Goal: Task Accomplishment & Management: Manage account settings

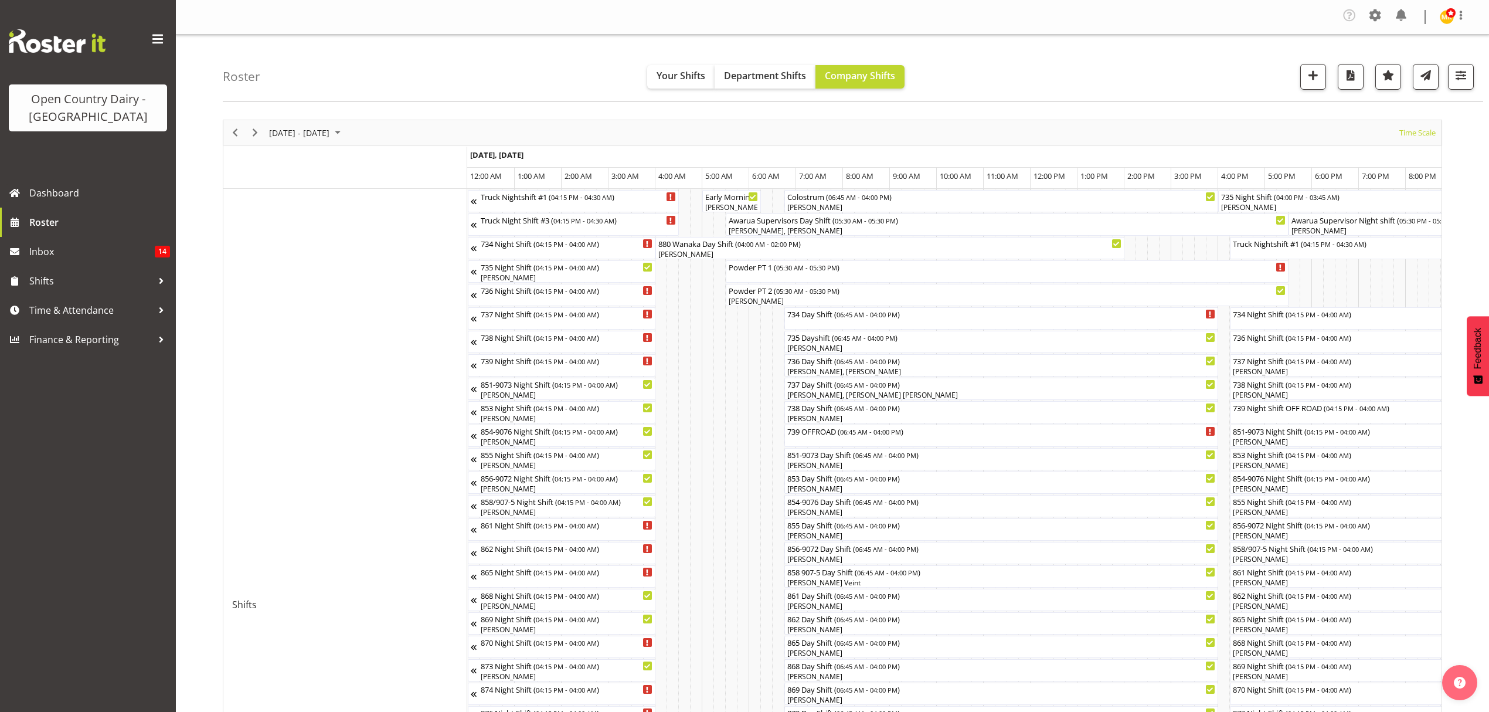
scroll to position [0, 4680]
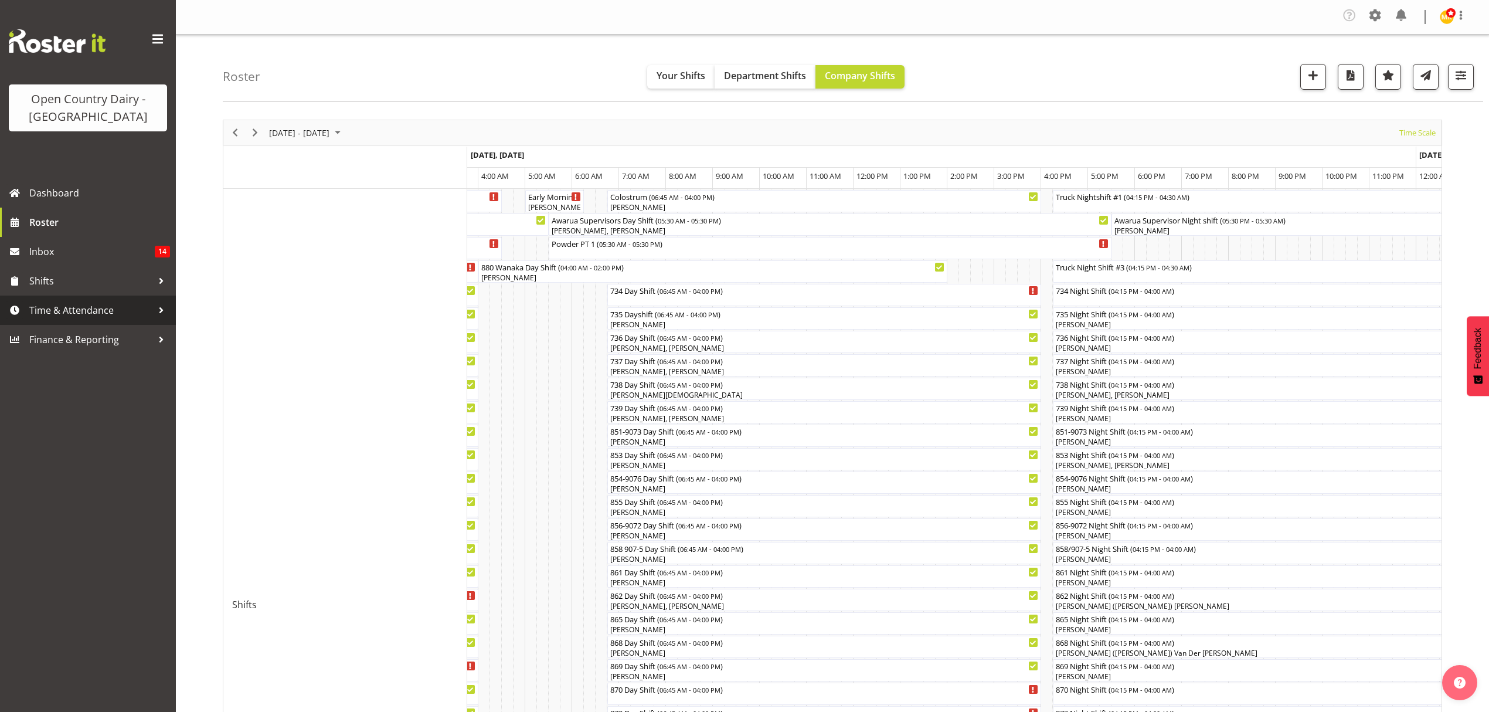
click at [110, 308] on span "Time & Attendance" at bounding box center [90, 310] width 123 height 18
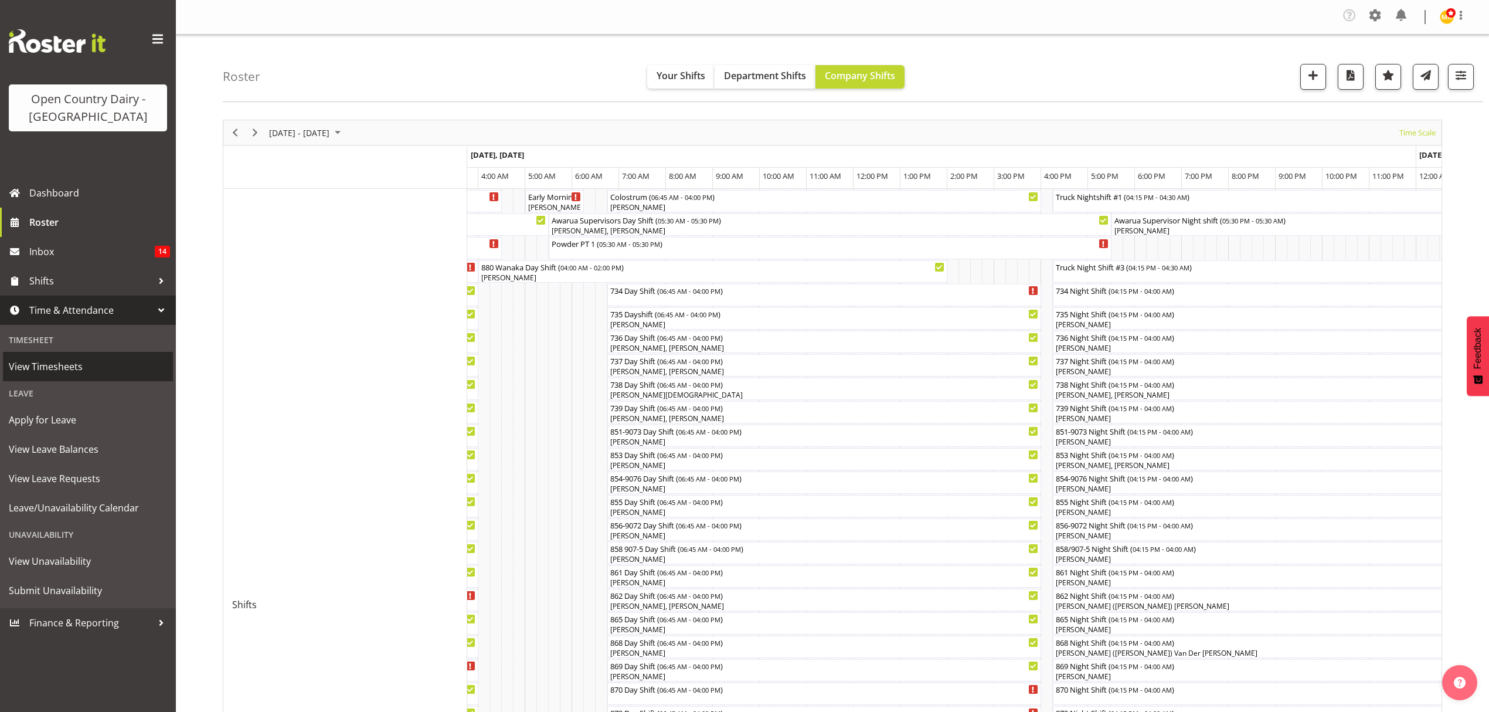
click at [113, 369] on span "View Timesheets" at bounding box center [88, 367] width 158 height 18
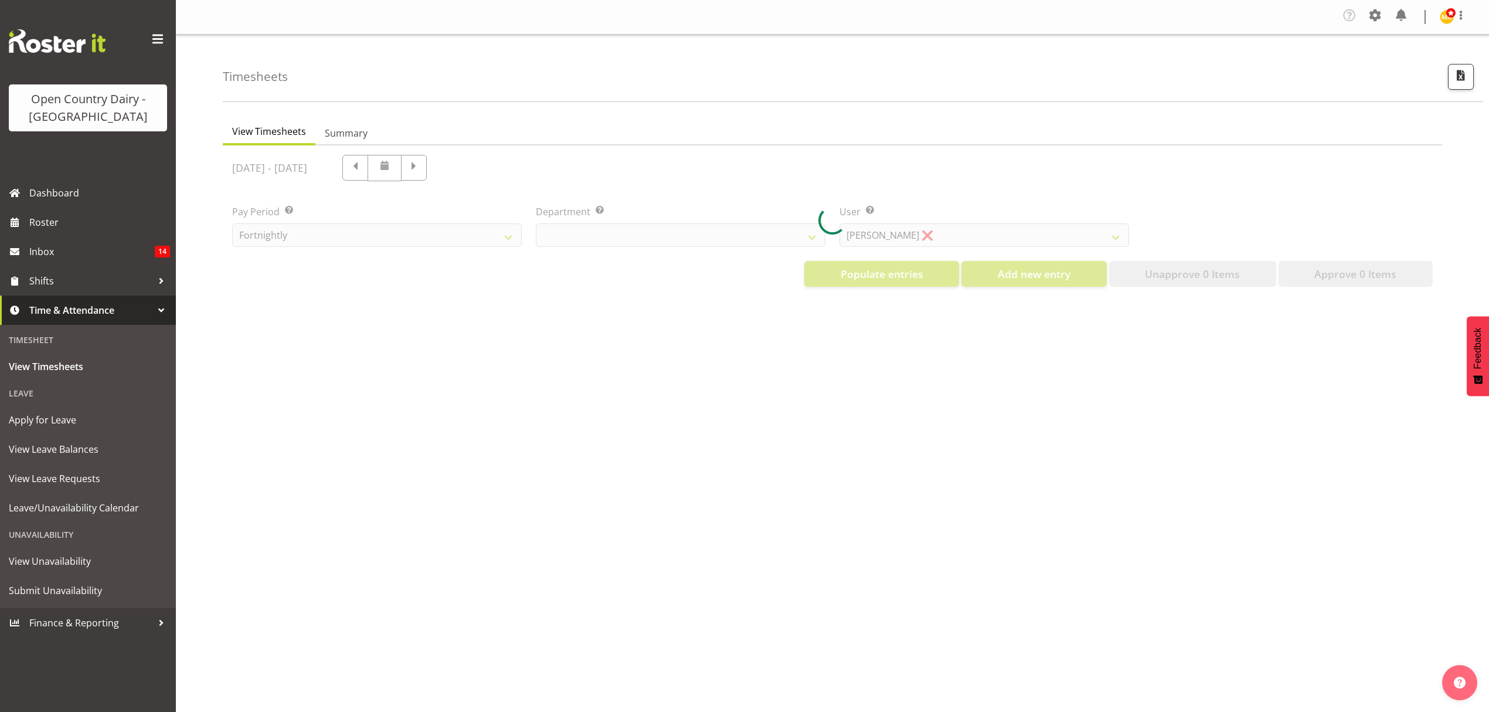
select select "699"
select select "8449"
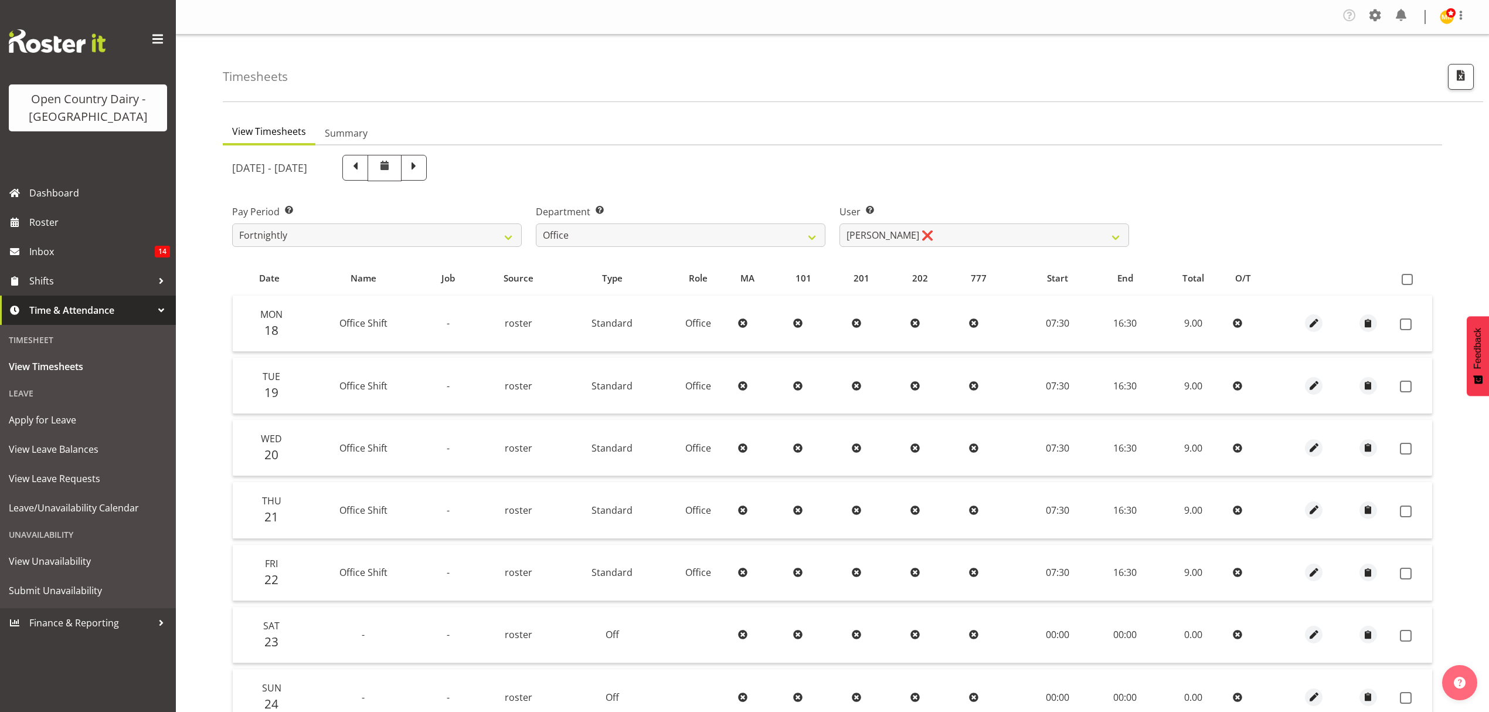
click at [422, 162] on span at bounding box center [413, 166] width 15 height 15
select select
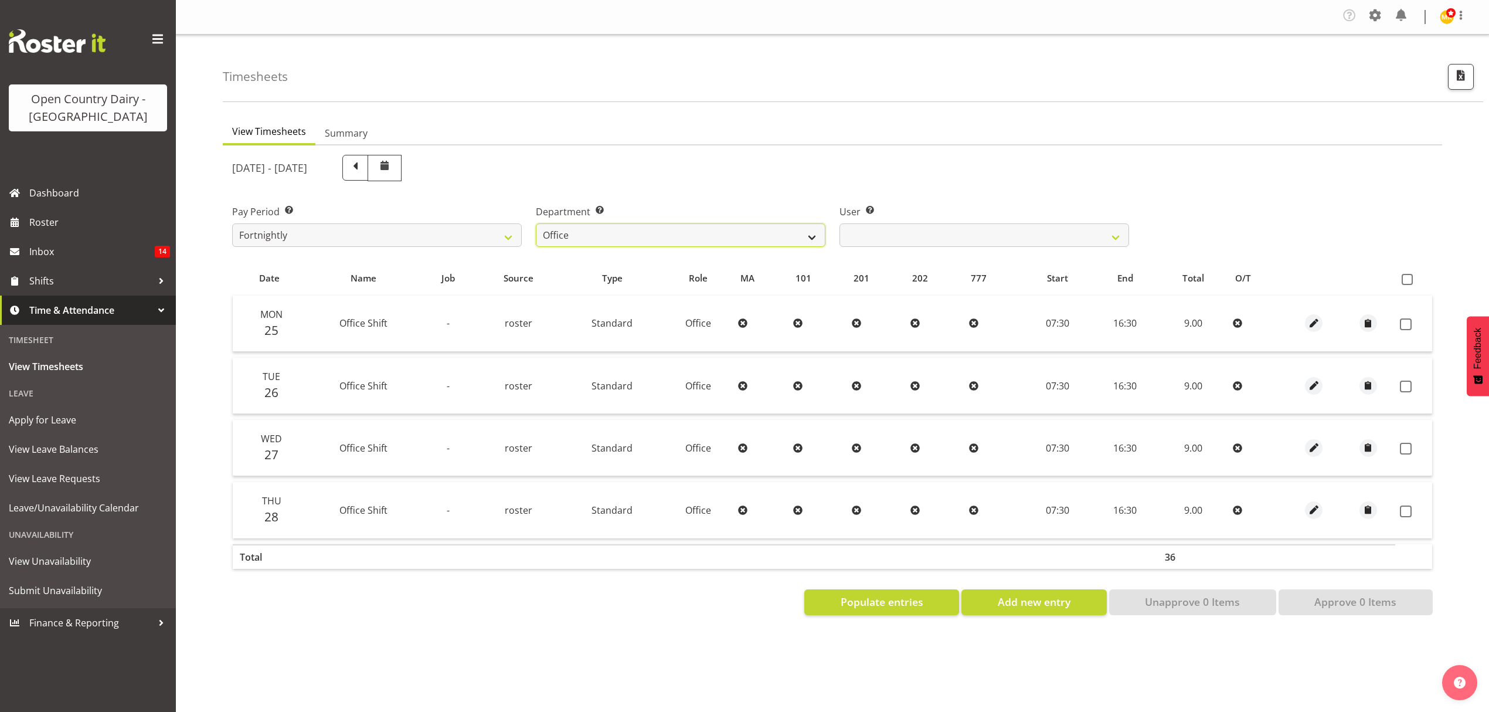
click at [753, 233] on select "734 735 736 737 738 739 851 852 853 854 855 856 858 861 862 865 868 869 870 873" at bounding box center [681, 234] width 290 height 23
click at [742, 237] on select "734 735 736 737 738 739 851 852 853 854 855 856 858 861 862 865 868 869 870 873" at bounding box center [681, 234] width 290 height 23
click at [718, 253] on div "Department Select which department you would like to view. 734 735 736 737 738 …" at bounding box center [681, 221] width 304 height 66
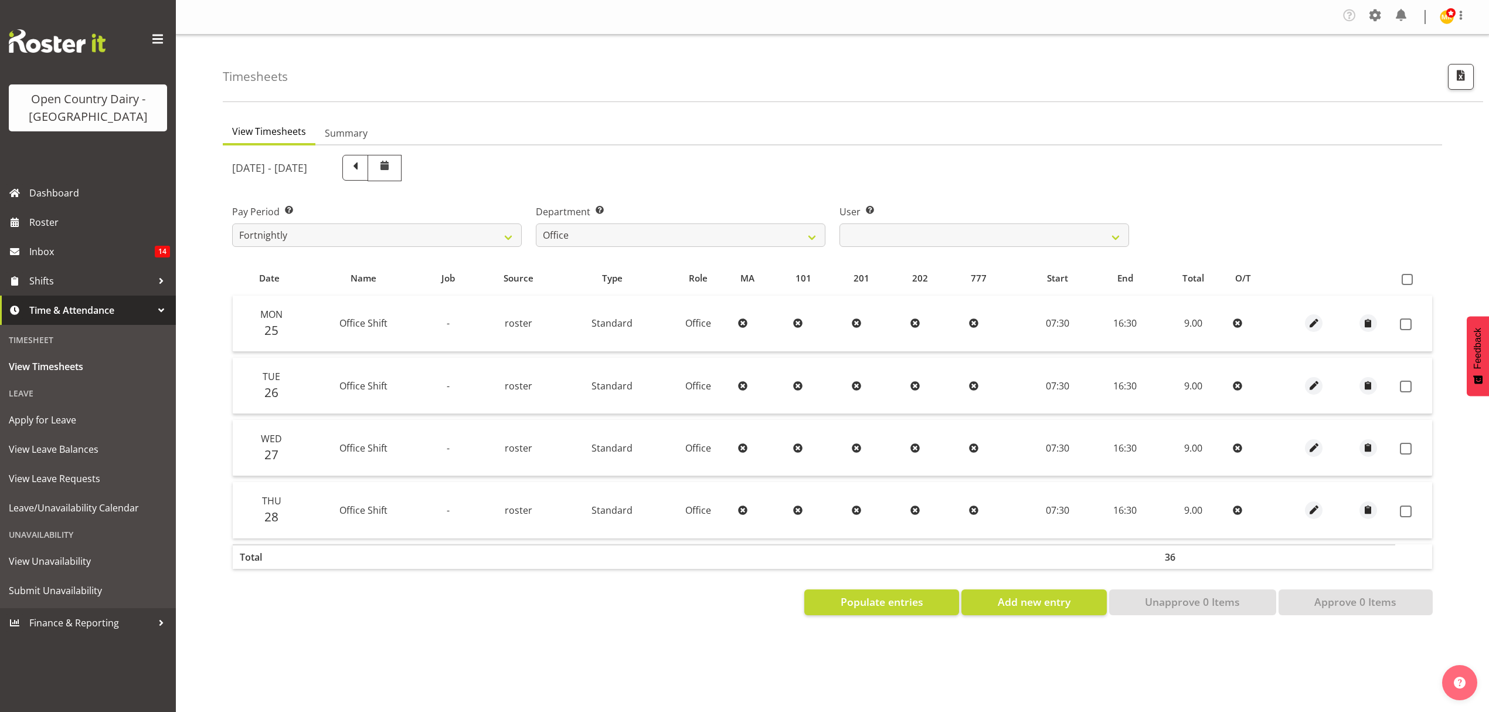
click at [718, 251] on div "Department Select which department you would like to view. 734 735 736 737 738 …" at bounding box center [681, 221] width 304 height 66
click at [718, 244] on select "734 735 736 737 738 739 851 852 853 854 855 856 858 861 862 865 868 869 870 873" at bounding box center [681, 234] width 290 height 23
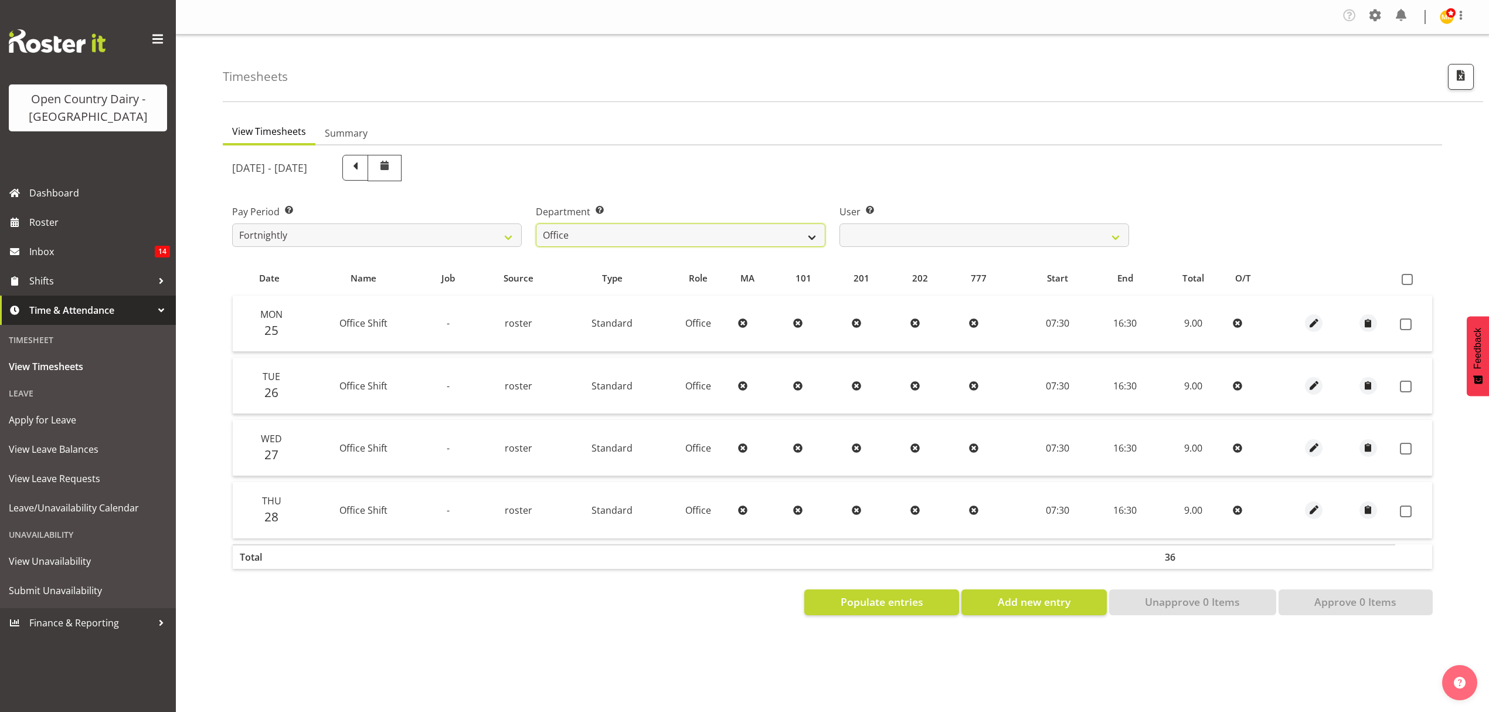
click at [718, 244] on select "734 735 736 737 738 739 851 852 853 854 855 856 858 861 862 865 868 869 870 873" at bounding box center [681, 234] width 290 height 23
select select "673"
click at [536, 224] on select "734 735 736 737 738 739 851 852 853 854 855 856 858 861 862 865 868 869 870 873" at bounding box center [681, 234] width 290 height 23
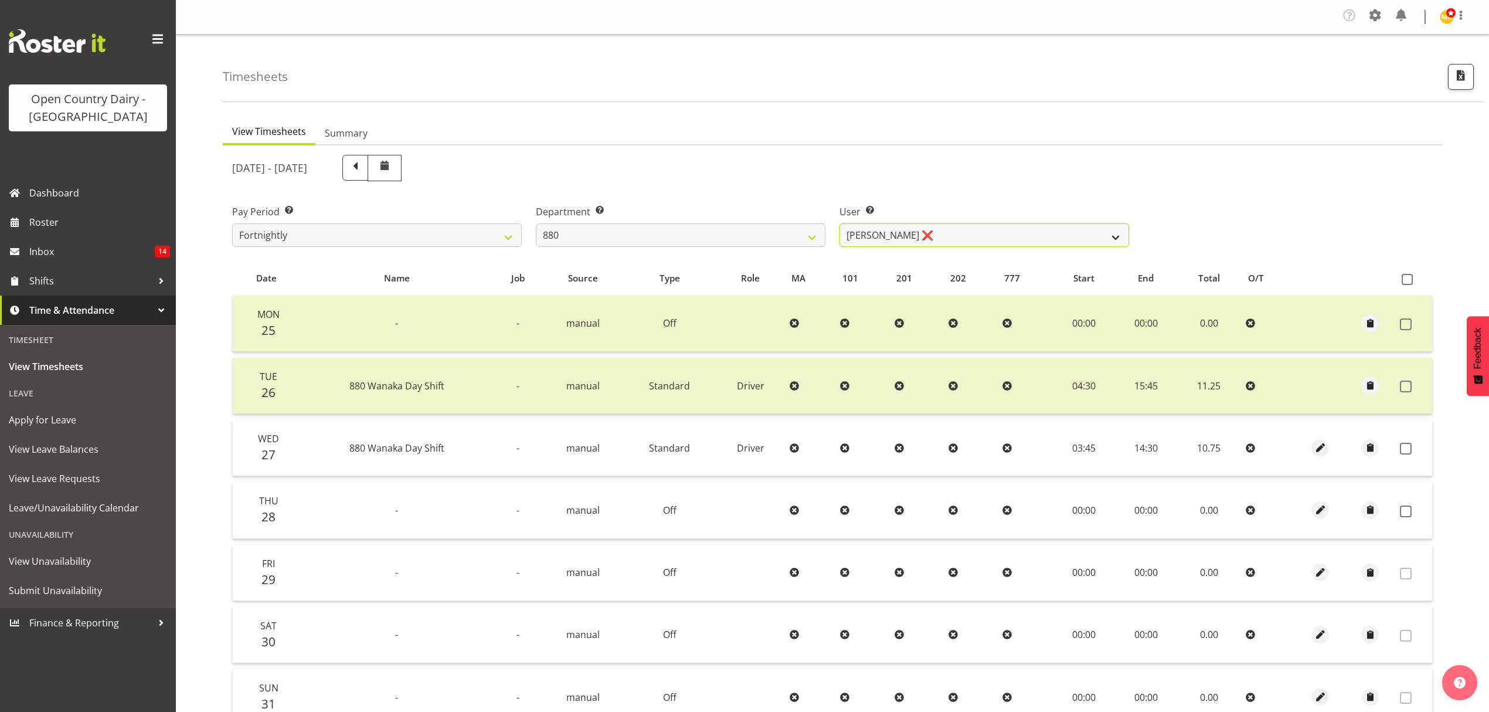
click at [929, 240] on select "Andrew Poole ❌ Philip Shanks ❌ Shaun McNaught ❌ Tania Unahi ❌" at bounding box center [985, 234] width 290 height 23
select select "7461"
click at [840, 224] on select "Andrew Poole ❌ Philip Shanks ❌ Shaun McNaught ❌ Tania Unahi ❌" at bounding box center [985, 234] width 290 height 23
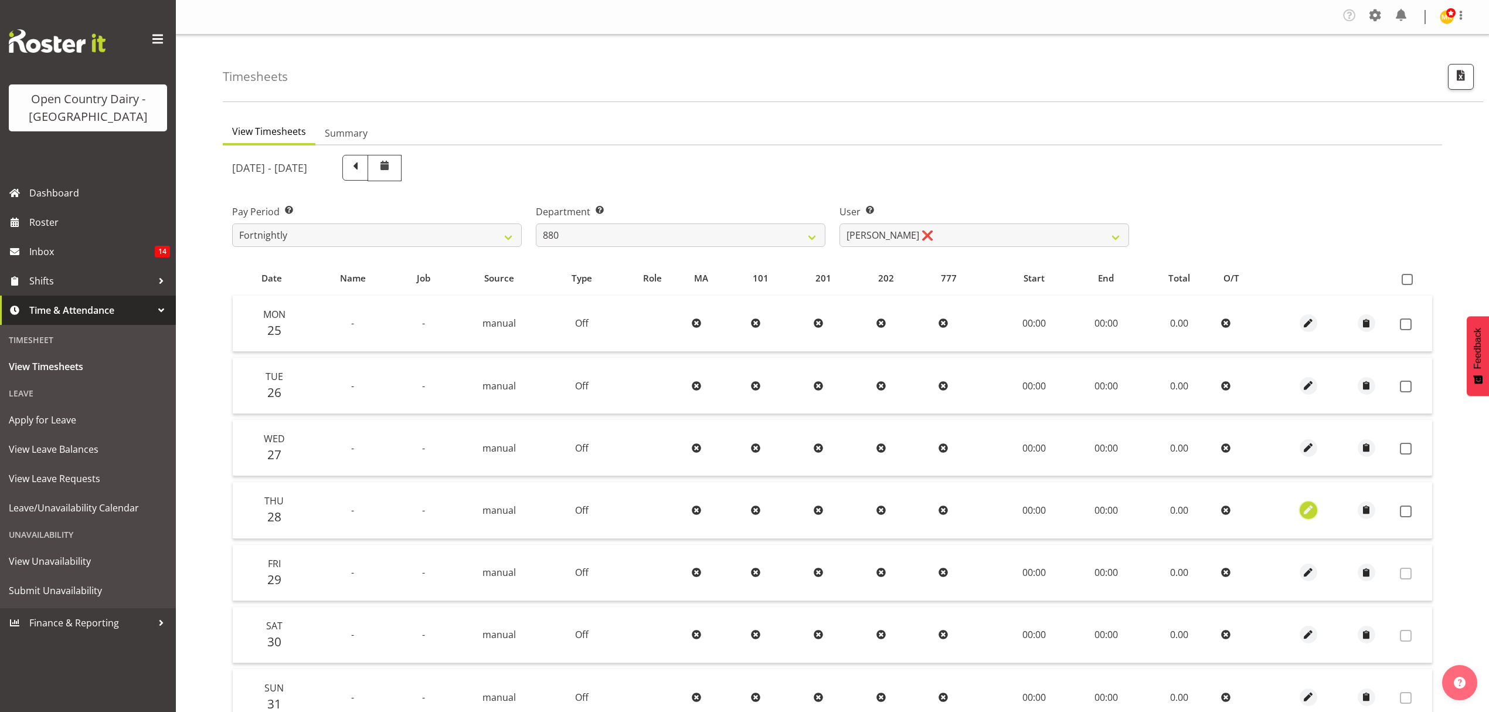
click at [1302, 510] on span "button" at bounding box center [1308, 509] width 13 height 13
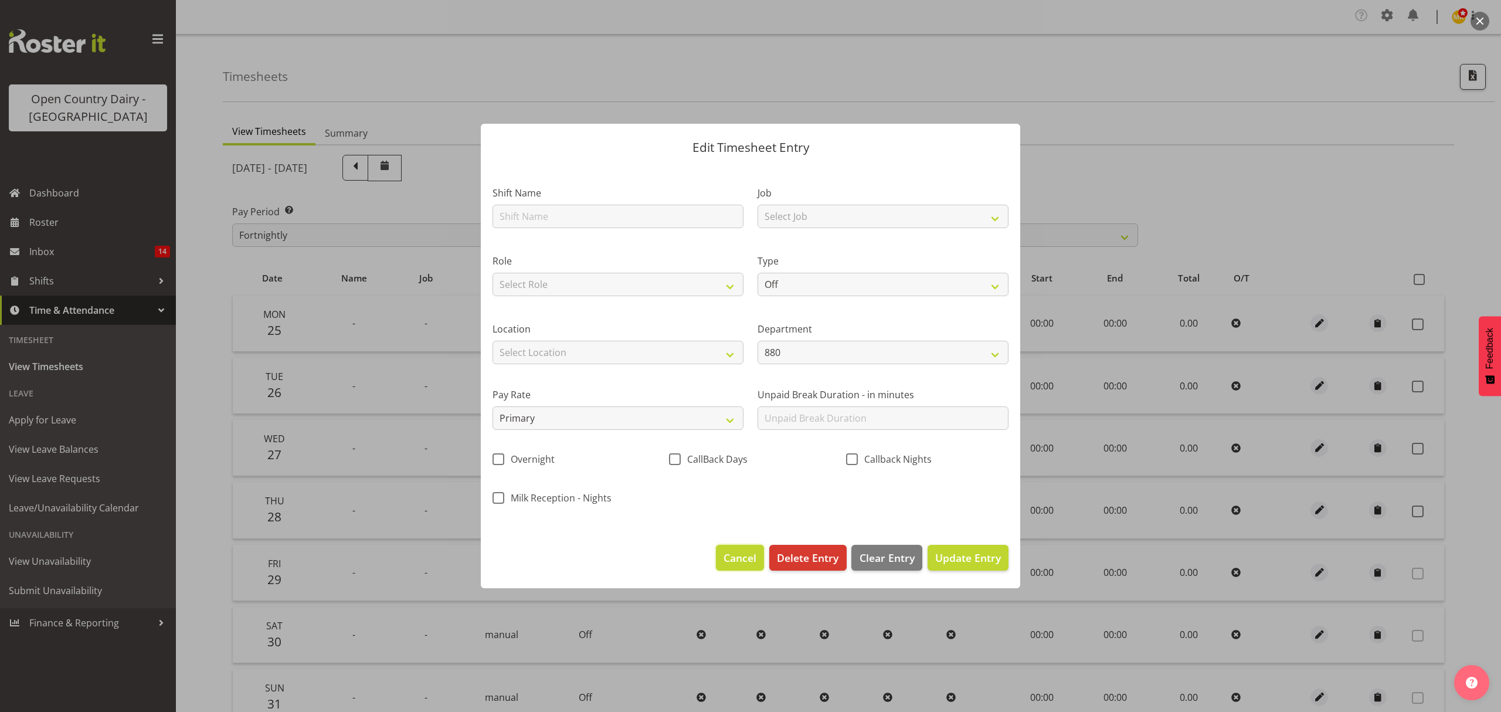
click at [727, 557] on span "Cancel" at bounding box center [740, 557] width 33 height 15
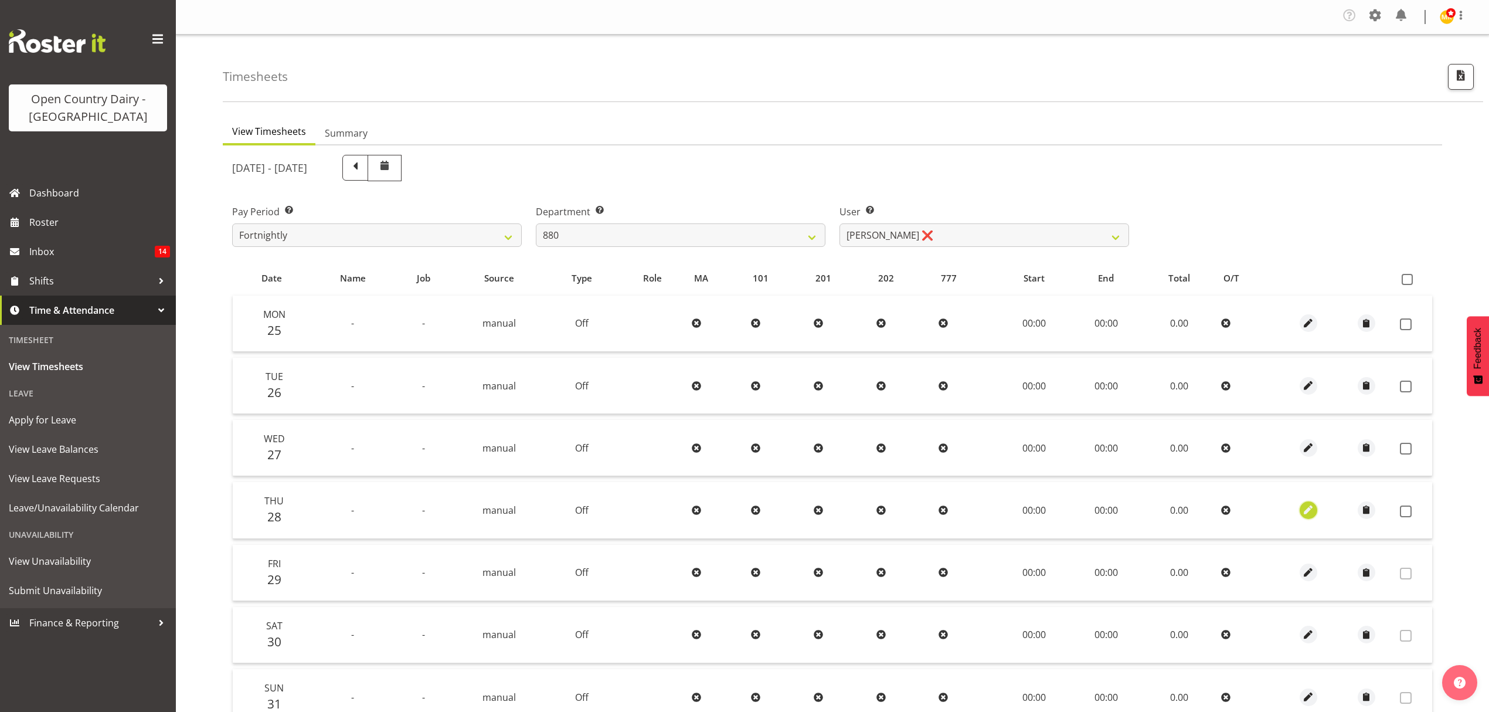
click at [1309, 514] on span "button" at bounding box center [1308, 509] width 13 height 13
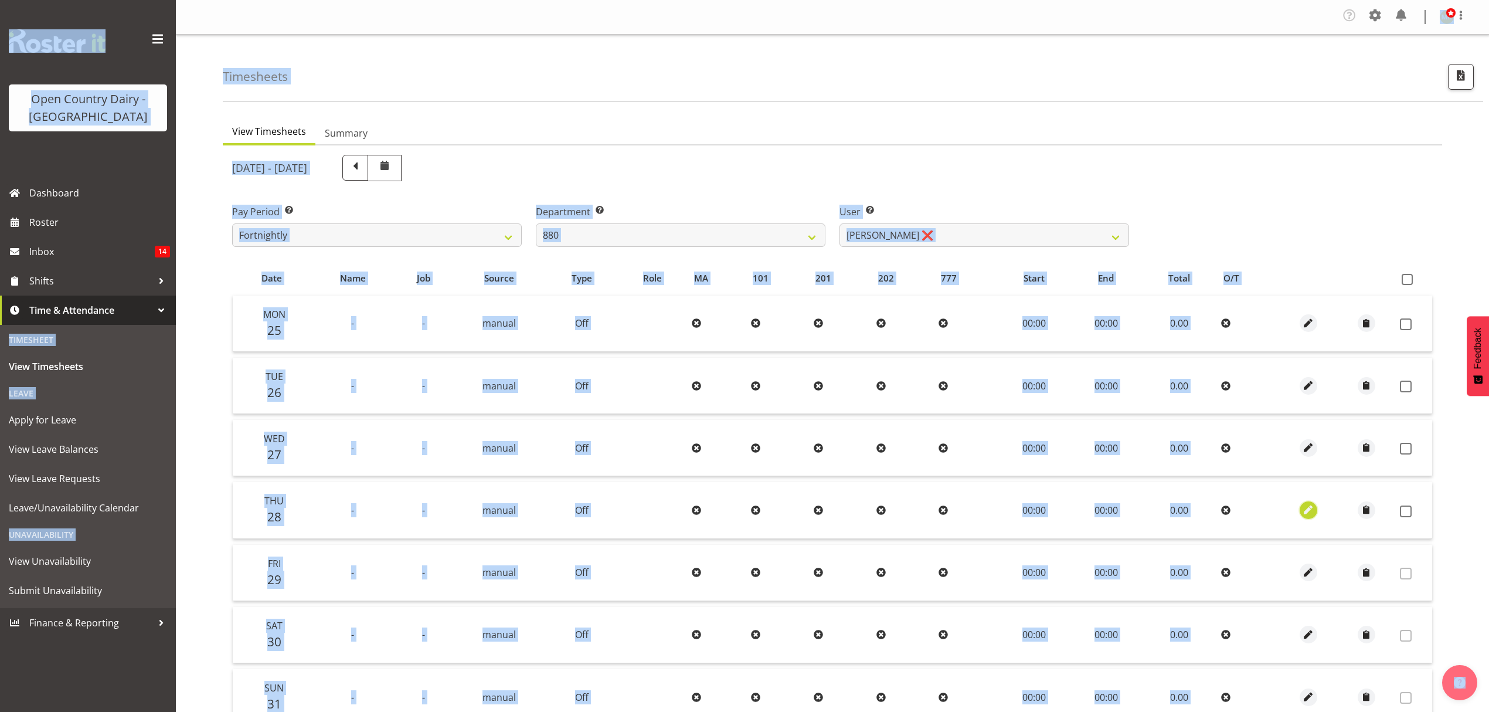
click at [1309, 514] on span "button" at bounding box center [1308, 509] width 13 height 13
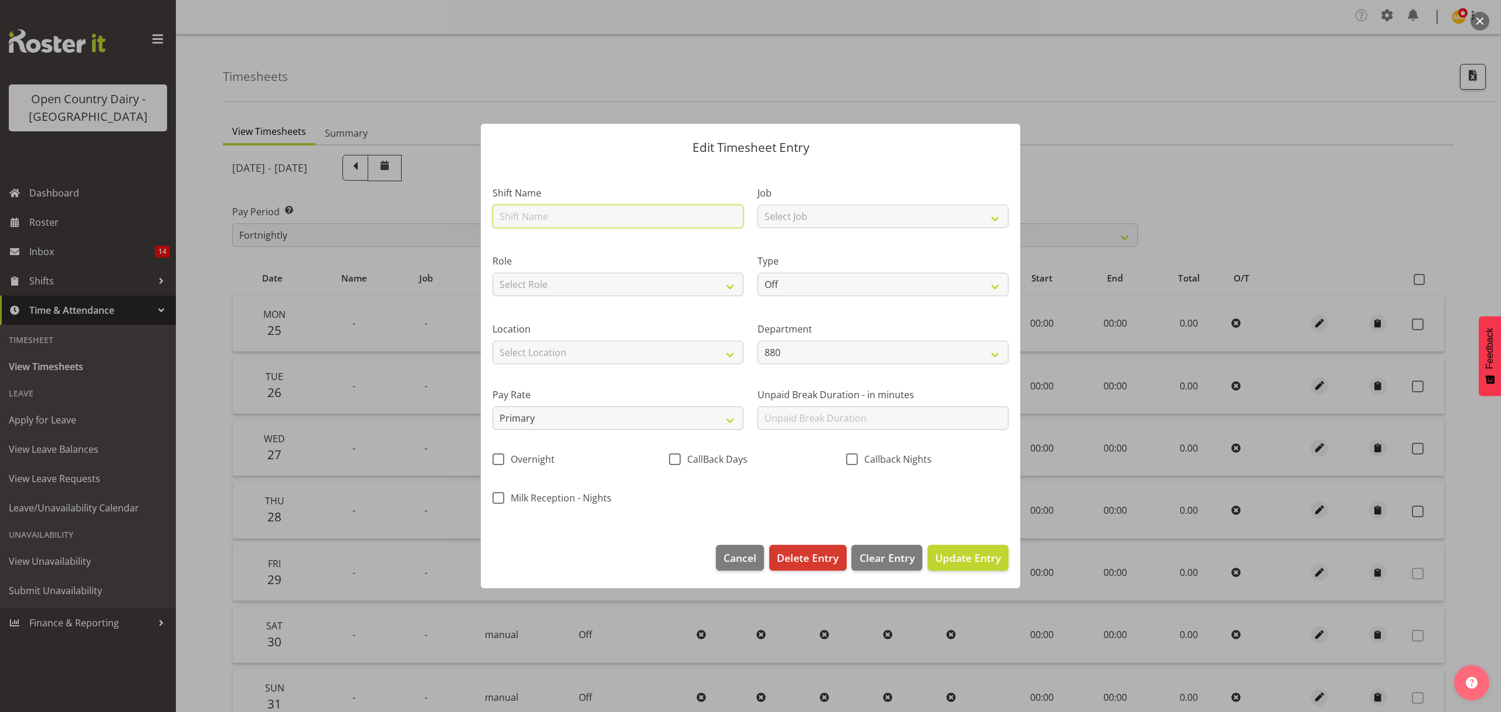
click at [674, 218] on input "text" at bounding box center [618, 216] width 251 height 23
type input "Day shift"
click at [820, 219] on select "Select Job Connecting /unconnecting Trailers" at bounding box center [883, 216] width 251 height 23
click at [735, 162] on header "Edit Timesheet Entry" at bounding box center [750, 145] width 539 height 42
click at [674, 284] on select "Select Role Driver Driver Buddy" at bounding box center [618, 284] width 251 height 23
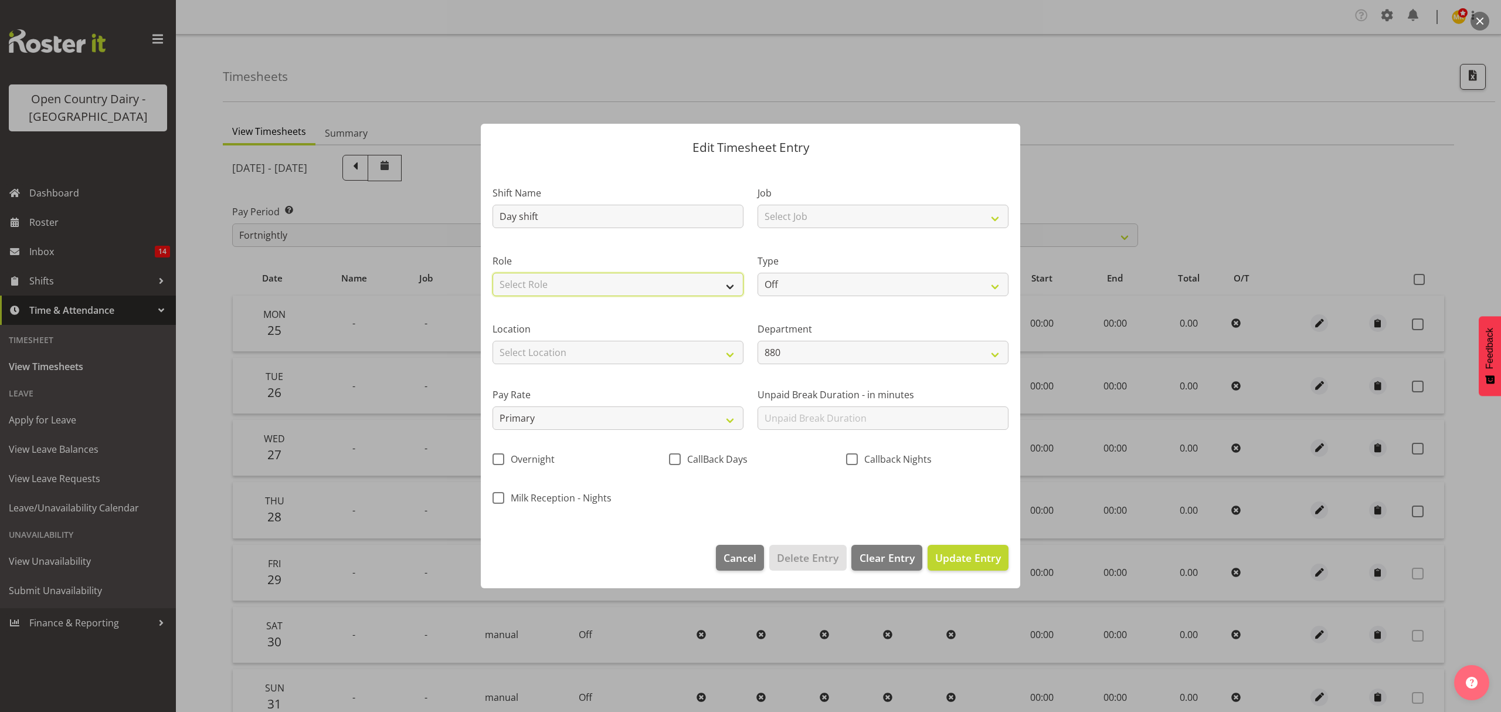
select select "1154"
click at [493, 273] on select "Select Role Driver Driver Buddy" at bounding box center [618, 284] width 251 height 23
click at [787, 268] on div "Type Off Standard Public Holiday Public Holiday (Worked) Day In Lieu Annual Lea…" at bounding box center [883, 275] width 251 height 42
click at [803, 285] on select "Off Standard Public Holiday Public Holiday (Worked) Day In Lieu Annual Leave Si…" at bounding box center [883, 284] width 251 height 23
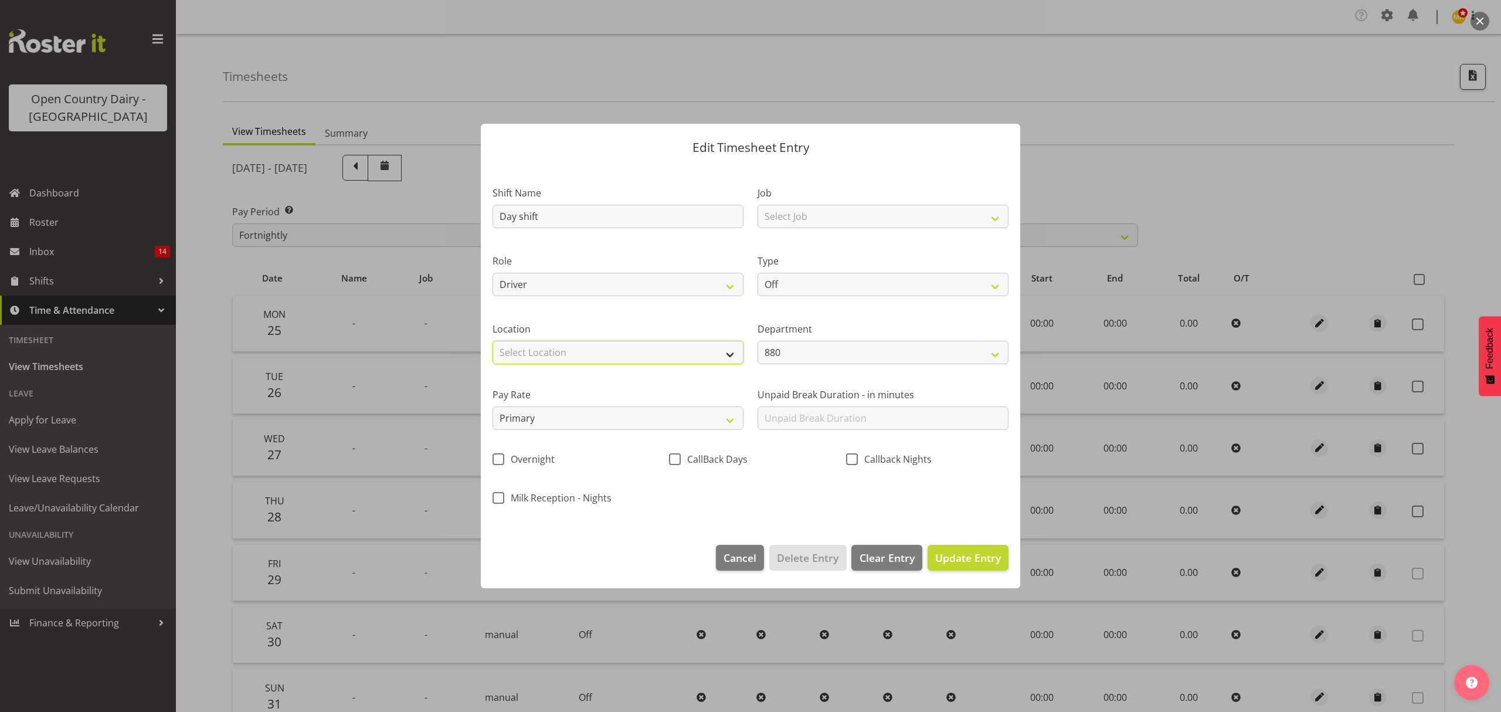
click at [645, 346] on select "Select Location Awarua Milk Awarua Office Freight Horotiu office Waharoa Office…" at bounding box center [618, 352] width 251 height 23
select select "988"
click at [493, 341] on select "Select Location Awarua Milk Awarua Office Freight Horotiu office Waharoa Office…" at bounding box center [618, 352] width 251 height 23
click at [871, 357] on select "880 851 855 853 855 856 880 883 861 862 864 865 868 869 870 872 873 874 876 877…" at bounding box center [883, 352] width 251 height 23
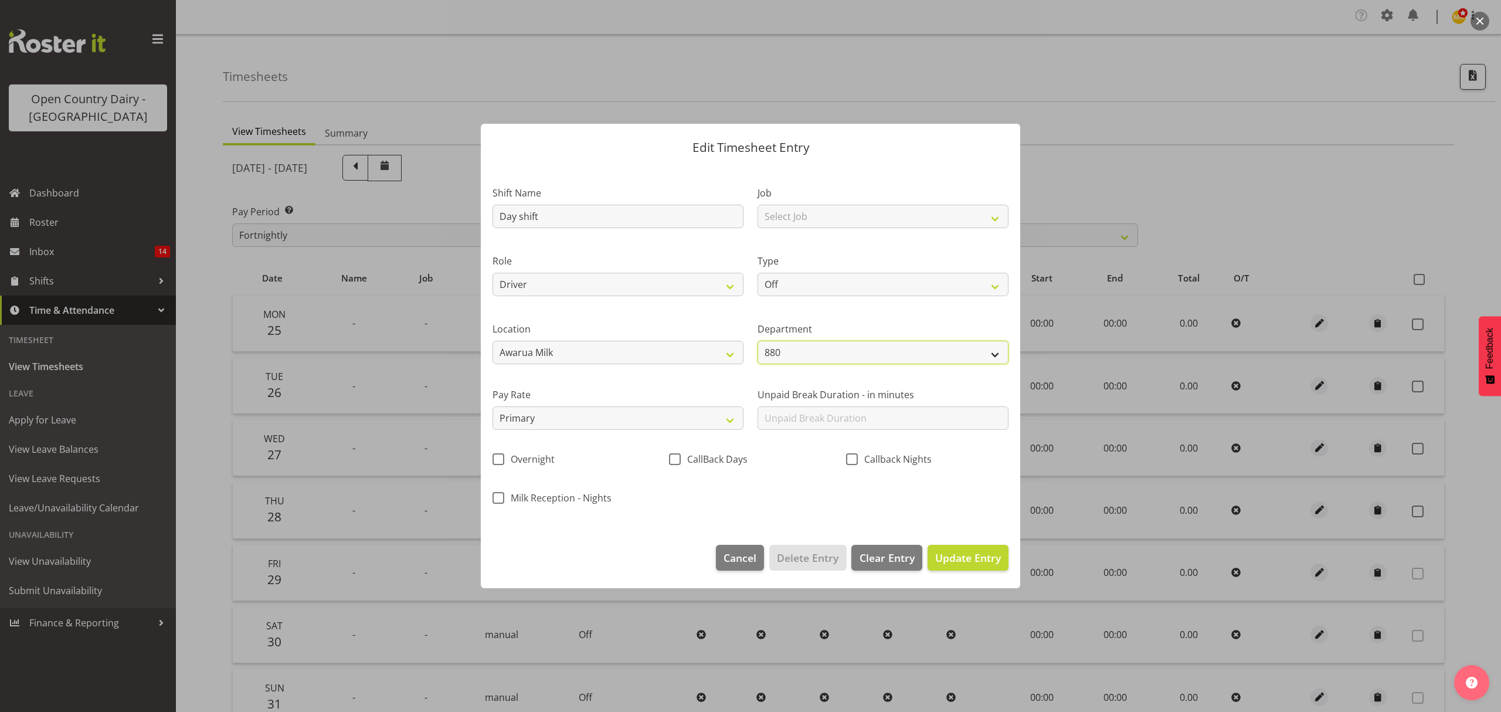
click at [871, 357] on select "880 851 855 853 855 856 880 883 861 862 864 865 868 869 870 872 873 874 876 877…" at bounding box center [883, 352] width 251 height 23
click at [646, 398] on label "Pay Rate" at bounding box center [618, 395] width 251 height 14
click at [649, 412] on select "Primary Secondary Tertiary Fourth Fifth" at bounding box center [618, 417] width 251 height 23
click at [955, 558] on span "Update Entry" at bounding box center [968, 558] width 66 height 14
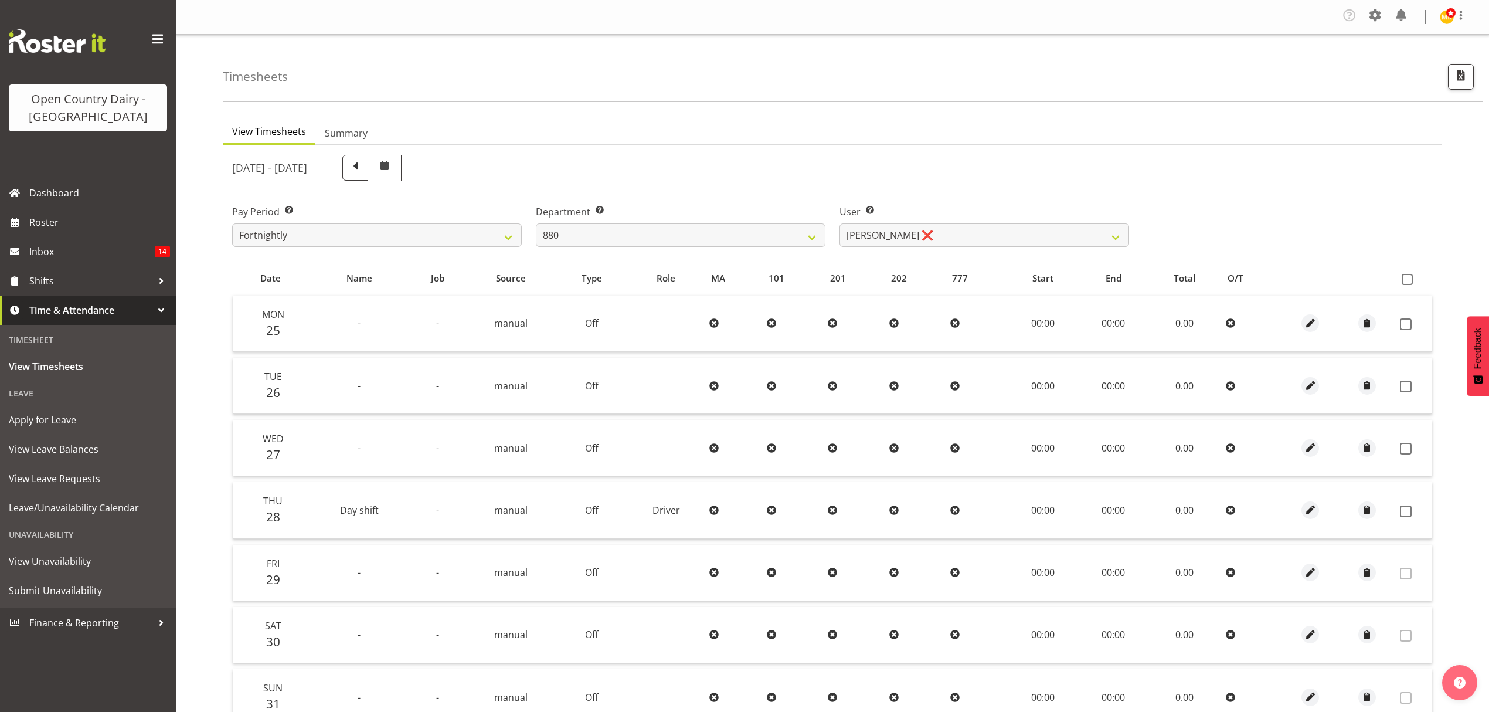
click at [1034, 510] on td "00:00" at bounding box center [1043, 510] width 72 height 56
click at [1296, 504] on div at bounding box center [1310, 510] width 47 height 18
click at [1366, 505] on span "button" at bounding box center [1367, 509] width 13 height 13
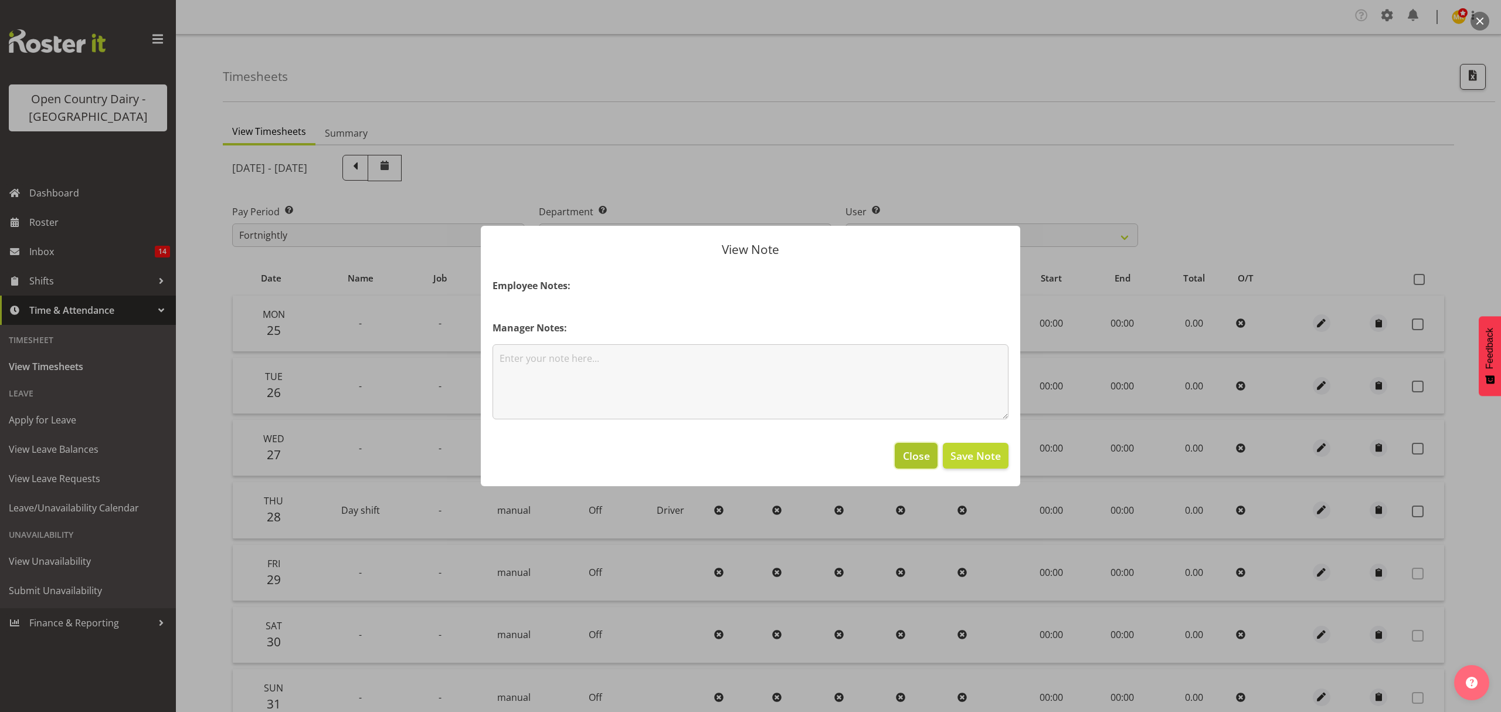
click at [923, 453] on span "Close" at bounding box center [916, 455] width 27 height 15
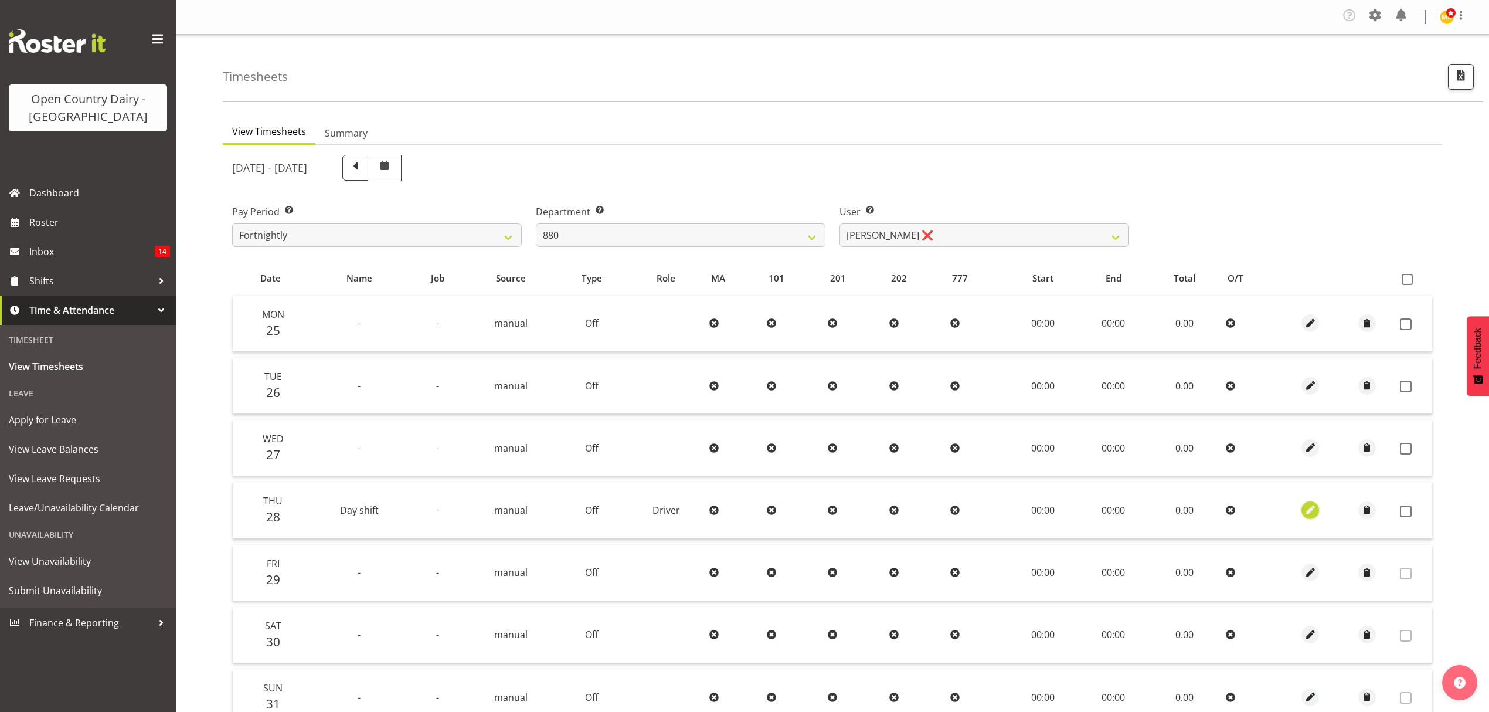
click at [1310, 510] on span "button" at bounding box center [1310, 509] width 13 height 13
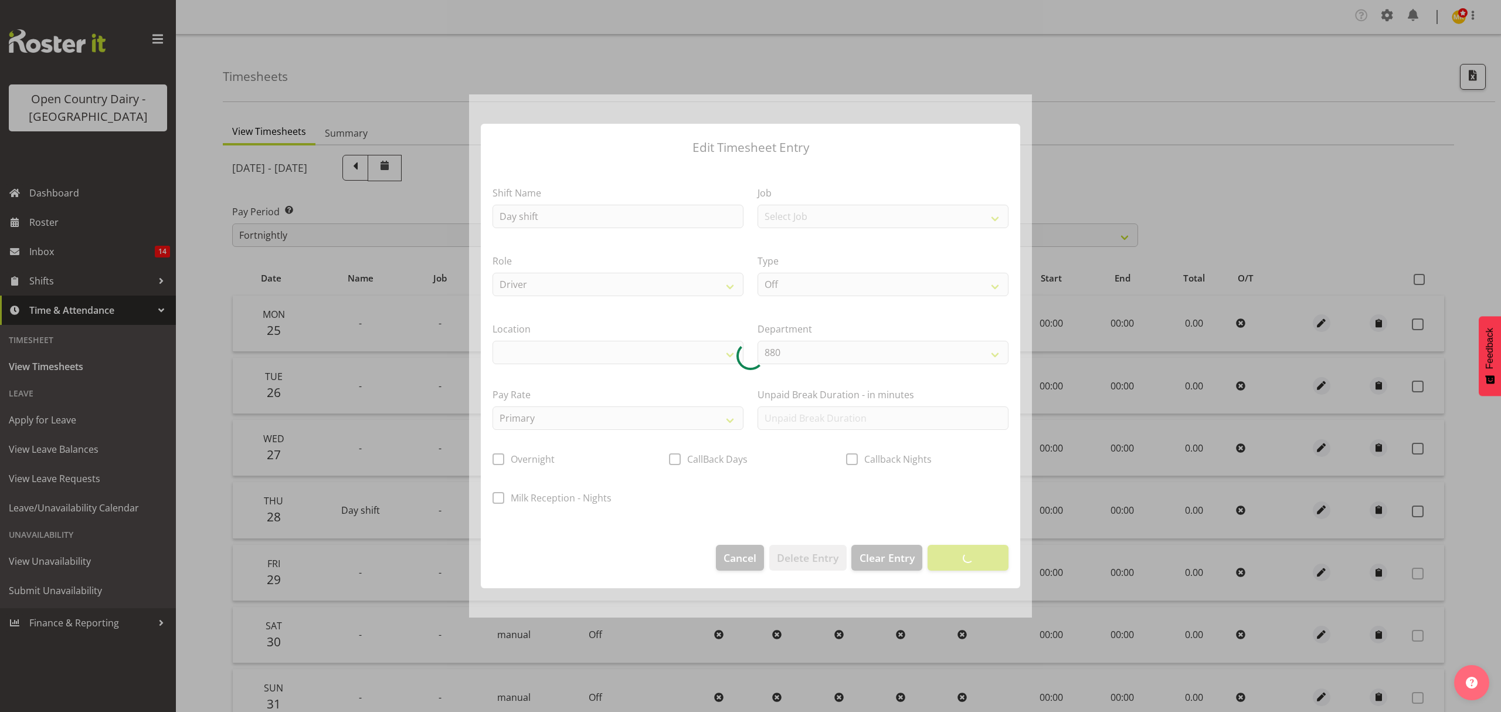
select select
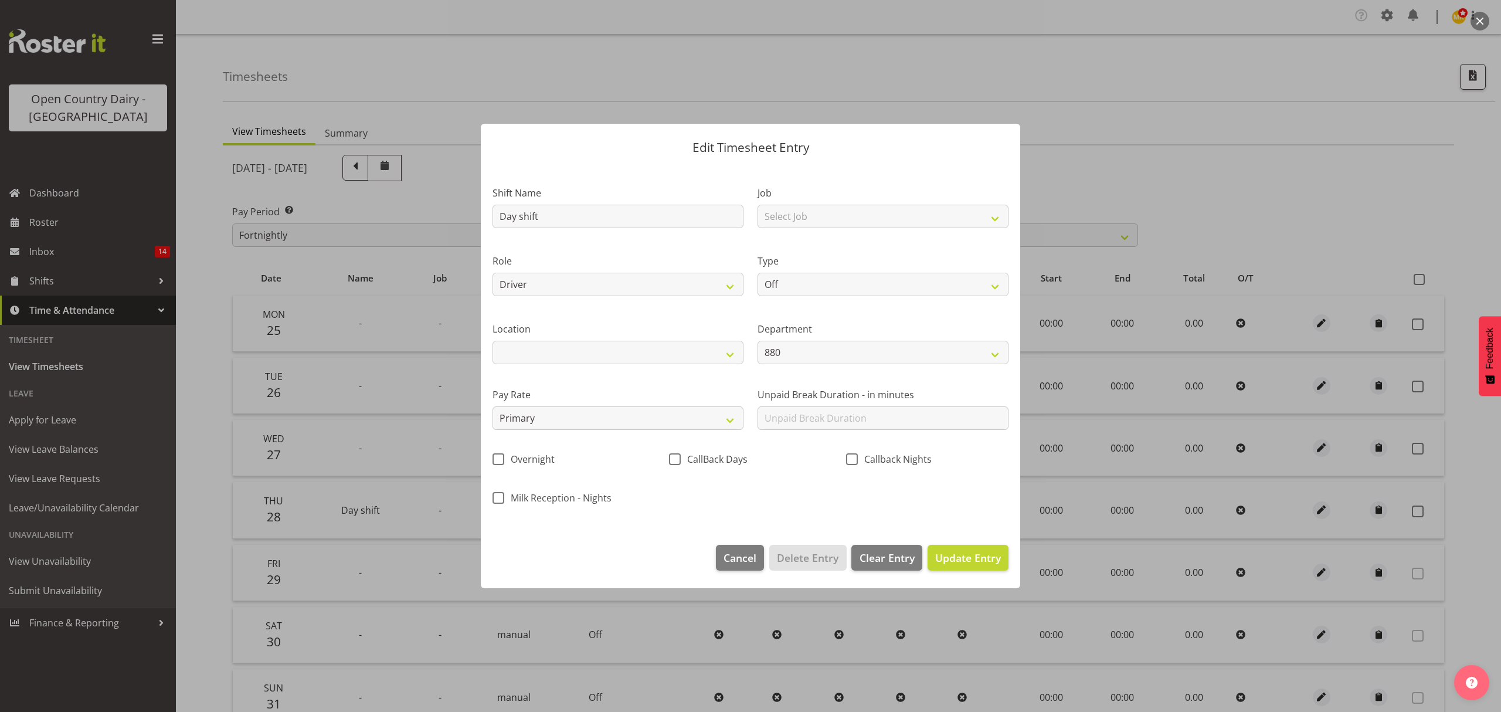
drag, startPoint x: 885, startPoint y: 176, endPoint x: 885, endPoint y: 199, distance: 23.5
click at [885, 190] on div "Job Select Job Connecting /unconnecting Trailers" at bounding box center [883, 203] width 265 height 68
click at [882, 207] on select "Select Job Connecting /unconnecting Trailers" at bounding box center [883, 216] width 251 height 23
click at [842, 270] on div "Type Off Standard Public Holiday Public Holiday (Worked) Day In Lieu Annual Lea…" at bounding box center [883, 275] width 251 height 42
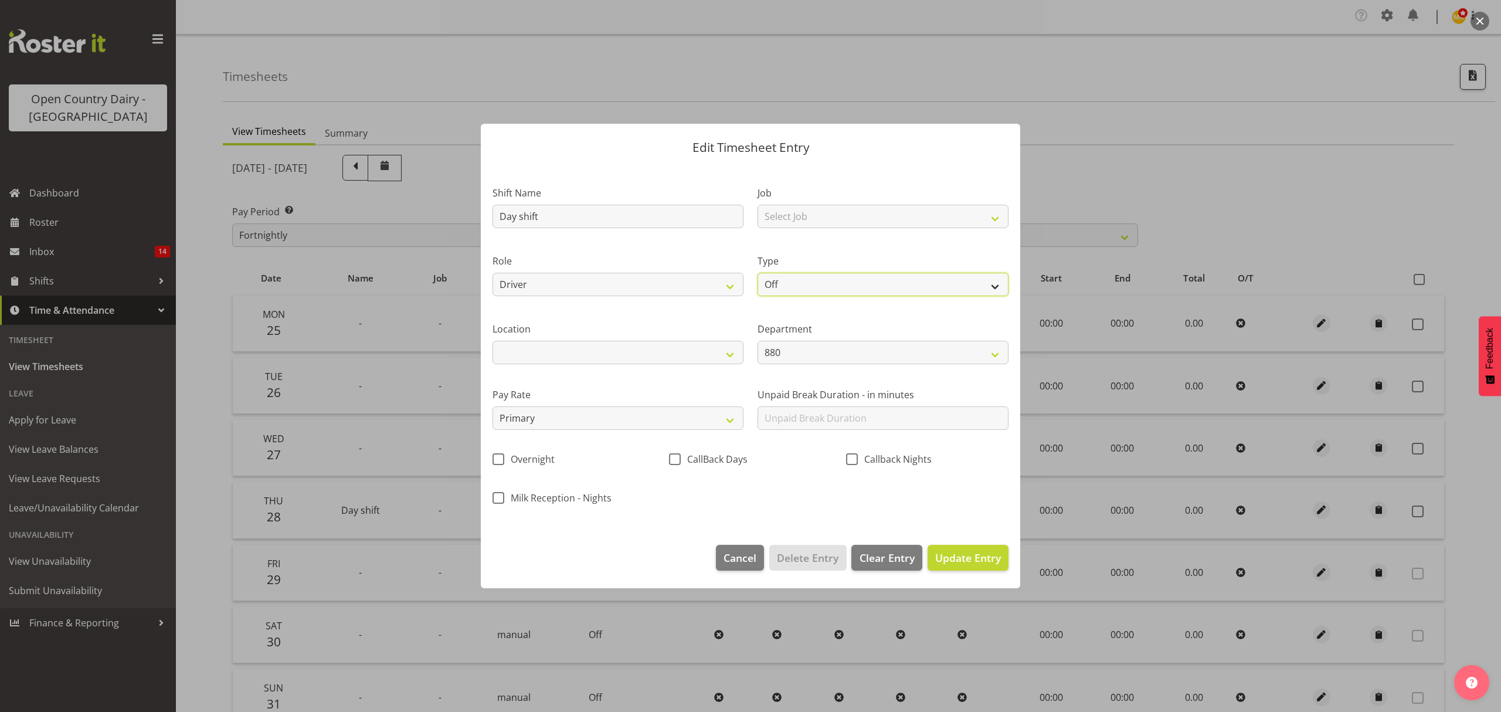
click at [843, 275] on select "Off Standard Public Holiday Public Holiday (Worked) Day In Lieu Annual Leave Si…" at bounding box center [883, 284] width 251 height 23
click at [685, 211] on input "Day shift" at bounding box center [618, 216] width 251 height 23
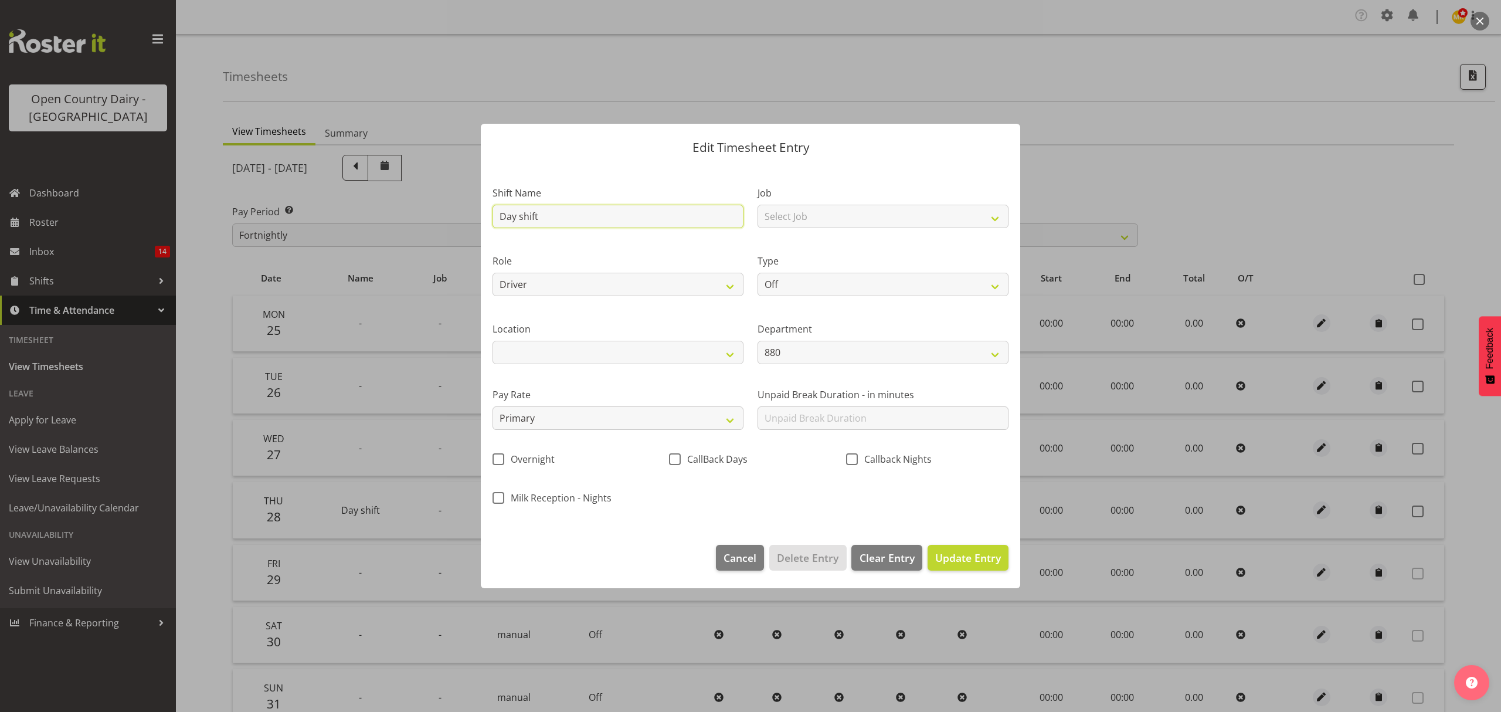
click at [685, 211] on input "Day shift" at bounding box center [618, 216] width 251 height 23
click at [710, 259] on label "Role" at bounding box center [618, 261] width 251 height 14
click at [955, 556] on span "Update Entry" at bounding box center [968, 558] width 66 height 14
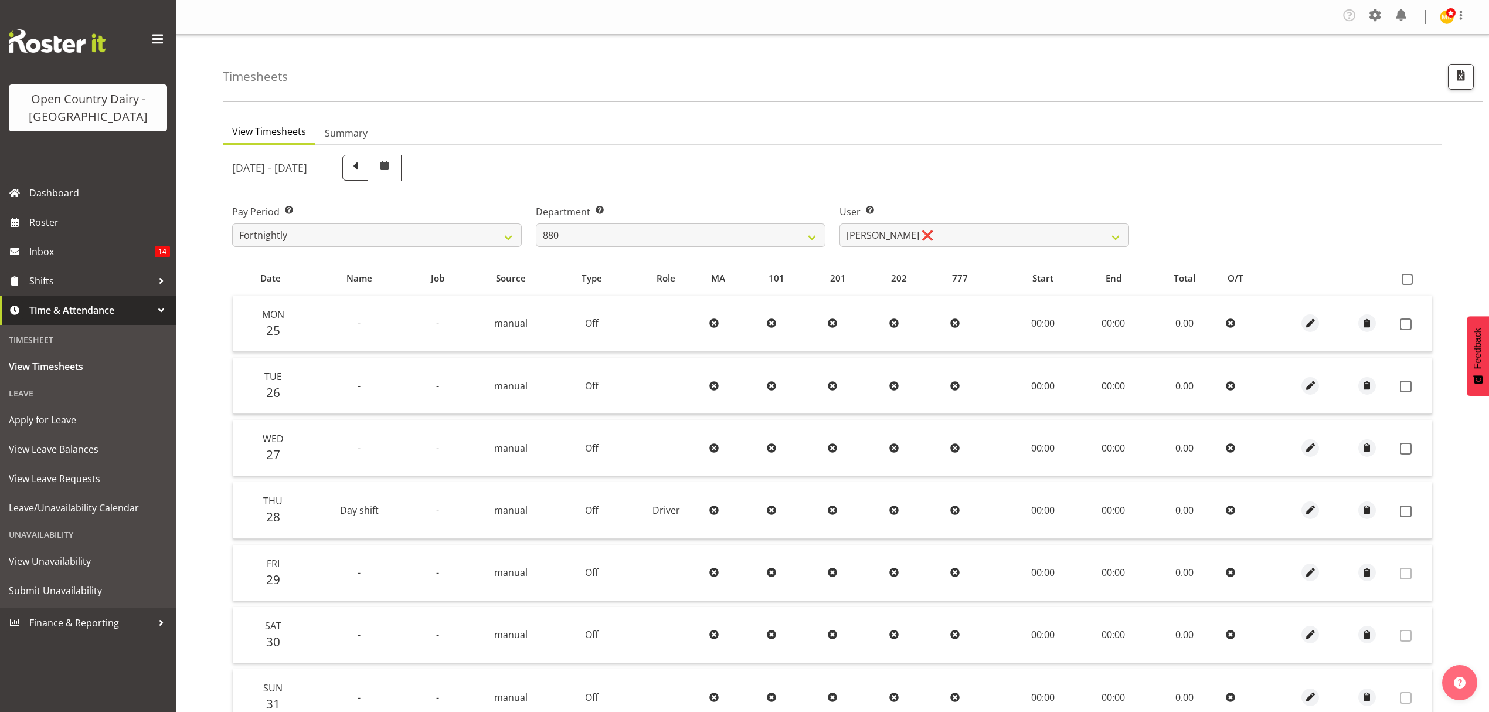
click at [1301, 504] on div at bounding box center [1310, 510] width 47 height 18
click at [1313, 509] on span "button" at bounding box center [1310, 509] width 13 height 13
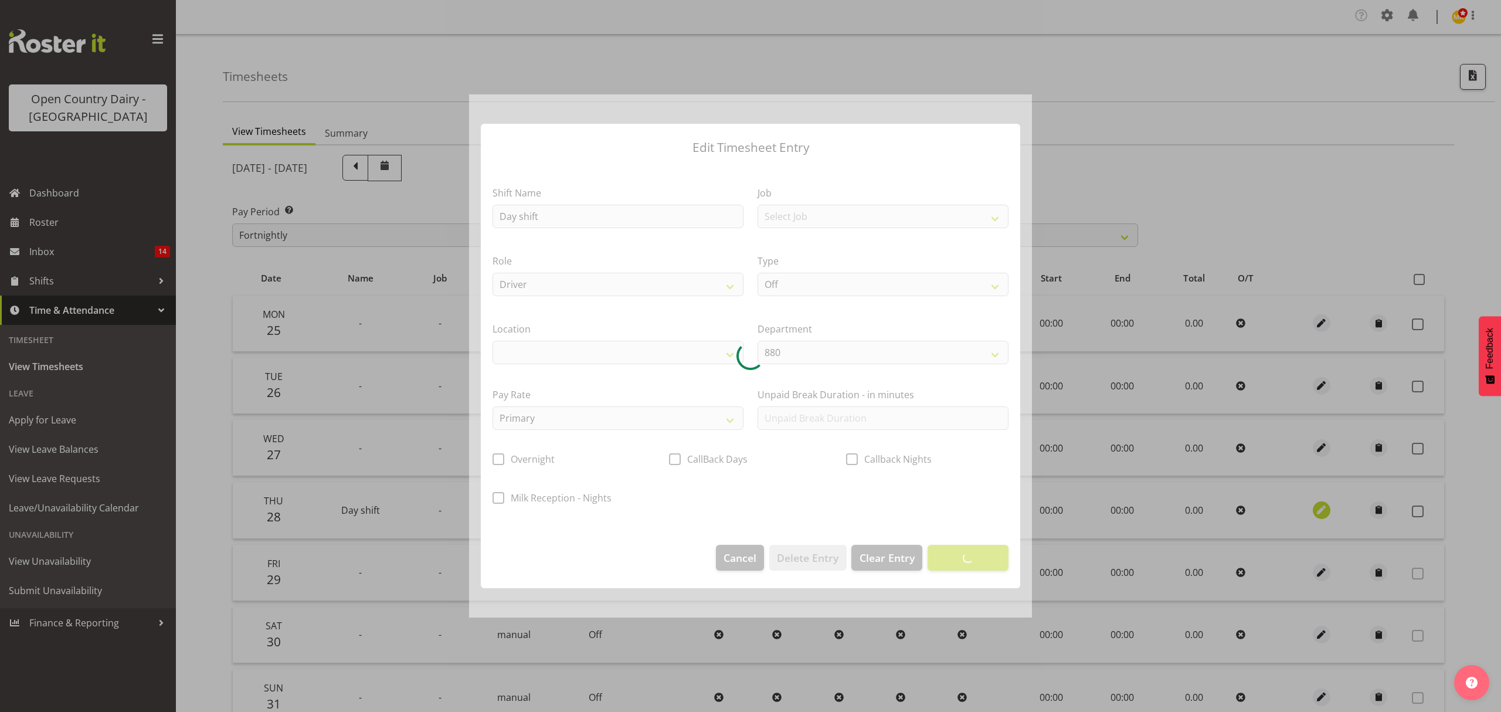
select select
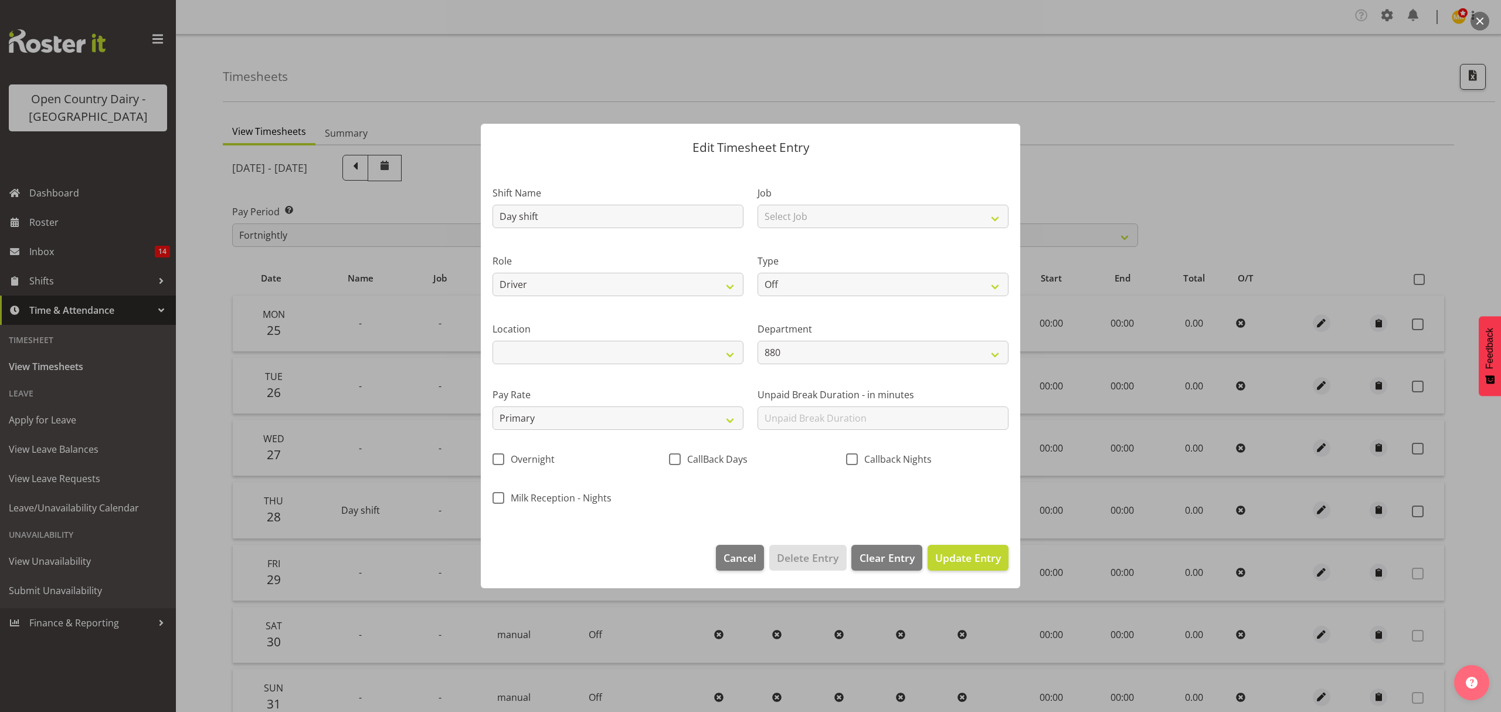
click at [826, 202] on div "Job Select Job Connecting /unconnecting Trailers" at bounding box center [883, 207] width 251 height 42
click at [830, 217] on select "Select Job Connecting /unconnecting Trailers" at bounding box center [883, 216] width 251 height 23
drag, startPoint x: 843, startPoint y: 162, endPoint x: 833, endPoint y: 268, distance: 106.6
click at [846, 174] on div "Edit Timesheet Entry Shift Name Day shift Job Select Job Connecting /unconnecti…" at bounding box center [750, 356] width 563 height 524
click at [831, 279] on select "Off Standard Public Holiday Public Holiday (Worked) Day In Lieu Annual Leave Si…" at bounding box center [883, 284] width 251 height 23
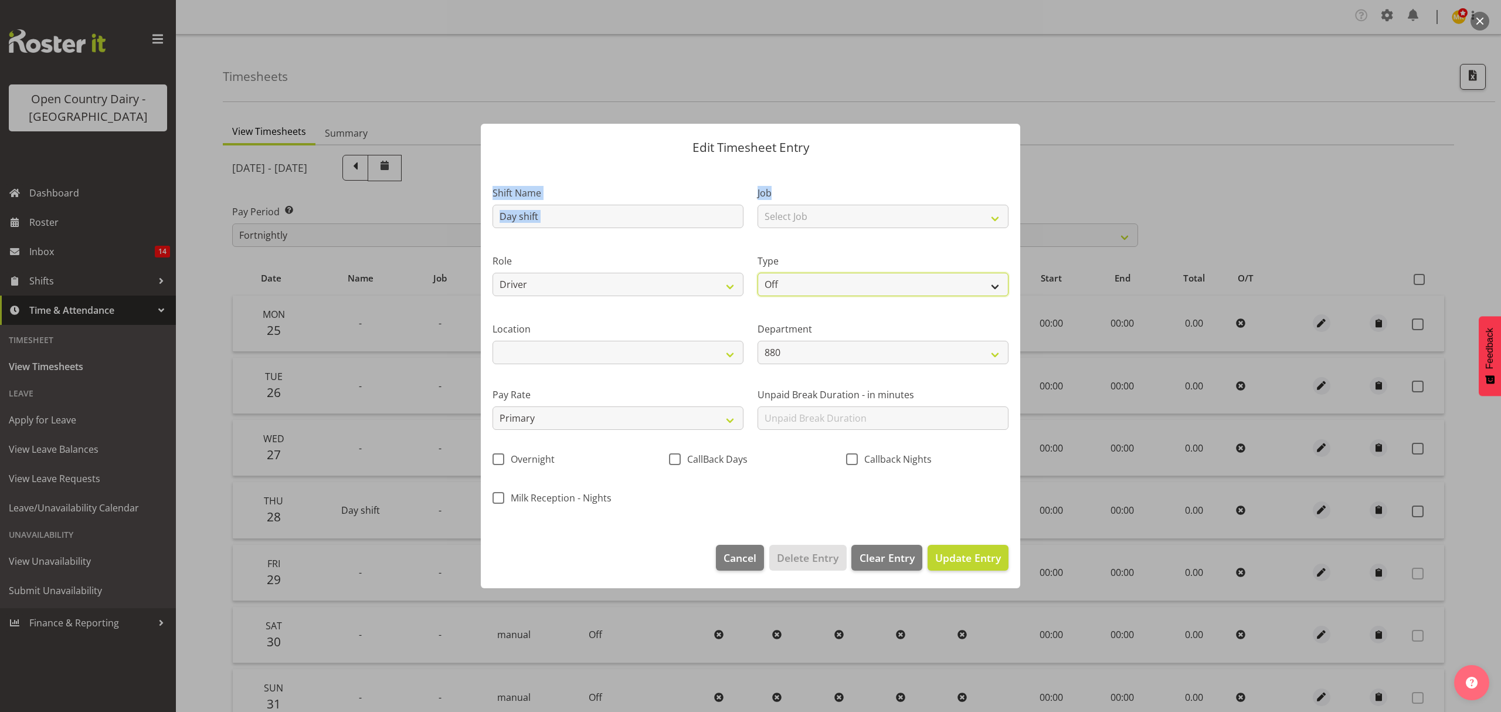
click at [831, 279] on select "Off Standard Public Holiday Public Holiday (Worked) Day In Lieu Annual Leave Si…" at bounding box center [883, 284] width 251 height 23
select select "Standard"
click at [758, 273] on select "Off Standard Public Holiday Public Holiday (Worked) Day In Lieu Annual Leave Si…" at bounding box center [883, 284] width 251 height 23
select select "7"
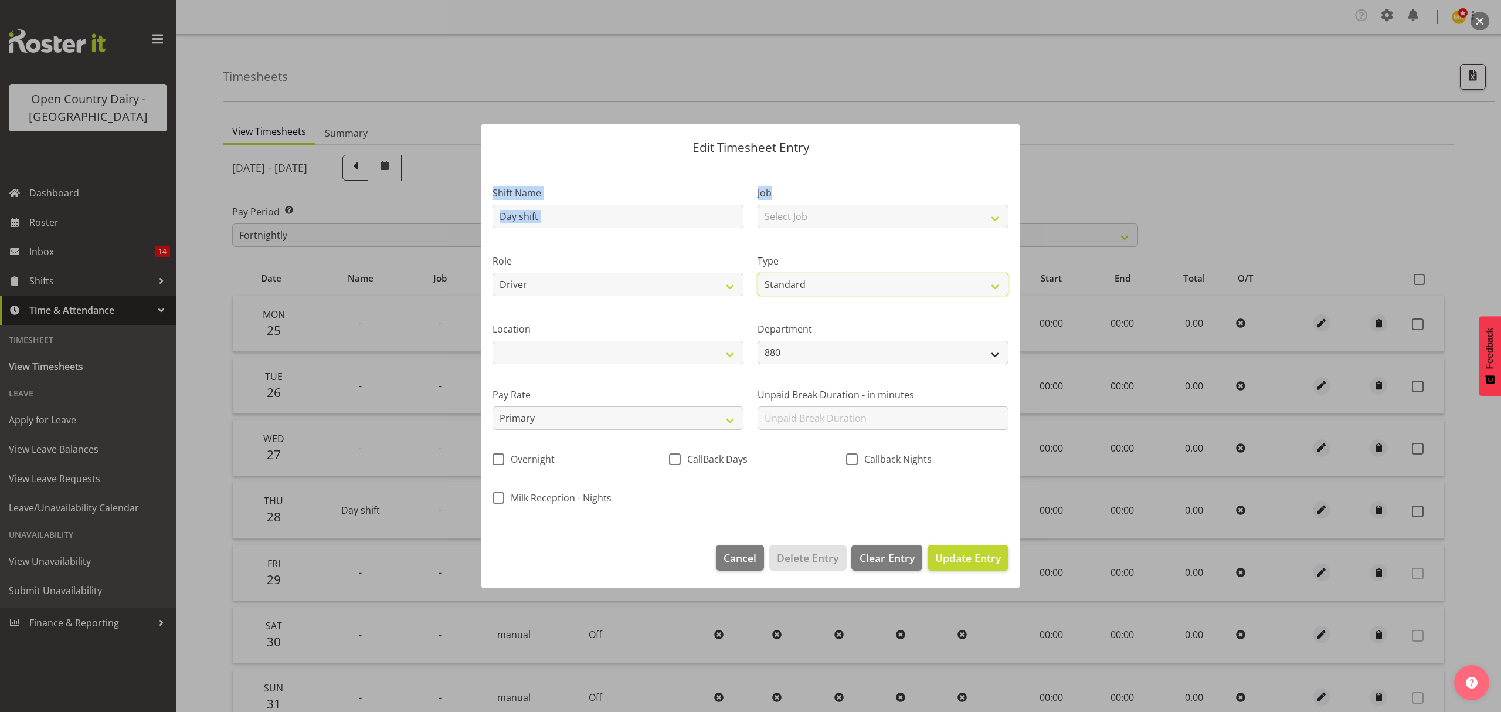
select select "2025"
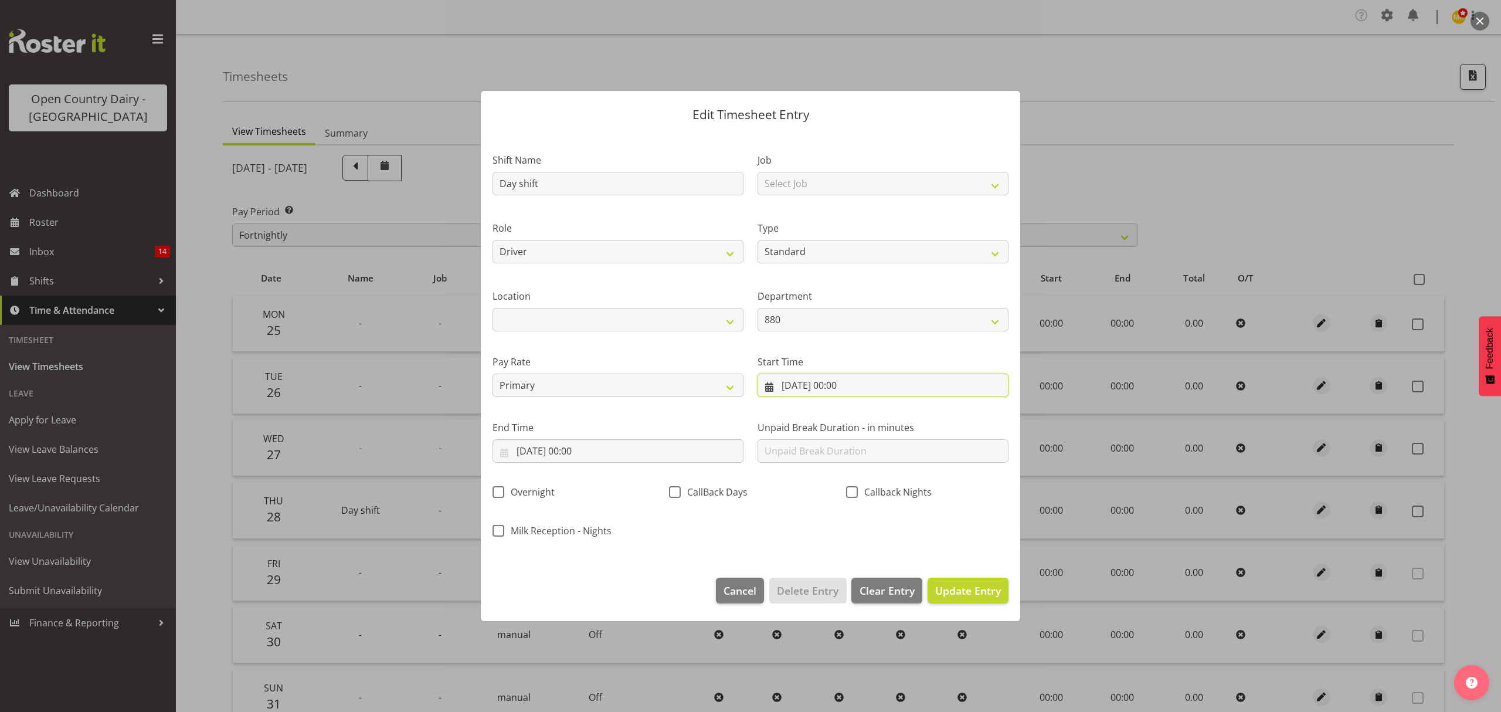
click at [870, 388] on input "28/08/2025, 00:00" at bounding box center [883, 385] width 251 height 23
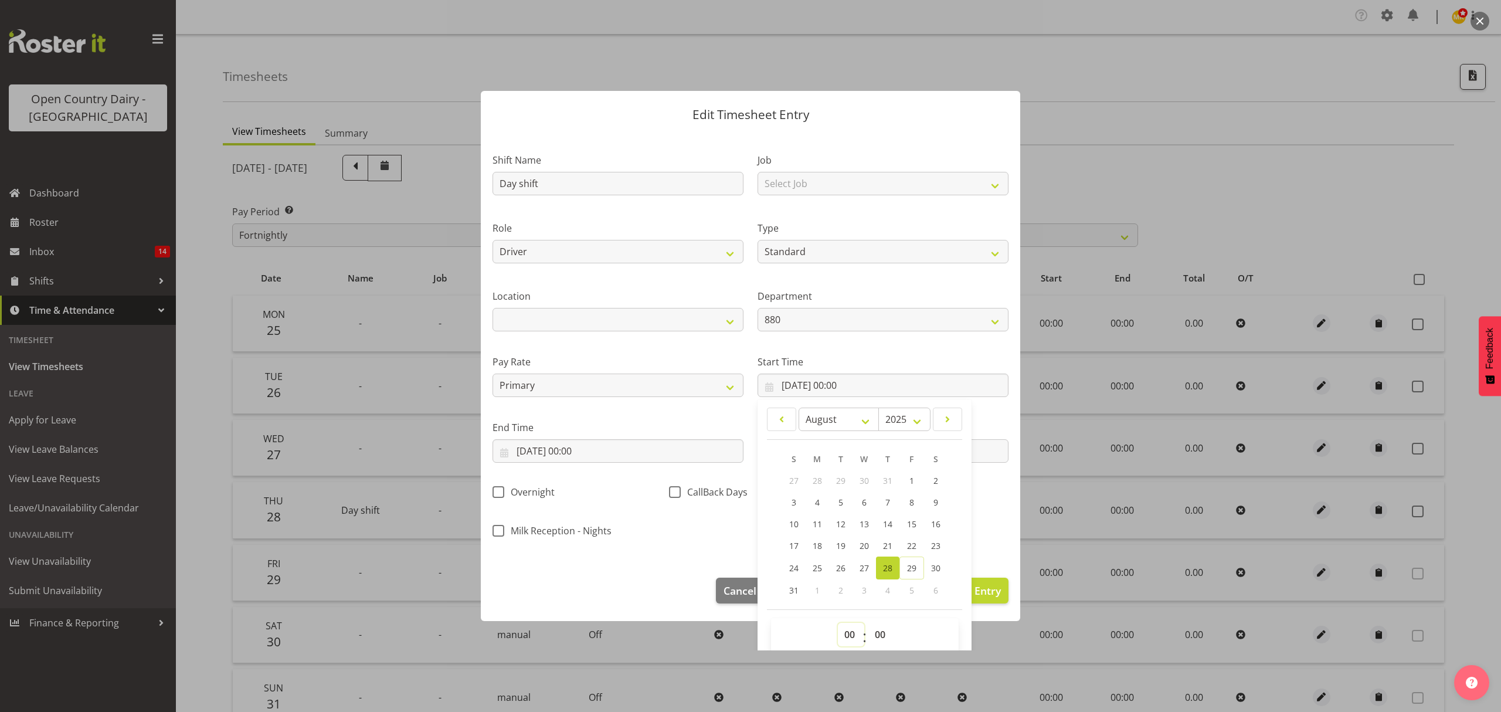
click at [845, 630] on select "00 01 02 03 04 05 06 07 08 09 10 11 12 13 14 15 16 17 18 19 20 21 22 23" at bounding box center [851, 634] width 26 height 23
select select "4"
click at [838, 623] on select "00 01 02 03 04 05 06 07 08 09 10 11 12 13 14 15 16 17 18 19 20 21 22 23" at bounding box center [851, 634] width 26 height 23
type input "28/08/2025, 04:00"
click at [846, 320] on select "880 851 855 853 855 856 880 883 861 862 864 865 868 869 870 872 873 874 876 877…" at bounding box center [883, 319] width 251 height 23
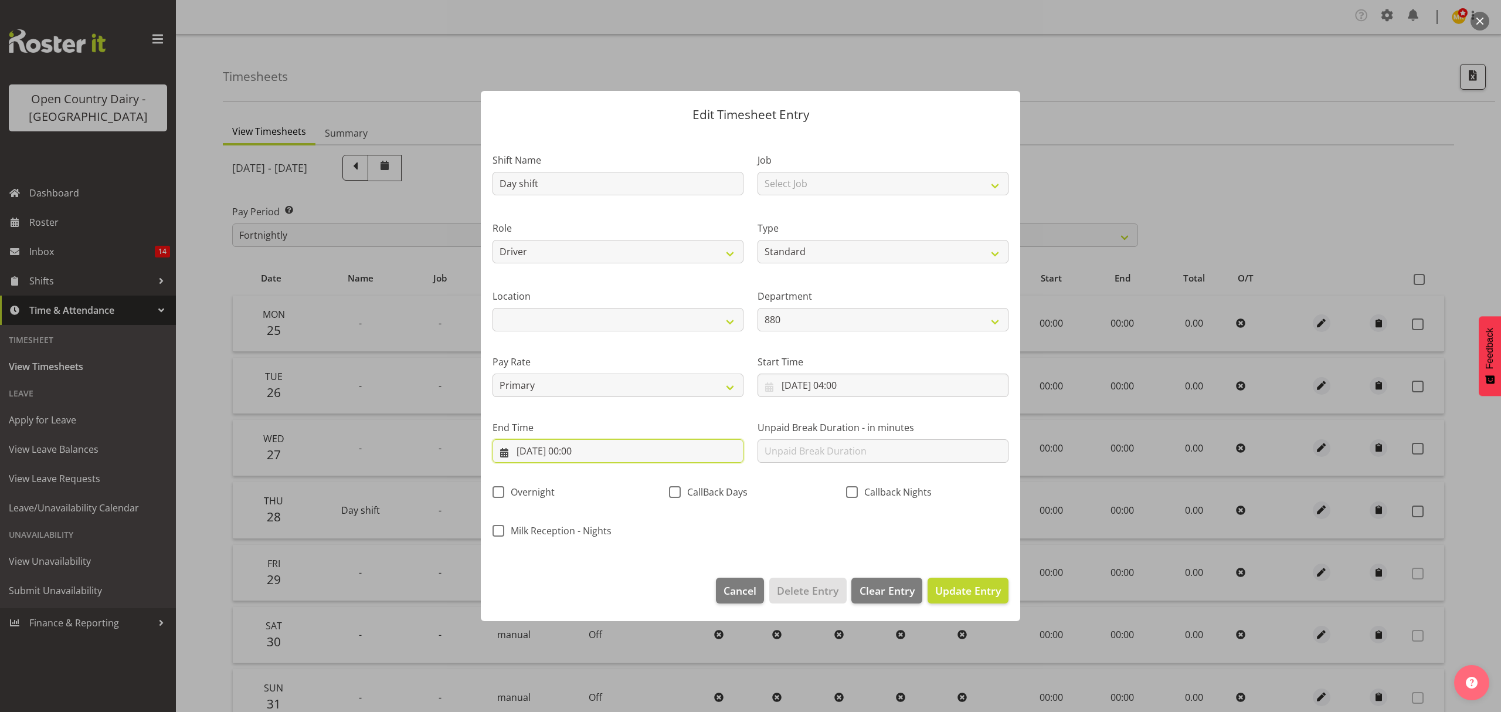
click at [607, 460] on input "28/08/2025, 00:00" at bounding box center [618, 450] width 251 height 23
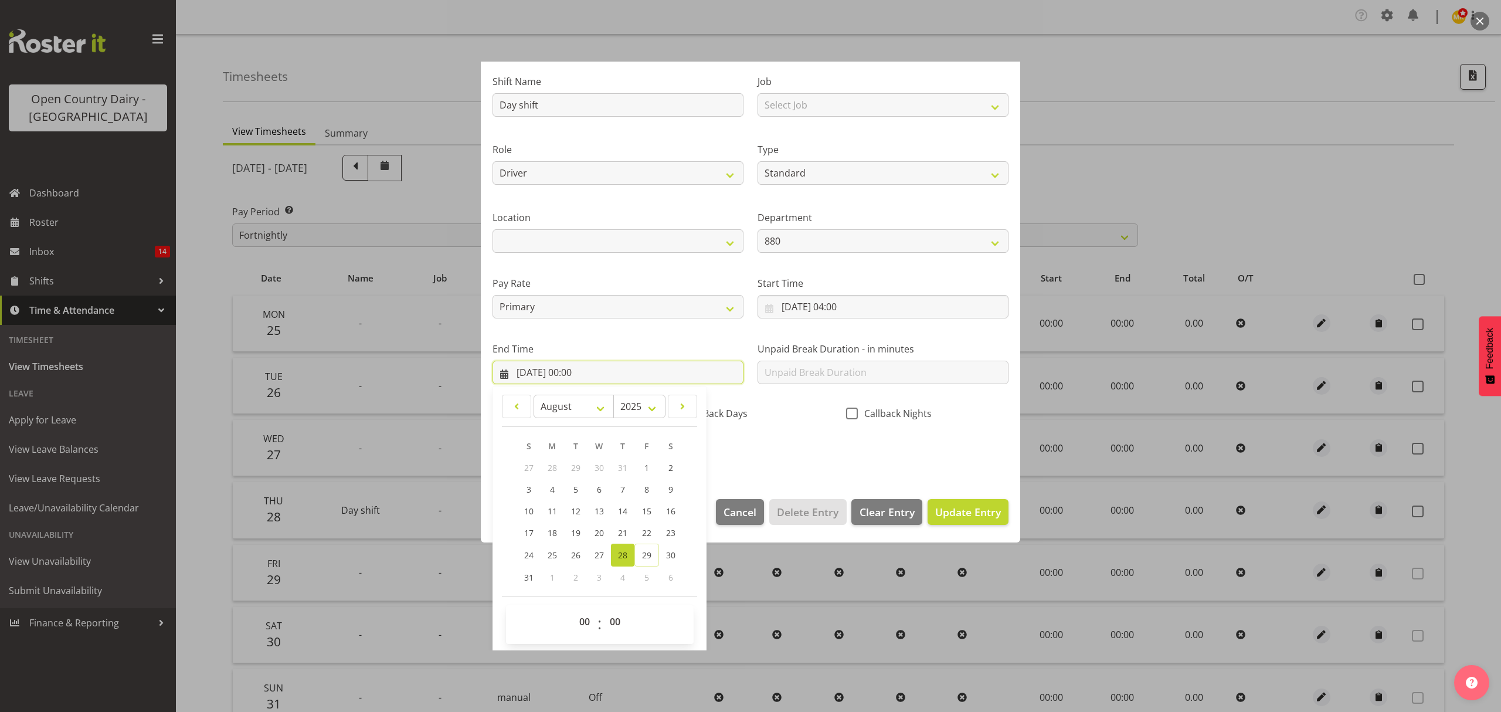
scroll to position [80, 0]
click at [585, 625] on select "00 01 02 03 04 05 06 07 08 09 10 11 12 13 14 15 16 17 18 19 20 21 22 23" at bounding box center [586, 620] width 26 height 23
select select "14"
click at [573, 609] on select "00 01 02 03 04 05 06 07 08 09 10 11 12 13 14 15 16 17 18 19 20 21 22 23" at bounding box center [586, 620] width 26 height 23
type input "28/08/2025, 14:00"
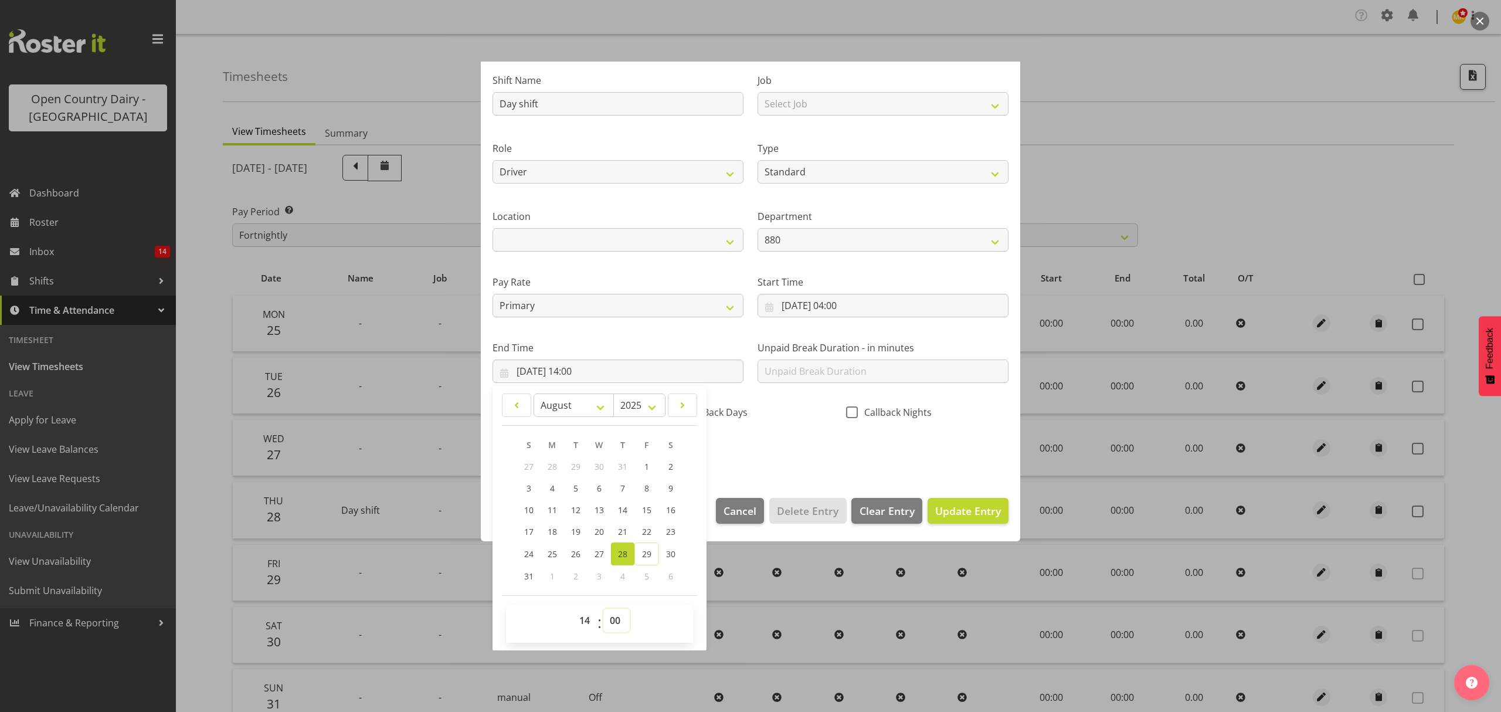
click at [613, 626] on select "00 01 02 03 04 05 06 07 08 09 10 11 12 13 14 15 16 17 18 19 20 21 22 23 24 25 2…" at bounding box center [616, 620] width 26 height 23
select select "45"
click at [603, 609] on select "00 01 02 03 04 05 06 07 08 09 10 11 12 13 14 15 16 17 18 19 20 21 22 23 24 25 2…" at bounding box center [616, 620] width 26 height 23
type input "28/08/2025, 14:45"
click at [845, 457] on div "Shift Name Day shift Job Select Job Connecting /unconnecting Trailers Role Driv…" at bounding box center [751, 262] width 530 height 410
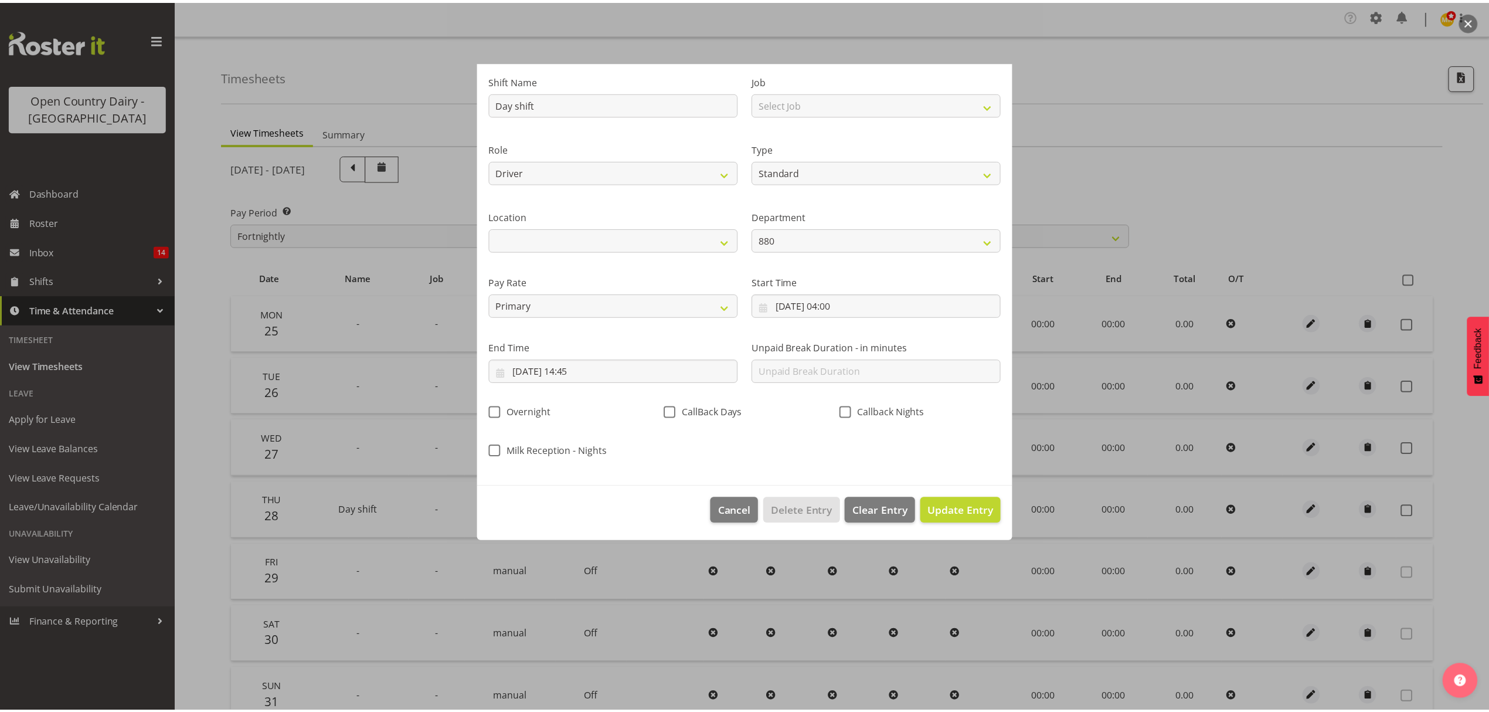
scroll to position [0, 0]
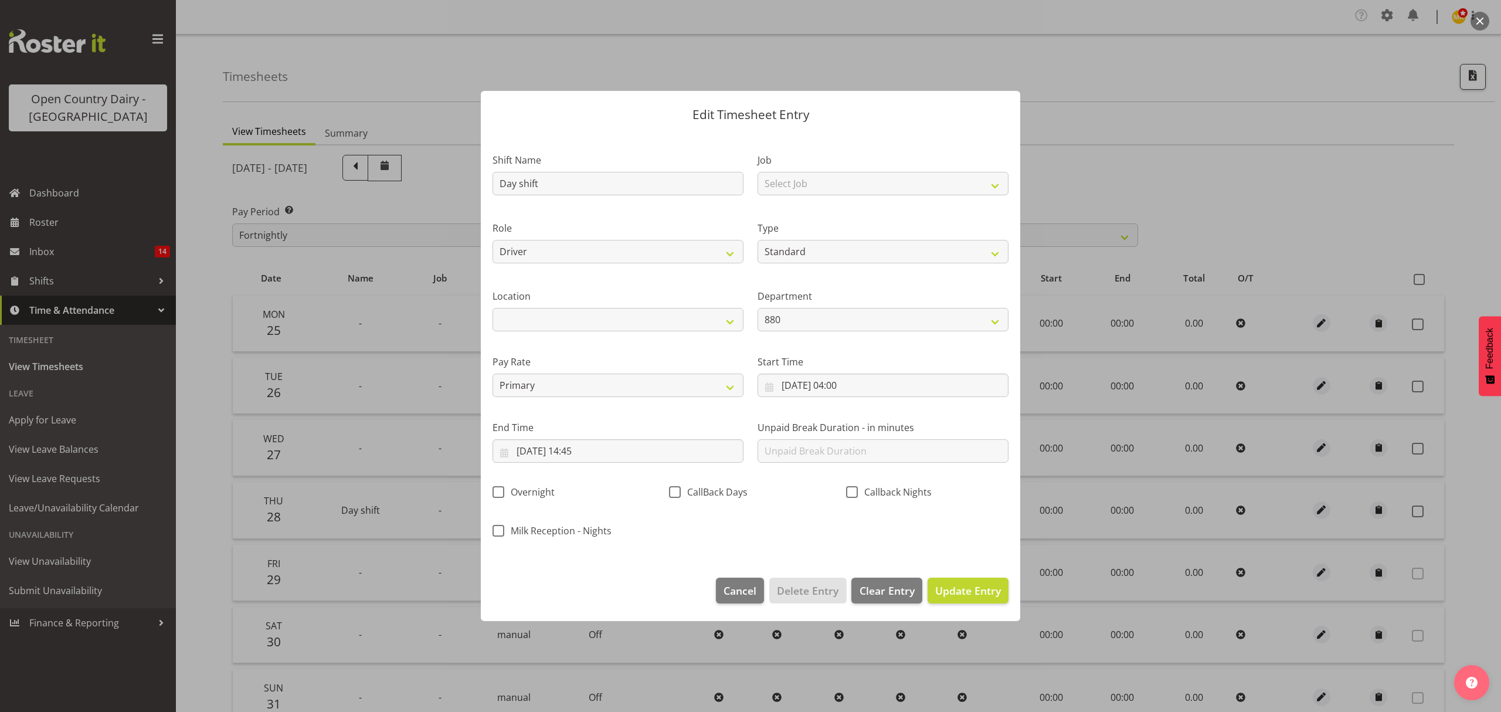
click at [983, 576] on footer "Cancel Delete Entry Clear Entry Update Entry" at bounding box center [750, 593] width 539 height 55
click at [983, 578] on button "Update Entry" at bounding box center [968, 591] width 81 height 26
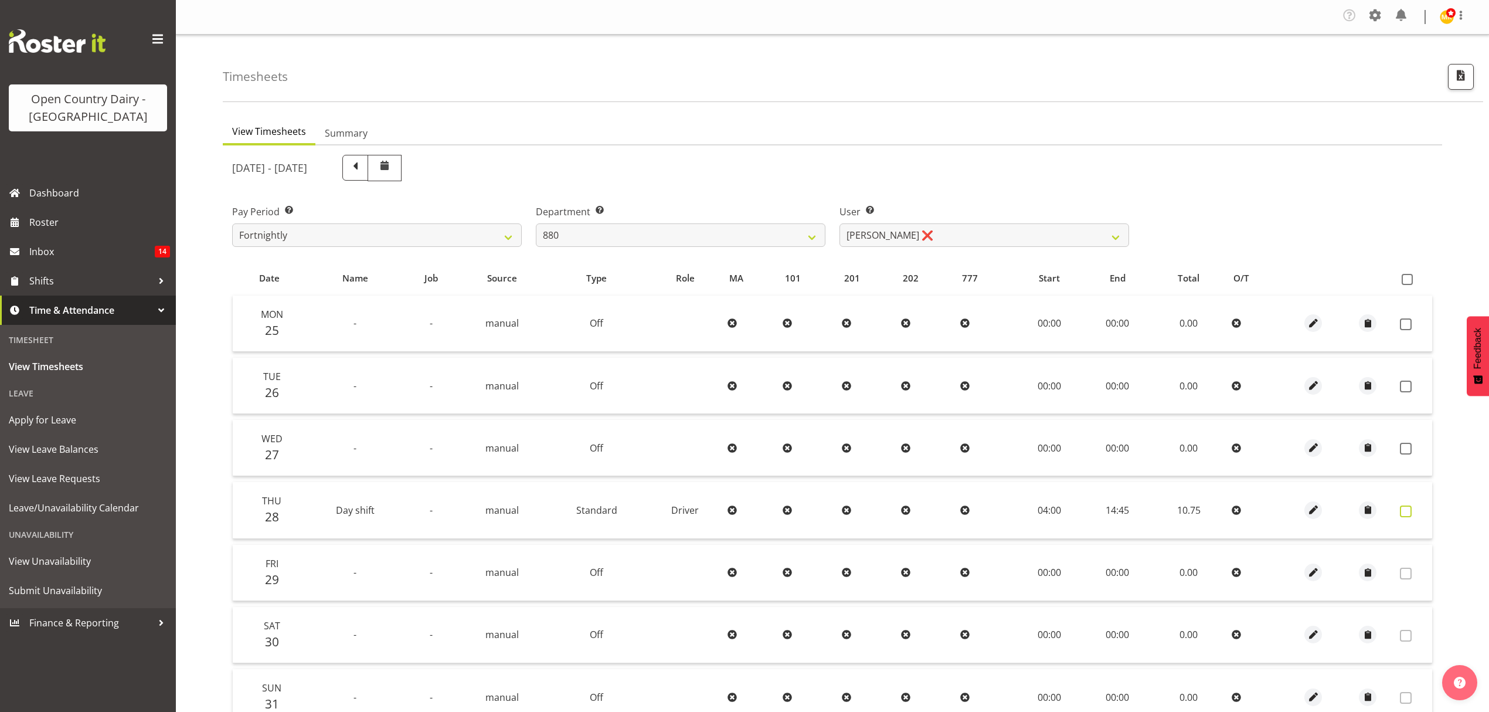
click at [1406, 509] on span at bounding box center [1406, 511] width 12 height 12
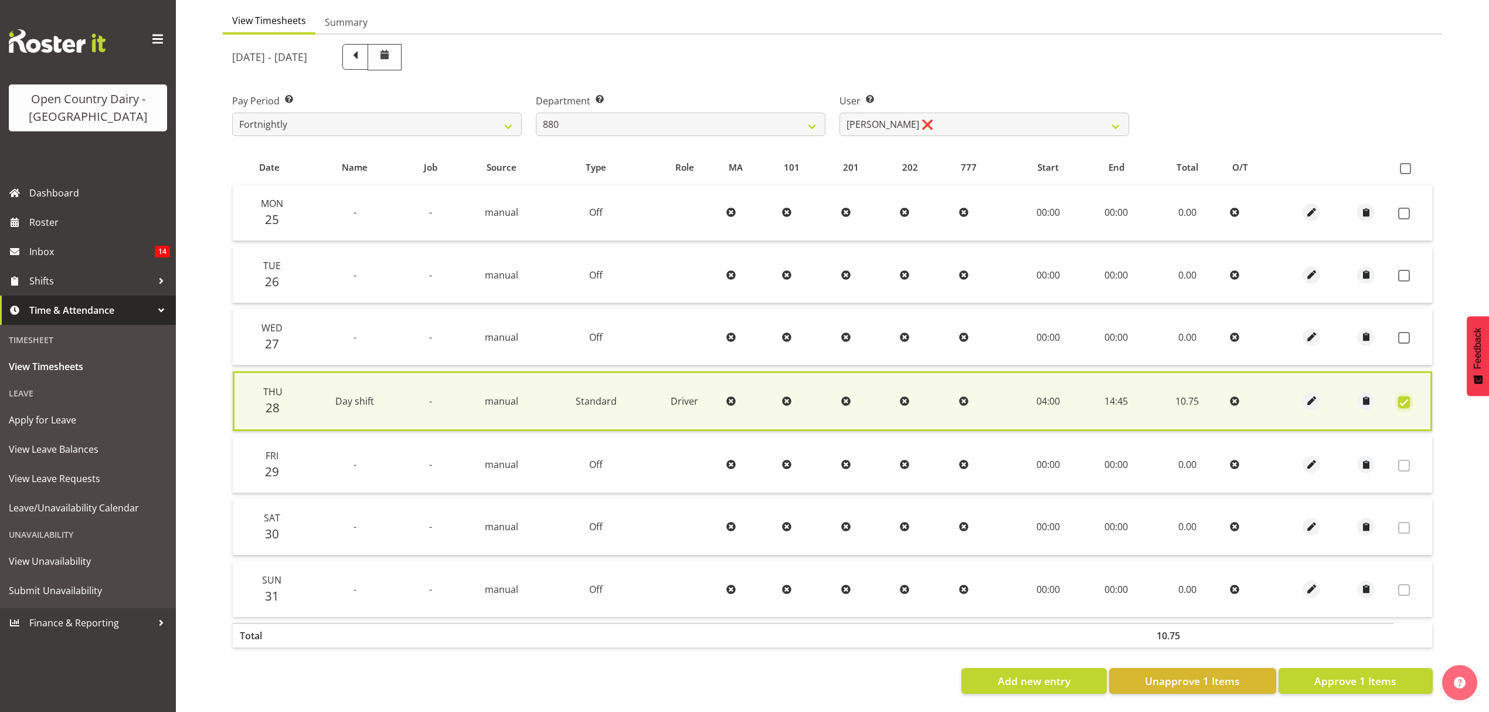
scroll to position [120, 0]
click at [1330, 673] on span "Approve 1 Items" at bounding box center [1356, 680] width 82 height 15
checkbox input "false"
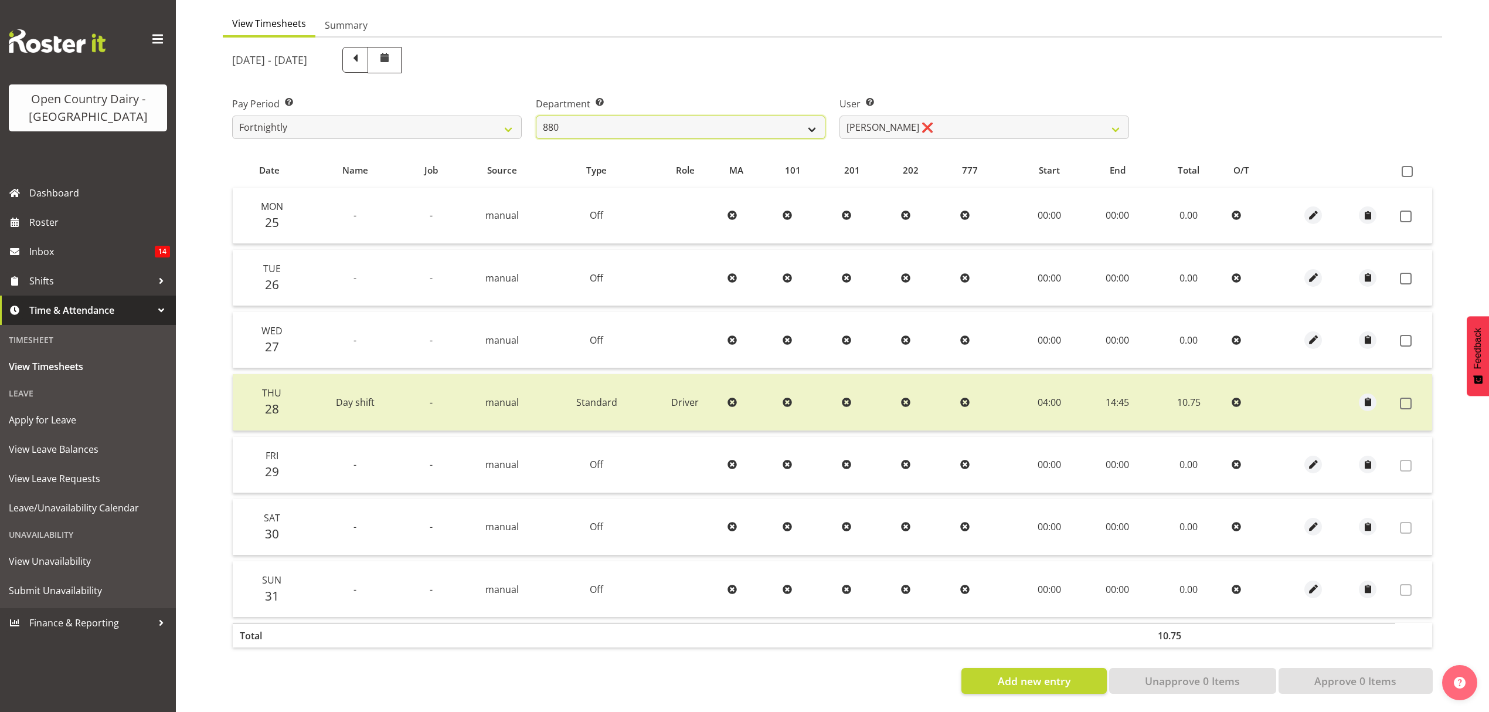
click at [765, 120] on select "734 735 736 737 738 739 851 852 853 854 855 856 858 861 862 865 868 869 870 873" at bounding box center [681, 127] width 290 height 23
select select "909"
click at [536, 116] on select "734 735 736 737 738 739 851 852 853 854 855 856 858 861 862 865 868 869 870 873" at bounding box center [681, 127] width 290 height 23
select select "7397"
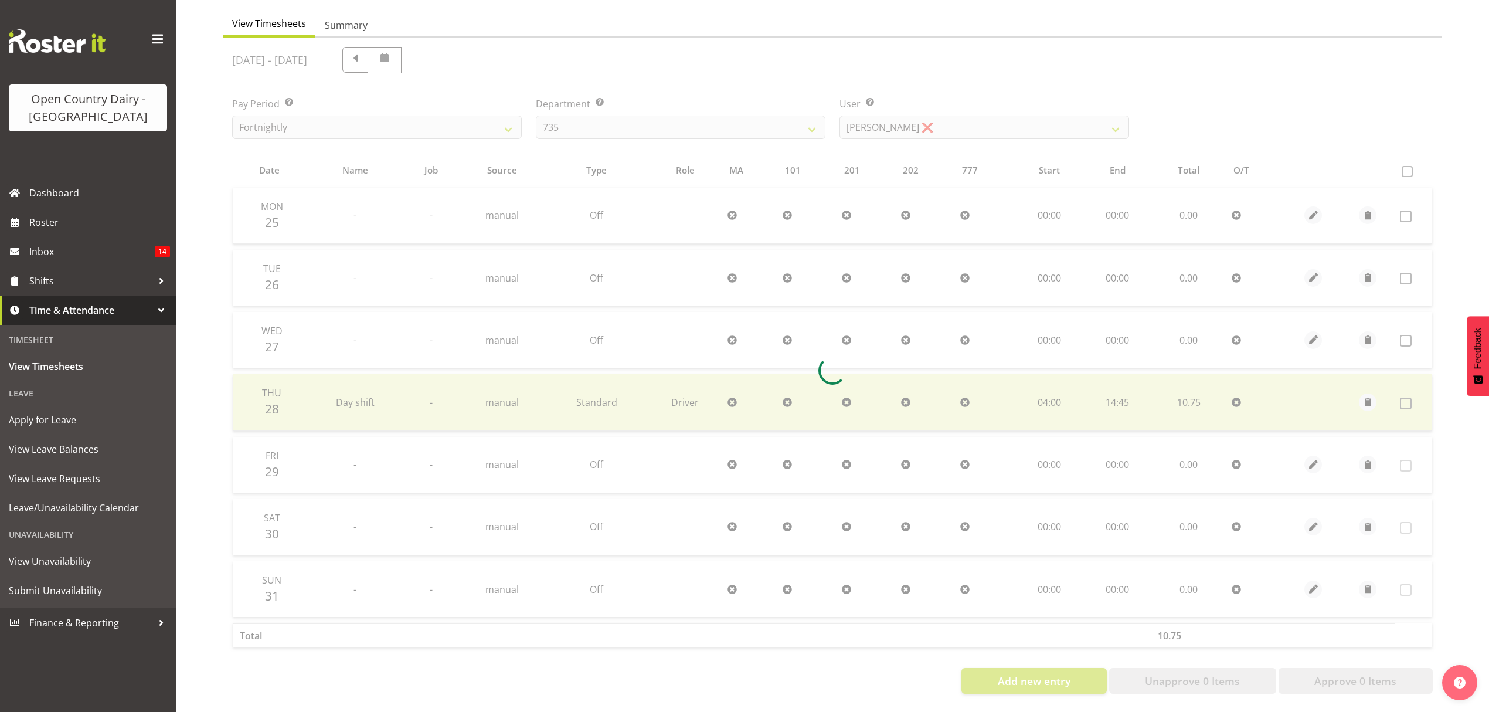
click at [870, 140] on div at bounding box center [833, 371] width 1220 height 666
click at [875, 128] on div at bounding box center [833, 371] width 1220 height 666
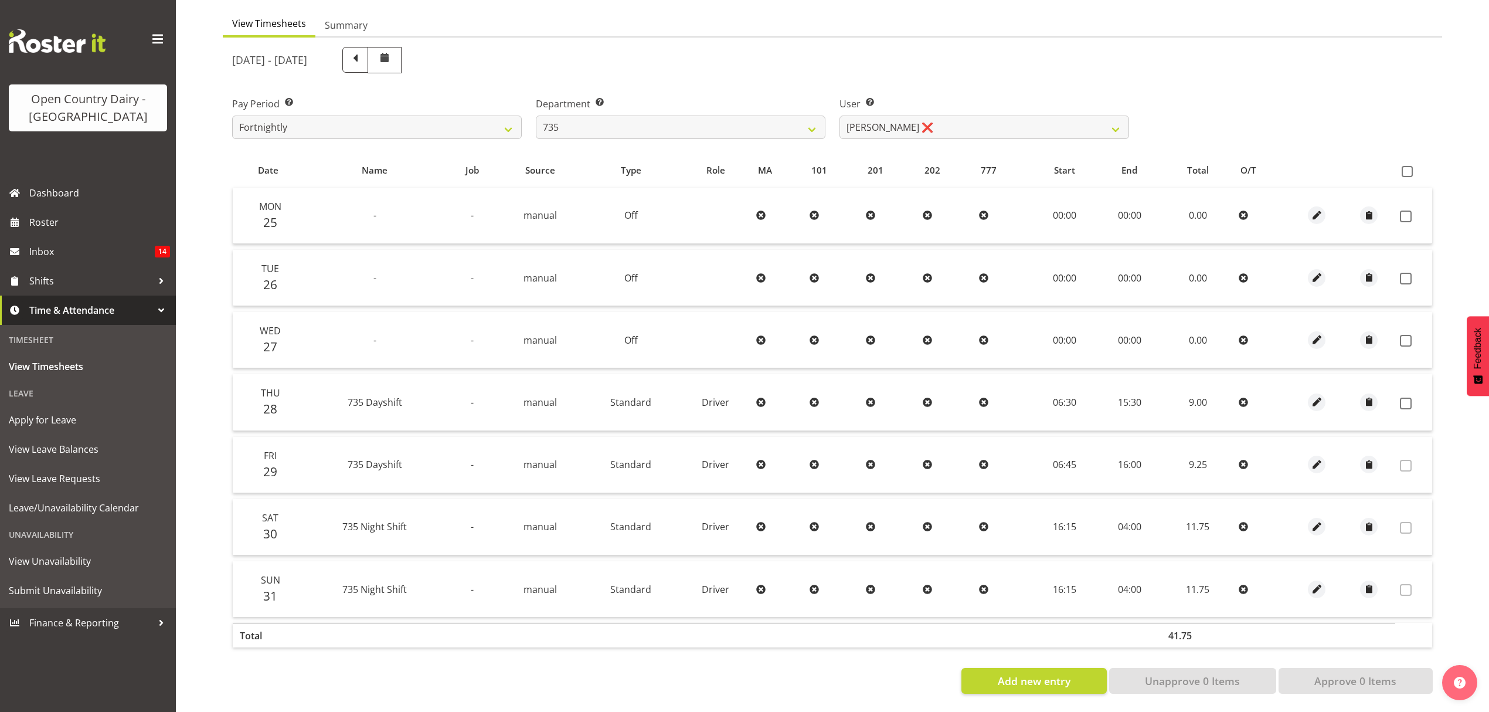
click at [1420, 390] on td at bounding box center [1414, 402] width 37 height 56
click at [1417, 398] on label at bounding box center [1409, 404] width 18 height 12
click at [1417, 390] on td at bounding box center [1414, 402] width 37 height 56
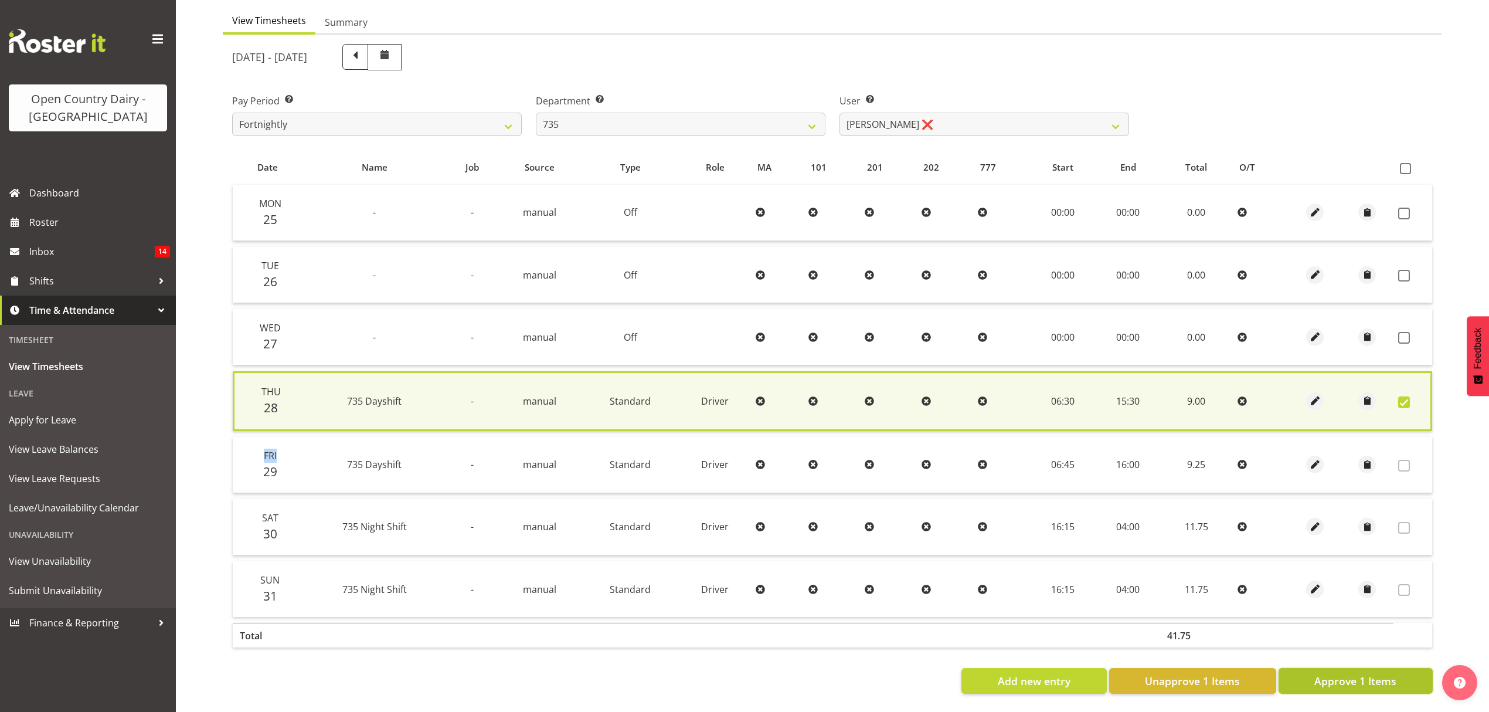
click at [1384, 673] on span "Approve 1 Items" at bounding box center [1356, 680] width 82 height 15
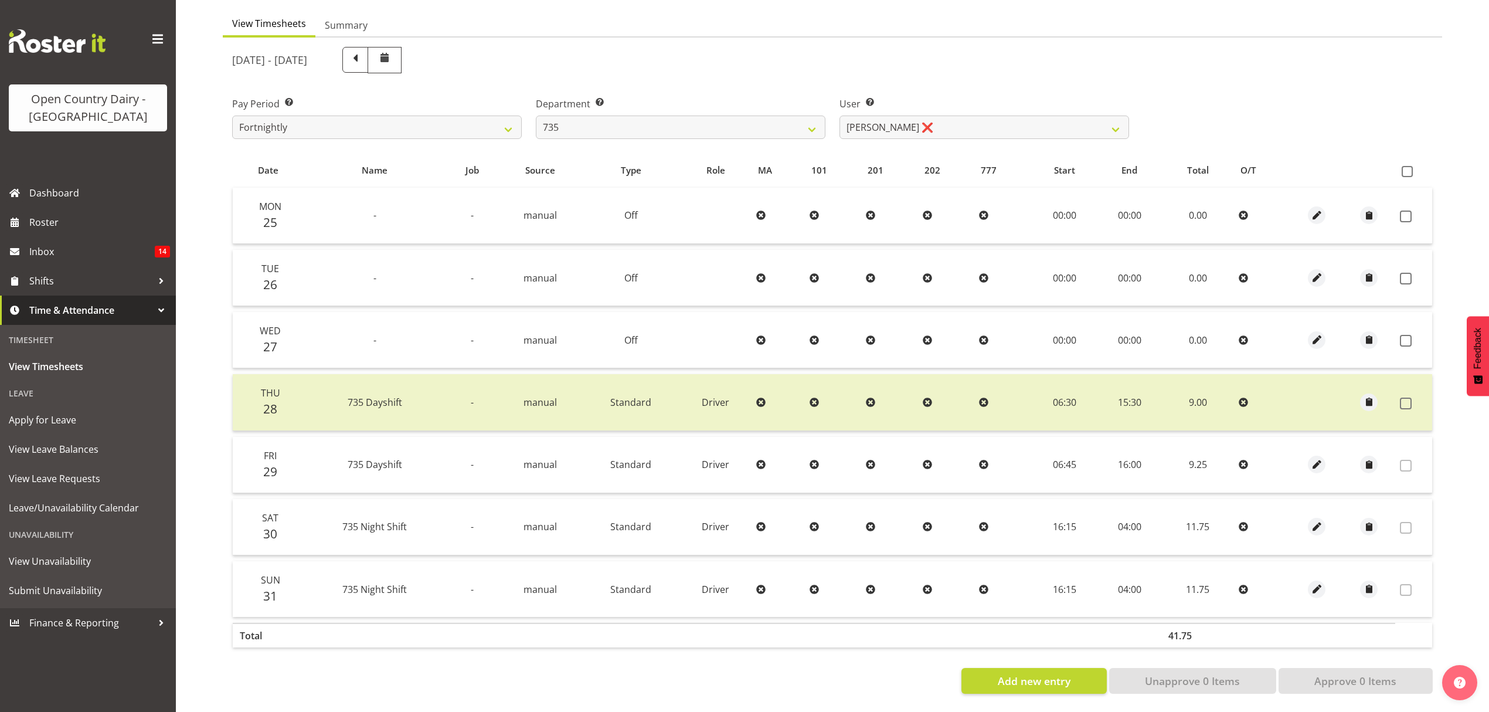
click at [1136, 86] on div "User Select user. Note: This is filtered down by the previous two drop-down ite…" at bounding box center [985, 113] width 304 height 66
click at [1412, 398] on label at bounding box center [1409, 404] width 18 height 12
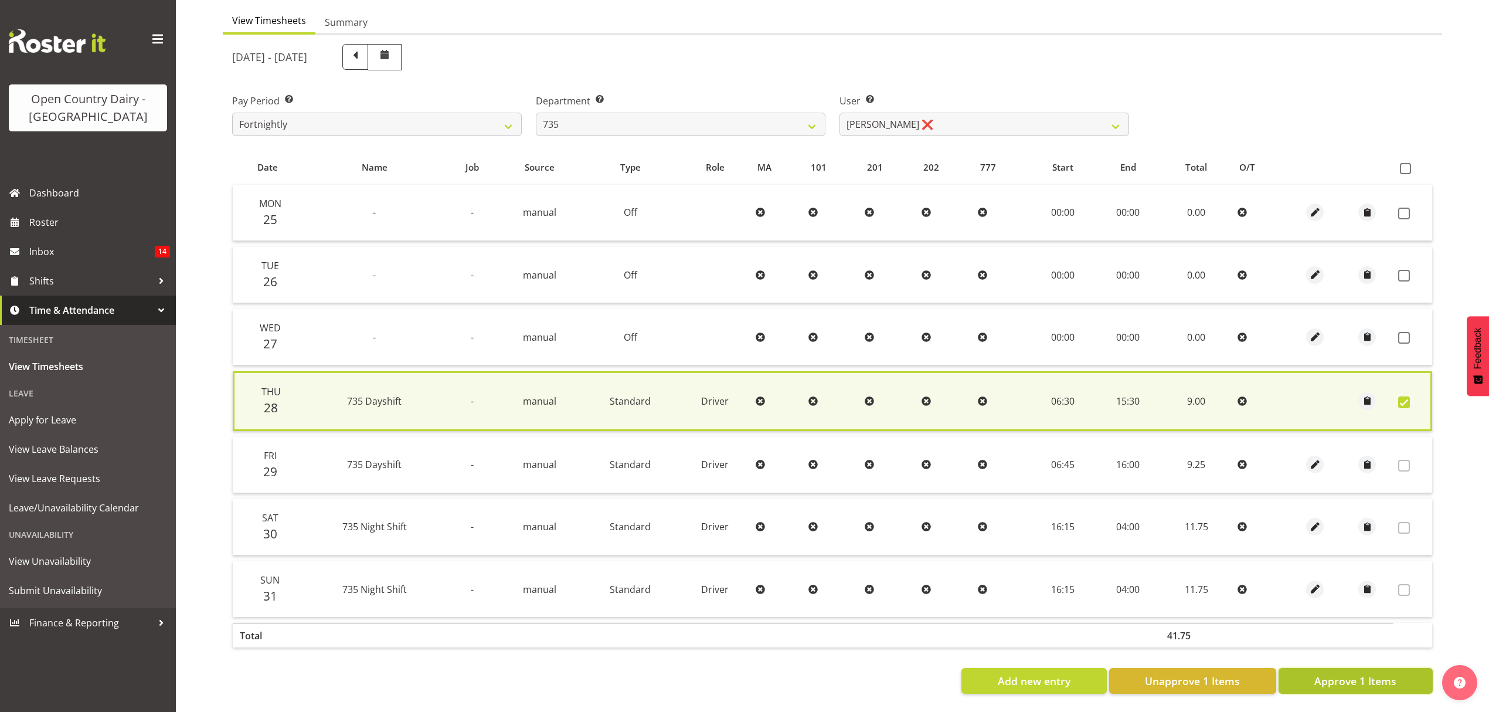
click at [1372, 673] on span "Approve 1 Items" at bounding box center [1356, 680] width 82 height 15
checkbox input "false"
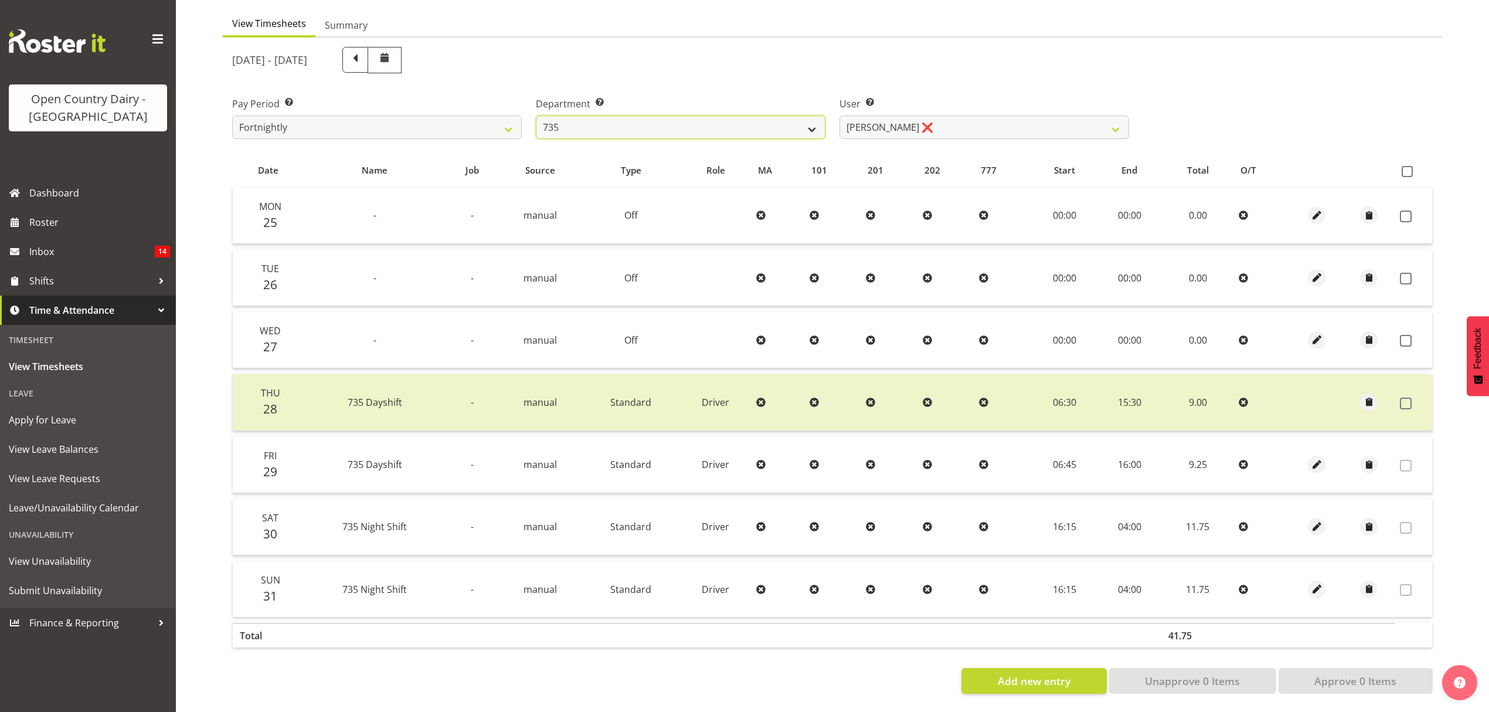
click at [824, 116] on select "734 735 736 737 738 739 851 852 853 854 855 856 858 861 862 865 868 869 870 873" at bounding box center [681, 127] width 290 height 23
click at [536, 116] on select "734 735 736 737 738 739 851 852 853 854 855 856 858 861 862 865 868 869 870 873" at bounding box center [681, 127] width 290 height 23
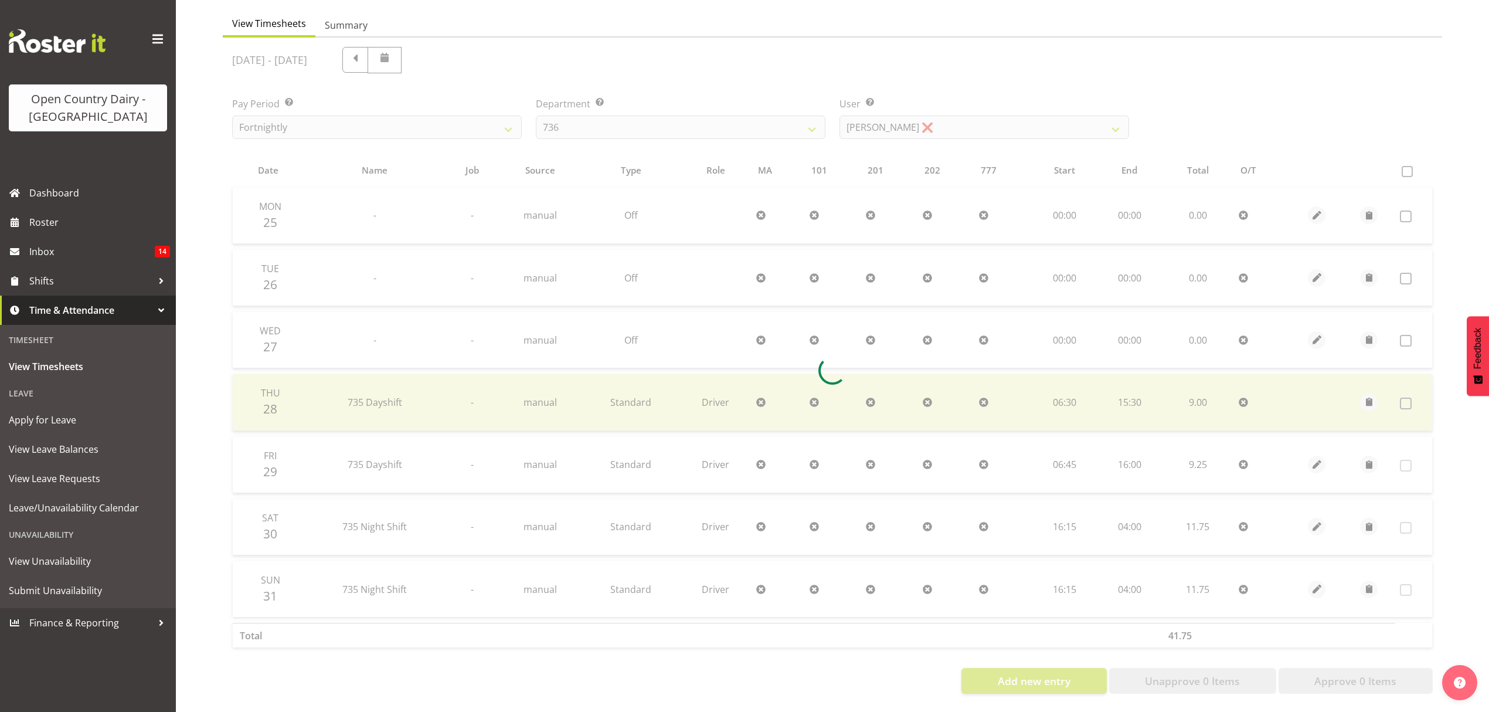
click at [847, 132] on div at bounding box center [833, 371] width 1220 height 666
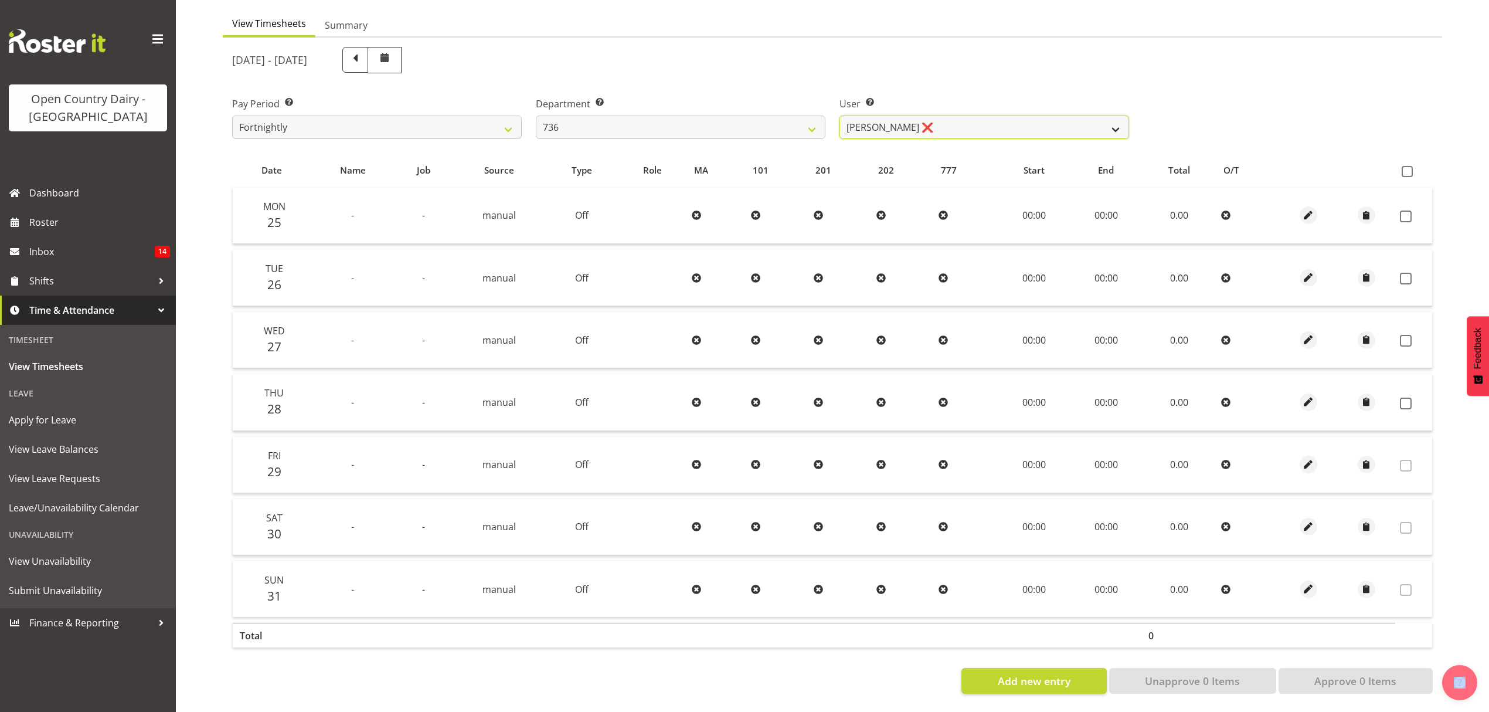
click at [909, 123] on select "[PERSON_NAME] ❌ [PERSON_NAME] ❌ [PERSON_NAME] ❌ [PERSON_NAME] ❌" at bounding box center [985, 127] width 290 height 23
click at [932, 80] on div "User Select user. Note: This is filtered down by the previous two drop-down ite…" at bounding box center [985, 113] width 304 height 66
click at [754, 118] on select "734 735 736 737 738 739 851 852 853 854 855 856 858 861 862 865 868 869 870 873" at bounding box center [681, 127] width 290 height 23
select select "678"
click at [536, 116] on select "734 735 736 737 738 739 851 852 853 854 855 856 858 861 862 865 868 869 870 873" at bounding box center [681, 127] width 290 height 23
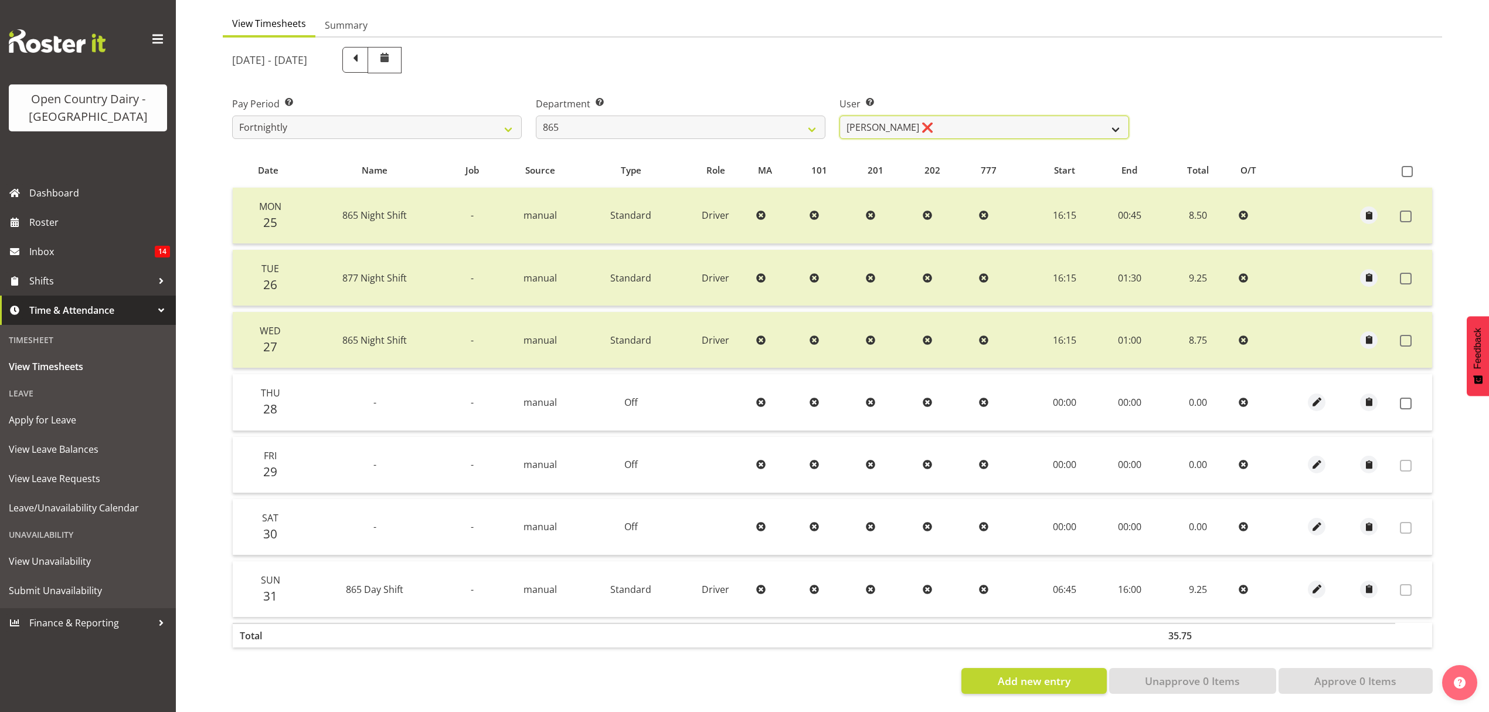
click at [909, 116] on select "Flavio Ferraz ❌ George Courtney ❌ Steffan Kennard ❌" at bounding box center [985, 127] width 290 height 23
select select "9760"
click at [840, 116] on select "Flavio Ferraz ❌ George Courtney ❌ Steffan Kennard ❌" at bounding box center [985, 127] width 290 height 23
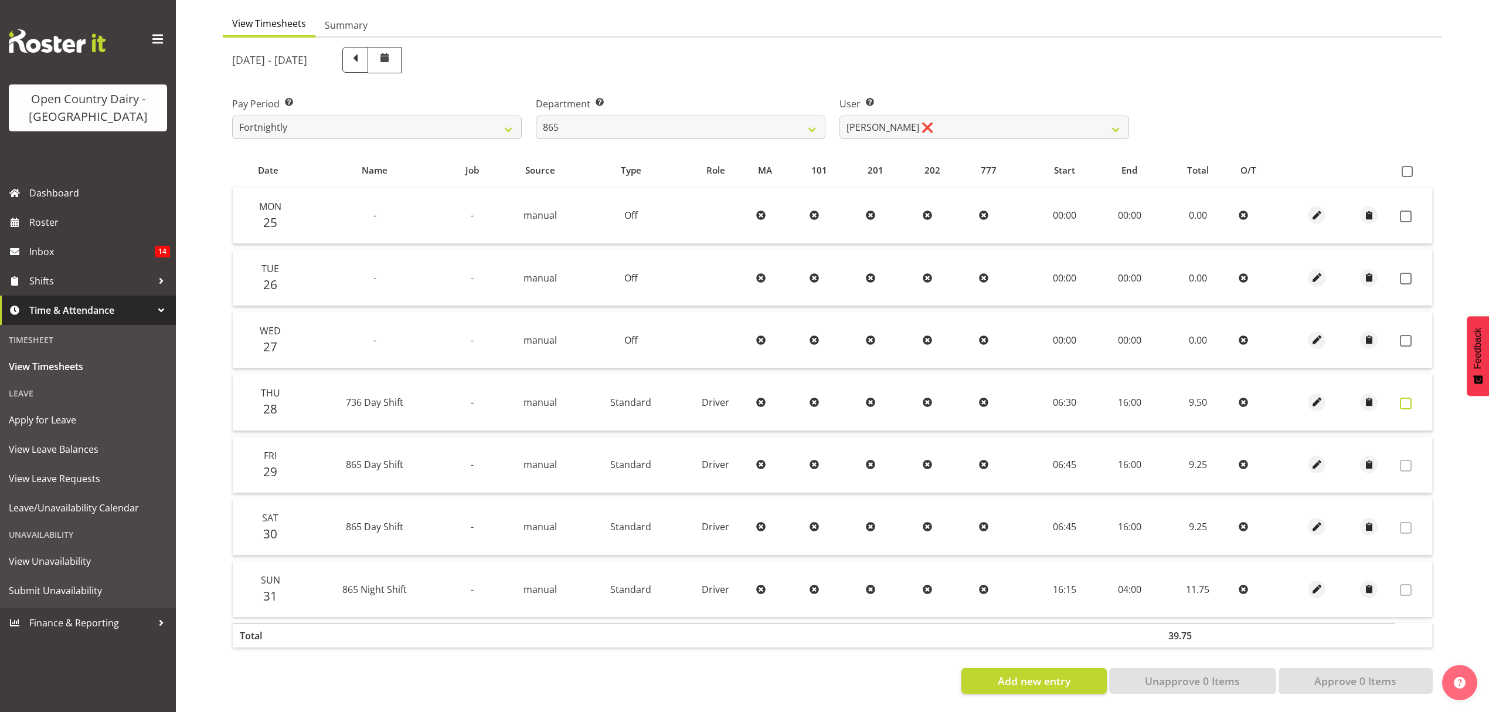
click at [1415, 398] on label at bounding box center [1409, 404] width 18 height 12
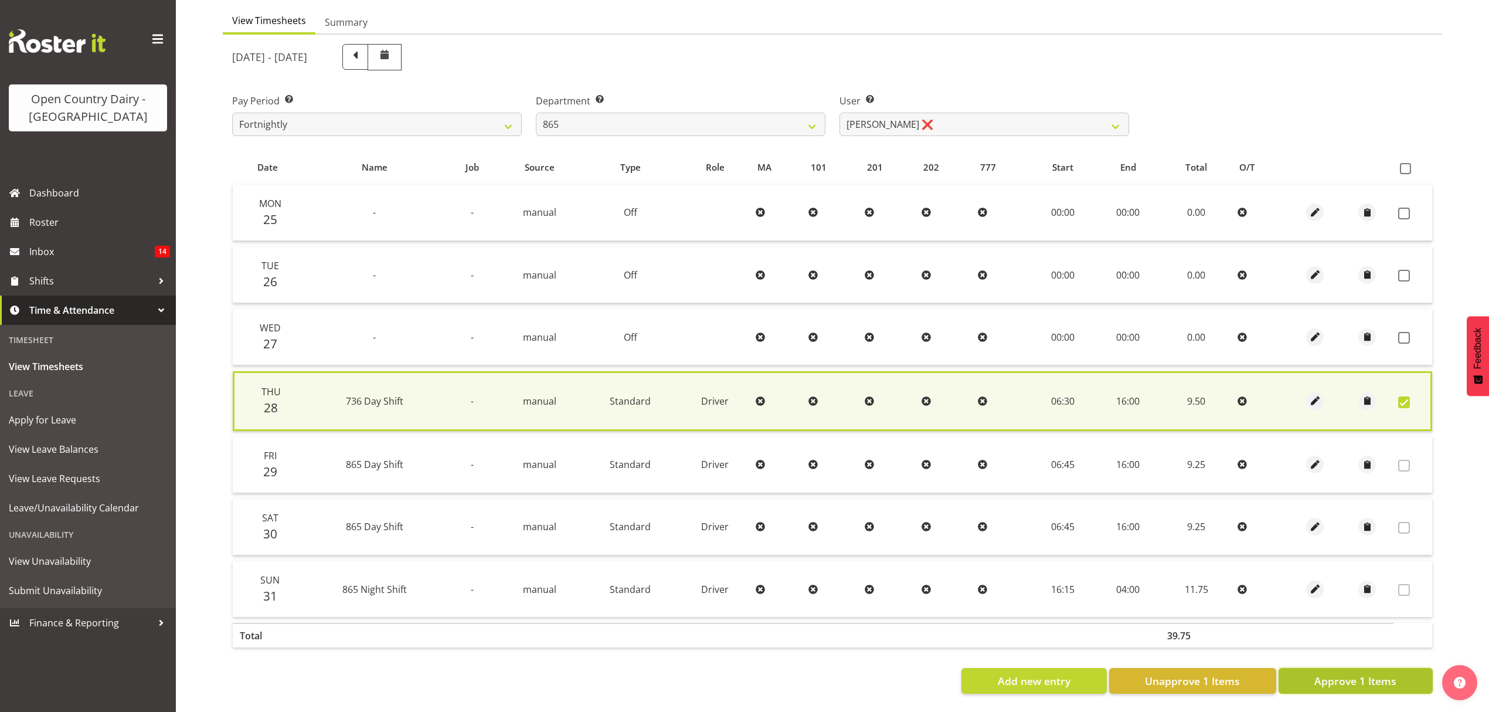
click at [1345, 673] on span "Approve 1 Items" at bounding box center [1356, 680] width 82 height 15
checkbox input "false"
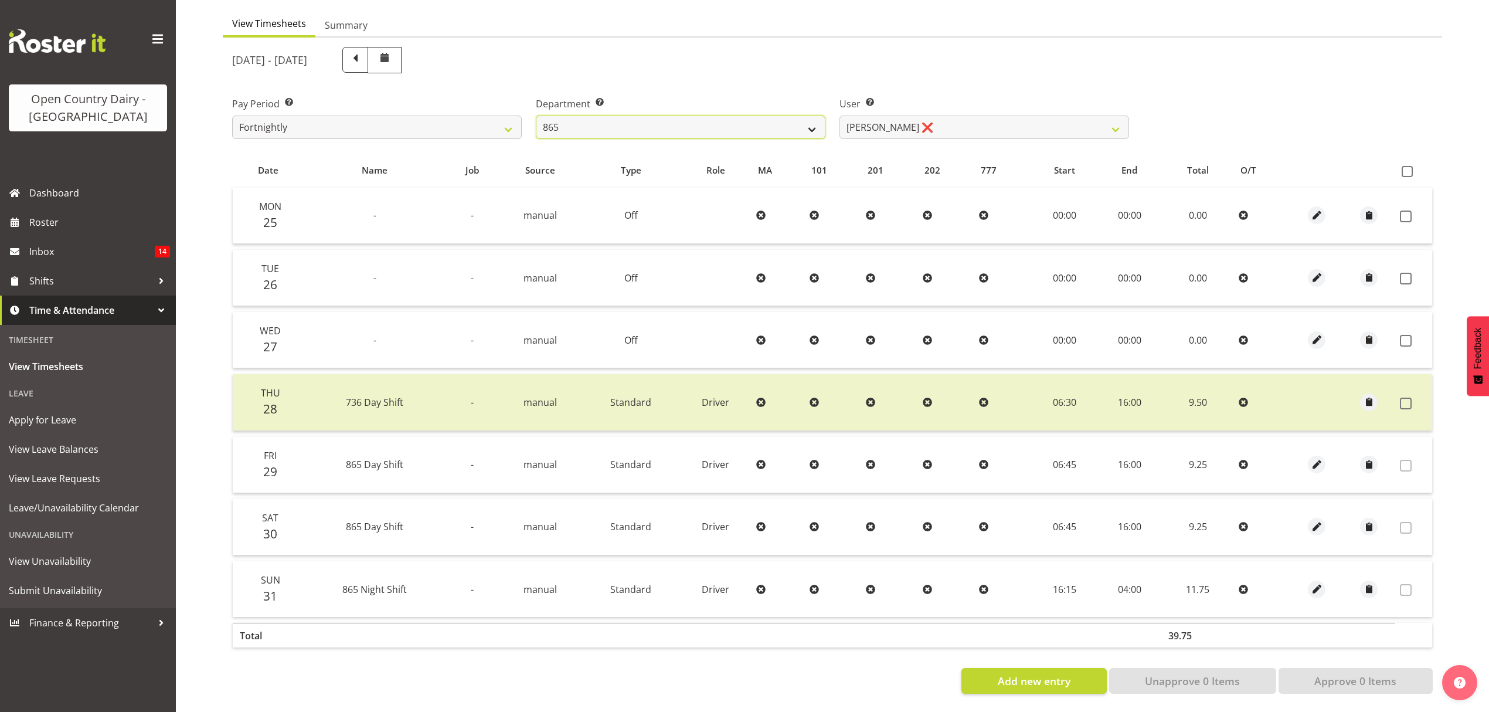
click at [702, 129] on select "734 735 736 737 738 739 851 852 853 854 855 856 858 861 862 865 868 869 870 873" at bounding box center [681, 127] width 290 height 23
select select "903"
click at [536, 116] on select "734 735 736 737 738 739 851 852 853 854 855 856 858 861 862 865 868 869 870 873" at bounding box center [681, 127] width 290 height 23
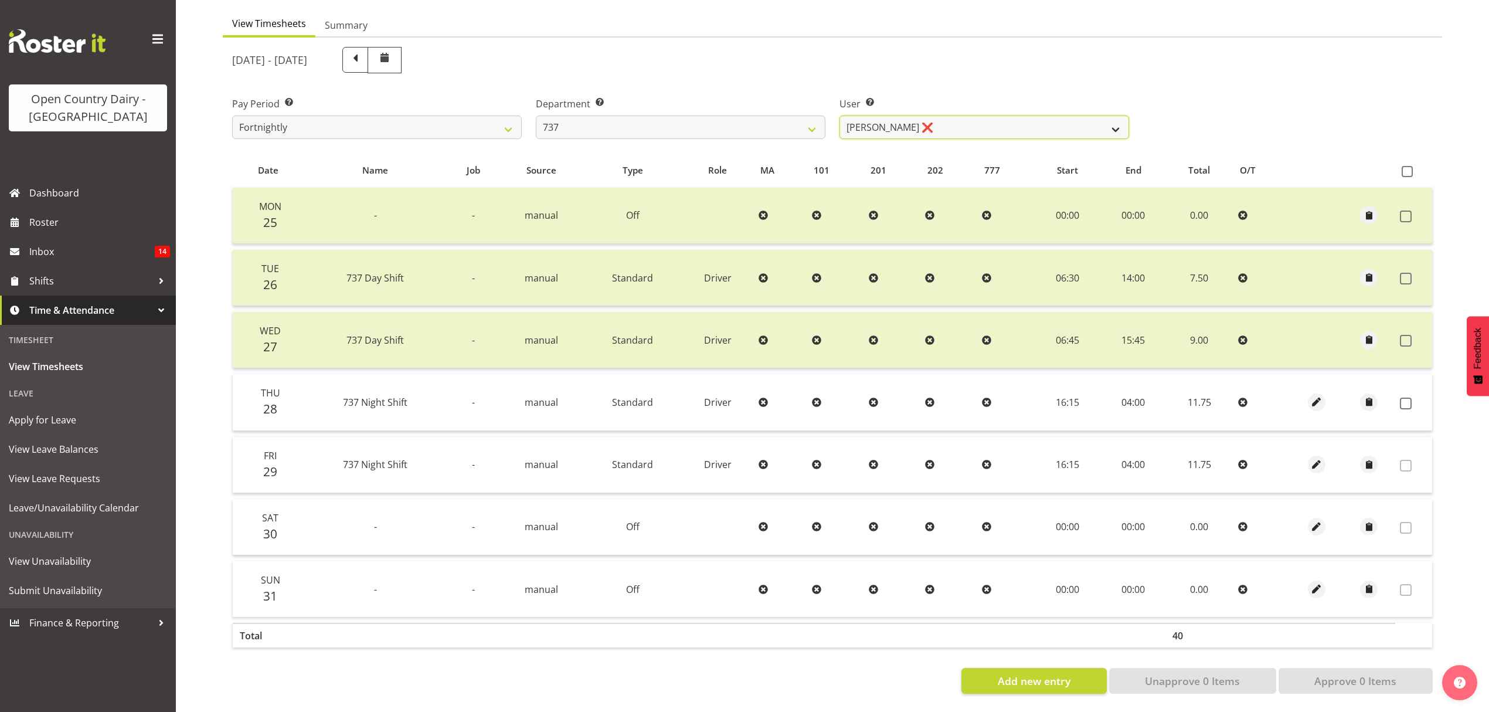
click at [965, 116] on select "[PERSON_NAME] ❌ [PERSON_NAME] ❌ [PERSON_NAME] ❌ [PERSON_NAME] ❌" at bounding box center [985, 127] width 290 height 23
select select "10317"
click at [840, 116] on select "[PERSON_NAME] ❌ [PERSON_NAME] ❌ [PERSON_NAME] ❌ [PERSON_NAME] ❌" at bounding box center [985, 127] width 290 height 23
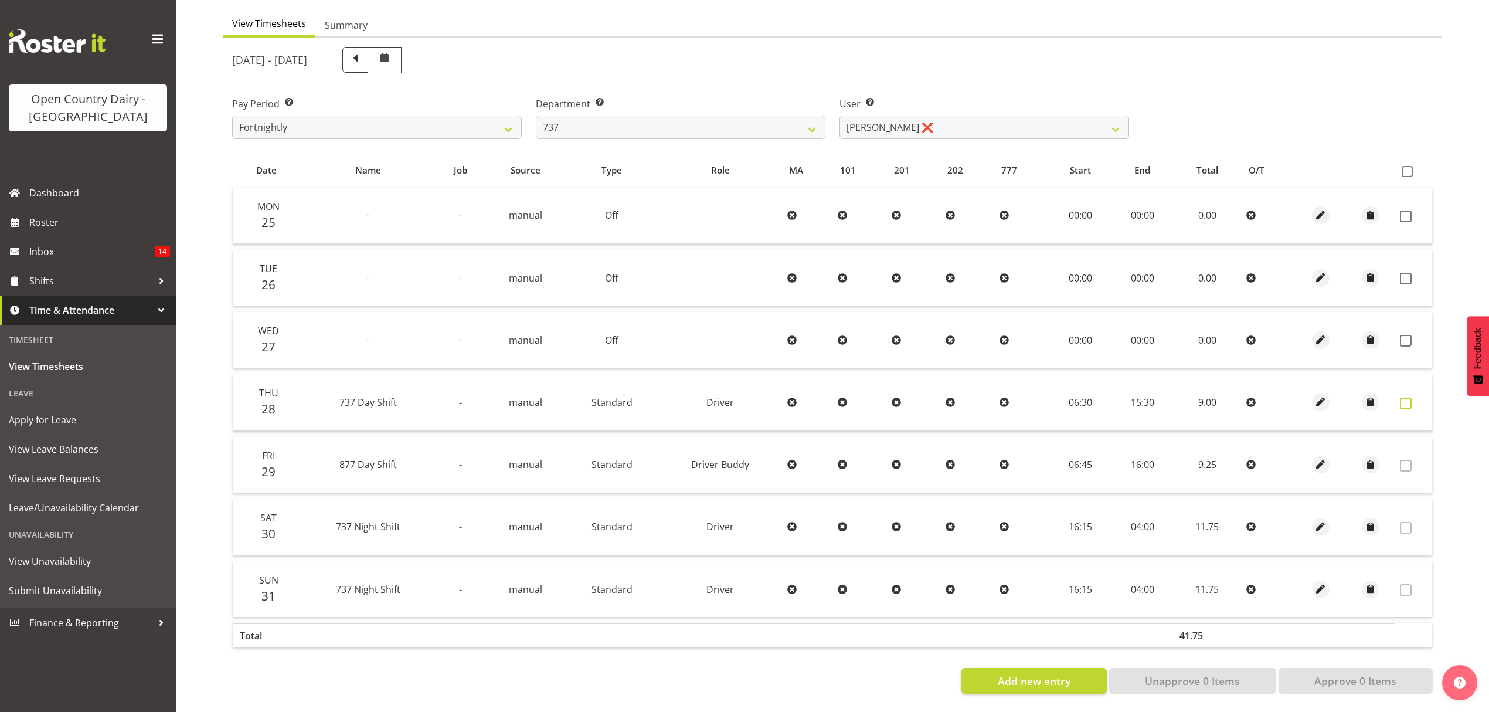
click at [1405, 398] on span at bounding box center [1406, 404] width 12 height 12
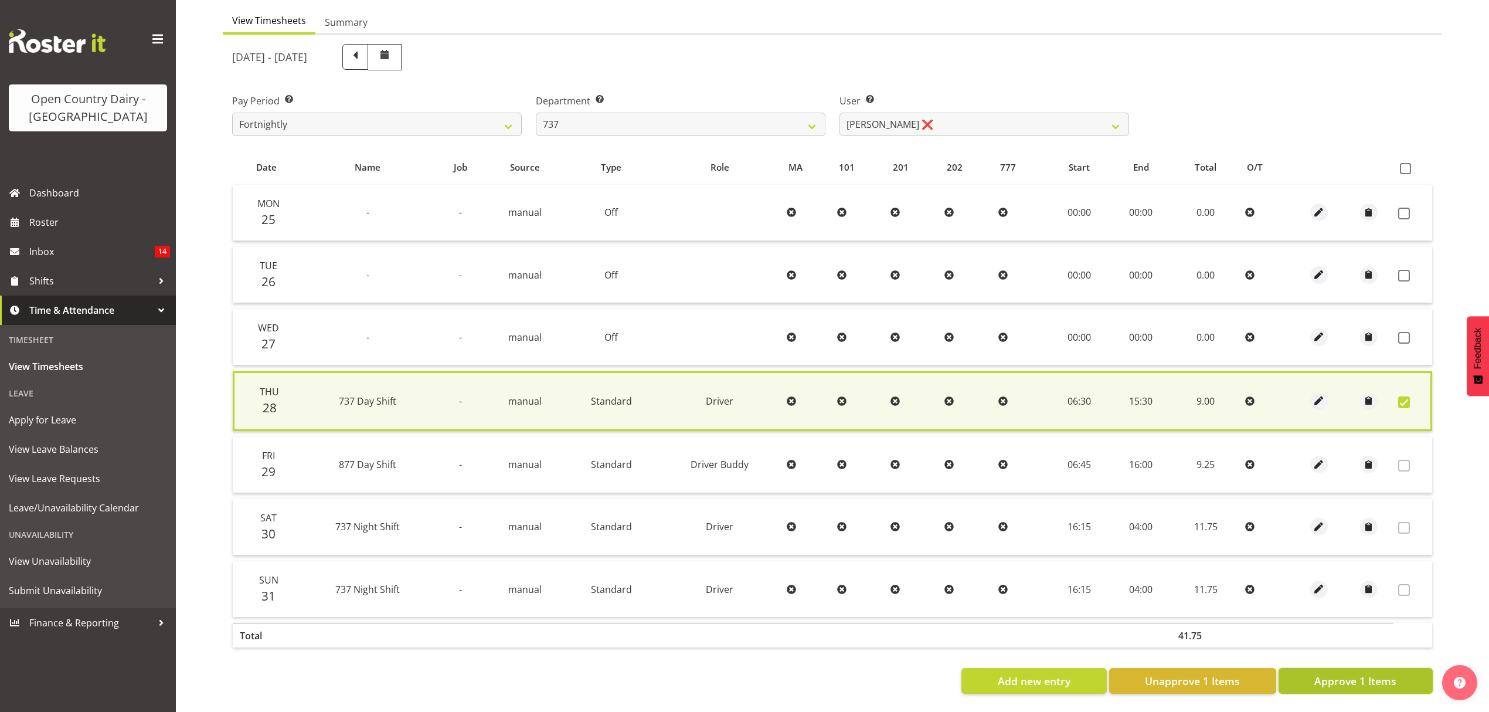
click at [1356, 678] on span "Approve 1 Items" at bounding box center [1356, 680] width 82 height 15
checkbox input "false"
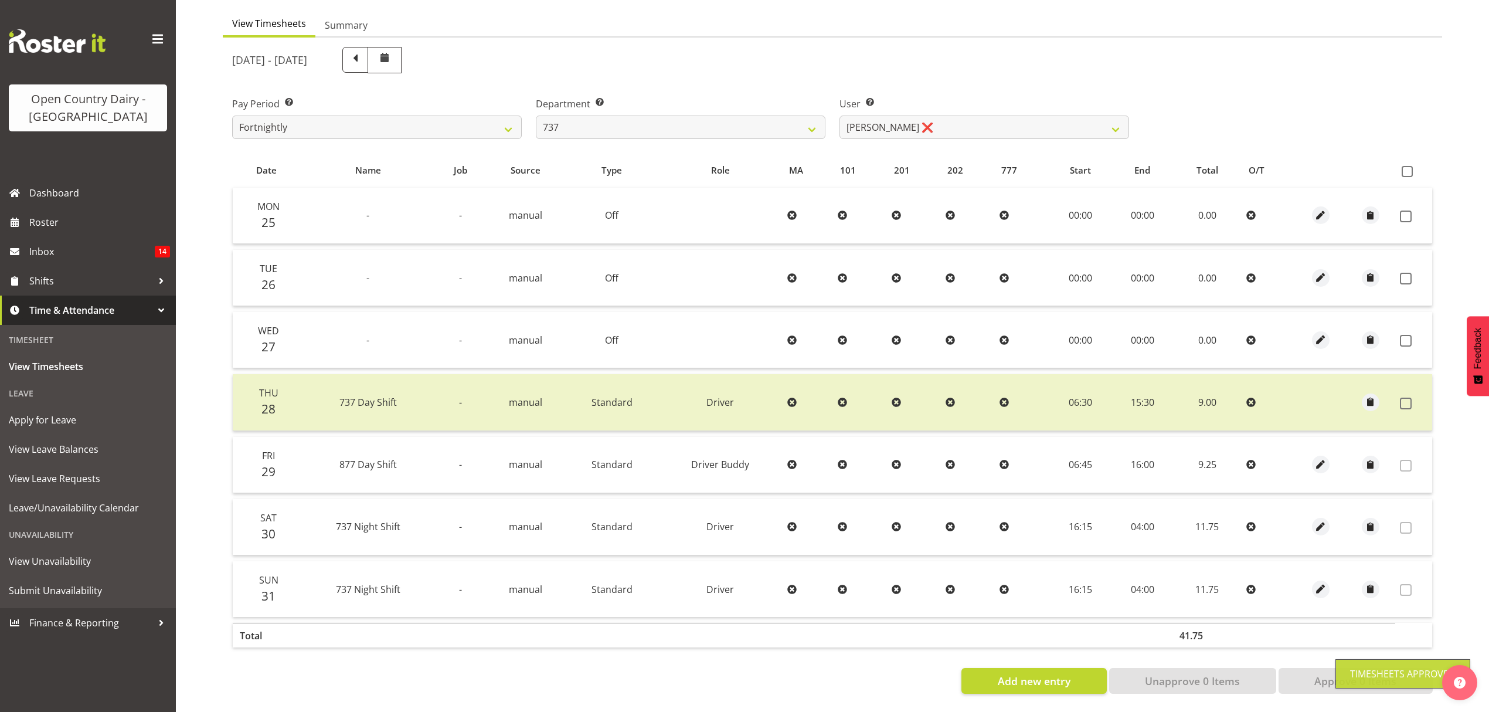
click at [928, 134] on div "User Select user. Note: This is filtered down by the previous two drop-down ite…" at bounding box center [985, 113] width 304 height 66
click at [937, 116] on select "[PERSON_NAME] ❌ [PERSON_NAME] ❌ [PERSON_NAME] ❌ [PERSON_NAME] ❌" at bounding box center [985, 127] width 290 height 23
click at [632, 120] on select "734 735 736 737 738 739 851 852 853 854 855 856 858 861 862 865 868 869 870 873" at bounding box center [681, 127] width 290 height 23
select select "690"
click at [536, 116] on select "734 735 736 737 738 739 851 852 853 854 855 856 858 861 862 865 868 869 870 873" at bounding box center [681, 127] width 290 height 23
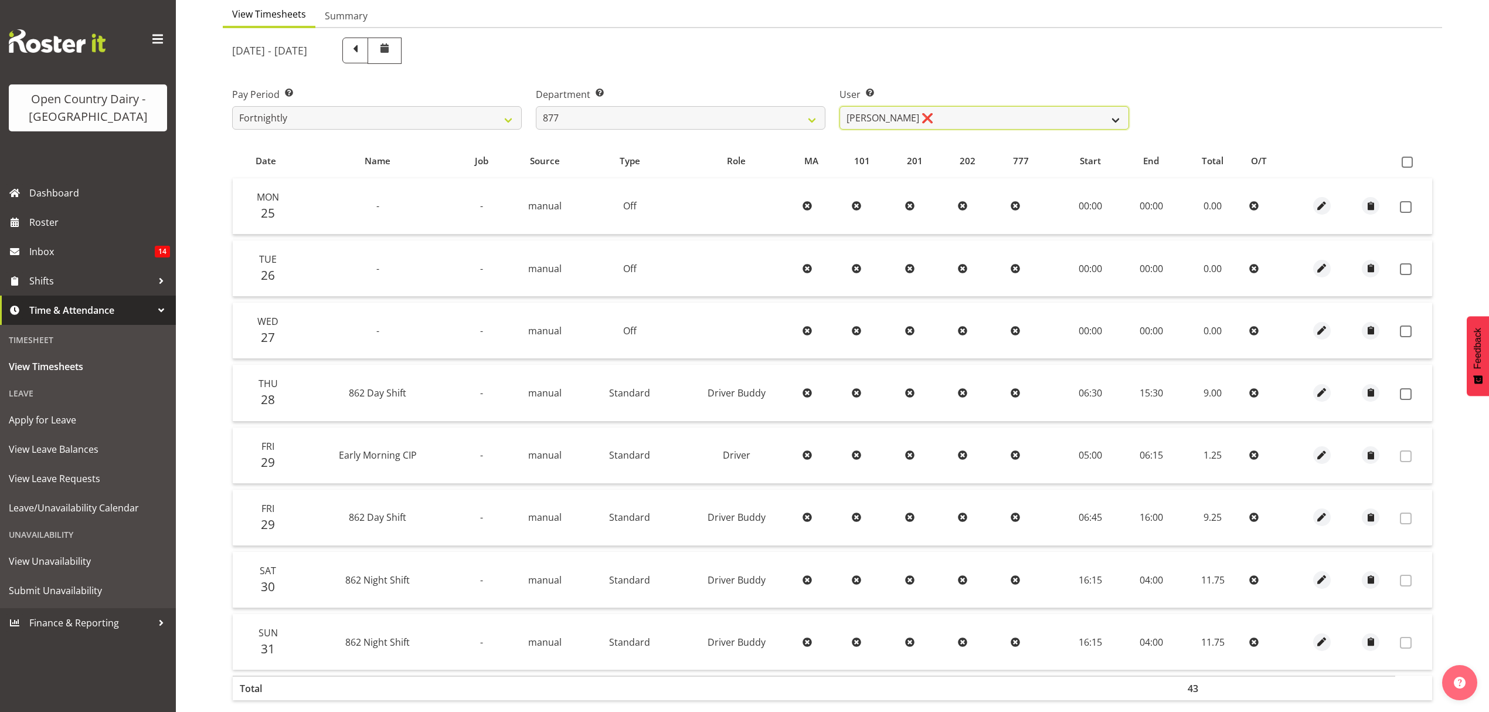
click at [944, 122] on select "[PERSON_NAME] ❌ [PERSON_NAME] ❌ [PERSON_NAME] ❌ [PERSON_NAME] ❌" at bounding box center [985, 117] width 290 height 23
click at [944, 118] on select "[PERSON_NAME] ❌ [PERSON_NAME] ❌ [PERSON_NAME] ❌ [PERSON_NAME] ❌" at bounding box center [985, 117] width 290 height 23
select select "11653"
click at [840, 107] on select "[PERSON_NAME] ❌ [PERSON_NAME] ❌ [PERSON_NAME] ❌ [PERSON_NAME] ❌" at bounding box center [985, 117] width 290 height 23
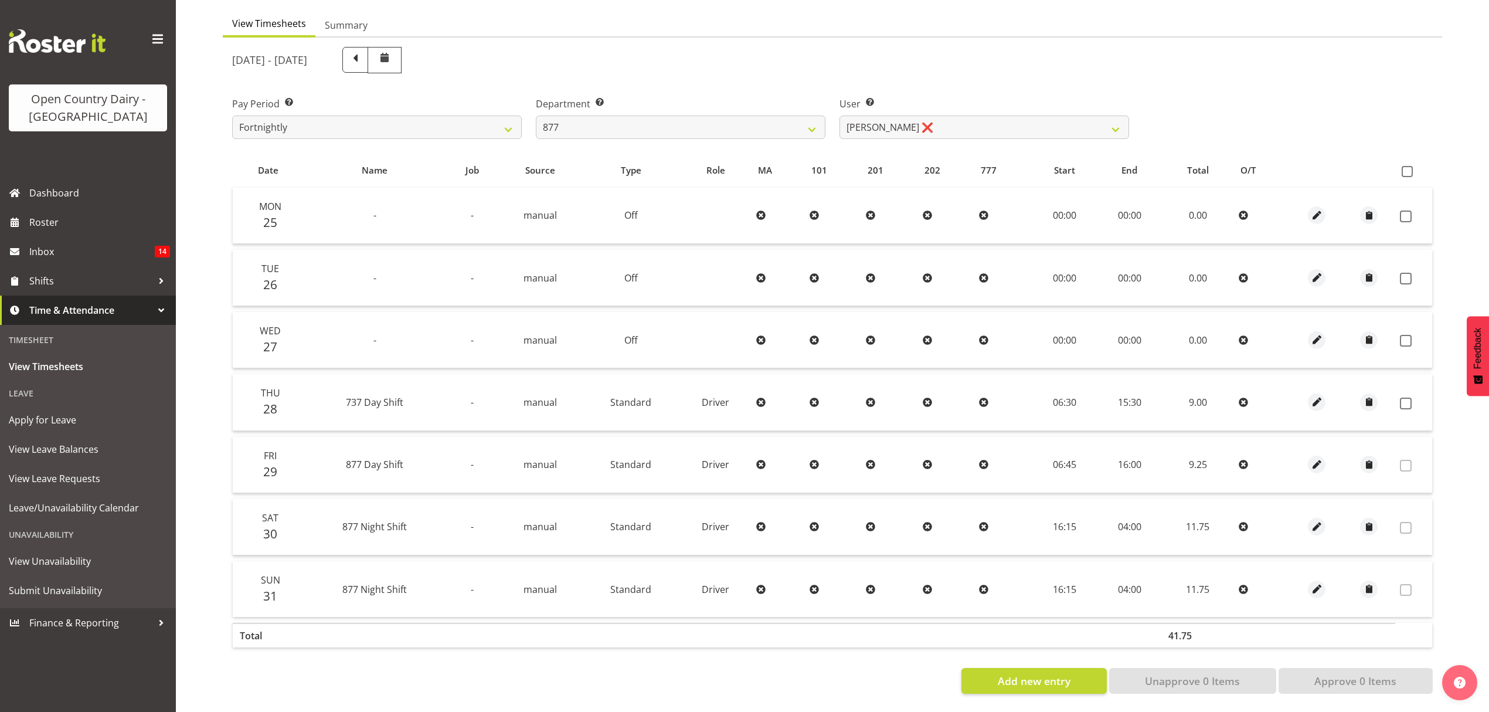
click at [1410, 385] on td at bounding box center [1414, 402] width 37 height 56
click at [1406, 398] on span at bounding box center [1406, 404] width 12 height 12
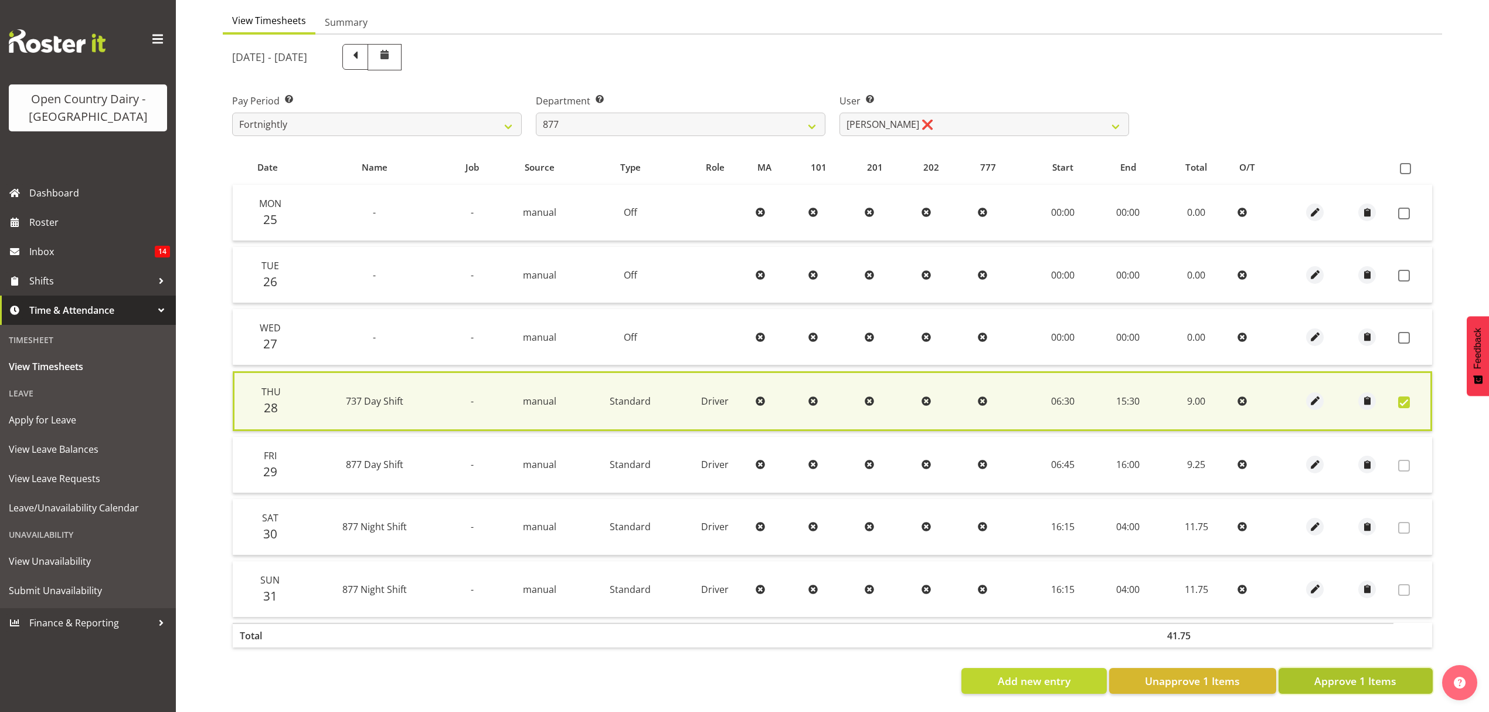
click at [1333, 673] on span "Approve 1 Items" at bounding box center [1356, 680] width 82 height 15
checkbox input "false"
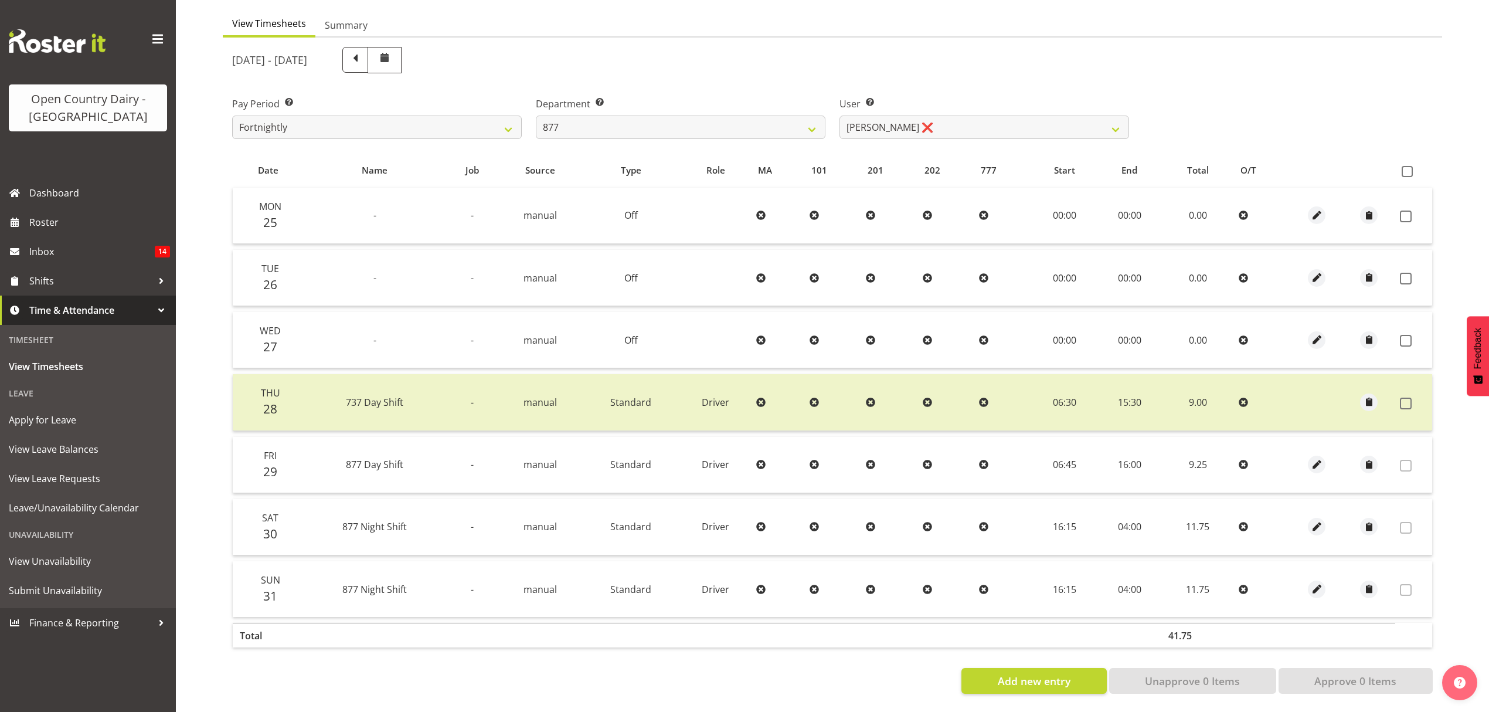
click at [690, 137] on div "[DATE] - [DATE] Pay Period Select which pay period you would like to view. Fort…" at bounding box center [832, 367] width 1201 height 654
click at [697, 118] on select "734 735 736 737 738 739 851 852 853 854 855 856 858 861 862 865 868 869 870 873" at bounding box center [681, 127] width 290 height 23
select select "668"
click at [536, 116] on select "734 735 736 737 738 739 851 852 853 854 855 856 858 861 862 865 868 869 870 873" at bounding box center [681, 127] width 290 height 23
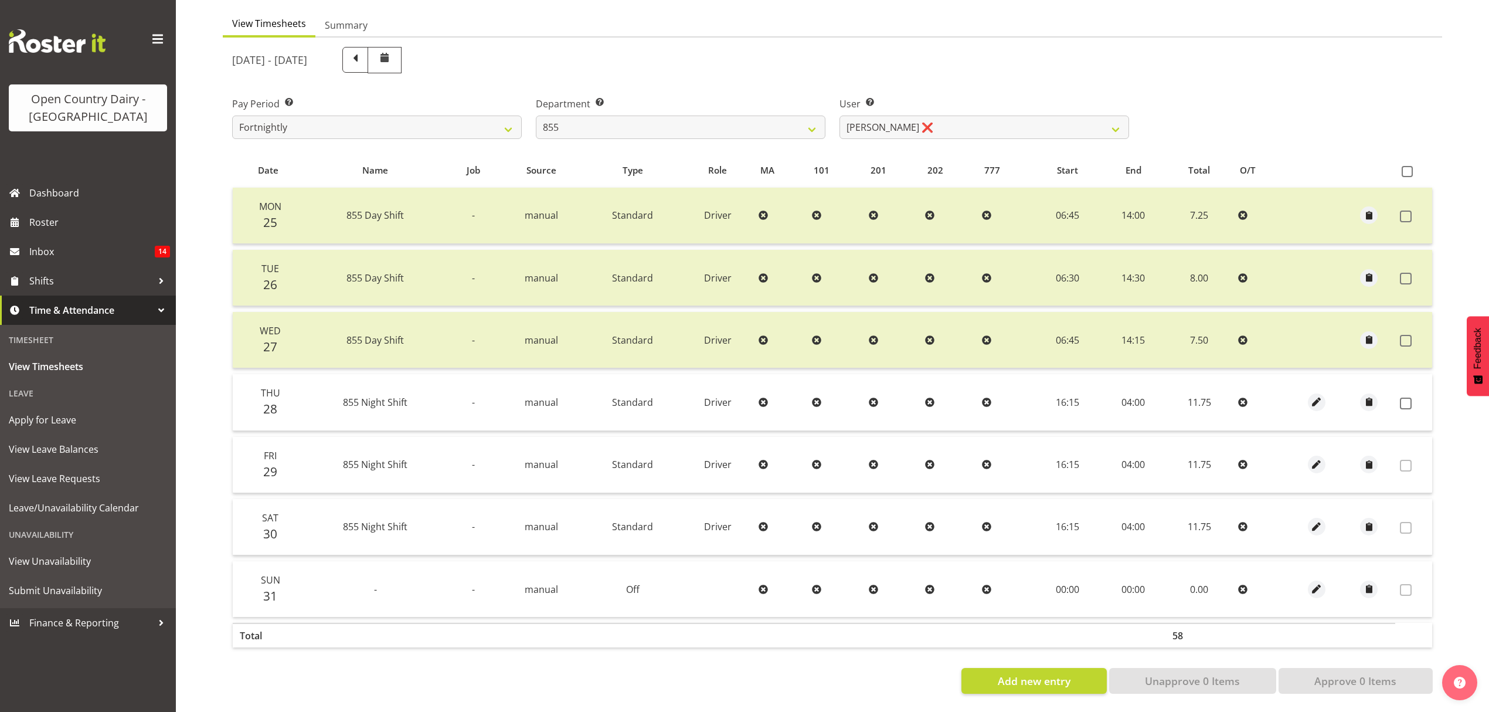
drag, startPoint x: 1027, startPoint y: 150, endPoint x: 1025, endPoint y: 135, distance: 15.4
click at [1026, 153] on table "Date Name Job Source Type Role MA 101 201 202 777 Start End Total O/T Mon 25 85…" at bounding box center [832, 403] width 1201 height 501
click at [1026, 125] on select "Leon Harrison ❌ Nathan Vincent ❌ Wayne Jukes ❌" at bounding box center [985, 127] width 290 height 23
select select "7374"
click at [840, 116] on select "Leon Harrison ❌ Nathan Vincent ❌ Wayne Jukes ❌" at bounding box center [985, 127] width 290 height 23
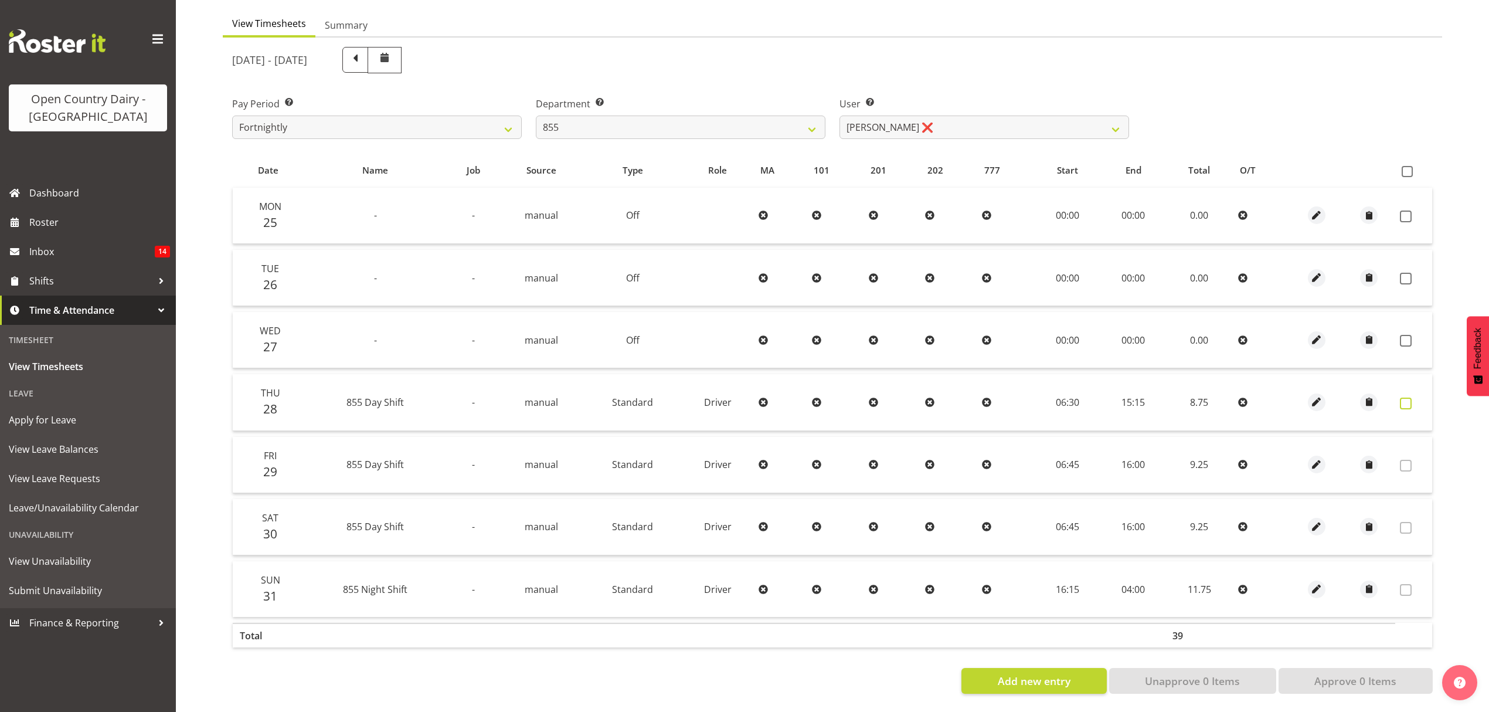
click at [1407, 398] on span at bounding box center [1406, 404] width 12 height 12
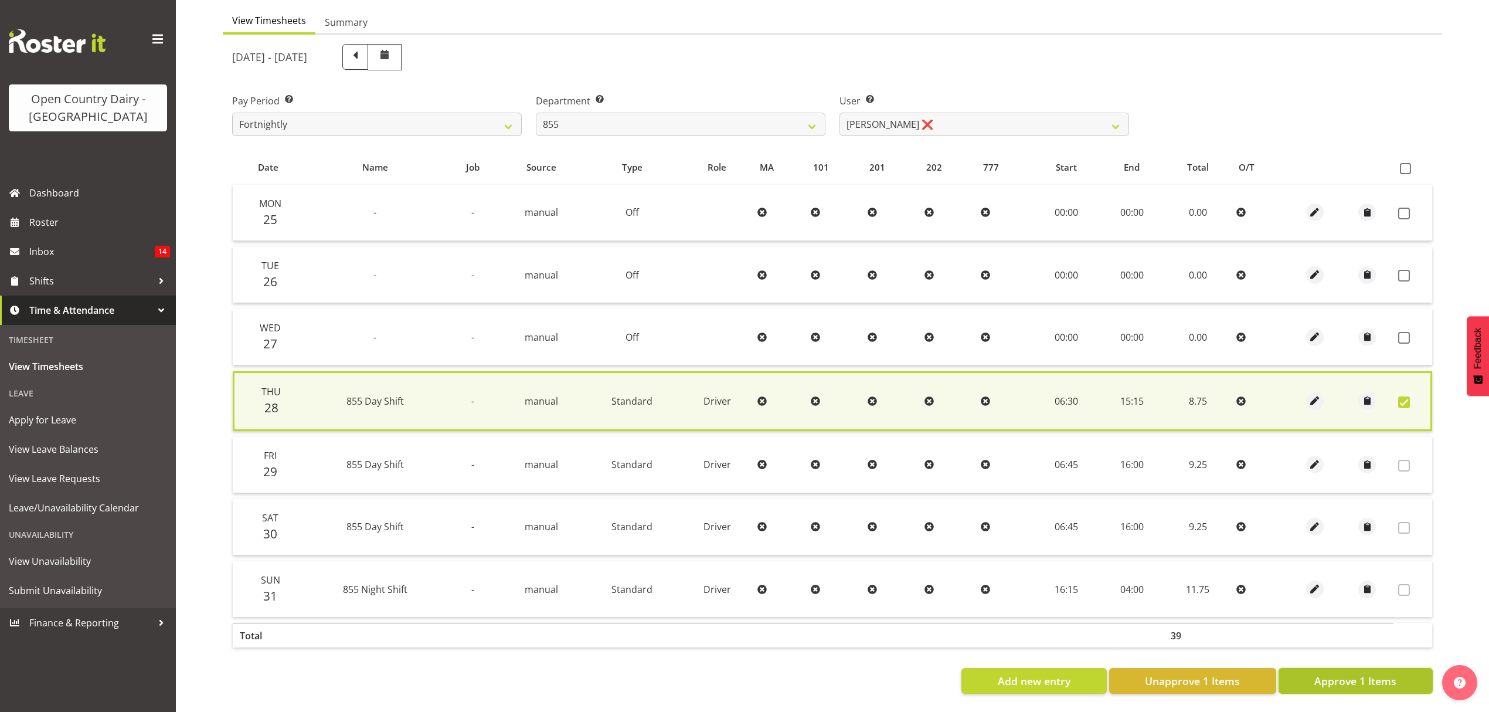
click at [1347, 677] on span "Approve 1 Items" at bounding box center [1356, 680] width 82 height 15
checkbox input "false"
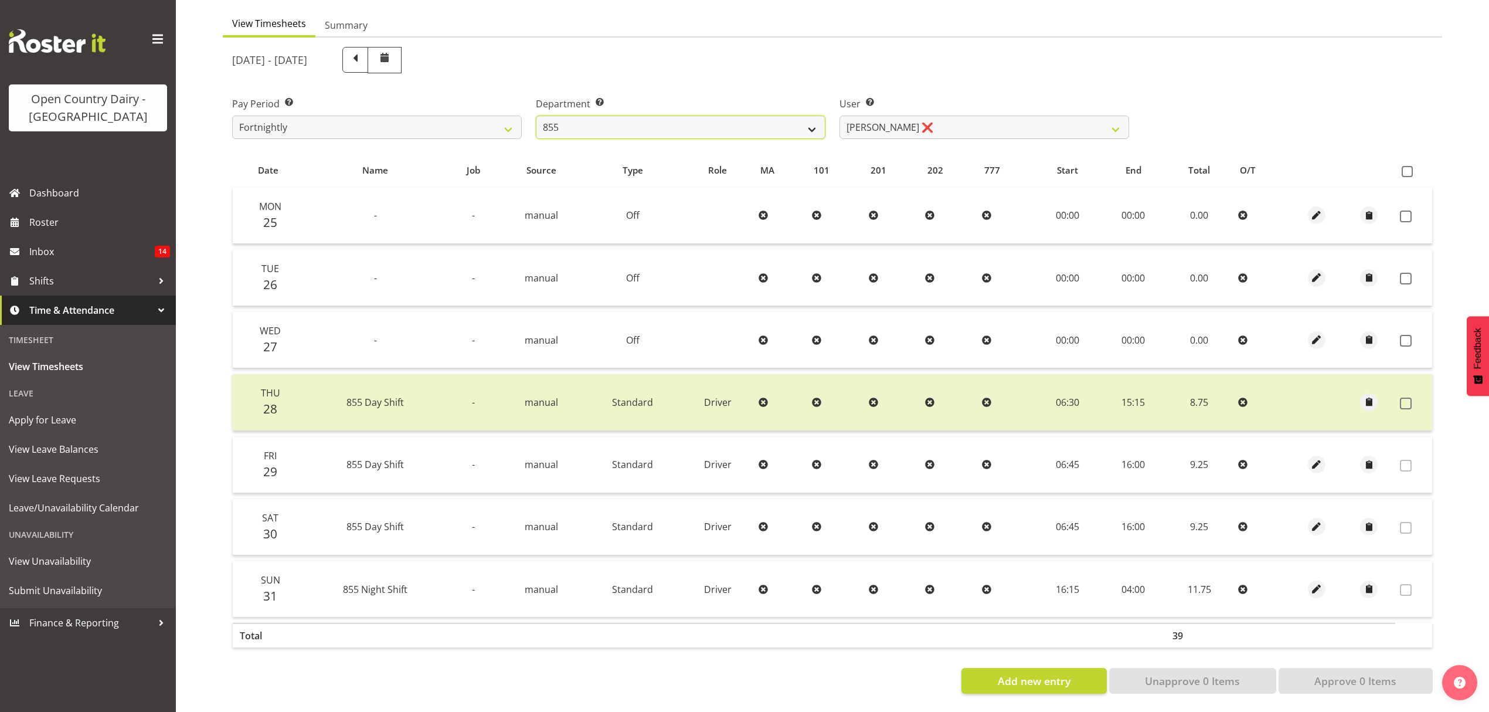
click at [788, 116] on select "734 735 736 737 738 739 851 852 853 854 855 856 858 861 862 865 868 869 870 873" at bounding box center [681, 127] width 290 height 23
select select "676"
click at [536, 116] on select "734 735 736 737 738 739 851 852 853 854 855 856 858 861 862 865 868 869 870 873" at bounding box center [681, 127] width 290 height 23
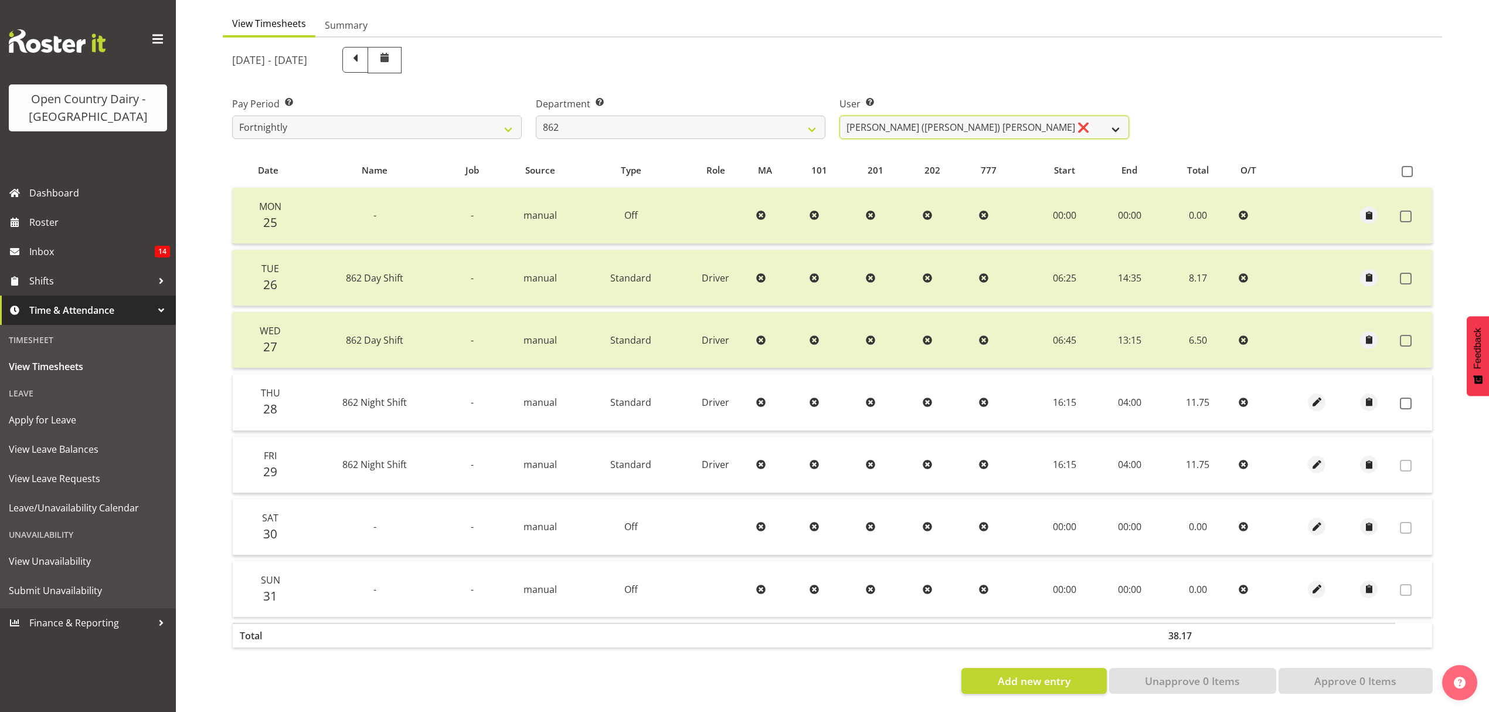
click at [913, 118] on select "Bennie (David) Smith ❌ Colin Schwarz ❌ Forbes O'Reilly ❌ Tracy Inder ❌" at bounding box center [985, 127] width 290 height 23
select select "11652"
click at [840, 116] on select "Bennie (David) Smith ❌ Colin Schwarz ❌ Forbes O'Reilly ❌ Tracy Inder ❌" at bounding box center [985, 127] width 290 height 23
click at [0, 0] on div at bounding box center [0, 0] width 0 height 0
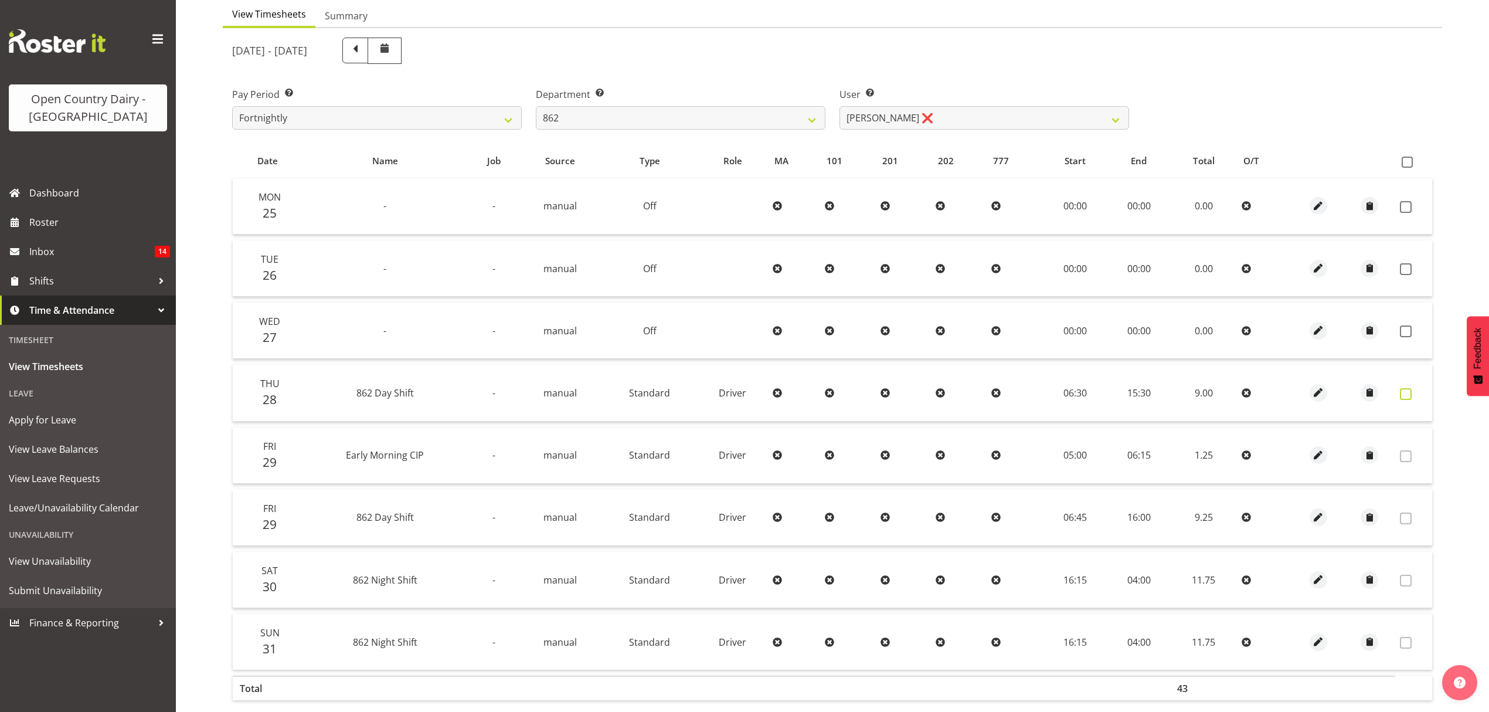
click at [1412, 391] on label at bounding box center [1409, 394] width 18 height 12
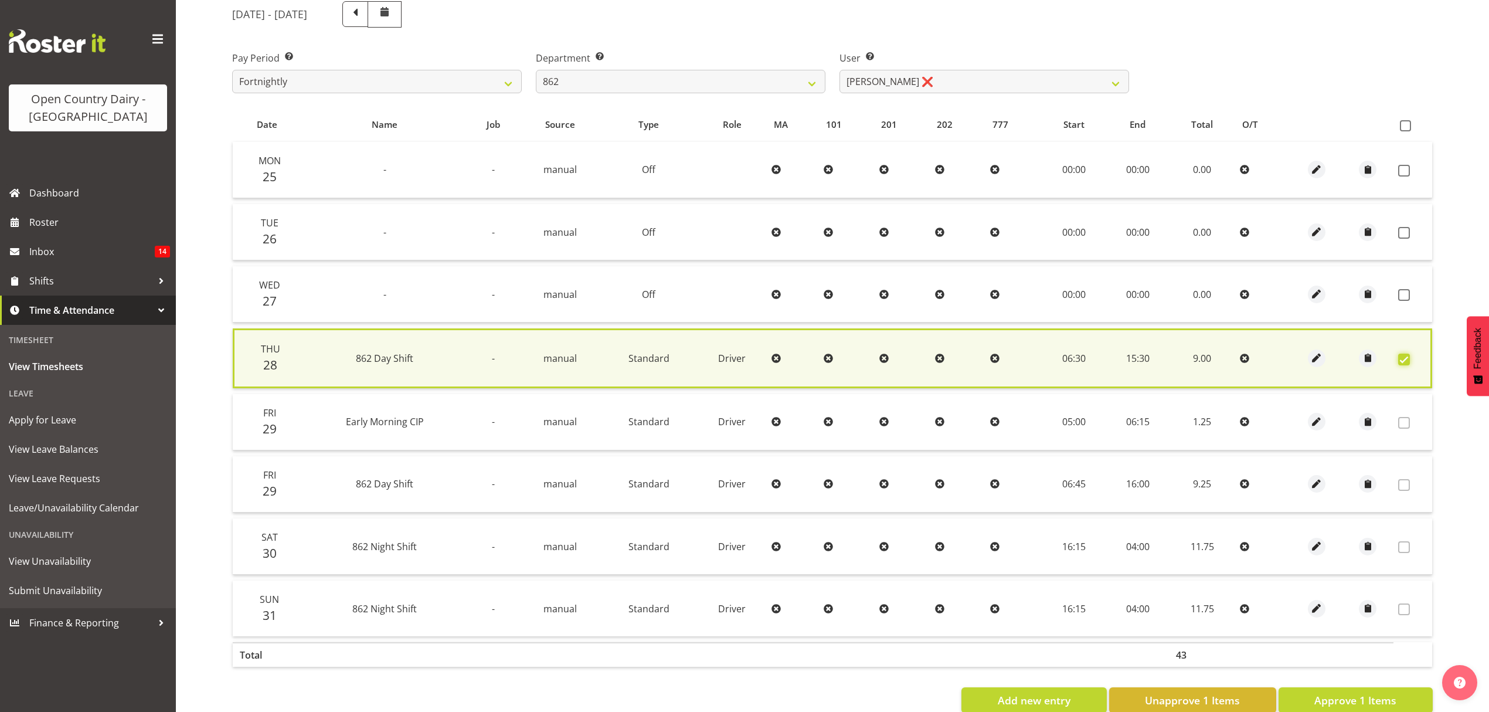
scroll to position [182, 0]
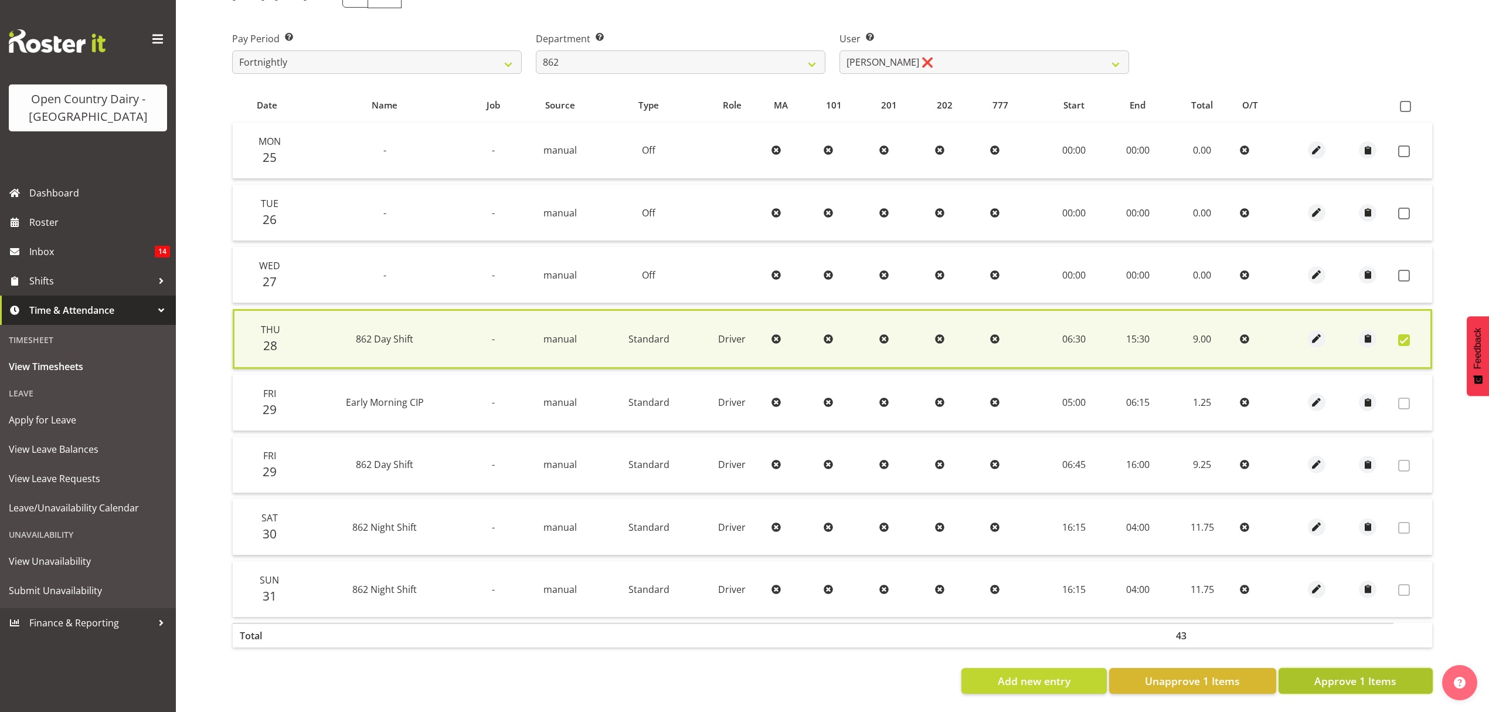
click at [1363, 673] on span "Approve 1 Items" at bounding box center [1356, 680] width 82 height 15
checkbox input "false"
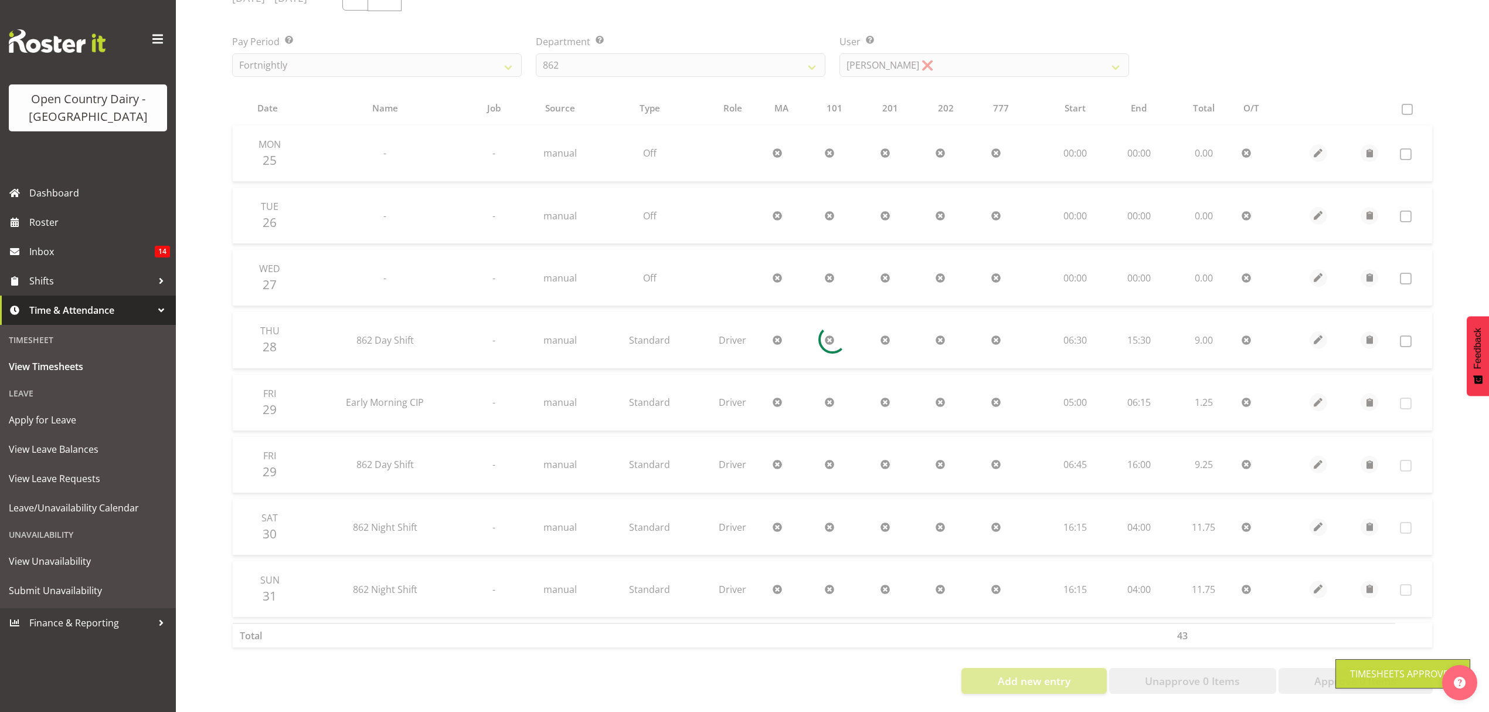
scroll to position [179, 0]
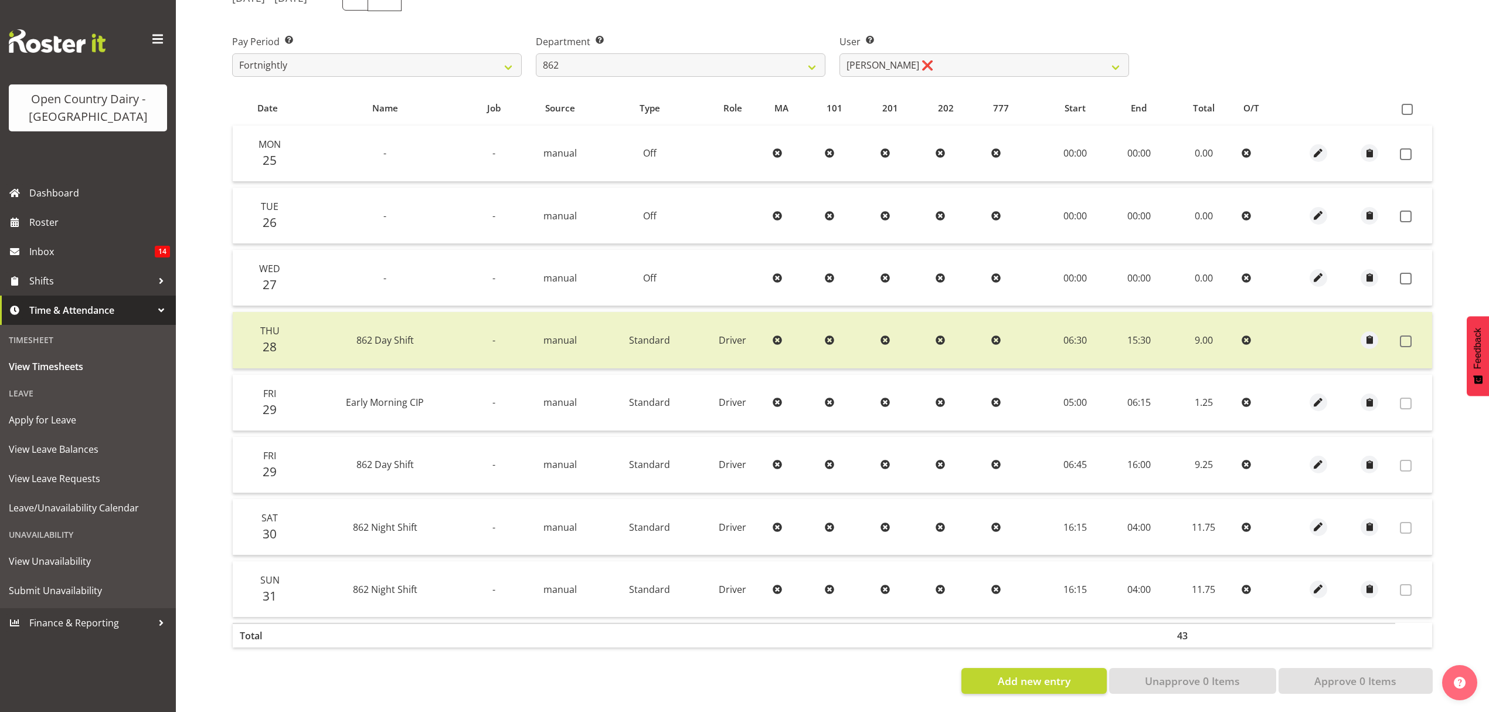
drag, startPoint x: 978, startPoint y: 33, endPoint x: 978, endPoint y: 49, distance: 16.4
click at [978, 35] on label "User Select user. Note: This is filtered down by the previous two drop-down ite…" at bounding box center [985, 42] width 290 height 14
click at [978, 47] on div "User Select user. Note: This is filtered down by the previous two drop-down ite…" at bounding box center [985, 56] width 290 height 42
click at [978, 53] on select "Bennie (David) Smith ❌ Colin Schwarz ❌ Forbes O'Reilly ❌ Tracy Inder ❌" at bounding box center [985, 64] width 290 height 23
drag, startPoint x: 962, startPoint y: 48, endPoint x: 768, endPoint y: 55, distance: 194.8
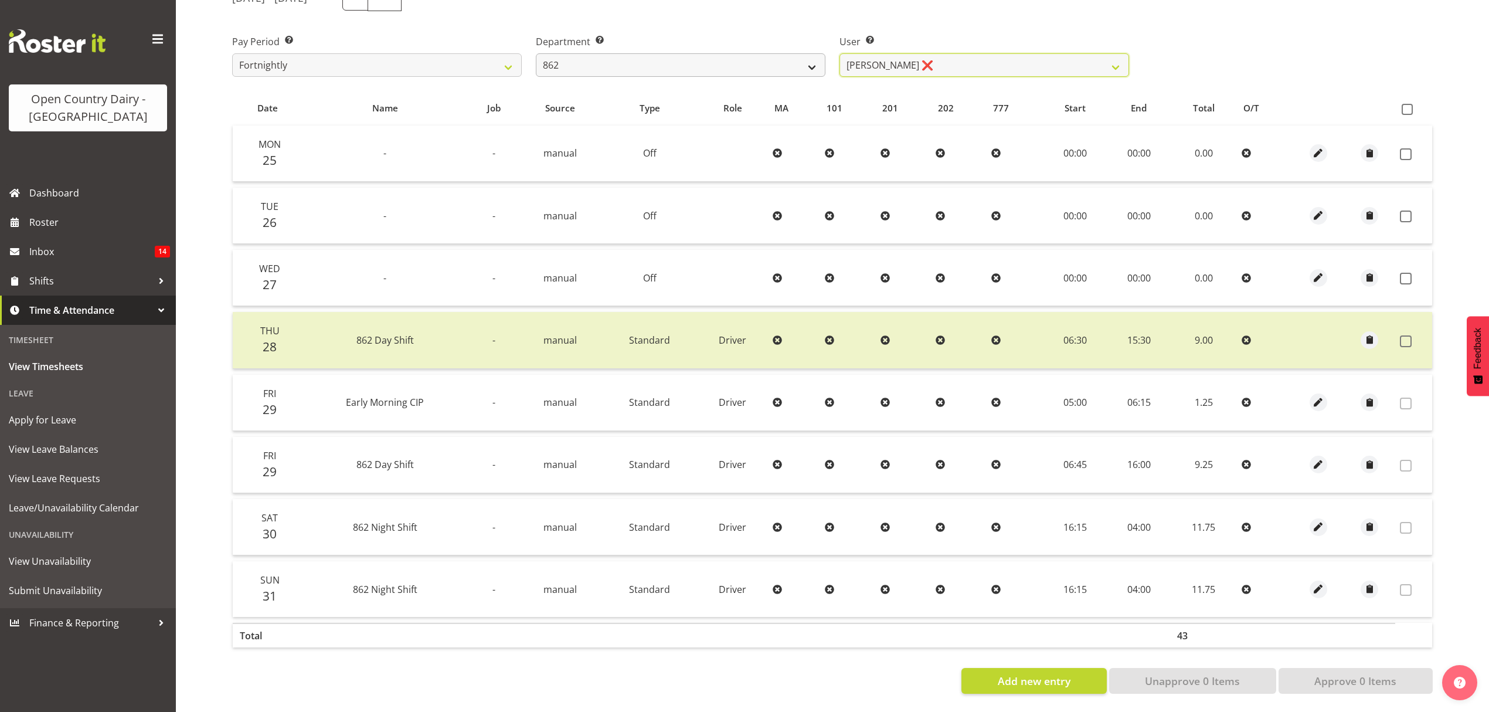
click at [938, 54] on select "Bennie (David) Smith ❌ Colin Schwarz ❌ Forbes O'Reilly ❌ Tracy Inder ❌" at bounding box center [985, 64] width 290 height 23
click at [725, 55] on select "734 735 736 737 738 739 851 852 853 854 855 856 858 861 862 865 868 869 870 873" at bounding box center [681, 64] width 290 height 23
click at [684, 64] on select "734 735 736 737 738 739 851 852 853 854 855 856 858 861 862 865 868 869 870 873" at bounding box center [681, 64] width 290 height 23
select select "690"
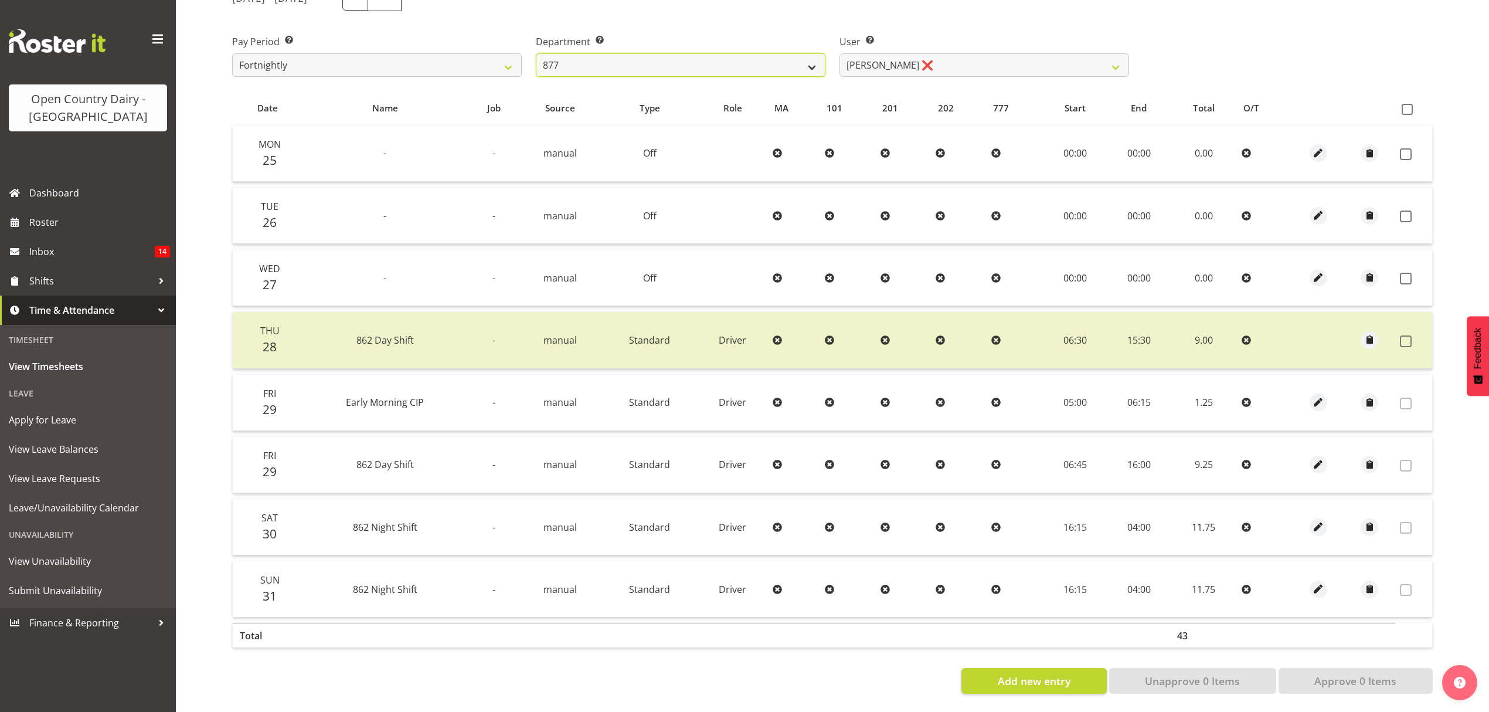
click at [536, 53] on select "734 735 736 737 738 739 851 852 853 854 855 856 858 861 862 865 868 869 870 873" at bounding box center [681, 64] width 290 height 23
select select "9759"
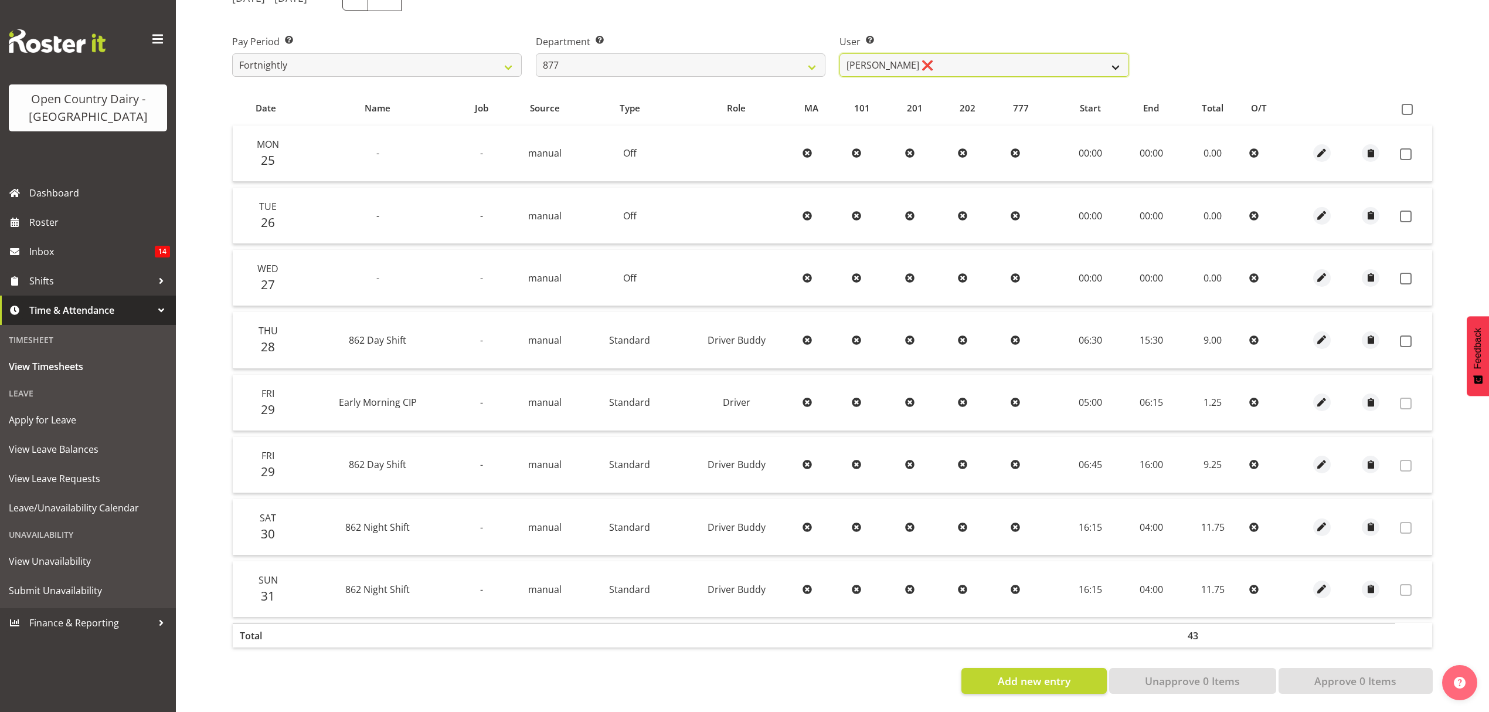
click at [897, 54] on select "[PERSON_NAME] ❌ [PERSON_NAME] ❌ [PERSON_NAME] ❌ [PERSON_NAME] ❌" at bounding box center [985, 64] width 290 height 23
click at [840, 53] on select "[PERSON_NAME] ❌ [PERSON_NAME] ❌ [PERSON_NAME] ❌ [PERSON_NAME] ❌" at bounding box center [985, 64] width 290 height 23
click at [1414, 335] on label at bounding box center [1409, 341] width 18 height 12
checkbox input "true"
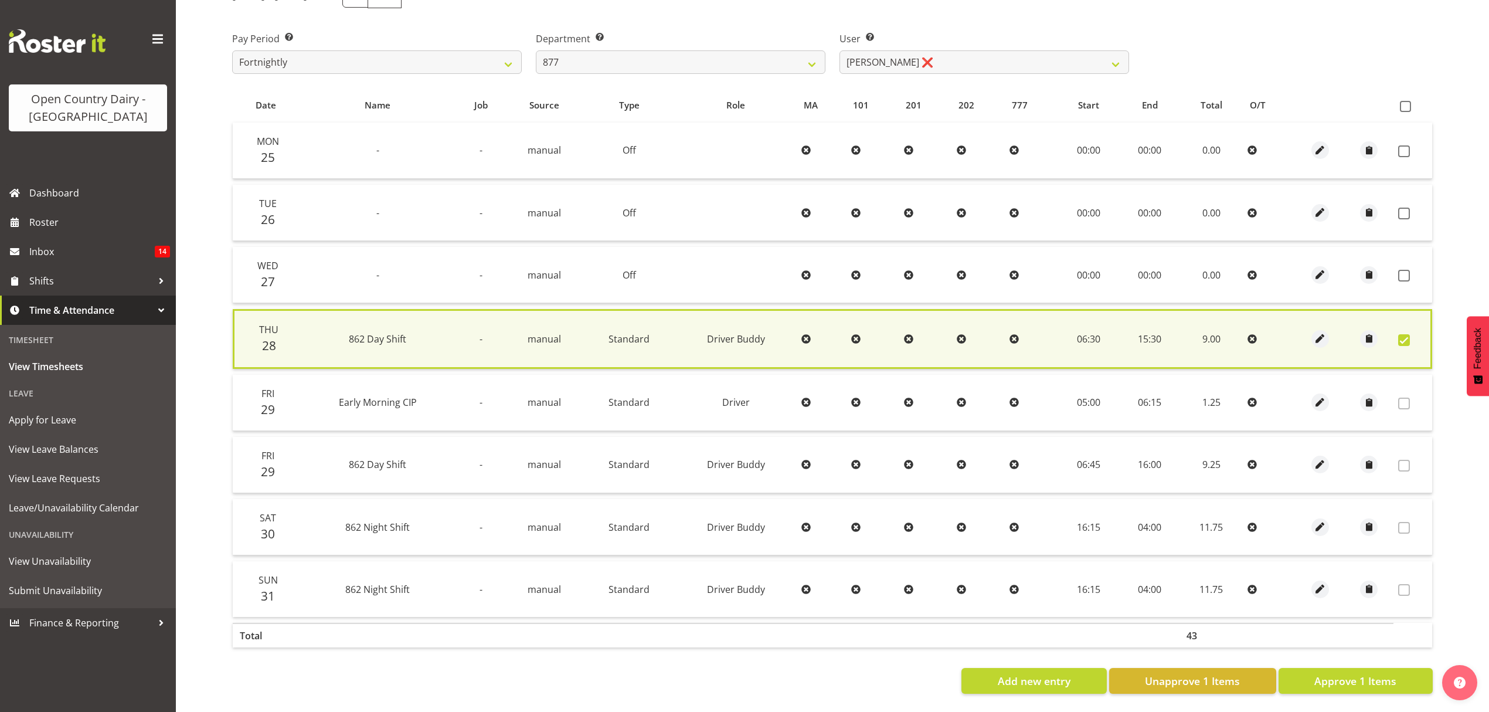
click at [1345, 687] on section "[DATE] - [DATE] Pay Period Select which pay period you would like to view. Fort…" at bounding box center [833, 337] width 1220 height 731
click at [561, 80] on div "[DATE] - [DATE] Pay Period Select which pay period you would like to view. Fort…" at bounding box center [832, 334] width 1201 height 719
click at [568, 66] on select "734 735 736 737 738 739 851 852 853 854 855 856 858 861 862 865 868 869 870 873" at bounding box center [681, 61] width 290 height 23
select select "681"
click at [536, 50] on select "734 735 736 737 738 739 851 852 853 854 855 856 858 861 862 865 868 869 870 873" at bounding box center [681, 61] width 290 height 23
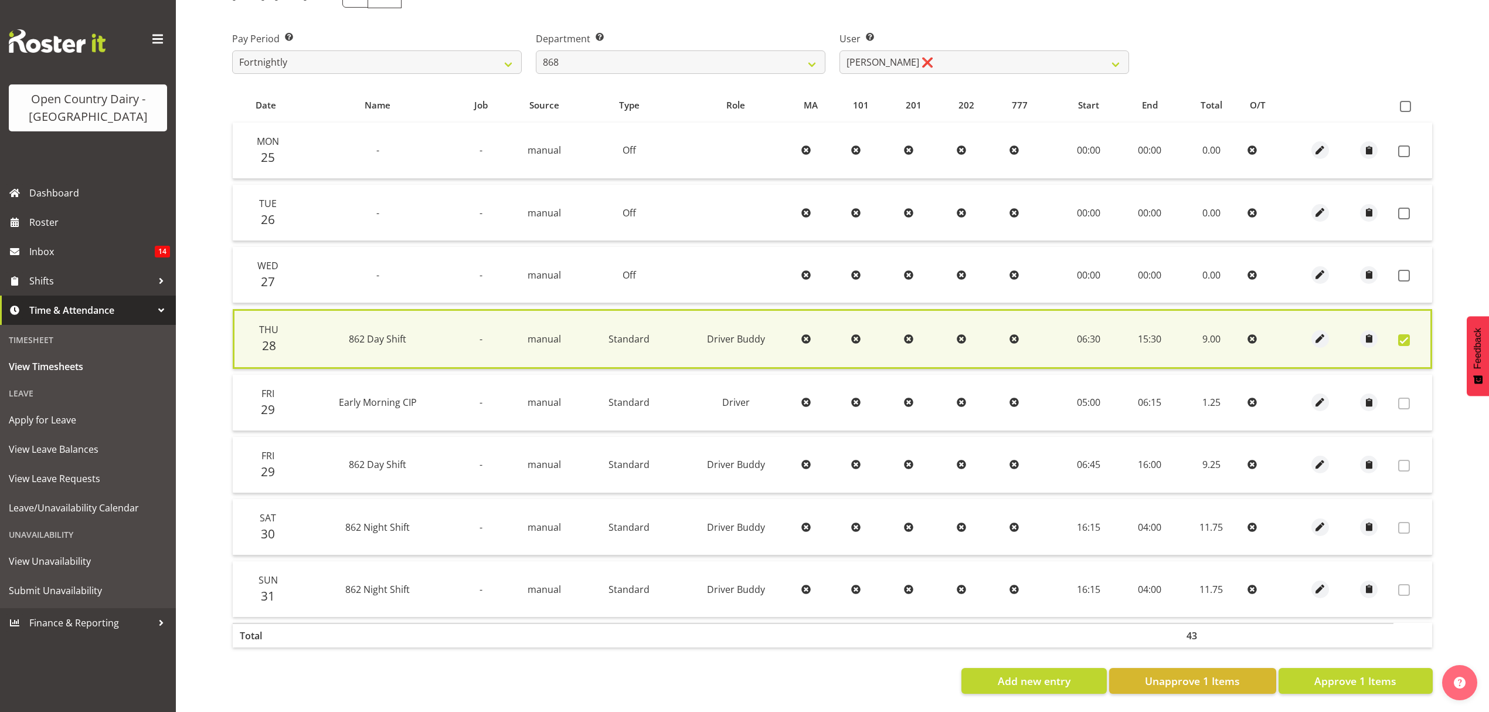
click at [0, 0] on div at bounding box center [0, 0] width 0 height 0
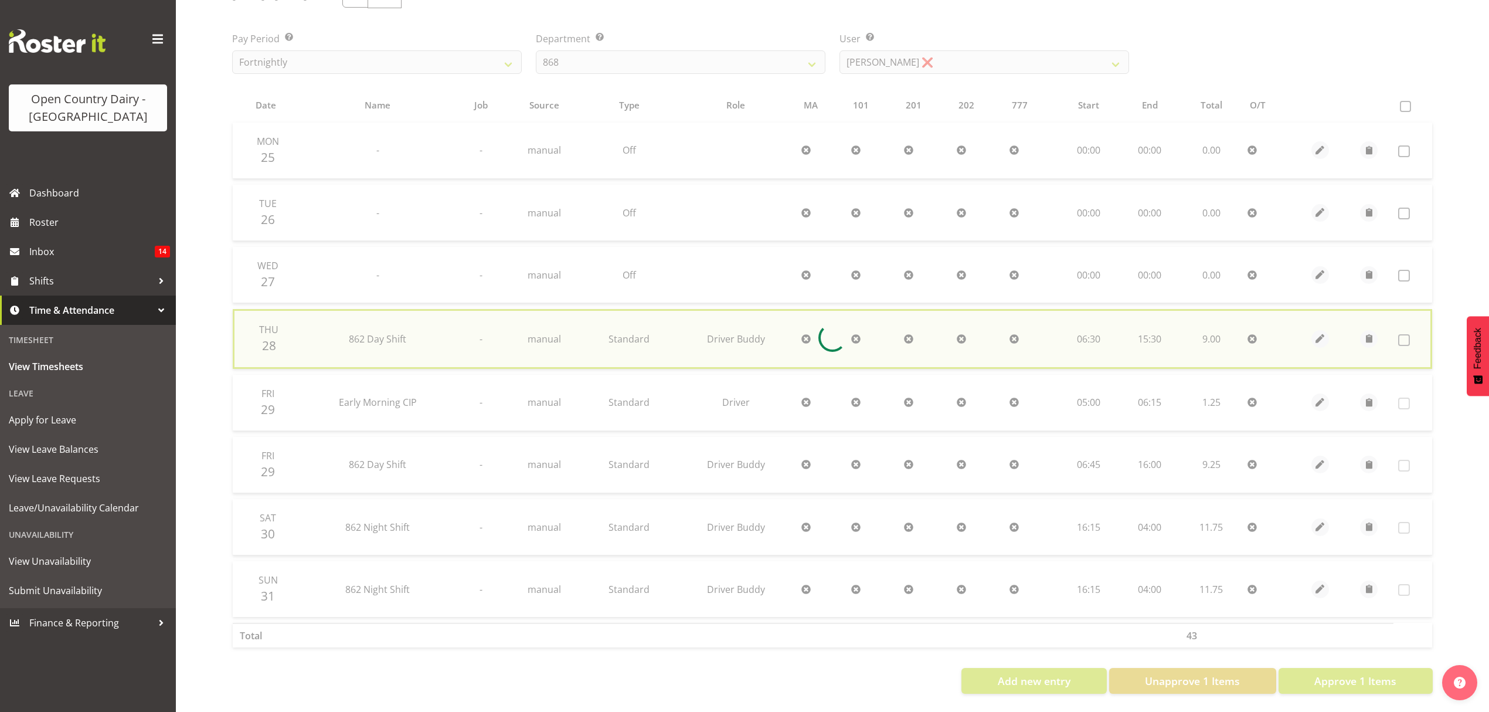
checkbox input "false"
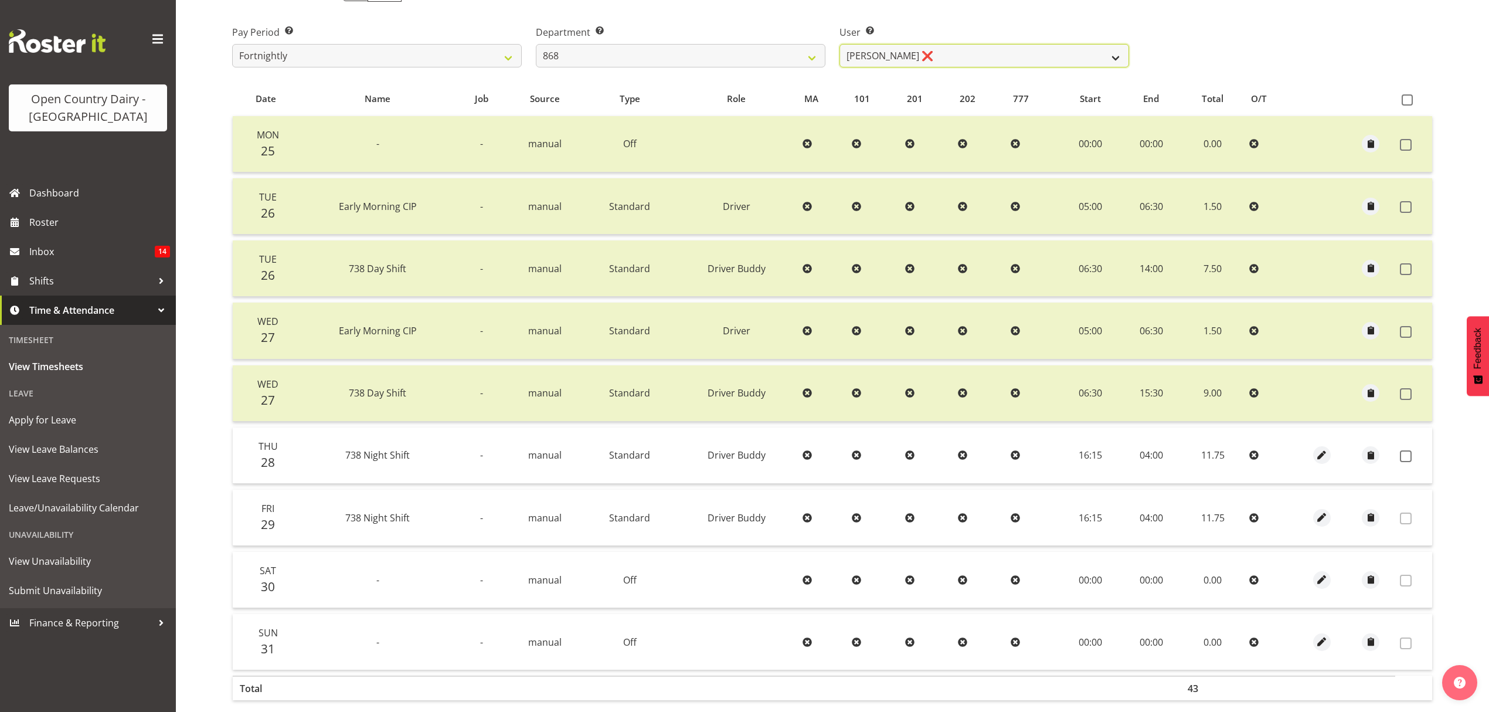
click at [990, 56] on select "[PERSON_NAME] ❌ [PERSON_NAME] ❌ [PERSON_NAME] ❌ [PERSON_NAME] ❌" at bounding box center [985, 55] width 290 height 23
select select "9866"
click at [840, 44] on select "[PERSON_NAME] ❌ [PERSON_NAME] ❌ [PERSON_NAME] ❌ [PERSON_NAME] ❌" at bounding box center [985, 55] width 290 height 23
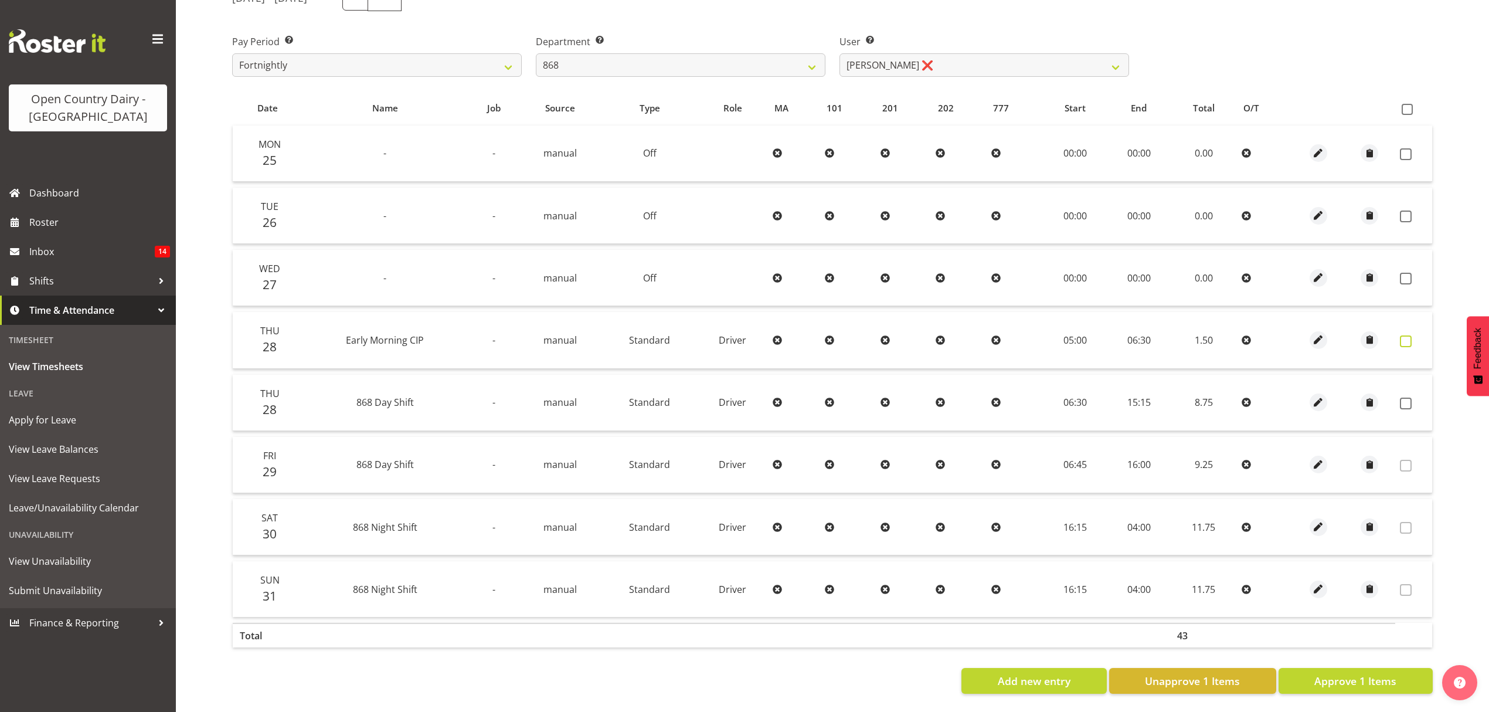
click at [1413, 335] on label at bounding box center [1409, 341] width 18 height 12
checkbox input "true"
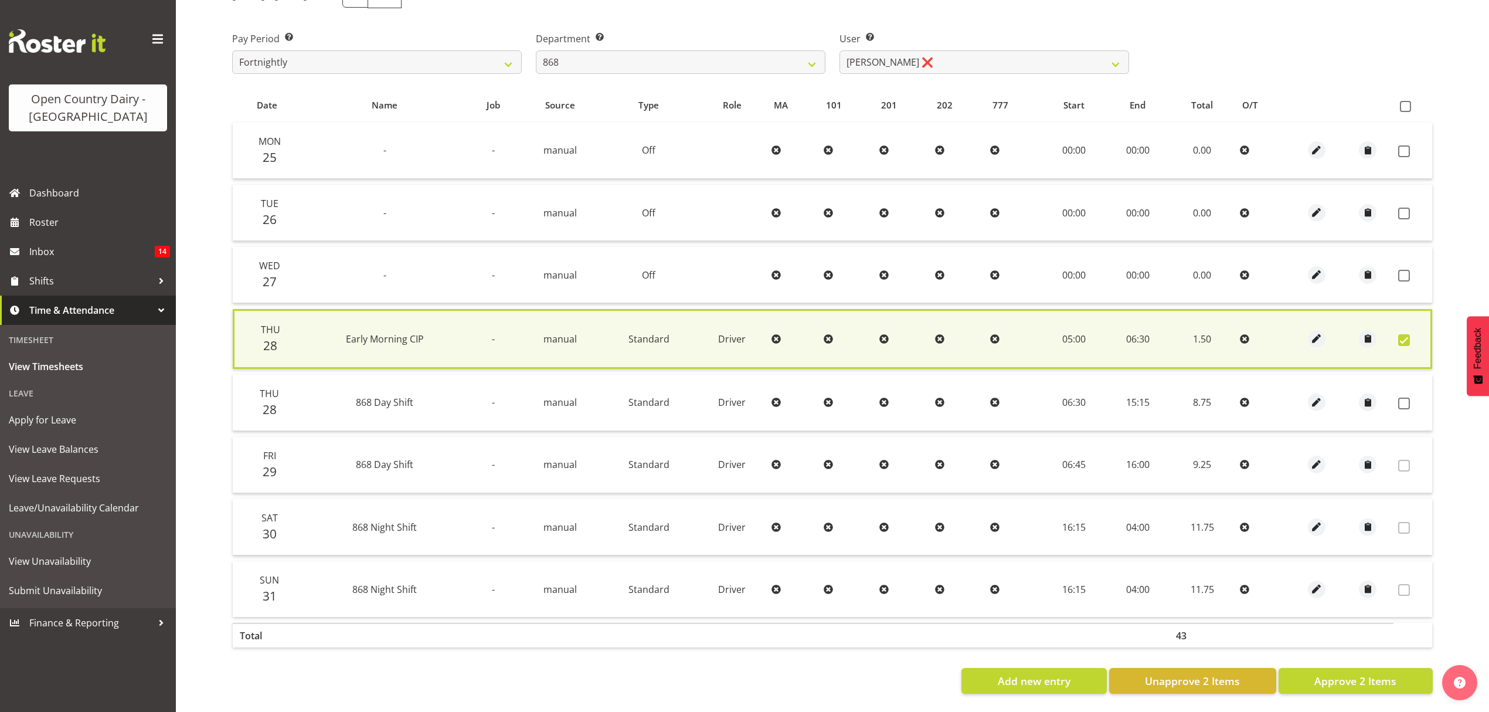
click at [1397, 402] on td at bounding box center [1413, 403] width 39 height 56
click at [1403, 398] on span at bounding box center [1404, 404] width 12 height 12
checkbox input "true"
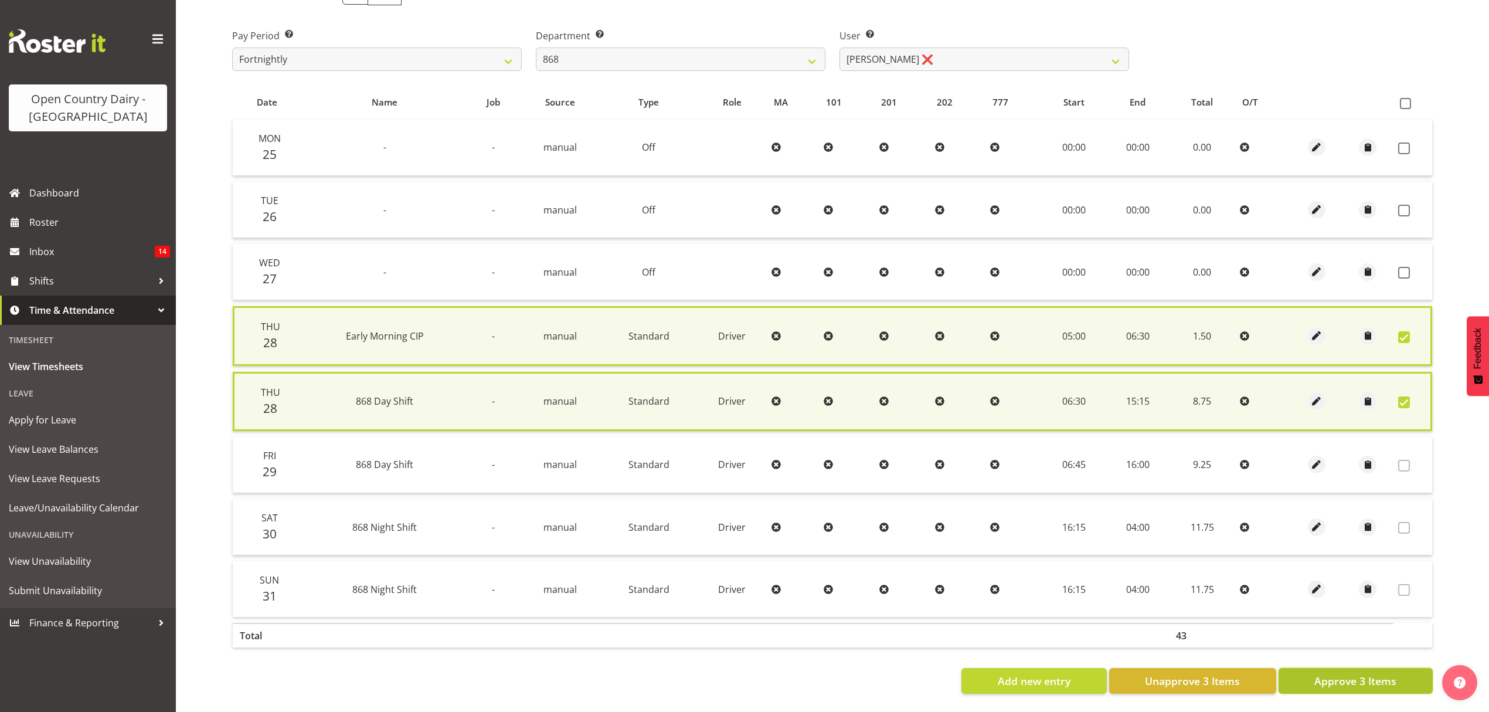
click at [1347, 673] on span "Approve 3 Items" at bounding box center [1356, 680] width 82 height 15
checkbox input "false"
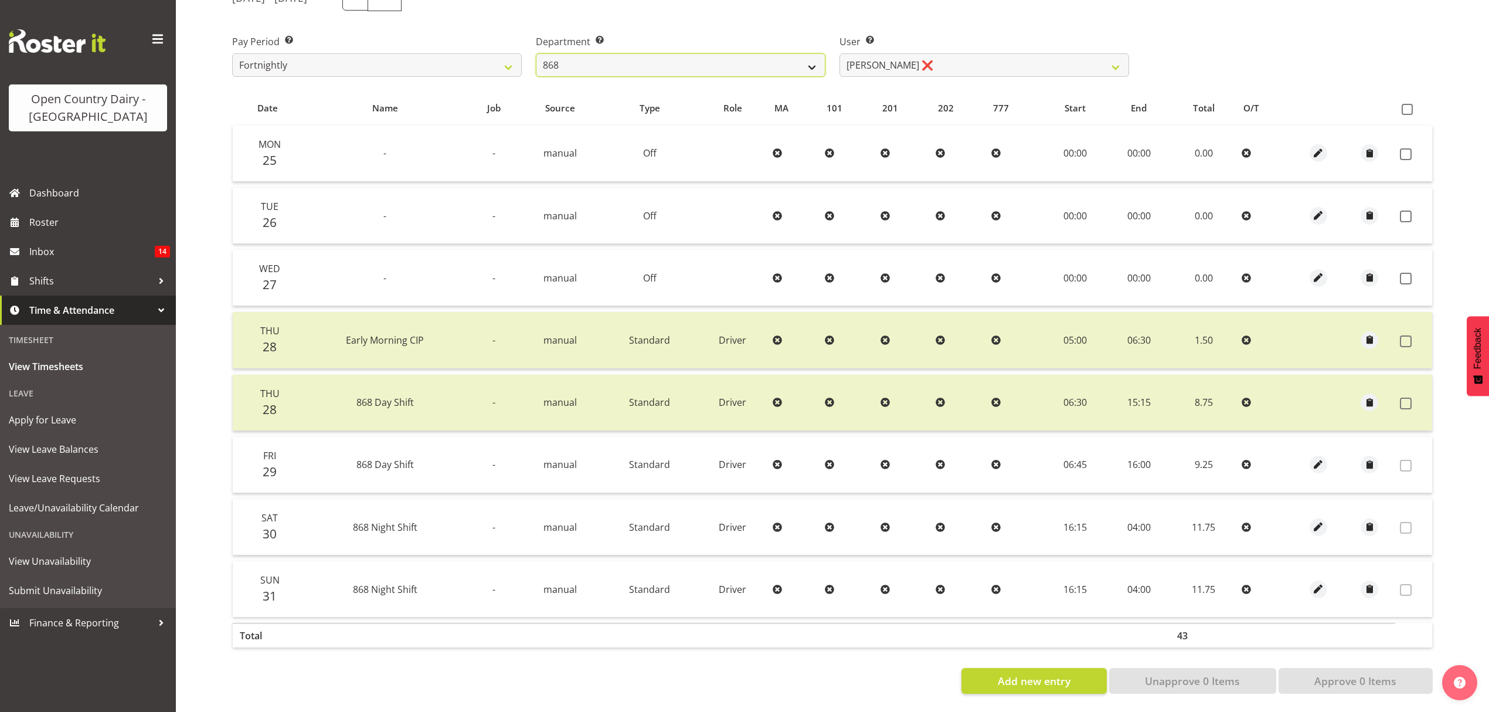
click at [794, 57] on select "734 735 736 737 738 739 851 852 853 854 855 856 858 861 862 865 868 869 870 873" at bounding box center [681, 64] width 290 height 23
select select "686"
click at [536, 53] on select "734 735 736 737 738 739 851 852 853 854 855 856 858 861 862 865 868 869 870 873" at bounding box center [681, 64] width 290 height 23
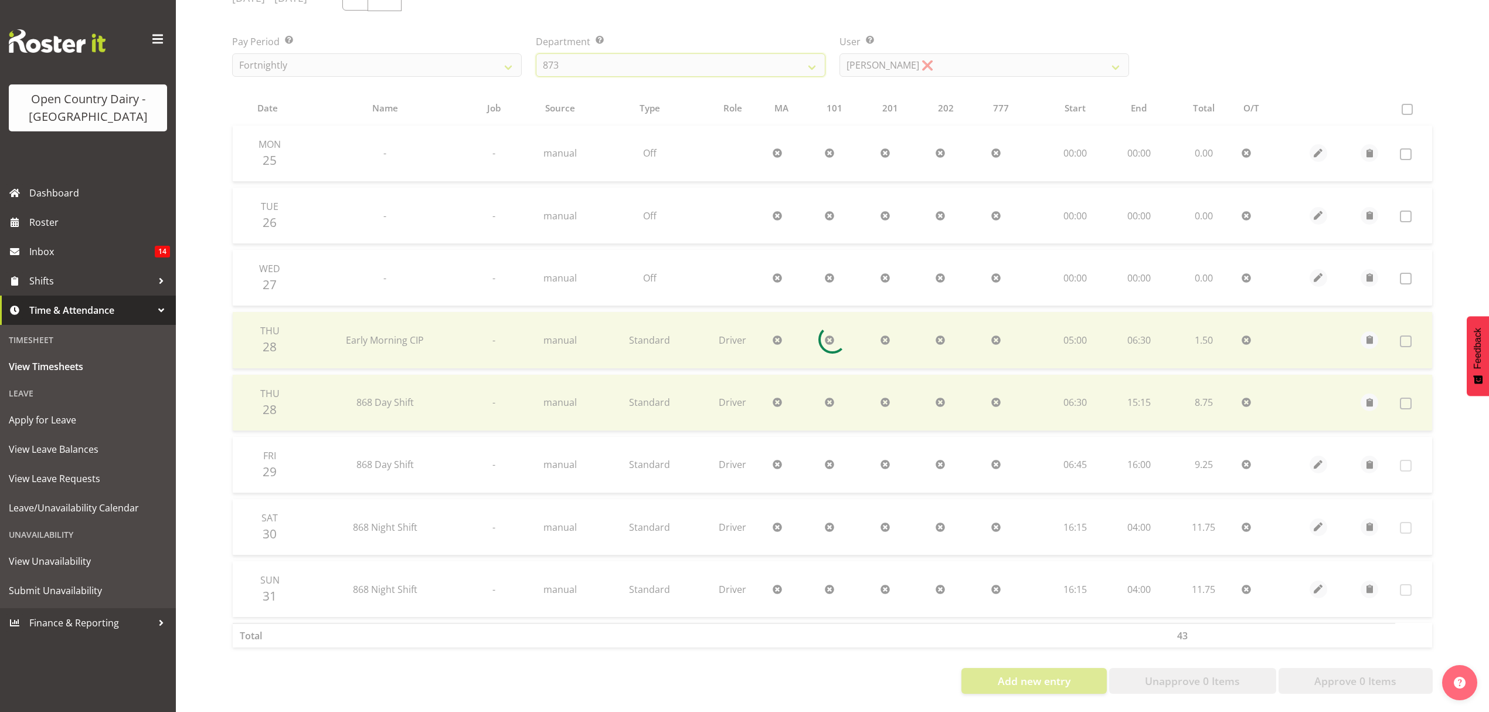
scroll to position [117, 0]
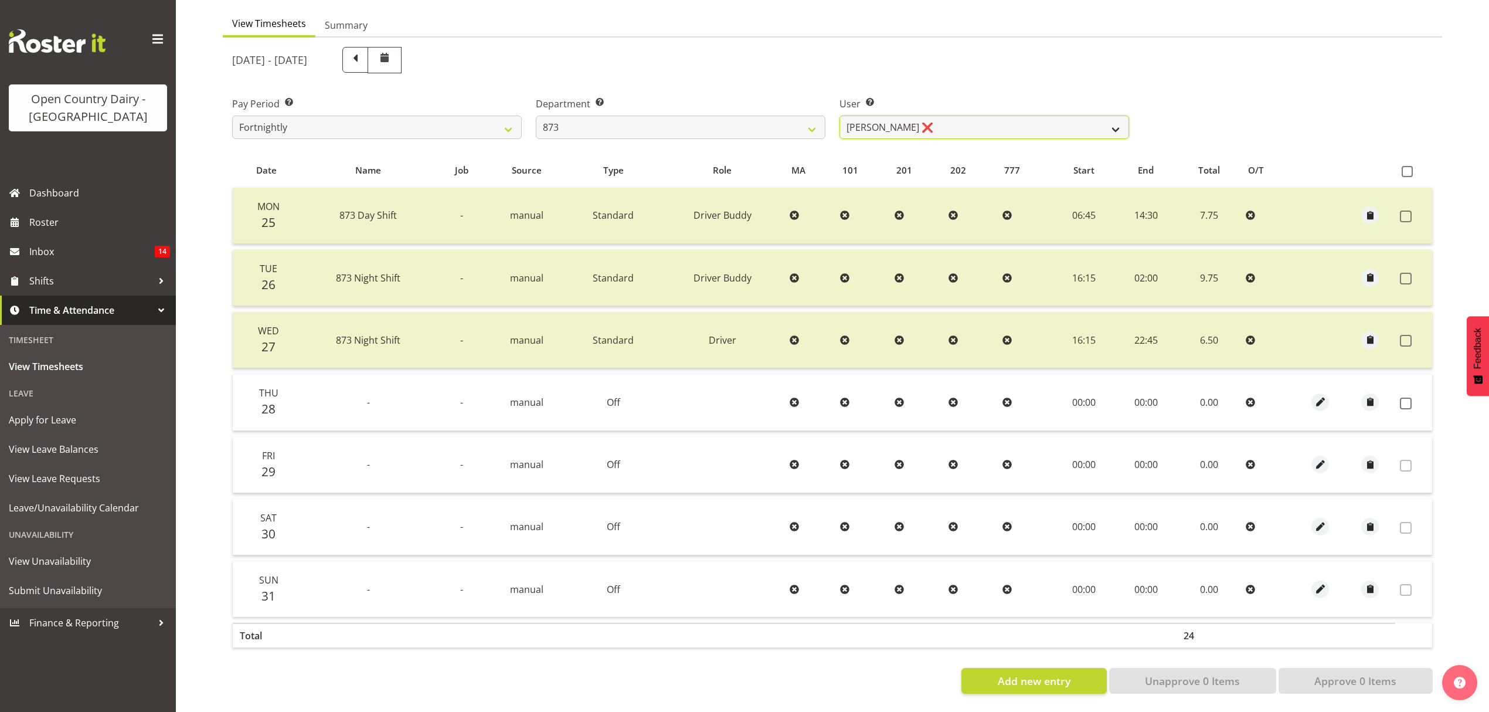
click at [1019, 116] on select "[PERSON_NAME] ❌ [PERSON_NAME] ❌ [PERSON_NAME] ❌ [PERSON_NAME] ❌" at bounding box center [985, 127] width 290 height 23
select select "9758"
click at [840, 116] on select "[PERSON_NAME] ❌ [PERSON_NAME] ❌ [PERSON_NAME] ❌ [PERSON_NAME] ❌" at bounding box center [985, 127] width 290 height 23
click at [0, 0] on div at bounding box center [0, 0] width 0 height 0
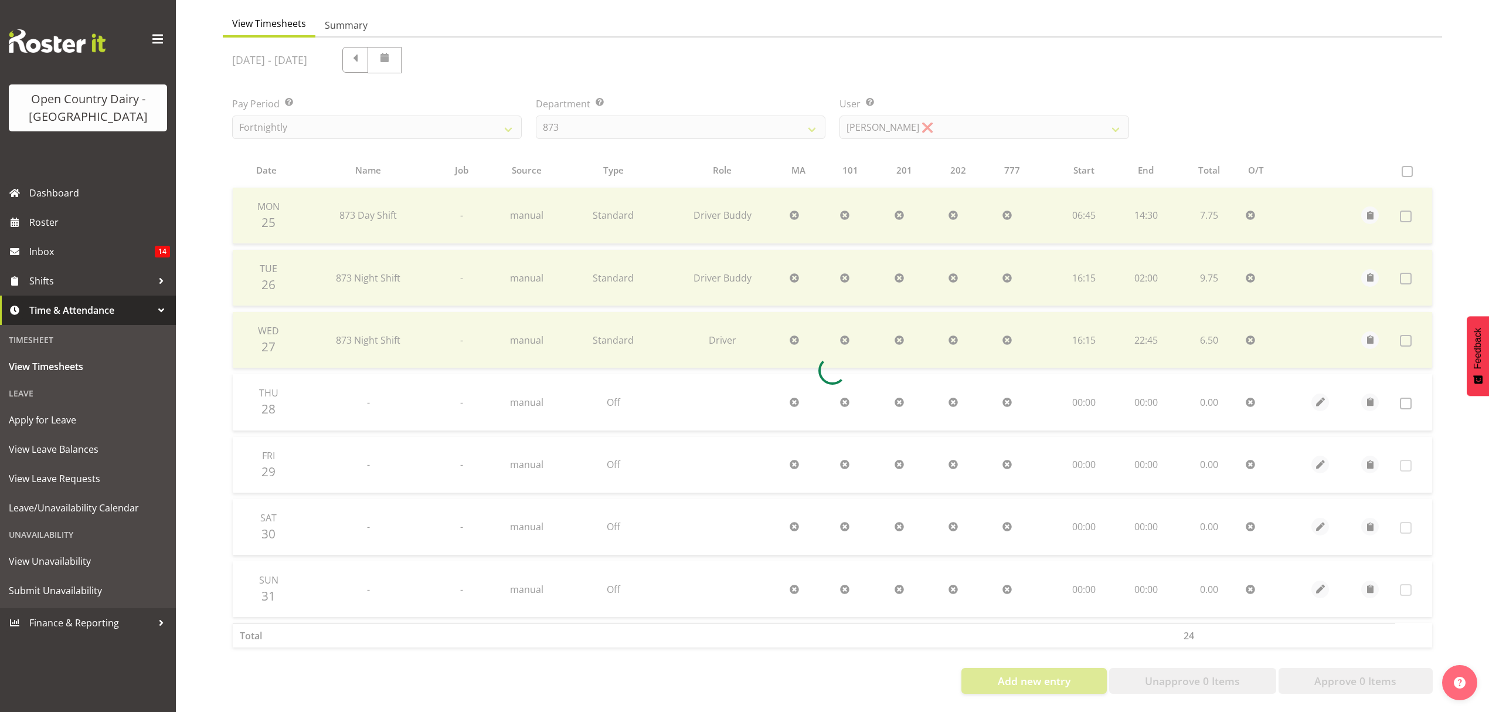
scroll to position [55, 0]
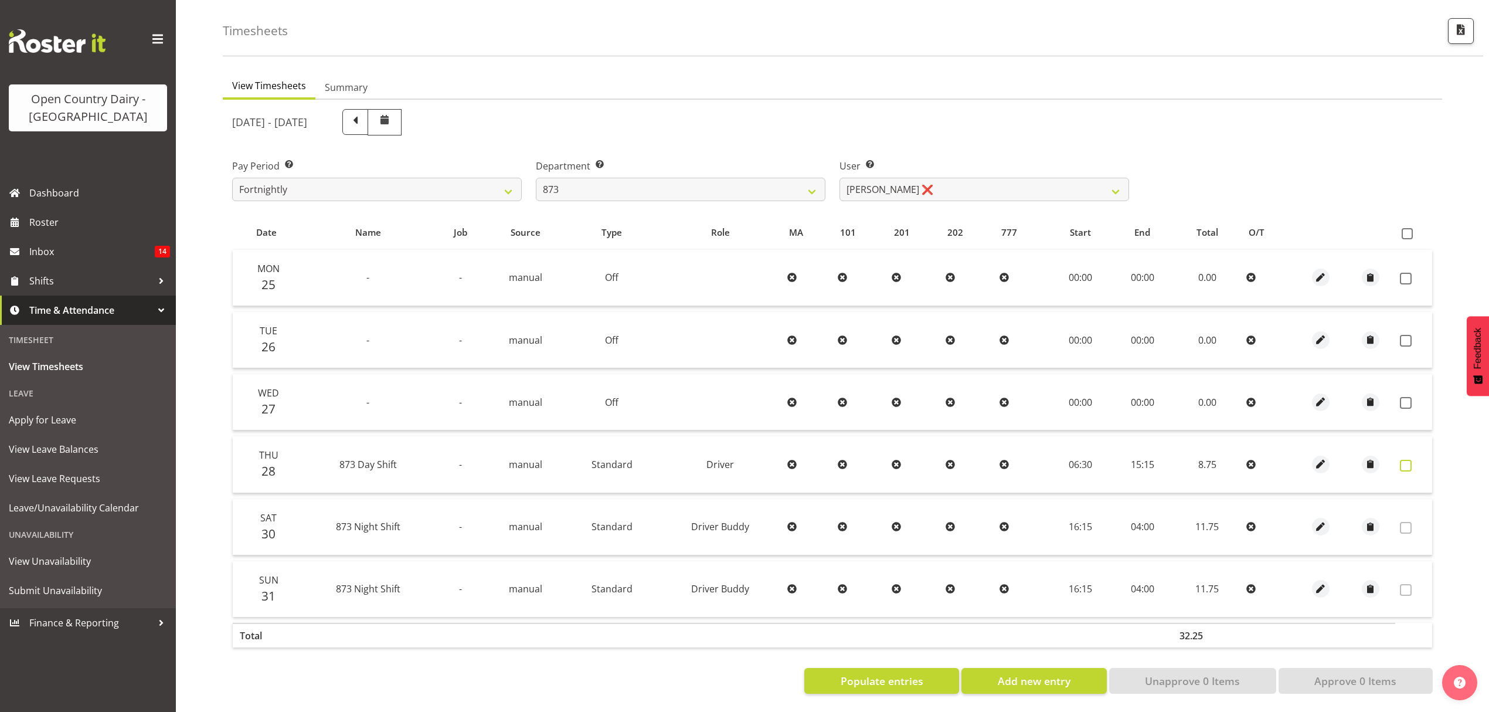
click at [1405, 460] on span at bounding box center [1406, 466] width 12 height 12
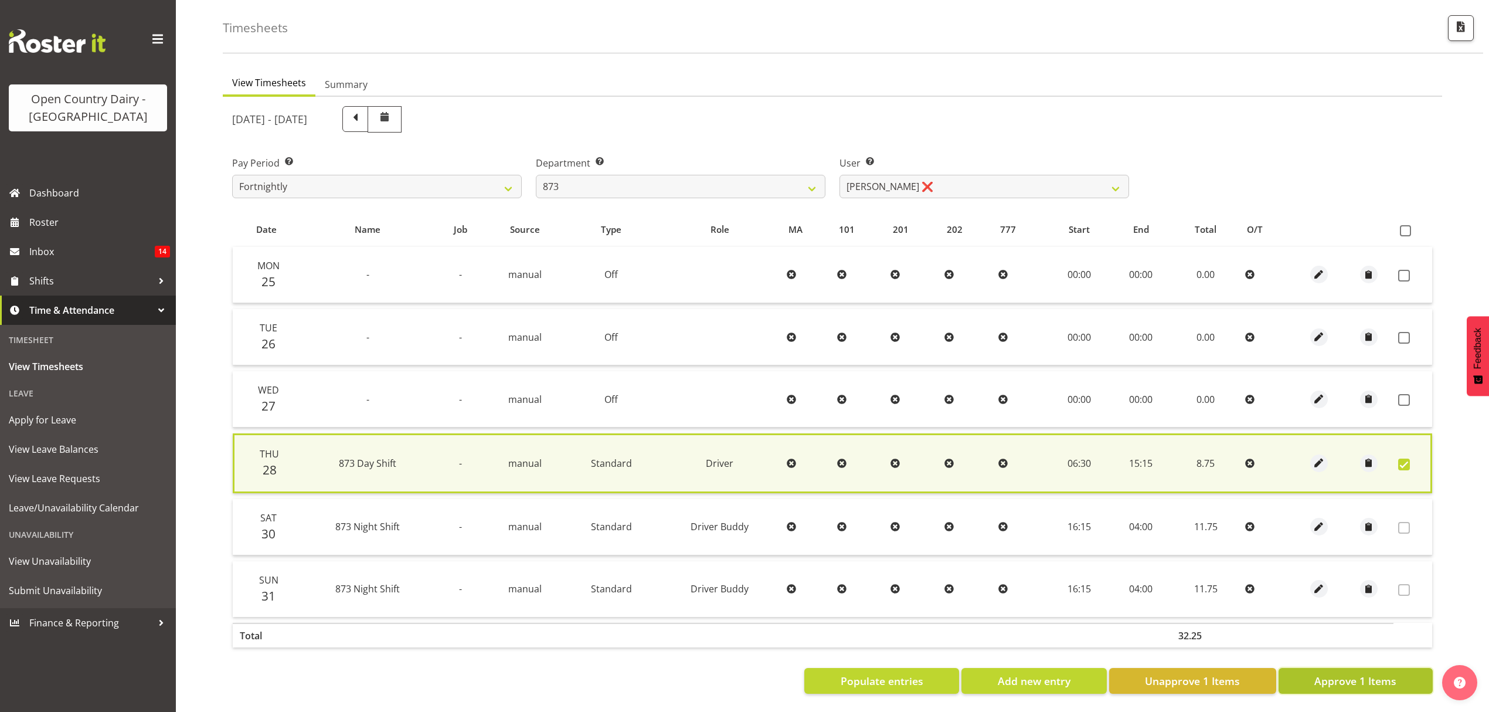
click at [1355, 678] on span "Approve 1 Items" at bounding box center [1356, 680] width 82 height 15
checkbox input "false"
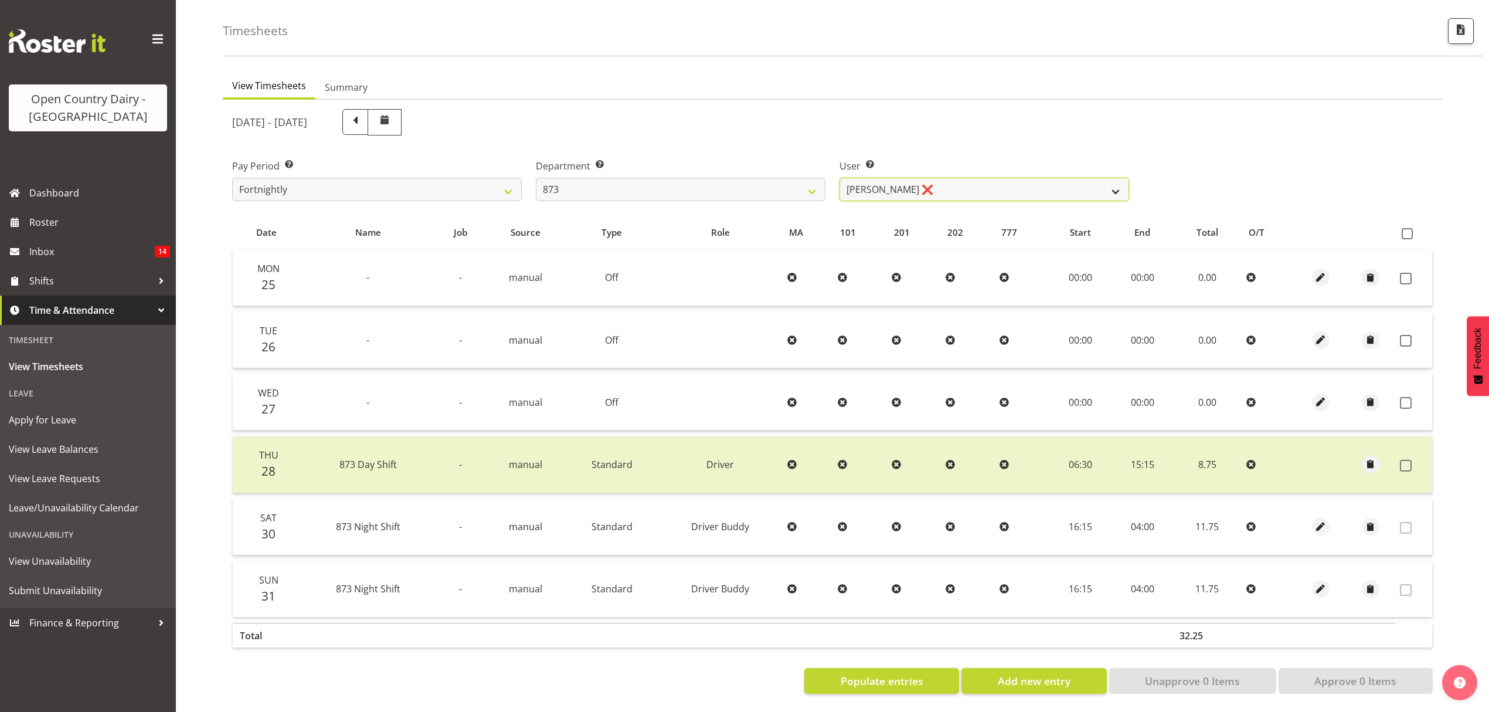
click at [902, 183] on select "[PERSON_NAME] ❌ [PERSON_NAME] ❌ [PERSON_NAME] ❌ [PERSON_NAME] ❌" at bounding box center [985, 189] width 290 height 23
click at [756, 167] on div "Department Select which department you would like to view. 734 735 736 737 738 …" at bounding box center [681, 180] width 290 height 42
click at [761, 190] on select "734 735 736 737 738 739 851 852 853 854 855 856 858 861 862 865 868 869 870 873" at bounding box center [681, 189] width 290 height 23
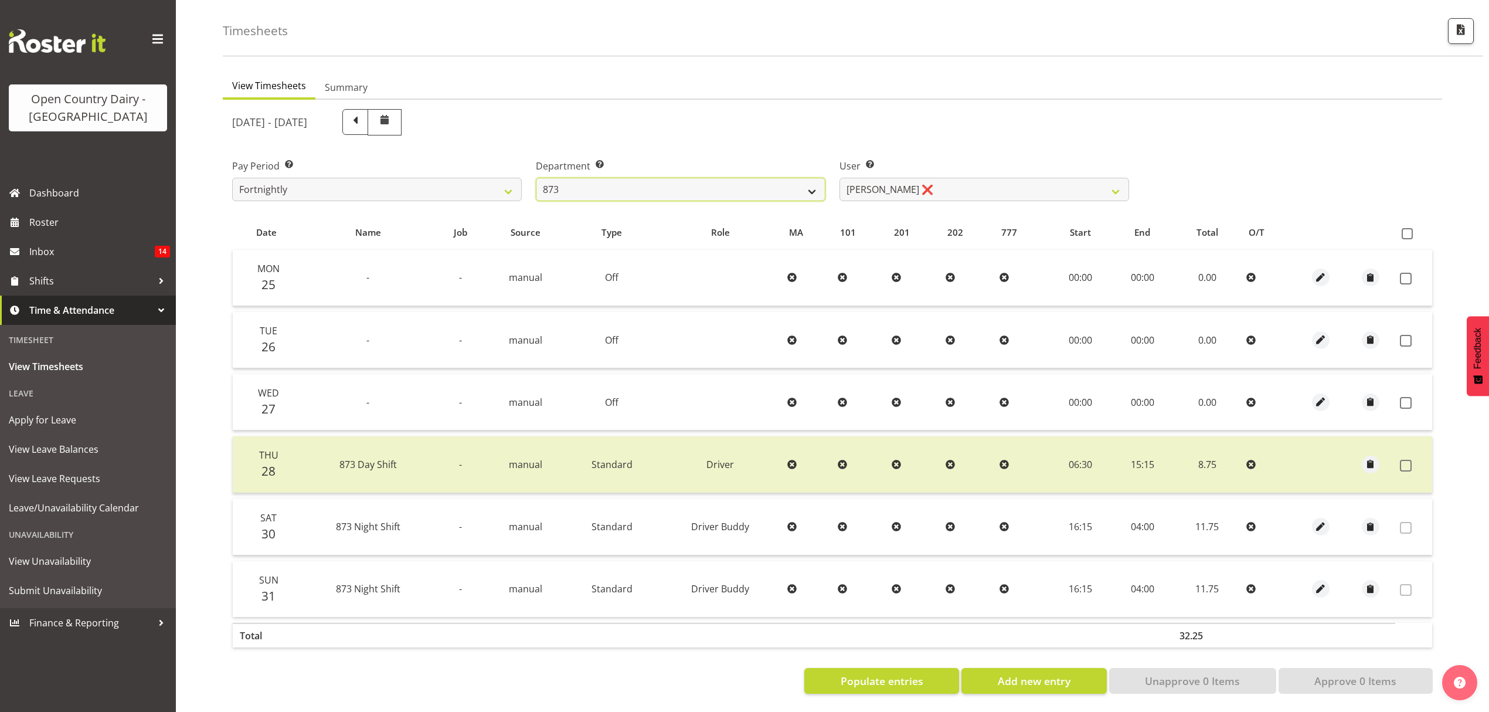
click at [761, 190] on select "734 735 736 737 738 739 851 852 853 854 855 856 858 861 862 865 868 869 870 873" at bounding box center [681, 189] width 290 height 23
select select "692"
click at [536, 178] on select "734 735 736 737 738 739 851 852 853 854 855 856 858 861 862 865 868 869 870 873" at bounding box center [681, 189] width 290 height 23
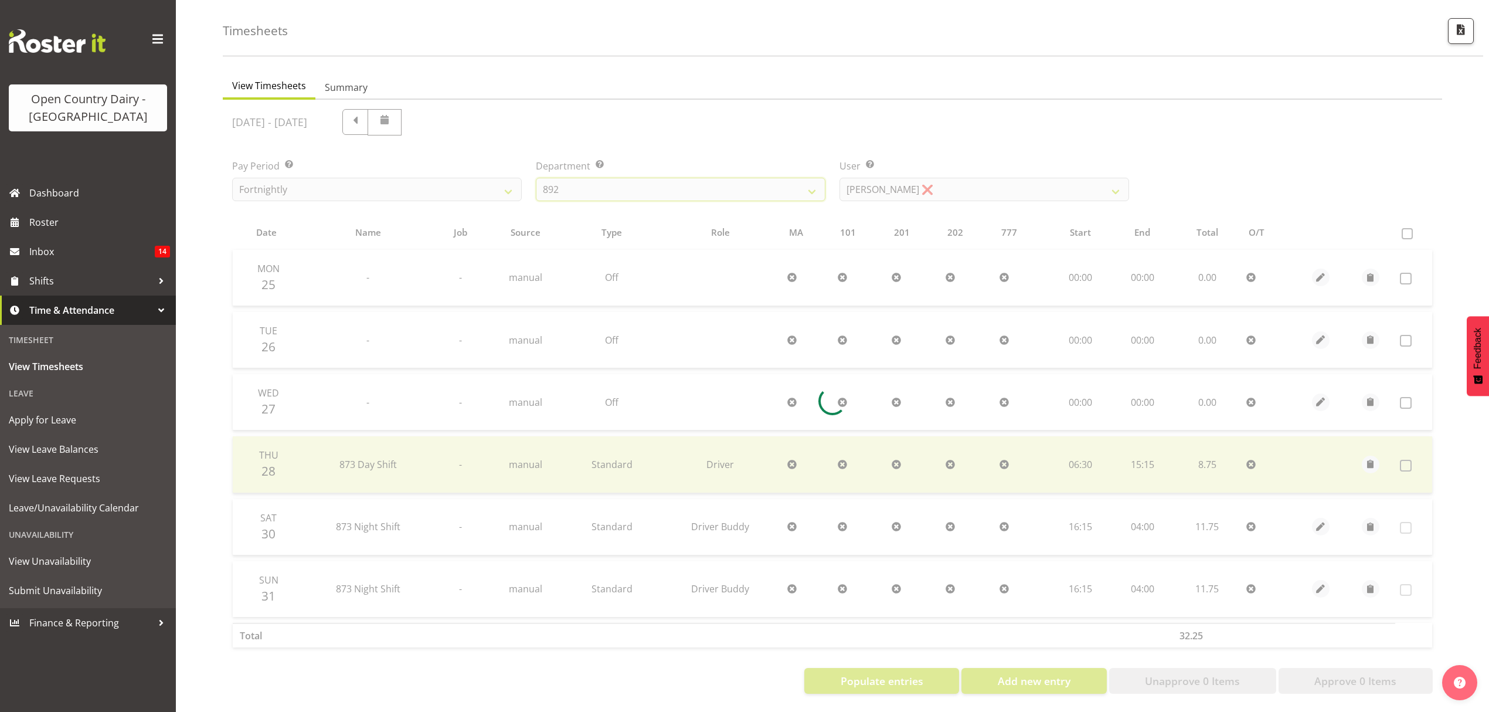
scroll to position [0, 0]
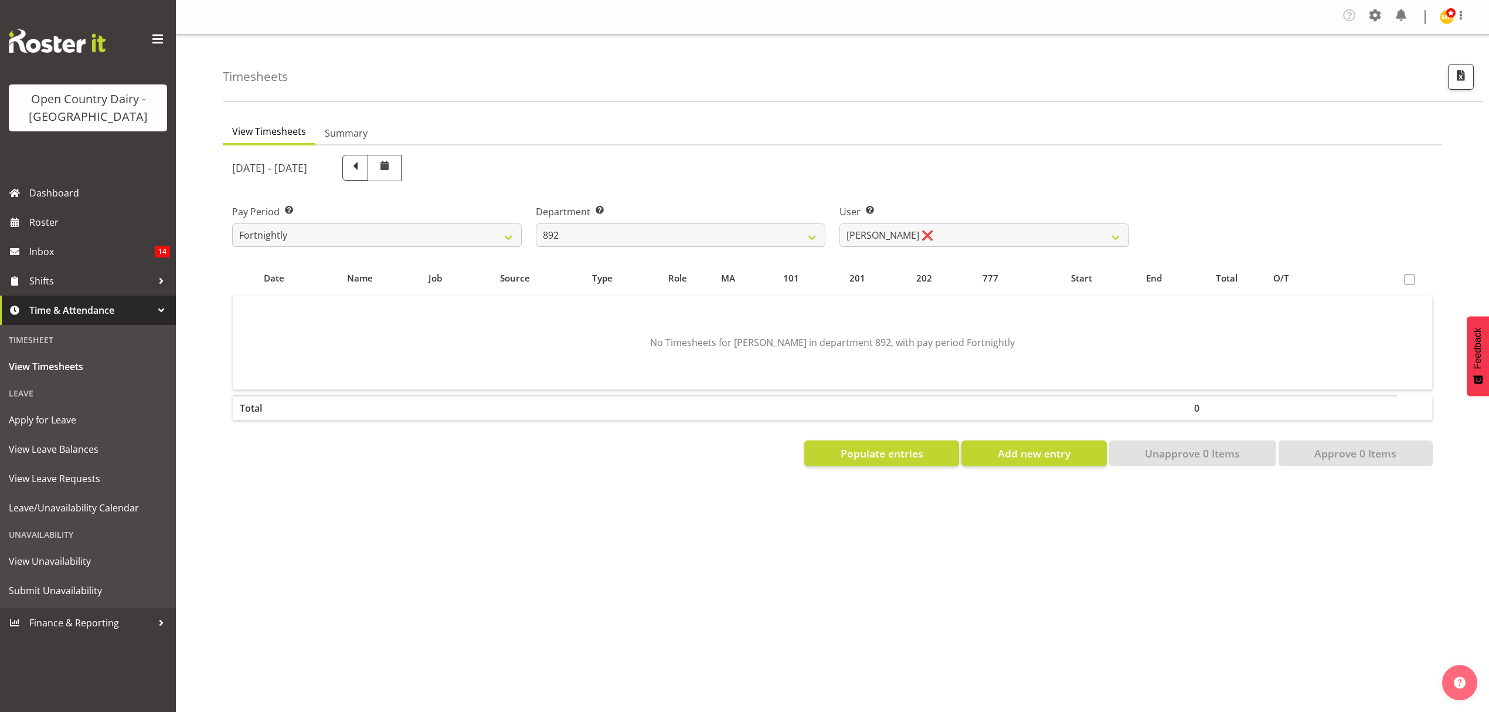
click at [953, 176] on div "[DATE] - [DATE]" at bounding box center [680, 168] width 897 height 26
click at [950, 220] on div "User Select user. Note: This is filtered down by the previous two drop-down ite…" at bounding box center [985, 226] width 290 height 42
click at [949, 228] on select "[PERSON_NAME] ❌ [PERSON_NAME] ❌ [PERSON_NAME] ❌ [PERSON_NAME] ❌ [PERSON_NAME] ❌" at bounding box center [985, 234] width 290 height 23
select select "11791"
click at [840, 224] on select "[PERSON_NAME] ❌ [PERSON_NAME] ❌ [PERSON_NAME] ❌ [PERSON_NAME] ❌ [PERSON_NAME] ❌" at bounding box center [985, 234] width 290 height 23
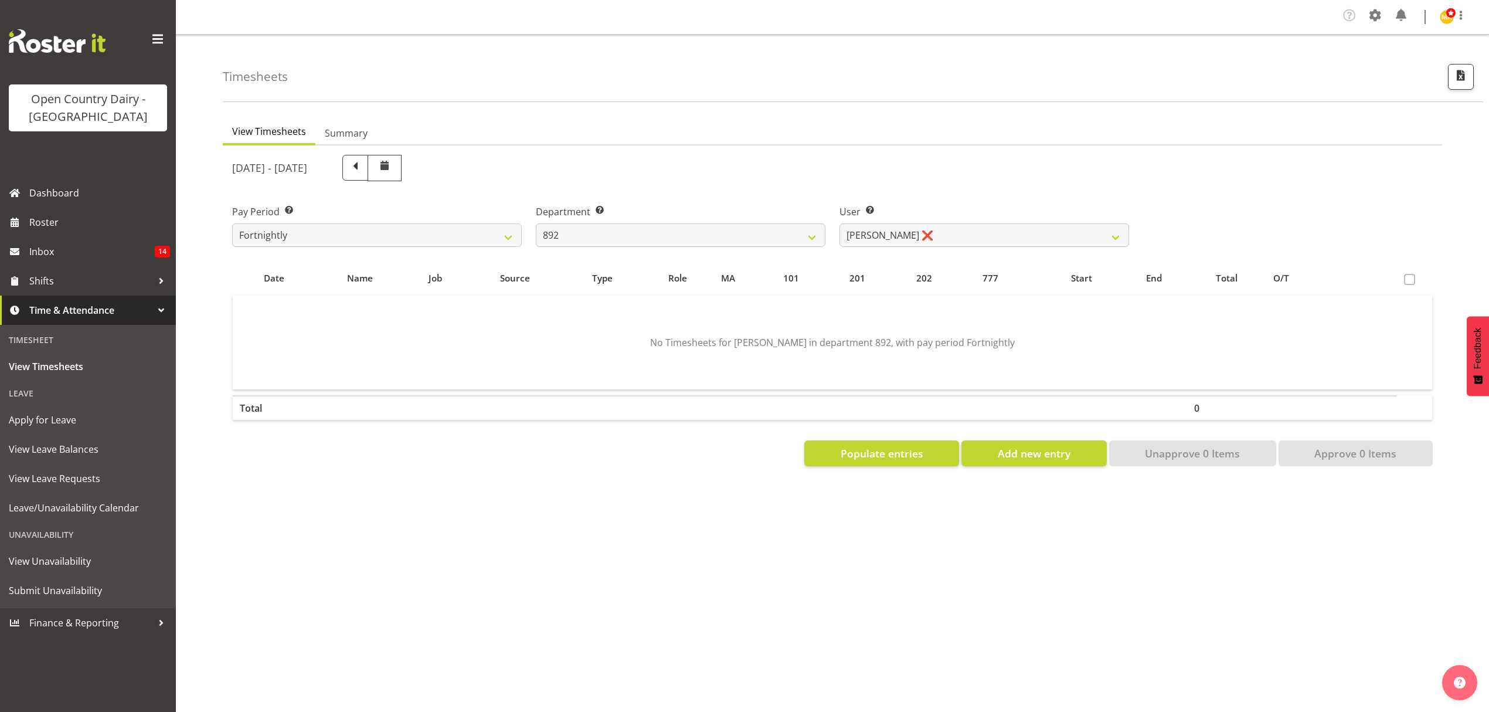
click at [0, 0] on div at bounding box center [0, 0] width 0 height 0
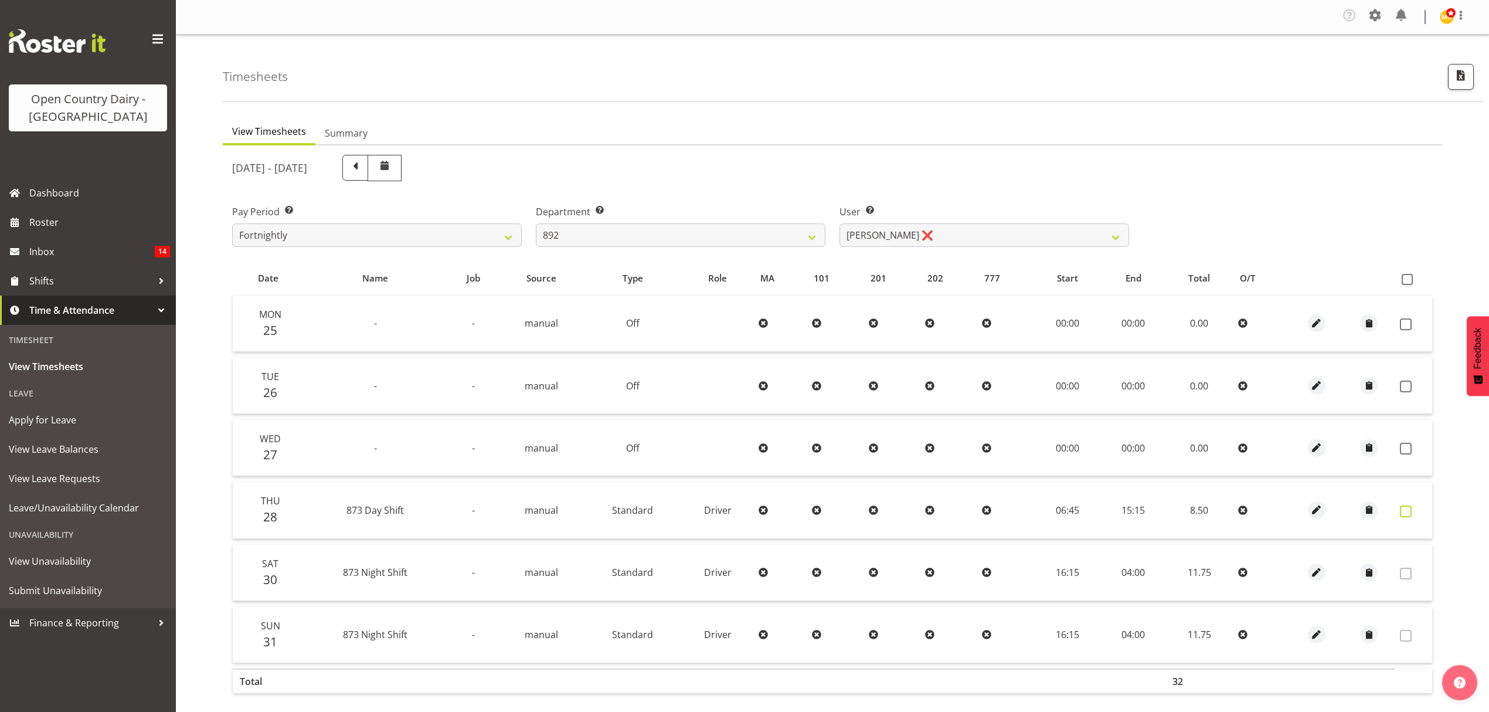
click at [1403, 516] on span at bounding box center [1406, 511] width 12 height 12
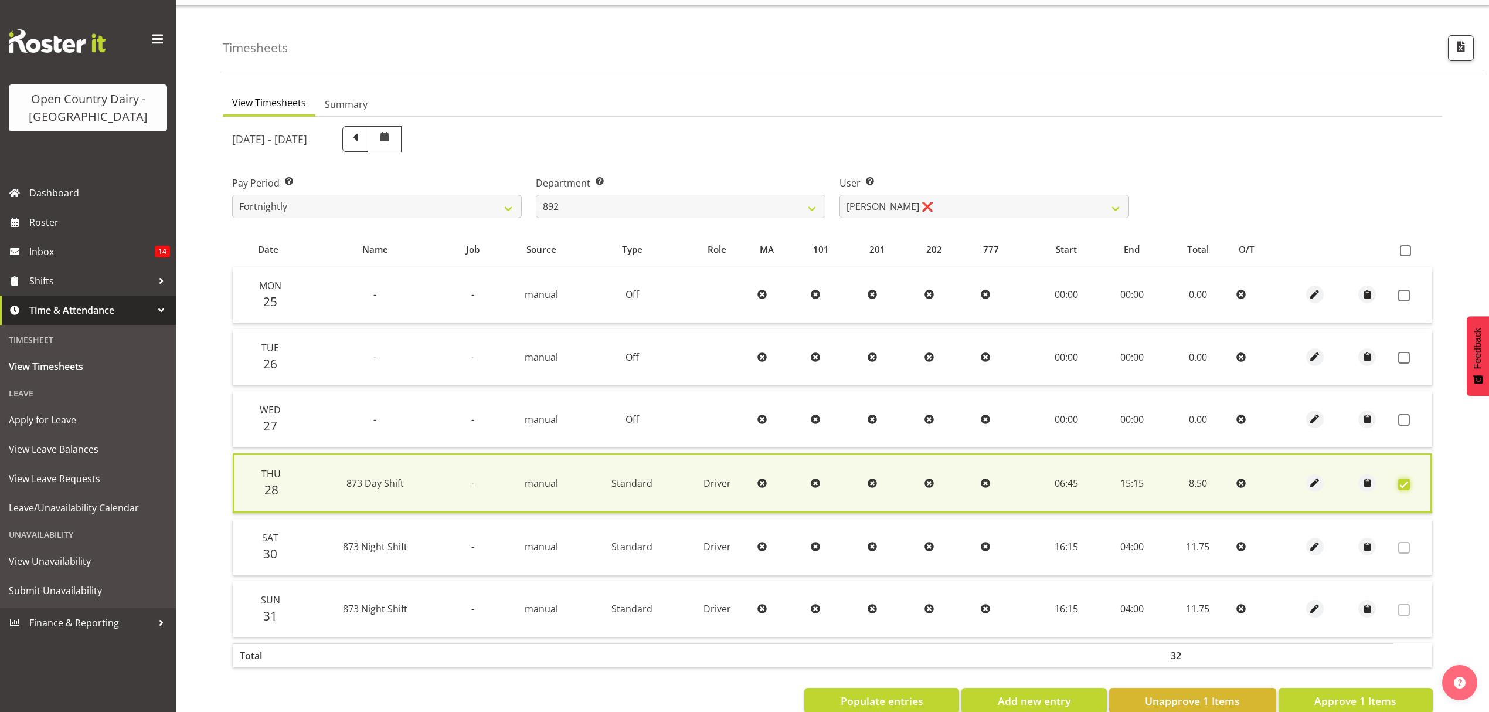
scroll to position [57, 0]
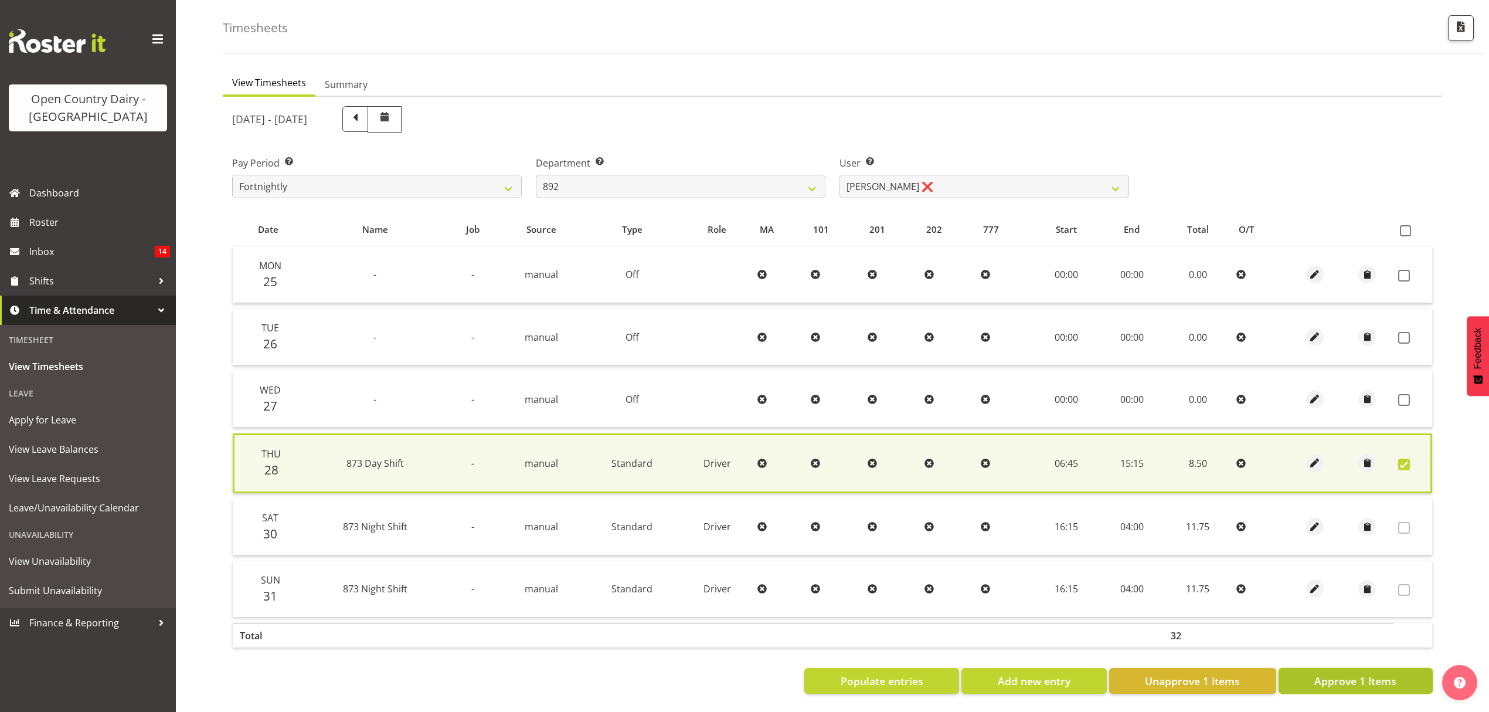
click at [1340, 673] on span "Approve 1 Items" at bounding box center [1356, 680] width 82 height 15
checkbox input "false"
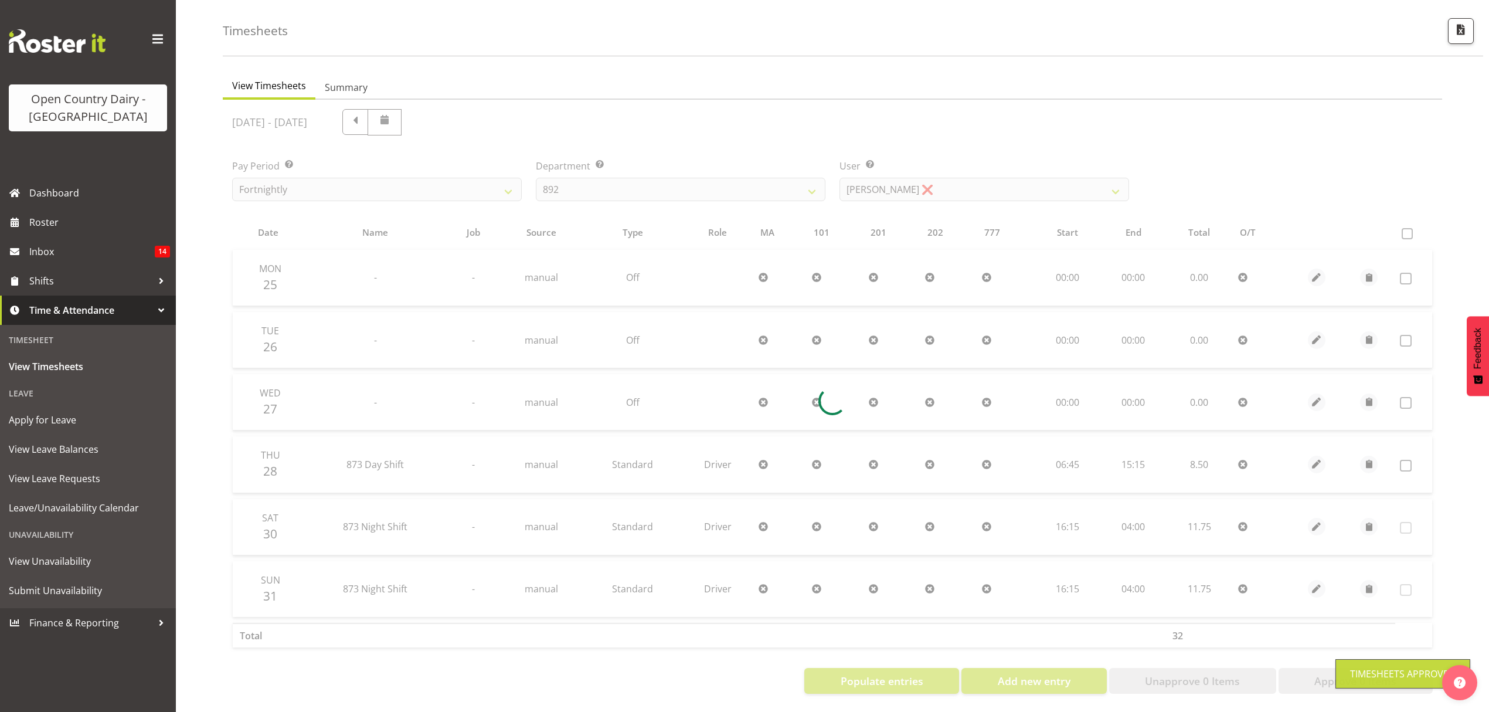
scroll to position [55, 0]
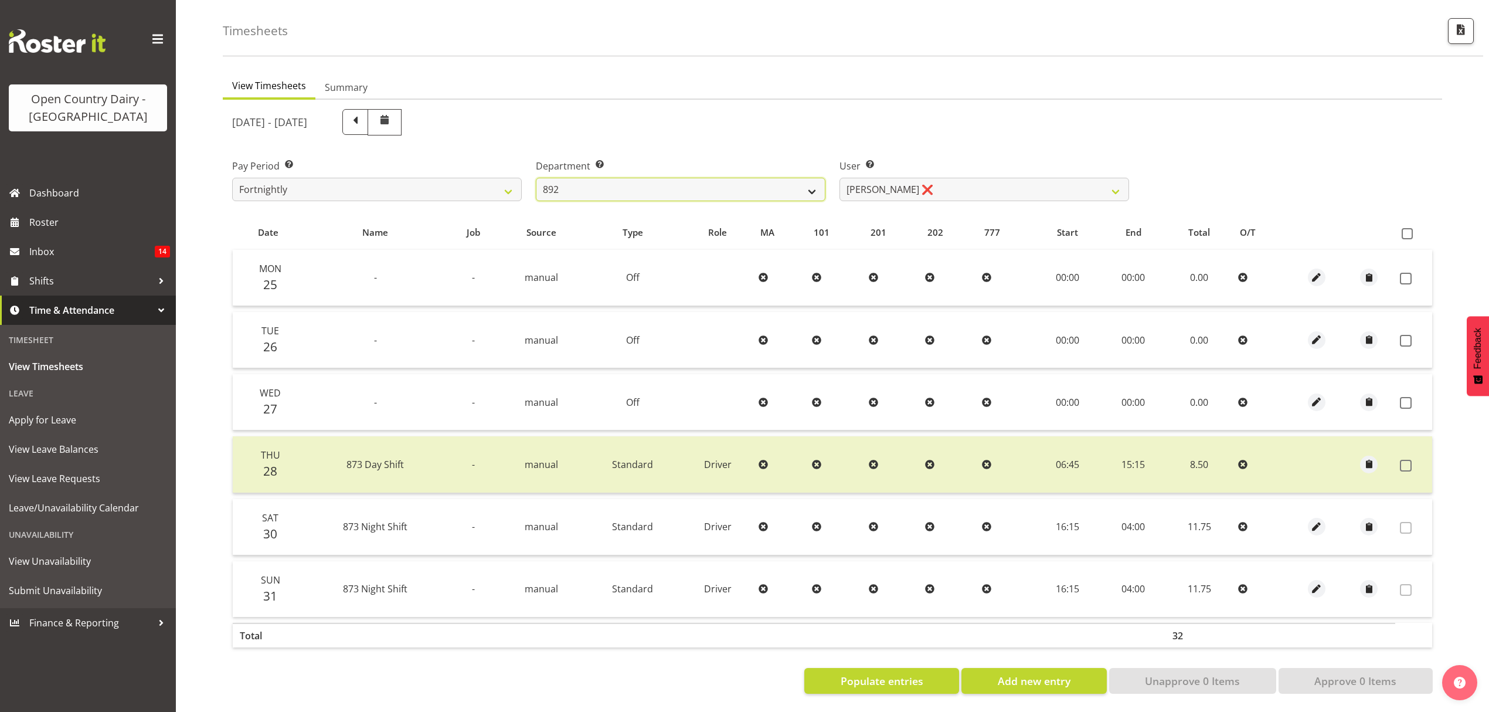
click at [714, 191] on select "734 735 736 737 738 739 851 852 853 854 855 856 858 861 862 865 868 869 870 873" at bounding box center [681, 189] width 290 height 23
select select "687"
click at [536, 178] on select "734 735 736 737 738 739 851 852 853 854 855 856 858 861 862 865 868 869 870 873" at bounding box center [681, 189] width 290 height 23
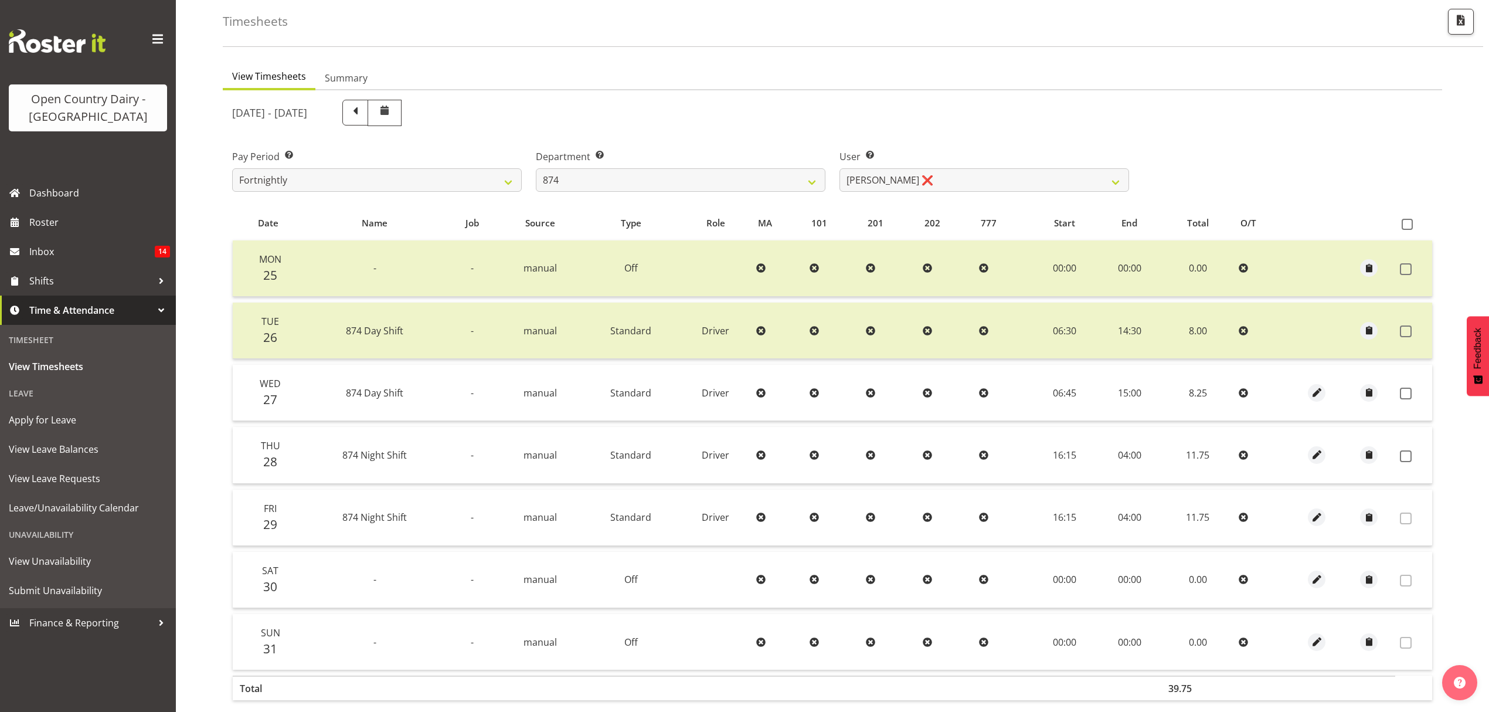
click at [906, 196] on div "User Select user. Note: This is filtered down by the previous two drop-down ite…" at bounding box center [985, 166] width 304 height 66
click at [909, 184] on select "Annette Parker ❌ Christopher McRae ❌ Patrick Stenton ❌ Rachel Carpenter ❌" at bounding box center [985, 179] width 290 height 23
click at [905, 178] on select "Annette Parker ❌ Christopher McRae ❌ Patrick Stenton ❌ Rachel Carpenter ❌" at bounding box center [985, 179] width 290 height 23
select select "7508"
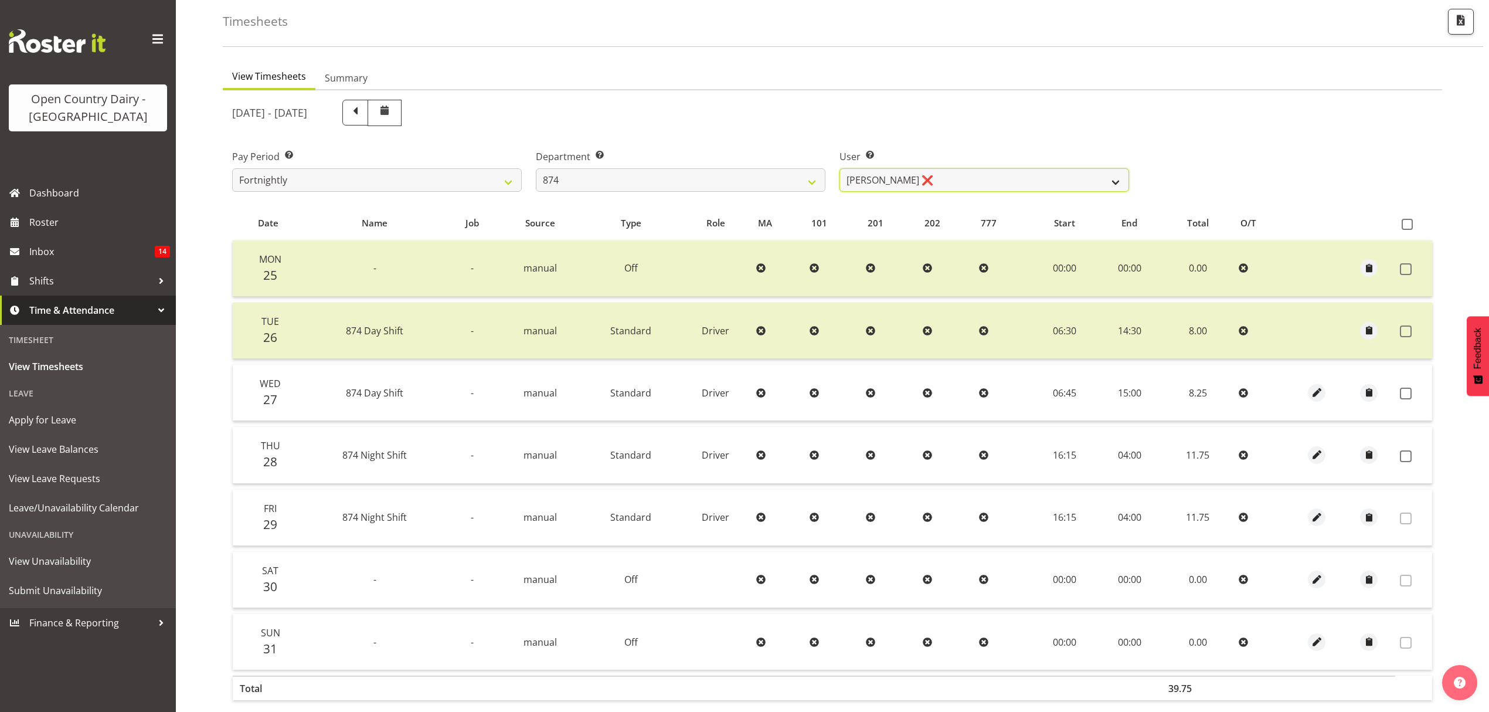
click at [840, 168] on select "Annette Parker ❌ Christopher McRae ❌ Patrick Stenton ❌ Rachel Carpenter ❌" at bounding box center [985, 179] width 290 height 23
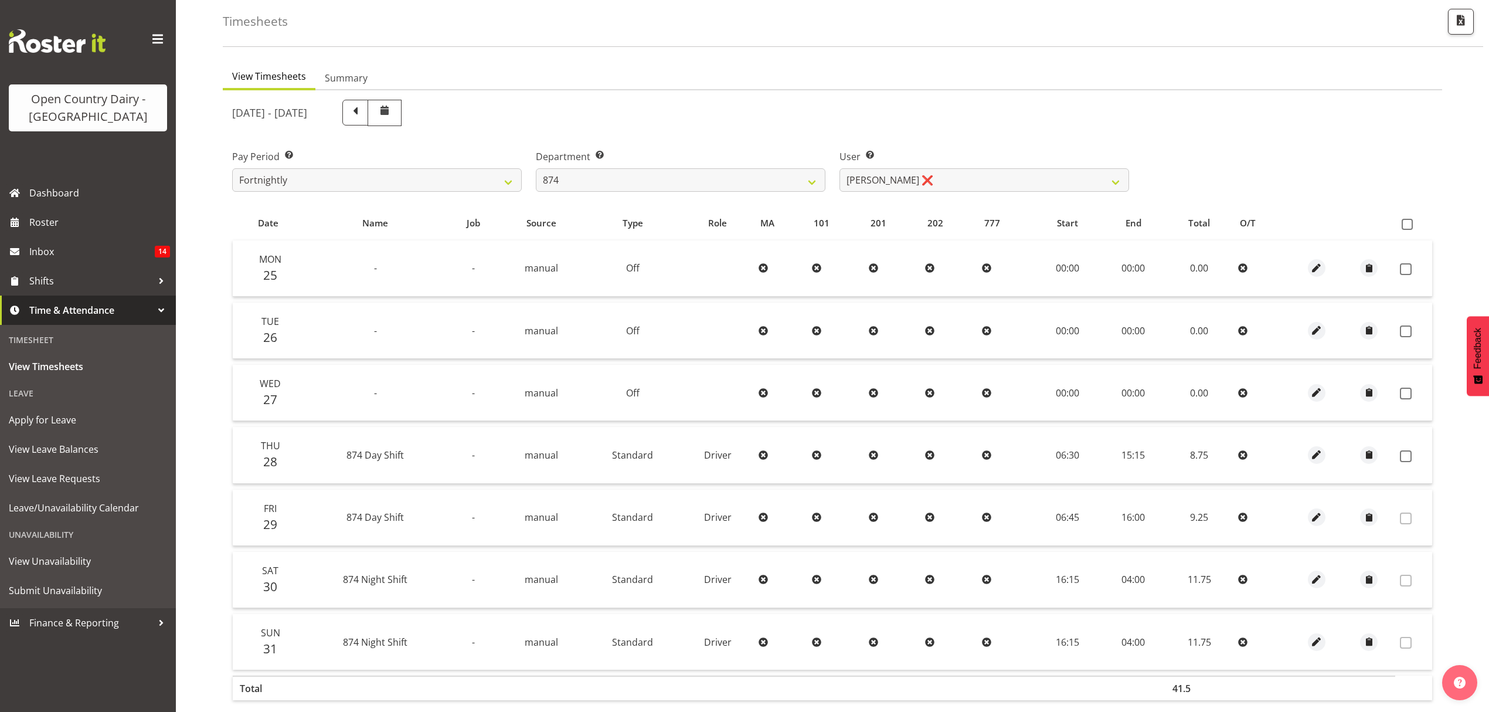
click at [1403, 447] on td at bounding box center [1414, 455] width 37 height 56
click at [1410, 453] on span at bounding box center [1406, 456] width 12 height 12
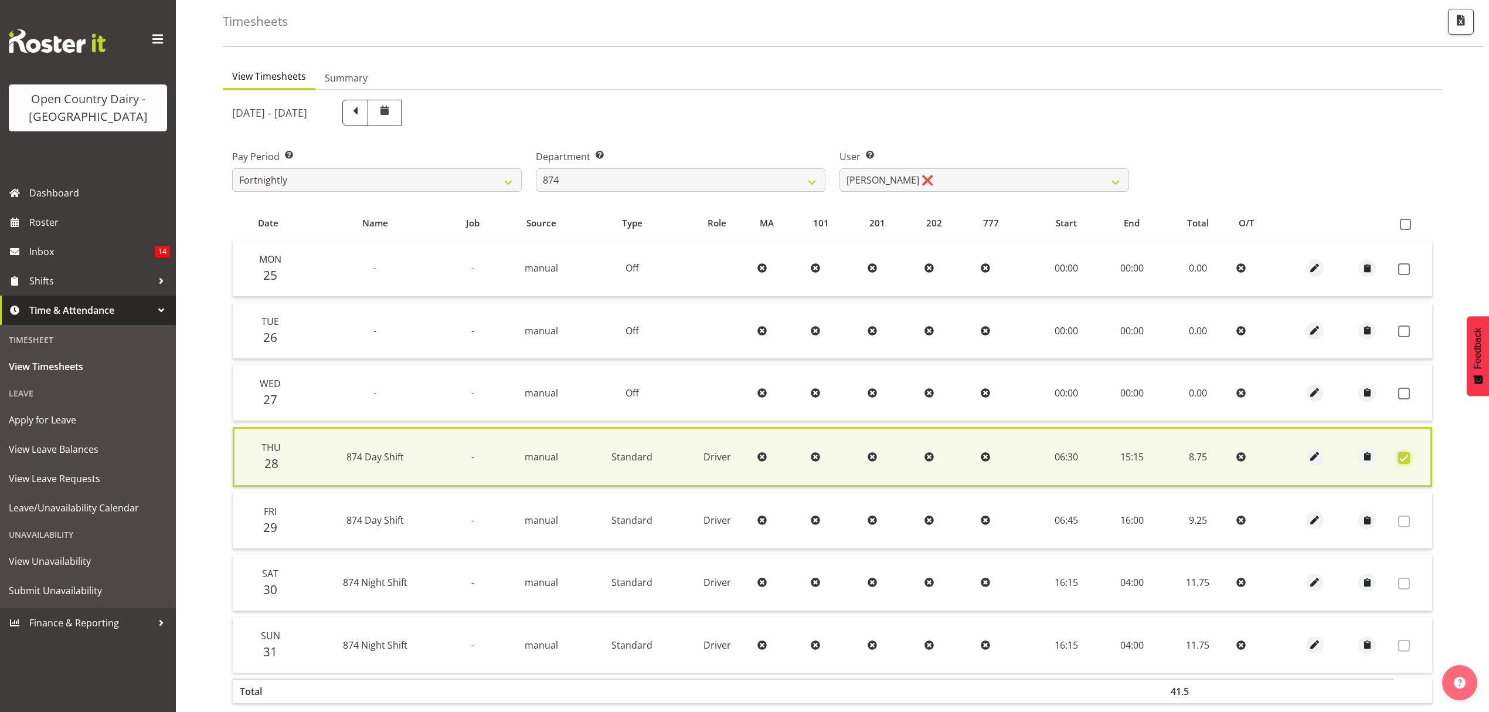
scroll to position [120, 0]
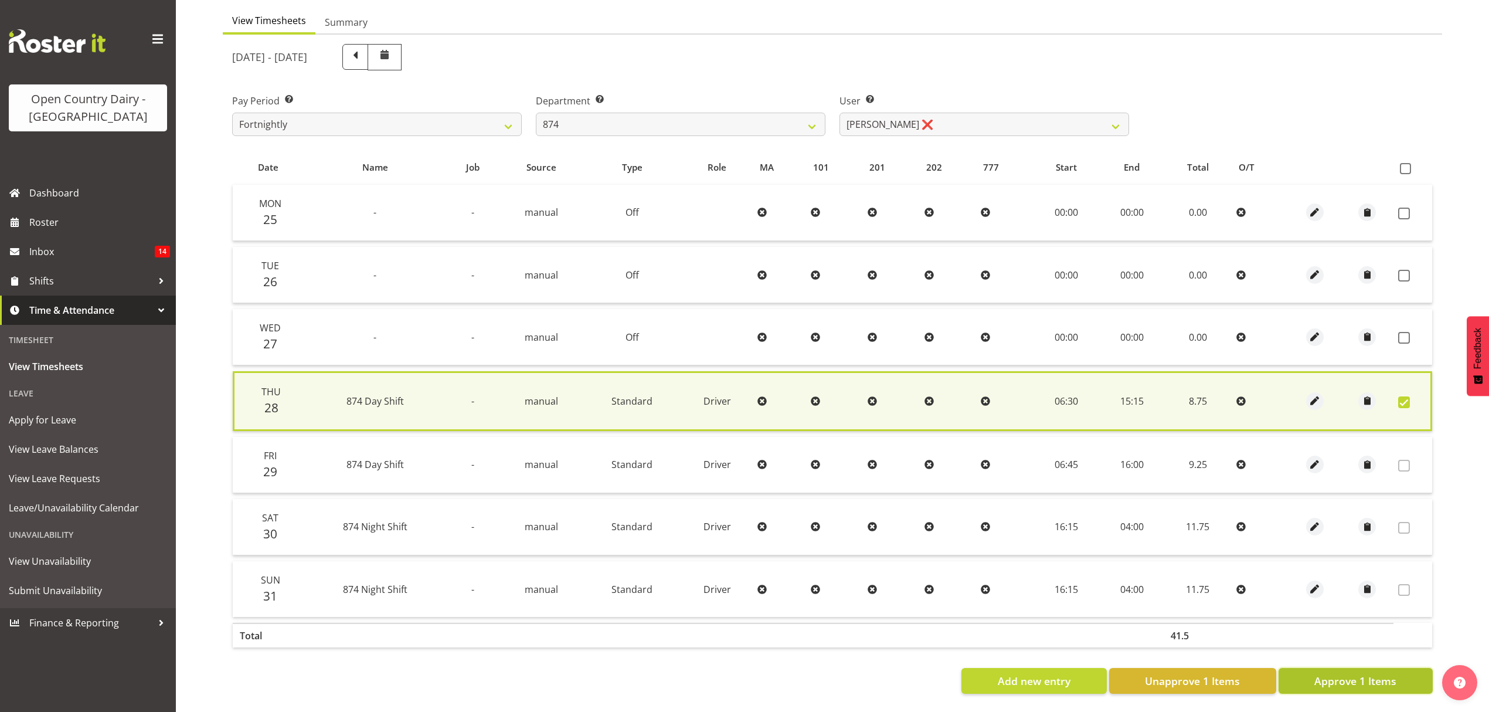
click at [1342, 673] on span "Approve 1 Items" at bounding box center [1356, 680] width 82 height 15
click at [1342, 668] on div "Add new entry Unapprove 1 Items Approve 1 Items" at bounding box center [832, 681] width 1201 height 26
checkbox input "false"
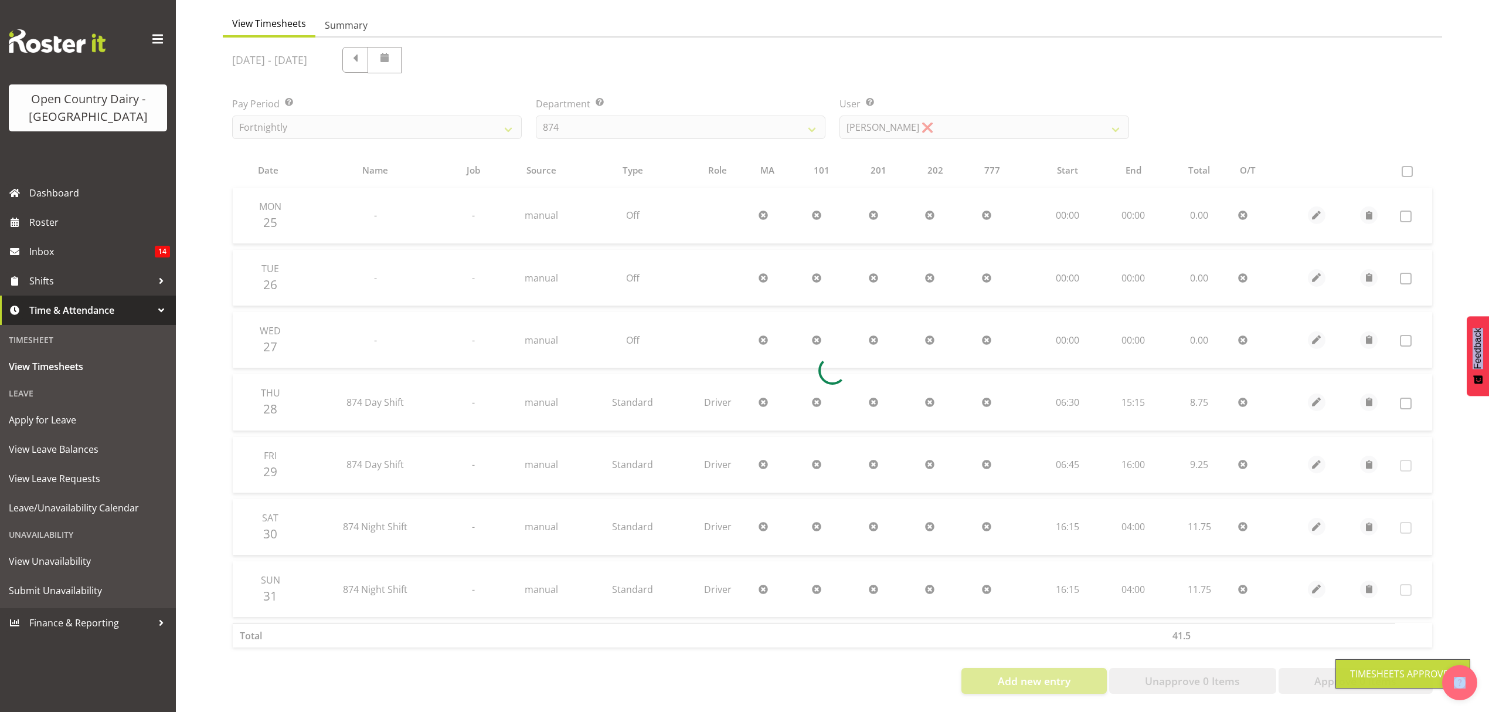
scroll to position [117, 0]
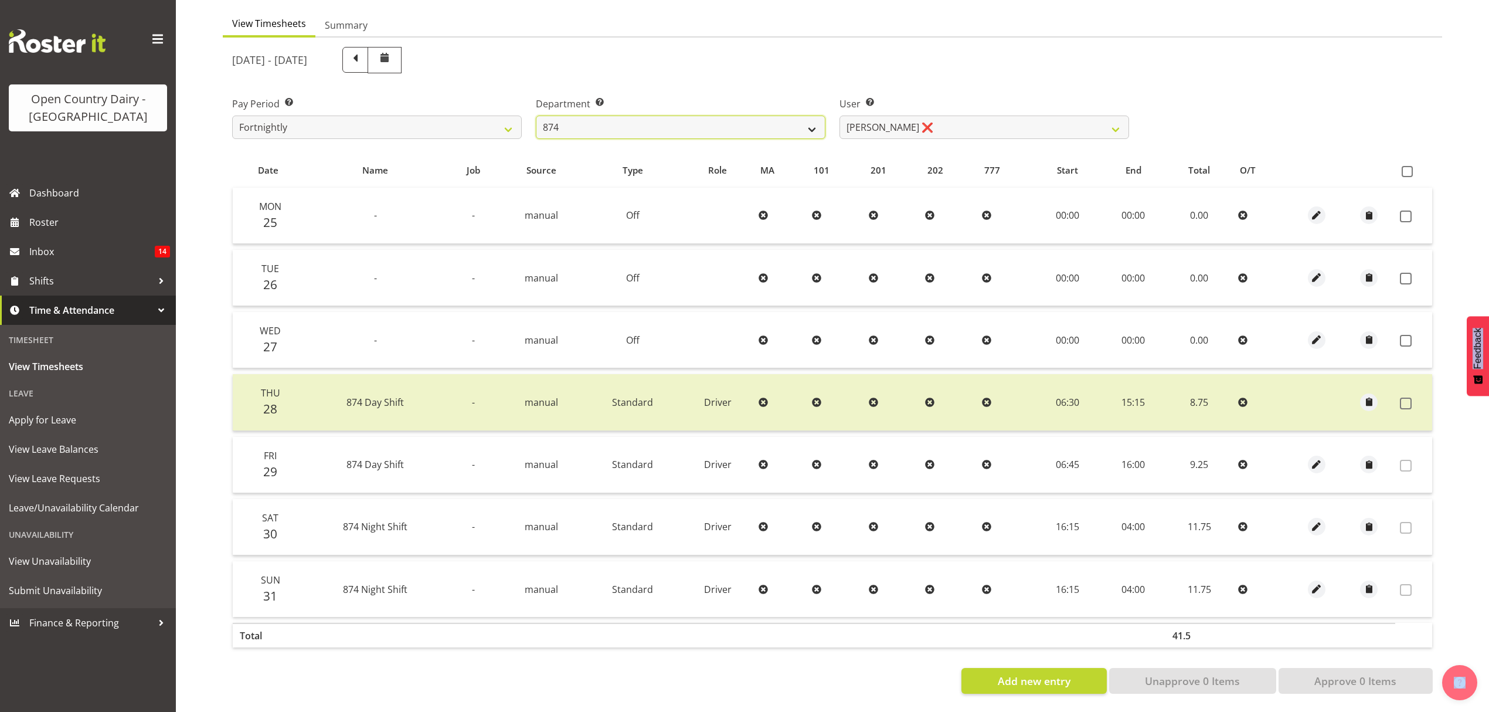
click at [819, 121] on select "734 735 736 737 738 739 851 852 853 854 855 856 858 861 862 865 868 869 870 873" at bounding box center [681, 127] width 290 height 23
click at [601, 117] on select "734 735 736 737 738 739 851 852 853 854 855 856 858 861 862 865 868 869 870 873" at bounding box center [681, 127] width 290 height 23
select select "689"
click at [536, 116] on select "734 735 736 737 738 739 851 852 853 854 855 856 858 861 862 865 868 869 870 873" at bounding box center [681, 127] width 290 height 23
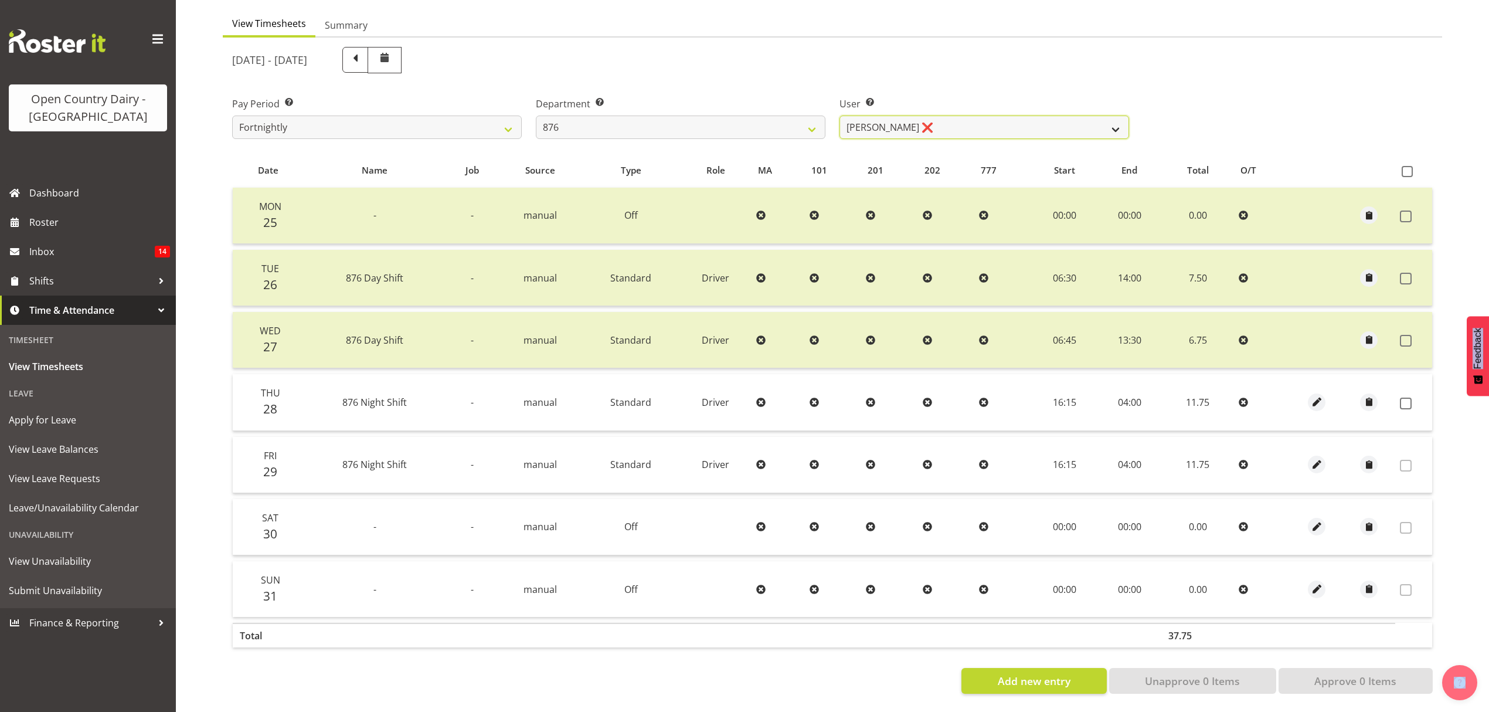
click at [1011, 128] on select "[PERSON_NAME] ❌ [PERSON_NAME] ❌ [PERSON_NAME] ❌ [PERSON_NAME] ❌" at bounding box center [985, 127] width 290 height 23
select select "7440"
click at [840, 116] on select "[PERSON_NAME] ❌ [PERSON_NAME] ❌ [PERSON_NAME] ❌ [PERSON_NAME] ❌" at bounding box center [985, 127] width 290 height 23
click at [0, 0] on div at bounding box center [0, 0] width 0 height 0
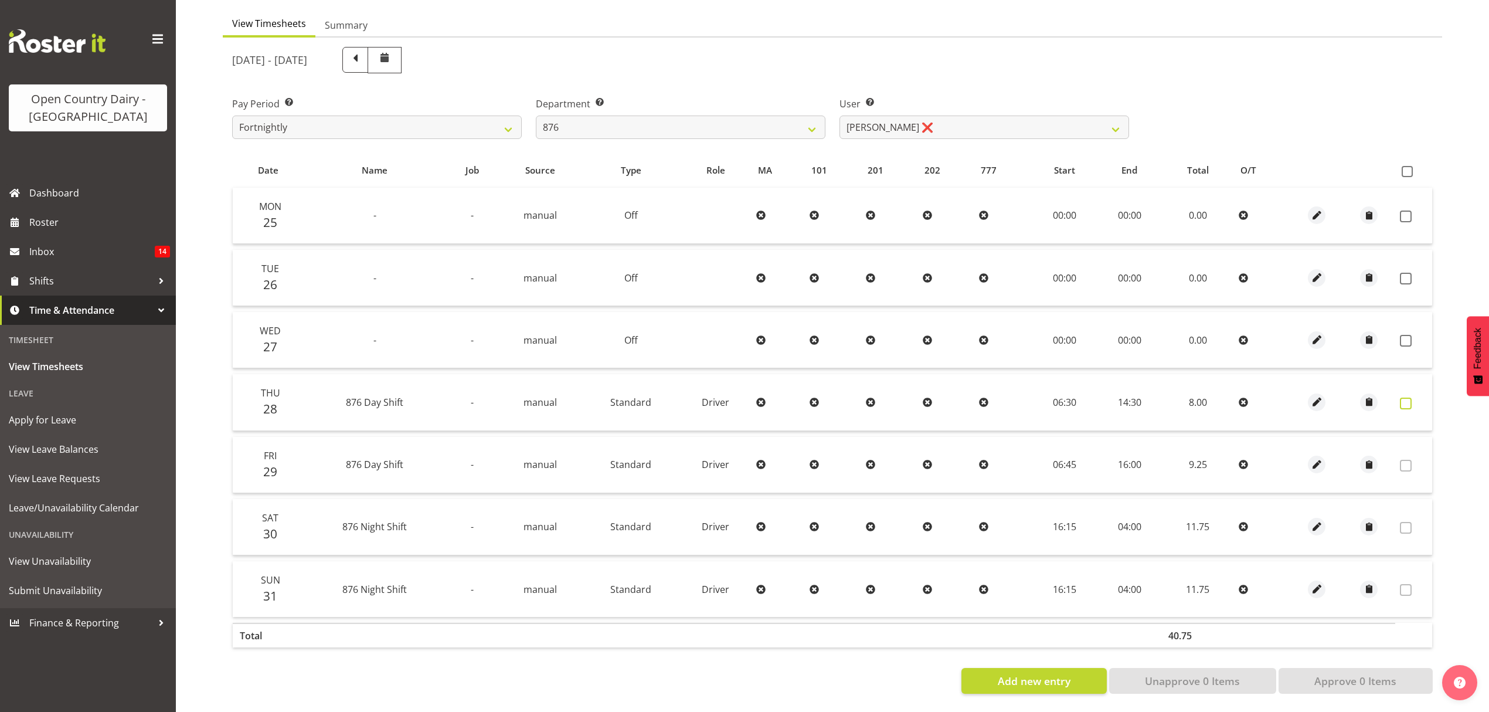
click at [1401, 398] on span at bounding box center [1406, 404] width 12 height 12
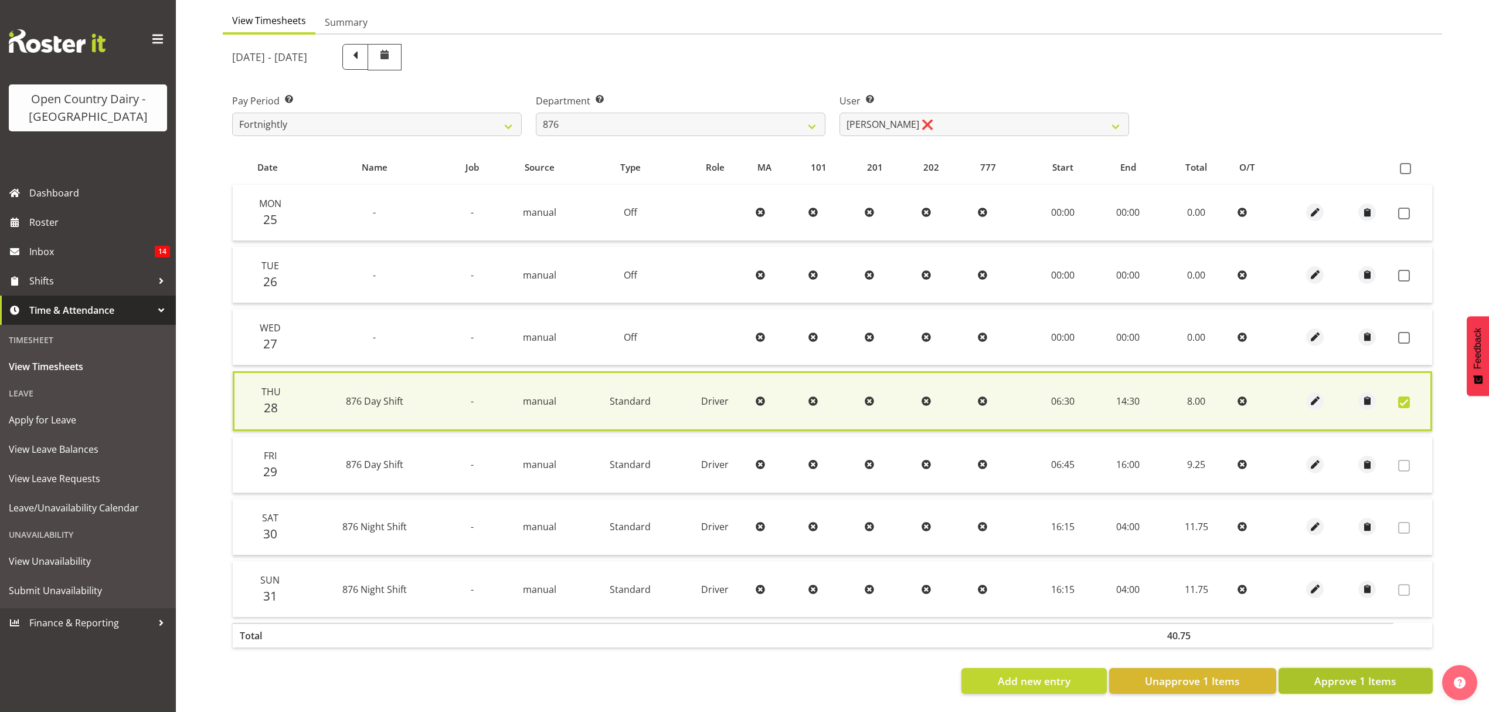
click at [1333, 673] on span "Approve 1 Items" at bounding box center [1356, 680] width 82 height 15
click at [1333, 668] on div "Add new entry Unapprove 1 Items Approve 1 Items" at bounding box center [832, 681] width 1201 height 26
checkbox input "false"
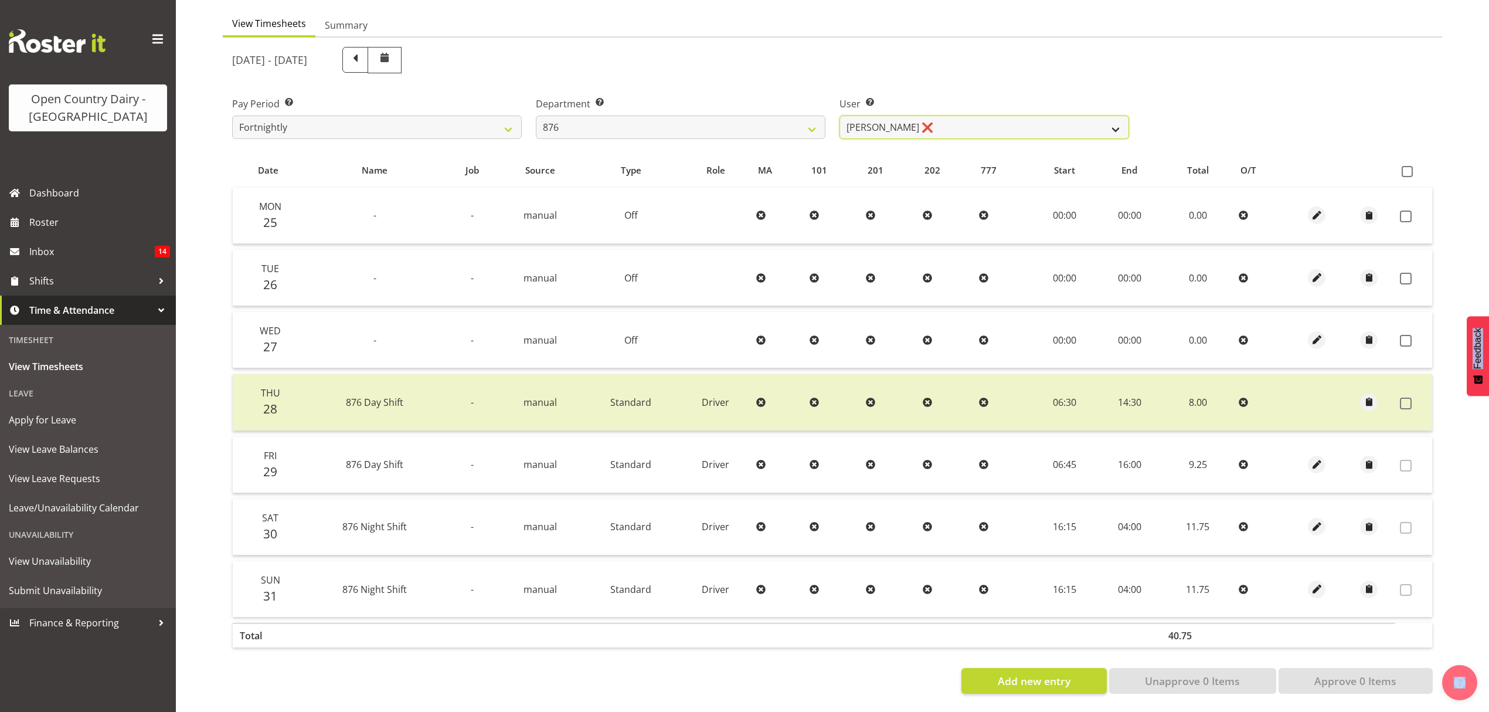
click at [1013, 116] on select "[PERSON_NAME] ❌ [PERSON_NAME] ❌ [PERSON_NAME] ❌ [PERSON_NAME] ❌" at bounding box center [985, 127] width 290 height 23
click at [1040, 47] on div "[DATE] - [DATE]" at bounding box center [680, 60] width 897 height 26
click at [781, 104] on div "Department Select which department you would like to view. 734 735 736 737 738 …" at bounding box center [681, 118] width 290 height 42
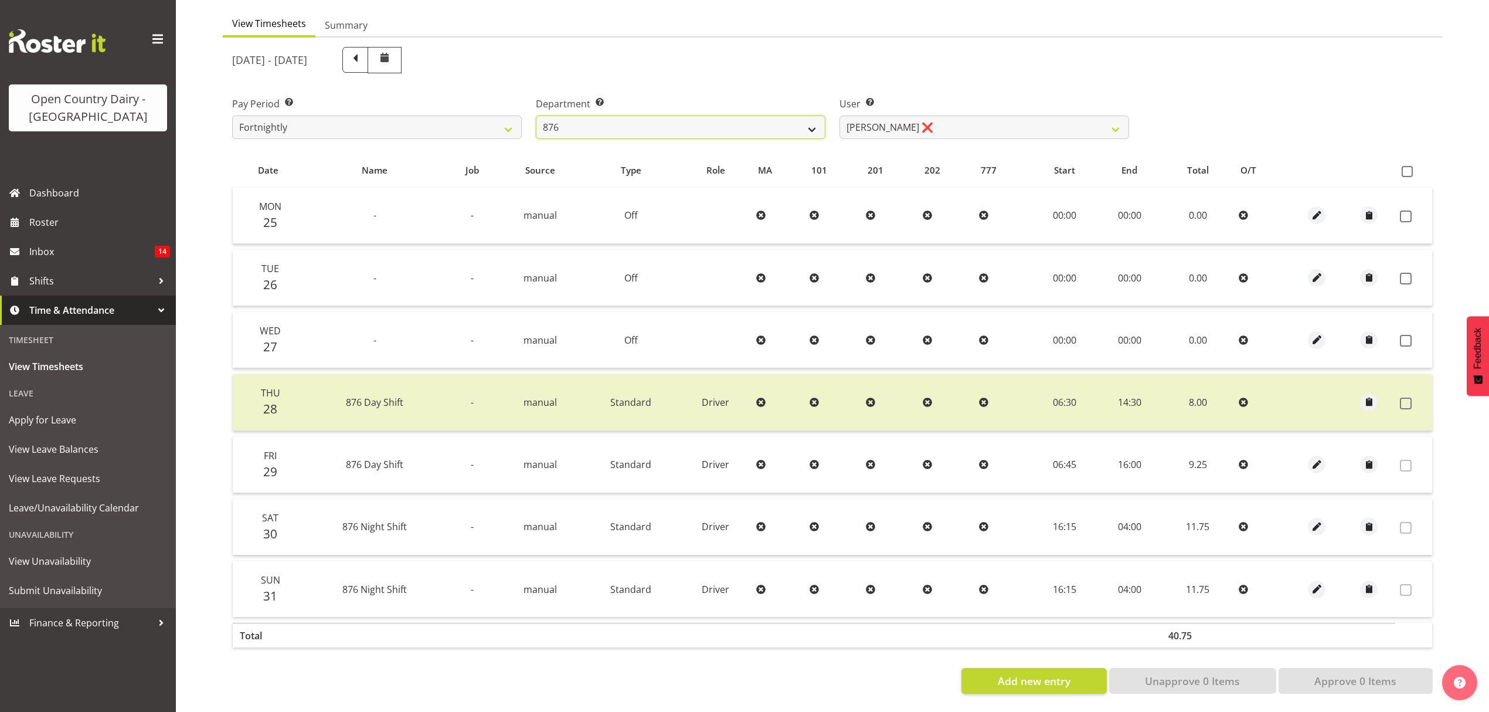
click at [781, 116] on select "734 735 736 737 738 739 851 852 853 854 855 856 858 861 862 865 868 869 870 873" at bounding box center [681, 127] width 290 height 23
select select "692"
click at [536, 116] on select "734 735 736 737 738 739 851 852 853 854 855 856 858 861 862 865 868 869 870 873" at bounding box center [681, 127] width 290 height 23
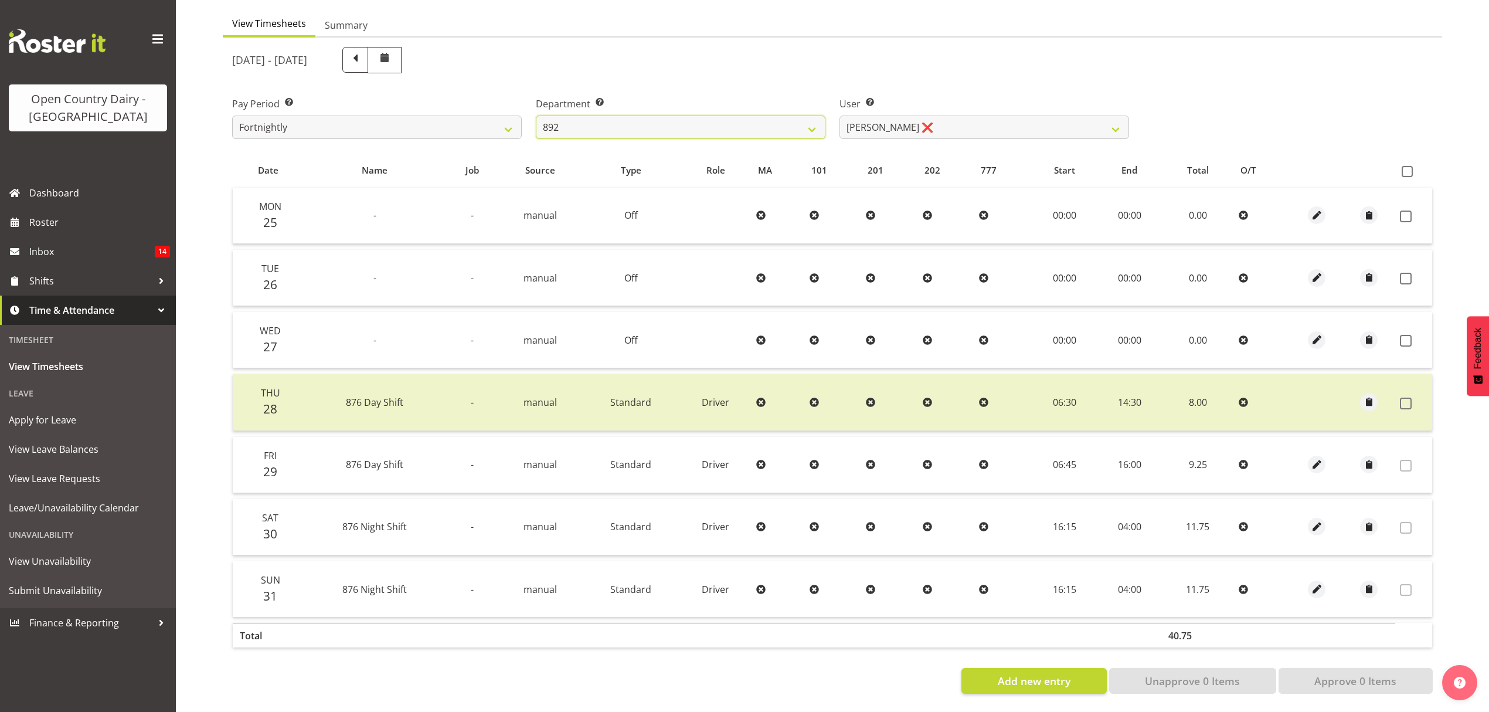
select select "10919"
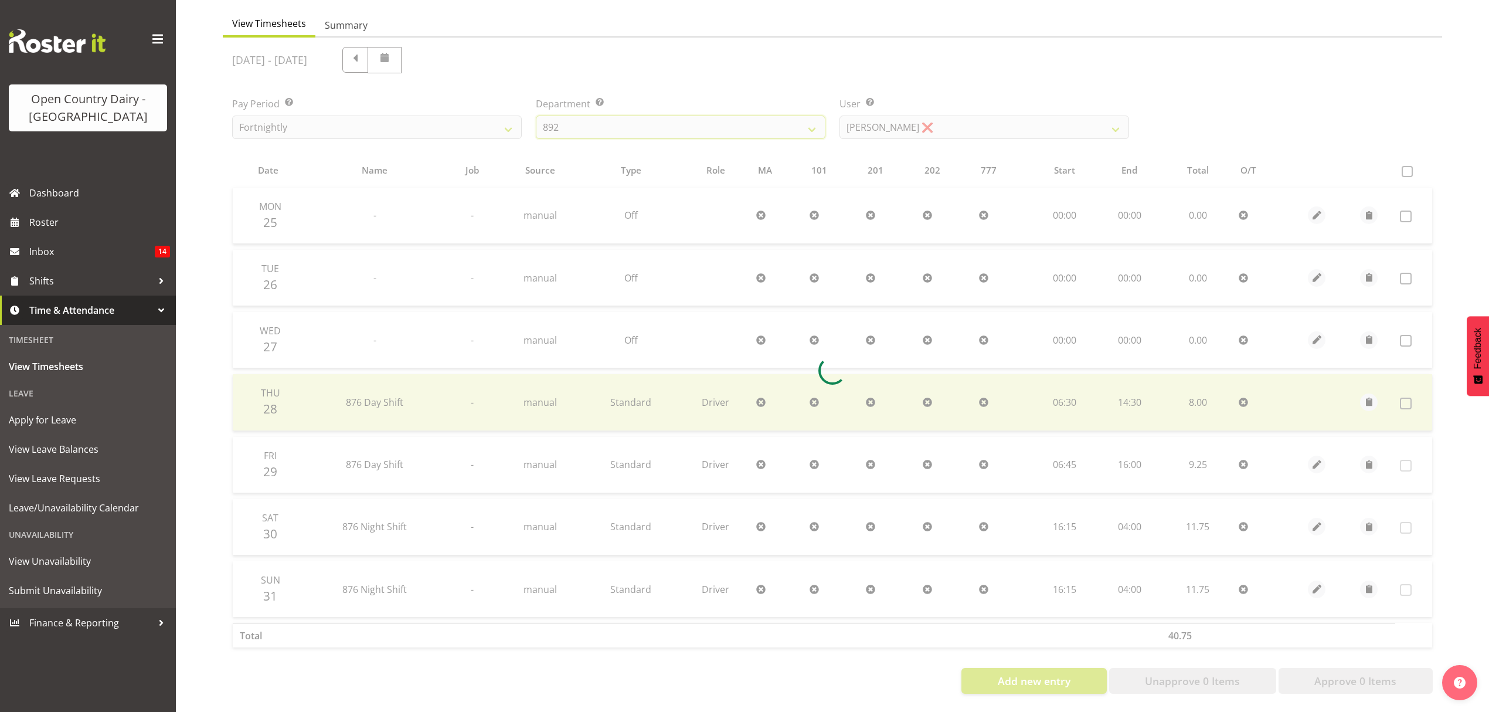
scroll to position [0, 0]
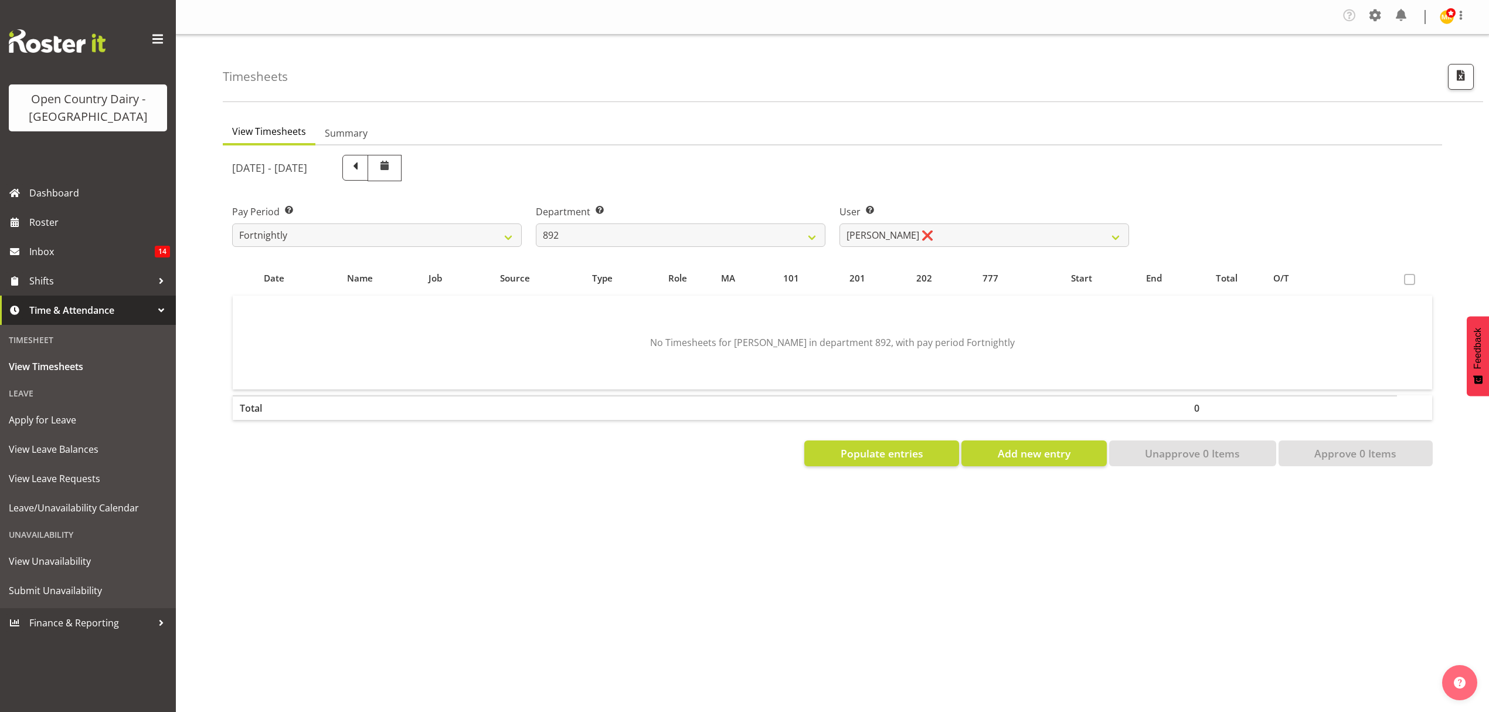
click at [970, 113] on div "View Timesheets Summary [DATE] - [DATE] Pay Period Select which pay period you …" at bounding box center [856, 345] width 1267 height 469
drag, startPoint x: 939, startPoint y: 284, endPoint x: 932, endPoint y: 263, distance: 22.1
click at [932, 273] on div "202" at bounding box center [942, 277] width 53 height 13
click at [932, 237] on select "[PERSON_NAME] ❌ [PERSON_NAME] ❌ [PERSON_NAME] ❌ [PERSON_NAME] ❌ [PERSON_NAME] ❌" at bounding box center [985, 234] width 290 height 23
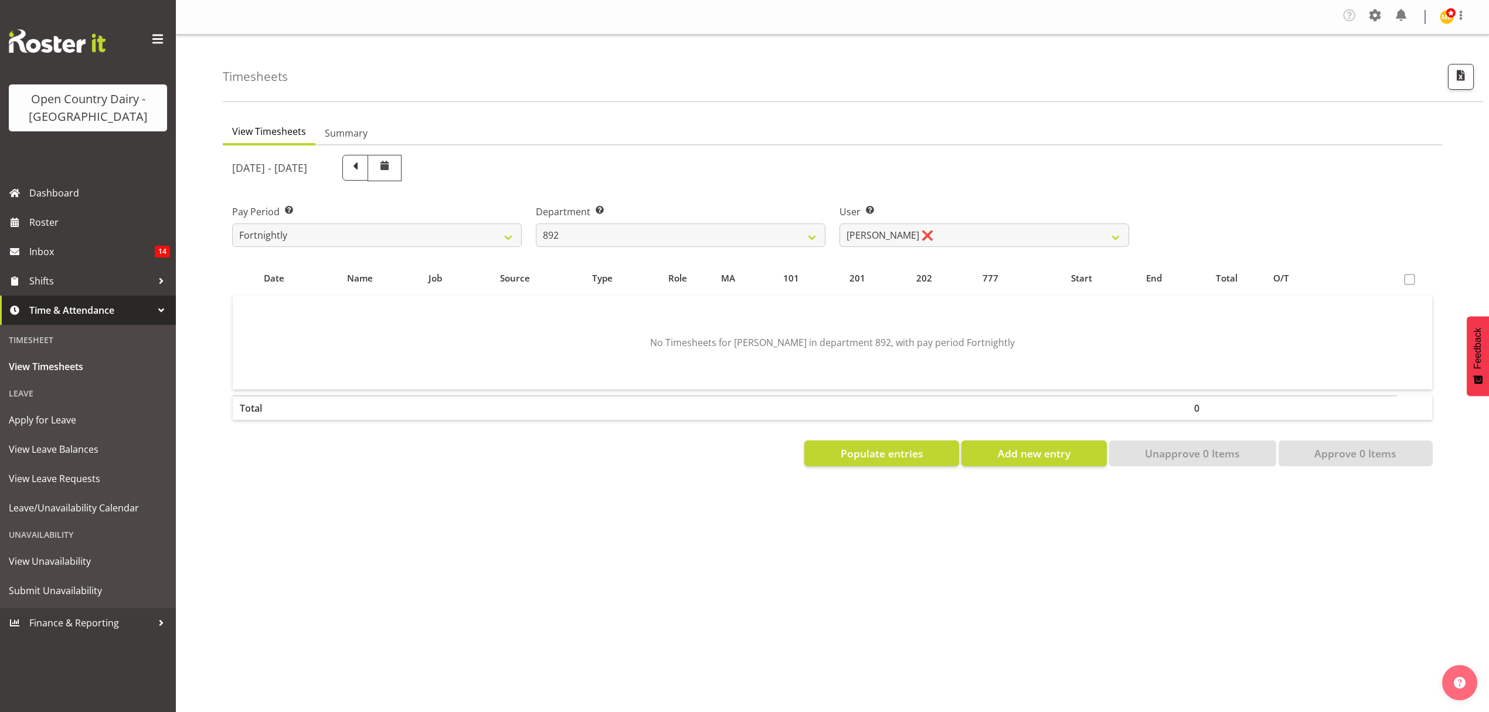
click at [948, 179] on div "[DATE] - [DATE]" at bounding box center [680, 168] width 897 height 26
click at [710, 229] on select "734 735 736 737 738 739 851 852 853 854 855 856 858 861 862 865 868 869 870 873" at bounding box center [681, 234] width 290 height 23
click at [704, 237] on select "734 735 736 737 738 739 851 852 853 854 855 856 858 861 862 865 868 869 870 873" at bounding box center [681, 234] width 290 height 23
click at [704, 240] on select "734 735 736 737 738 739 851 852 853 854 855 856 858 861 862 865 868 869 870 873" at bounding box center [681, 234] width 290 height 23
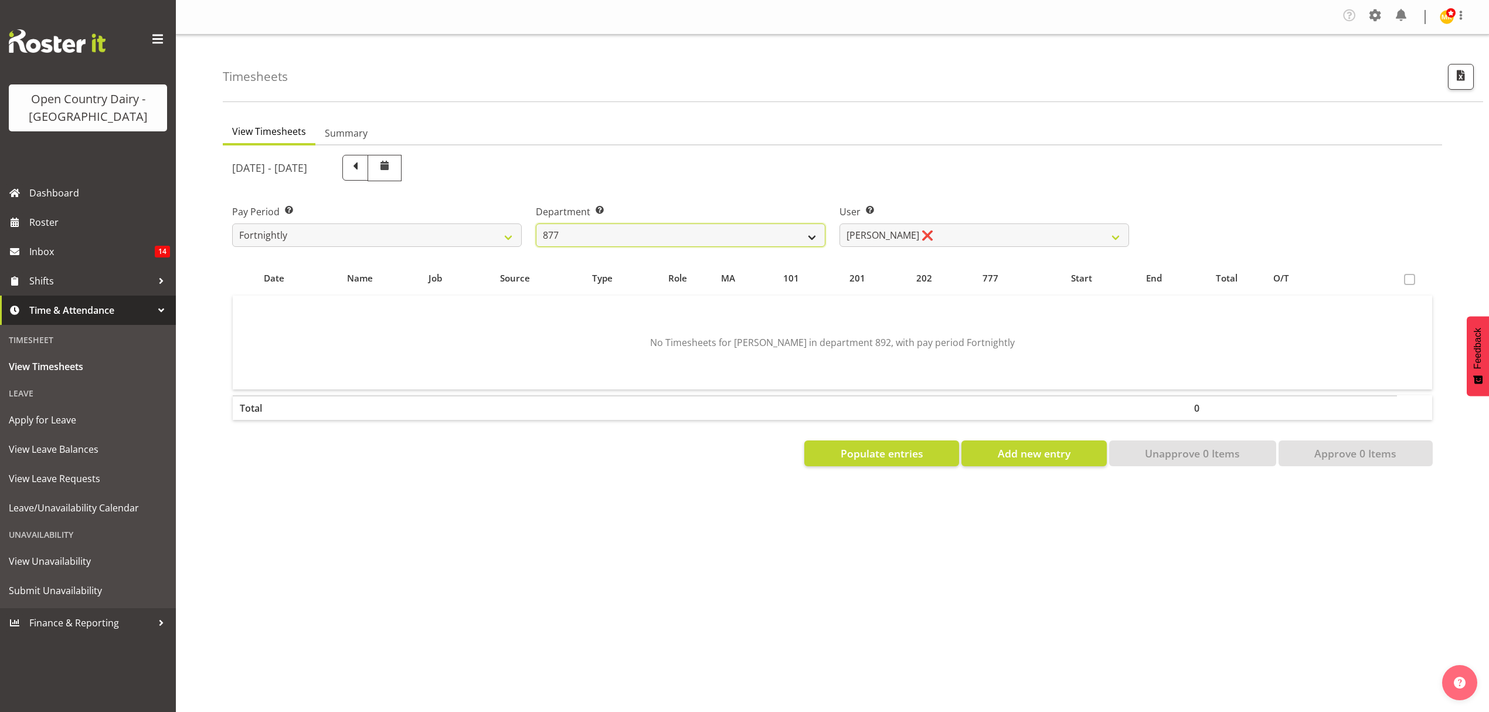
click at [536, 224] on select "734 735 736 737 738 739 851 852 853 854 855 856 858 861 862 865 868 869 870 873" at bounding box center [681, 234] width 290 height 23
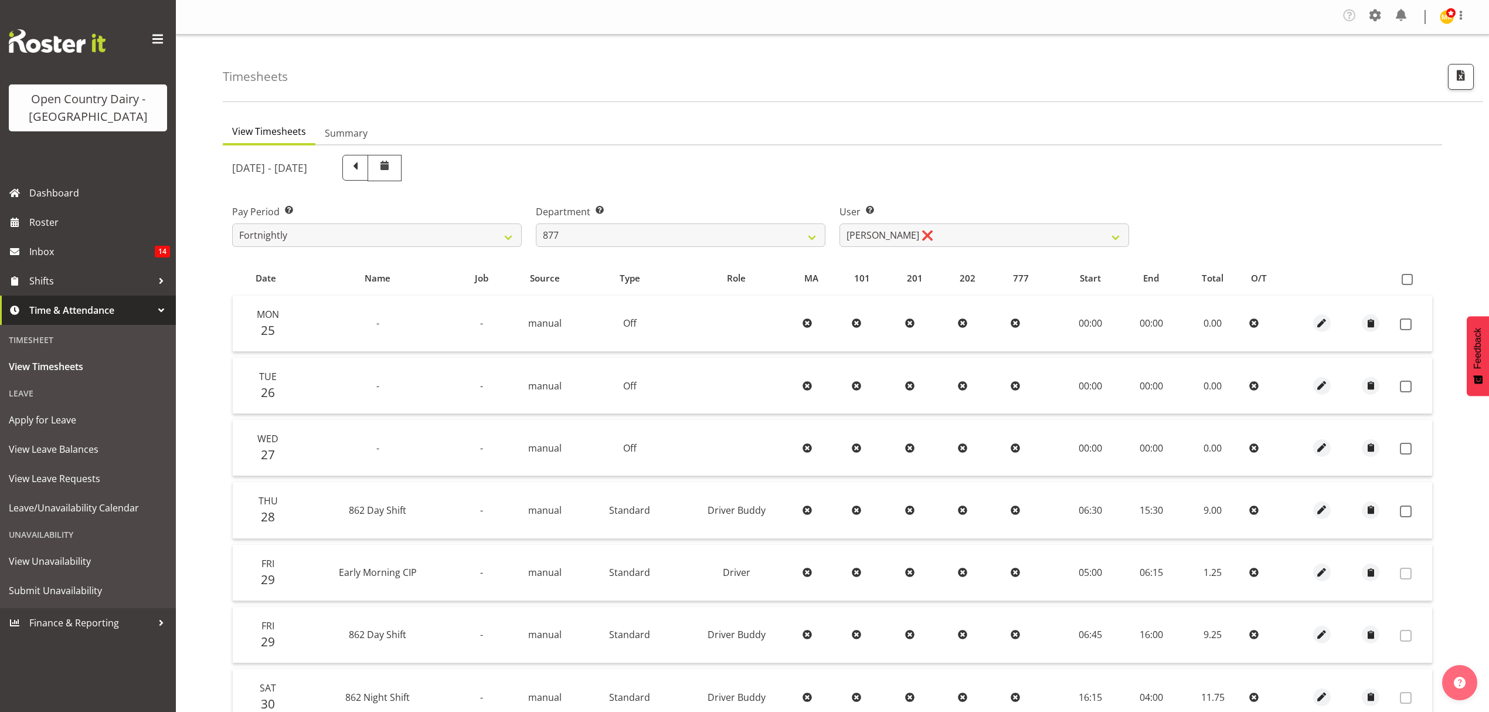
click at [963, 249] on div "User Select user. Note: This is filtered down by the previous two drop-down ite…" at bounding box center [985, 221] width 304 height 66
click at [963, 240] on select "[PERSON_NAME] ❌ [PERSON_NAME] ❌ [PERSON_NAME] ❌ [PERSON_NAME] ❌" at bounding box center [985, 234] width 290 height 23
click at [969, 165] on div "[DATE] - [DATE]" at bounding box center [680, 168] width 897 height 26
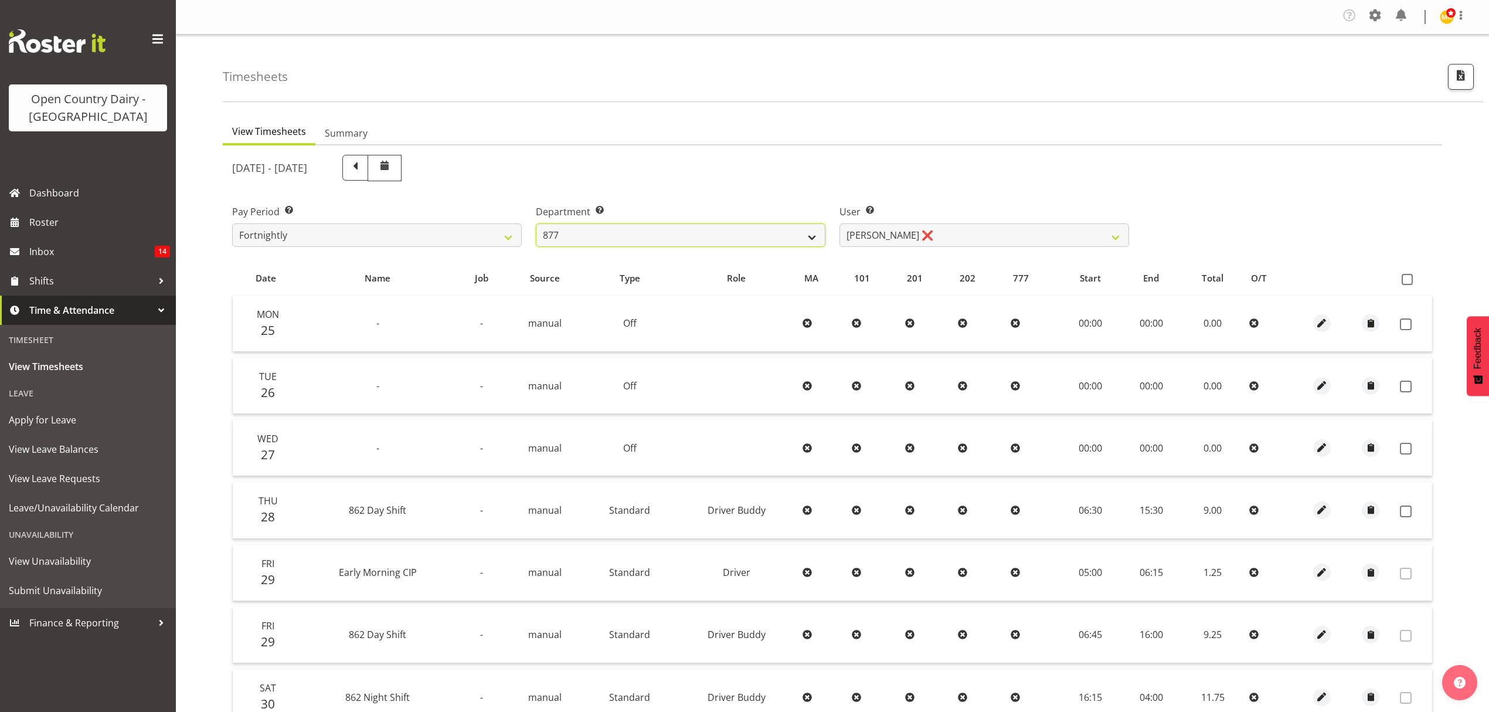
click at [732, 228] on select "734 735 736 737 738 739 851 852 853 854 855 856 858 861 862 865 868 869 870 873" at bounding box center [681, 234] width 290 height 23
select select "902"
click at [536, 224] on select "734 735 736 737 738 739 851 852 853 854 855 856 858 861 862 865 868 869 870 873" at bounding box center [681, 234] width 290 height 23
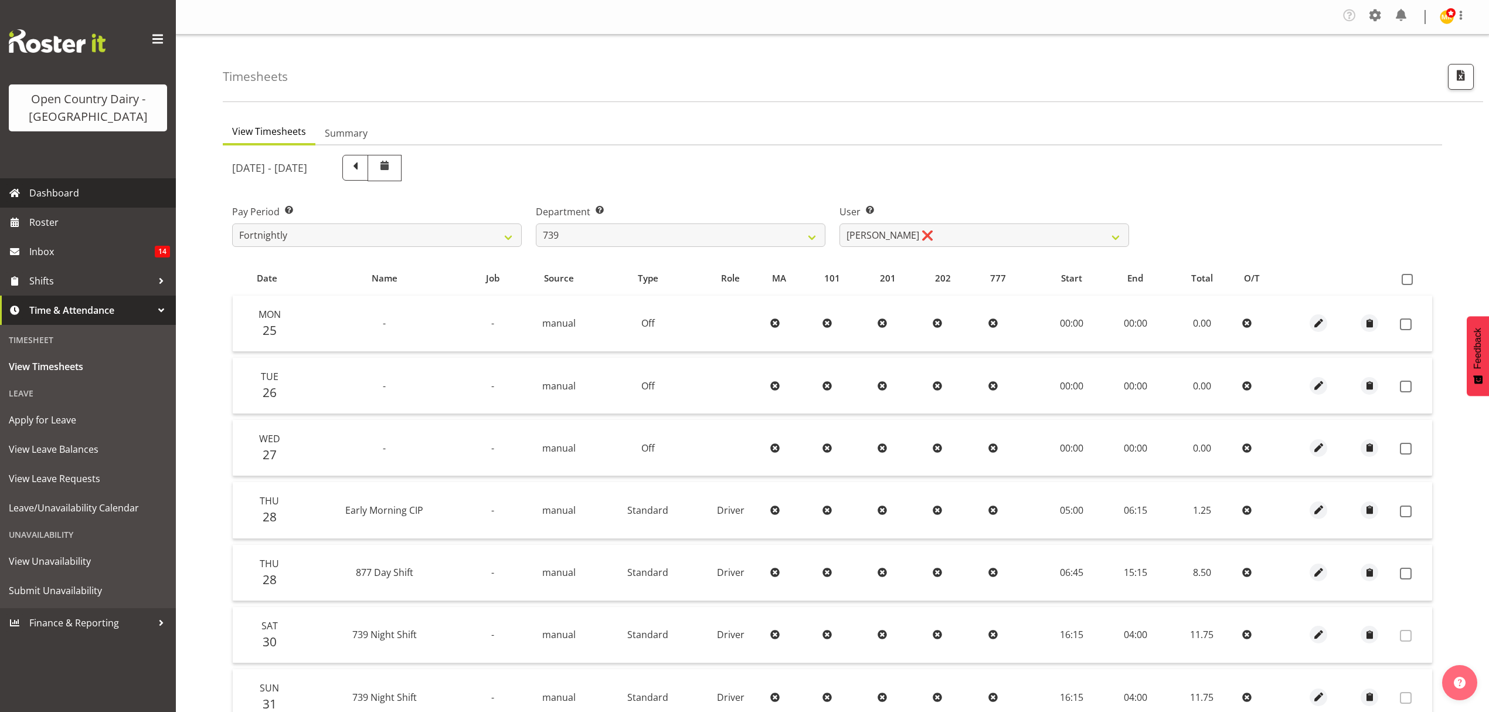
click at [61, 191] on span "Dashboard" at bounding box center [99, 193] width 141 height 18
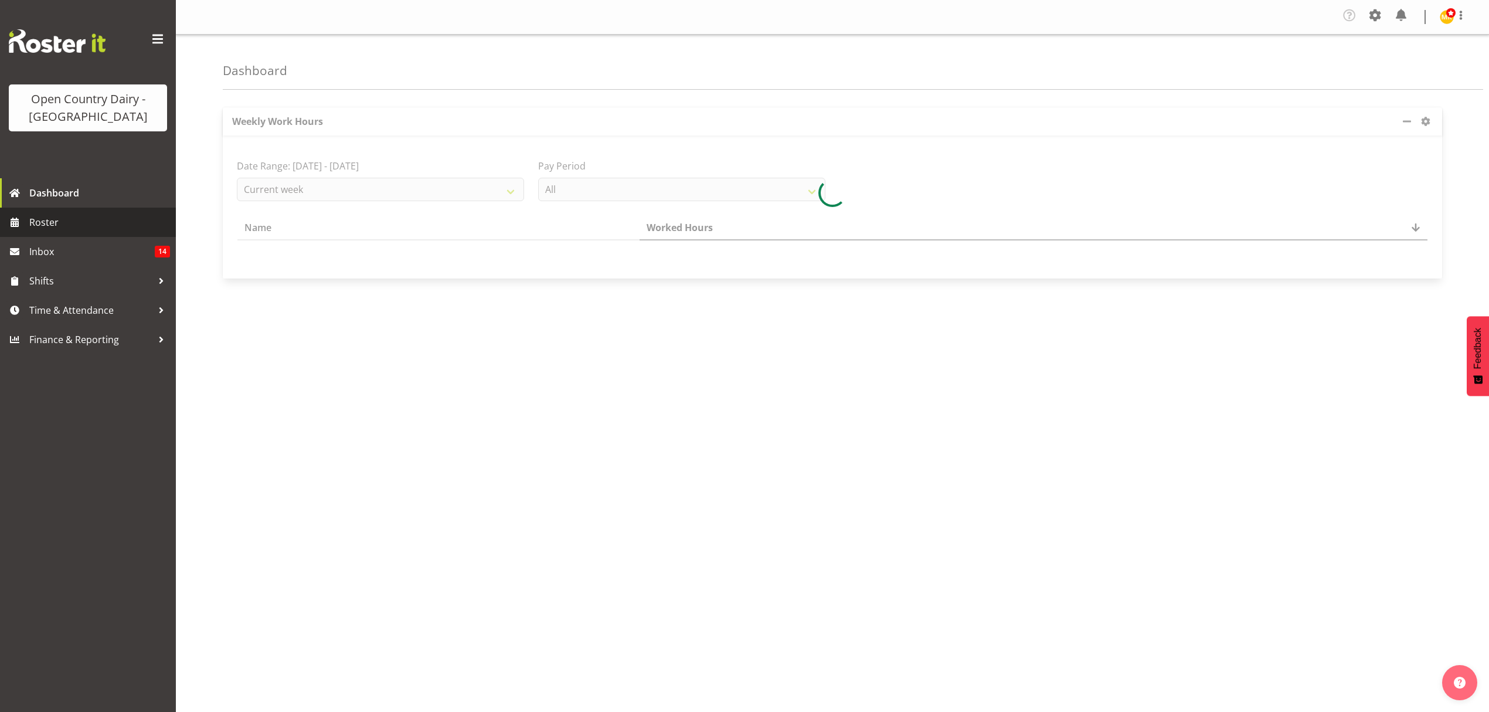
click at [78, 223] on span "Roster" at bounding box center [99, 222] width 141 height 18
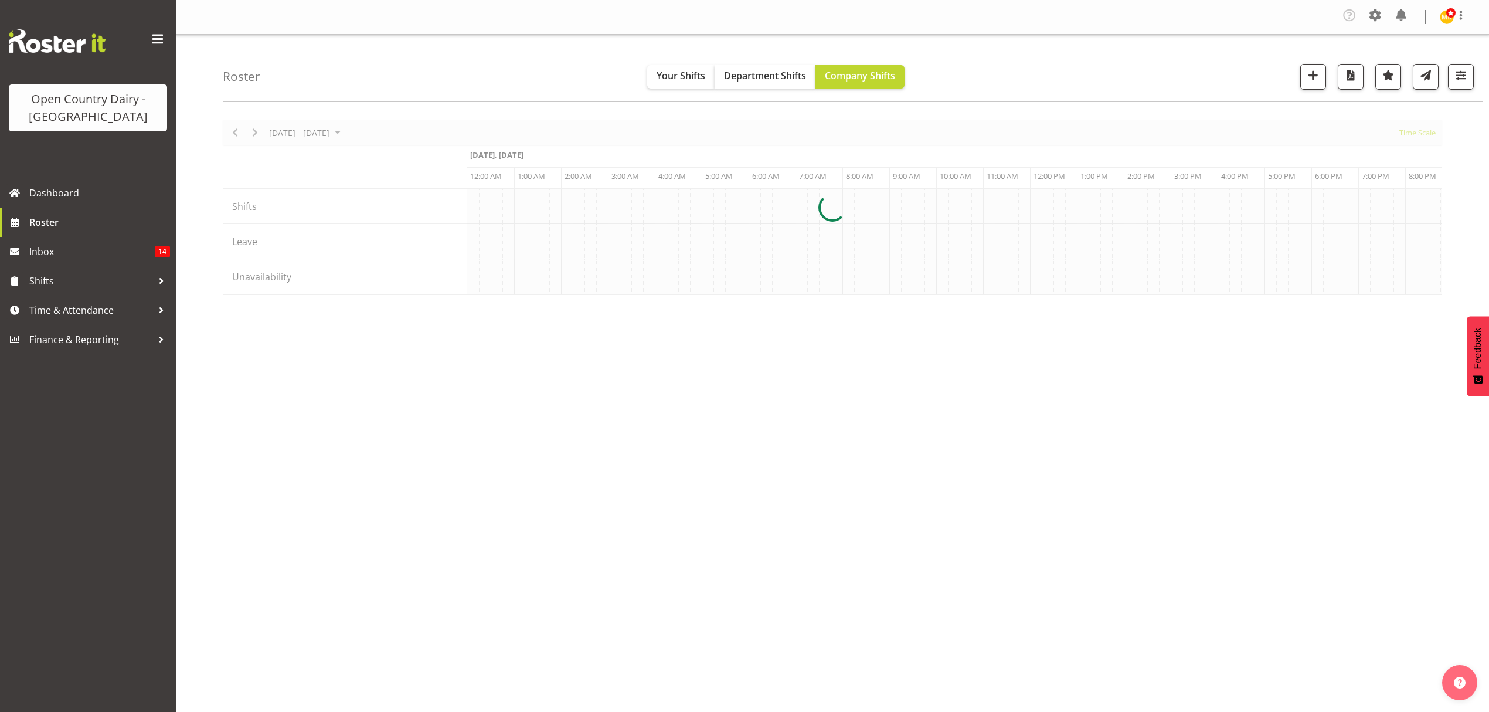
scroll to position [0, 4503]
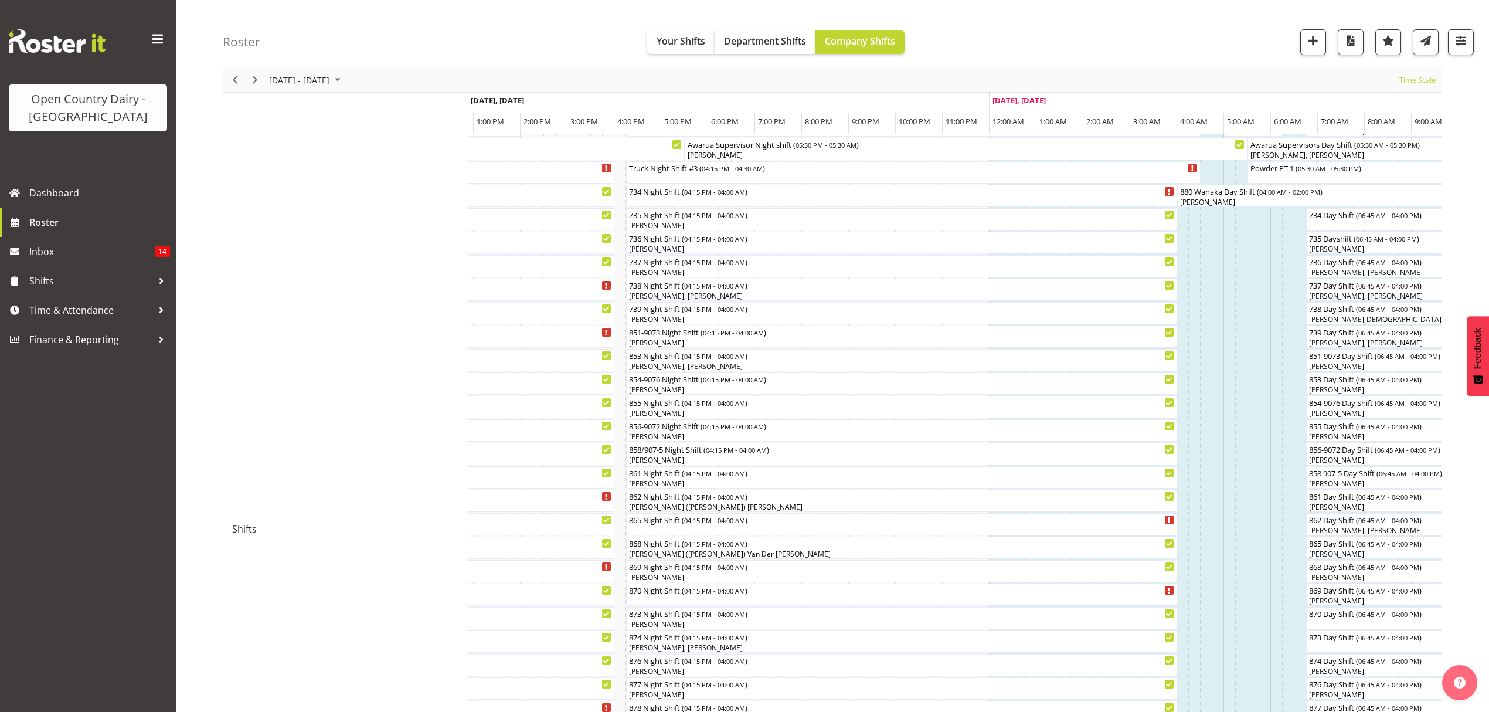
scroll to position [158, 0]
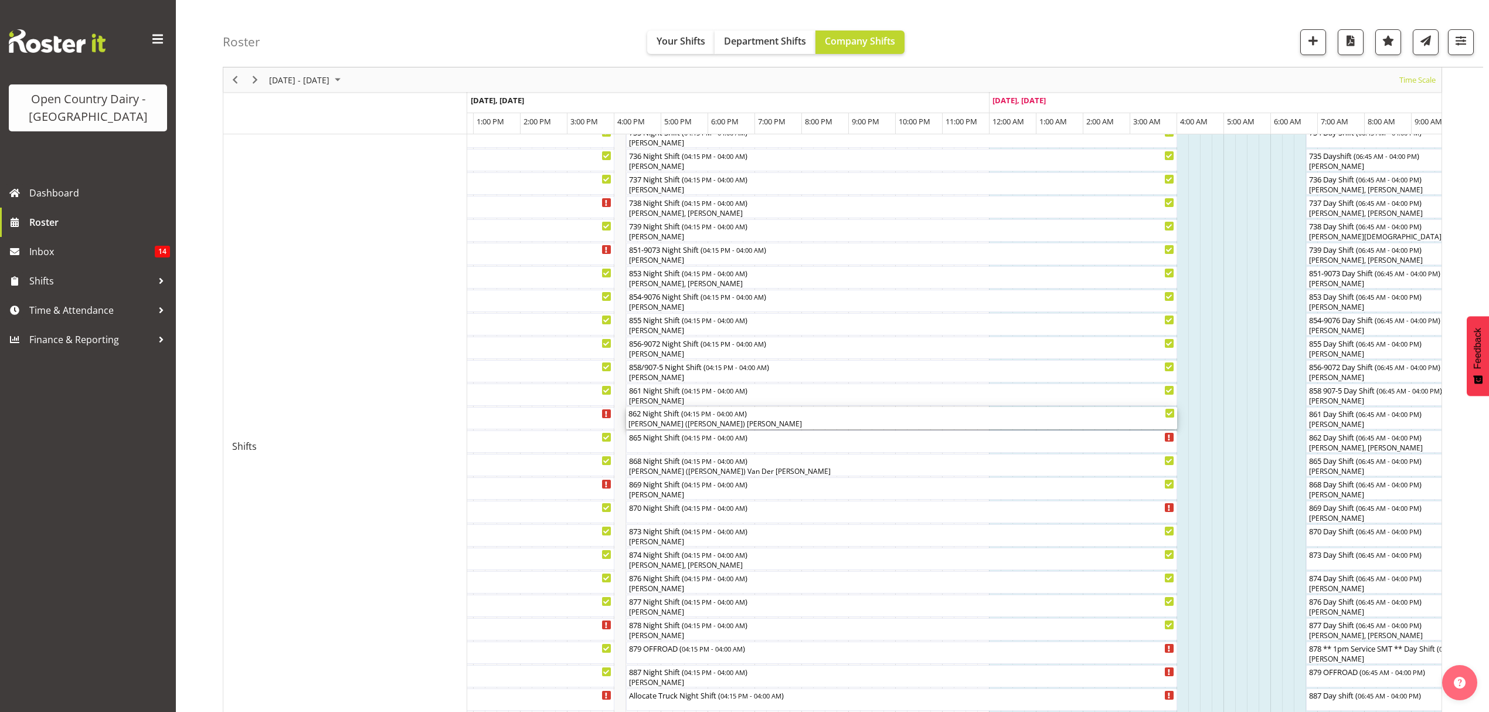
click at [690, 418] on div "862 Night Shift ( 04:15 PM - 04:00 AM ) Bennie (David) Smith" at bounding box center [902, 418] width 546 height 22
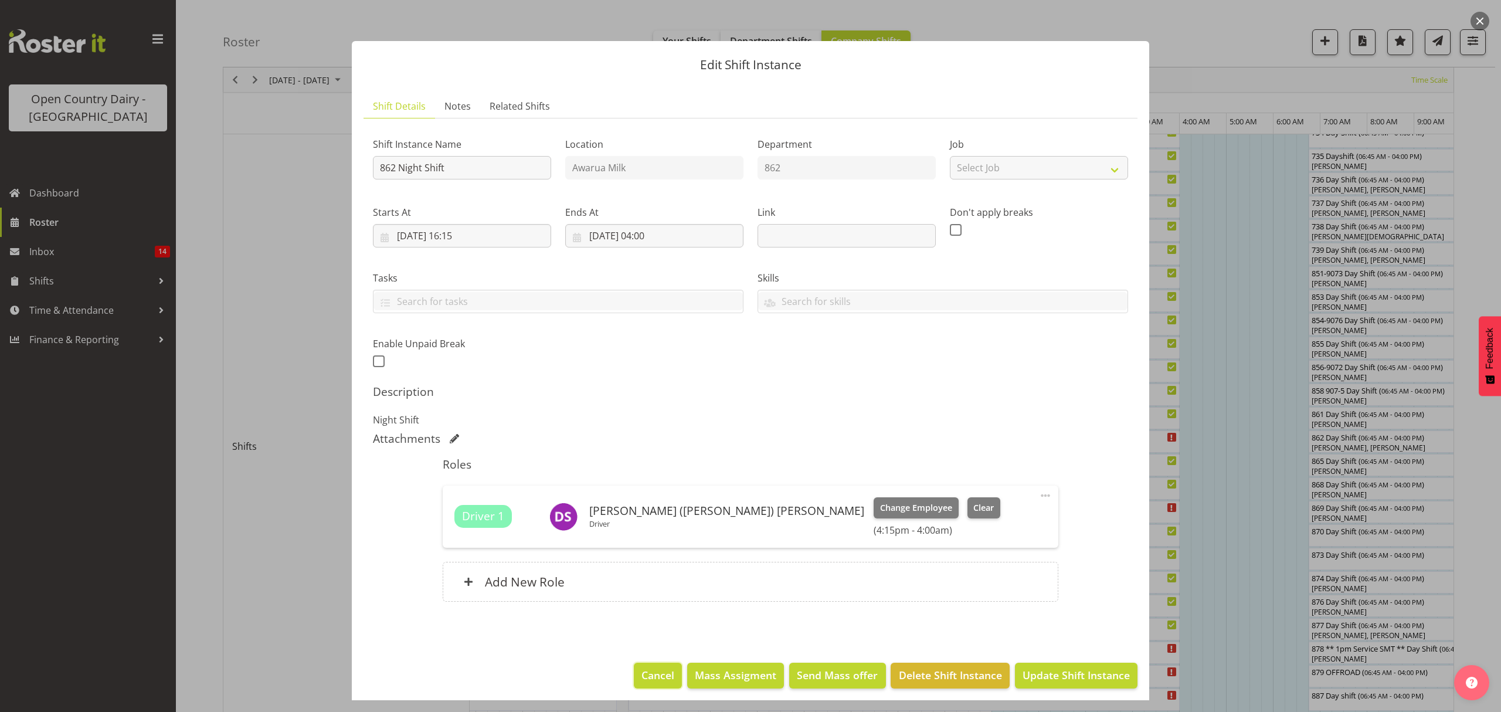
click at [663, 667] on button "Cancel" at bounding box center [658, 676] width 48 height 26
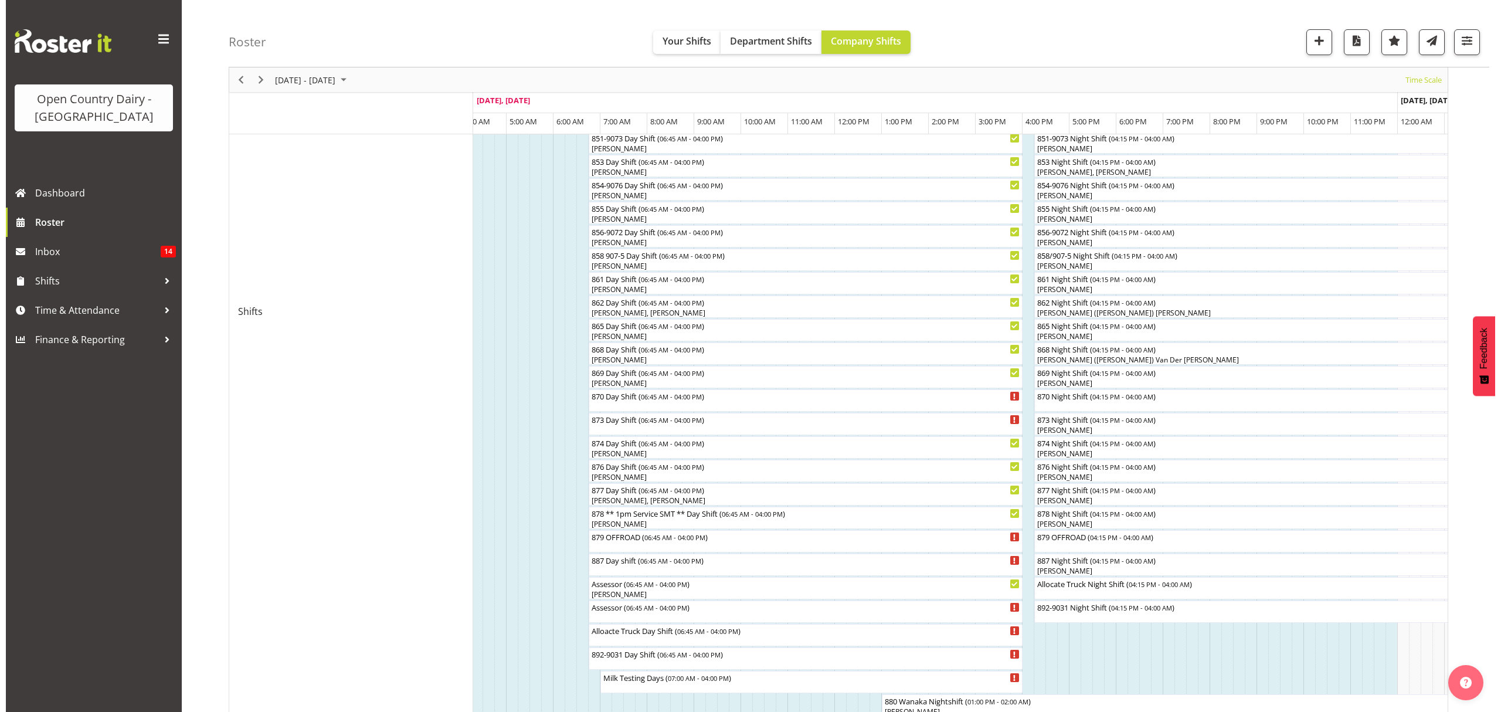
scroll to position [237, 0]
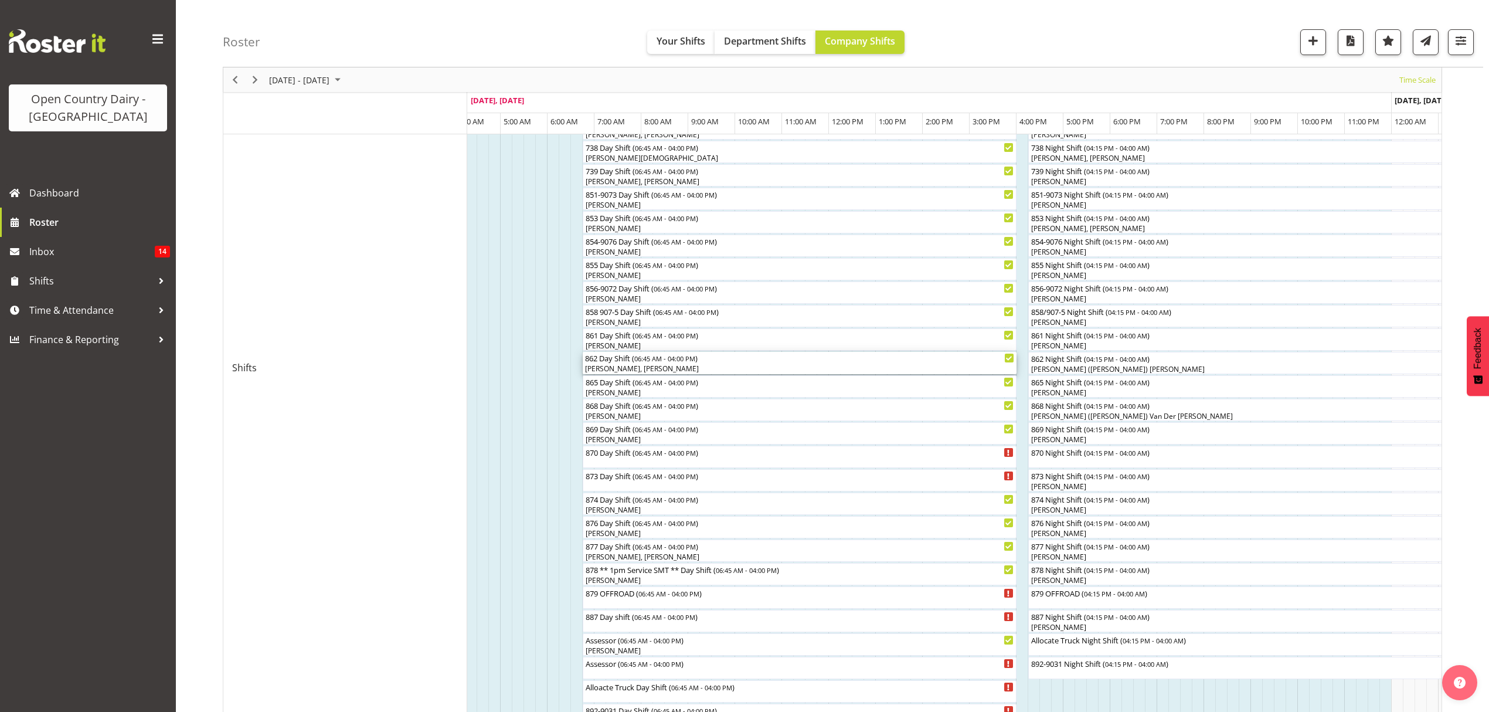
click at [661, 362] on span "06:45 AM - 04:00 PM" at bounding box center [664, 358] width 61 height 9
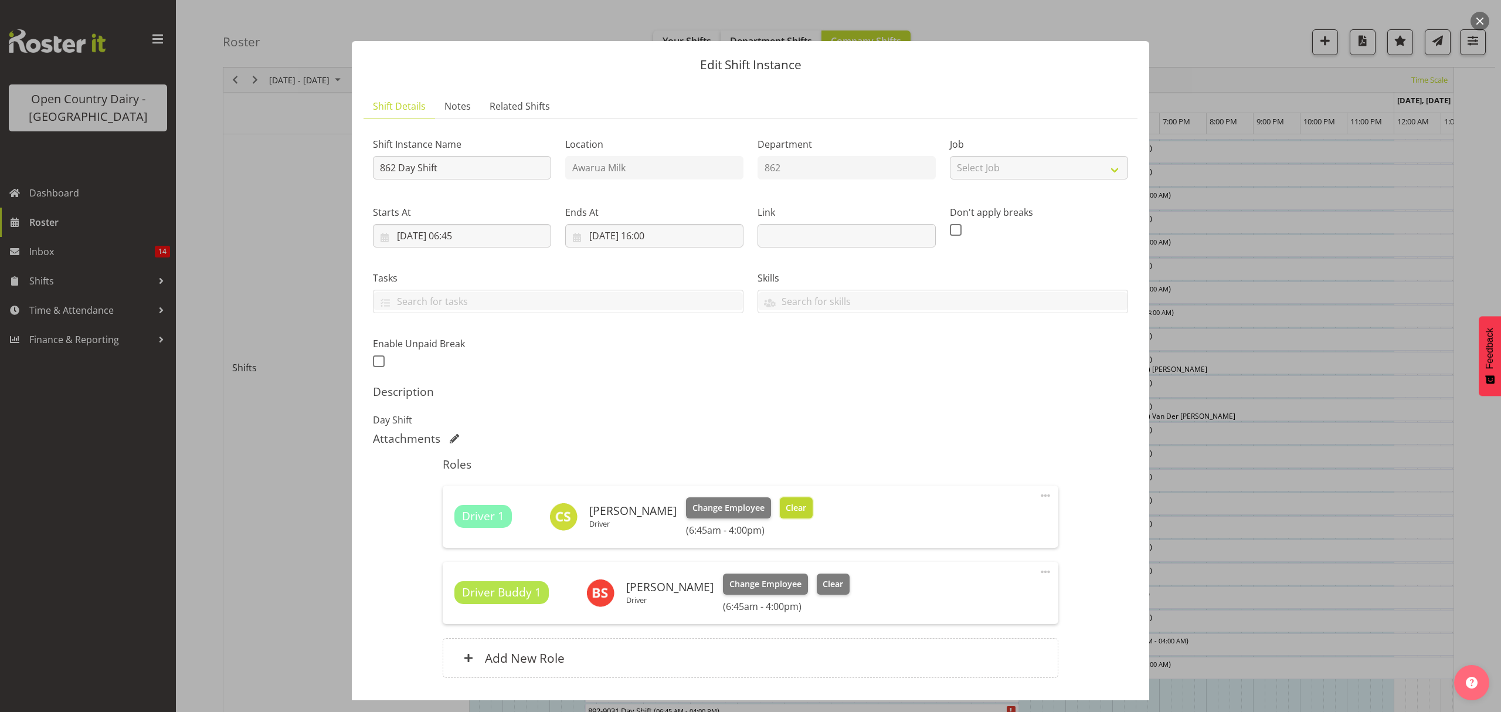
click at [786, 507] on span "Clear" at bounding box center [796, 507] width 21 height 13
click at [782, 507] on div "Driver 1 Colin Schwarz Driver Change Employee Clear (6:45am - 4:00pm)" at bounding box center [750, 516] width 592 height 39
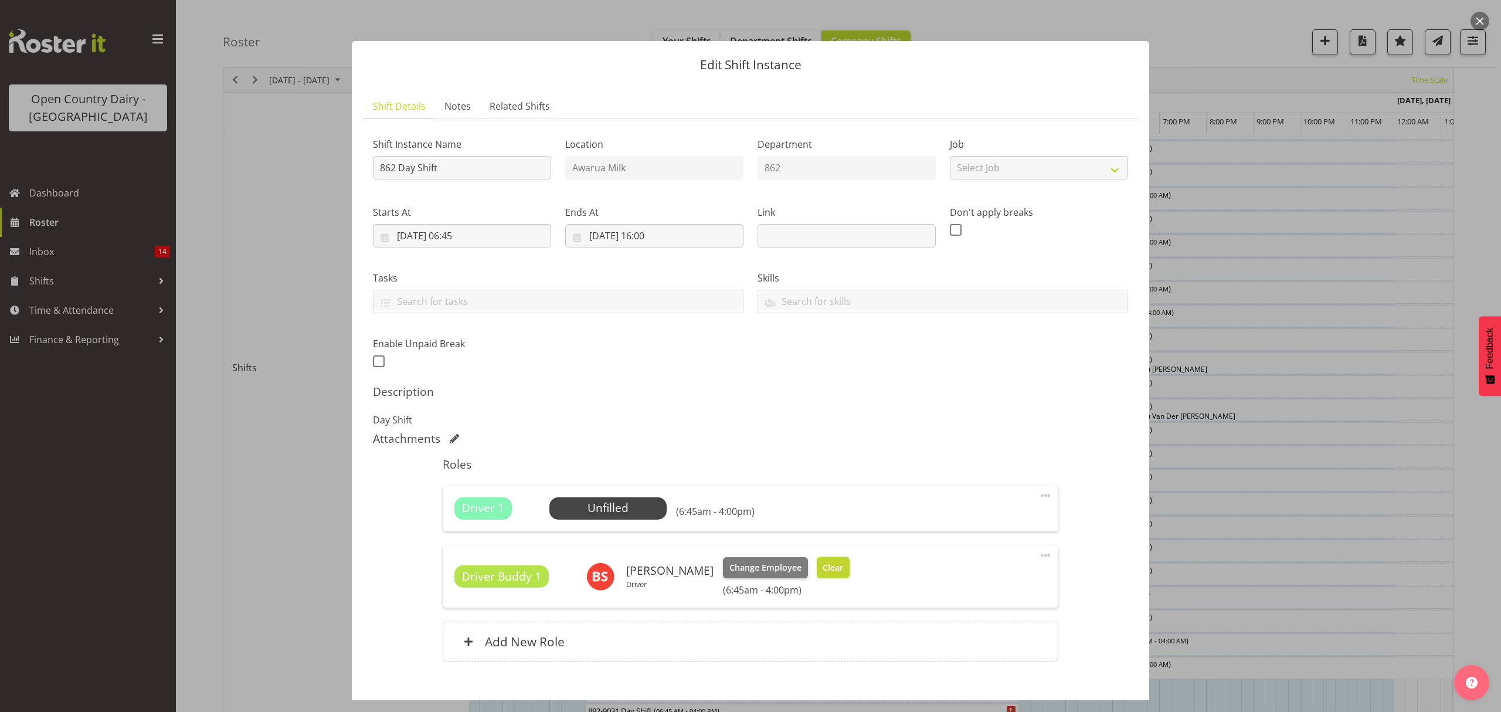
click at [826, 566] on span "Clear" at bounding box center [833, 567] width 21 height 13
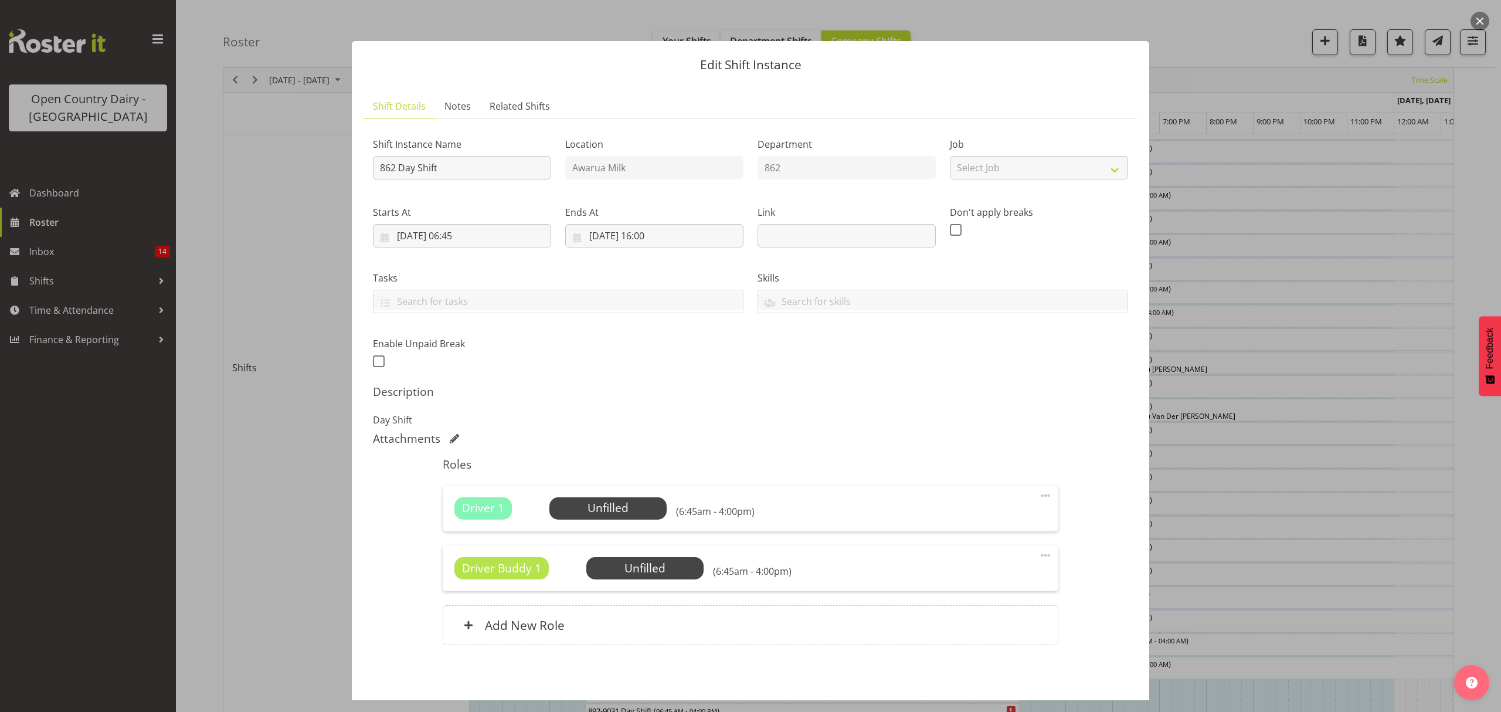
scroll to position [50, 0]
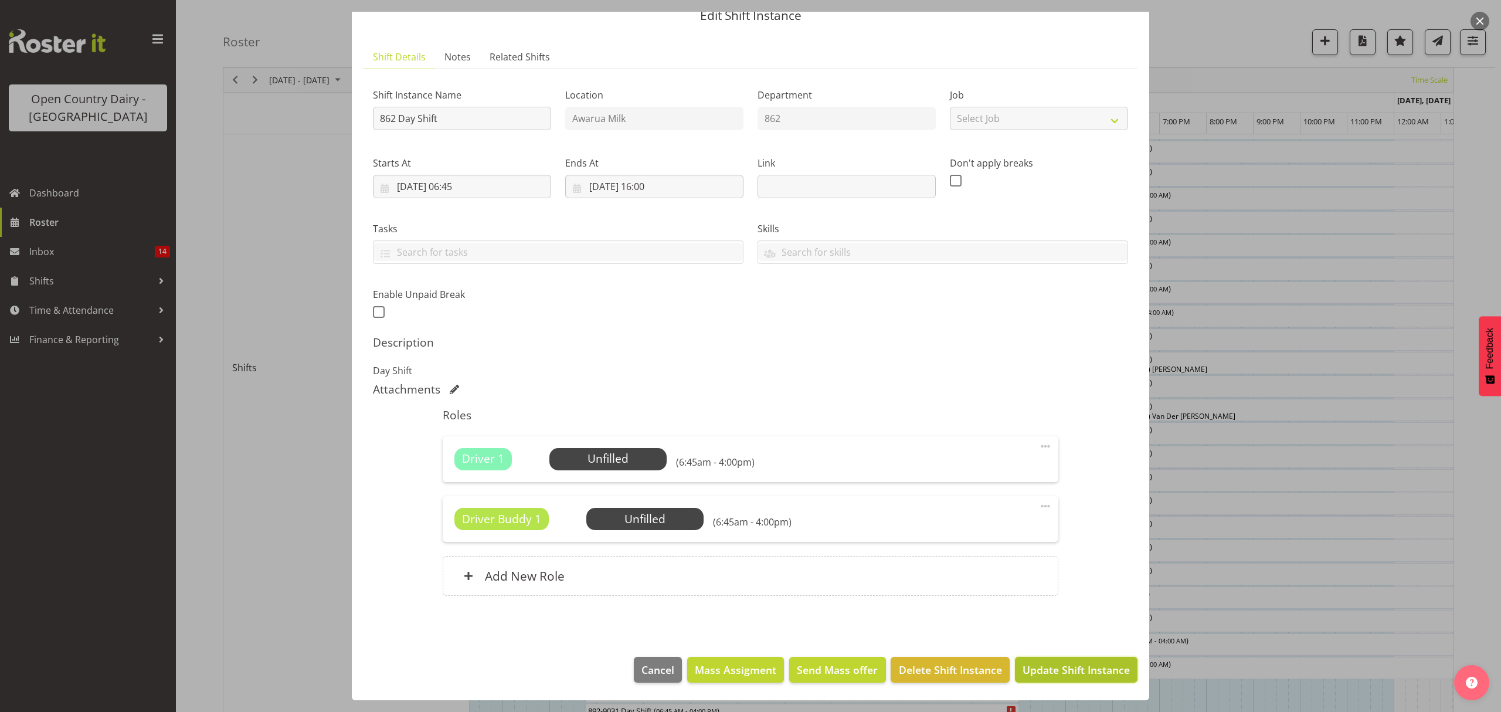
click at [1033, 666] on span "Update Shift Instance" at bounding box center [1076, 669] width 107 height 15
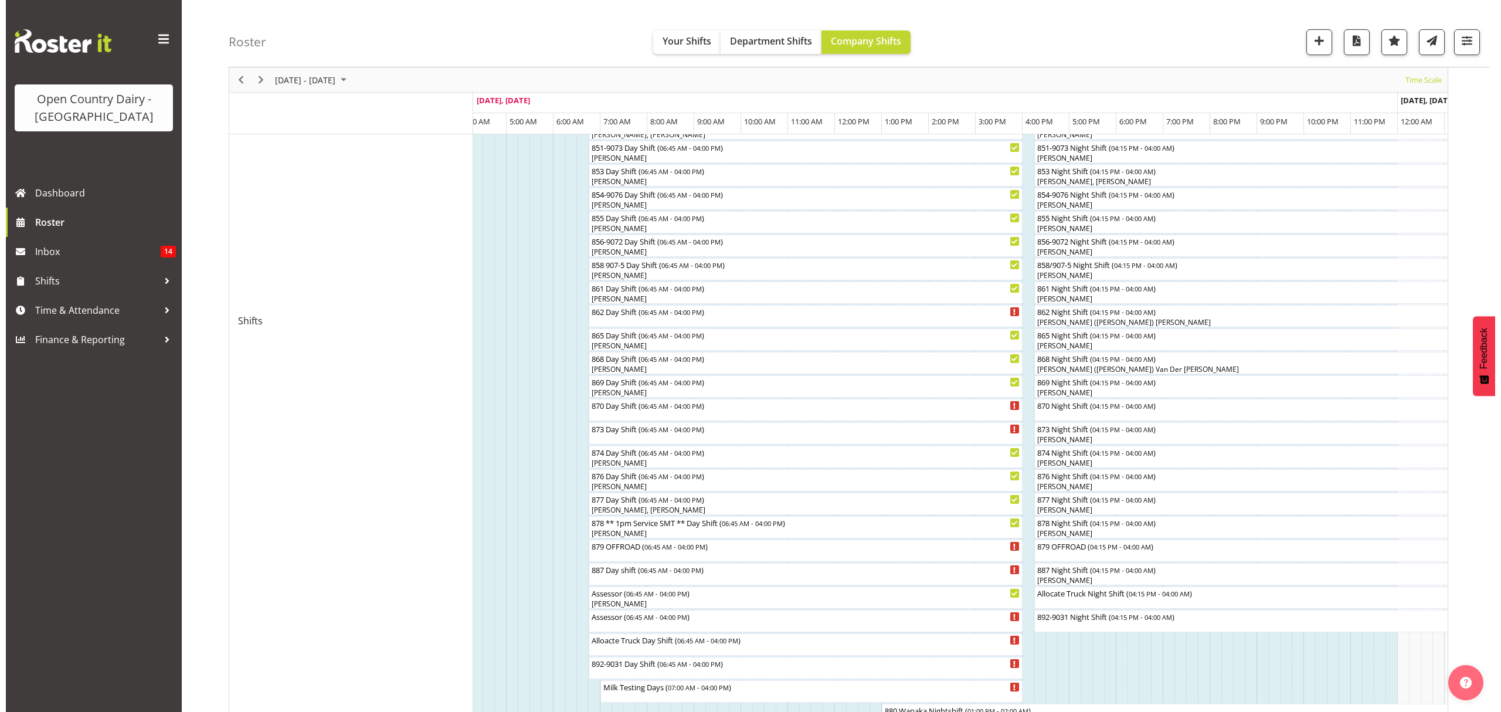
scroll to position [313, 0]
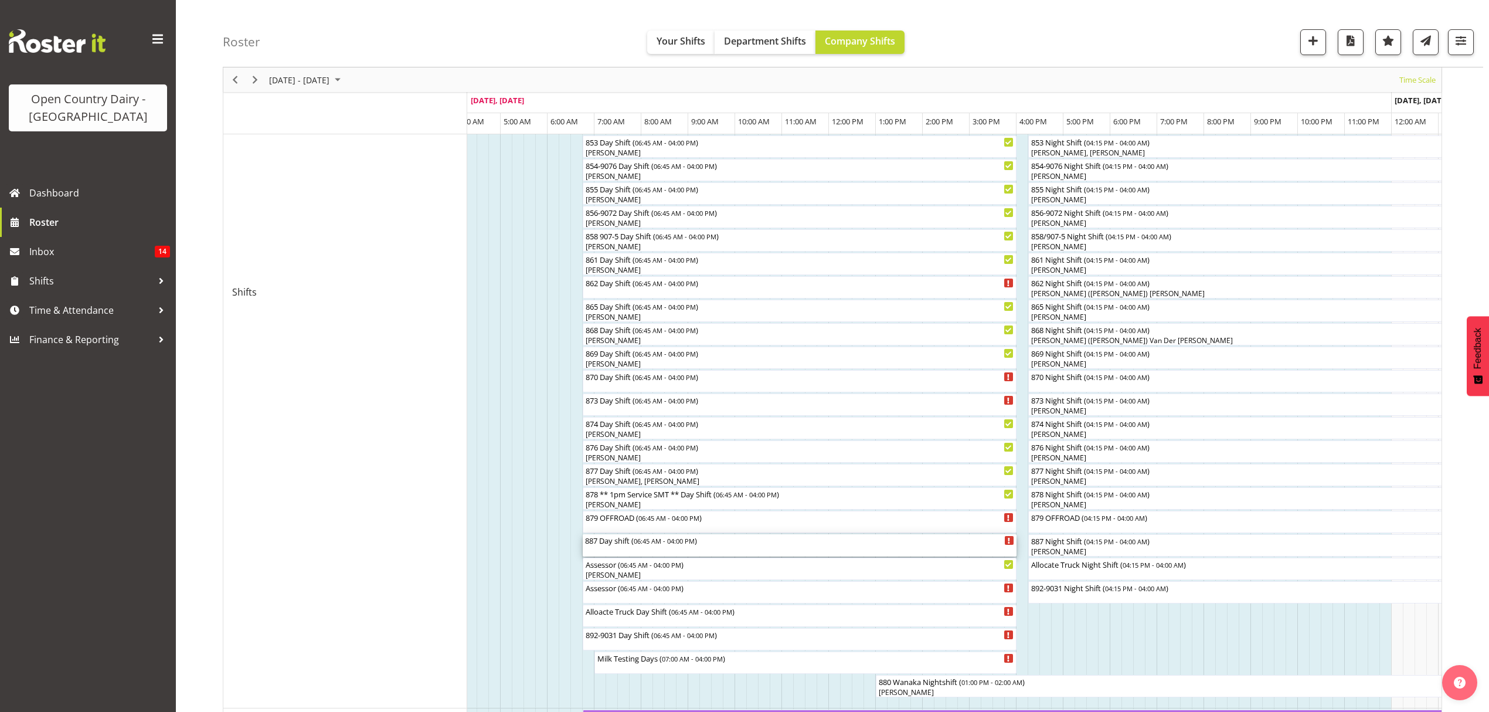
click at [660, 542] on span "06:45 AM - 04:00 PM" at bounding box center [664, 540] width 61 height 9
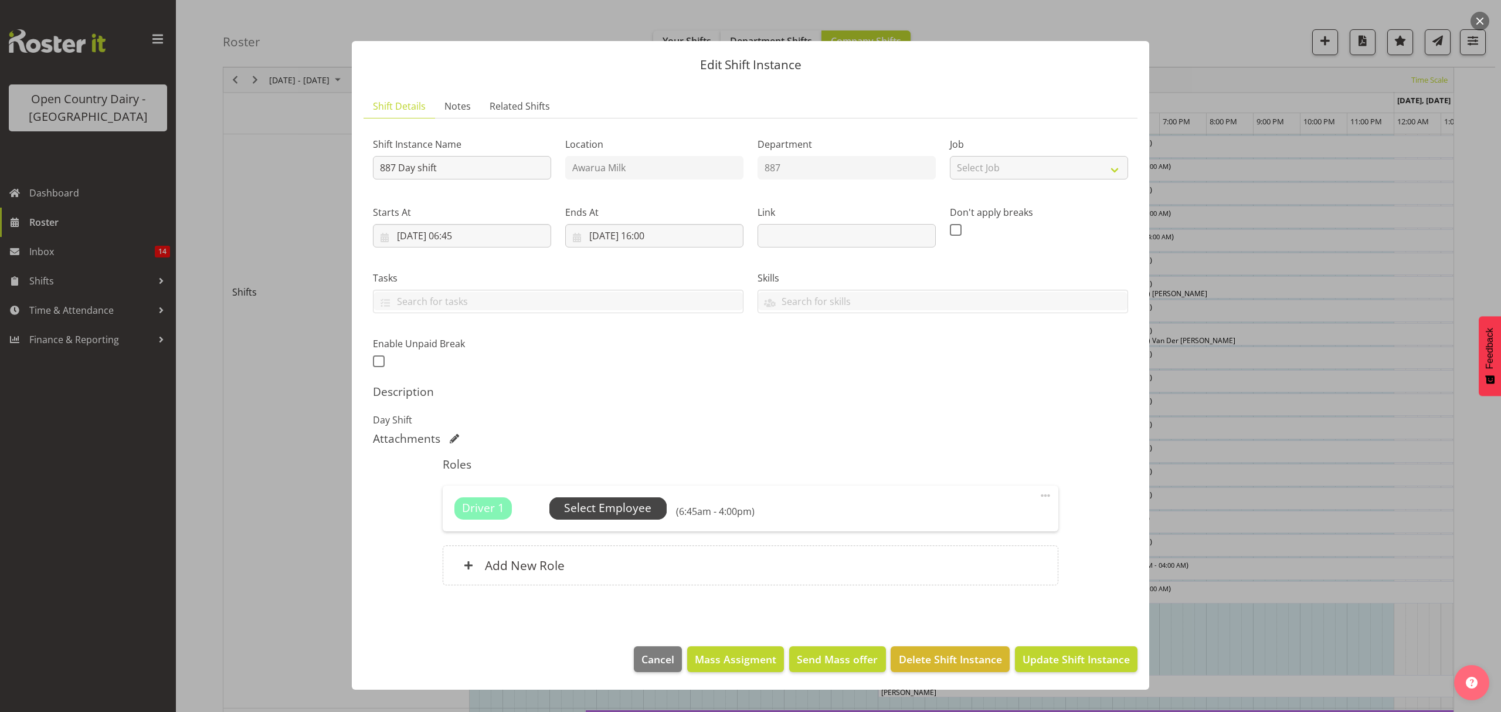
click at [611, 512] on span "Select Employee" at bounding box center [607, 508] width 87 height 17
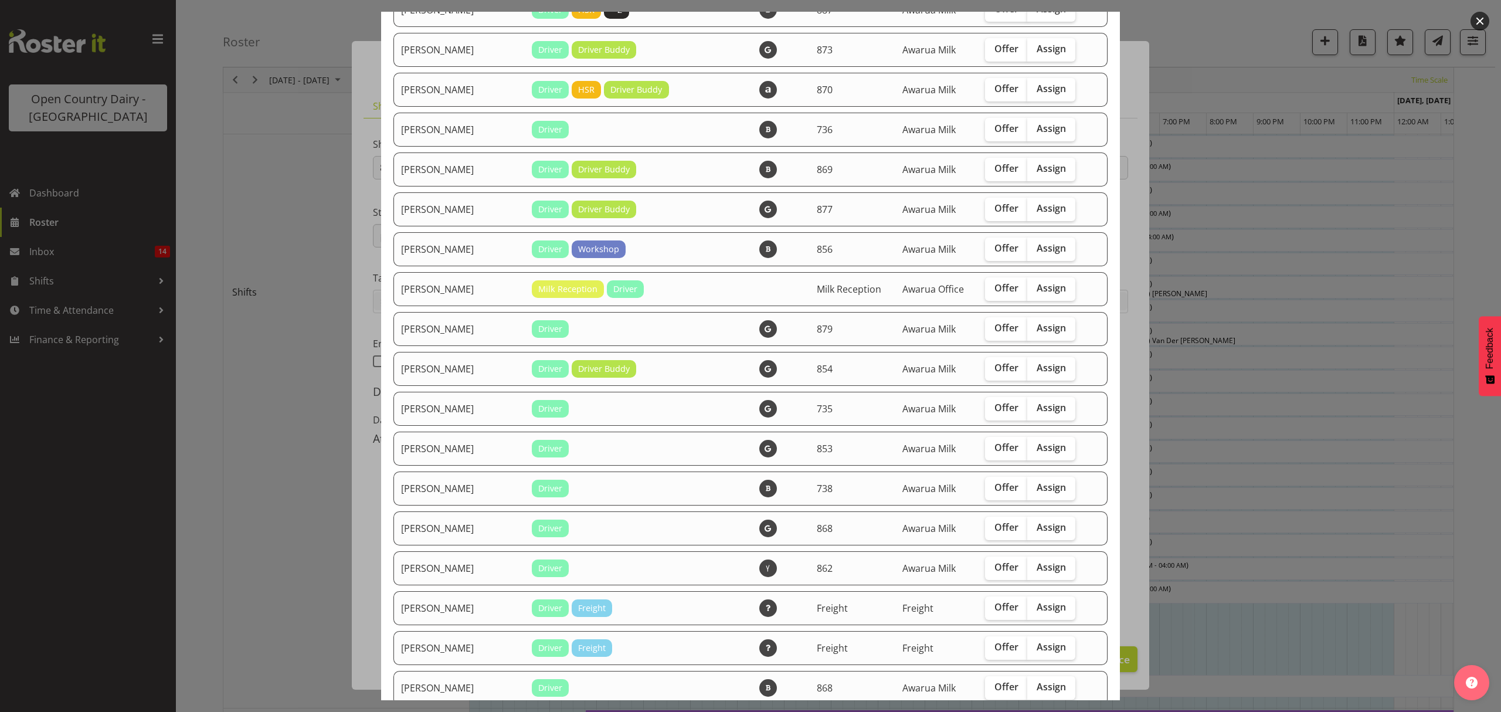
scroll to position [235, 0]
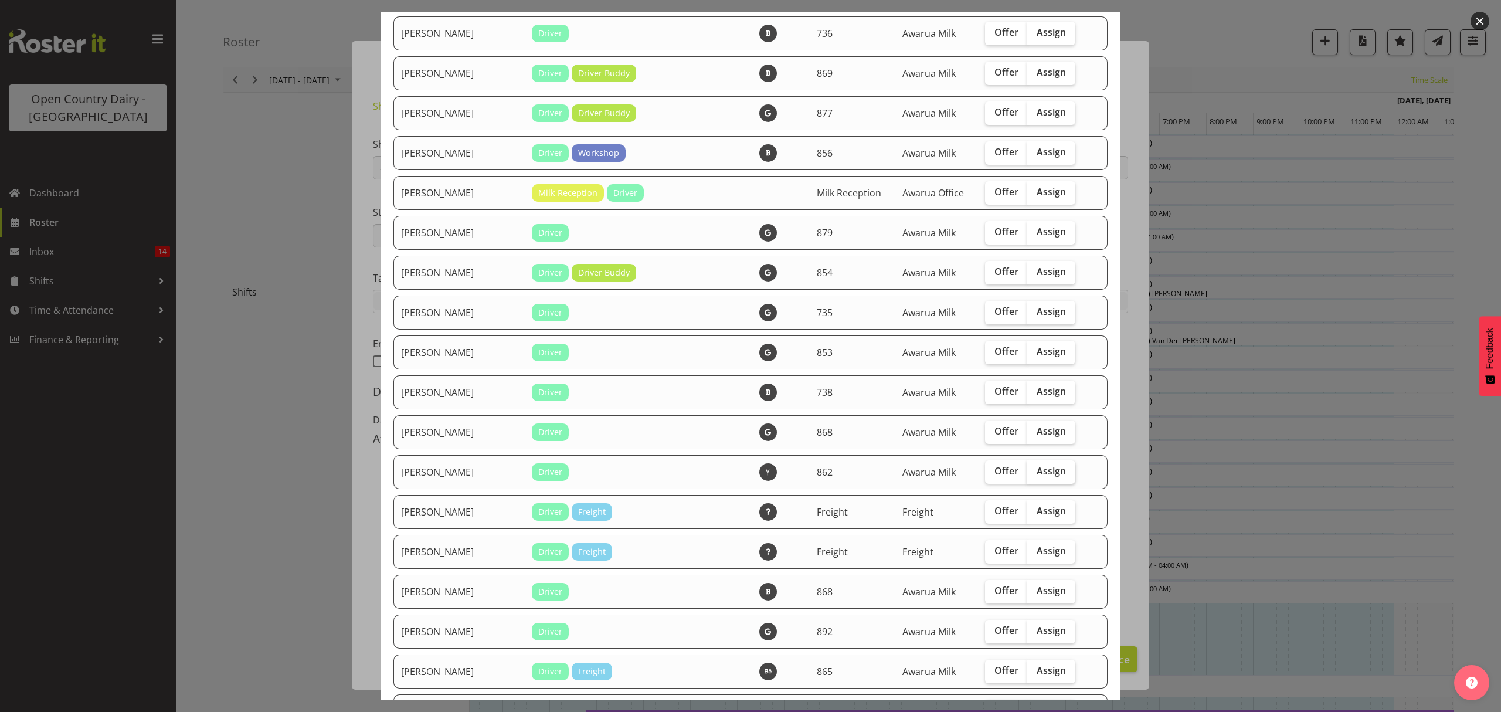
click at [1047, 470] on span "Assign" at bounding box center [1051, 471] width 29 height 12
click at [1035, 470] on input "Assign" at bounding box center [1031, 471] width 8 height 8
checkbox input "true"
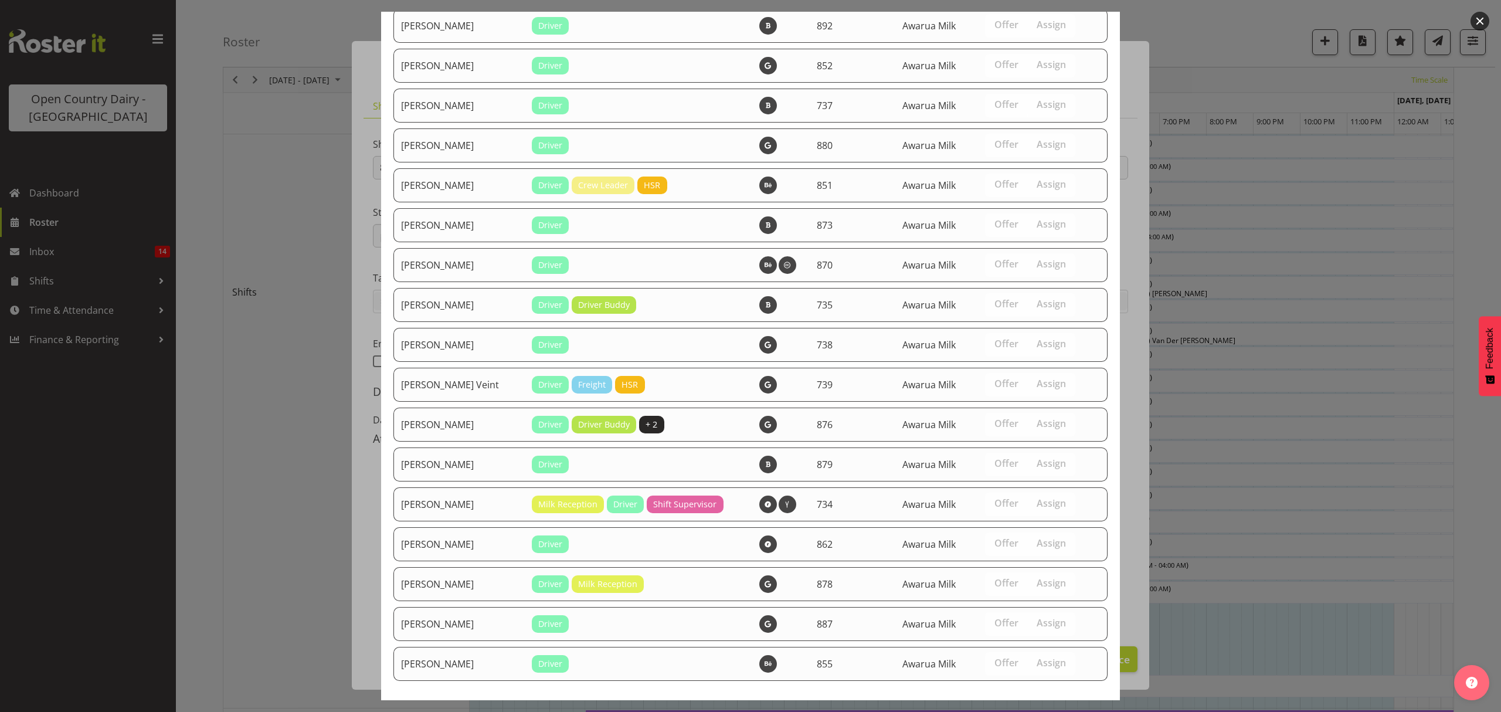
scroll to position [1586, 0]
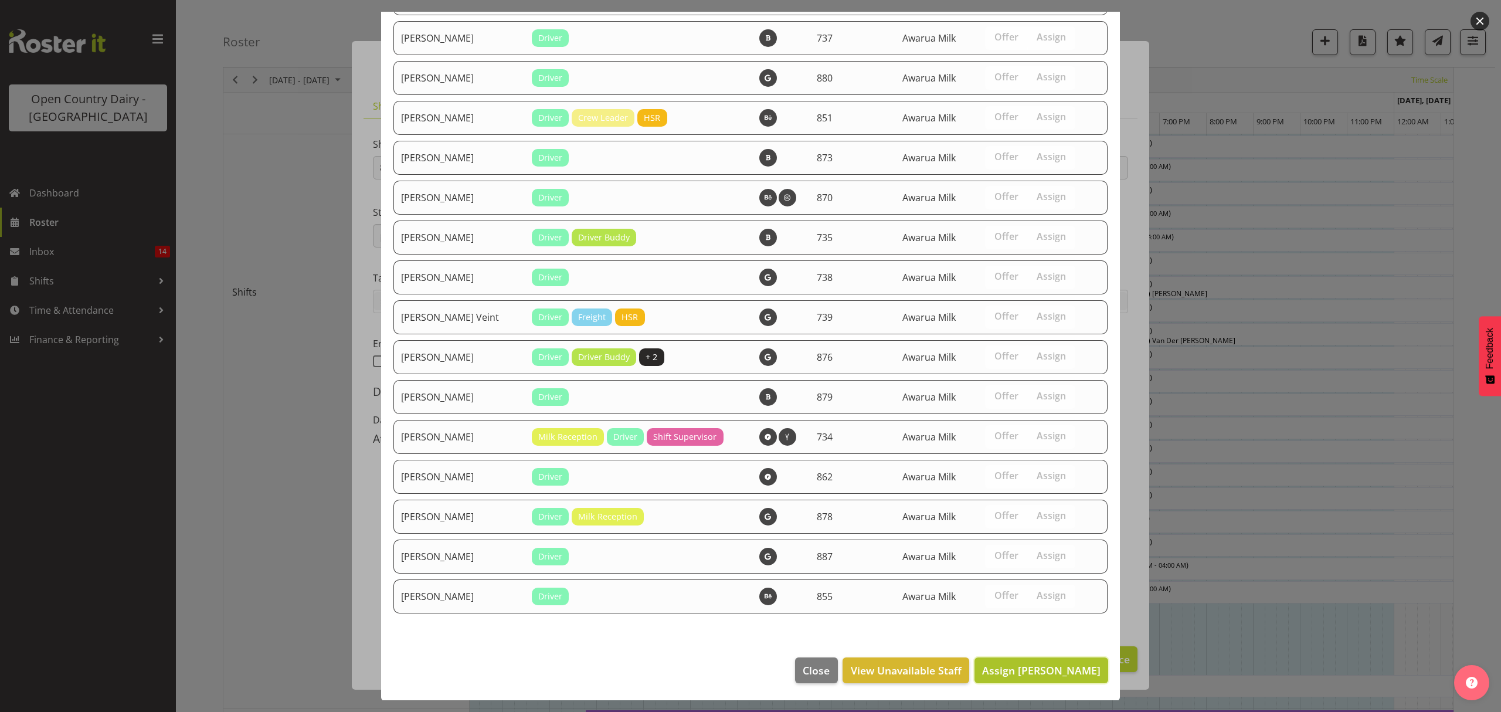
click at [1018, 678] on button "Assign Colin Schwarz" at bounding box center [1042, 670] width 134 height 26
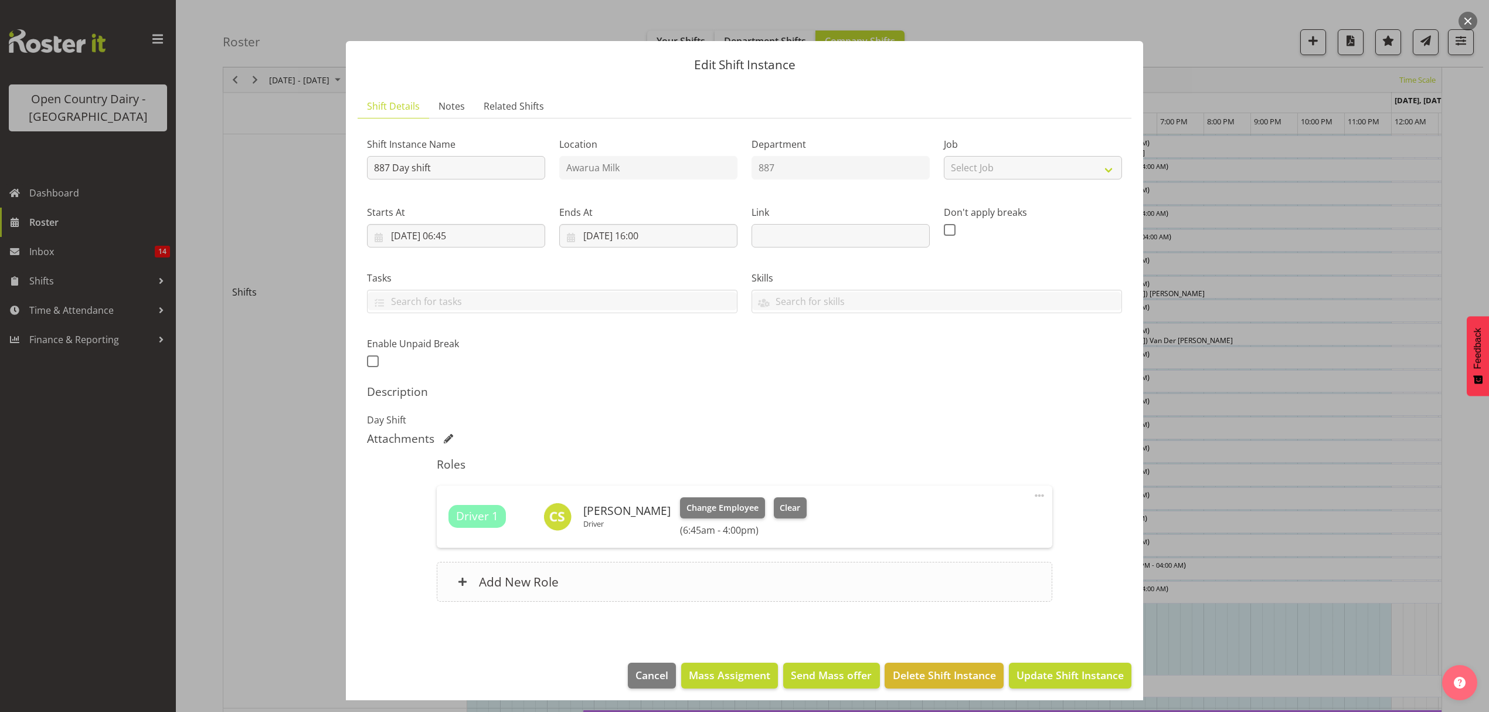
click at [599, 570] on div "Add New Role" at bounding box center [744, 582] width 615 height 40
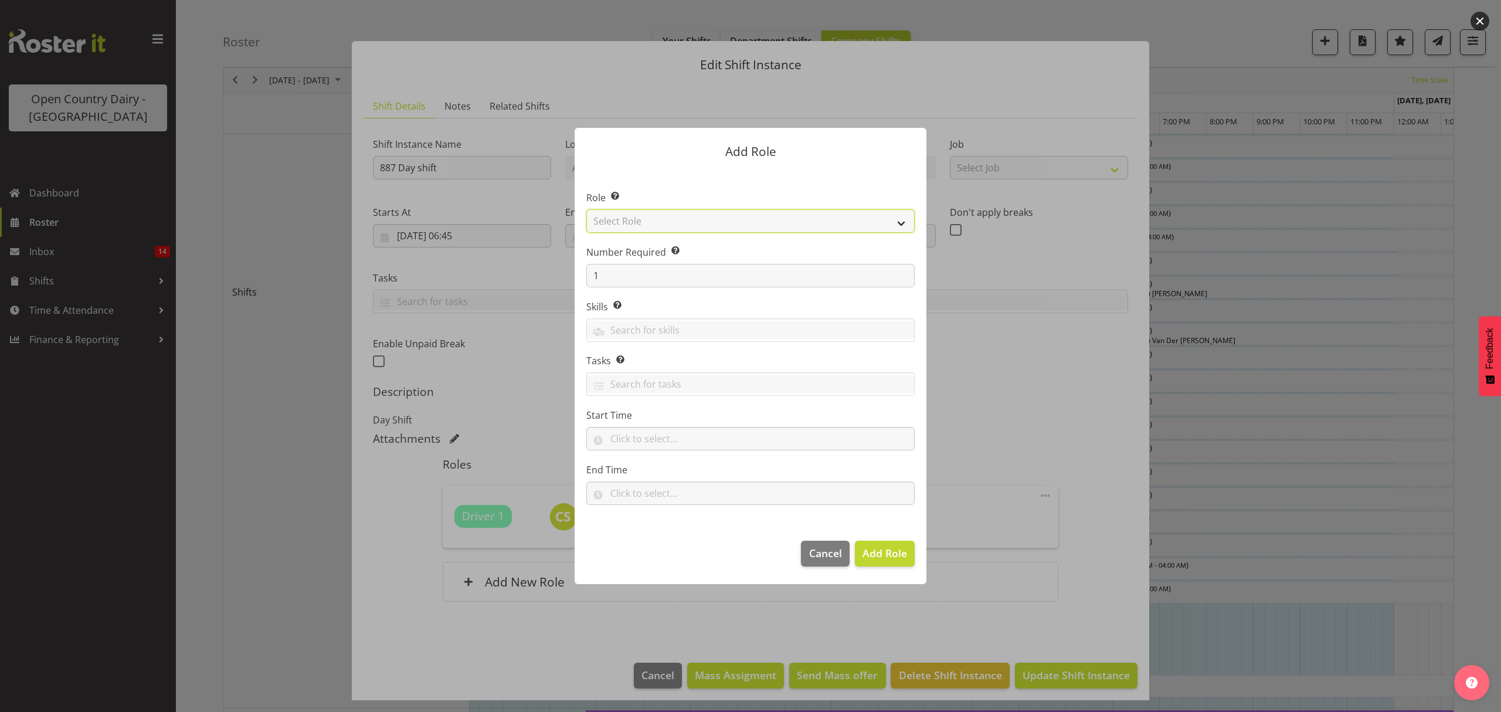
click at [720, 230] on select "Select Role Crew Leader Driver Driver Assessor Dayshift Driver Assessor Nightsh…" at bounding box center [750, 220] width 328 height 23
select select "1154"
click at [586, 209] on select "Select Role Crew Leader Driver Driver Assessor Dayshift Driver Assessor Nightsh…" at bounding box center [750, 220] width 328 height 23
click at [899, 550] on span "Add Role" at bounding box center [885, 553] width 45 height 14
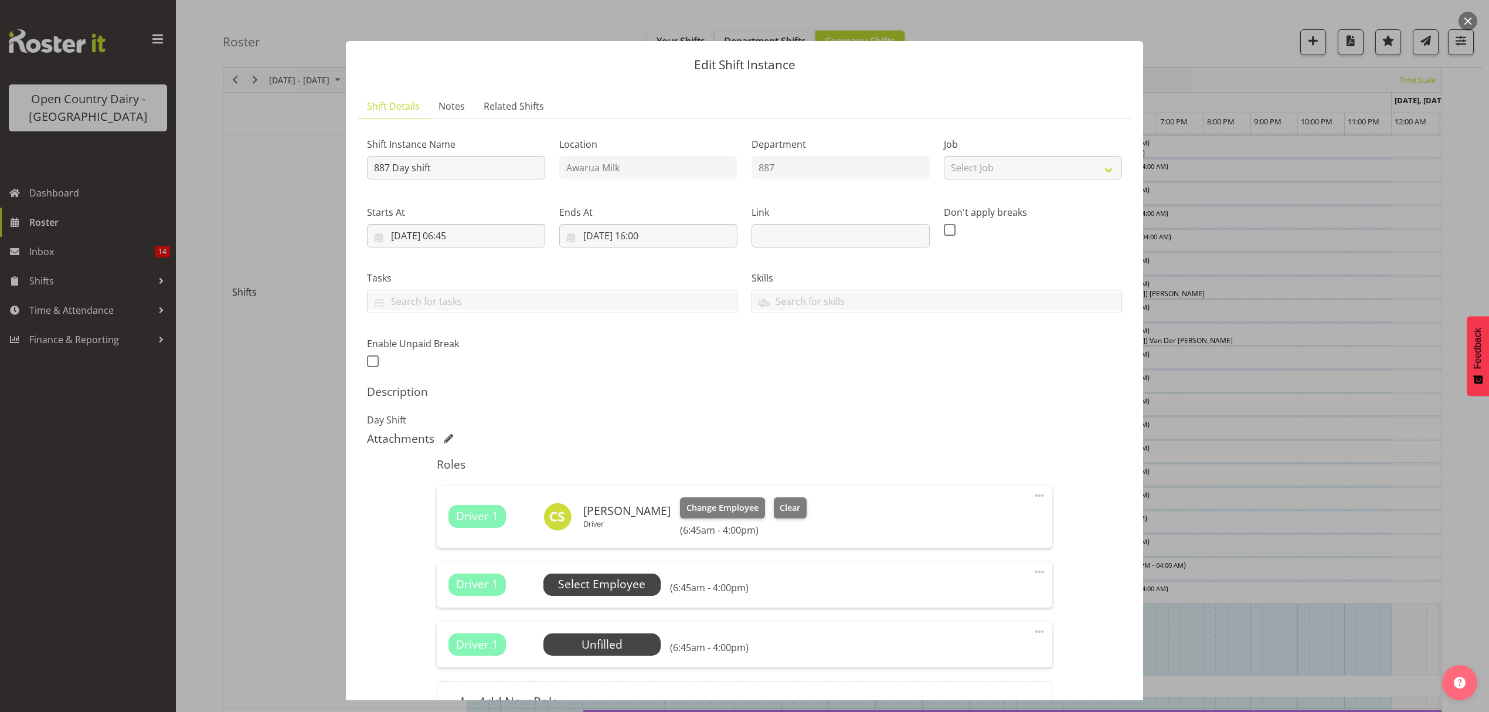
click at [575, 589] on span "Select Employee" at bounding box center [601, 584] width 87 height 17
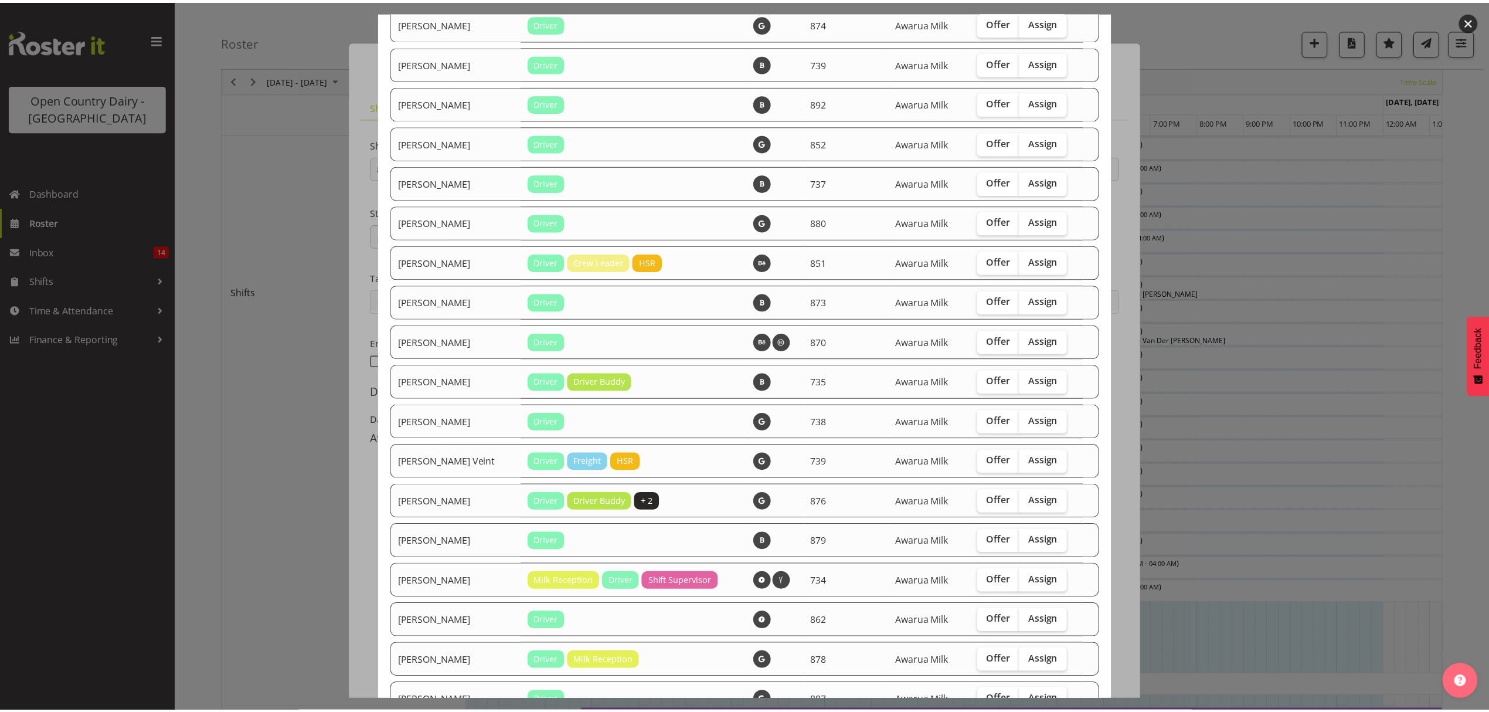
scroll to position [1546, 0]
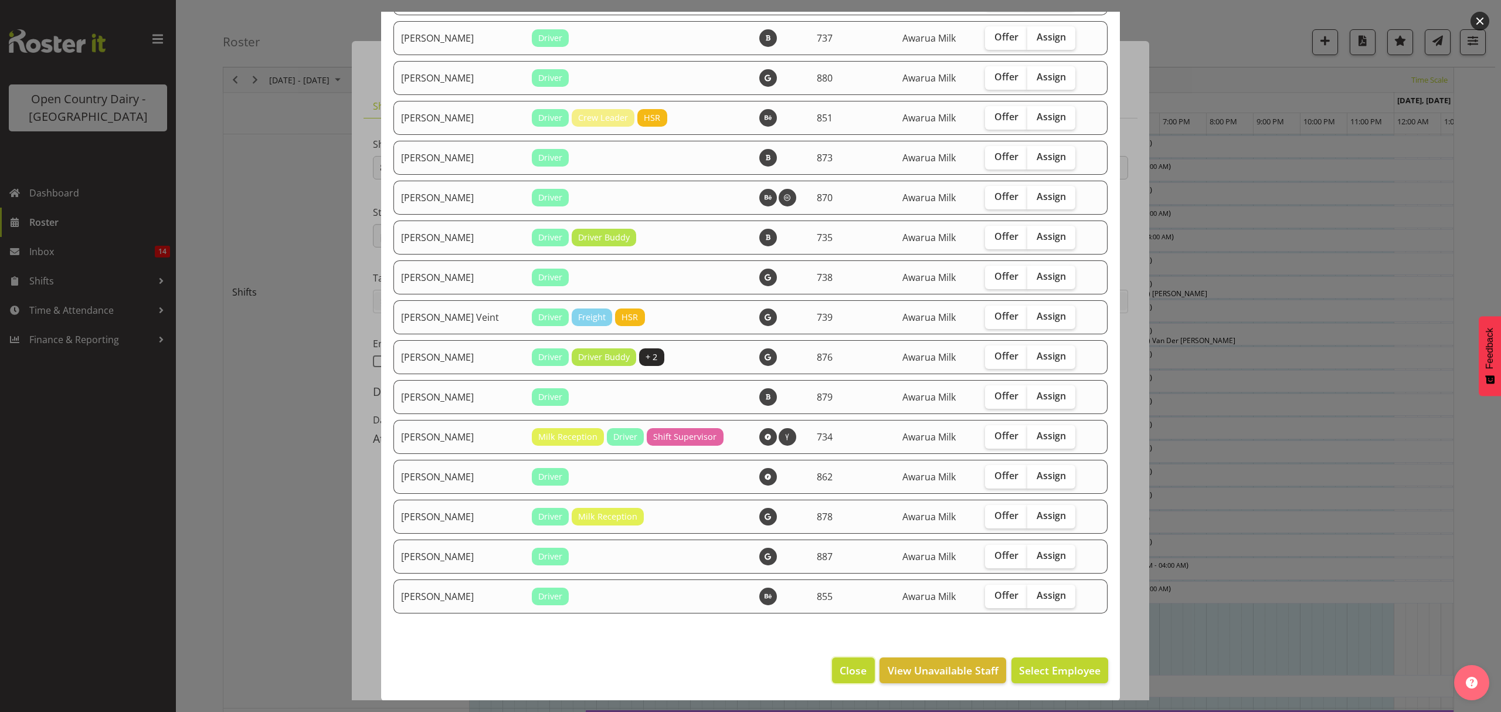
click at [843, 672] on span "Close" at bounding box center [853, 670] width 27 height 15
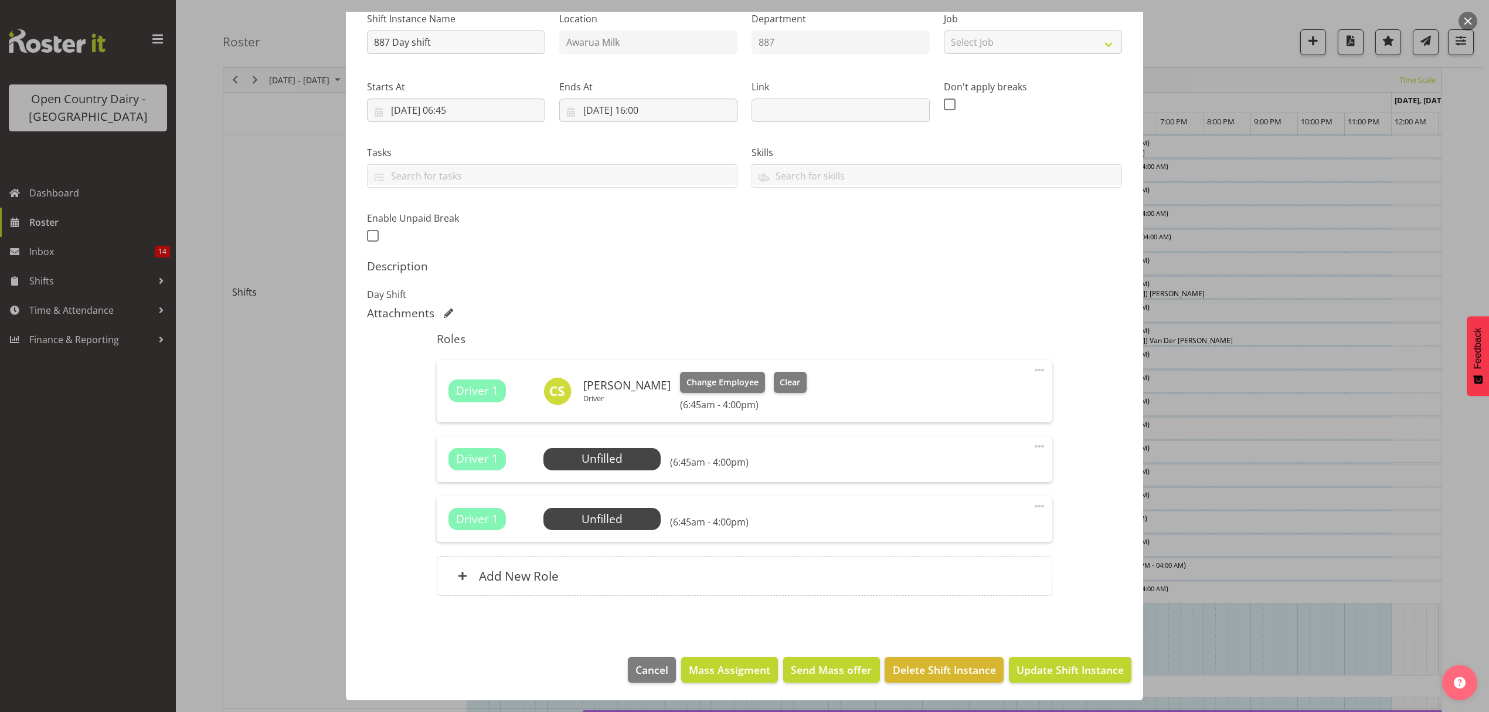
scroll to position [127, 0]
click at [1033, 444] on span at bounding box center [1040, 446] width 14 height 14
click at [949, 520] on link "Delete" at bounding box center [990, 516] width 113 height 21
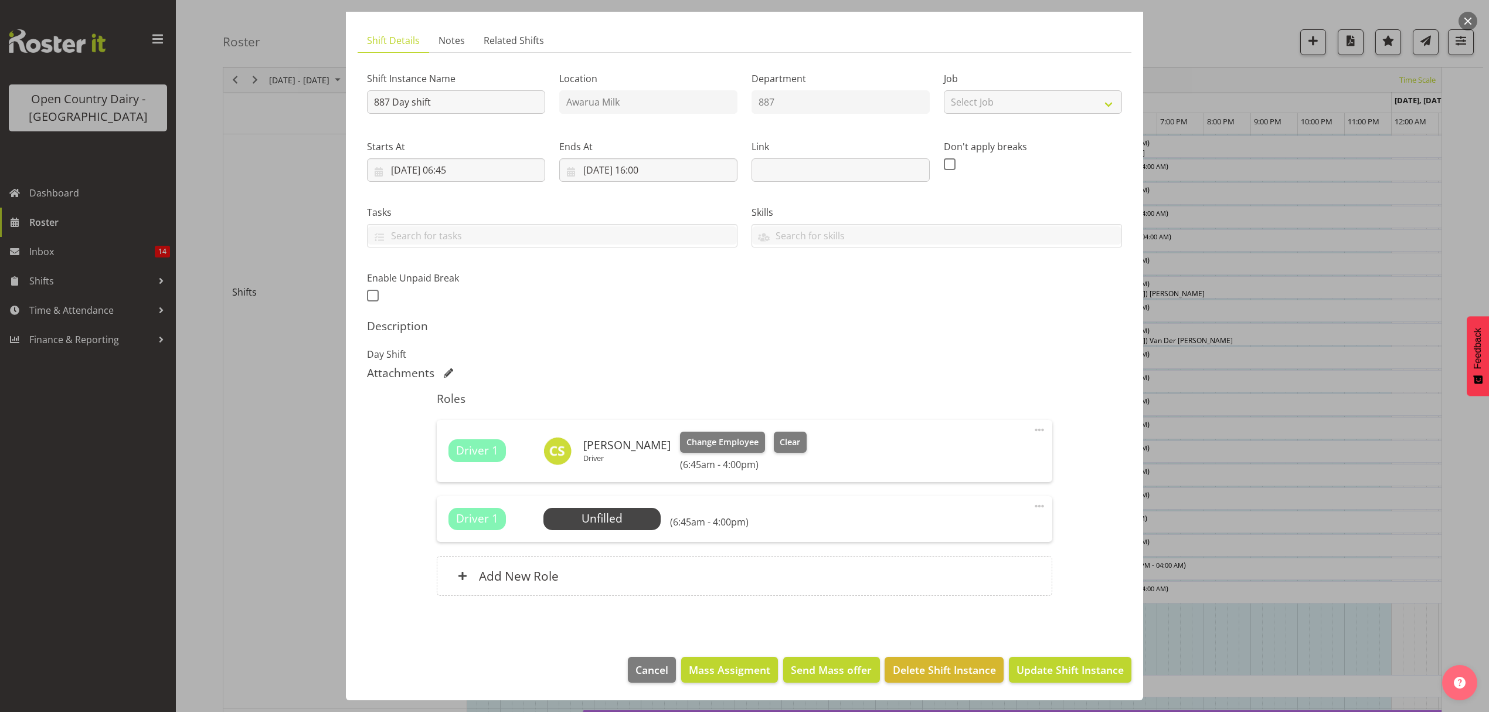
click at [1033, 509] on span at bounding box center [1040, 506] width 14 height 14
click at [1033, 500] on span at bounding box center [1040, 506] width 14 height 14
click at [1033, 505] on span at bounding box center [1040, 506] width 14 height 14
click at [1038, 487] on div "Roles Driver 1 Colin Schwarz Driver Change Employee Clear (6:45am - 4:00pm) Edi…" at bounding box center [744, 497] width 629 height 225
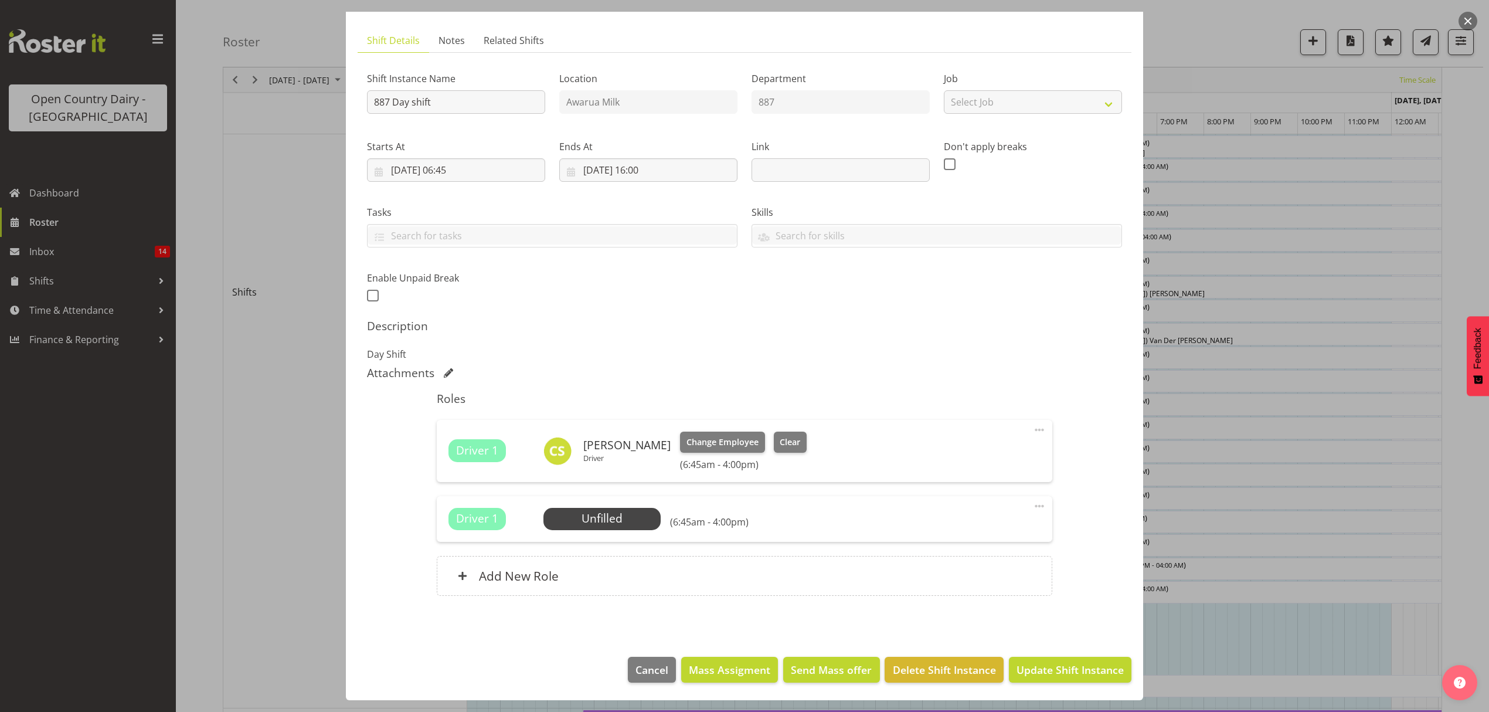
click at [1034, 499] on span at bounding box center [1040, 506] width 14 height 14
click at [1004, 580] on link "Delete" at bounding box center [990, 576] width 113 height 21
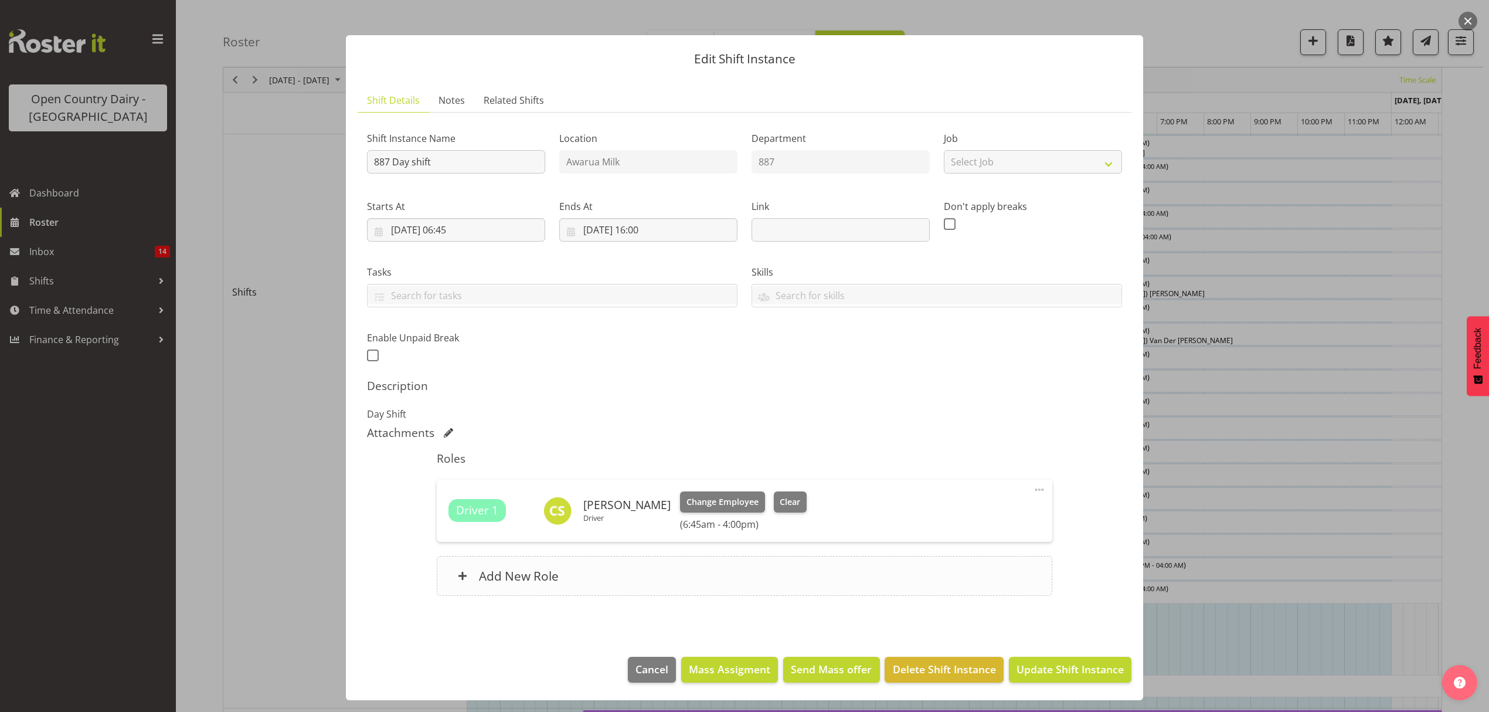
scroll to position [7, 0]
click at [705, 561] on div "Add New Role" at bounding box center [744, 576] width 615 height 40
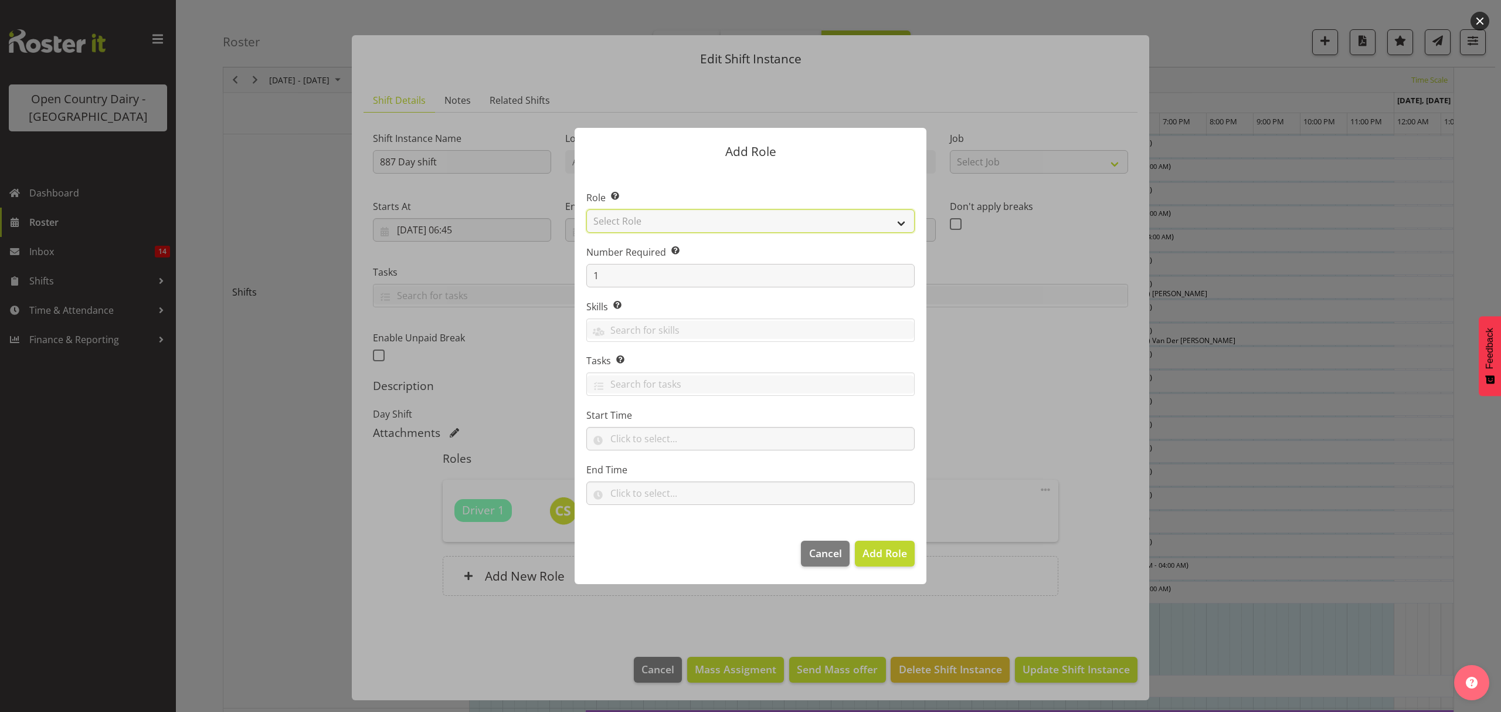
click at [700, 220] on select "Select Role Crew Leader Driver Driver Assessor Dayshift Driver Assessor Nightsh…" at bounding box center [750, 220] width 328 height 23
select select "1437"
click at [586, 209] on select "Select Role Crew Leader Driver Driver Assessor Dayshift Driver Assessor Nightsh…" at bounding box center [750, 220] width 328 height 23
click at [888, 561] on span "Add Role" at bounding box center [885, 552] width 45 height 15
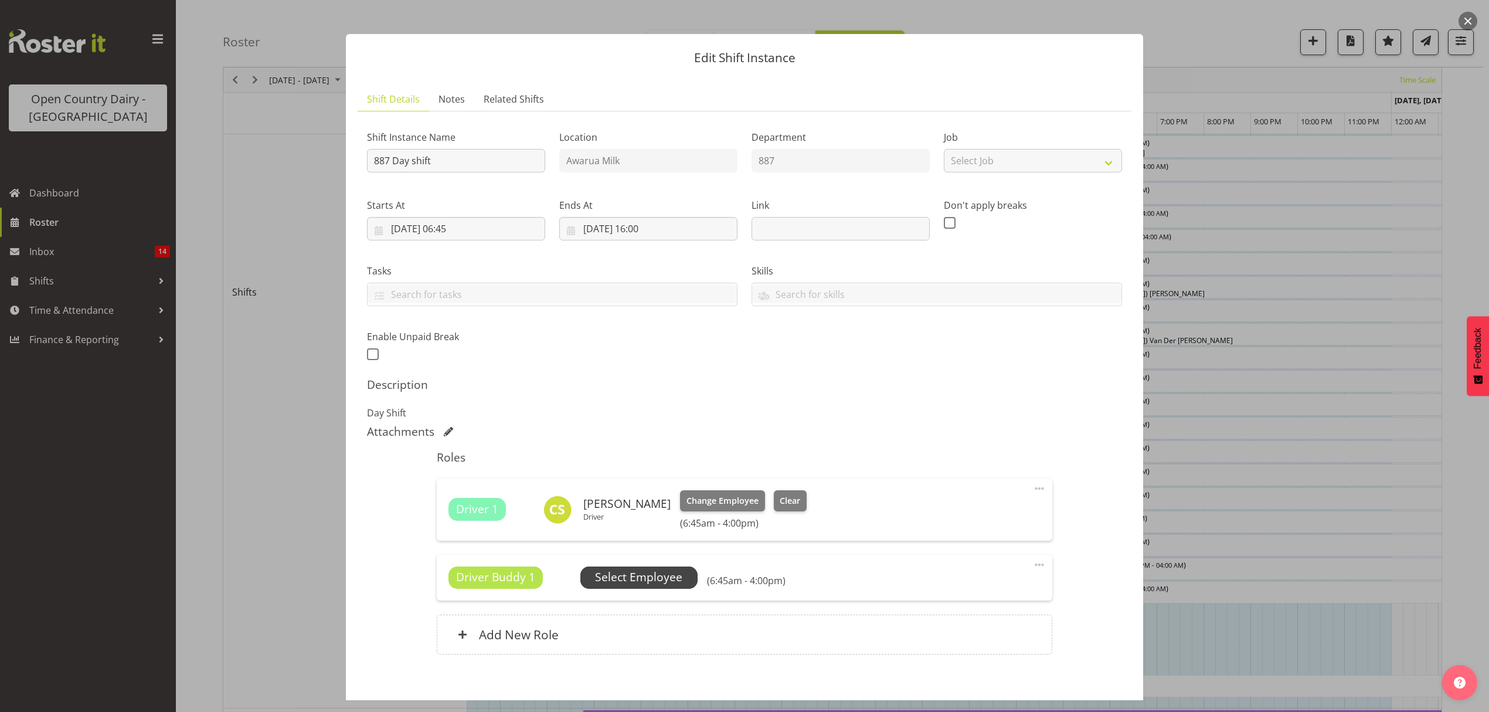
click at [644, 580] on span "Select Employee" at bounding box center [638, 577] width 87 height 17
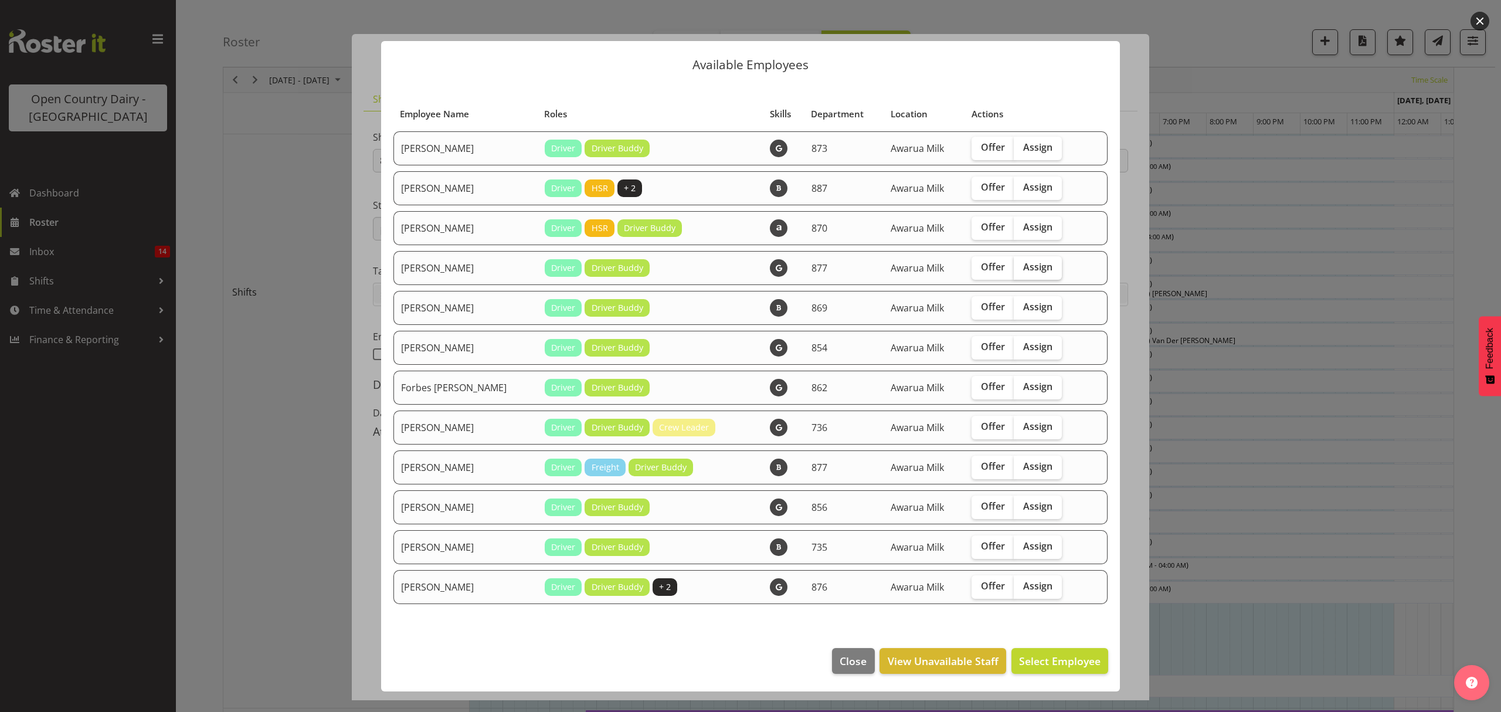
click at [1031, 262] on span "Assign" at bounding box center [1037, 267] width 29 height 12
click at [1021, 263] on input "Assign" at bounding box center [1018, 267] width 8 height 8
checkbox input "true"
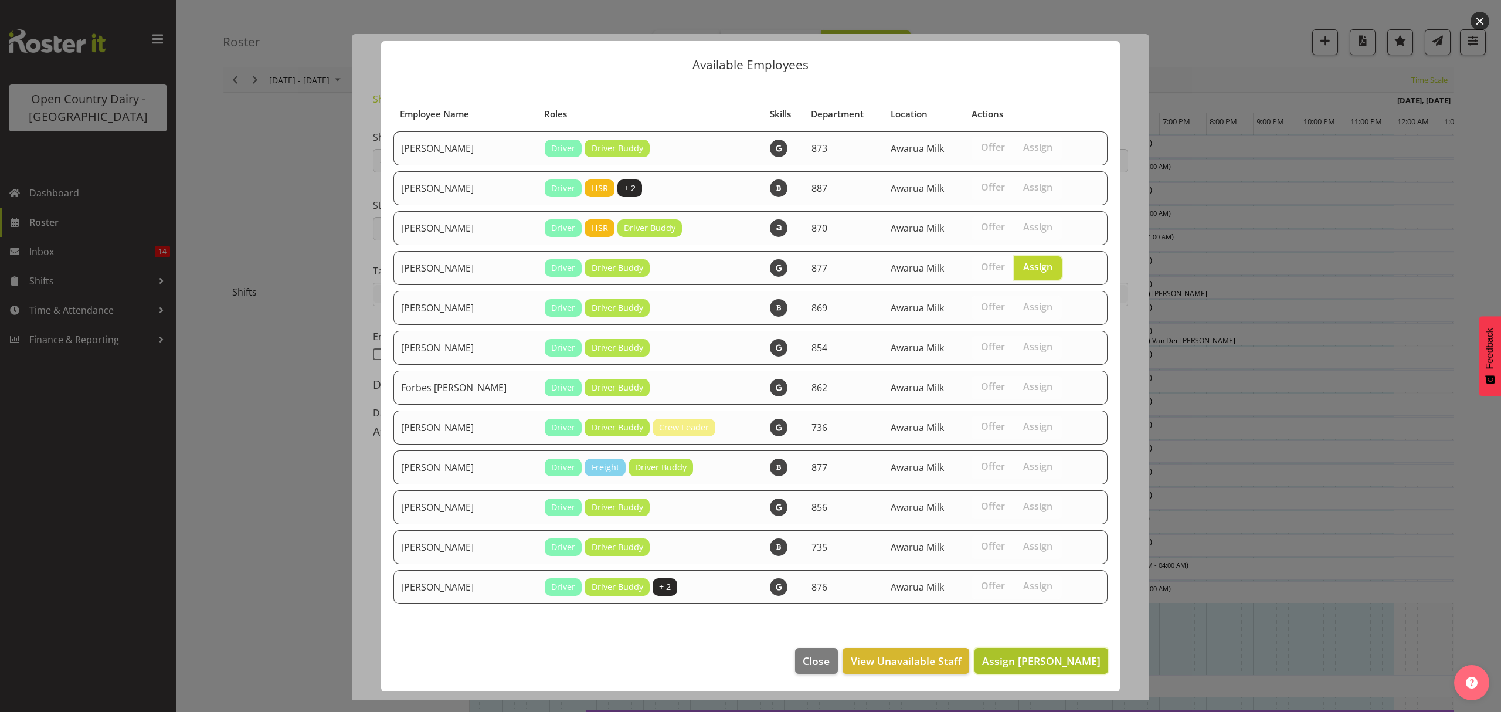
click at [1030, 662] on span "Assign Barry Shields" at bounding box center [1041, 661] width 118 height 14
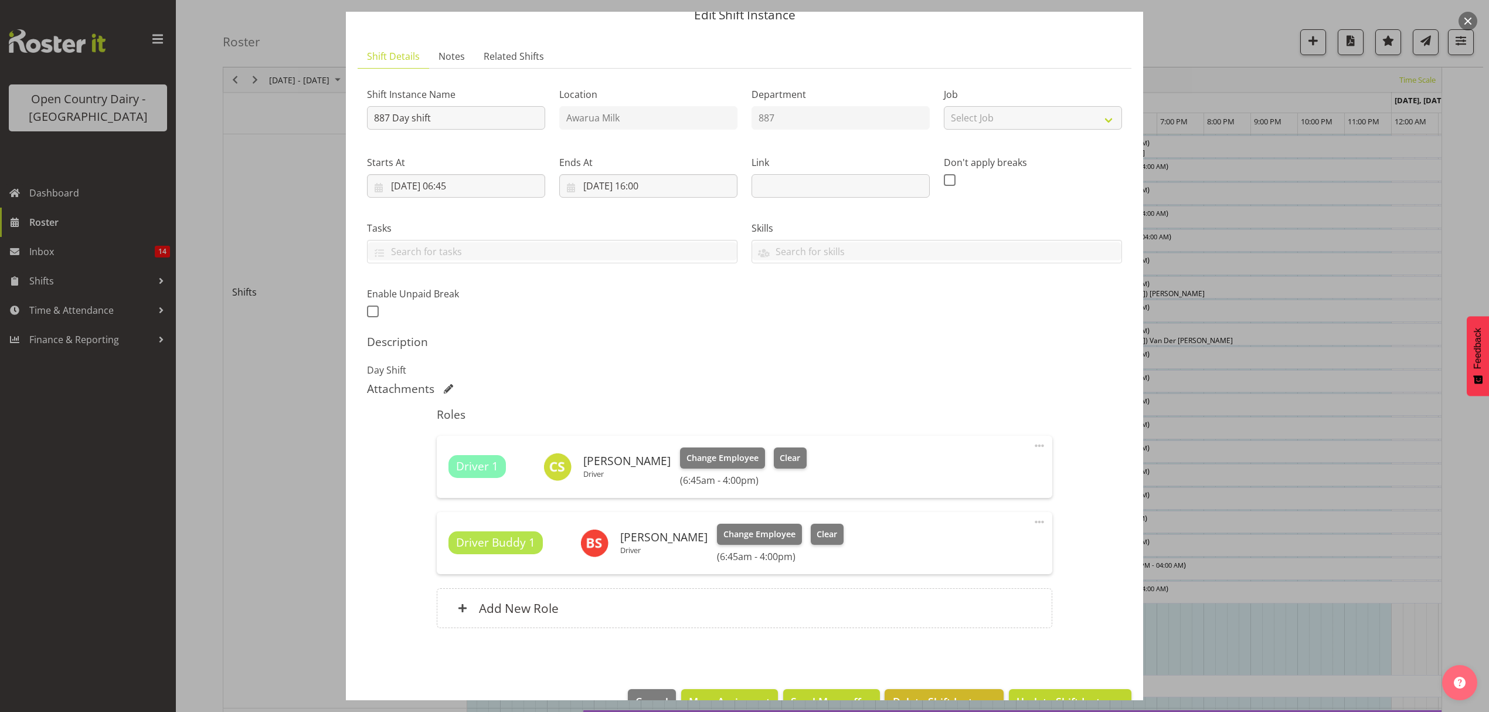
scroll to position [83, 0]
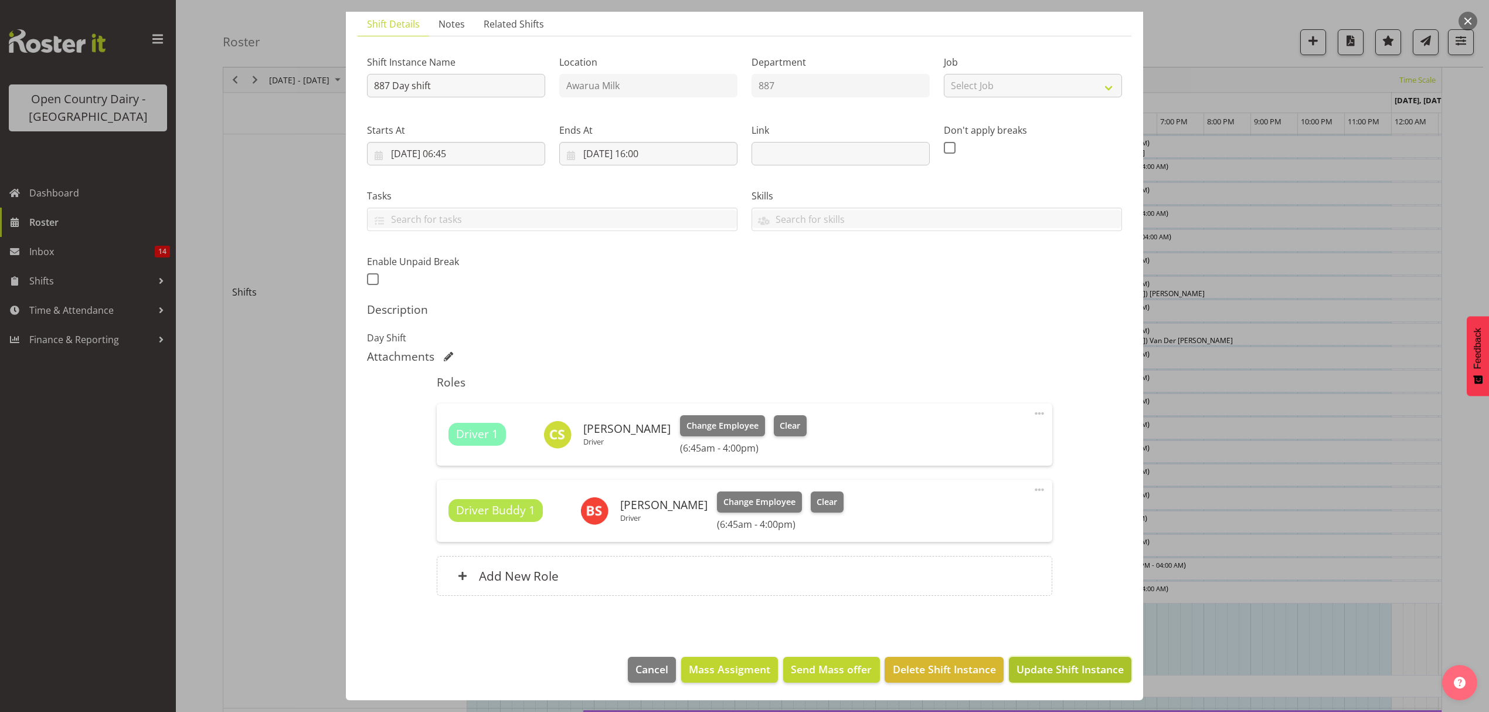
click at [1082, 667] on span "Update Shift Instance" at bounding box center [1070, 668] width 107 height 15
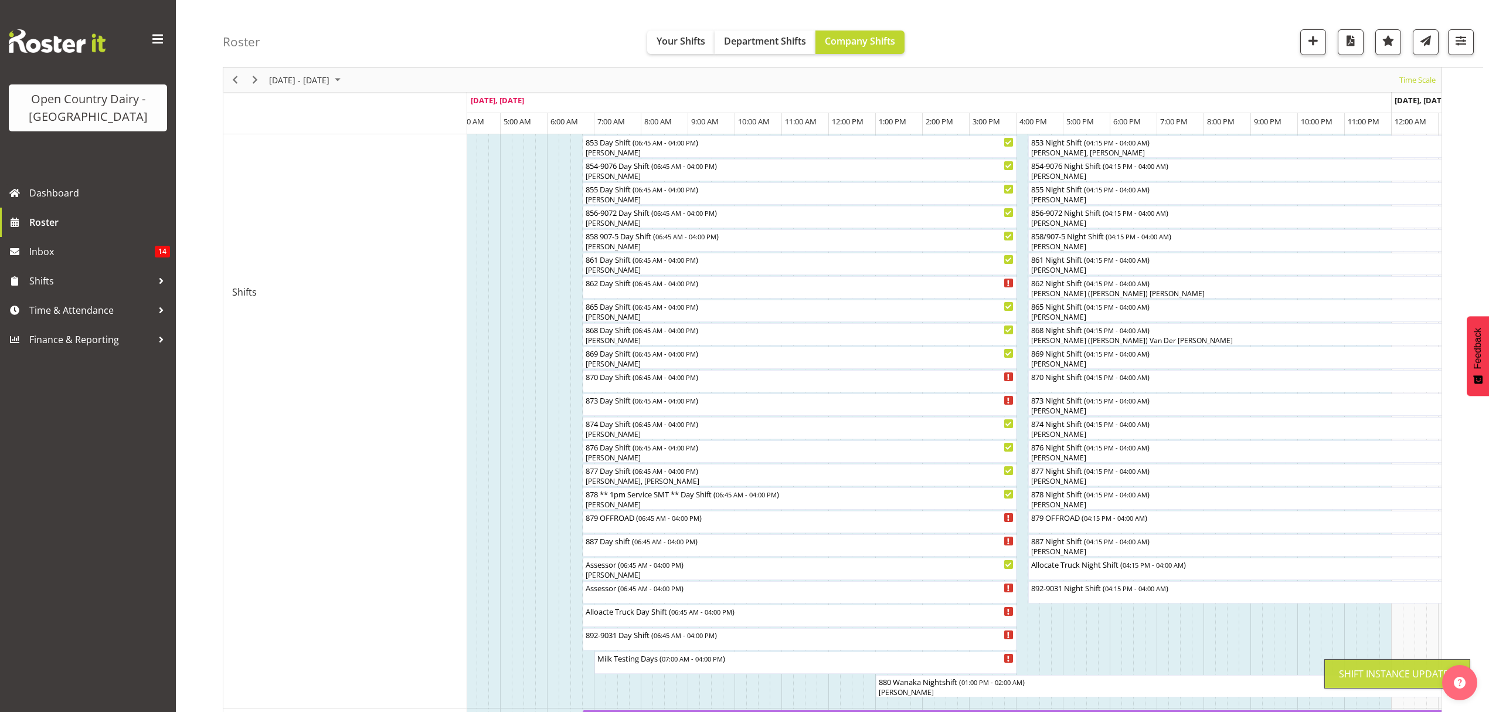
scroll to position [0, 0]
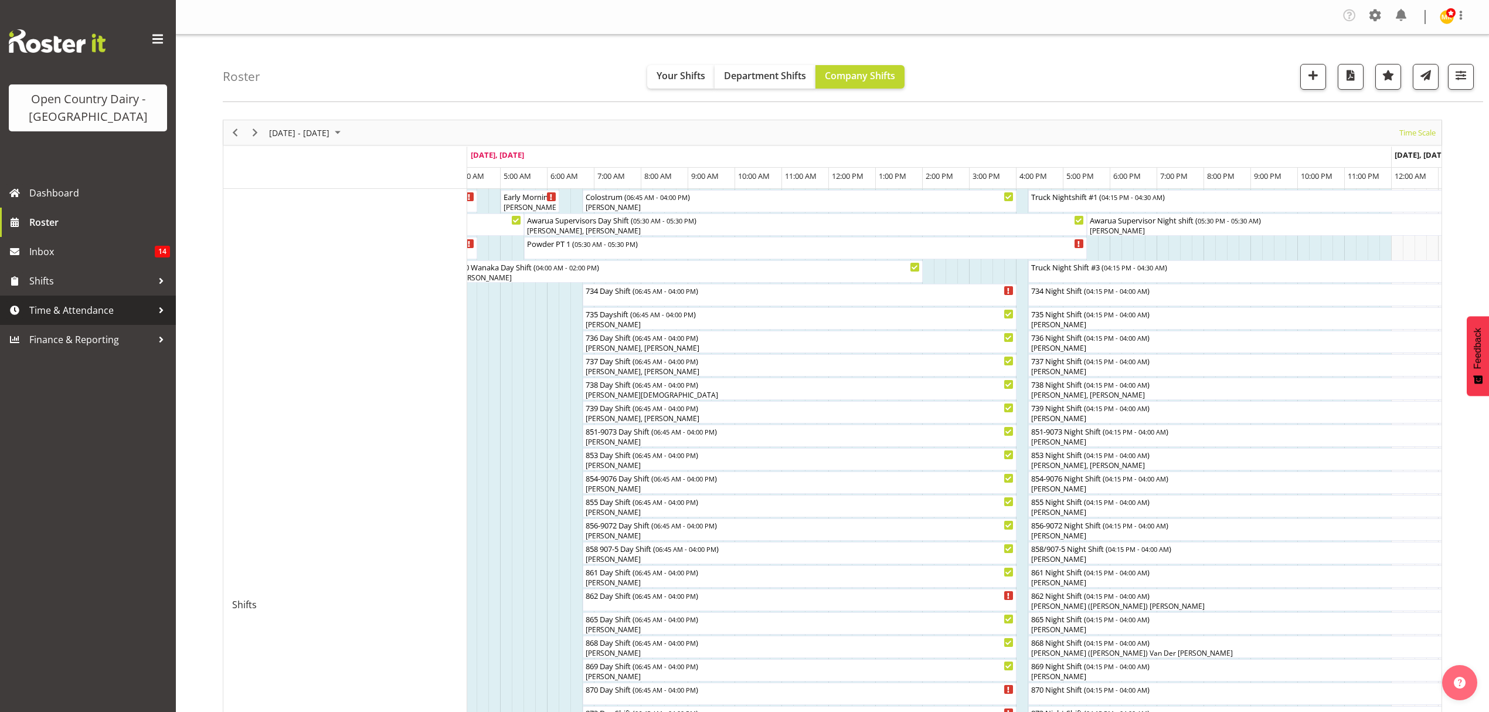
click at [54, 312] on span "Time & Attendance" at bounding box center [90, 310] width 123 height 18
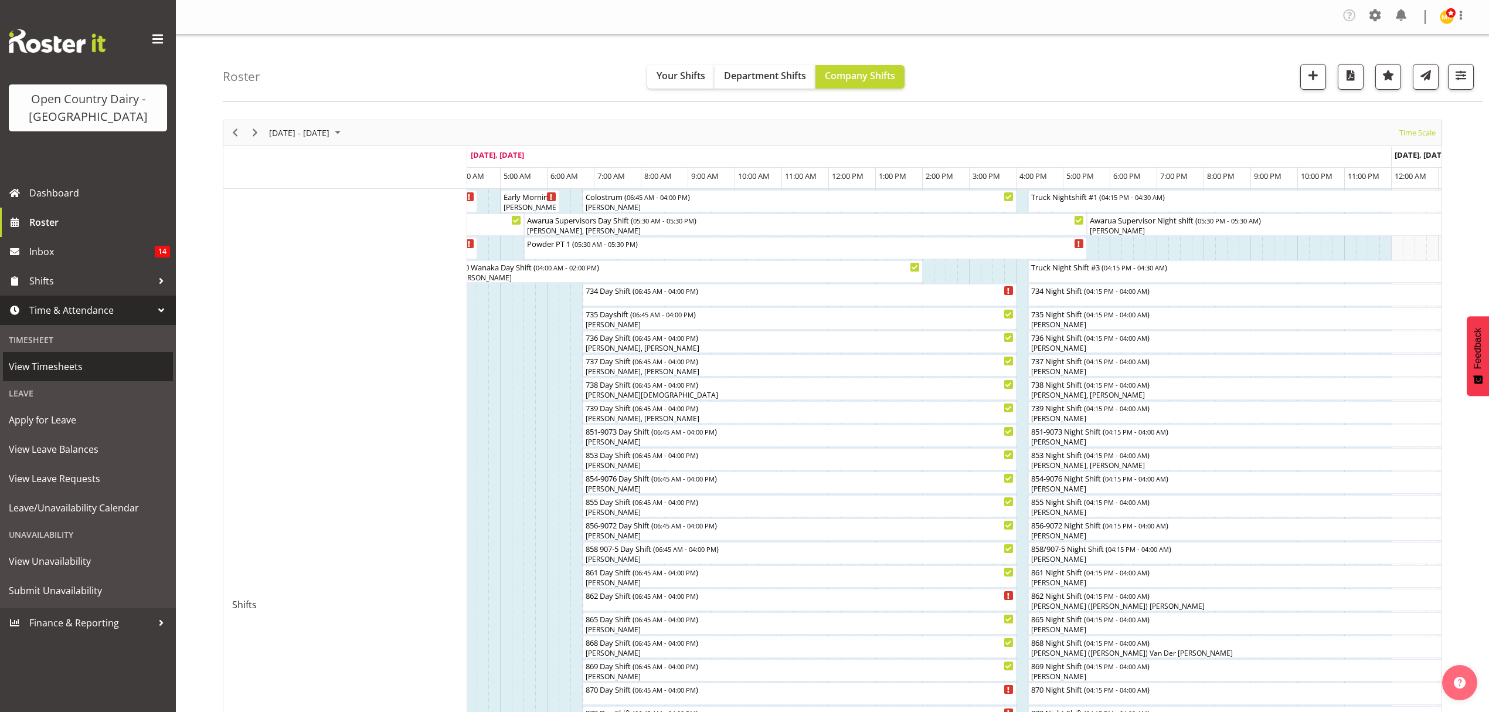
click at [70, 365] on span "View Timesheets" at bounding box center [88, 367] width 158 height 18
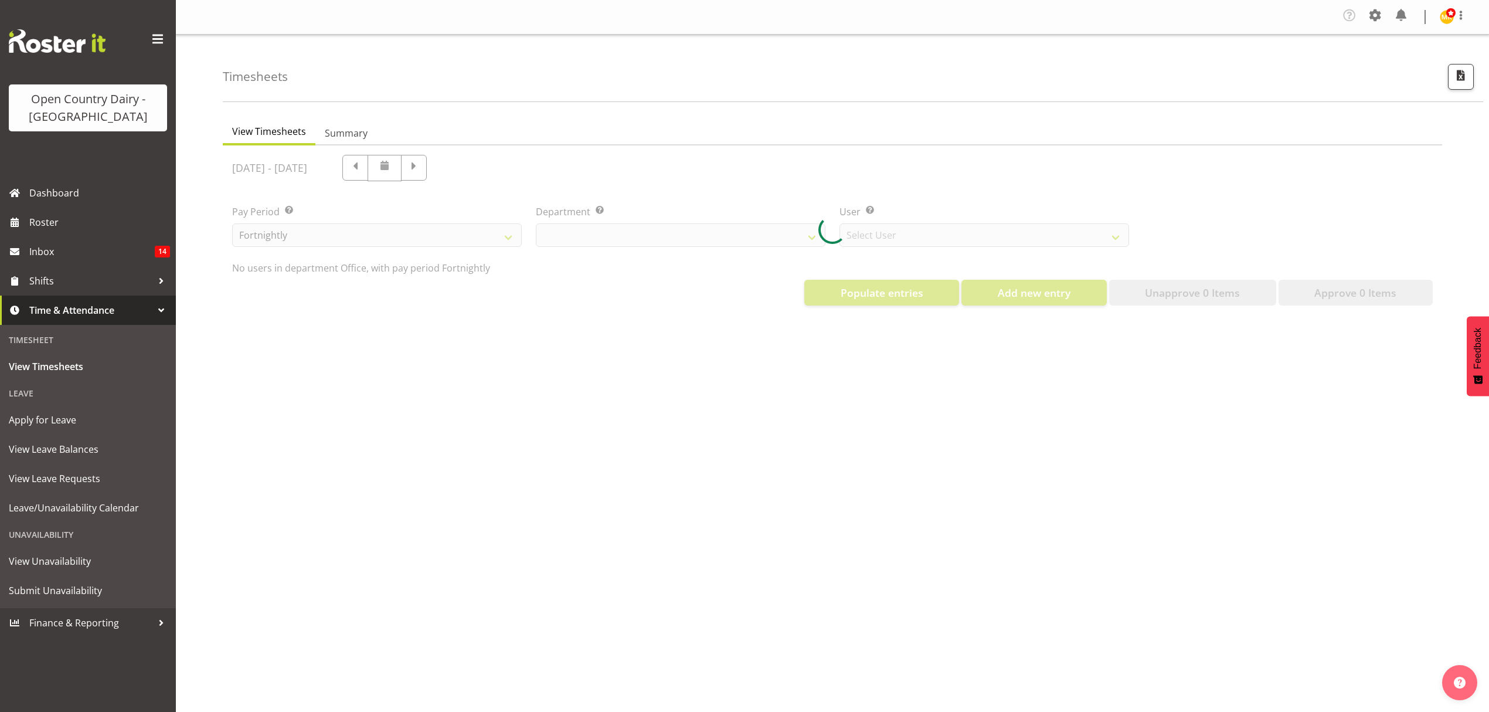
select select "699"
select select "8449"
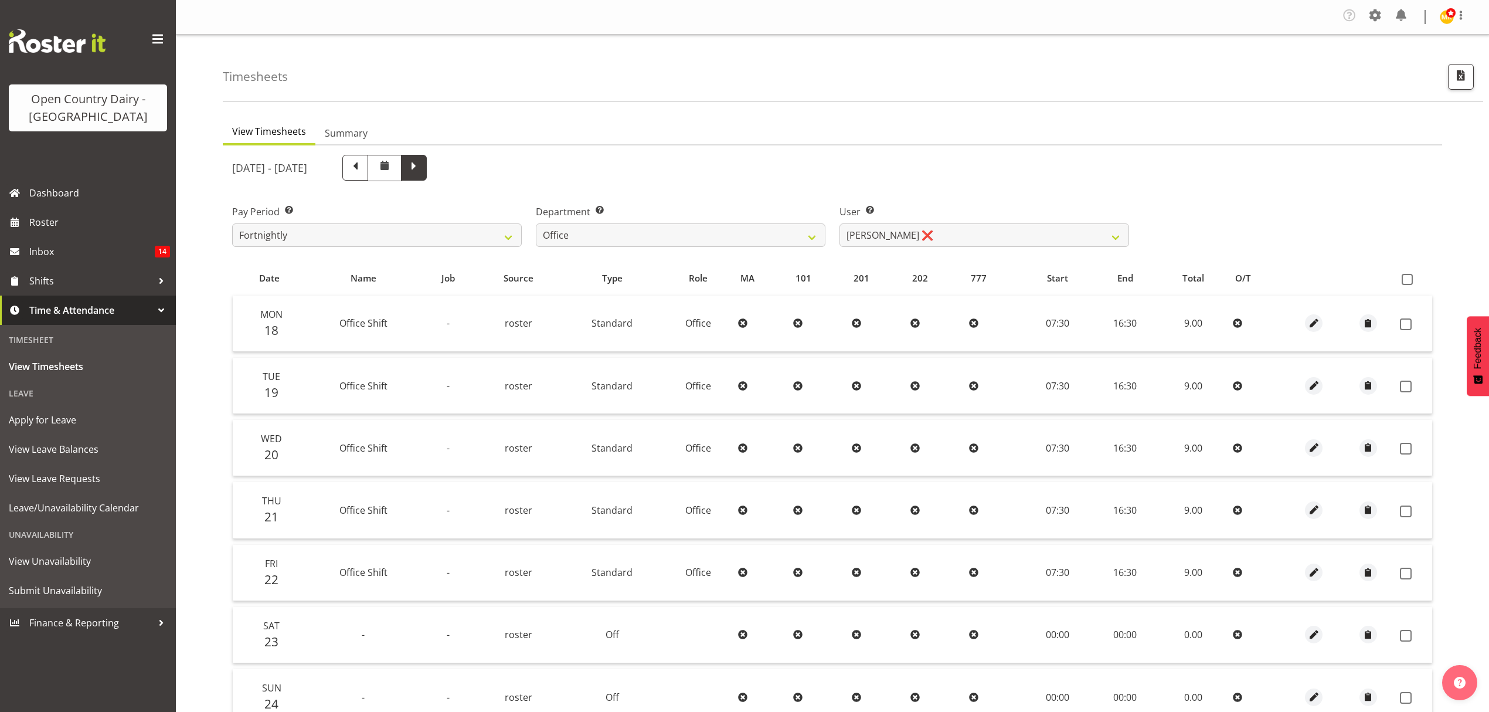
click at [422, 167] on span at bounding box center [413, 166] width 15 height 15
select select
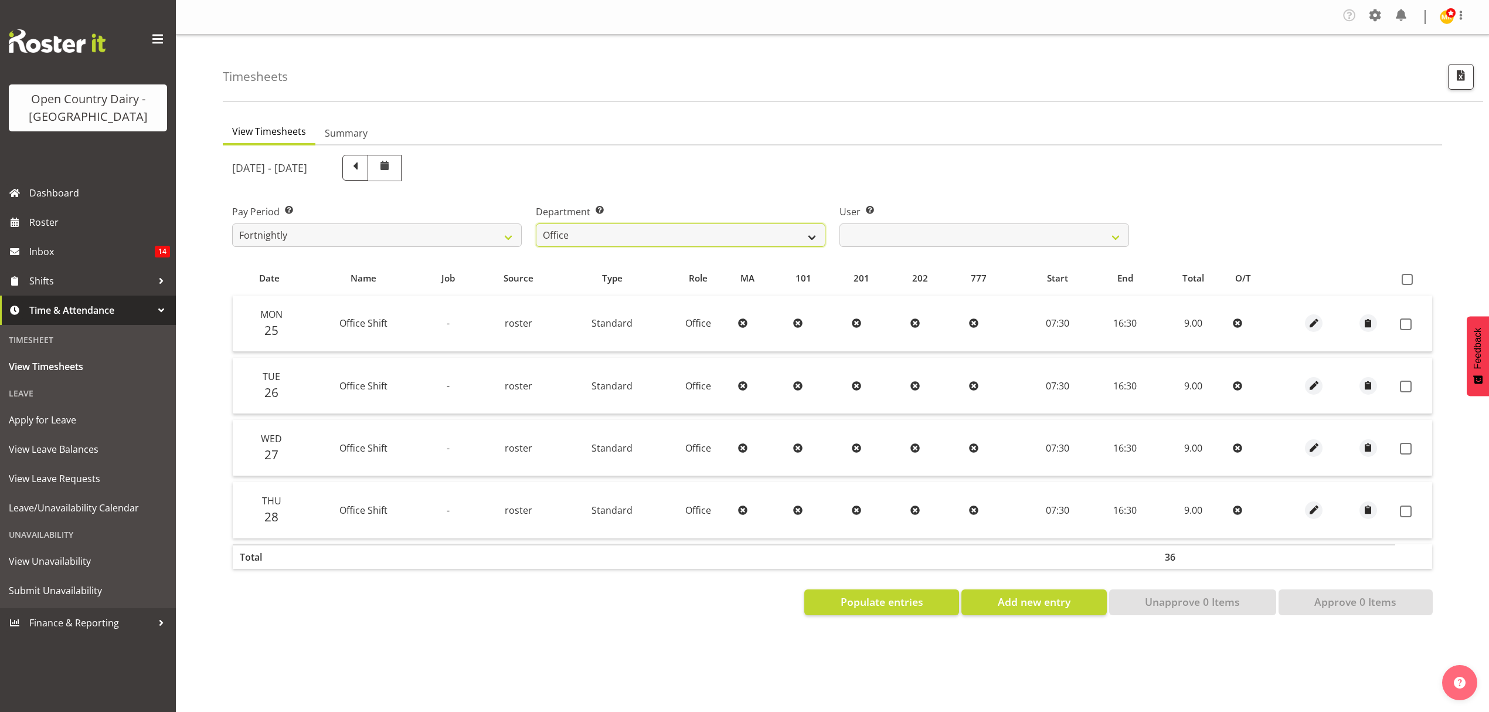
click at [755, 239] on select "734 735 736 737 738 739 851 852 853 854 855 856 858 861 862 865 868 869 870 873" at bounding box center [681, 234] width 290 height 23
click at [766, 239] on select "734 735 736 737 738 739 851 852 853 854 855 856 858 861 862 865 868 869 870 873" at bounding box center [681, 234] width 290 height 23
select select "902"
click at [536, 224] on select "734 735 736 737 738 739 851 852 853 854 855 856 858 861 862 865 868 869 870 873" at bounding box center [681, 234] width 290 height 23
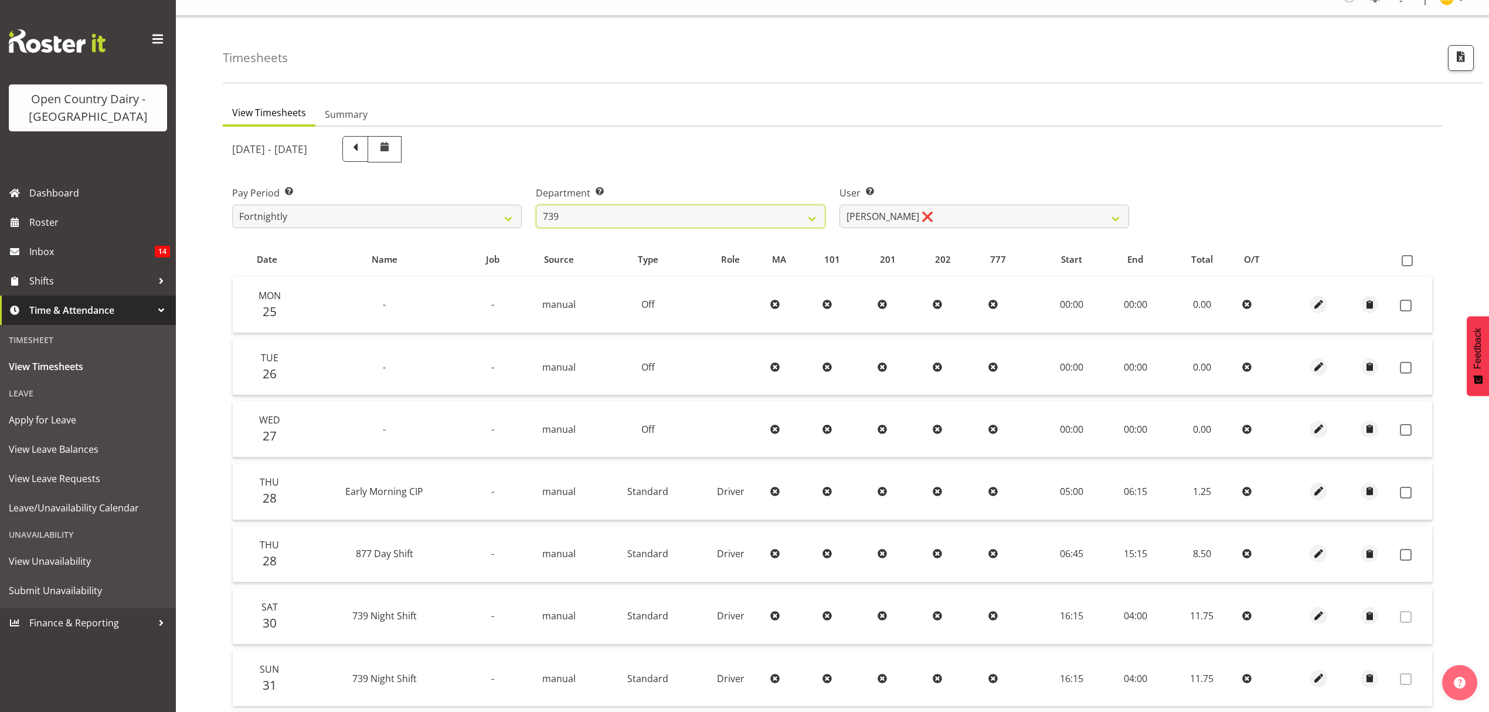
scroll to position [78, 0]
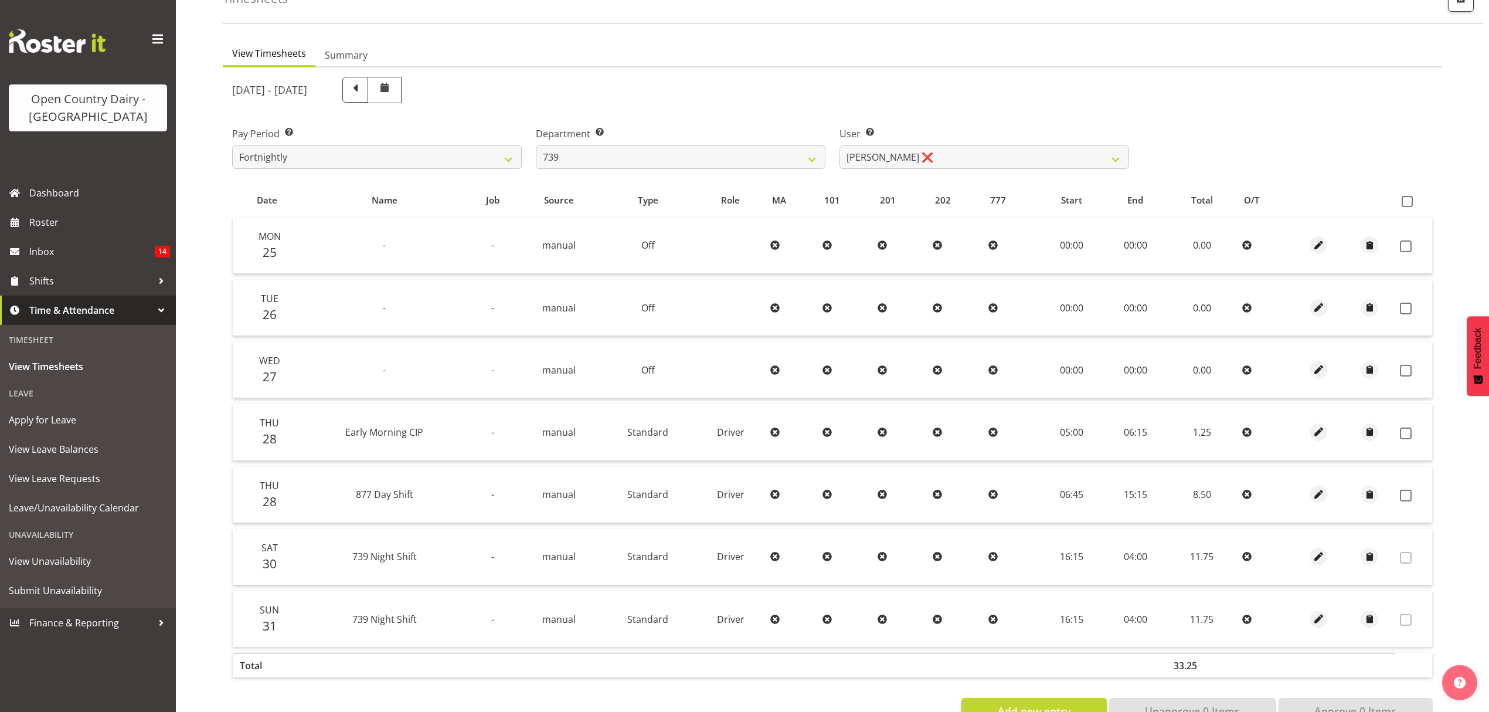
click at [1401, 425] on td at bounding box center [1414, 432] width 37 height 56
click at [1403, 427] on span at bounding box center [1406, 433] width 12 height 12
checkbox input "true"
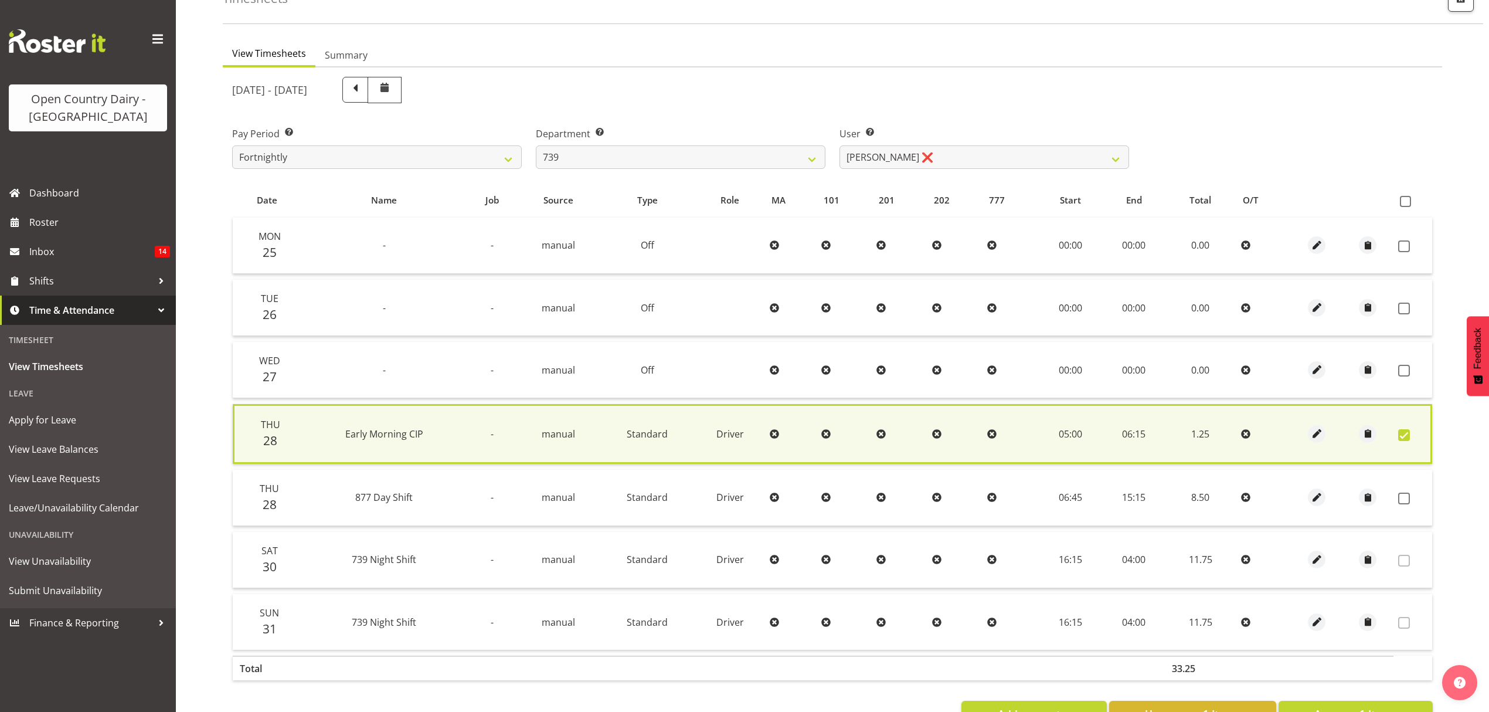
click at [1398, 508] on td at bounding box center [1413, 498] width 39 height 56
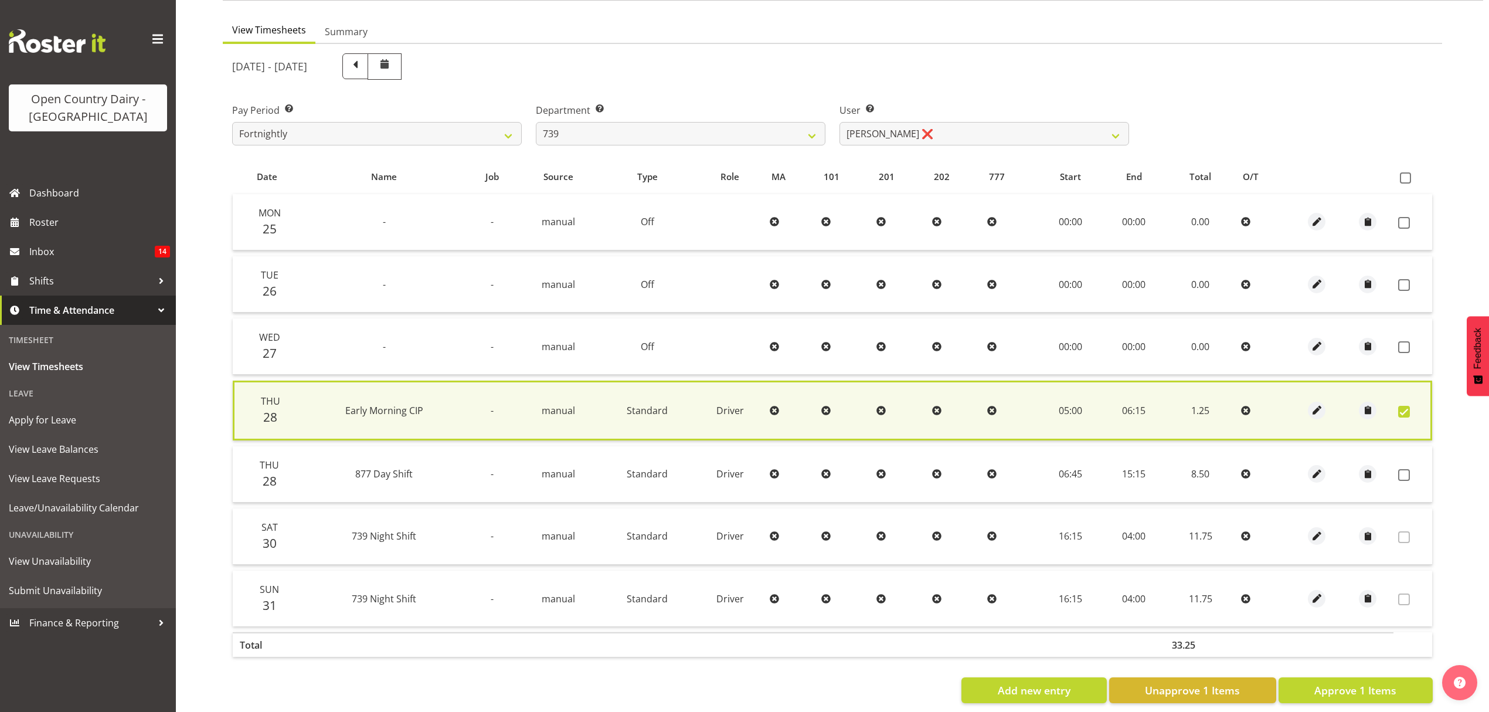
scroll to position [120, 0]
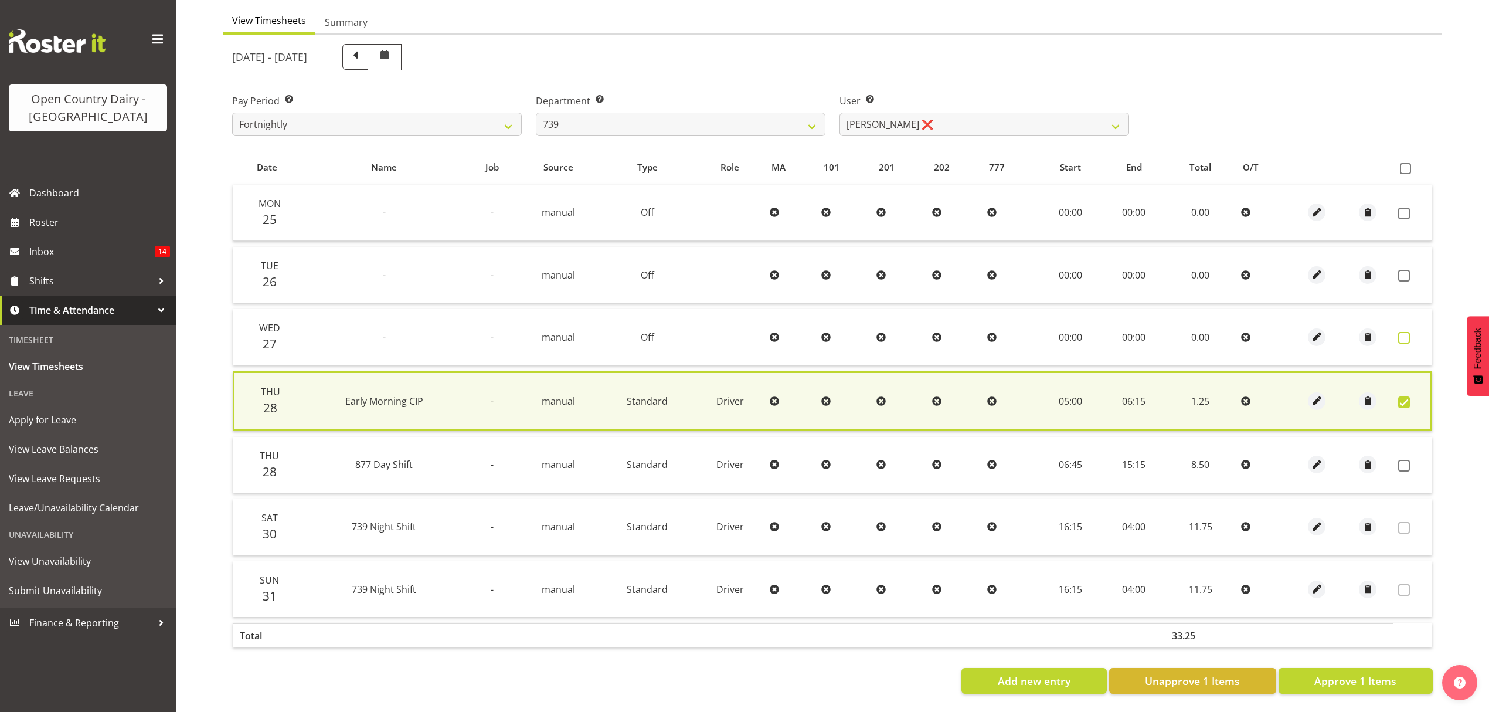
click at [1408, 332] on span at bounding box center [1404, 338] width 12 height 12
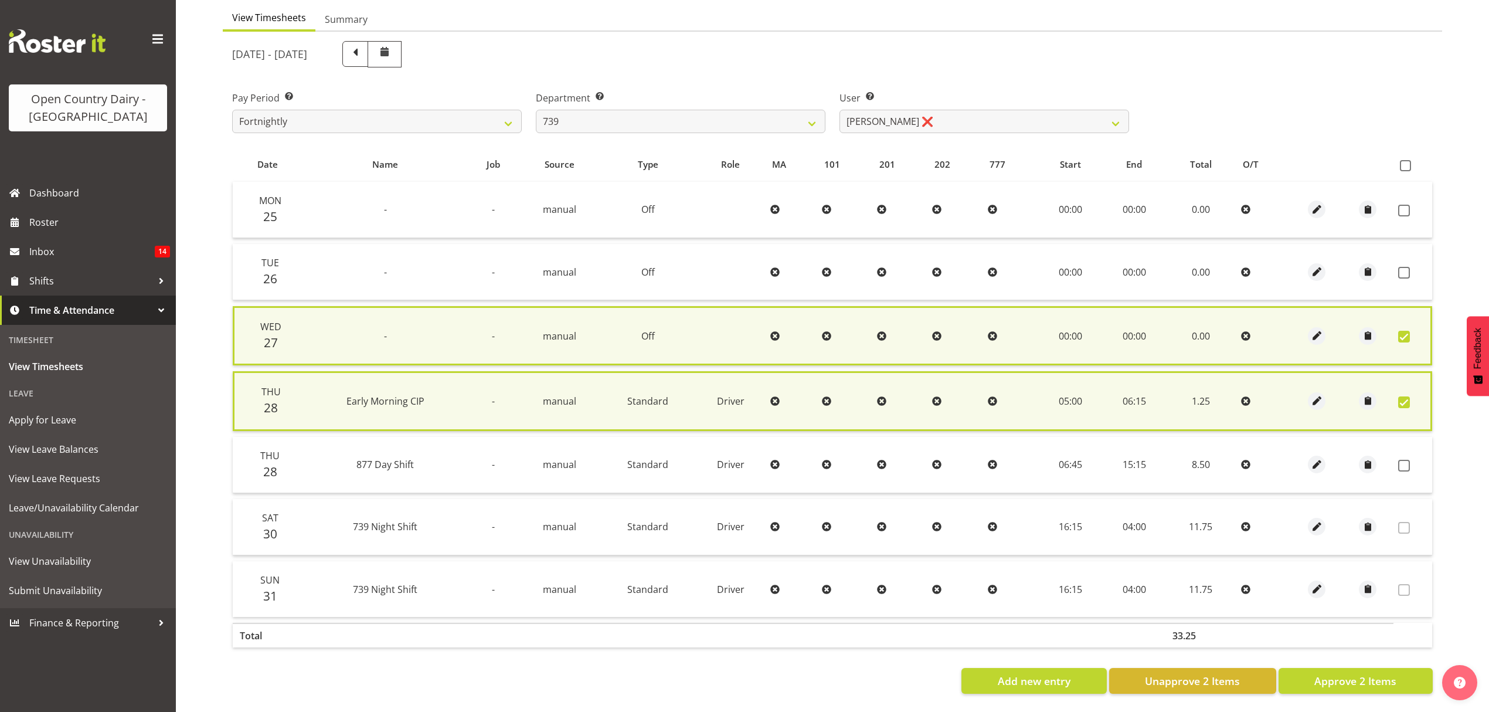
click at [1399, 333] on span at bounding box center [1404, 337] width 12 height 12
checkbox input "false"
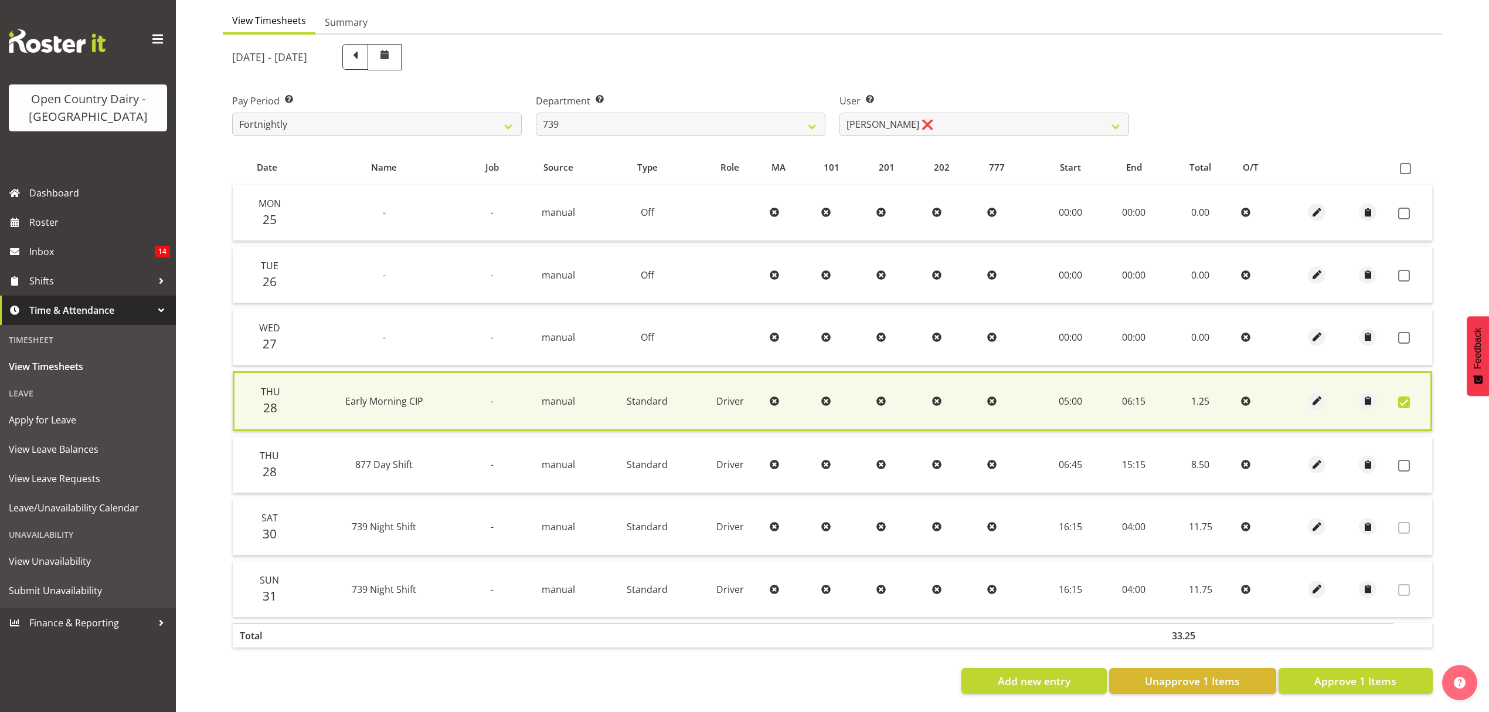
drag, startPoint x: 1405, startPoint y: 455, endPoint x: 1380, endPoint y: 530, distance: 79.0
click at [1404, 460] on span at bounding box center [1404, 466] width 12 height 12
checkbox input "true"
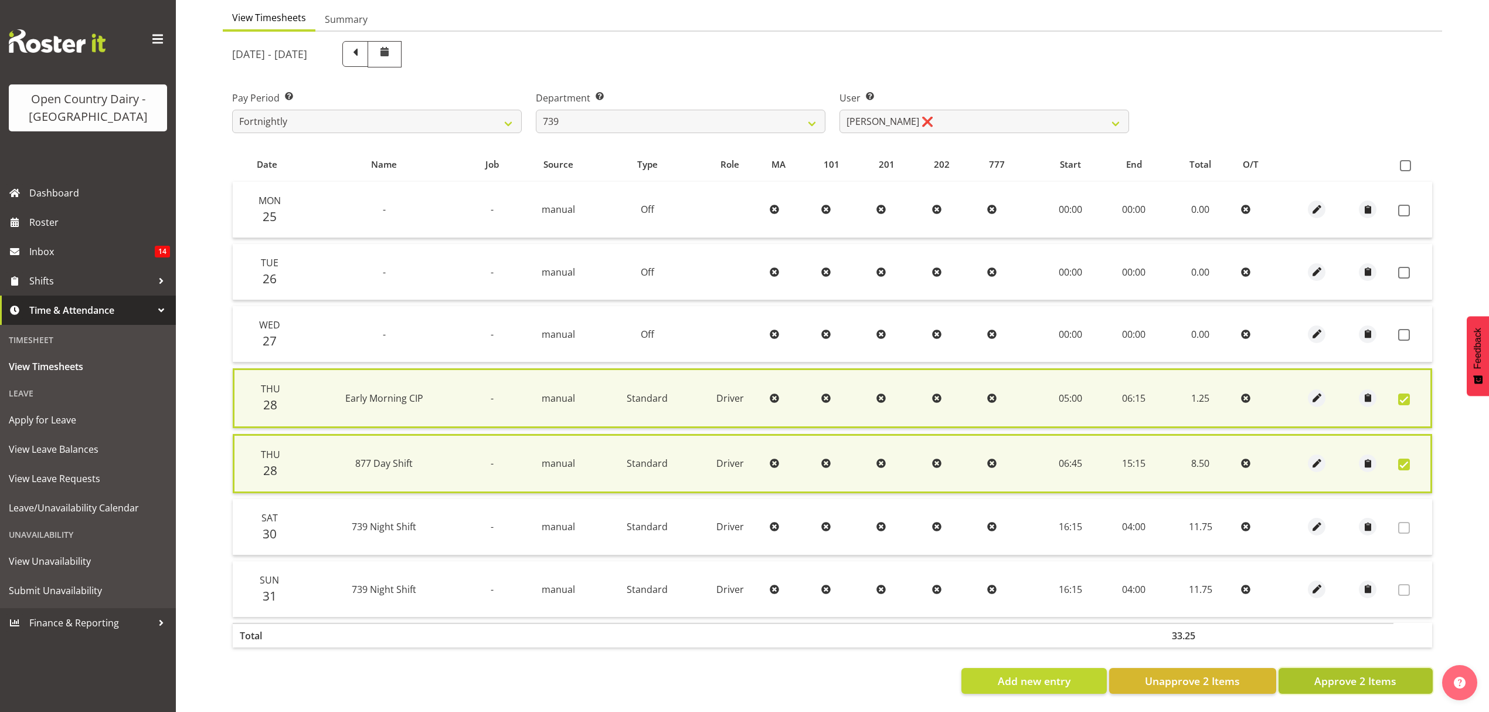
click at [1364, 673] on span "Approve 2 Items" at bounding box center [1356, 680] width 82 height 15
checkbox input "false"
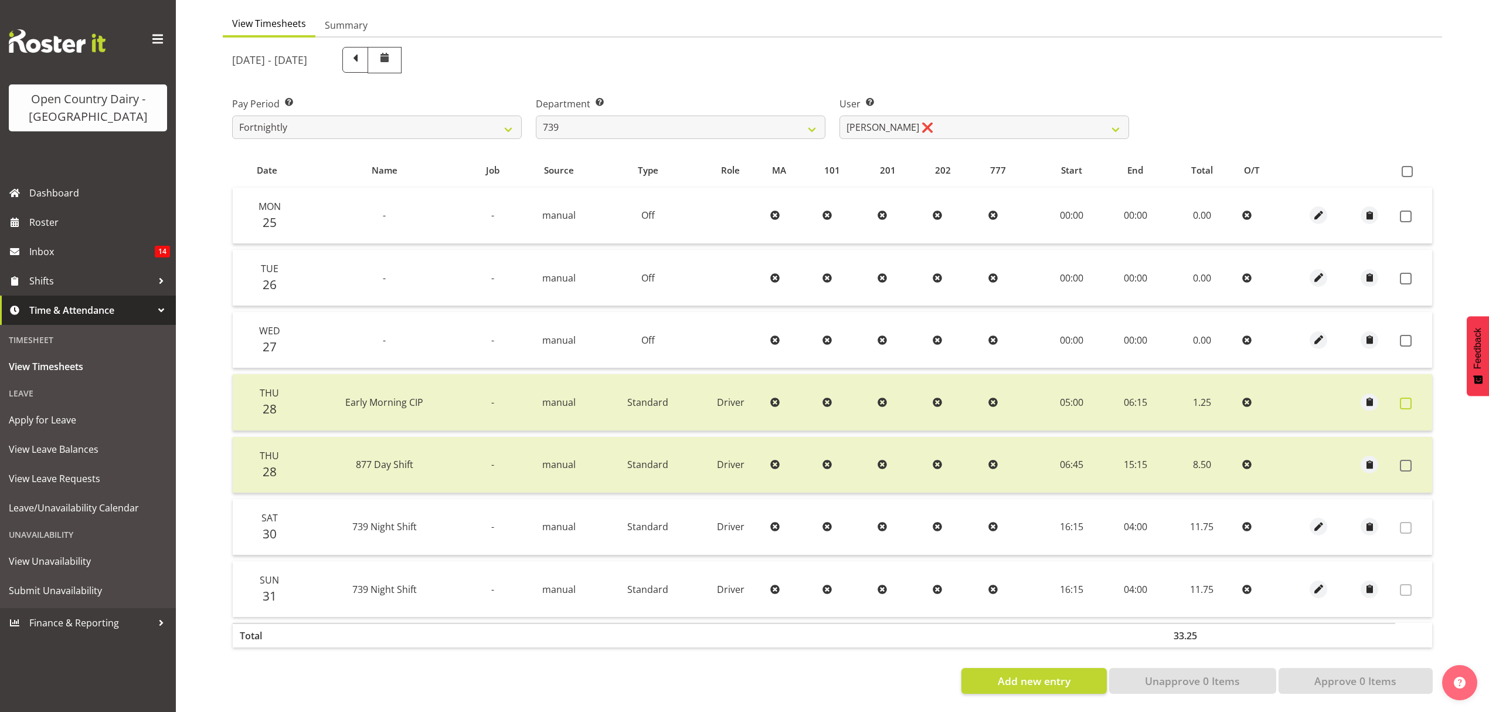
click at [1404, 398] on span at bounding box center [1406, 404] width 12 height 12
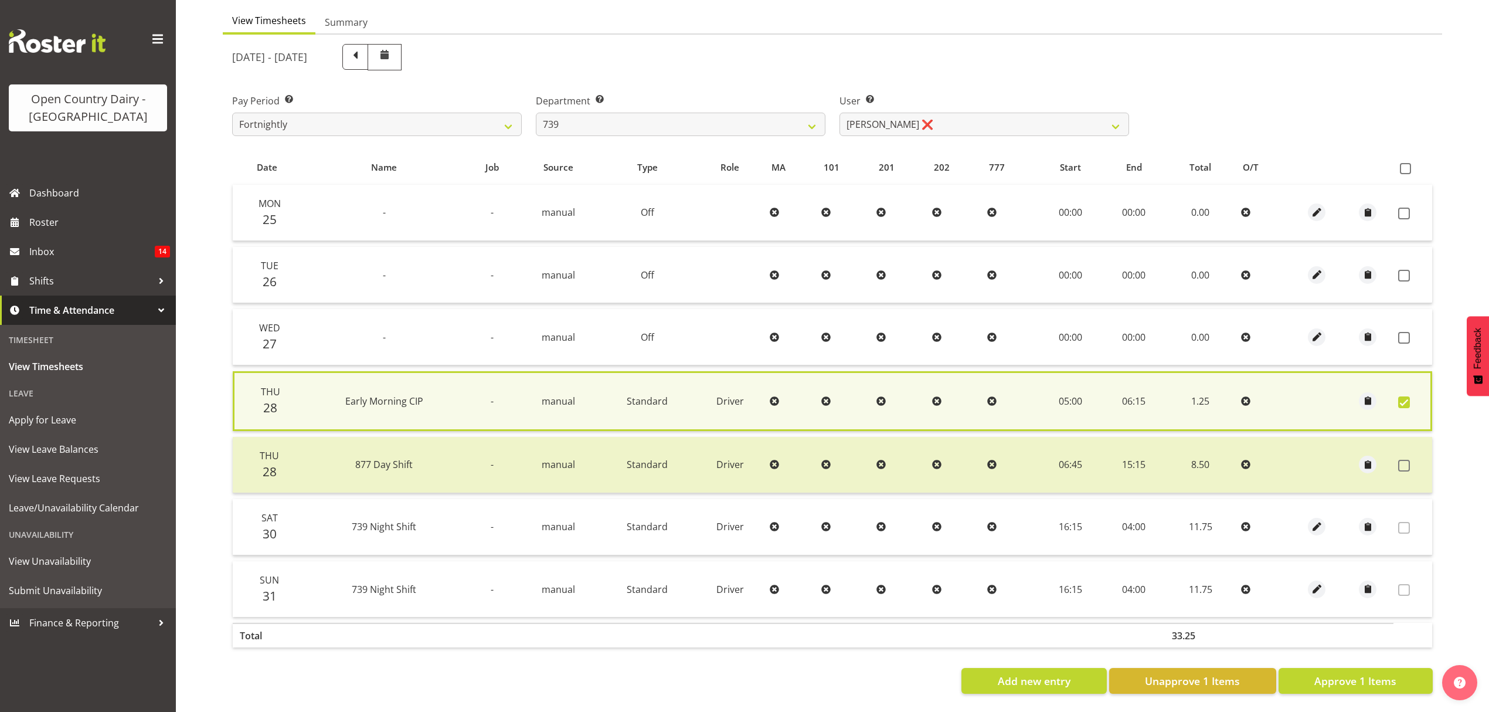
click at [1404, 396] on span at bounding box center [1404, 402] width 12 height 12
checkbox input "false"
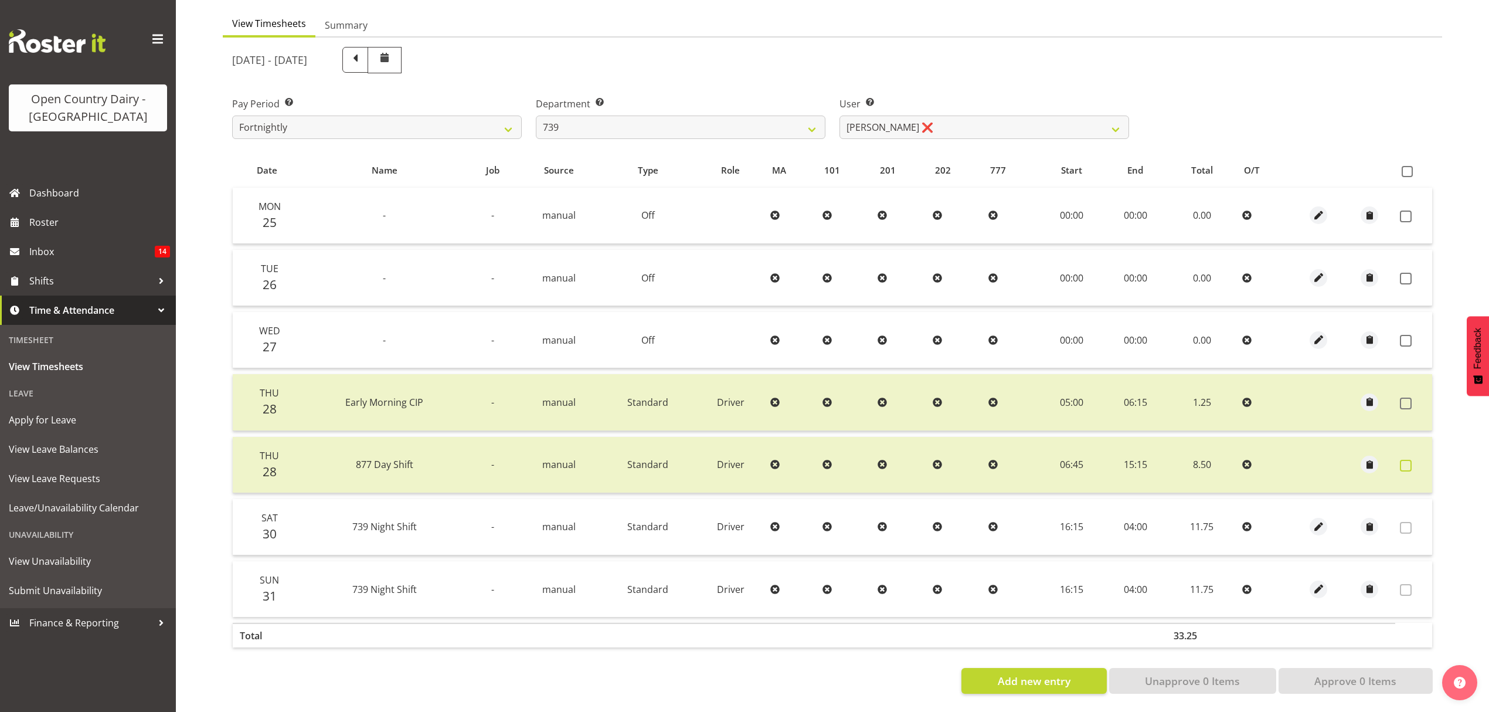
click at [1403, 460] on span at bounding box center [1406, 466] width 12 height 12
checkbox input "true"
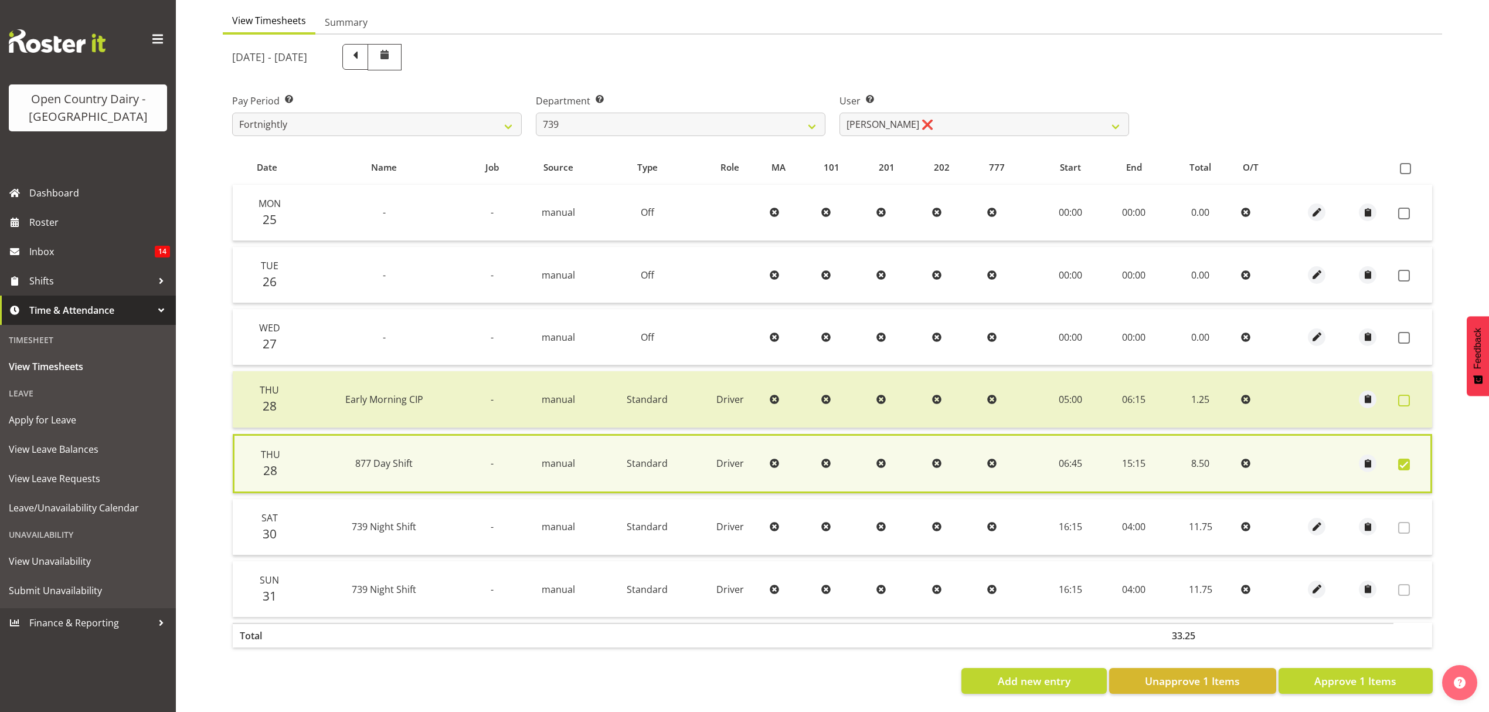
click at [1405, 395] on span at bounding box center [1404, 401] width 12 height 12
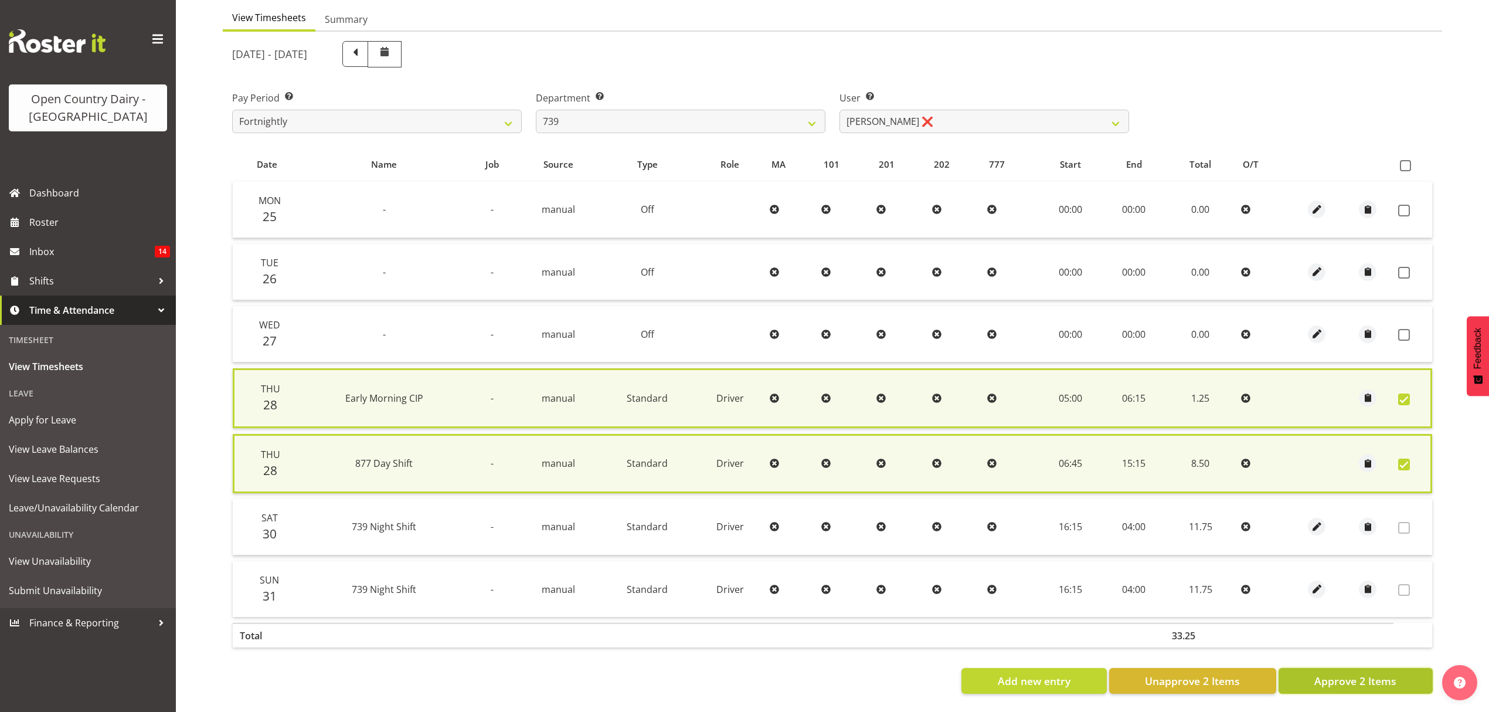
click at [1349, 680] on span "Approve 2 Items" at bounding box center [1356, 680] width 82 height 15
checkbox input "false"
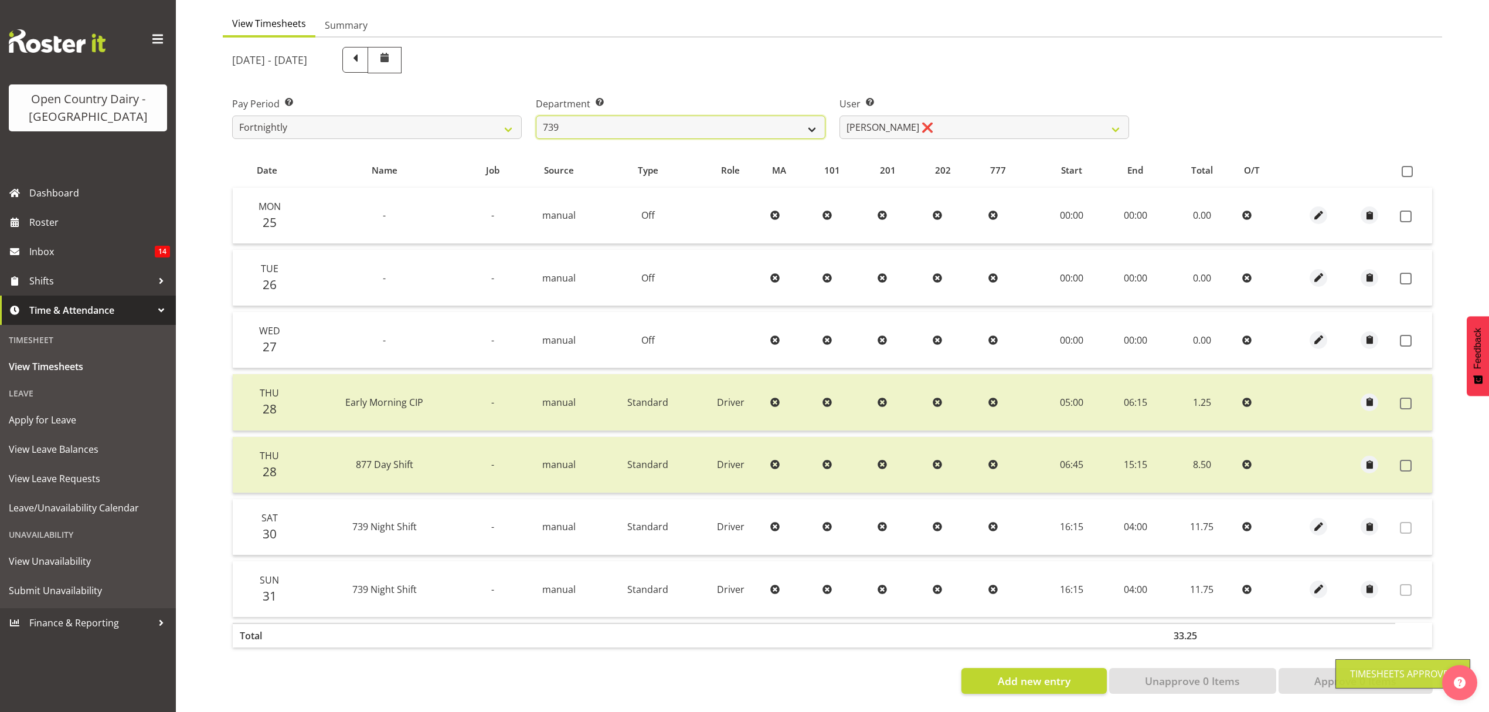
click at [753, 116] on select "734 735 736 737 738 739 851 852 853 854 855 856 858 861 862 865 868 869 870 873" at bounding box center [681, 127] width 290 height 23
click at [1406, 398] on span at bounding box center [1406, 404] width 12 height 12
checkbox input "true"
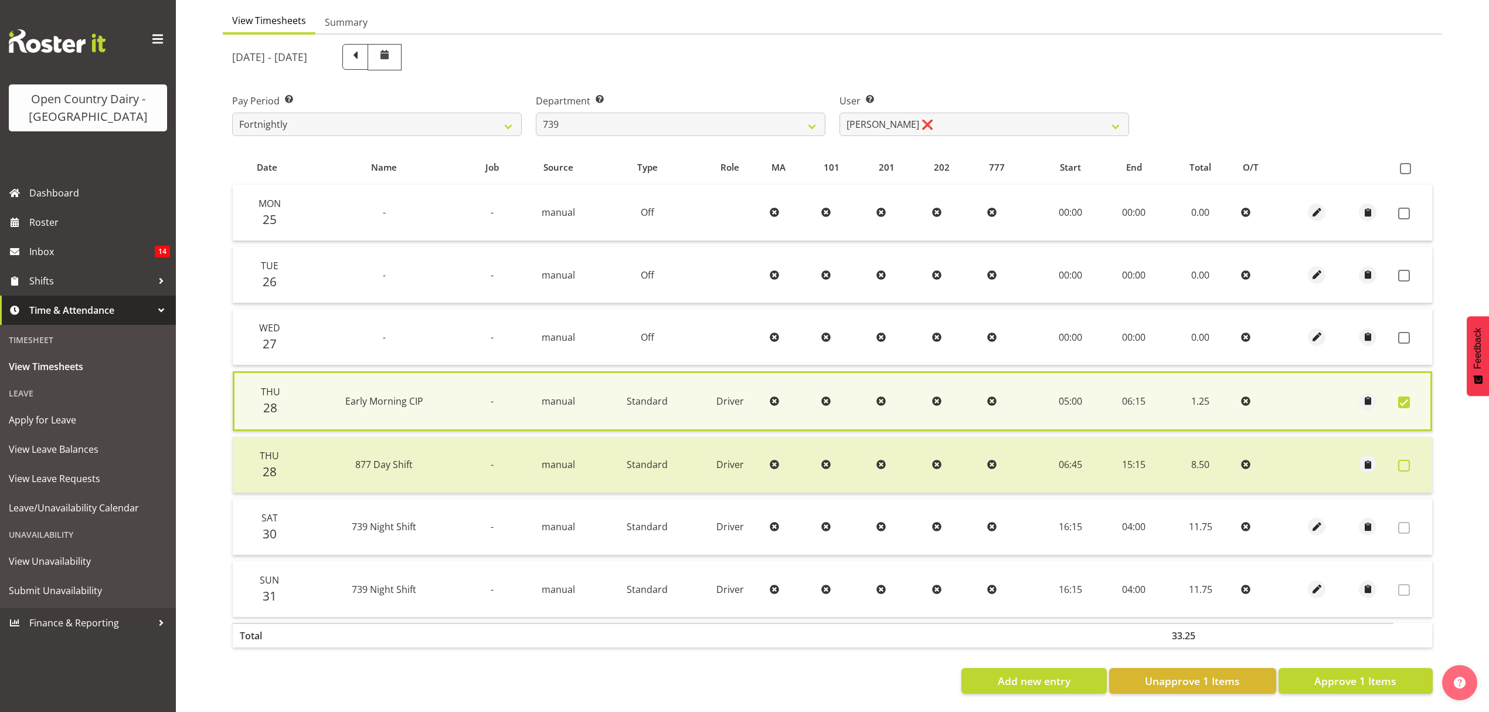
click at [1408, 460] on span at bounding box center [1404, 466] width 12 height 12
checkbox input "true"
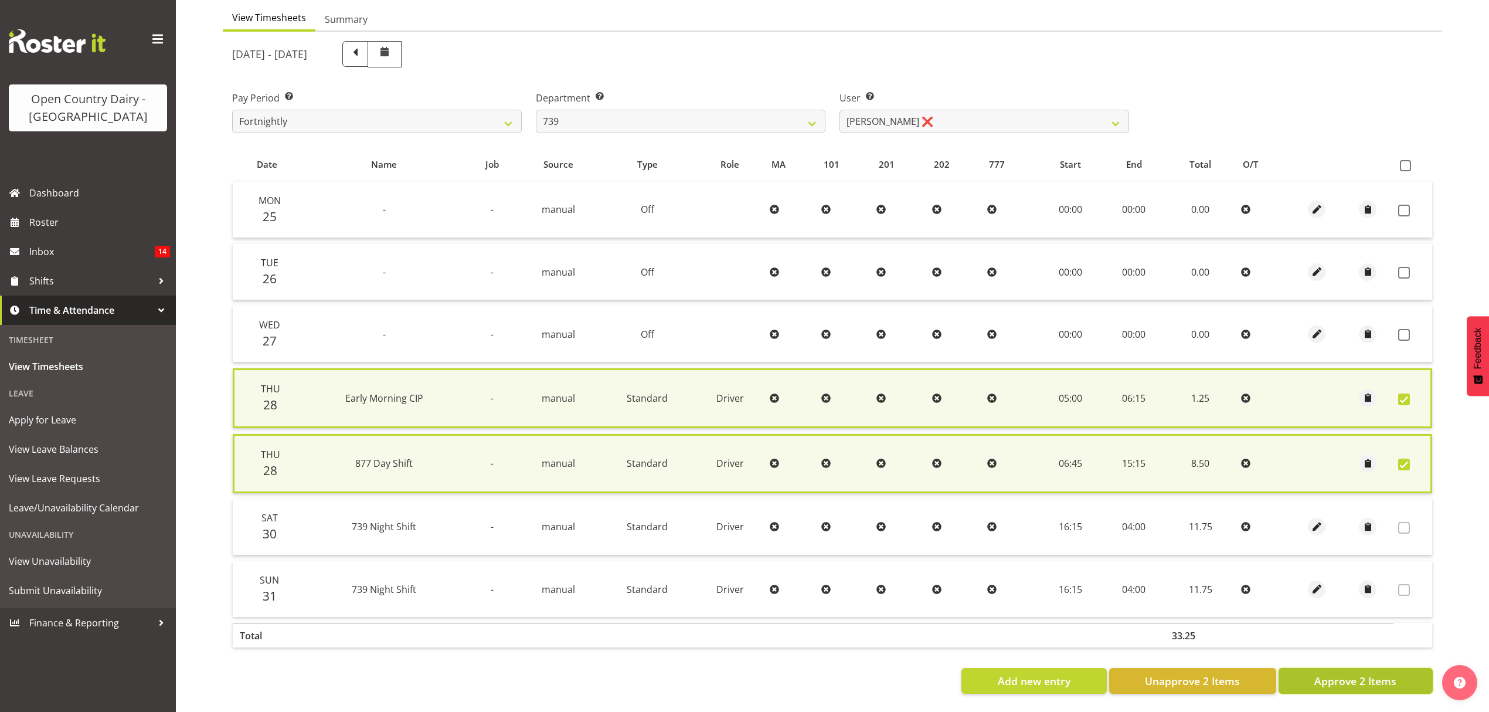
click at [1372, 674] on span "Approve 2 Items" at bounding box center [1356, 680] width 82 height 15
checkbox input "false"
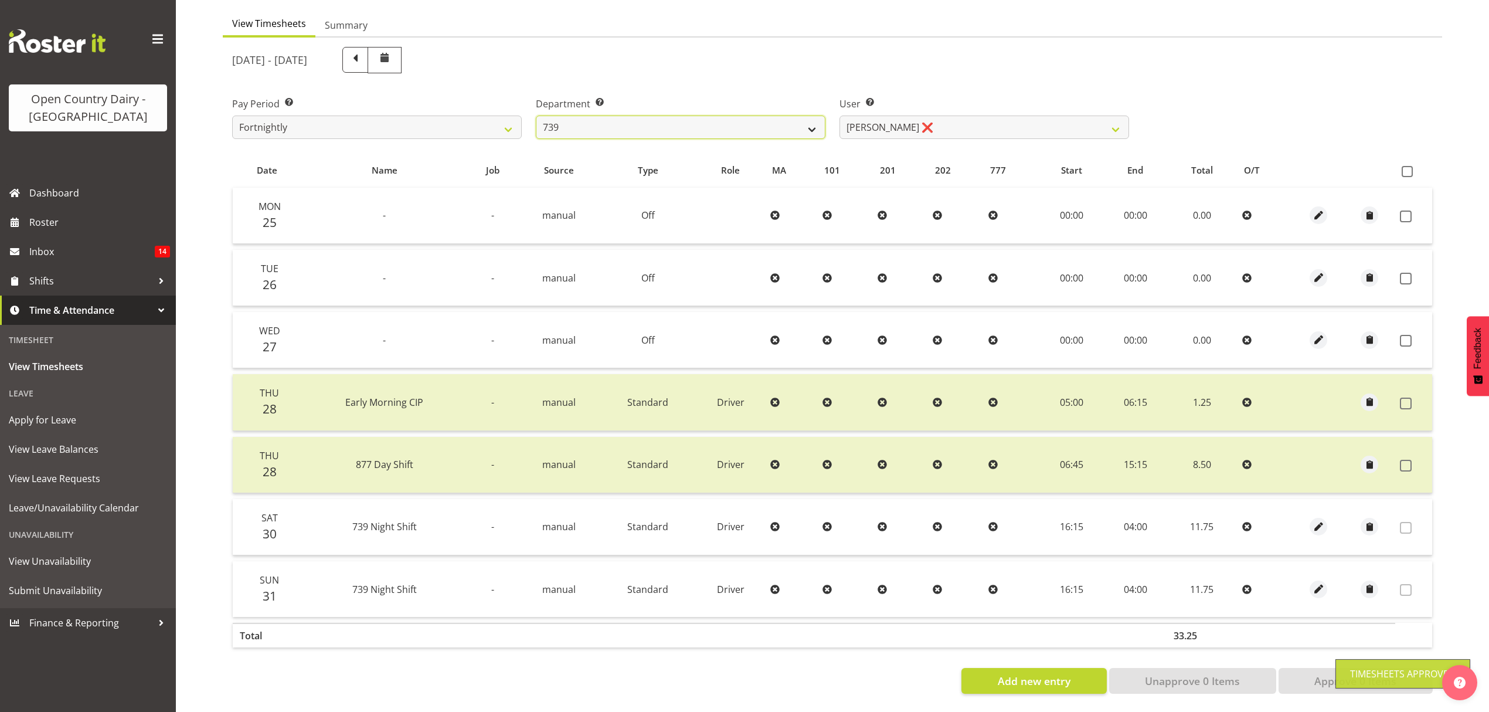
click at [690, 118] on select "734 735 736 737 738 739 851 852 853 854 855 856 858 861 862 865 868 869 870 873" at bounding box center [681, 127] width 290 height 23
select select "755"
click at [536, 116] on select "734 735 736 737 738 739 851 852 853 854 855 856 858 861 862 865 868 869 870 873" at bounding box center [681, 127] width 290 height 23
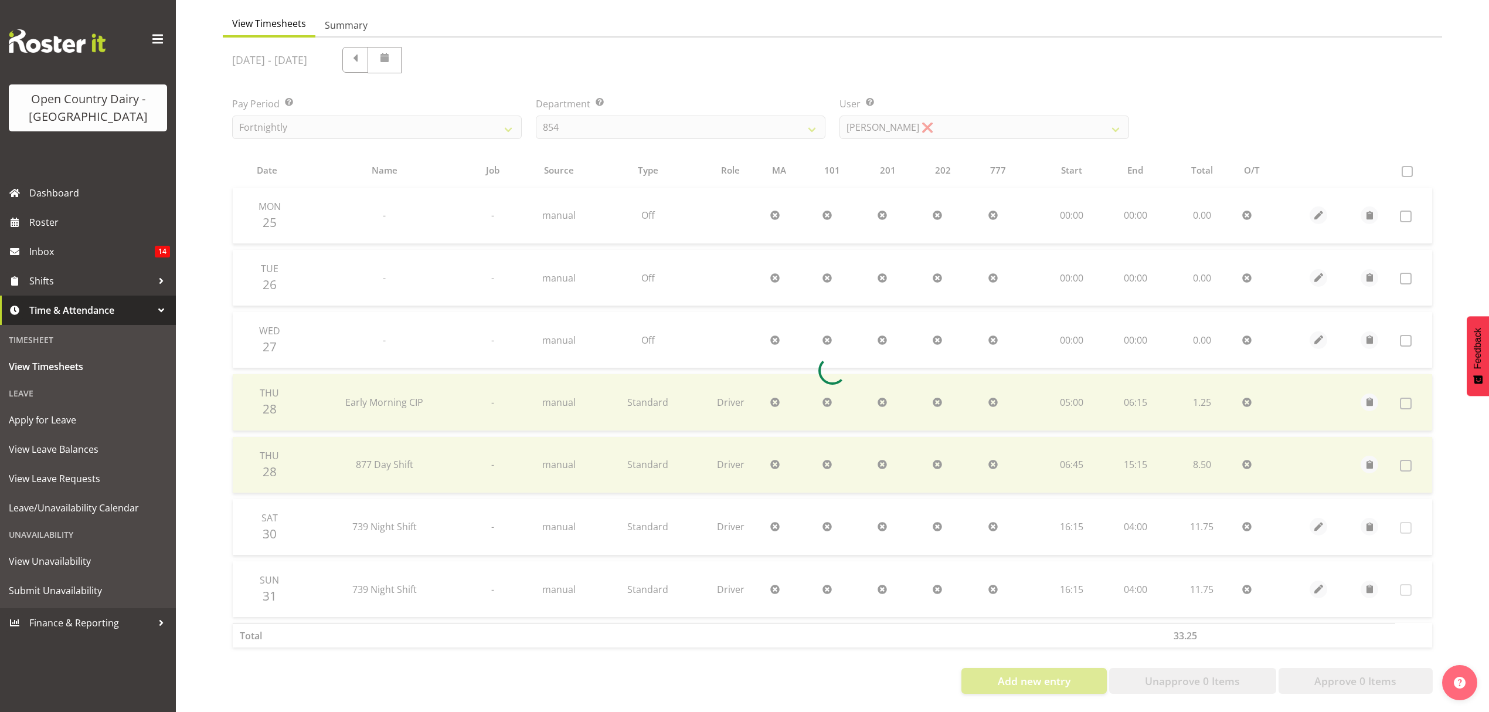
click at [617, 320] on div at bounding box center [833, 371] width 1220 height 666
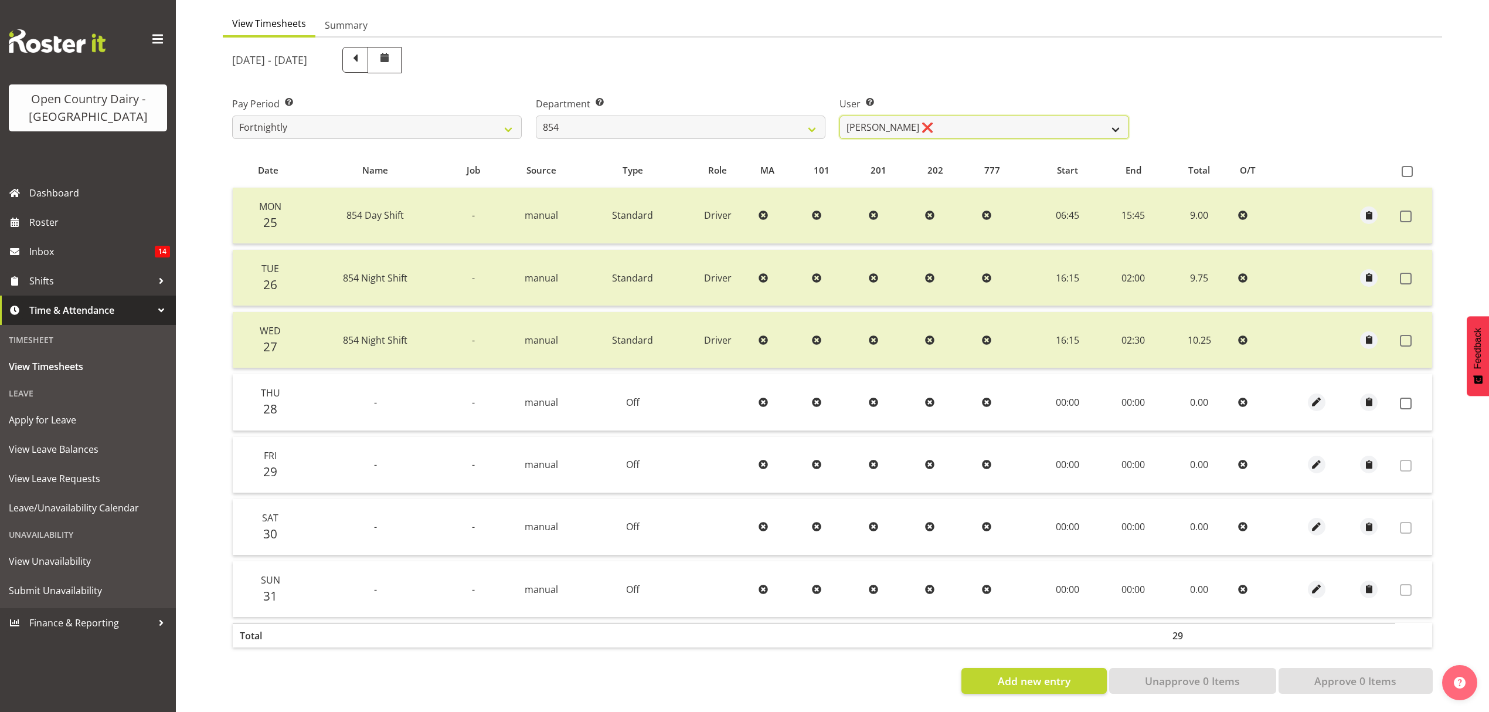
click at [946, 122] on select "[PERSON_NAME] ❌ [PERSON_NAME] ❌ [PERSON_NAME] ❌ [PERSON_NAME] ❌" at bounding box center [985, 127] width 290 height 23
select select "10054"
click at [840, 116] on select "[PERSON_NAME] ❌ [PERSON_NAME] ❌ [PERSON_NAME] ❌ [PERSON_NAME] ❌" at bounding box center [985, 127] width 290 height 23
click at [938, 191] on div at bounding box center [833, 371] width 1220 height 666
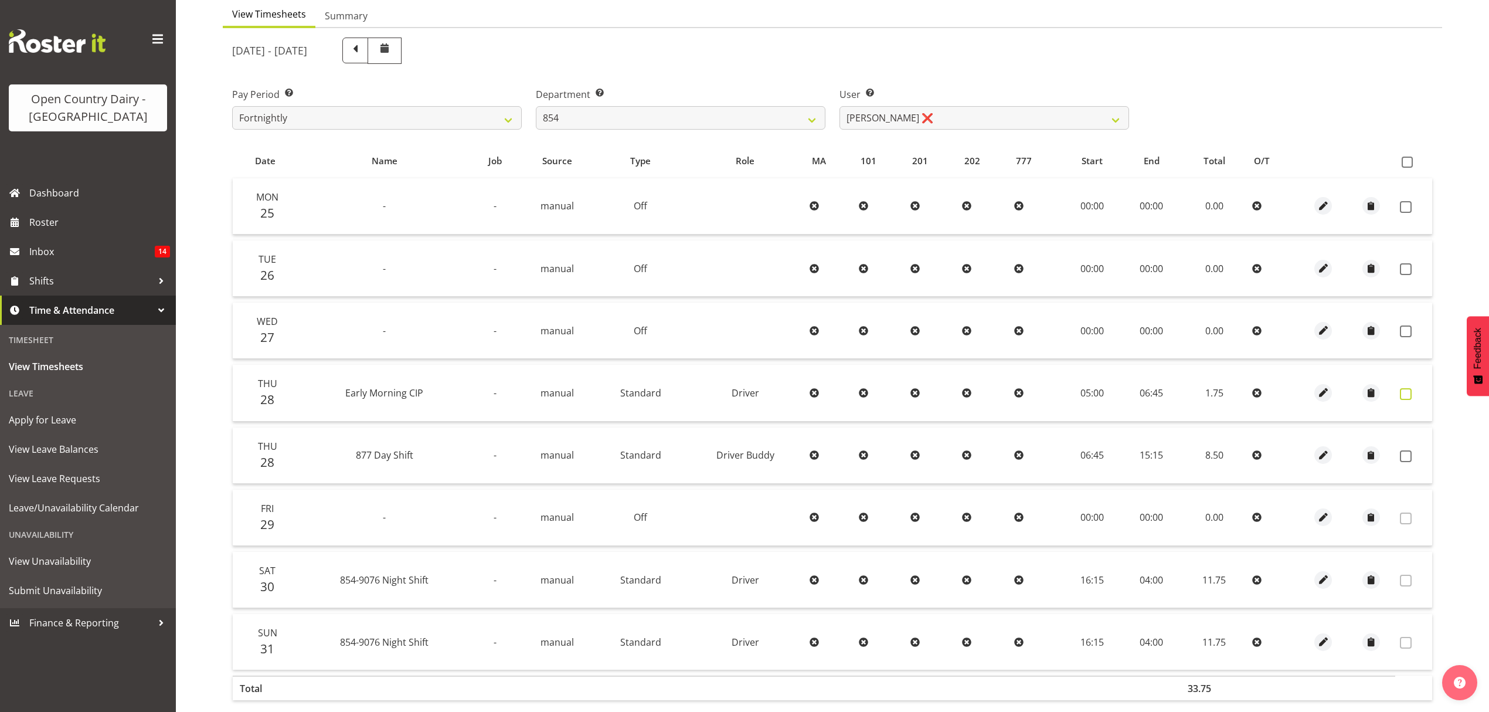
click at [1406, 390] on span at bounding box center [1406, 394] width 12 height 12
checkbox input "true"
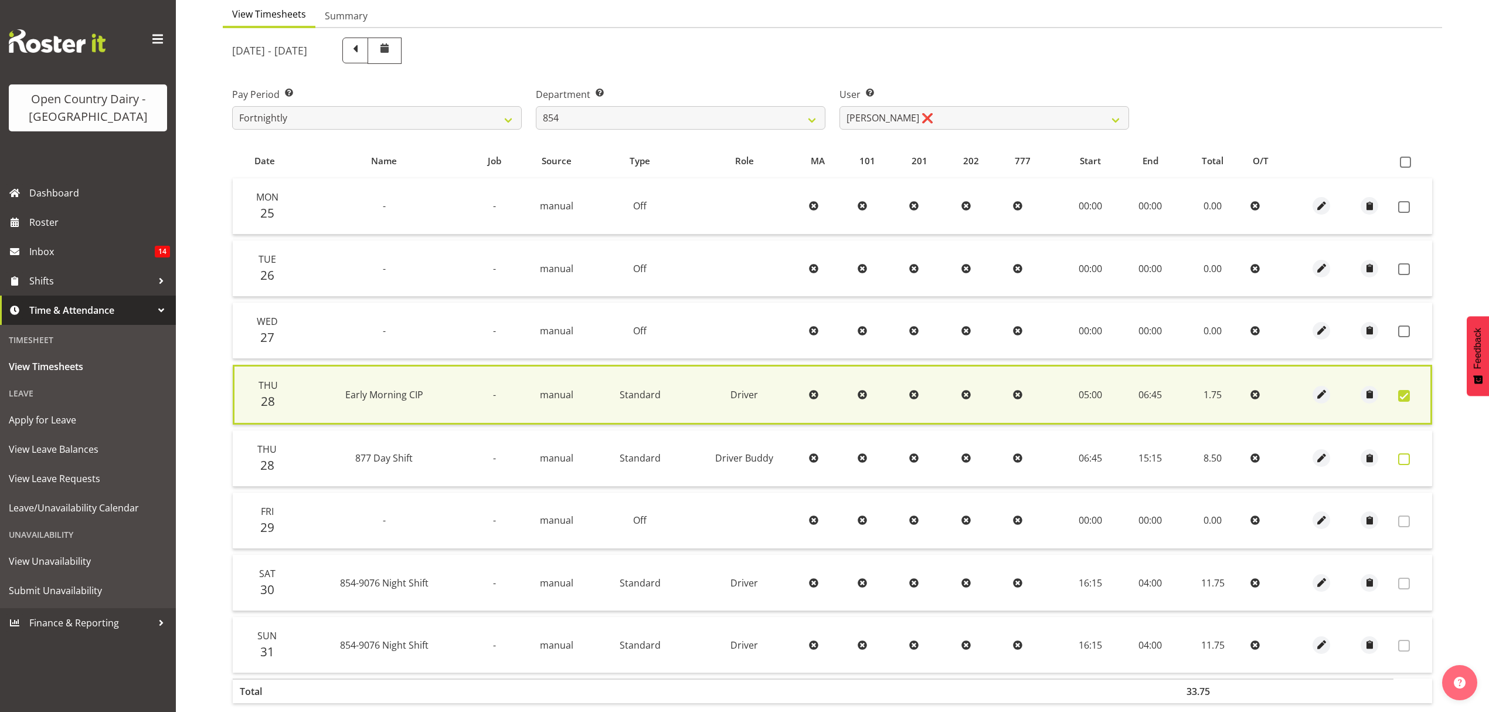
click at [1401, 453] on span at bounding box center [1404, 459] width 12 height 12
checkbox input "true"
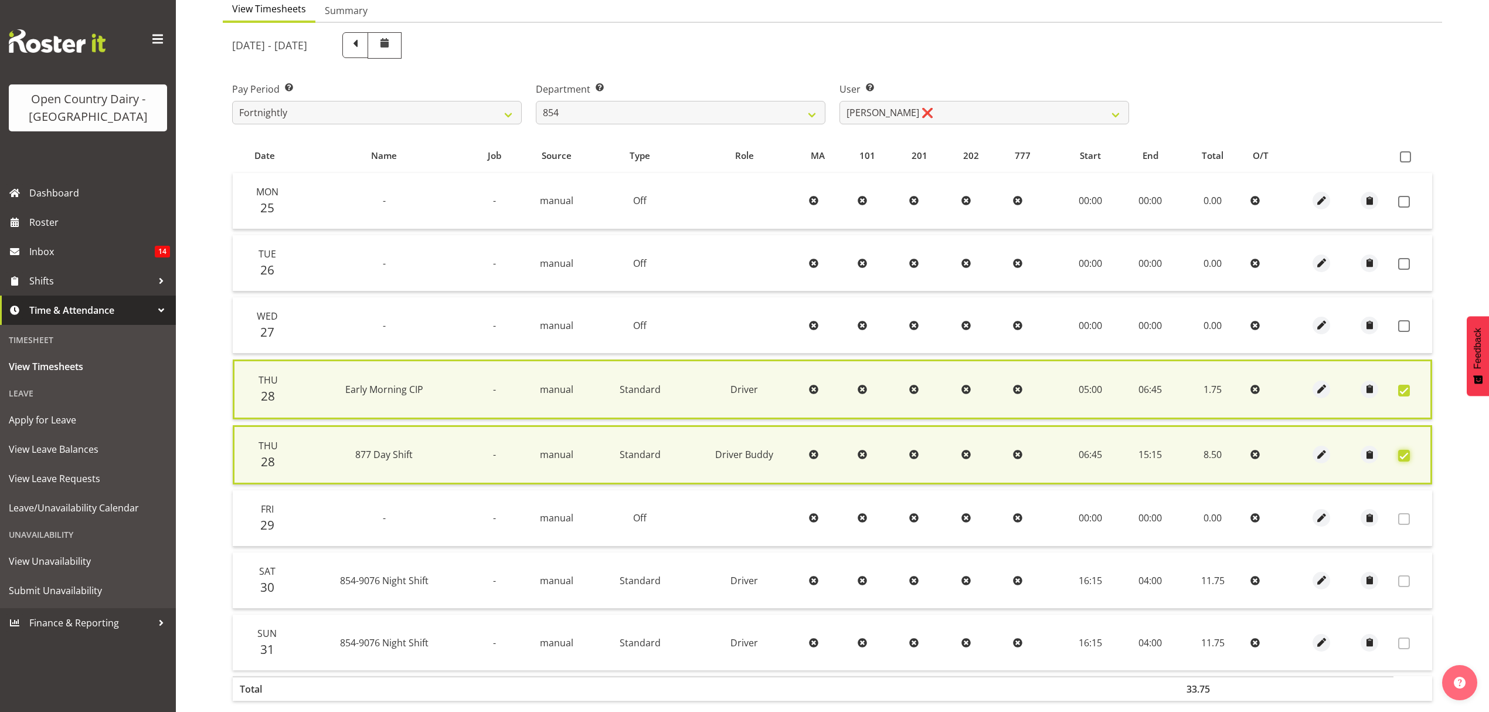
scroll to position [184, 0]
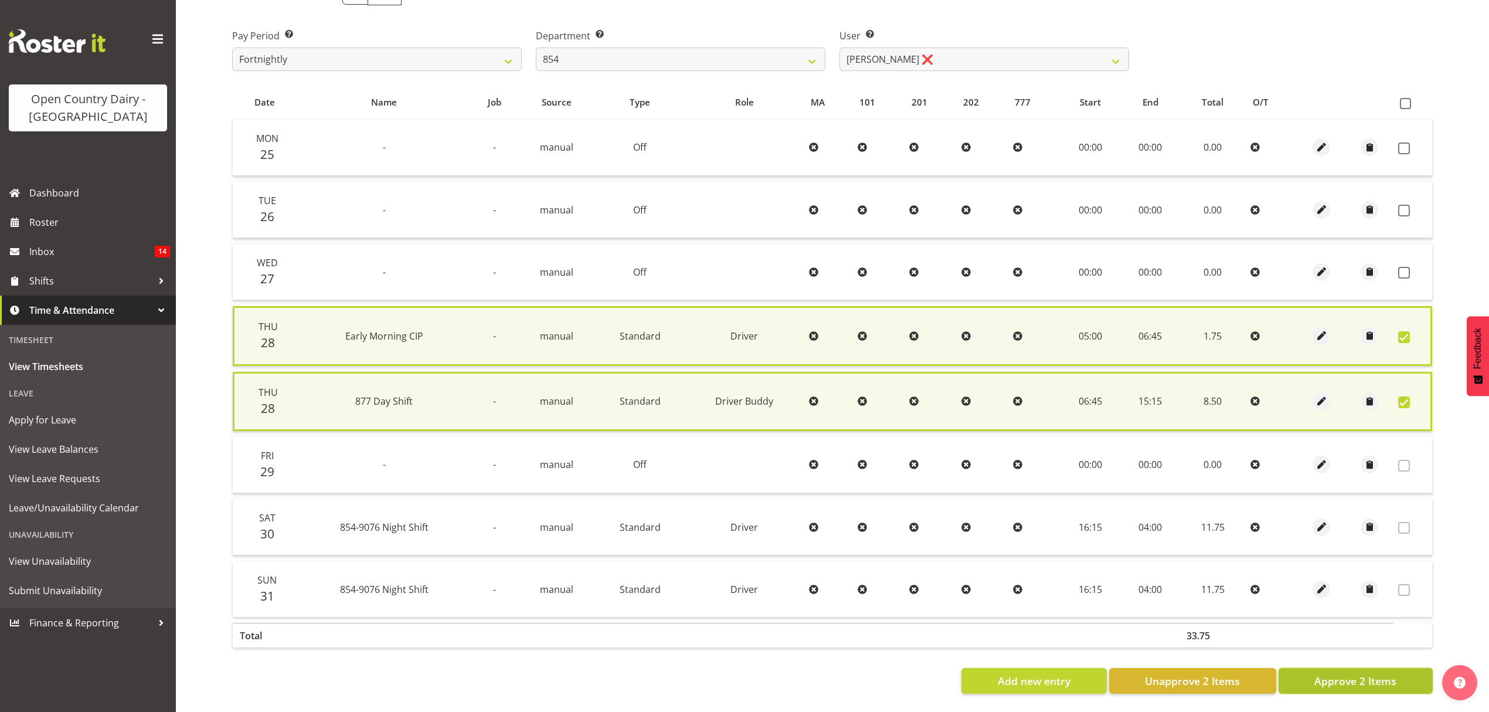
click at [1396, 673] on span "Approve 2 Items" at bounding box center [1356, 680] width 82 height 15
checkbox input "false"
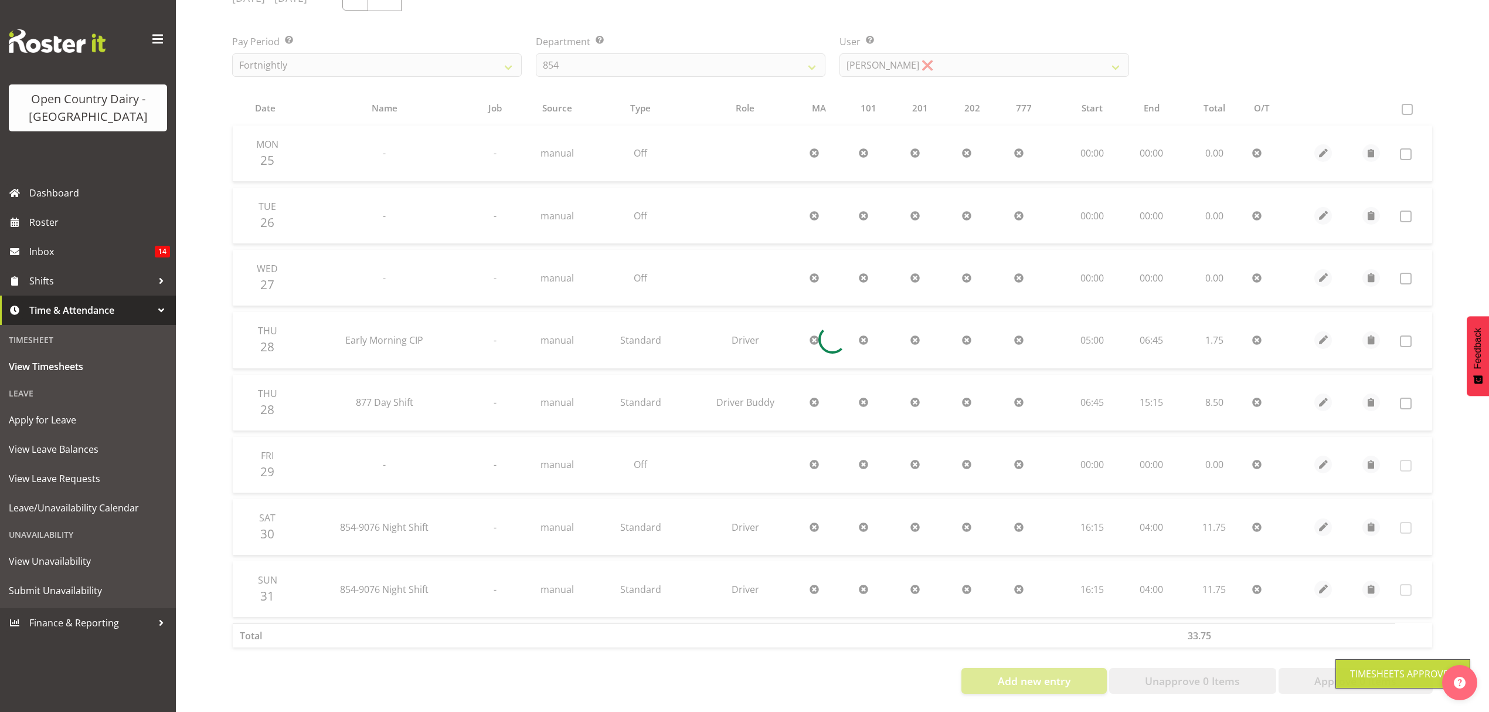
scroll to position [179, 0]
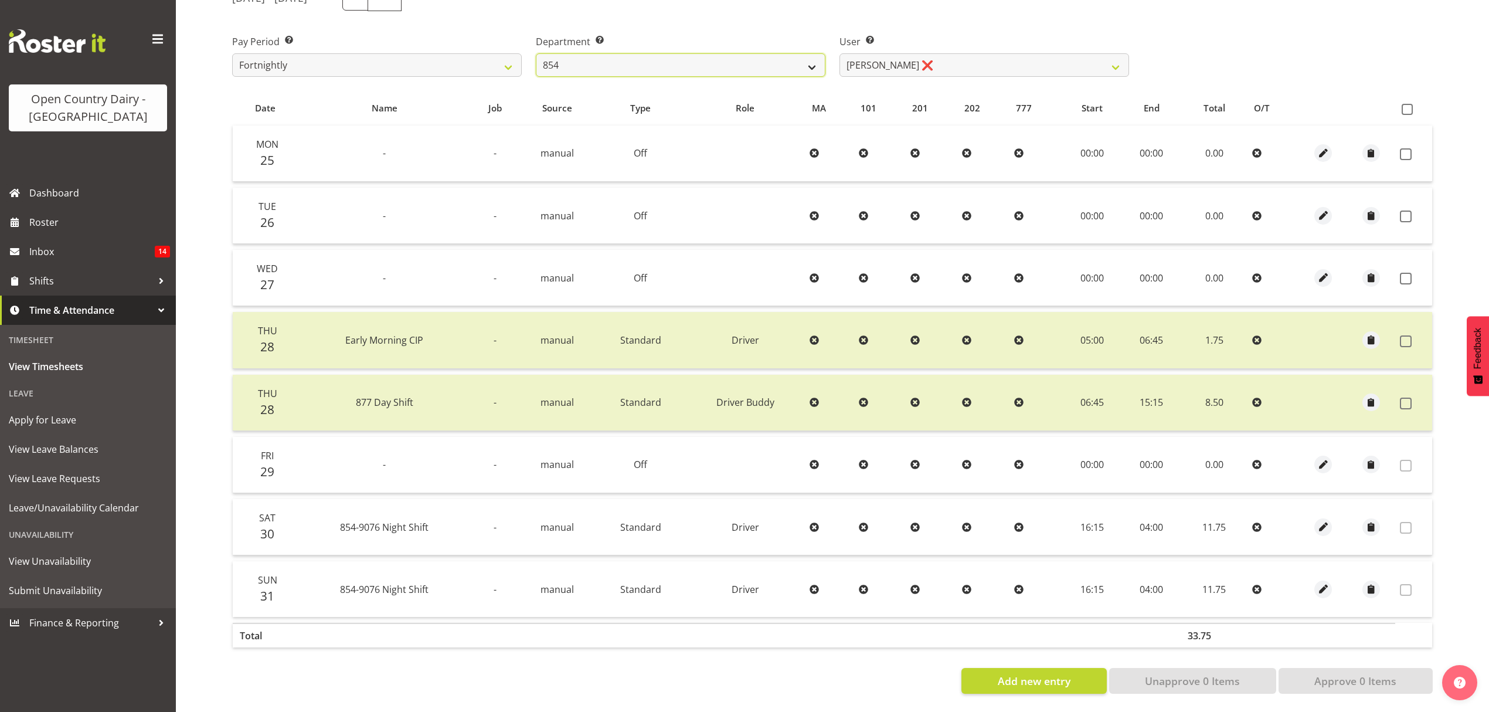
click at [745, 62] on select "734 735 736 737 738 739 851 852 853 854 855 856 858 861 862 865 868 869 870 873" at bounding box center [681, 64] width 290 height 23
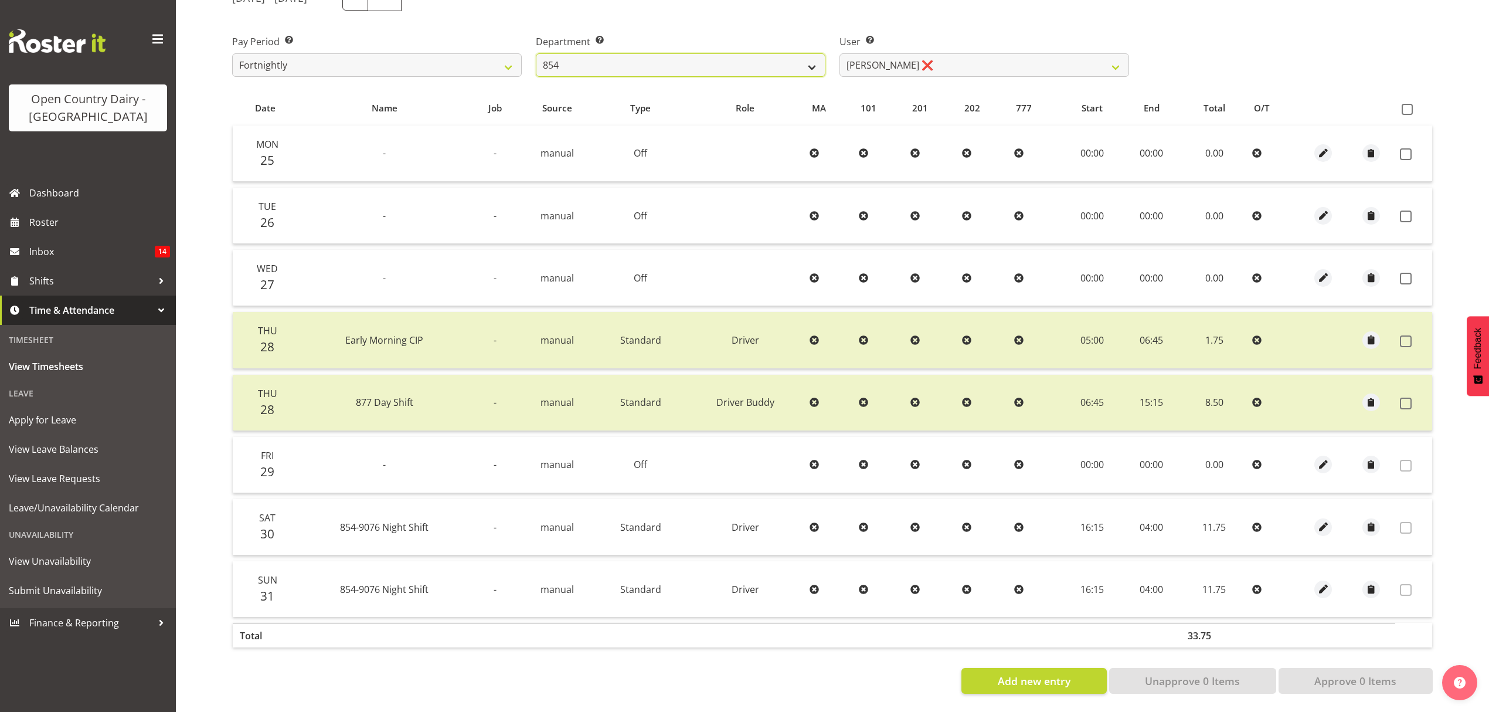
select select "806"
click at [536, 53] on select "734 735 736 737 738 739 851 852 853 854 855 856 858 861 862 865 868 869 870 873" at bounding box center [681, 64] width 290 height 23
click at [0, 0] on div at bounding box center [0, 0] width 0 height 0
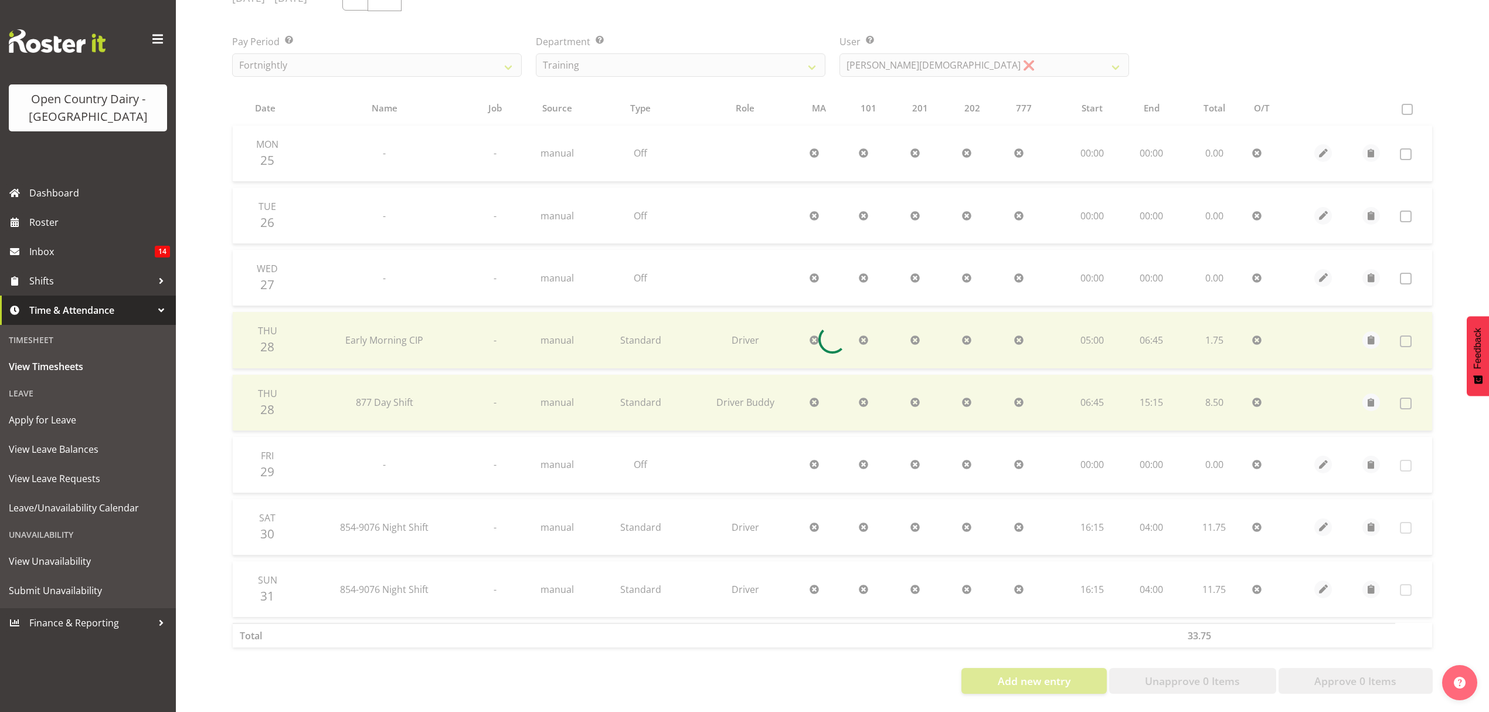
scroll to position [55, 0]
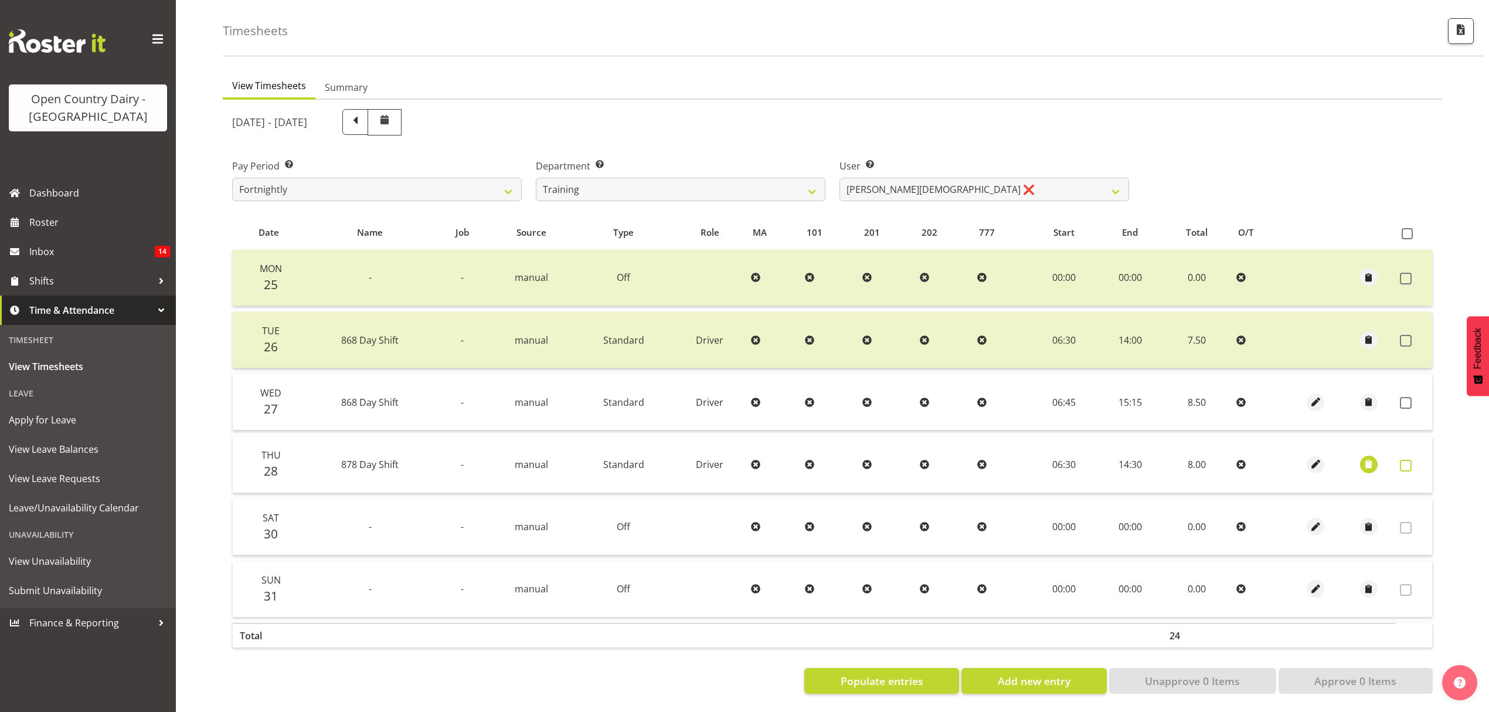
click at [1403, 460] on span at bounding box center [1406, 466] width 12 height 12
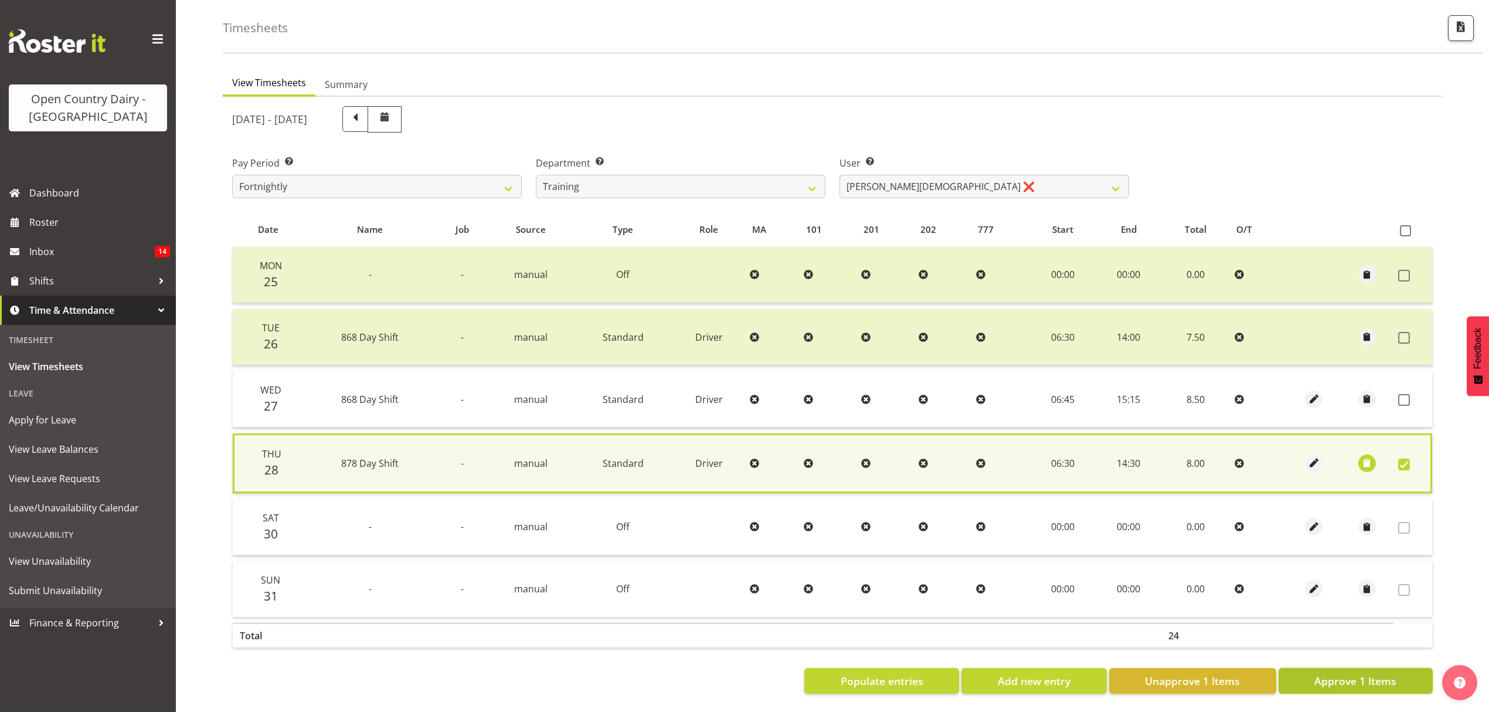
click at [1366, 674] on span "Approve 1 Items" at bounding box center [1356, 680] width 82 height 15
checkbox input "false"
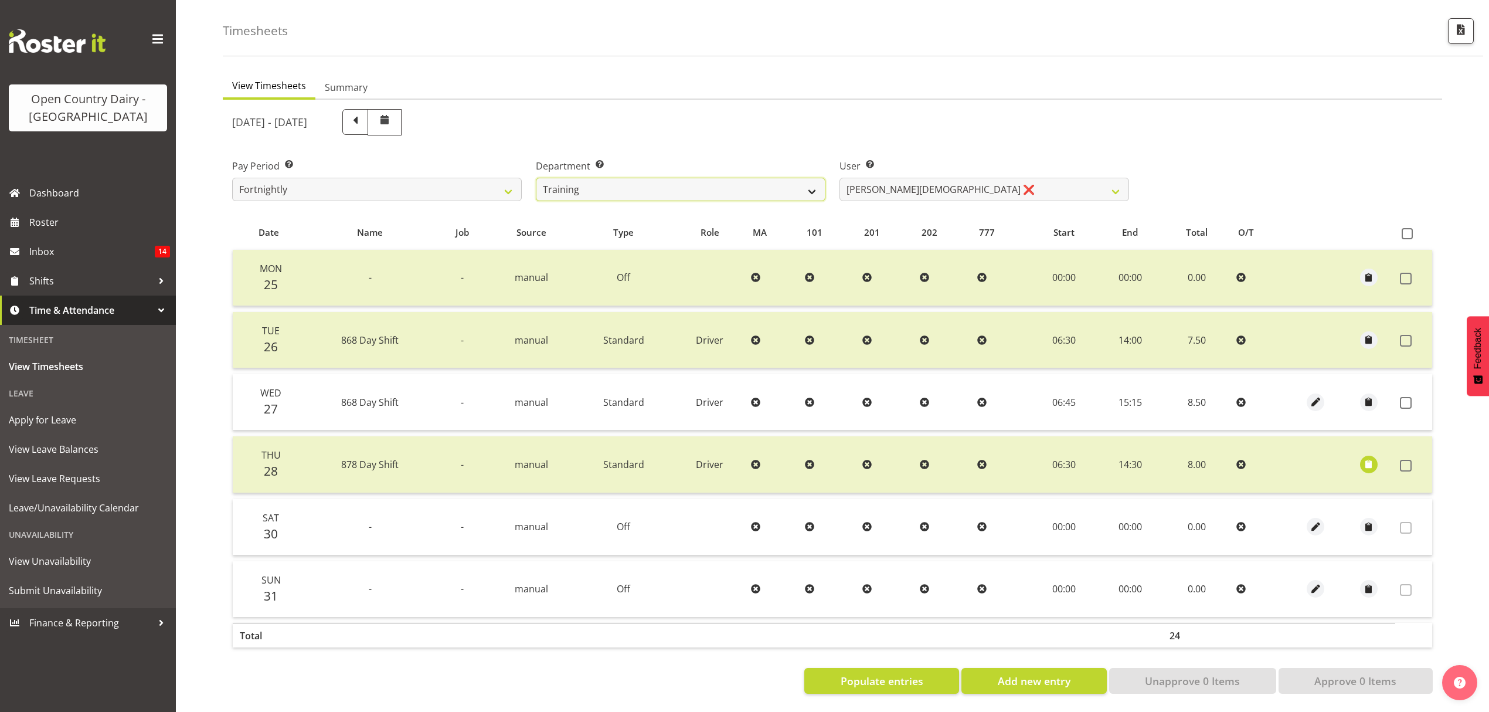
click at [713, 186] on select "734 735 736 737 738 739 851 852 853 854 855 856 858 861 862 865 868 869 870 873" at bounding box center [681, 189] width 290 height 23
select select "908"
click at [536, 178] on select "734 735 736 737 738 739 851 852 853 854 855 856 858 861 862 865 868 869 870 873" at bounding box center [681, 189] width 290 height 23
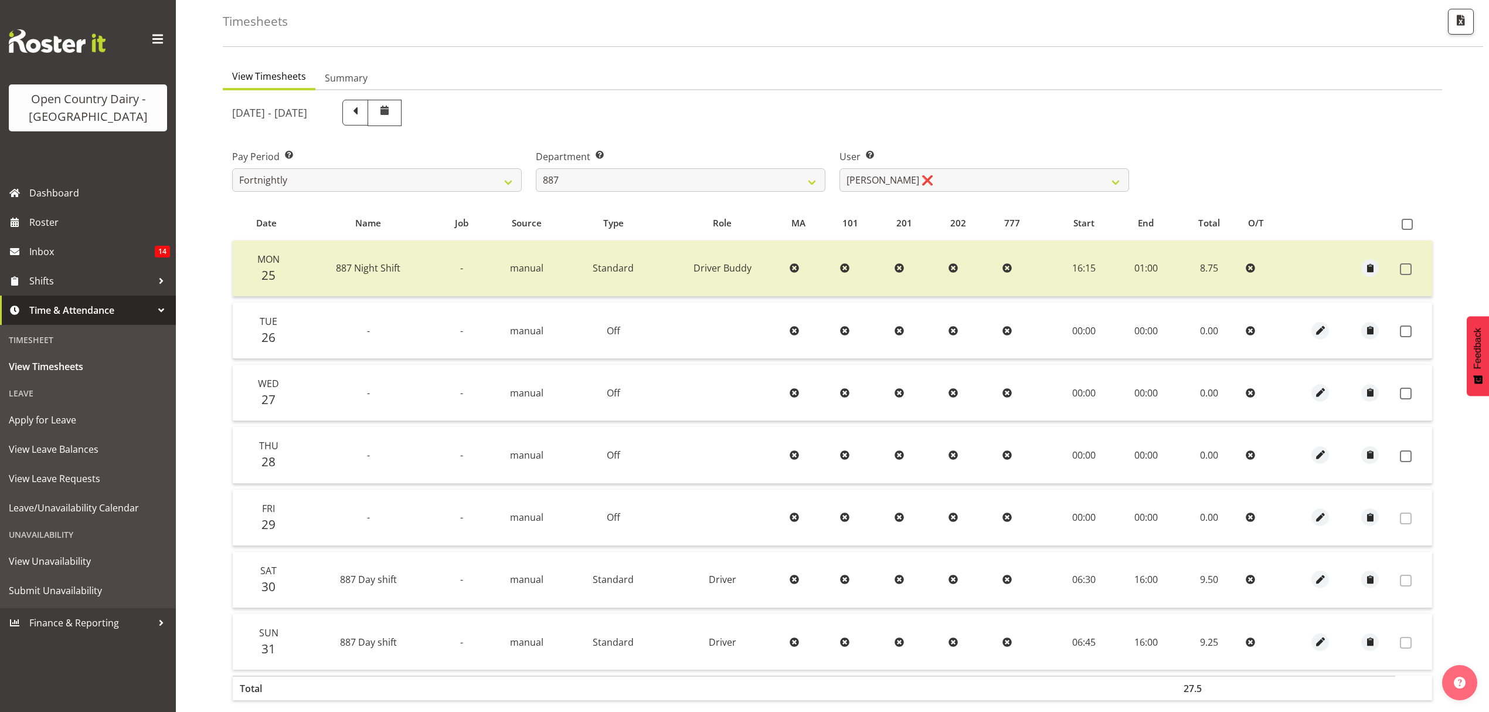
click at [1021, 198] on div "[DATE] - [DATE] Pay Period Select which pay period you would like to view. Fort…" at bounding box center [832, 420] width 1201 height 654
click at [1020, 198] on div "User Select user. Note: This is filtered down by the previous two drop-down ite…" at bounding box center [985, 166] width 304 height 66
click at [1012, 191] on select "[PERSON_NAME] ❌ [PERSON_NAME] ❌ [PERSON_NAME] ❌ [PERSON_NAME] ❌" at bounding box center [985, 179] width 290 height 23
select select "10376"
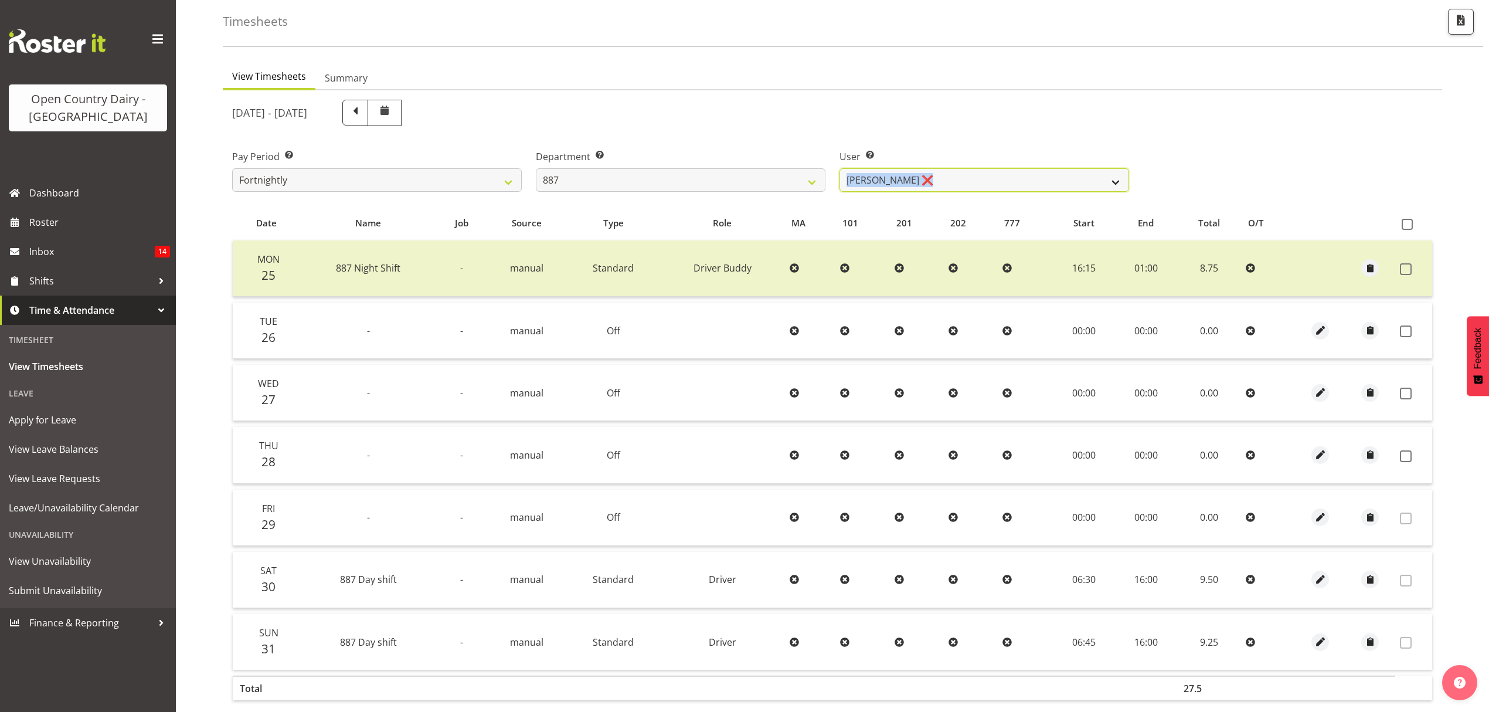
click at [840, 168] on select "[PERSON_NAME] ❌ [PERSON_NAME] ❌ [PERSON_NAME] ❌ [PERSON_NAME] ❌" at bounding box center [985, 179] width 290 height 23
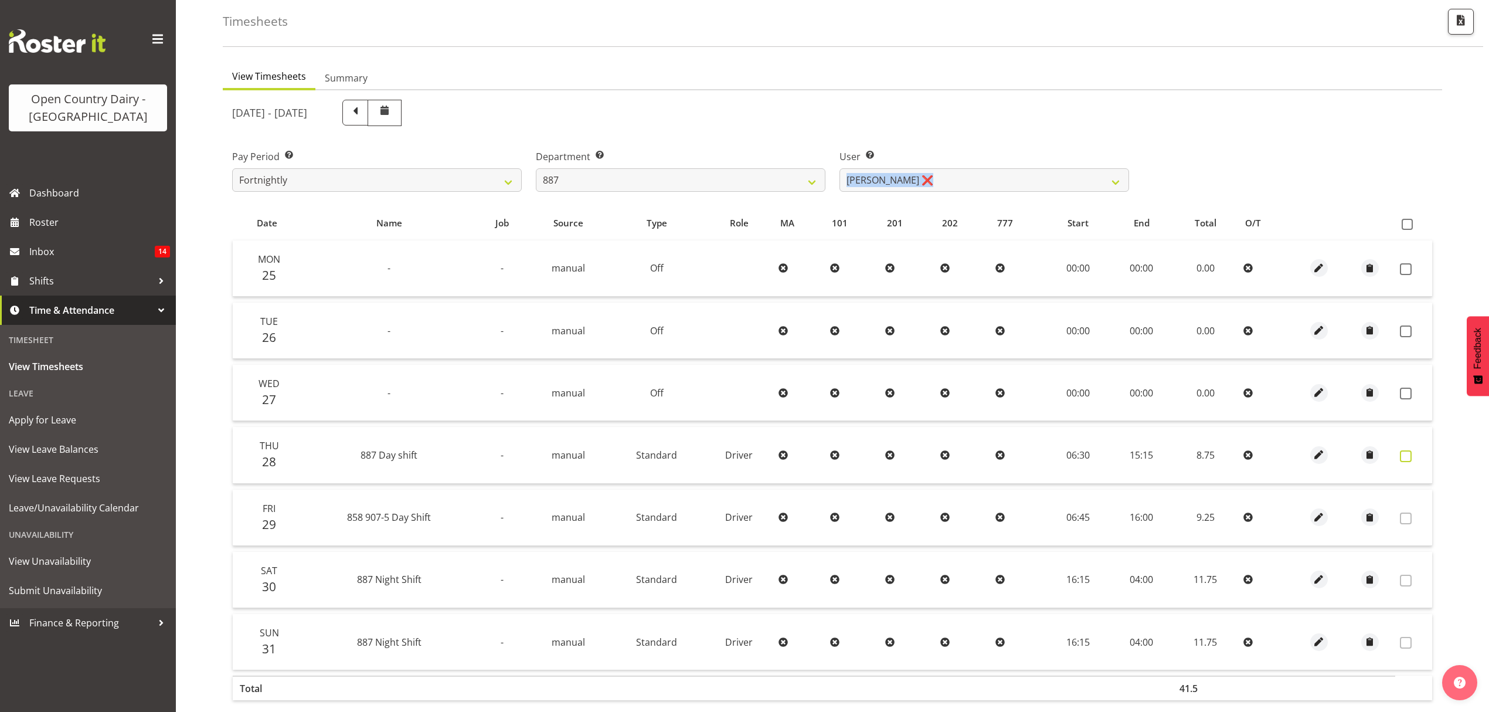
click at [1410, 456] on span at bounding box center [1406, 456] width 12 height 12
click at [1410, 456] on label at bounding box center [1409, 456] width 18 height 12
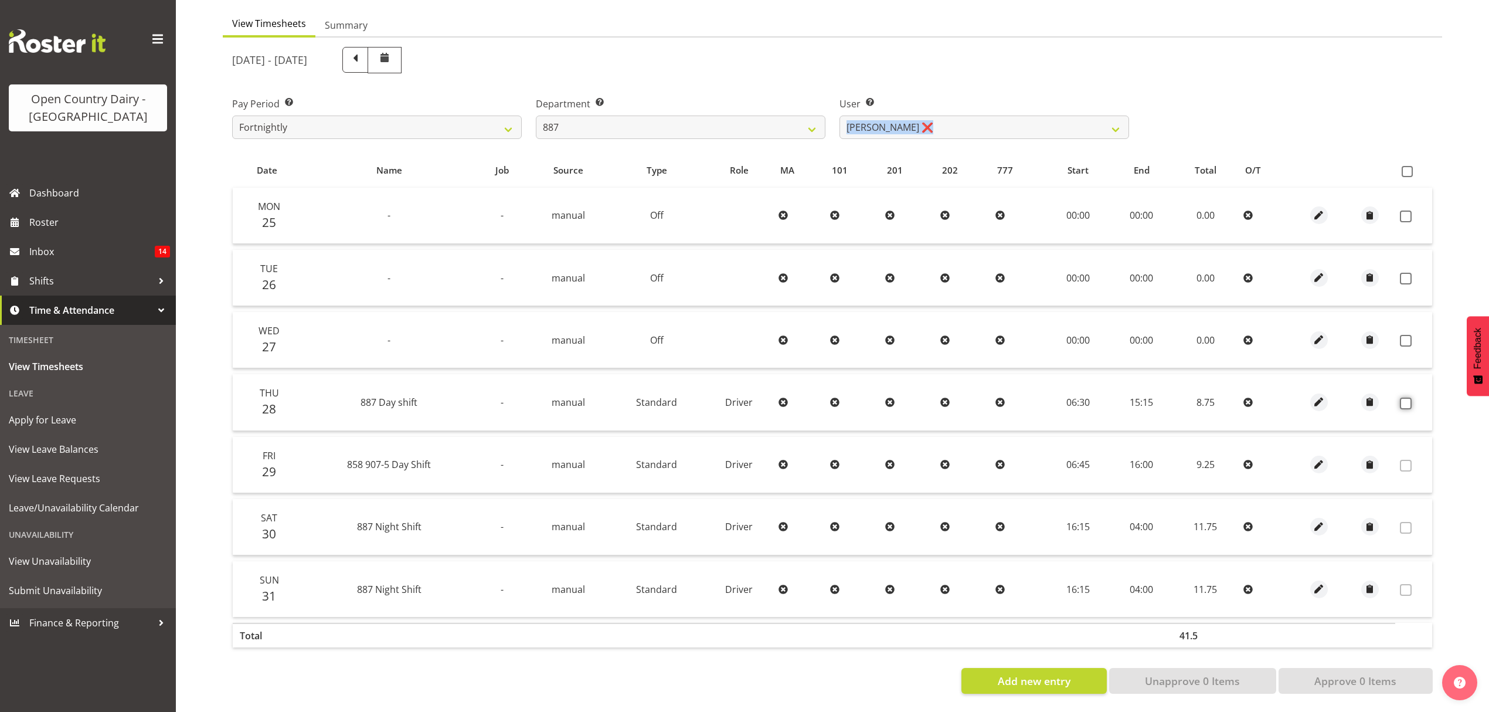
scroll to position [117, 0]
click at [1406, 398] on td at bounding box center [1414, 402] width 37 height 56
click at [1407, 398] on span at bounding box center [1406, 404] width 12 height 12
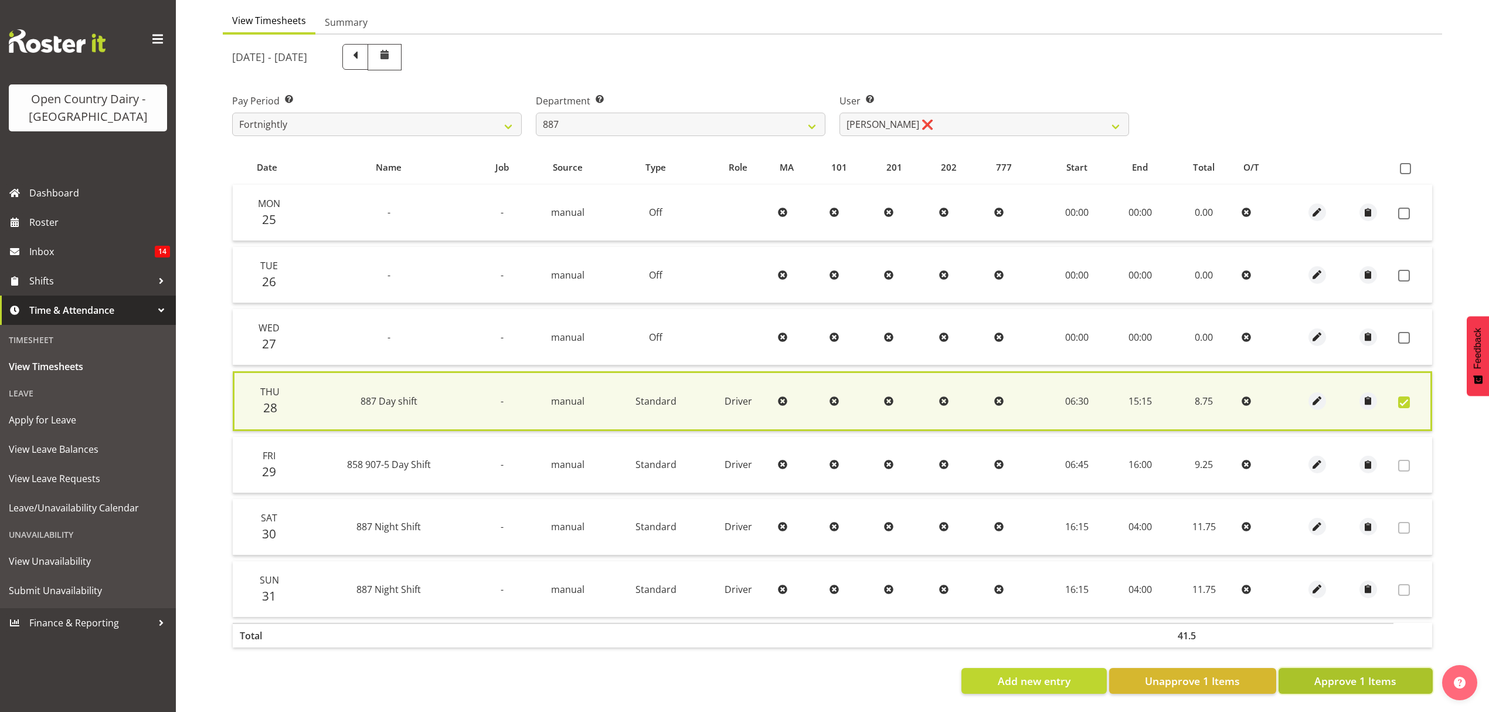
click at [1339, 680] on button "Approve 1 Items" at bounding box center [1356, 681] width 154 height 26
checkbox input "false"
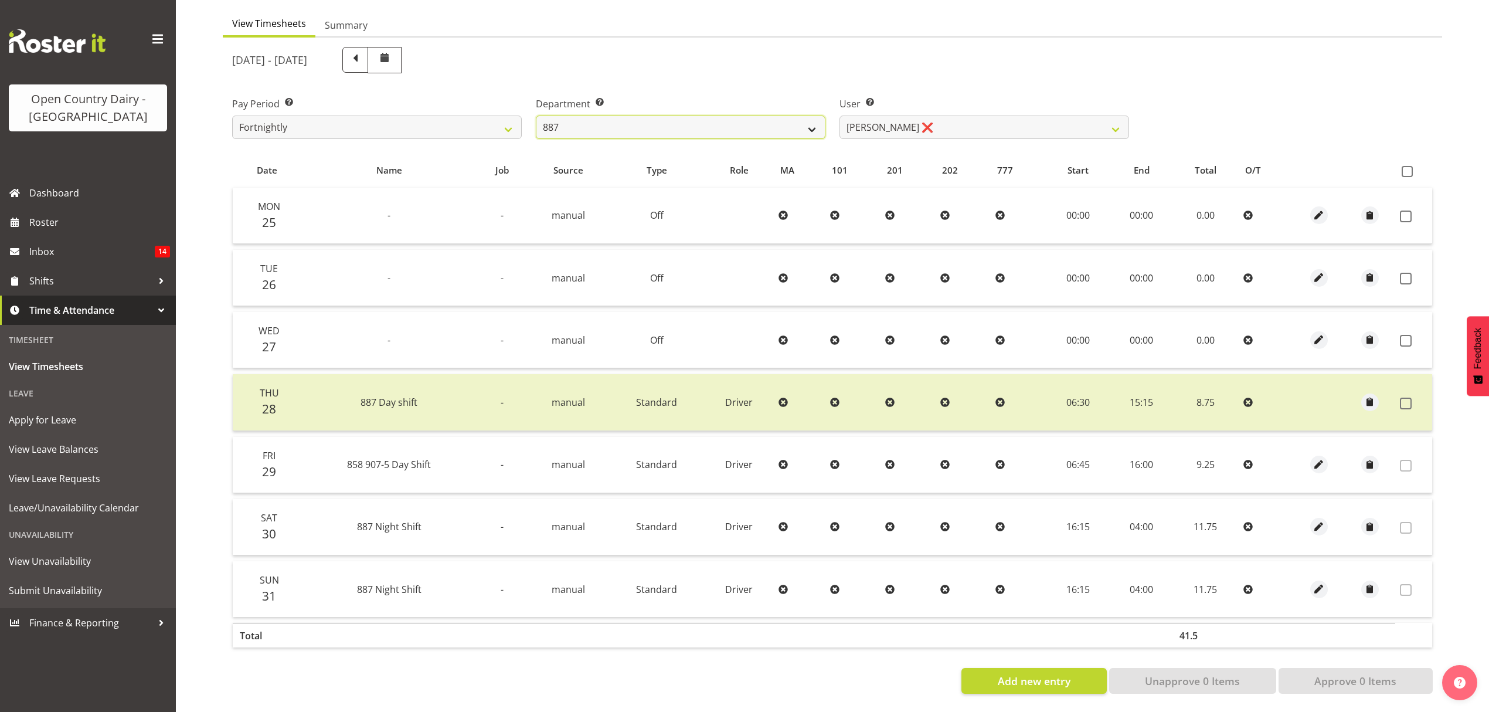
click at [664, 127] on select "734 735 736 737 738 739 851 852 853 854 855 856 858 861 862 865 868 869 870 873" at bounding box center [681, 127] width 290 height 23
select select "667"
click at [536, 116] on select "734 735 736 737 738 739 851 852 853 854 855 856 858 861 862 865 868 869 870 873" at bounding box center [681, 127] width 290 height 23
select select "7420"
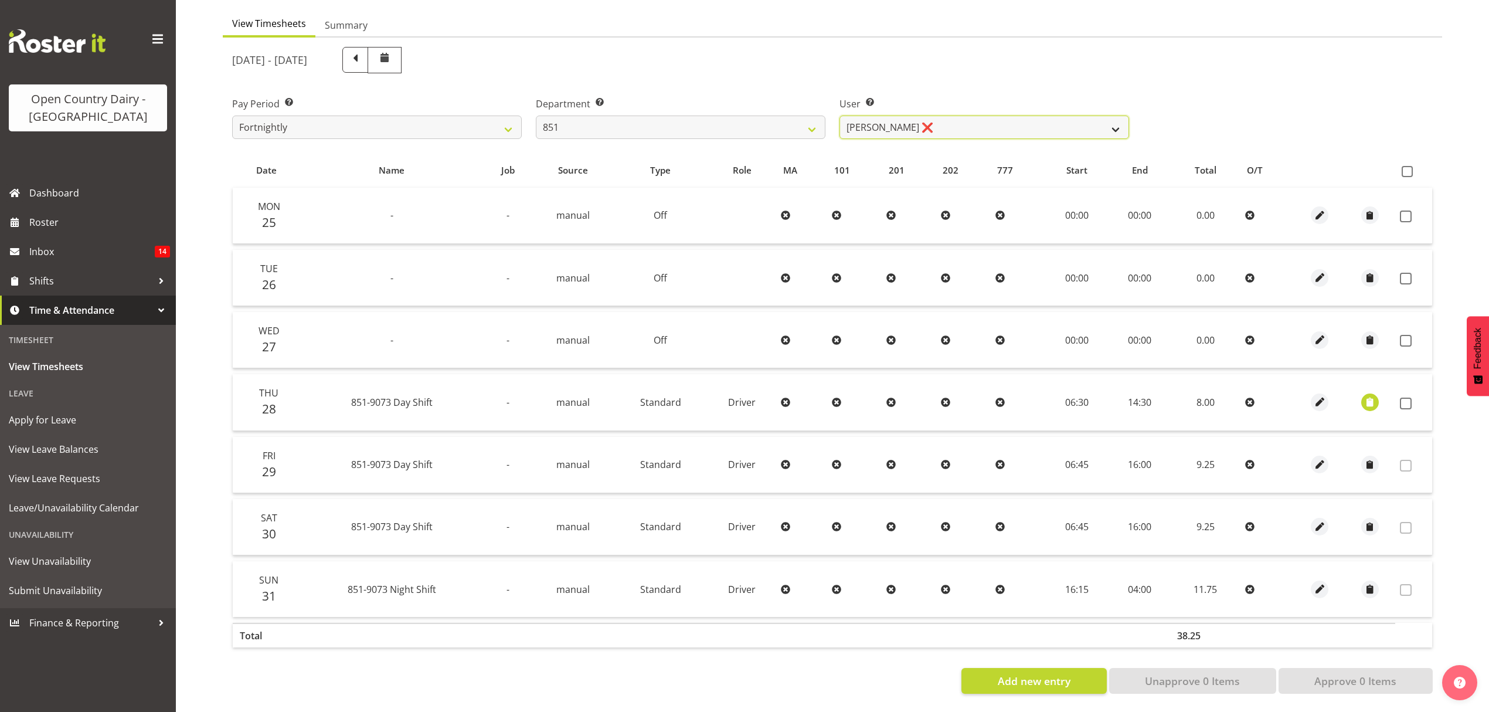
click at [1044, 123] on select "[PERSON_NAME] ❌ [PERSON_NAME] ❌ [PERSON_NAME] ❌" at bounding box center [985, 127] width 290 height 23
click at [1404, 399] on span at bounding box center [1406, 404] width 12 height 12
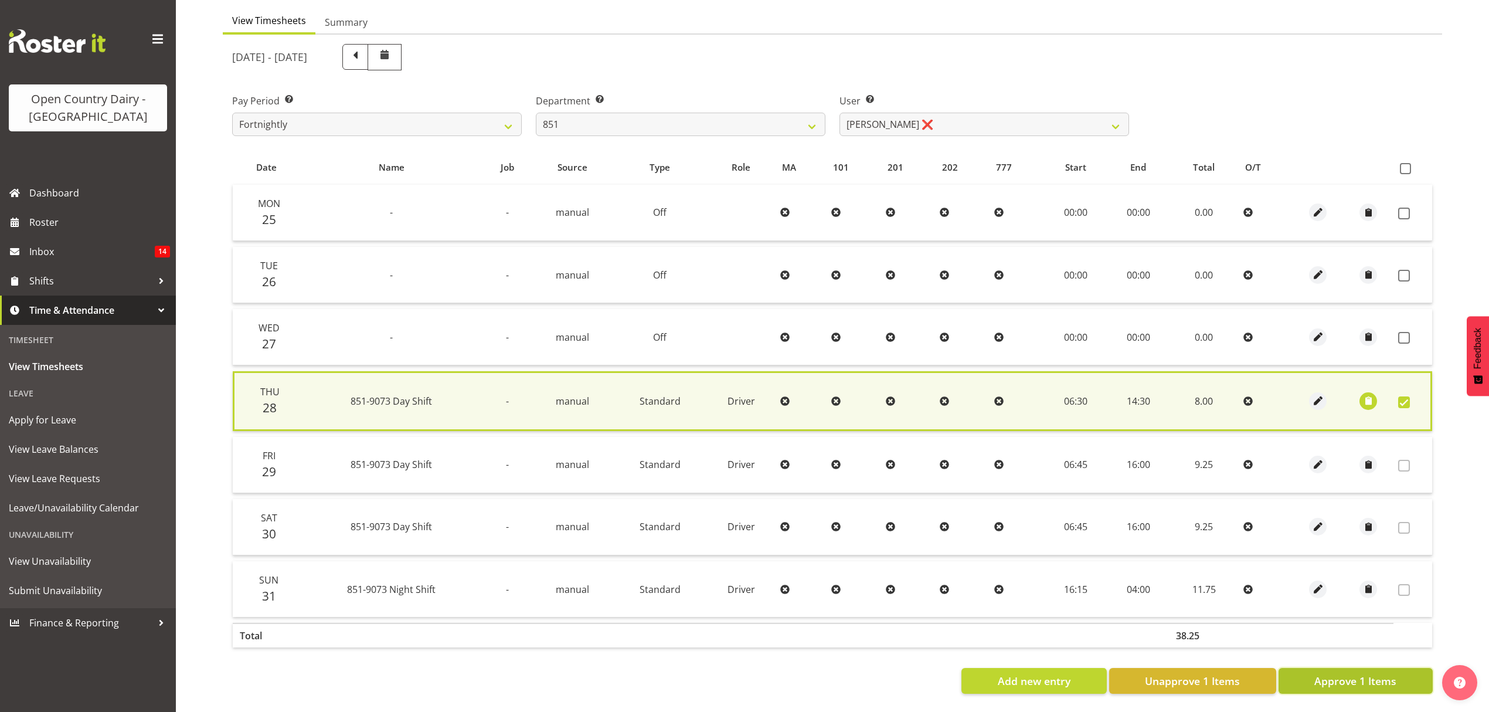
click at [1366, 676] on span "Approve 1 Items" at bounding box center [1356, 680] width 82 height 15
click at [1366, 676] on div "Add new entry Unapprove 1 Items Approve 1 Items" at bounding box center [832, 681] width 1201 height 26
checkbox input "false"
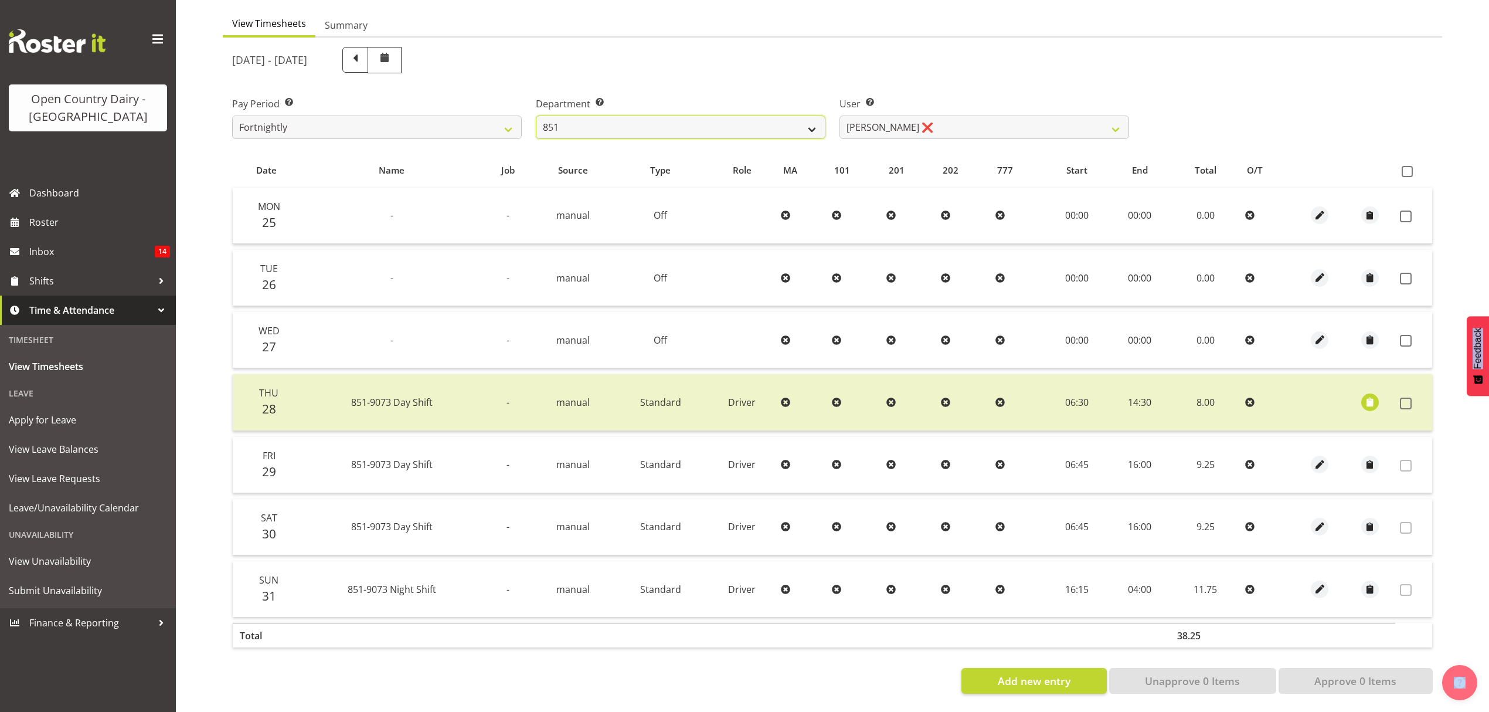
click at [674, 116] on select "734 735 736 737 738 739 851 852 853 854 855 856 858 861 862 865 868 869 870 873" at bounding box center [681, 127] width 290 height 23
select select "671"
click at [536, 116] on select "734 735 736 737 738 739 851 852 853 854 855 856 858 861 862 865 868 869 870 873" at bounding box center [681, 127] width 290 height 23
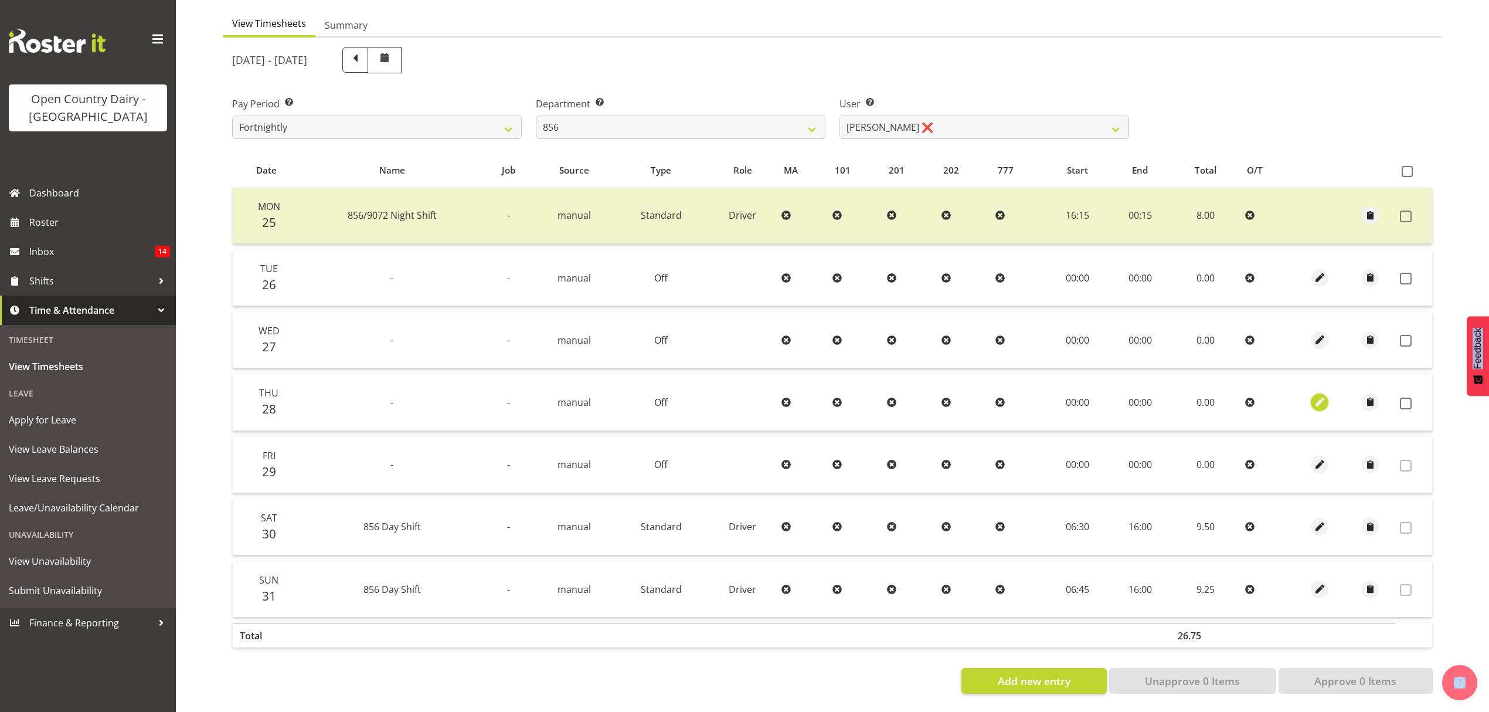
click at [1322, 395] on span "button" at bounding box center [1319, 401] width 13 height 13
click at [985, 123] on select "[PERSON_NAME] ❌ [PERSON_NAME] ❌ [PERSON_NAME] ❌ [PERSON_NAME] ❌" at bounding box center [985, 127] width 290 height 23
click at [967, 128] on select "[PERSON_NAME] ❌ [PERSON_NAME] ❌ [PERSON_NAME] ❌ [PERSON_NAME] ❌" at bounding box center [985, 127] width 290 height 23
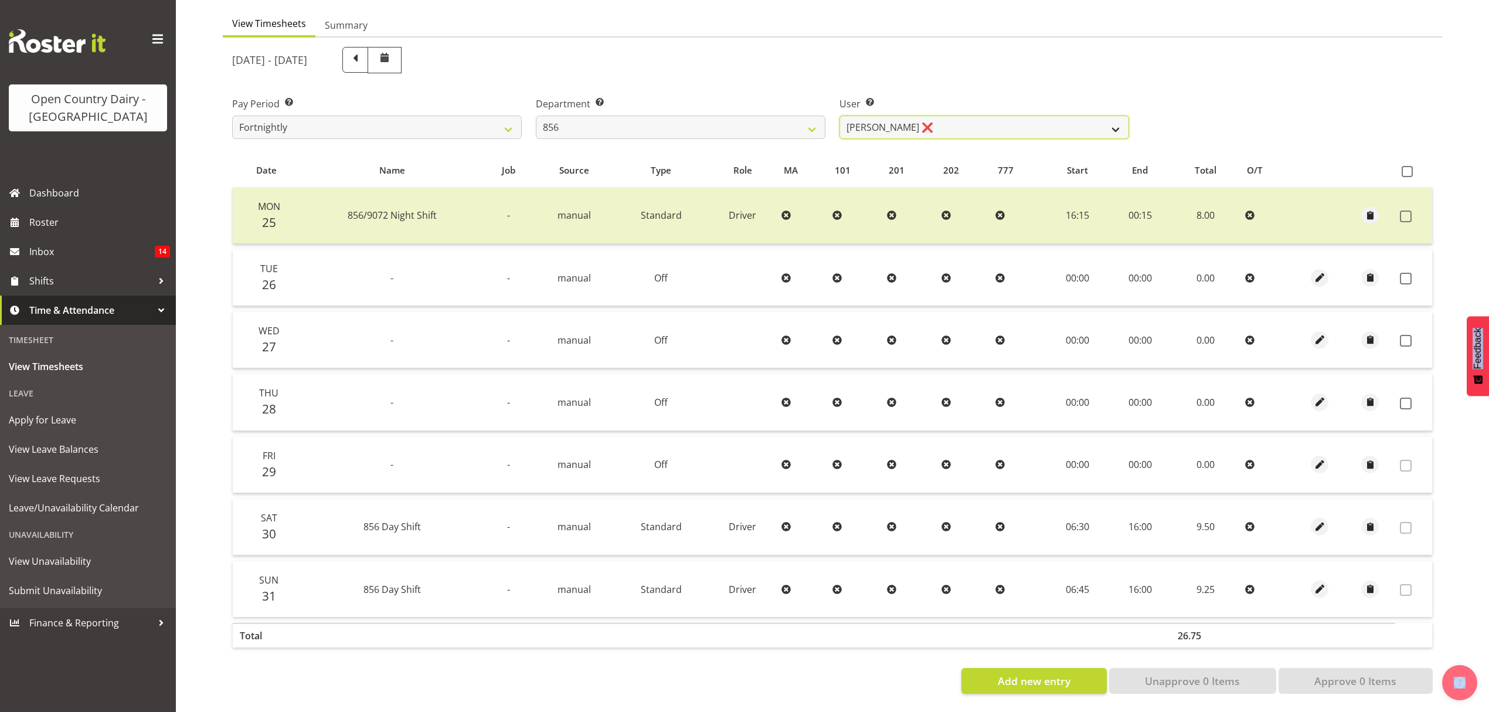
click at [967, 128] on select "[PERSON_NAME] ❌ [PERSON_NAME] ❌ [PERSON_NAME] ❌ [PERSON_NAME] ❌" at bounding box center [985, 127] width 290 height 23
select select "10196"
click at [840, 116] on select "[PERSON_NAME] ❌ [PERSON_NAME] ❌ [PERSON_NAME] ❌ [PERSON_NAME] ❌" at bounding box center [985, 127] width 290 height 23
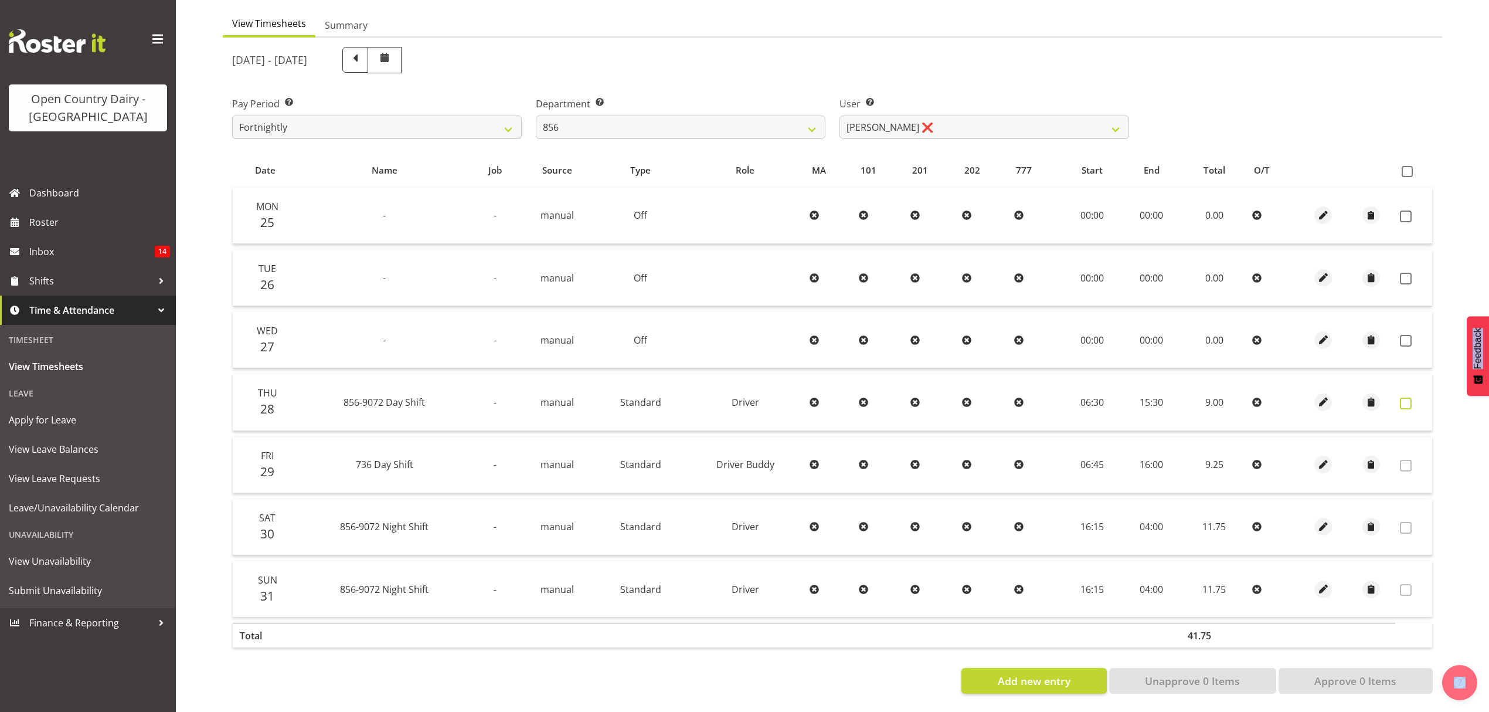
click at [1408, 398] on span at bounding box center [1406, 404] width 12 height 12
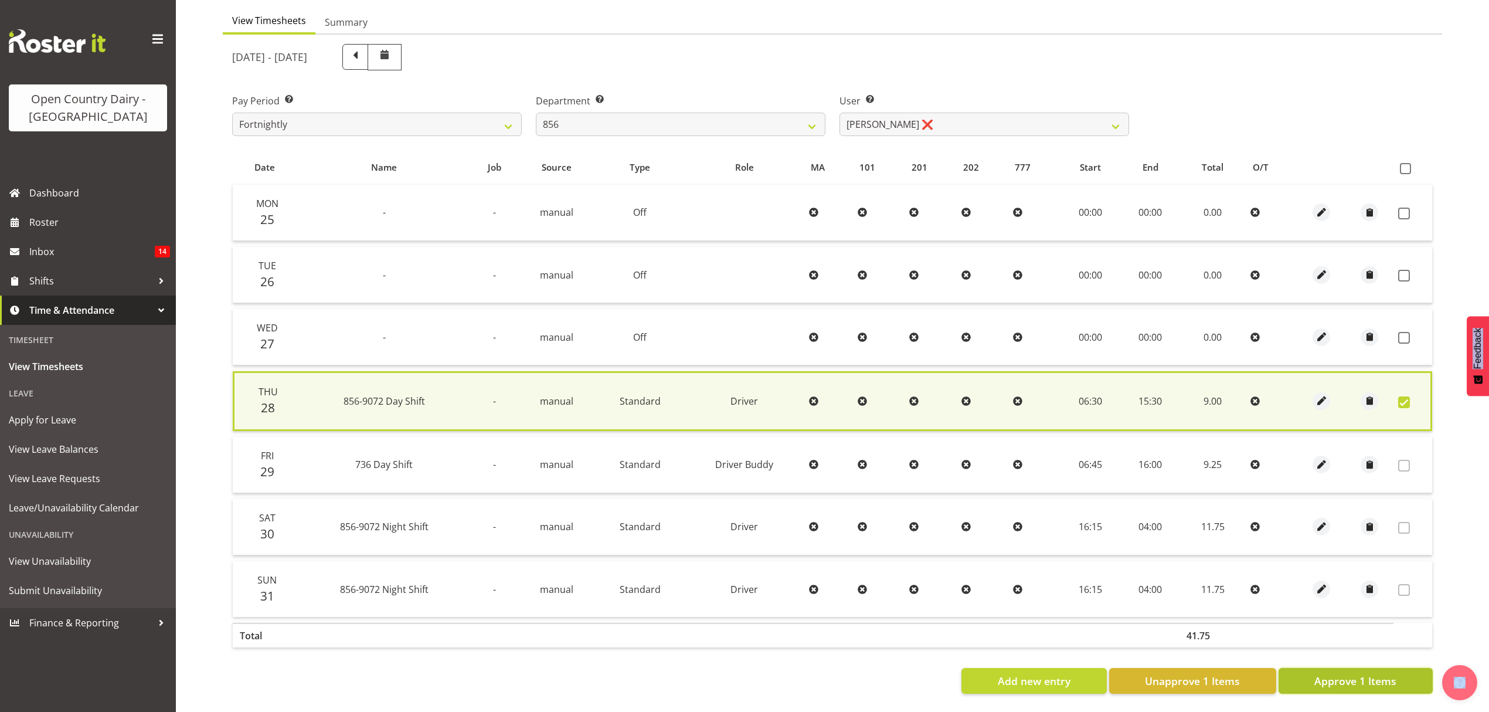
click at [1335, 673] on span "Approve 1 Items" at bounding box center [1356, 680] width 82 height 15
click at [1335, 668] on div "Add new entry Unapprove 1 Items Approve 1 Items" at bounding box center [832, 681] width 1201 height 26
checkbox input "false"
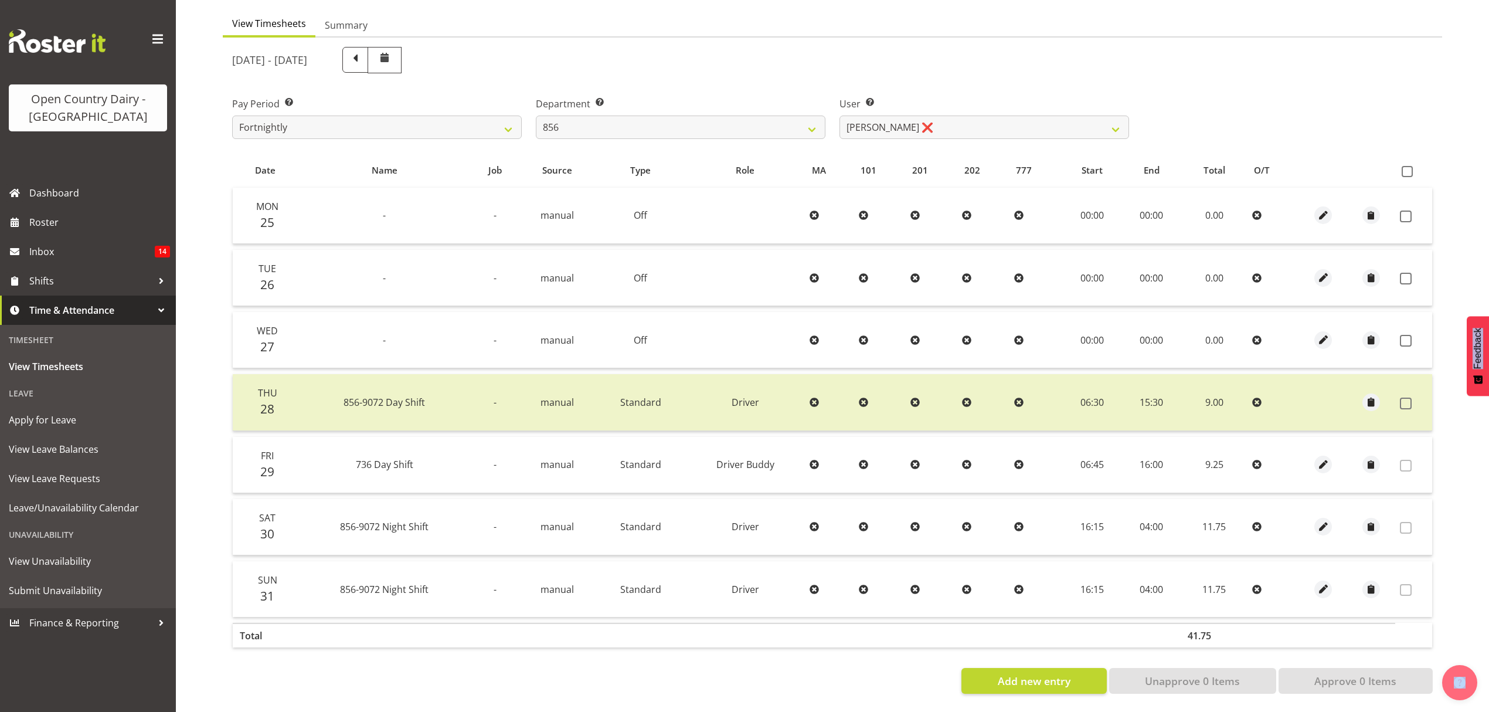
click at [617, 104] on div "Department Select which department you would like to view. 734 735 736 737 738 …" at bounding box center [681, 118] width 290 height 42
click at [620, 116] on select "734 735 736 737 738 739 851 852 853 854 855 856 858 861 862 865 868 869 870 873" at bounding box center [681, 127] width 290 height 23
click at [618, 116] on select "734 735 736 737 738 739 851 852 853 854 855 856 858 861 862 865 868 869 870 873" at bounding box center [681, 127] width 290 height 23
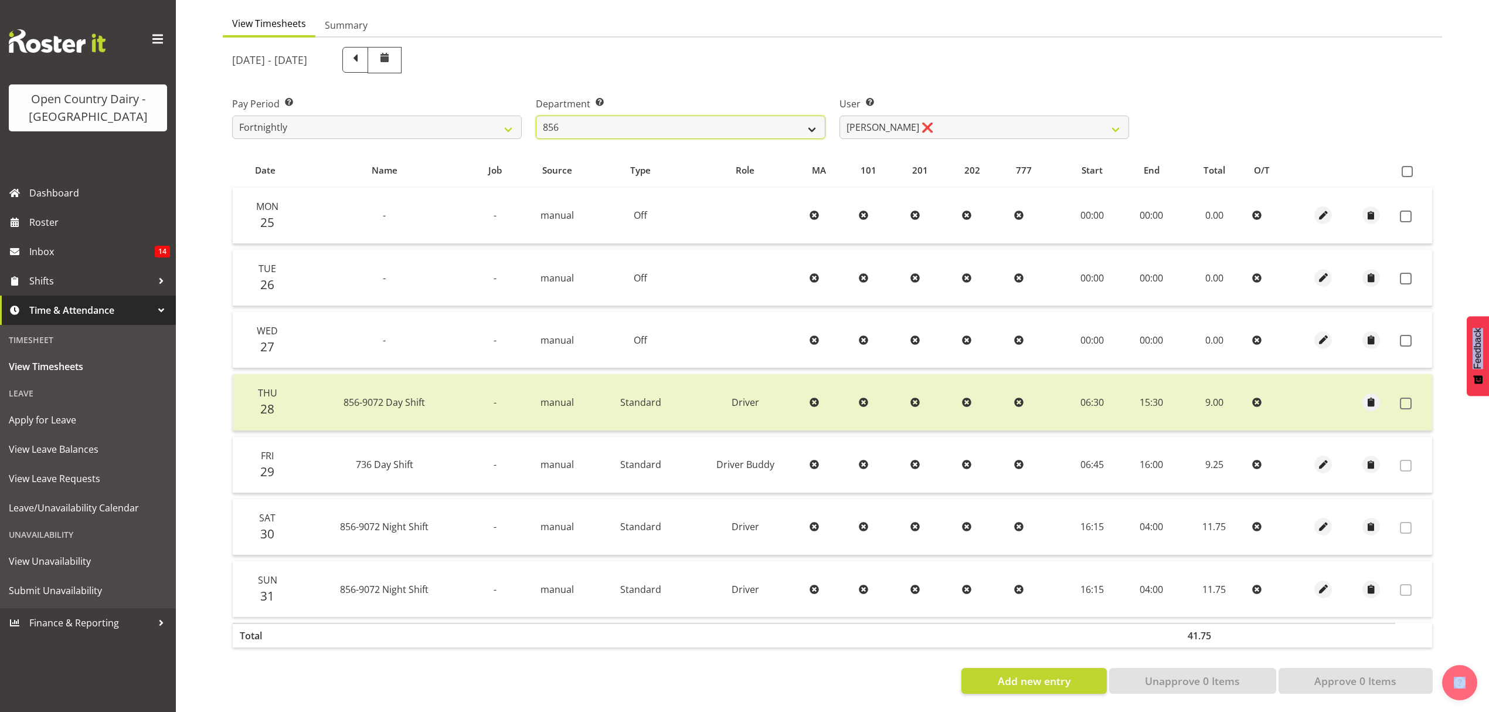
click at [618, 116] on select "734 735 736 737 738 739 851 852 853 854 855 856 858 861 862 865 868 869 870 873" at bounding box center [681, 127] width 290 height 23
click at [600, 116] on select "734 735 736 737 738 739 851 852 853 854 855 856 858 861 862 865 868 869 870 873" at bounding box center [681, 127] width 290 height 23
select select "783"
click at [536, 116] on select "734 735 736 737 738 739 851 852 853 854 855 856 858 861 862 865 868 869 870 873" at bounding box center [681, 127] width 290 height 23
select select "10225"
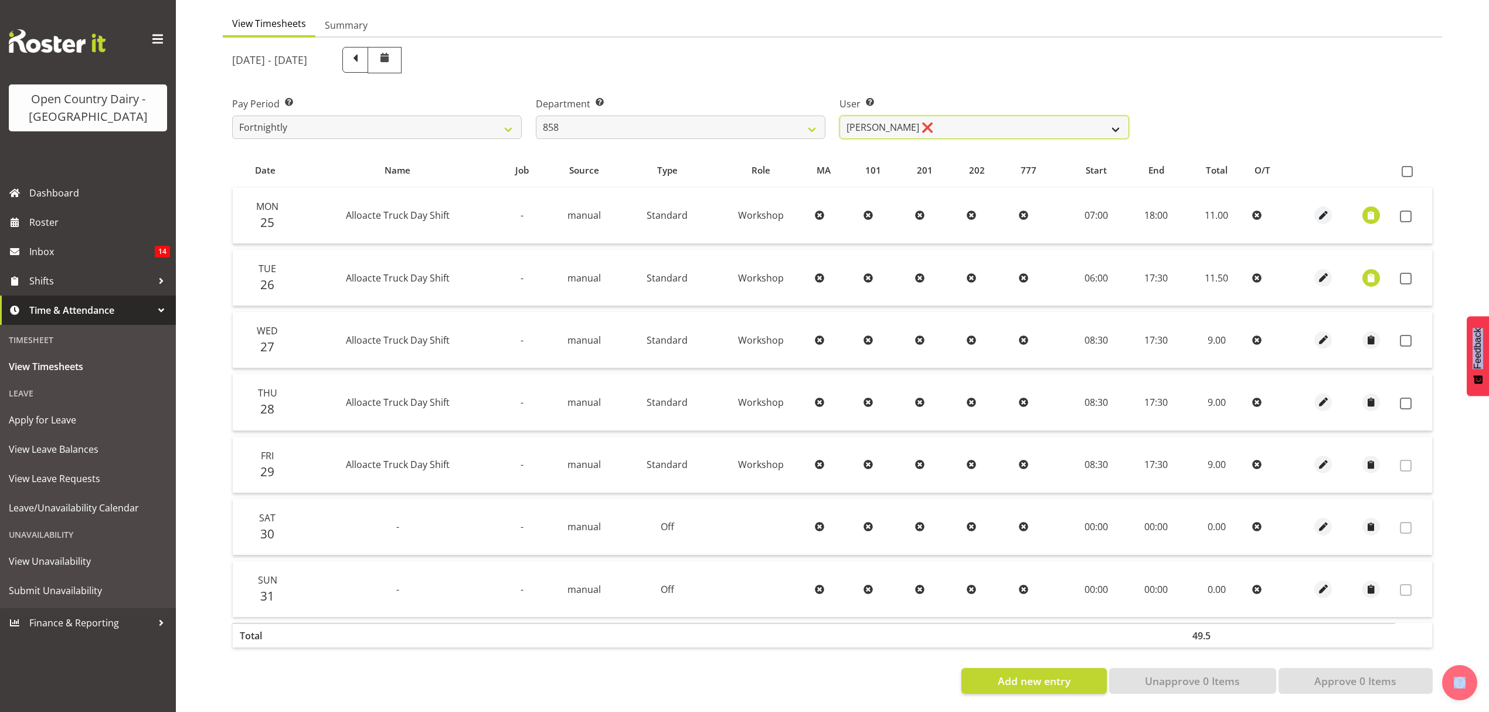
click at [978, 127] on select "[PERSON_NAME] ❌ [PERSON_NAME] ❌ [PERSON_NAME] ❌" at bounding box center [985, 127] width 290 height 23
click at [972, 97] on label "User Select user. Note: This is filtered down by the previous two drop-down ite…" at bounding box center [985, 104] width 290 height 14
click at [767, 125] on select "734 735 736 737 738 739 851 852 853 854 855 856 858 861 862 865 868 869 870 873" at bounding box center [681, 127] width 290 height 23
select select "691"
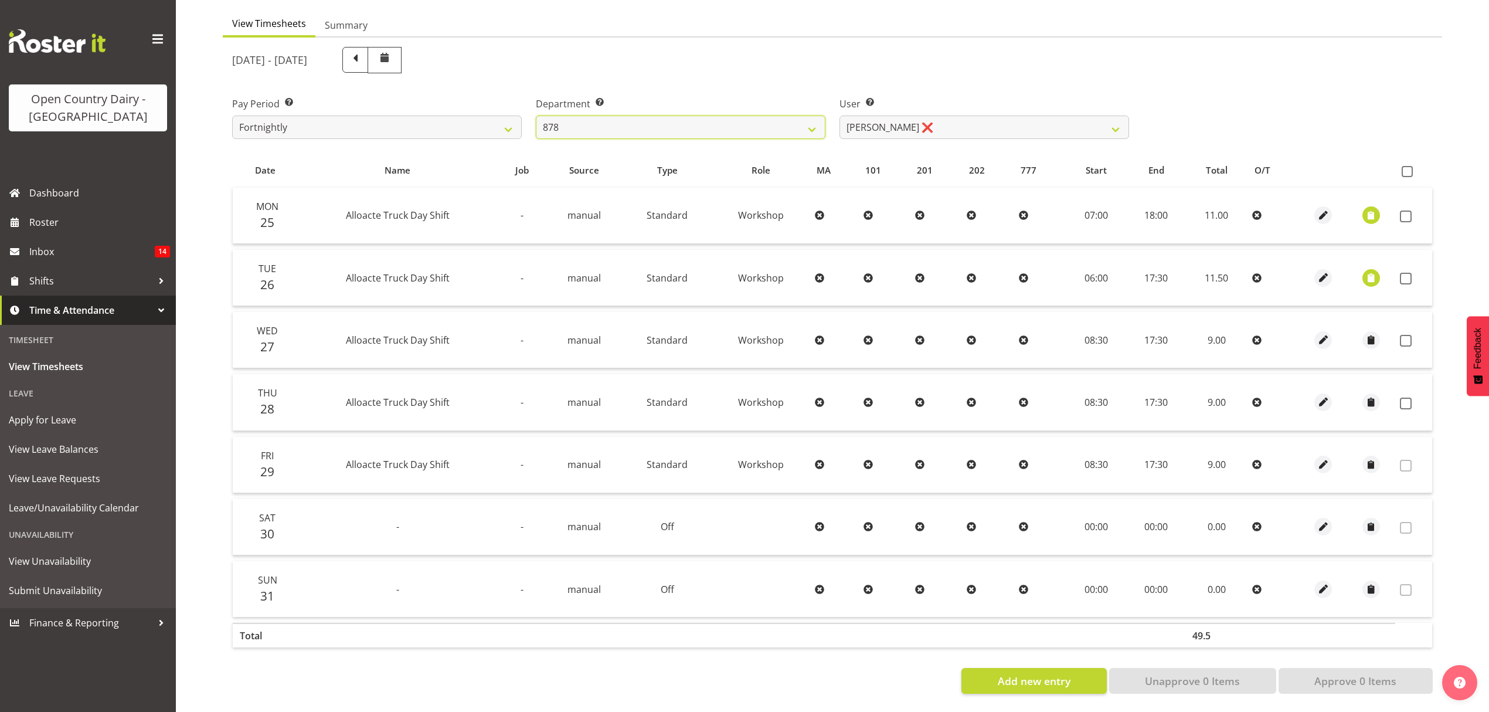
click at [536, 116] on select "734 735 736 737 738 739 851 852 853 854 855 856 858 861 862 865 868 869 870 873" at bounding box center [681, 127] width 290 height 23
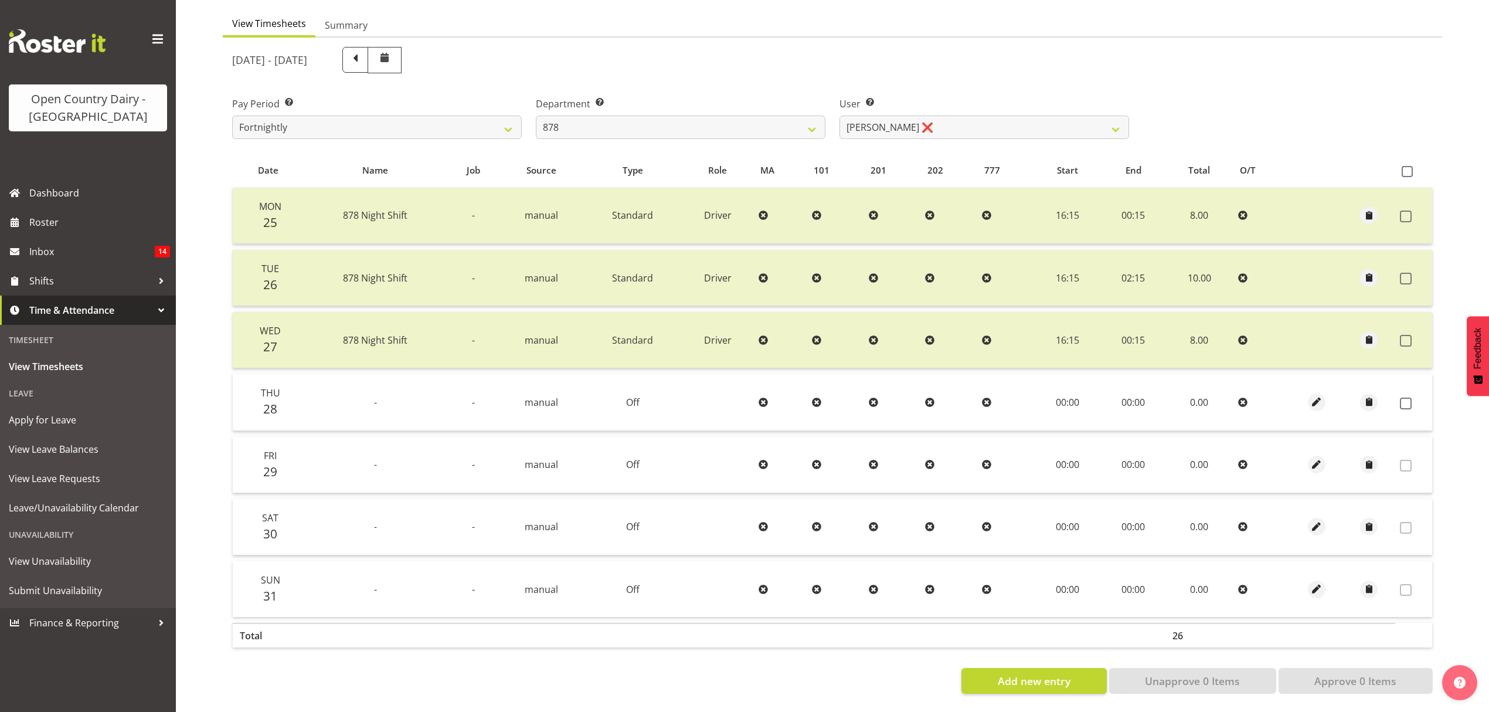
click at [1025, 143] on div "[DATE] - [DATE] Pay Period Select which pay period you would like to view. Fort…" at bounding box center [832, 367] width 1201 height 654
click at [1005, 120] on select "[PERSON_NAME] ❌ [PERSON_NAME] ❌ [PERSON_NAME] ❌ [PERSON_NAME] ❌" at bounding box center [985, 127] width 290 height 23
select select "7455"
click at [840, 116] on select "[PERSON_NAME] ❌ [PERSON_NAME] ❌ [PERSON_NAME] ❌ [PERSON_NAME] ❌" at bounding box center [985, 127] width 290 height 23
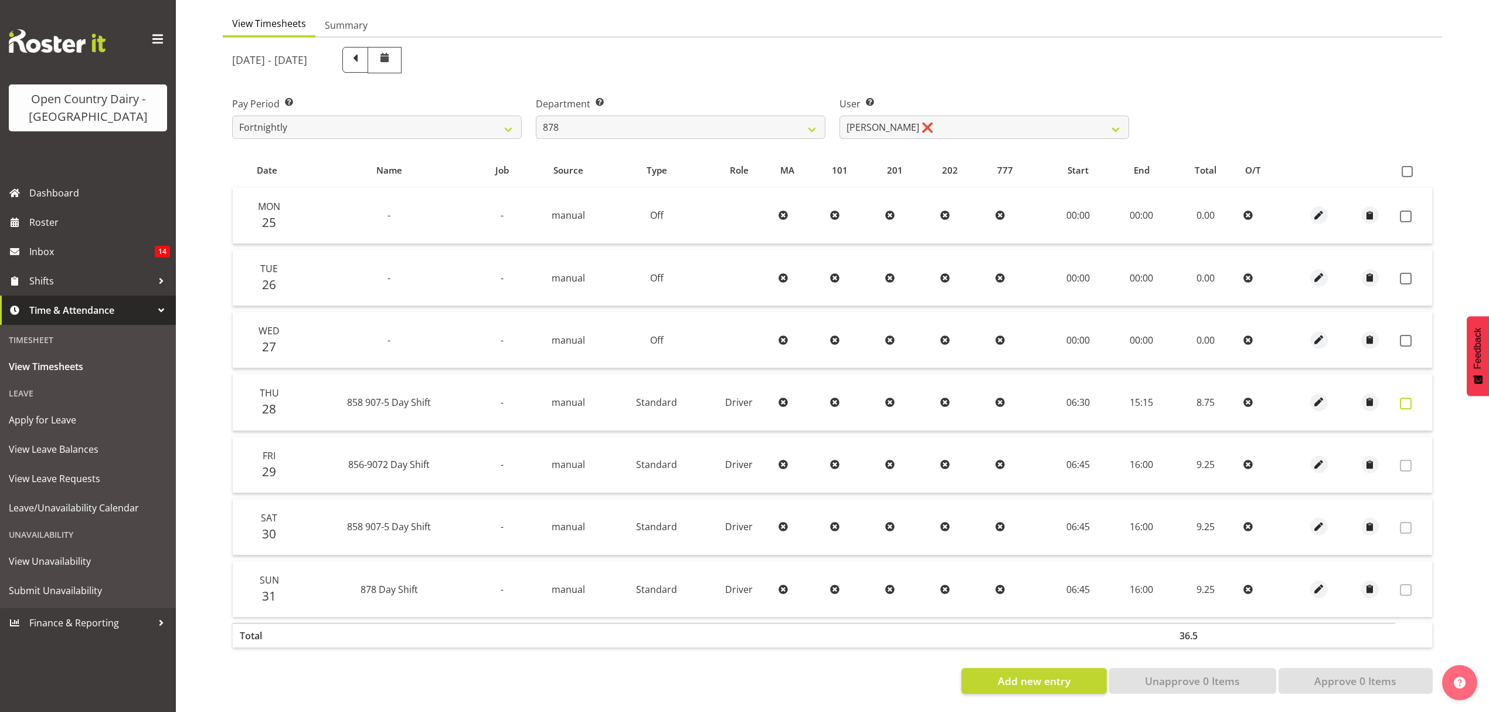
click at [1417, 398] on label at bounding box center [1409, 404] width 18 height 12
click at [1417, 394] on td at bounding box center [1414, 402] width 37 height 56
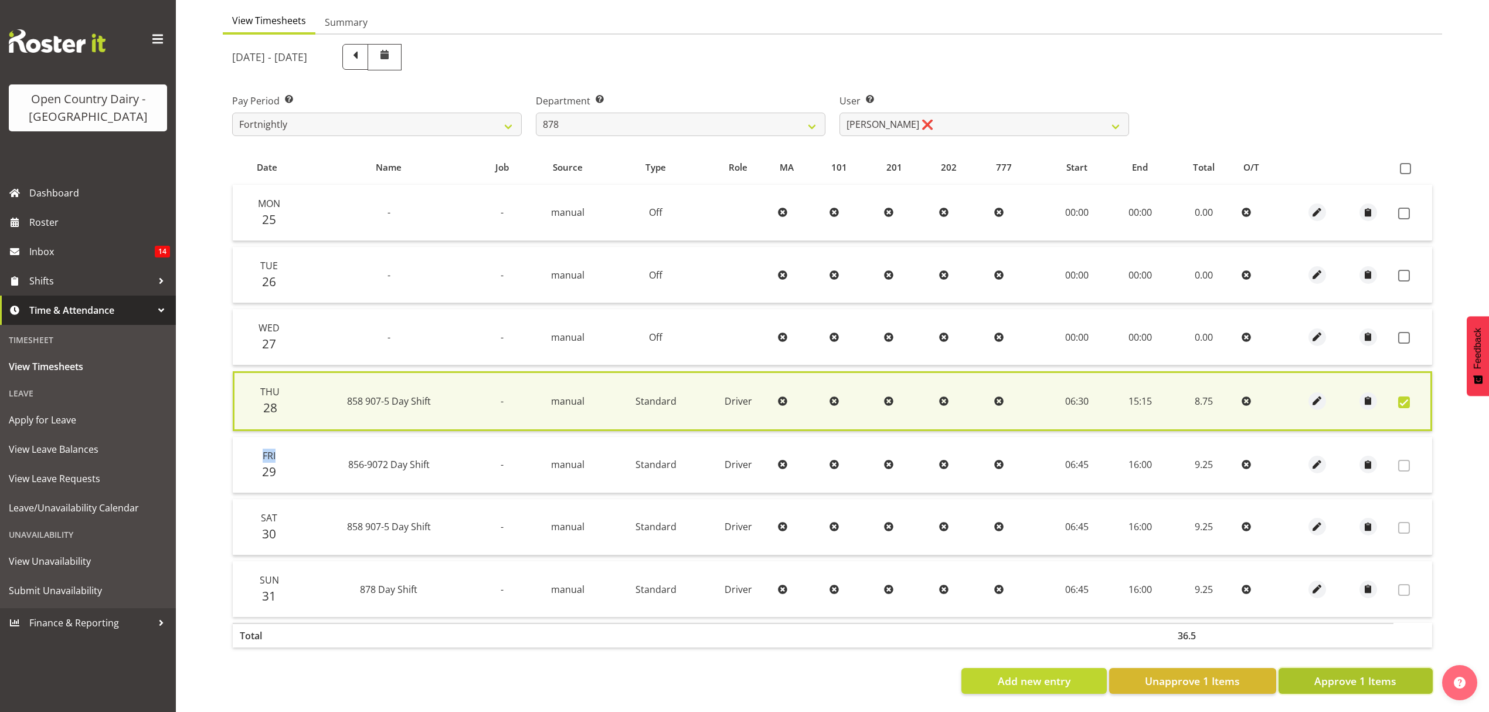
click at [1347, 673] on span "Approve 1 Items" at bounding box center [1356, 680] width 82 height 15
checkbox input "false"
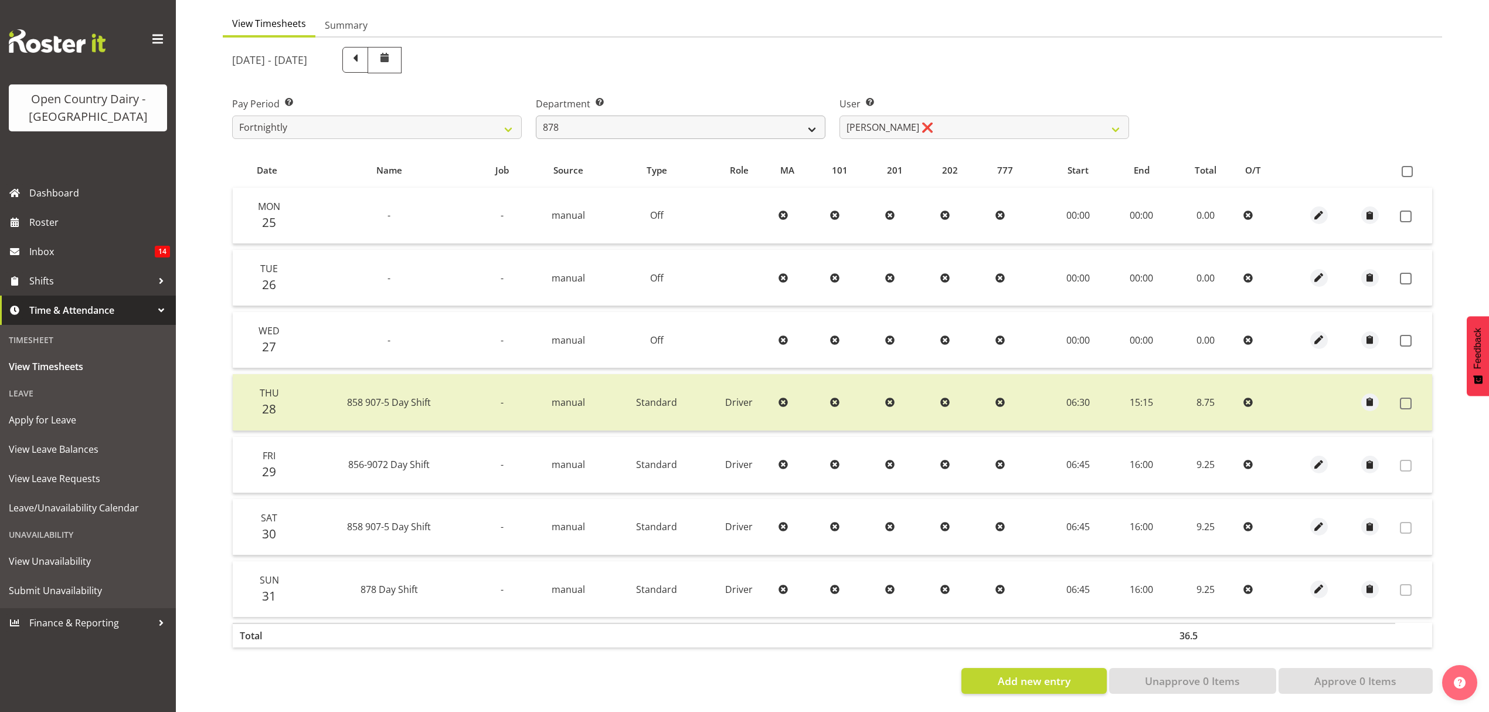
drag, startPoint x: 592, startPoint y: 132, endPoint x: 589, endPoint y: 125, distance: 6.9
click at [591, 131] on div "Department Select which department you would like to view. 734 735 736 737 738 …" at bounding box center [681, 113] width 304 height 66
click at [589, 125] on select "734 735 736 737 738 739 851 852 853 854 855 856 858 861 862 865 868 869 870 873" at bounding box center [681, 127] width 290 height 23
select select "755"
click at [536, 116] on select "734 735 736 737 738 739 851 852 853 854 855 856 858 861 862 865 868 869 870 873" at bounding box center [681, 127] width 290 height 23
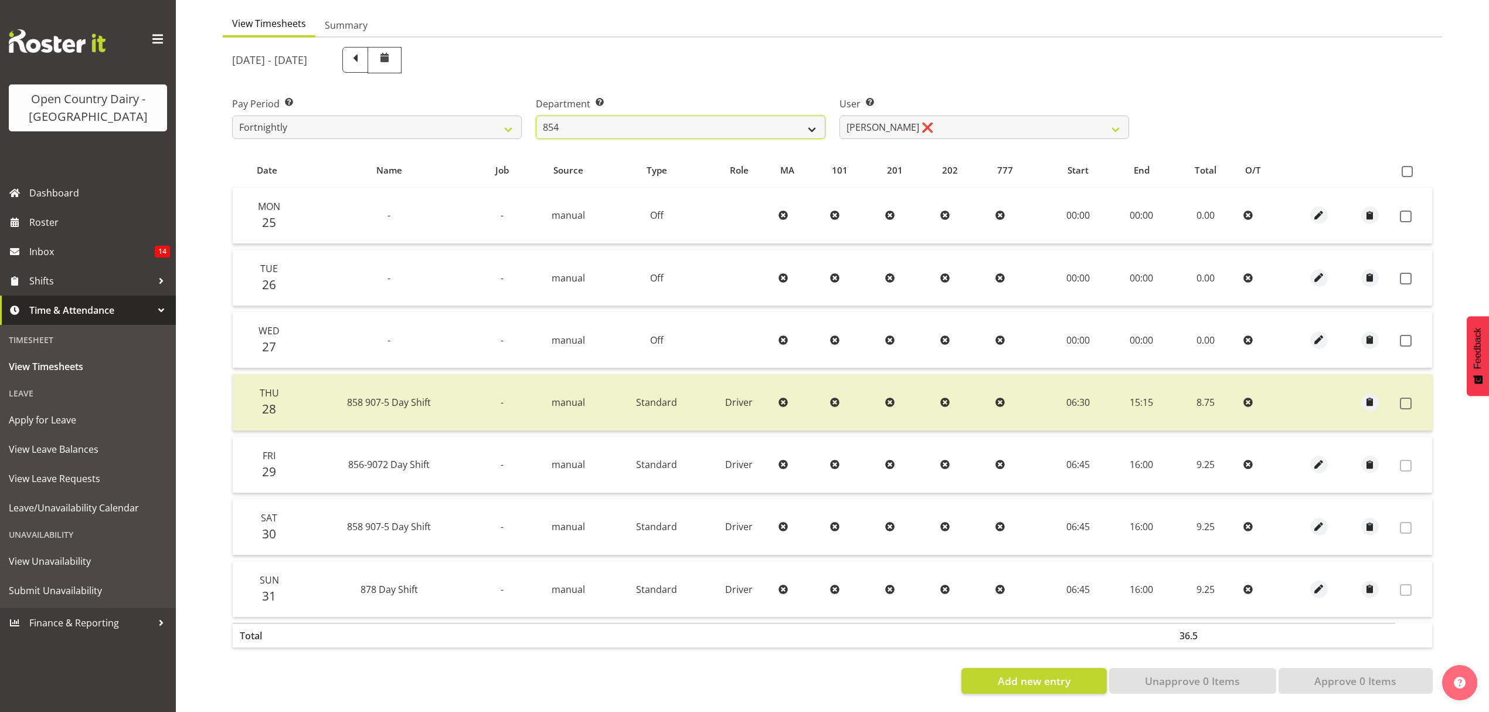
select select "10940"
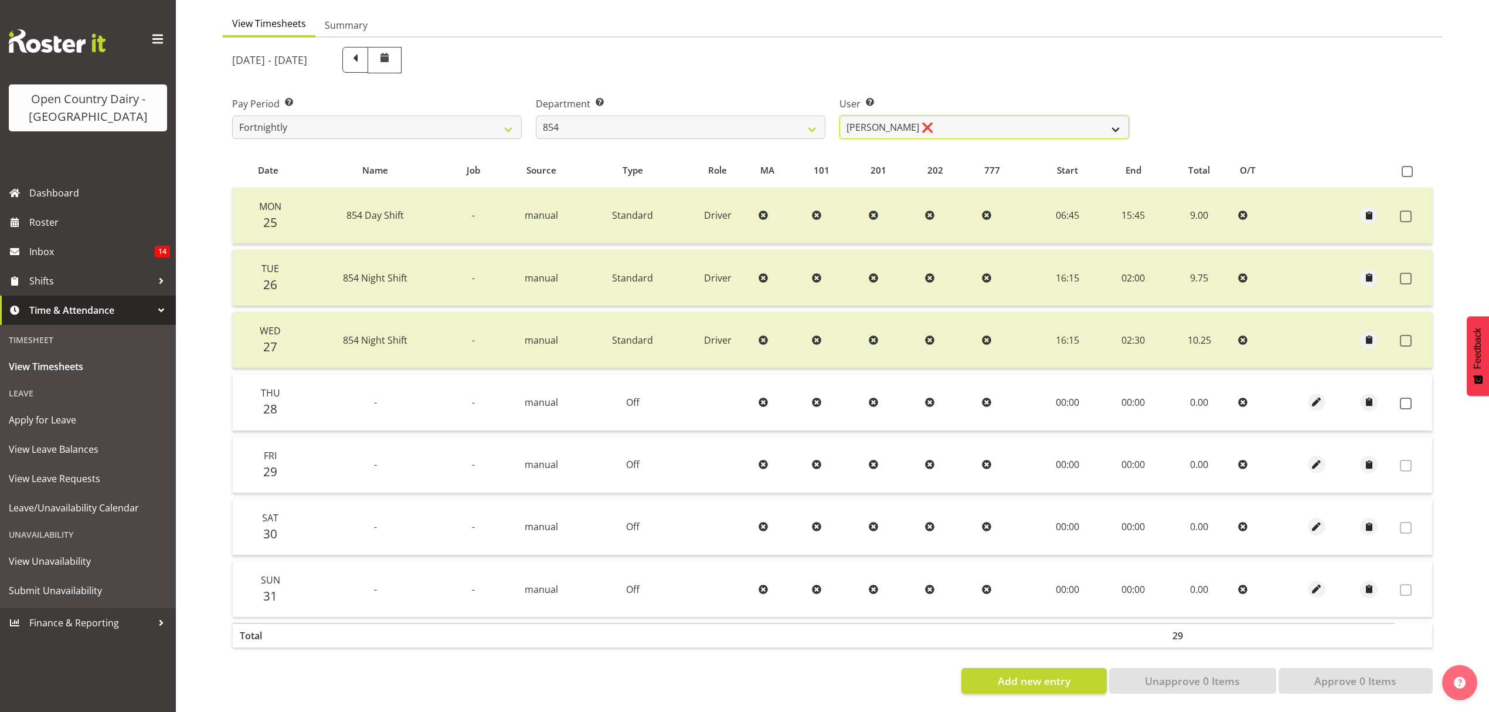
click at [976, 127] on select "[PERSON_NAME] ❌ [PERSON_NAME] ❌ [PERSON_NAME] ❌ [PERSON_NAME] ❌" at bounding box center [985, 127] width 290 height 23
click at [960, 47] on div "[DATE] - [DATE]" at bounding box center [680, 60] width 897 height 26
click at [637, 122] on select "734 735 736 737 738 739 851 852 853 854 855 856 858 861 862 865 868 869 870 873" at bounding box center [681, 127] width 290 height 23
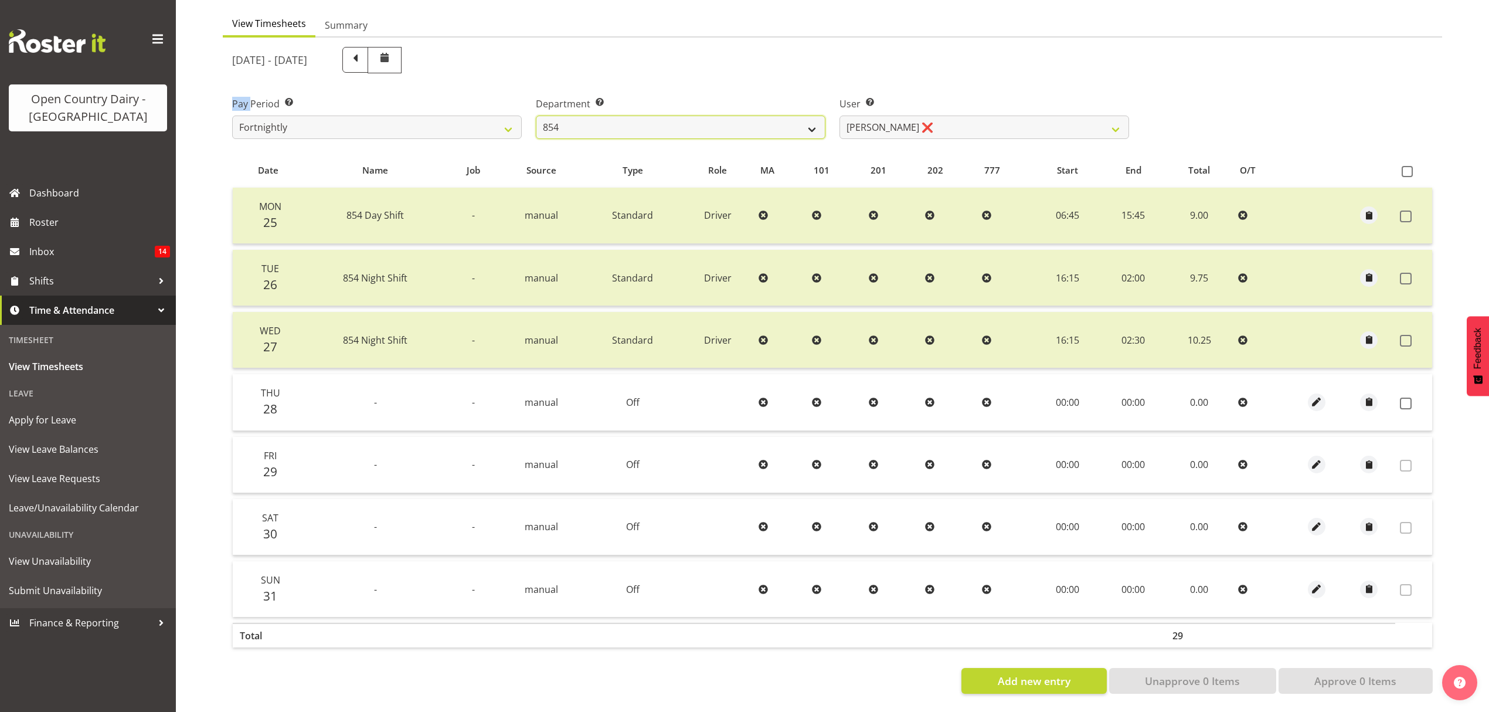
click at [650, 124] on select "734 735 736 737 738 739 851 852 853 854 855 856 858 861 862 865 868 869 870 873" at bounding box center [681, 127] width 290 height 23
select select "782"
click at [536, 116] on select "734 735 736 737 738 739 851 852 853 854 855 856 858 861 862 865 868 869 870 873" at bounding box center [681, 127] width 290 height 23
click at [881, 120] on div "[DATE] - [DATE] Pay Period Select which pay period you would like to view. Fort…" at bounding box center [832, 367] width 1201 height 654
click at [881, 120] on select "[PERSON_NAME] ❌ [PERSON_NAME] ❌ [PERSON_NAME] ❌ [PERSON_NAME] ❌" at bounding box center [985, 127] width 290 height 23
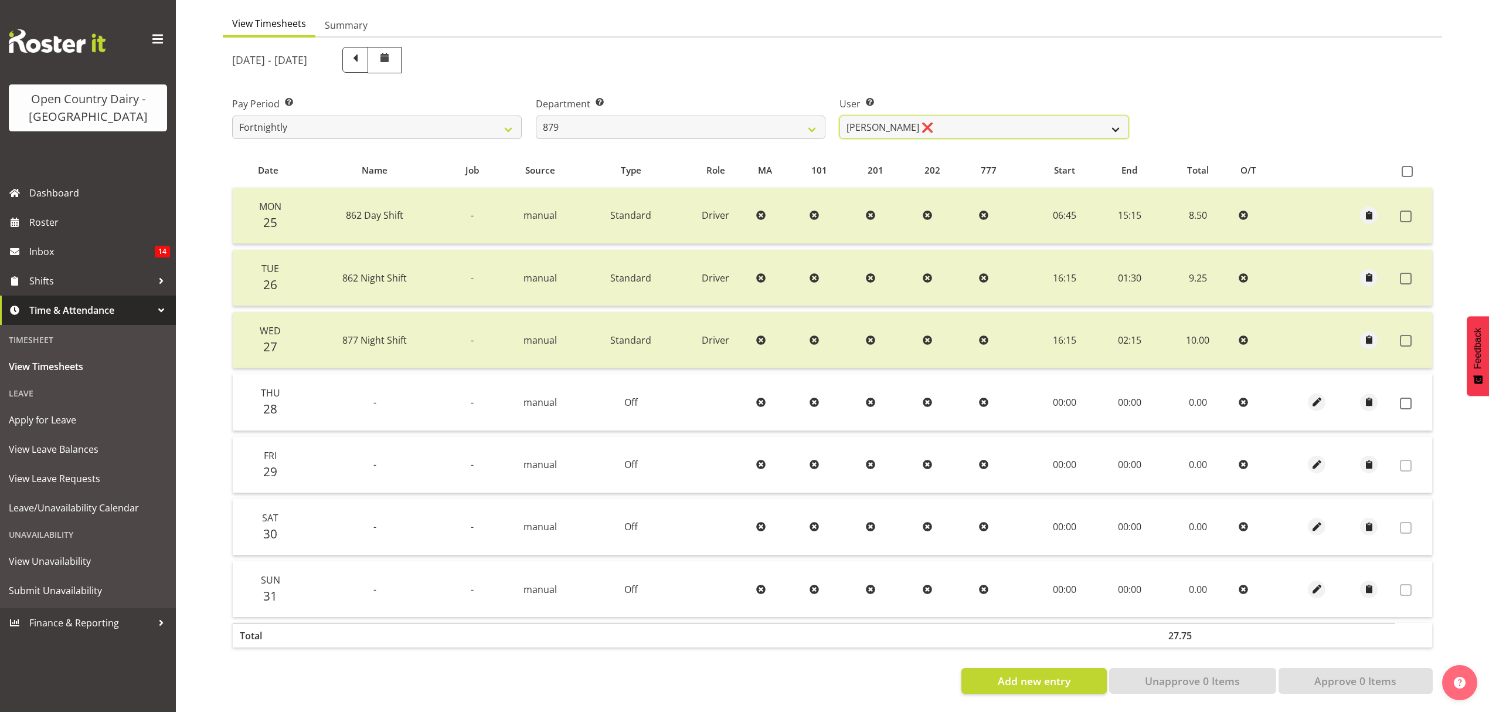
select select "7453"
click at [840, 116] on select "[PERSON_NAME] ❌ [PERSON_NAME] ❌ [PERSON_NAME] ❌ [PERSON_NAME] ❌" at bounding box center [985, 127] width 290 height 23
drag, startPoint x: 881, startPoint y: 121, endPoint x: 899, endPoint y: 183, distance: 64.8
click at [0, 0] on div at bounding box center [0, 0] width 0 height 0
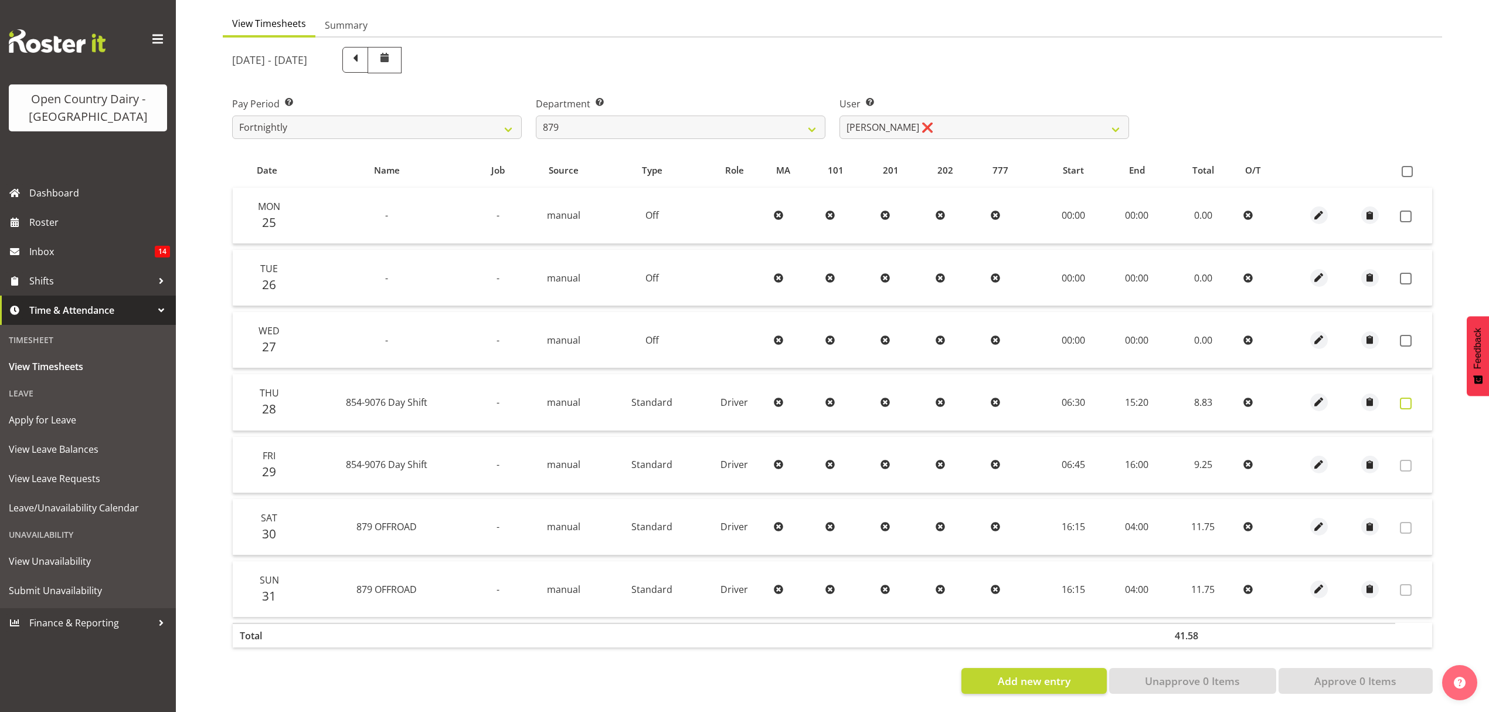
click at [1408, 398] on span at bounding box center [1406, 404] width 12 height 12
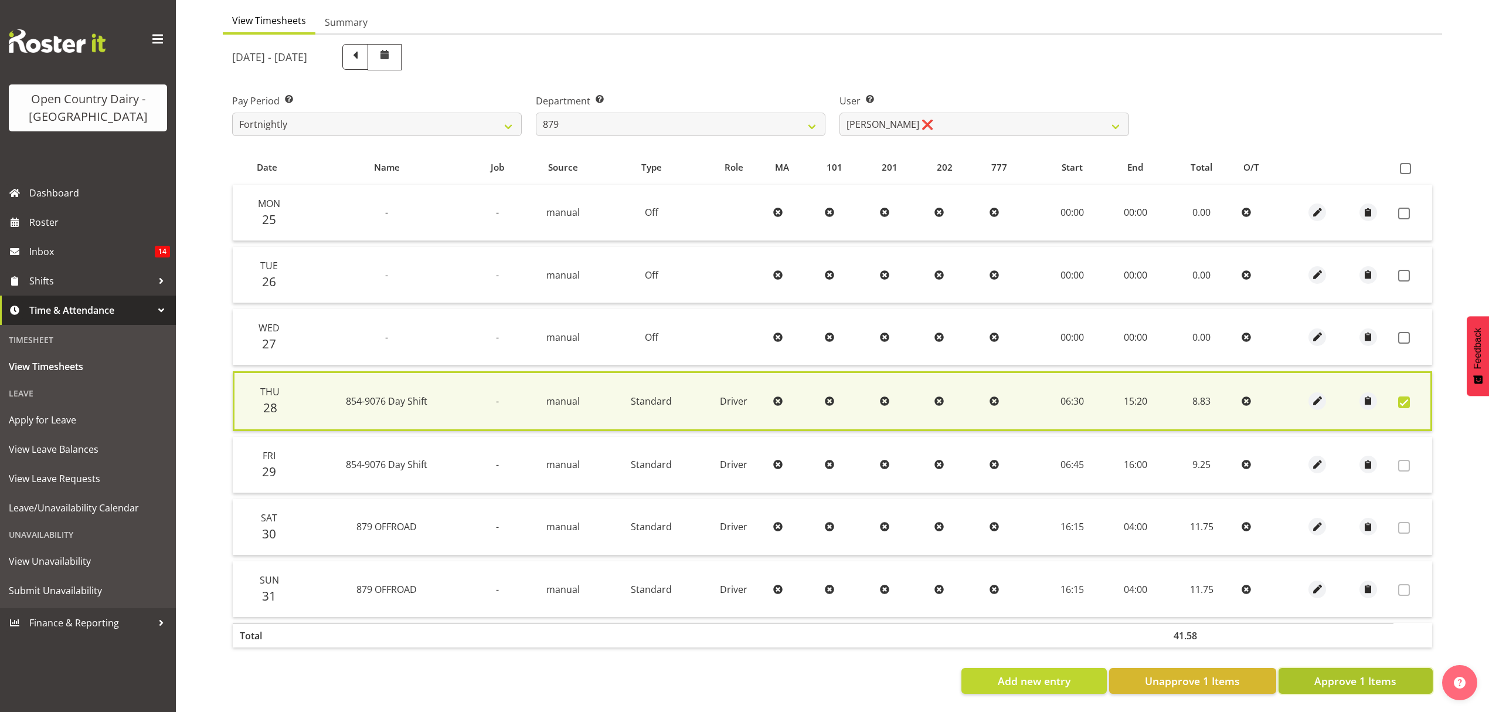
click at [1356, 685] on button "Approve 1 Items" at bounding box center [1356, 681] width 154 height 26
checkbox input "false"
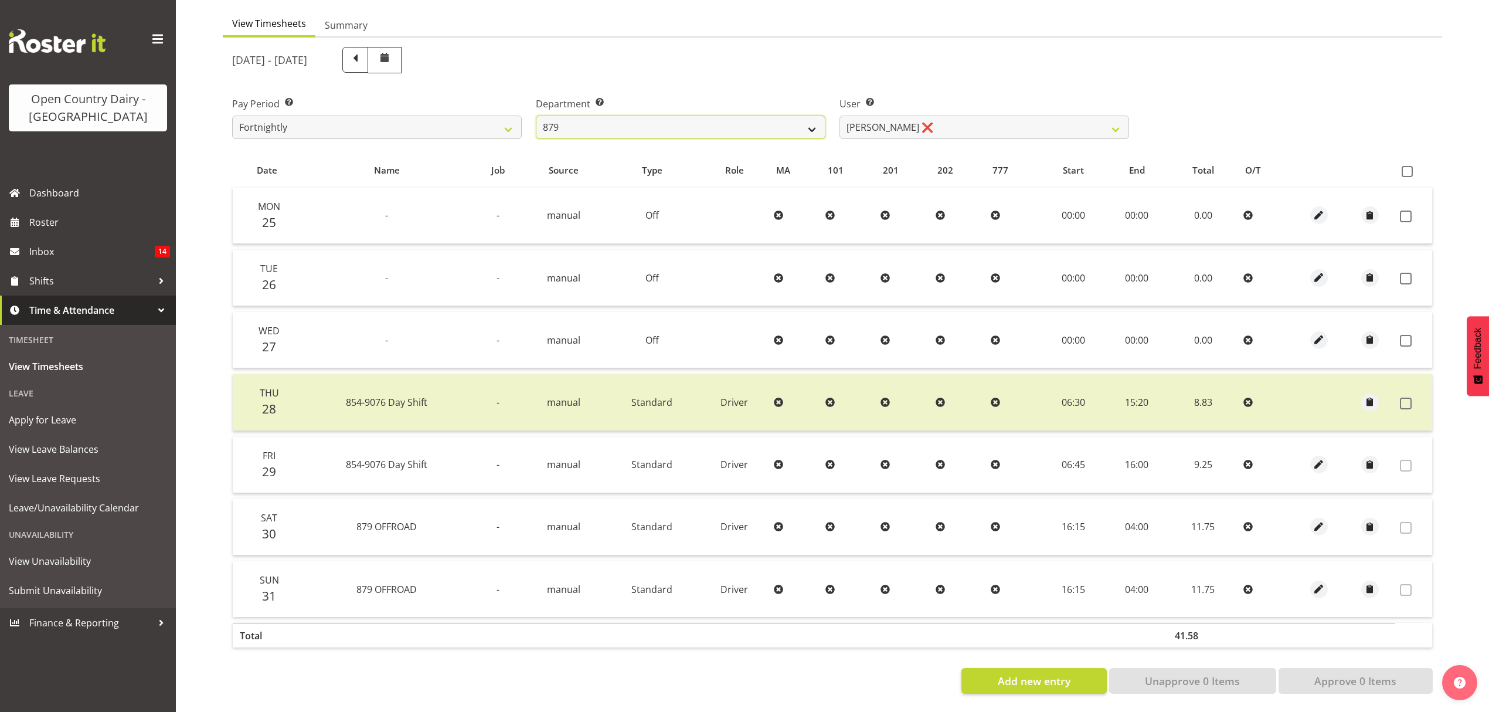
click at [684, 127] on select "734 735 736 737 738 739 851 852 853 854 855 856 858 861 862 865 868 869 870 873" at bounding box center [681, 127] width 290 height 23
click at [674, 116] on select "734 735 736 737 738 739 851 852 853 854 855 856 858 861 862 865 868 869 870 873" at bounding box center [681, 127] width 290 height 23
select select "682"
click at [536, 116] on select "734 735 736 737 738 739 851 852 853 854 855 856 858 861 862 865 868 869 870 873" at bounding box center [681, 127] width 290 height 23
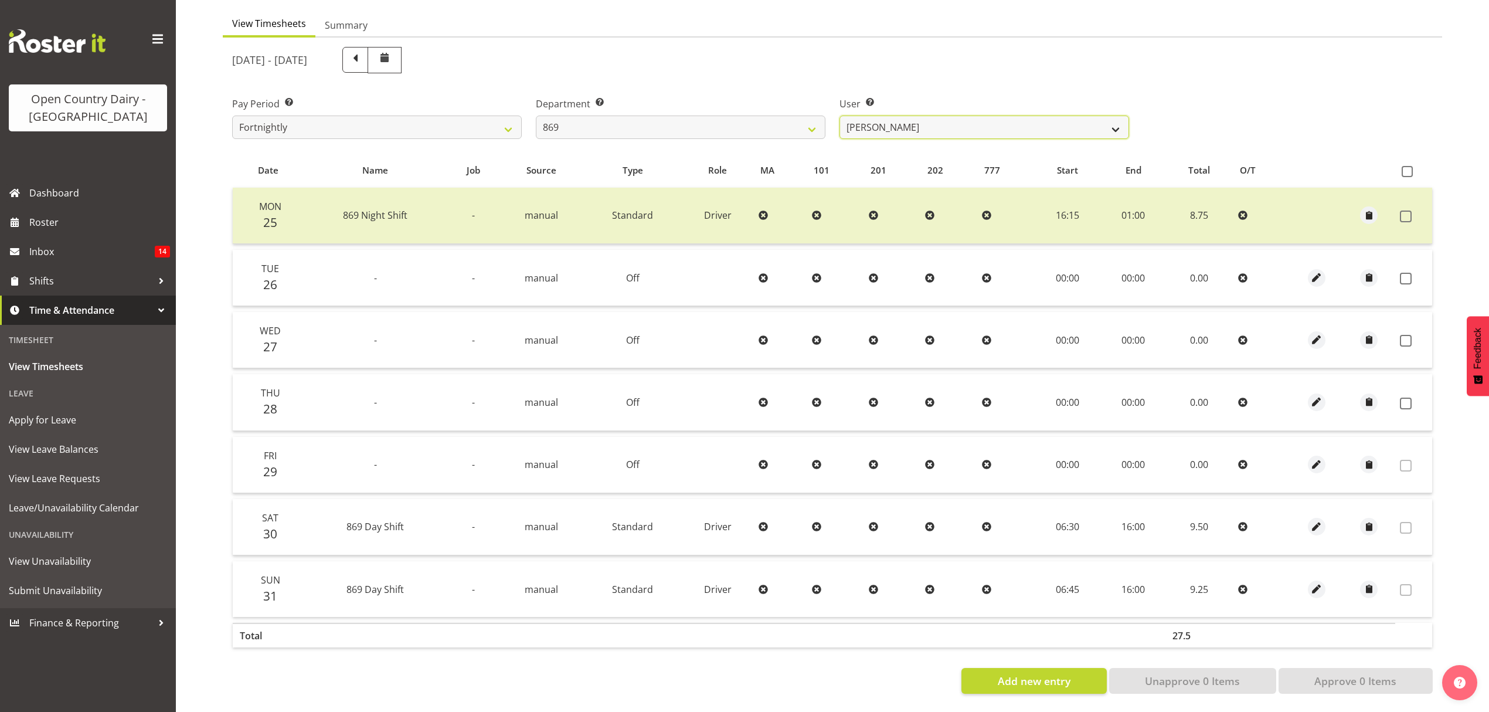
click at [952, 124] on select "Barry O'Donnell ❌ Barry Johnston ❌ Jason Soper ❌ Peter Wieczorek ❌" at bounding box center [985, 127] width 290 height 23
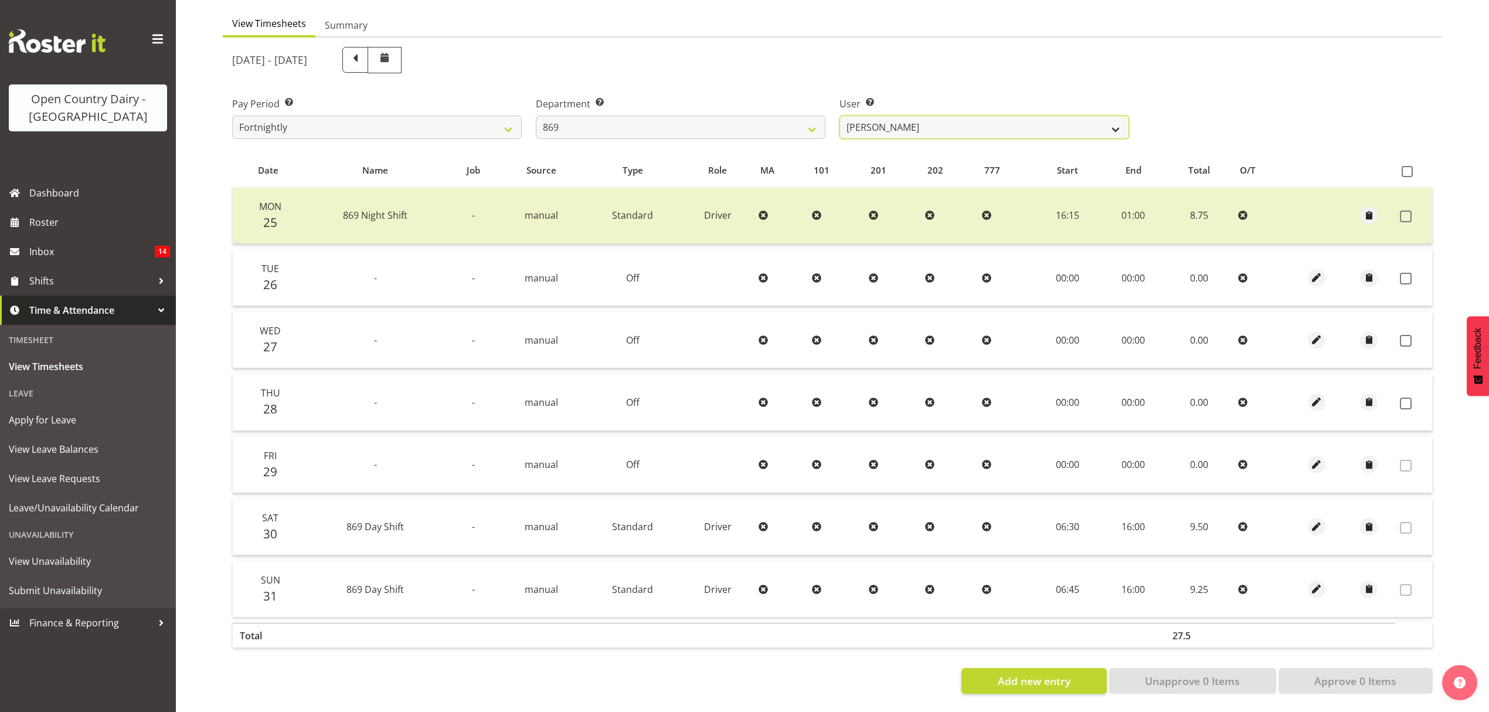
select select "7388"
click at [840, 116] on select "Barry O'Donnell ❌ Barry Johnston ❌ Jason Soper ❌ Peter Wieczorek ❌" at bounding box center [985, 127] width 290 height 23
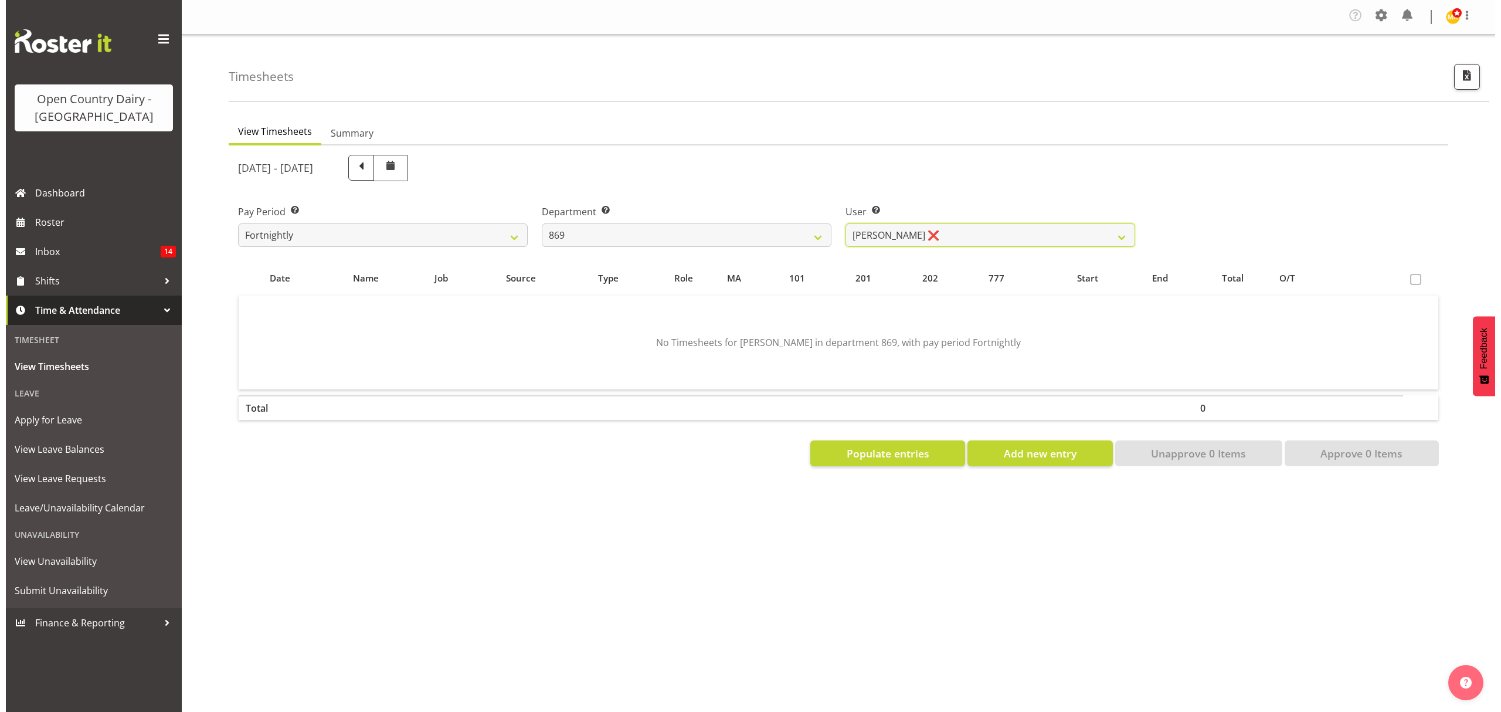
scroll to position [0, 0]
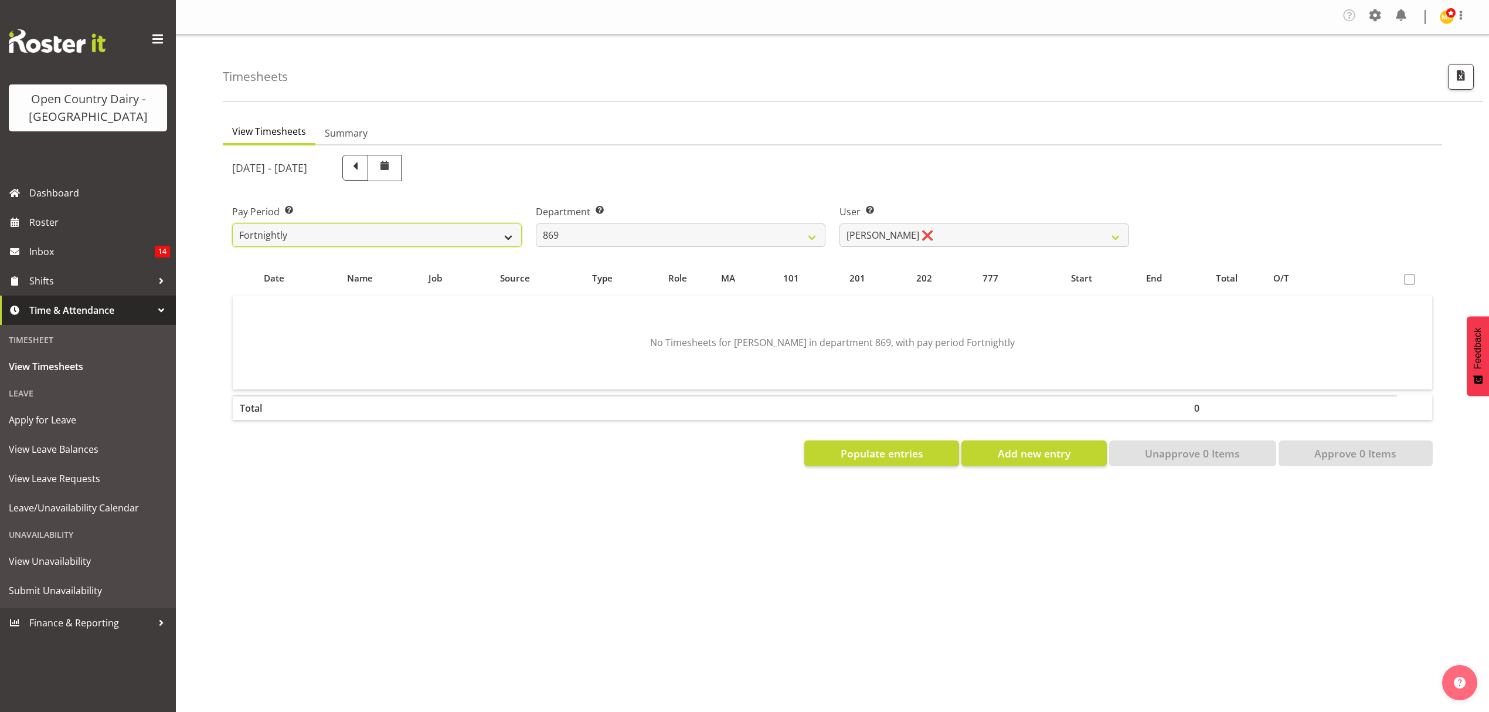
click at [475, 238] on select "Fortnightly" at bounding box center [377, 234] width 290 height 23
click at [815, 121] on ul "View Timesheets Summary" at bounding box center [833, 133] width 1220 height 26
click at [858, 443] on button "Populate entries" at bounding box center [881, 453] width 155 height 26
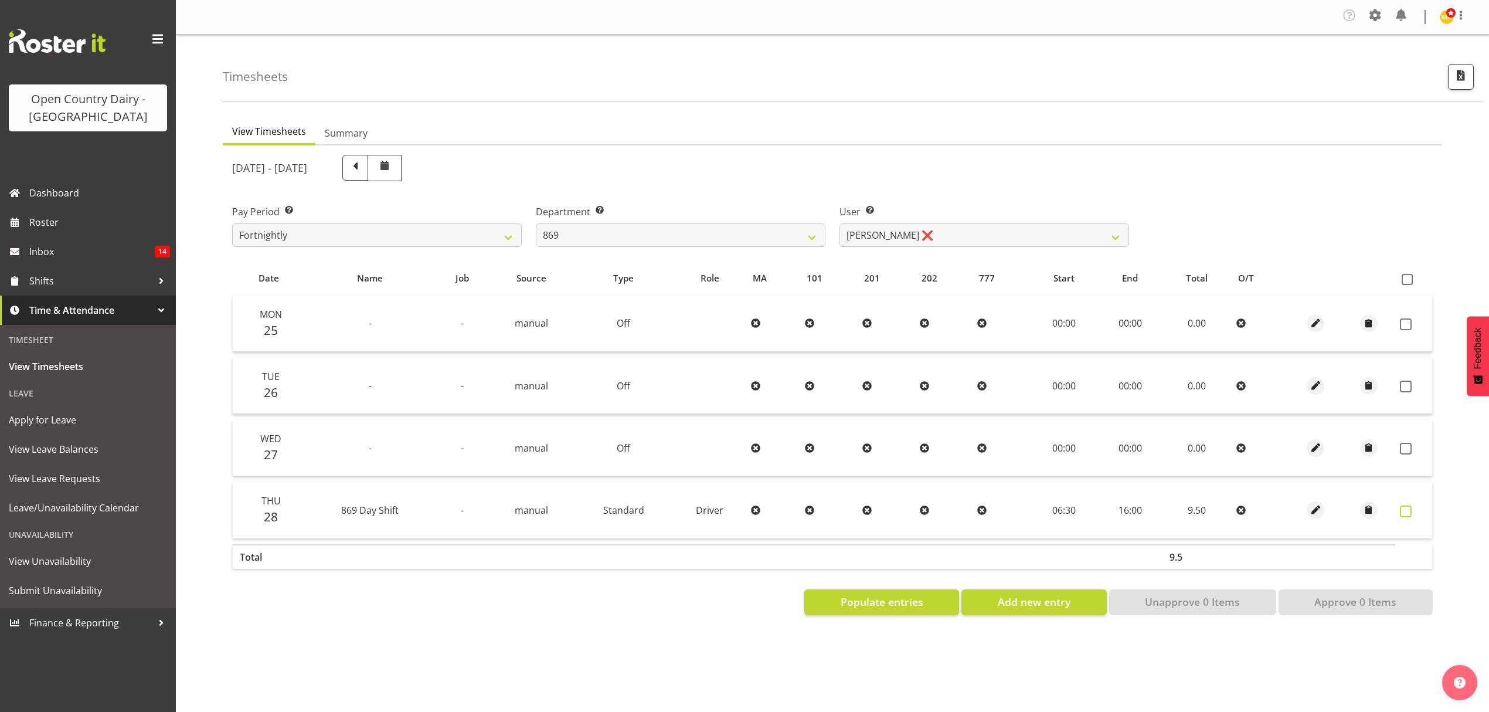
click at [1401, 512] on span at bounding box center [1406, 511] width 12 height 12
checkbox input "true"
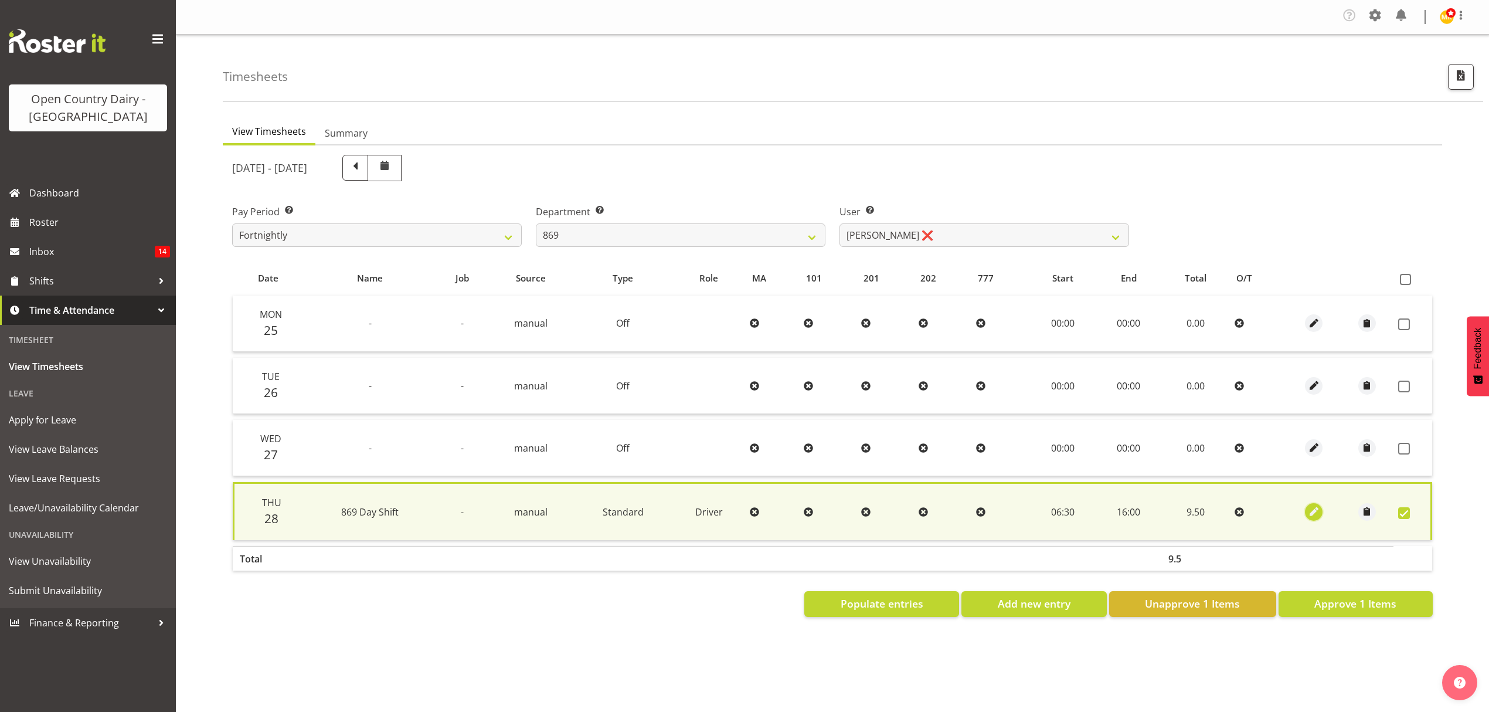
click at [1312, 507] on span "button" at bounding box center [1314, 511] width 13 height 13
select select "Standard"
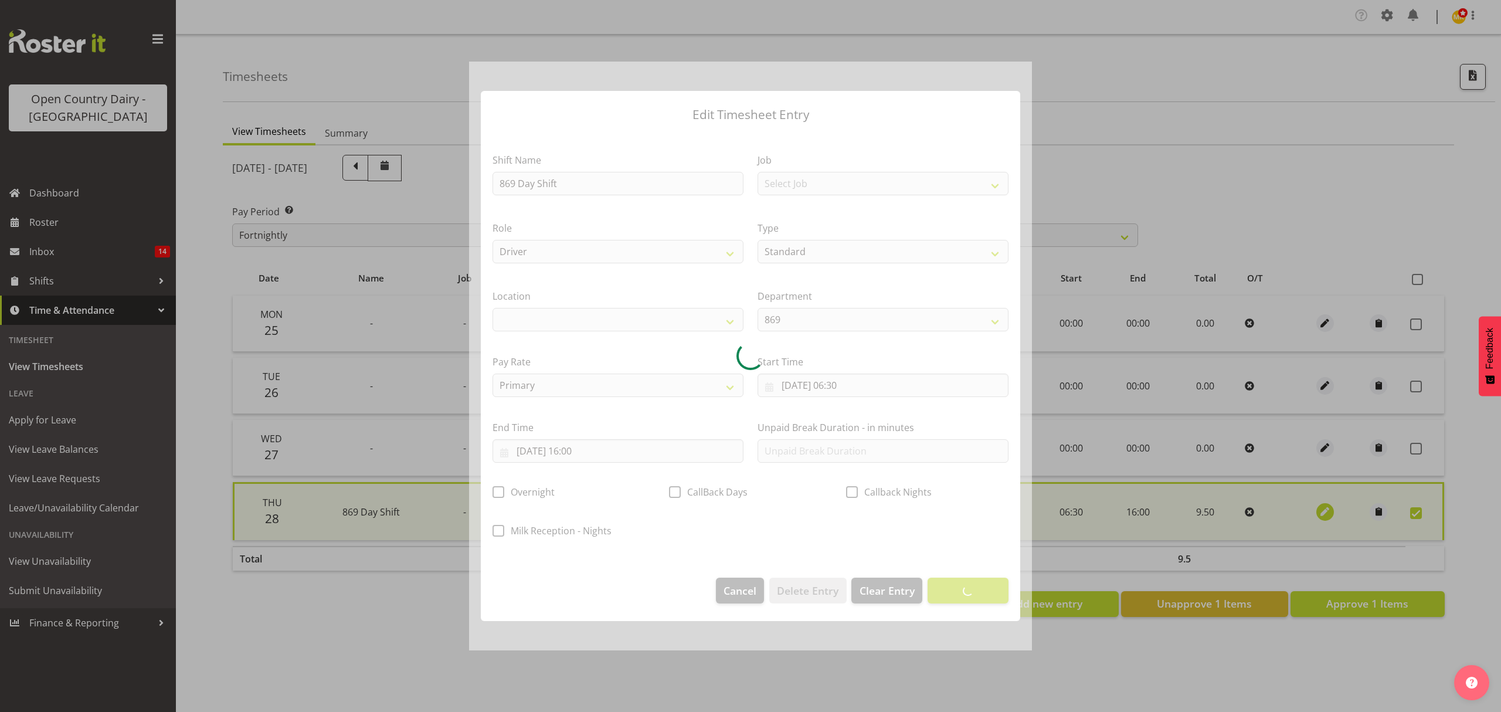
select select
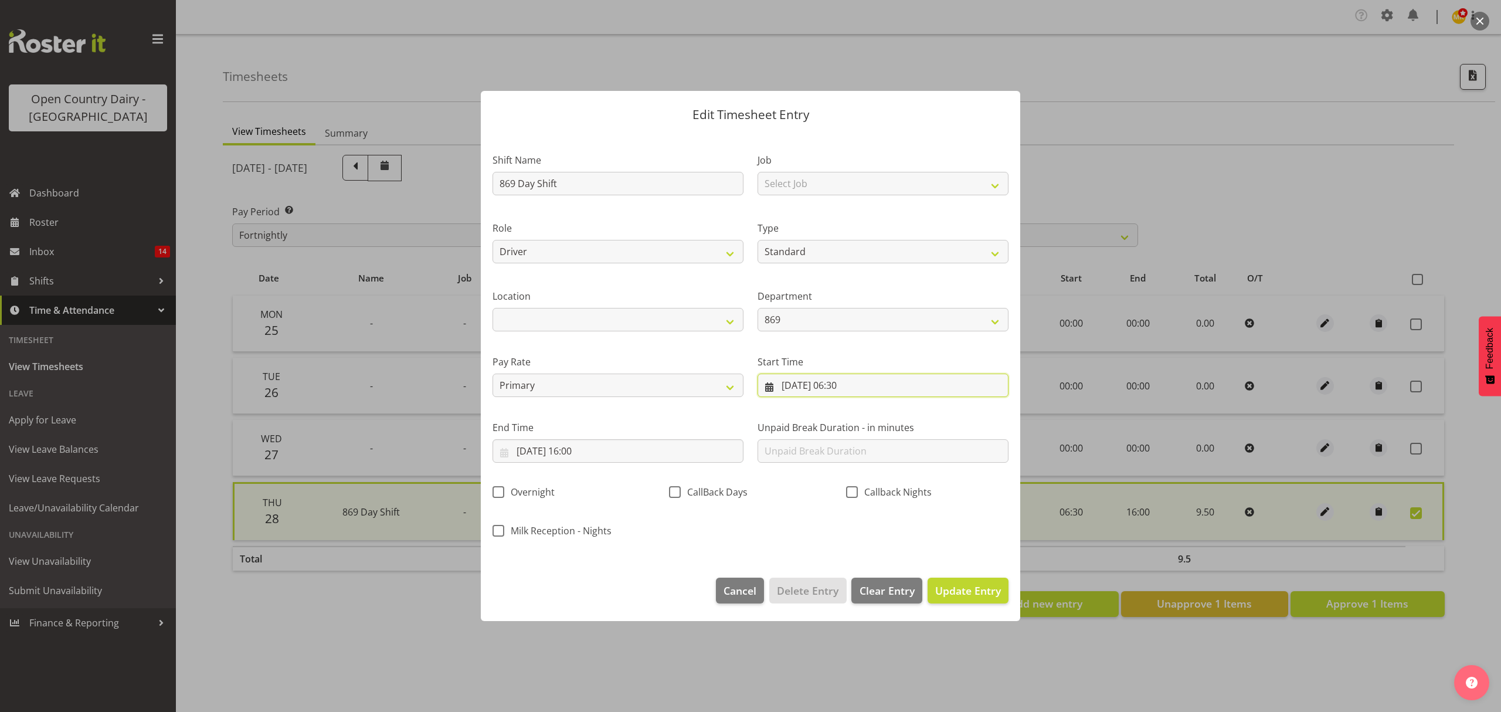
click at [868, 390] on input "28/08/2025, 06:30" at bounding box center [883, 385] width 251 height 23
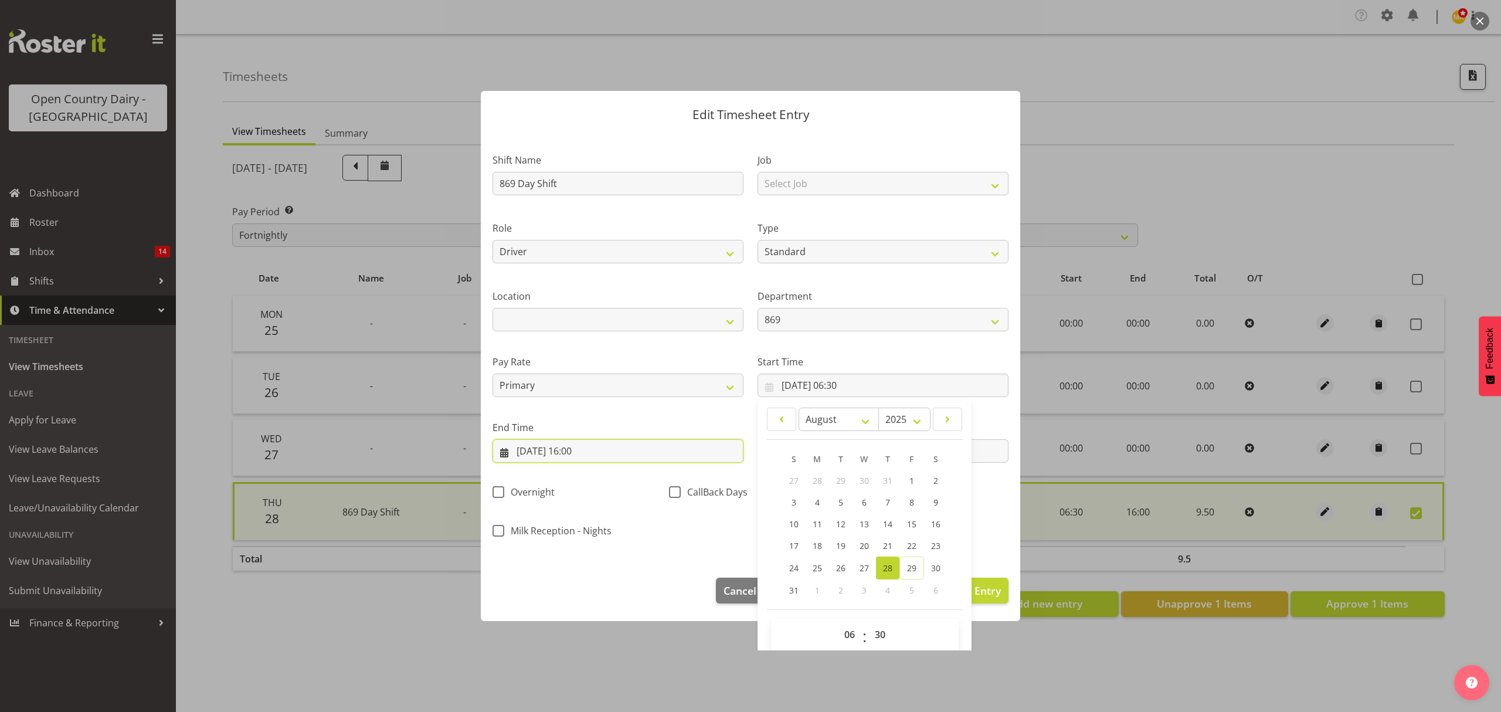
click at [640, 450] on input "28/08/2025, 16:00" at bounding box center [618, 450] width 251 height 23
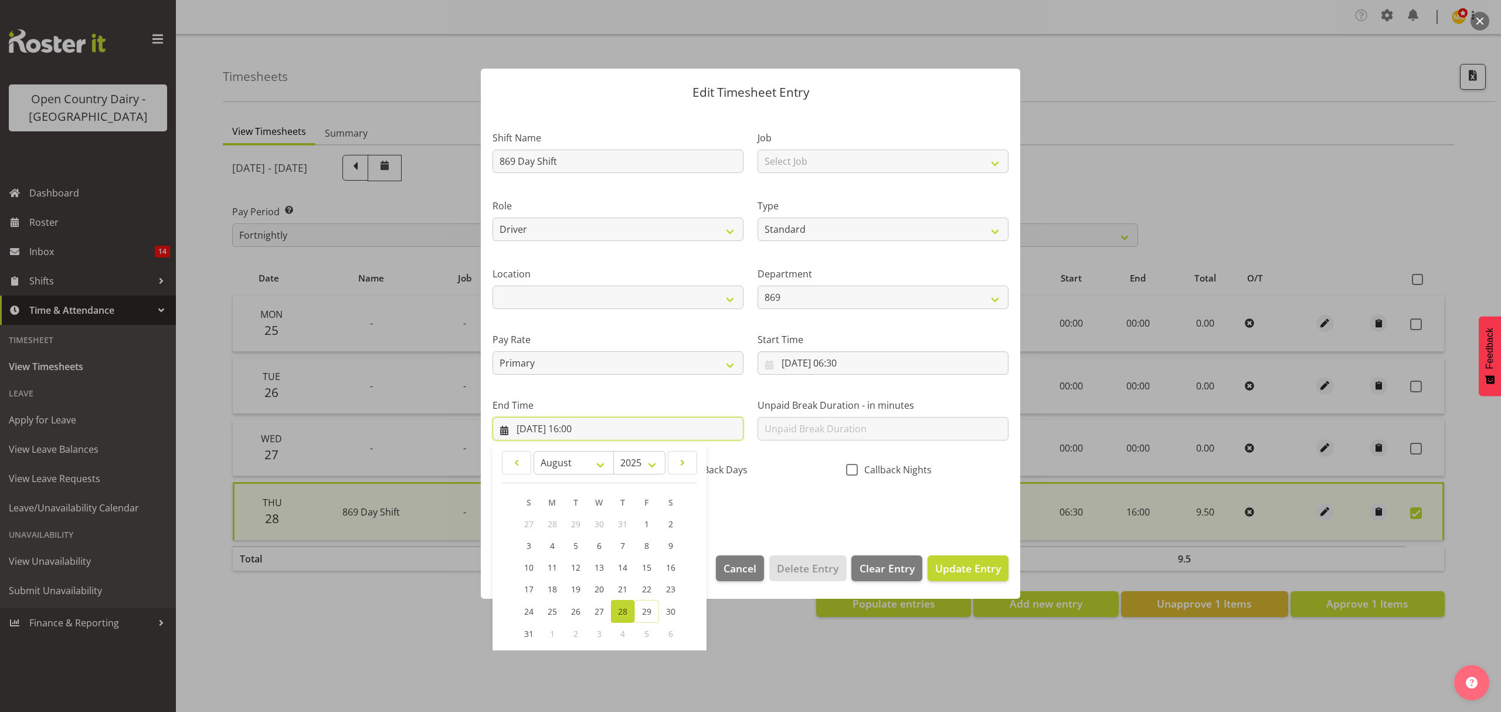
scroll to position [80, 0]
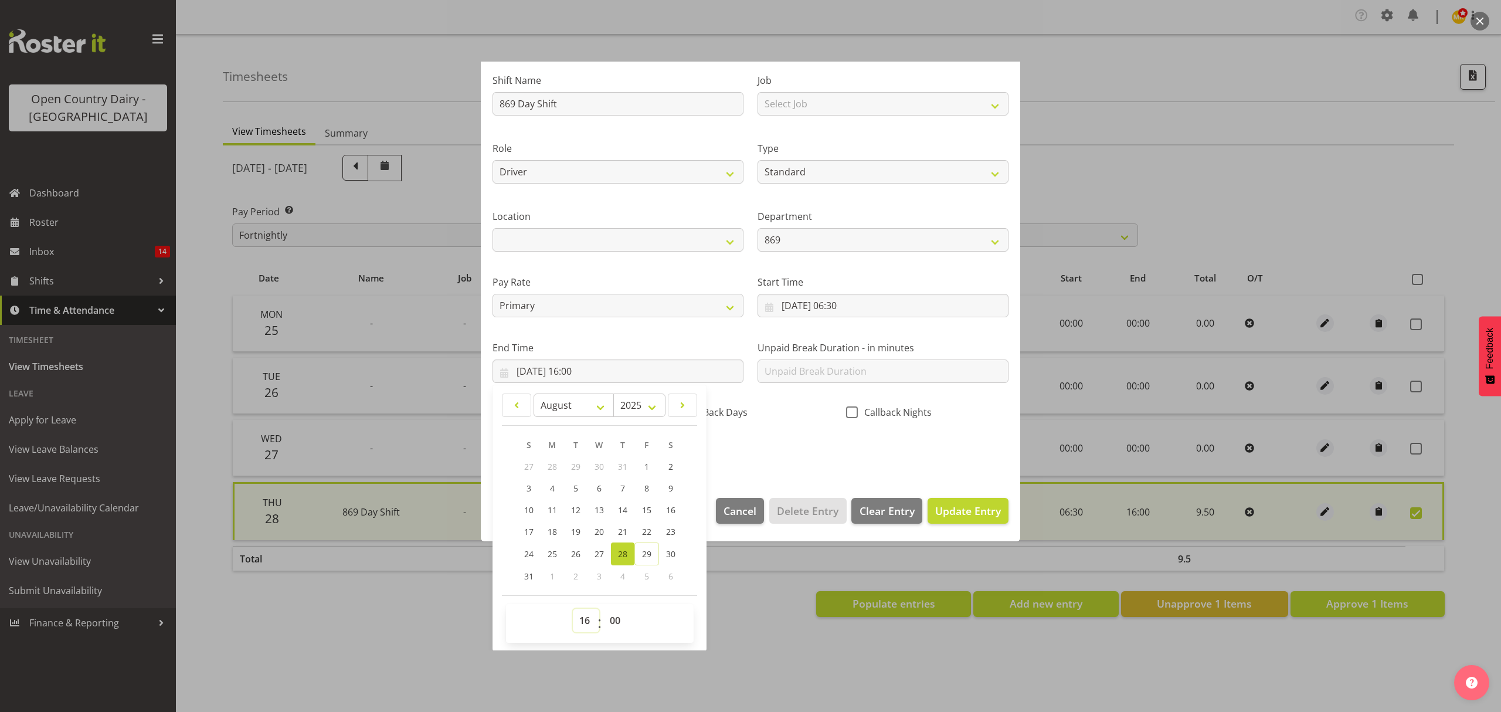
click at [586, 622] on select "00 01 02 03 04 05 06 07 08 09 10 11 12 13 14 15 16 17 18 19 20 21 22 23" at bounding box center [586, 620] width 26 height 23
select select "15"
click at [573, 609] on select "00 01 02 03 04 05 06 07 08 09 10 11 12 13 14 15 16 17 18 19 20 21 22 23" at bounding box center [586, 620] width 26 height 23
type input "28/08/2025, 15:00"
click at [618, 619] on select "00 01 02 03 04 05 06 07 08 09 10 11 12 13 14 15 16 17 18 19 20 21 22 23 24 25 2…" at bounding box center [616, 620] width 26 height 23
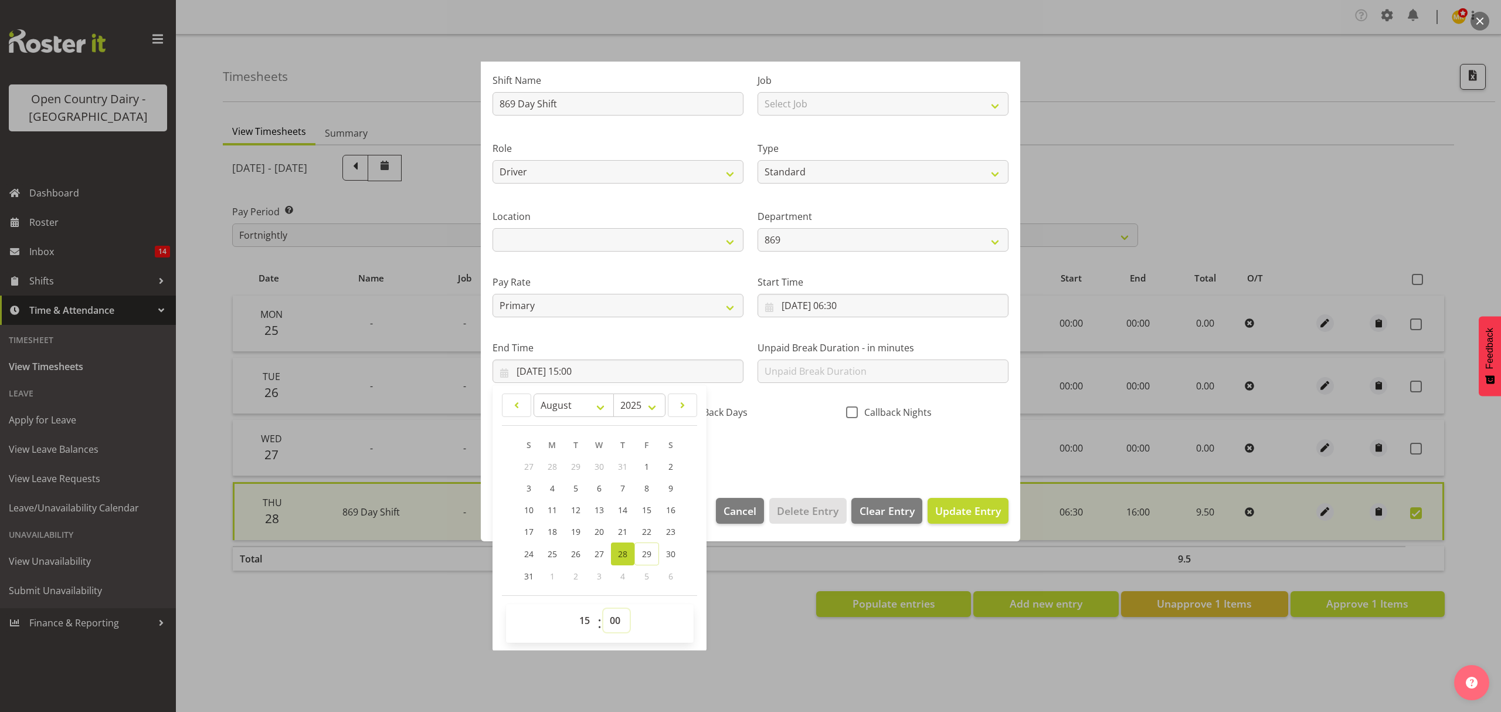
select select "45"
click at [603, 609] on select "00 01 02 03 04 05 06 07 08 09 10 11 12 13 14 15 16 17 18 19 20 21 22 23 24 25 2…" at bounding box center [616, 620] width 26 height 23
type input "28/08/2025, 15:45"
click at [948, 460] on div "Shift Name 869 Day Shift Job Select Job Connecting /unconnecting Trailers Role …" at bounding box center [751, 262] width 530 height 410
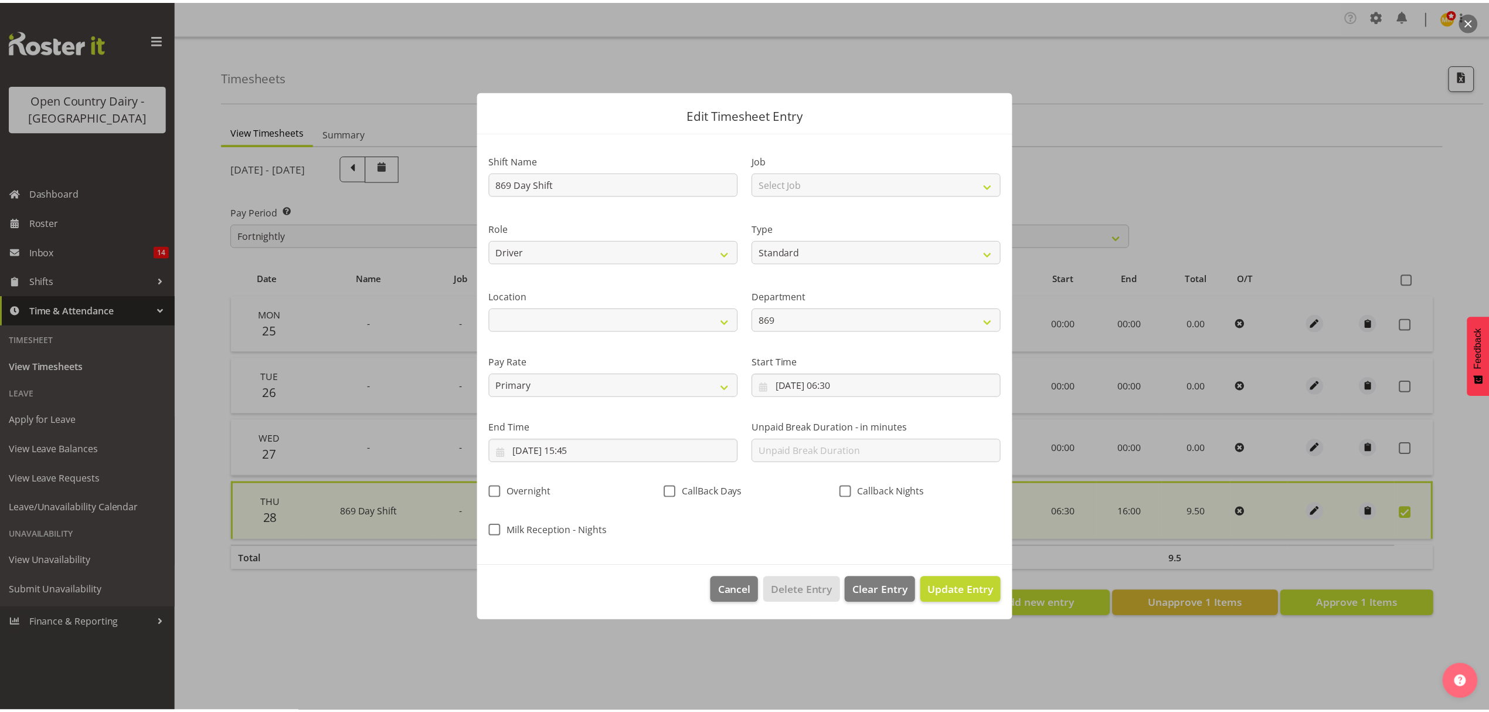
scroll to position [0, 0]
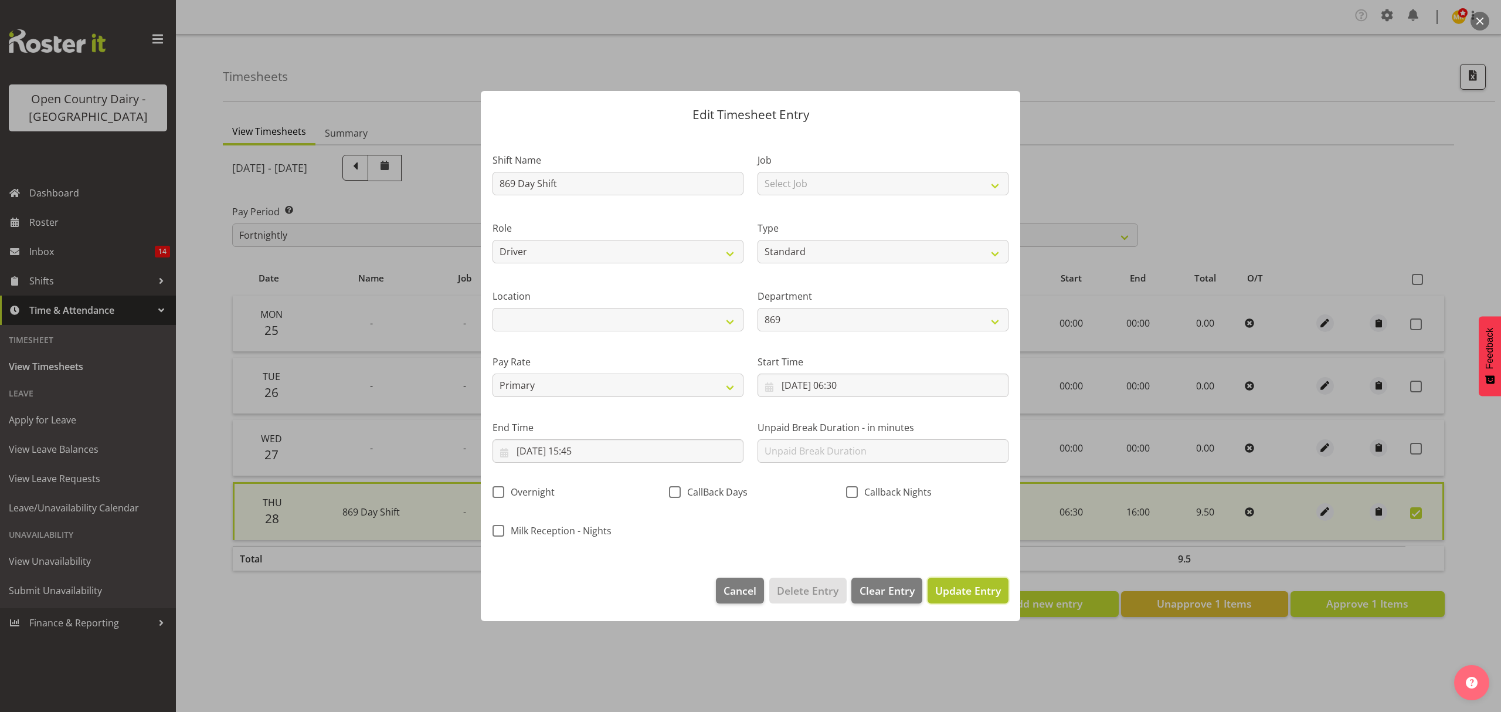
click at [977, 593] on span "Update Entry" at bounding box center [968, 590] width 66 height 14
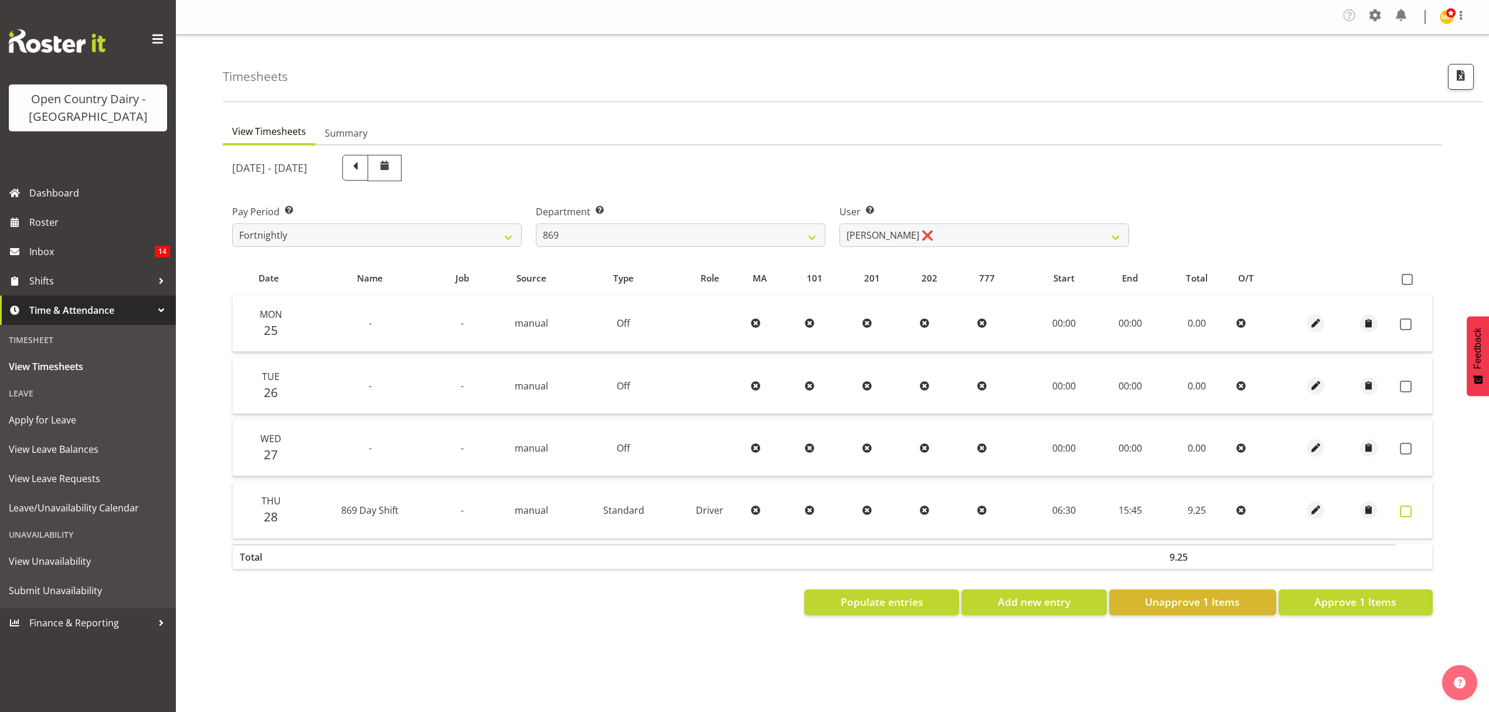
click at [1407, 508] on span at bounding box center [1406, 511] width 12 height 12
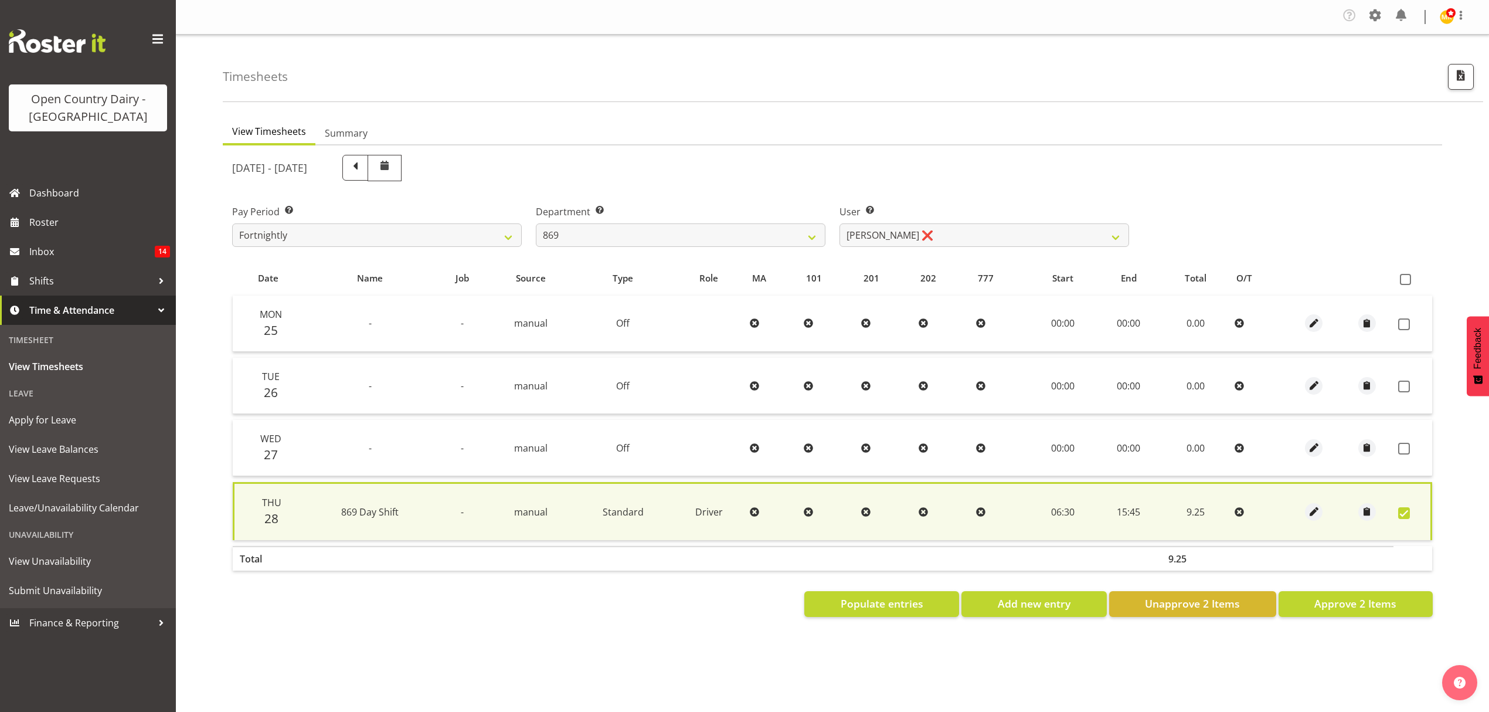
click at [1336, 615] on section "[DATE] - [DATE] Pay Period Select which pay period you would like to view. Fort…" at bounding box center [833, 385] width 1220 height 481
click at [1340, 600] on span "Approve 2 Items" at bounding box center [1356, 603] width 82 height 15
checkbox input "false"
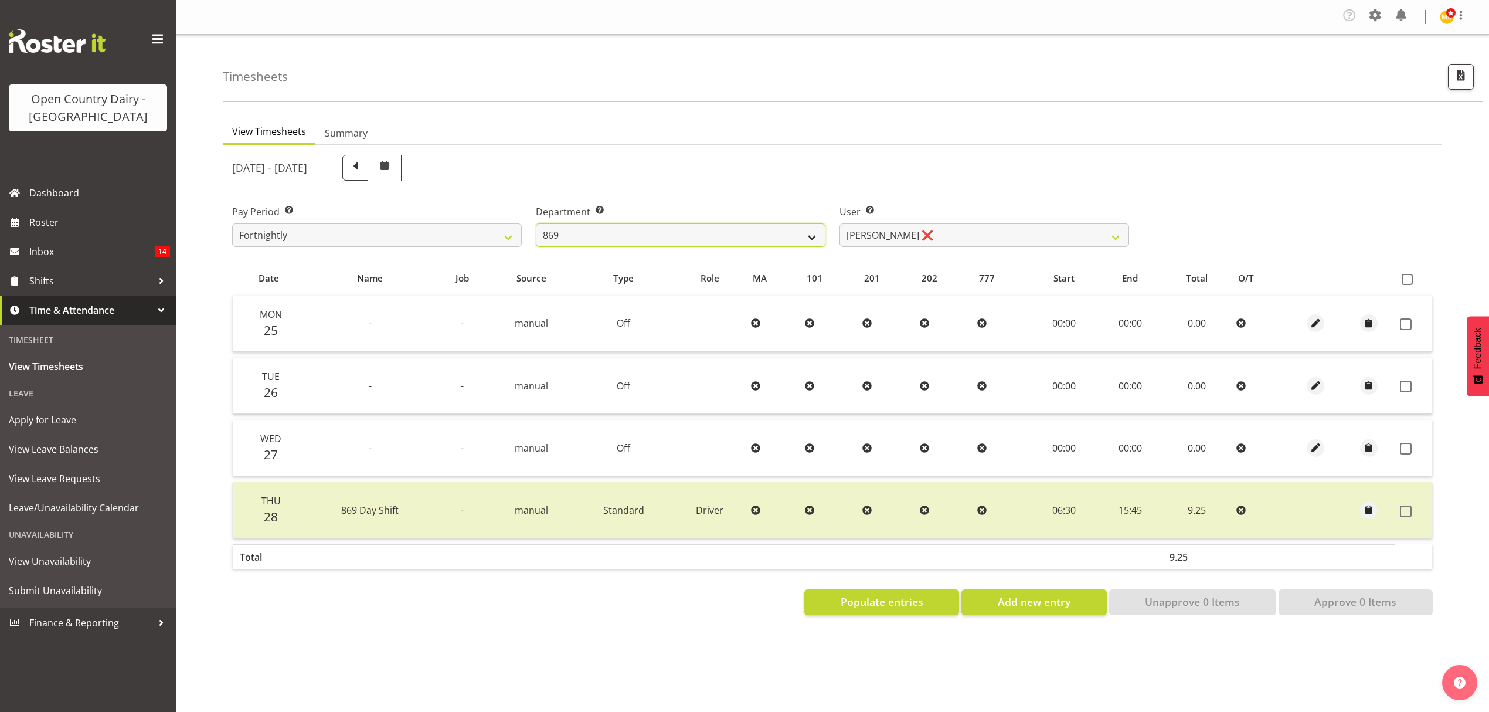
click at [647, 230] on select "734 735 736 737 738 739 851 852 853 854 855 856 858 861 862 865 868 869 870 873" at bounding box center [681, 234] width 290 height 23
select select "687"
click at [536, 224] on select "734 735 736 737 738 739 851 852 853 854 855 856 858 861 862 865 868 869 870 873" at bounding box center [681, 234] width 290 height 23
click at [0, 0] on div at bounding box center [0, 0] width 0 height 0
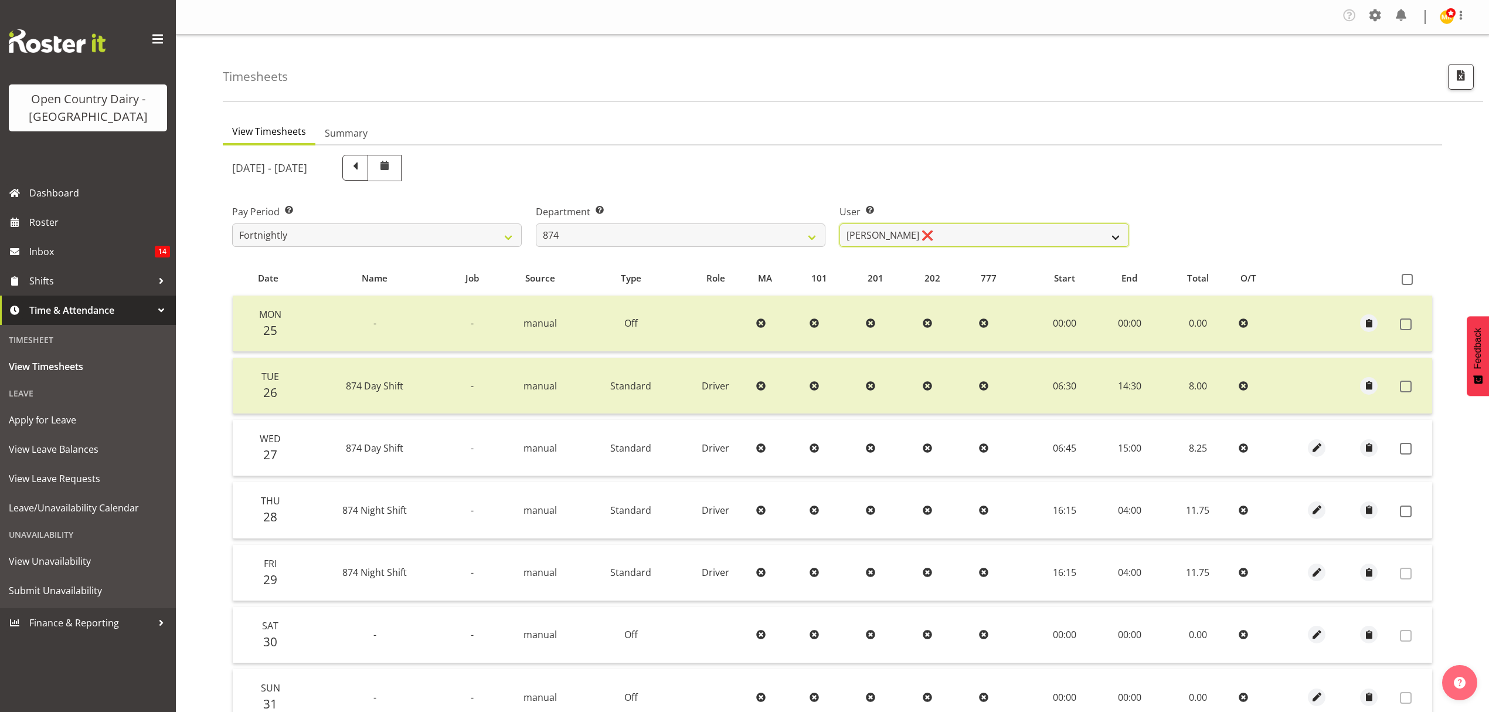
click at [863, 240] on select "Annette Parker ❌ Christopher McRae ❌ Patrick Stenton ❌ Rachel Carpenter ❌" at bounding box center [985, 234] width 290 height 23
click at [864, 240] on select "Annette Parker ❌ Christopher McRae ❌ Patrick Stenton ❌ Rachel Carpenter ❌" at bounding box center [985, 234] width 290 height 23
select select "7384"
click at [840, 224] on select "Annette Parker ❌ Christopher McRae ❌ Patrick Stenton ❌ Rachel Carpenter ❌" at bounding box center [985, 234] width 290 height 23
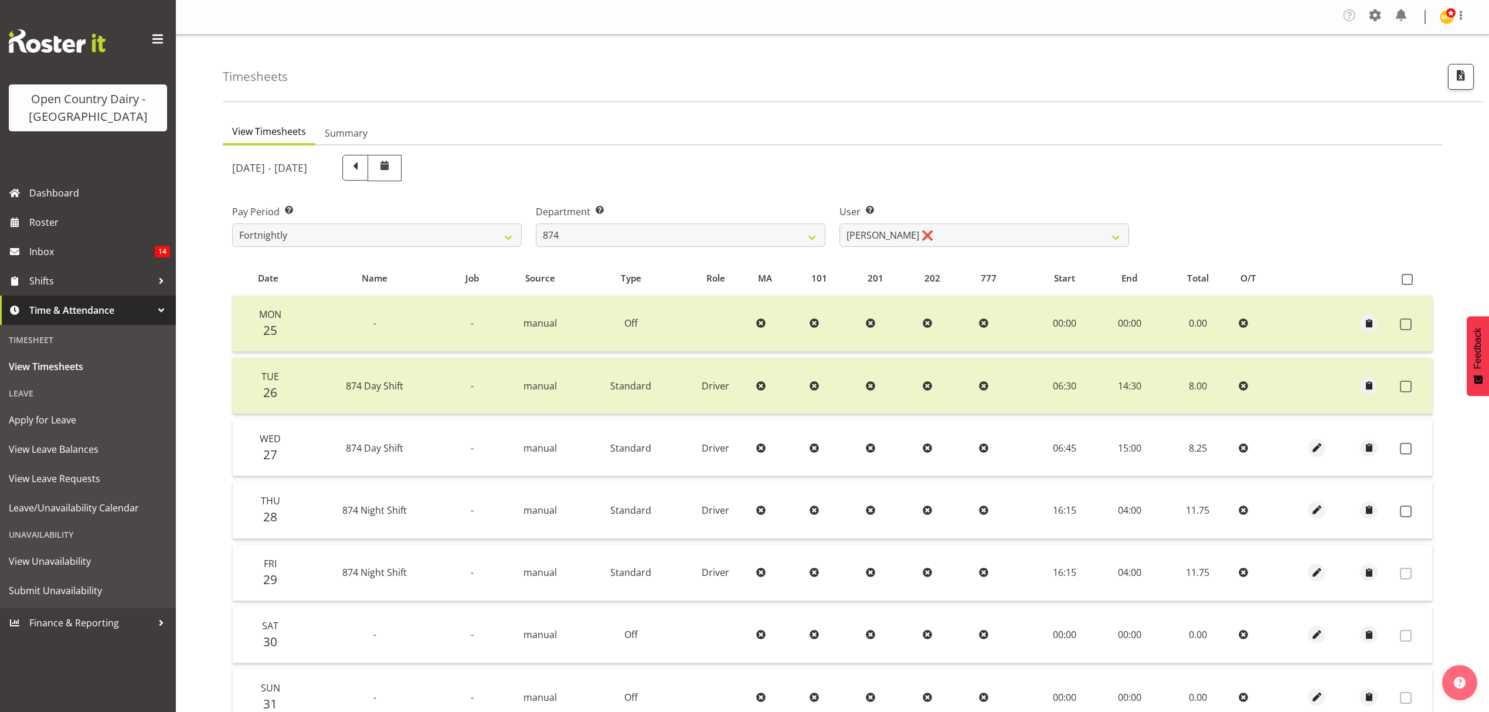
click at [0, 0] on div at bounding box center [0, 0] width 0 height 0
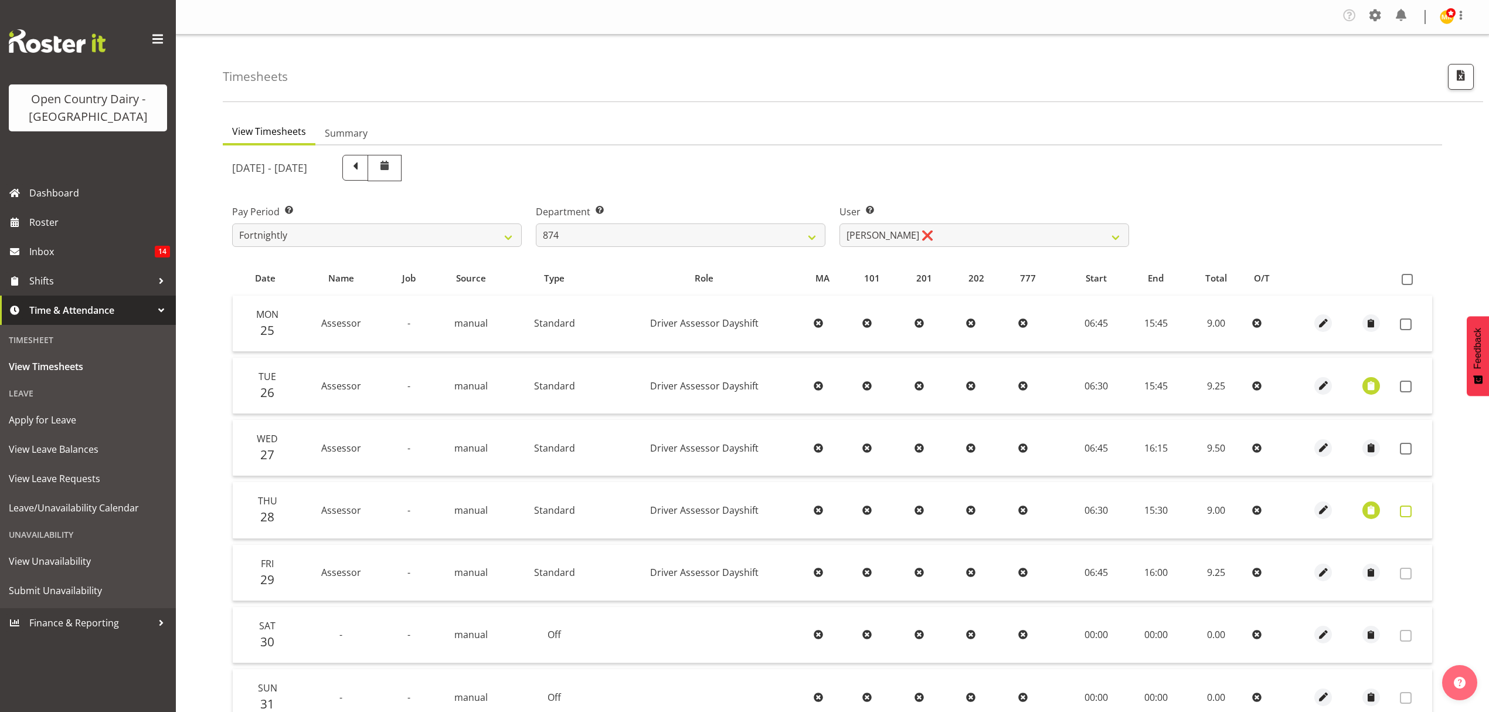
click at [1403, 510] on span at bounding box center [1406, 511] width 12 height 12
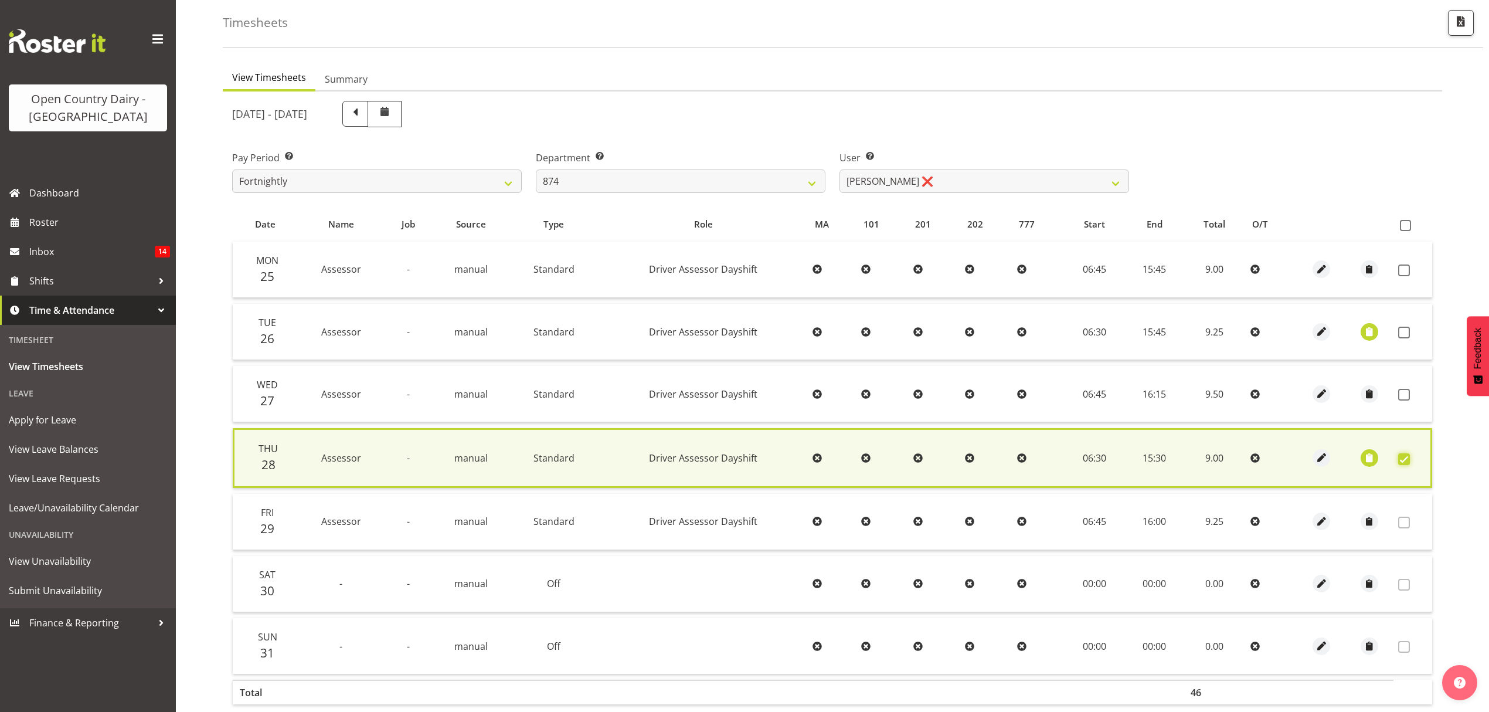
scroll to position [120, 0]
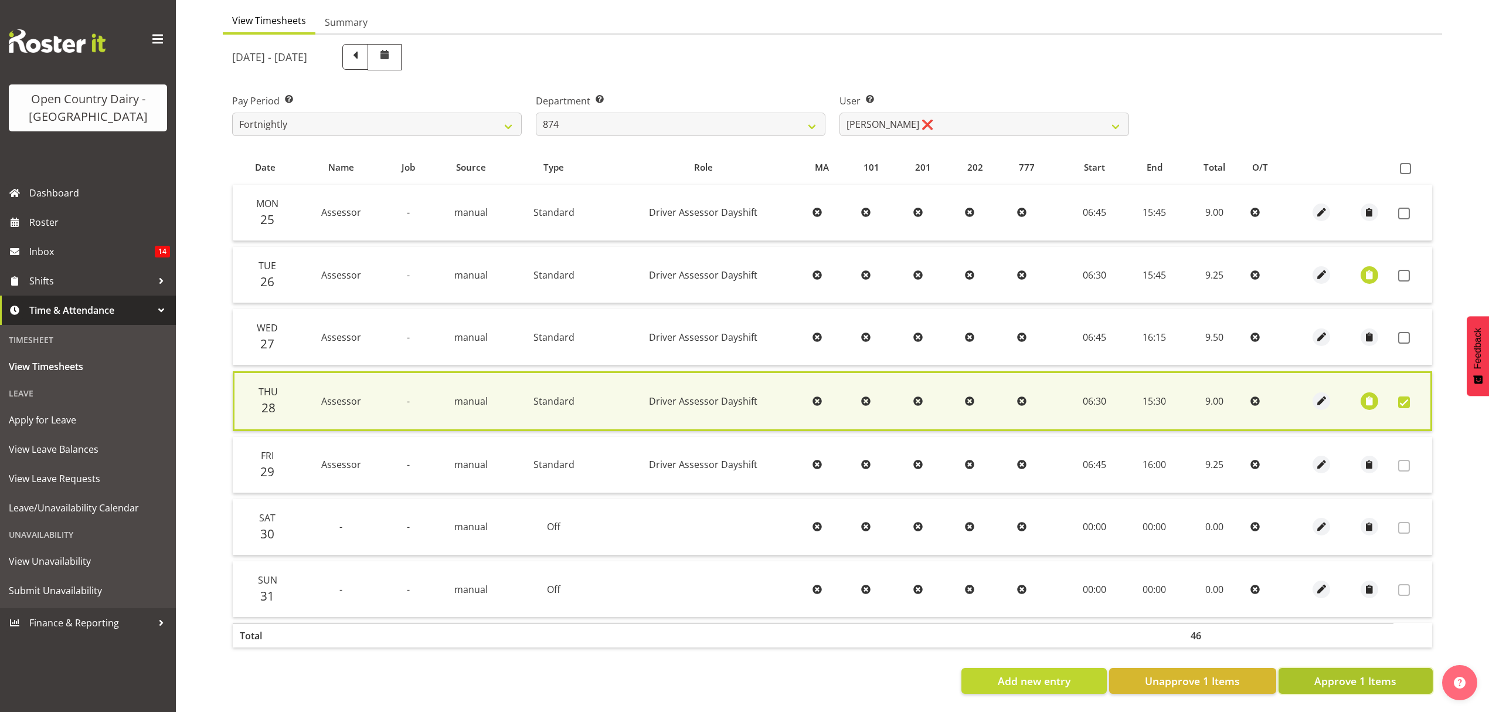
click at [1359, 673] on span "Approve 1 Items" at bounding box center [1356, 680] width 82 height 15
checkbox input "false"
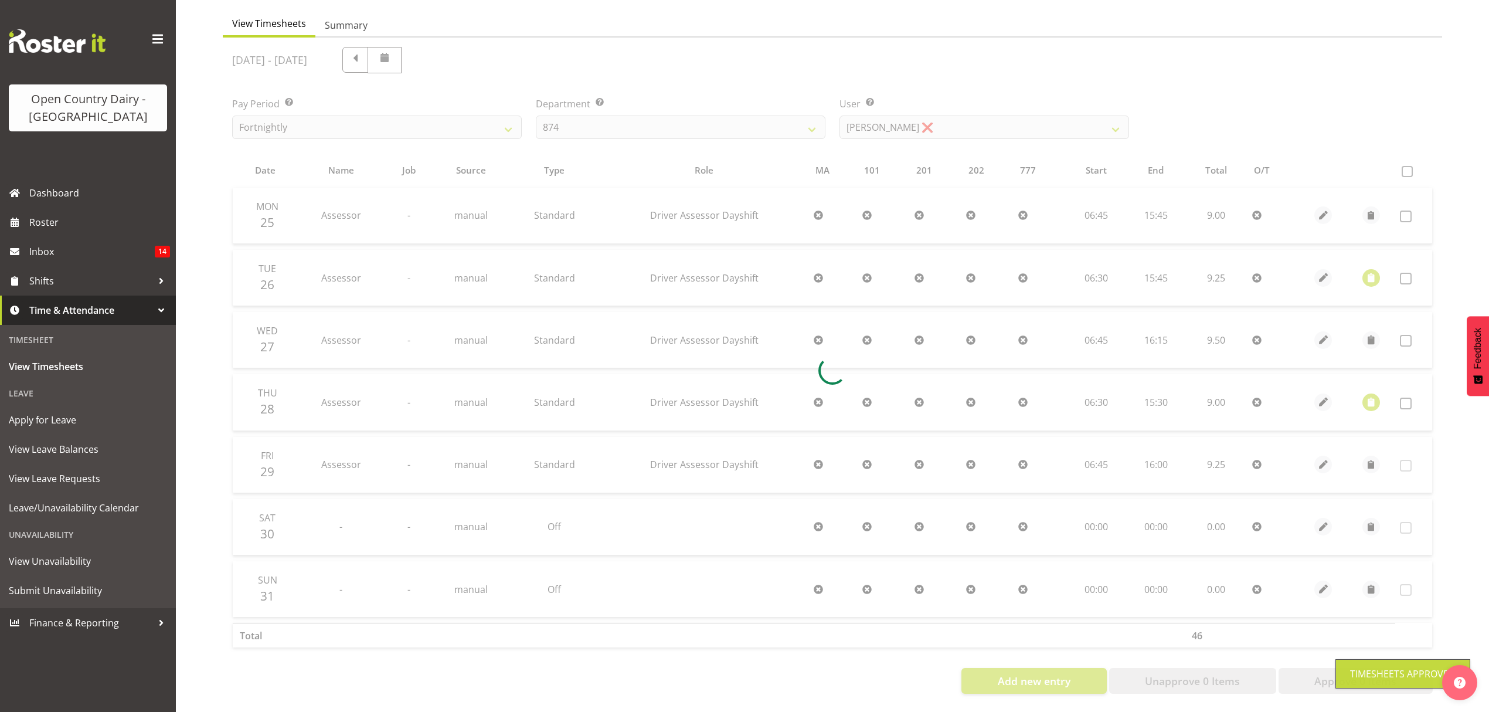
scroll to position [117, 0]
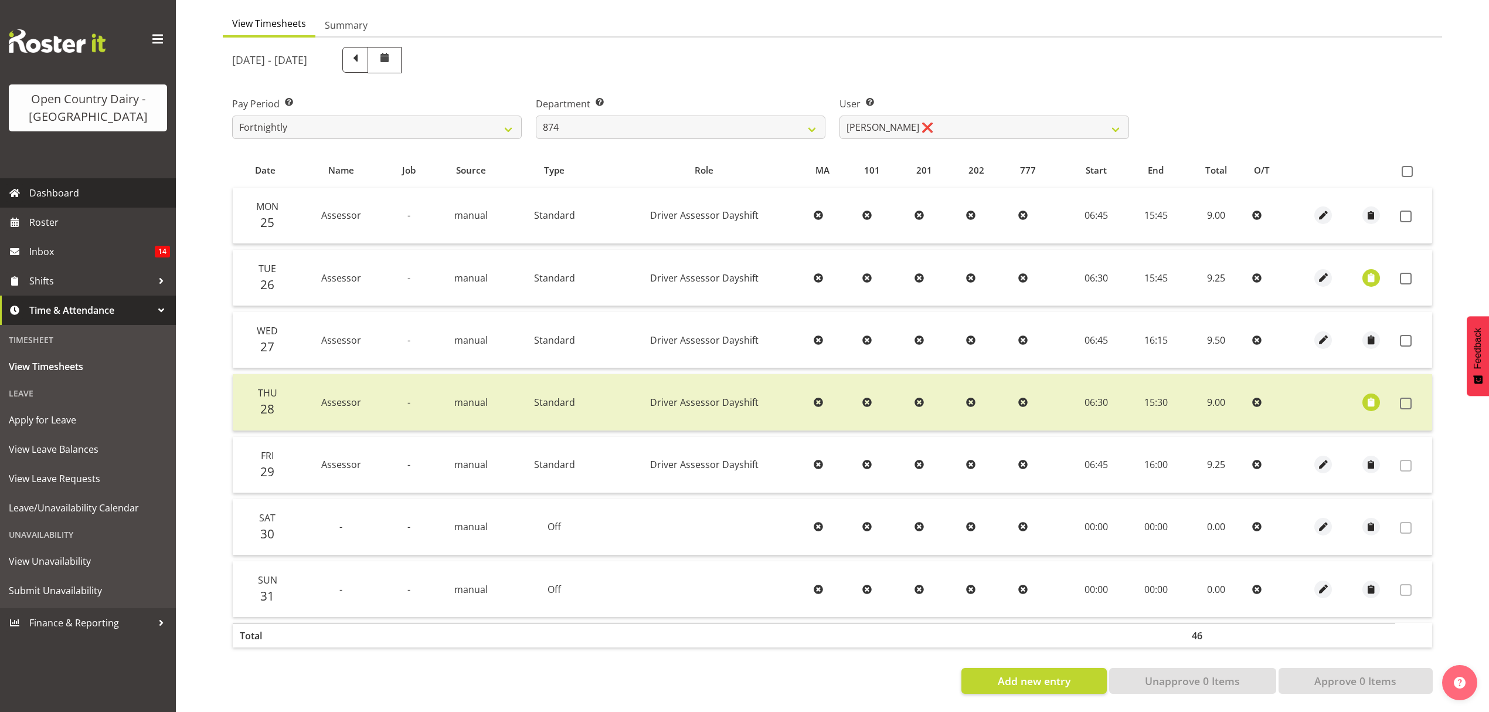
click at [101, 192] on span "Dashboard" at bounding box center [99, 193] width 141 height 18
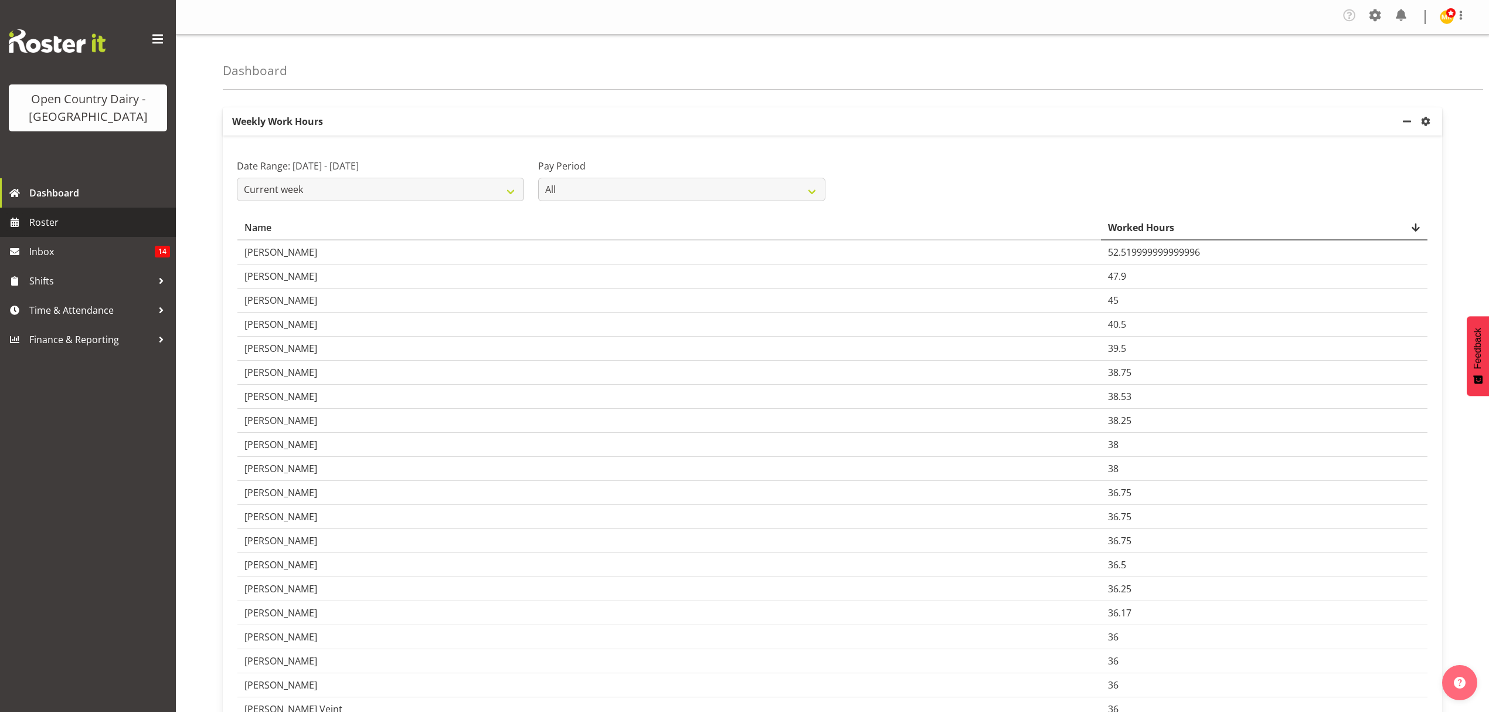
click at [93, 226] on span "Roster" at bounding box center [99, 222] width 141 height 18
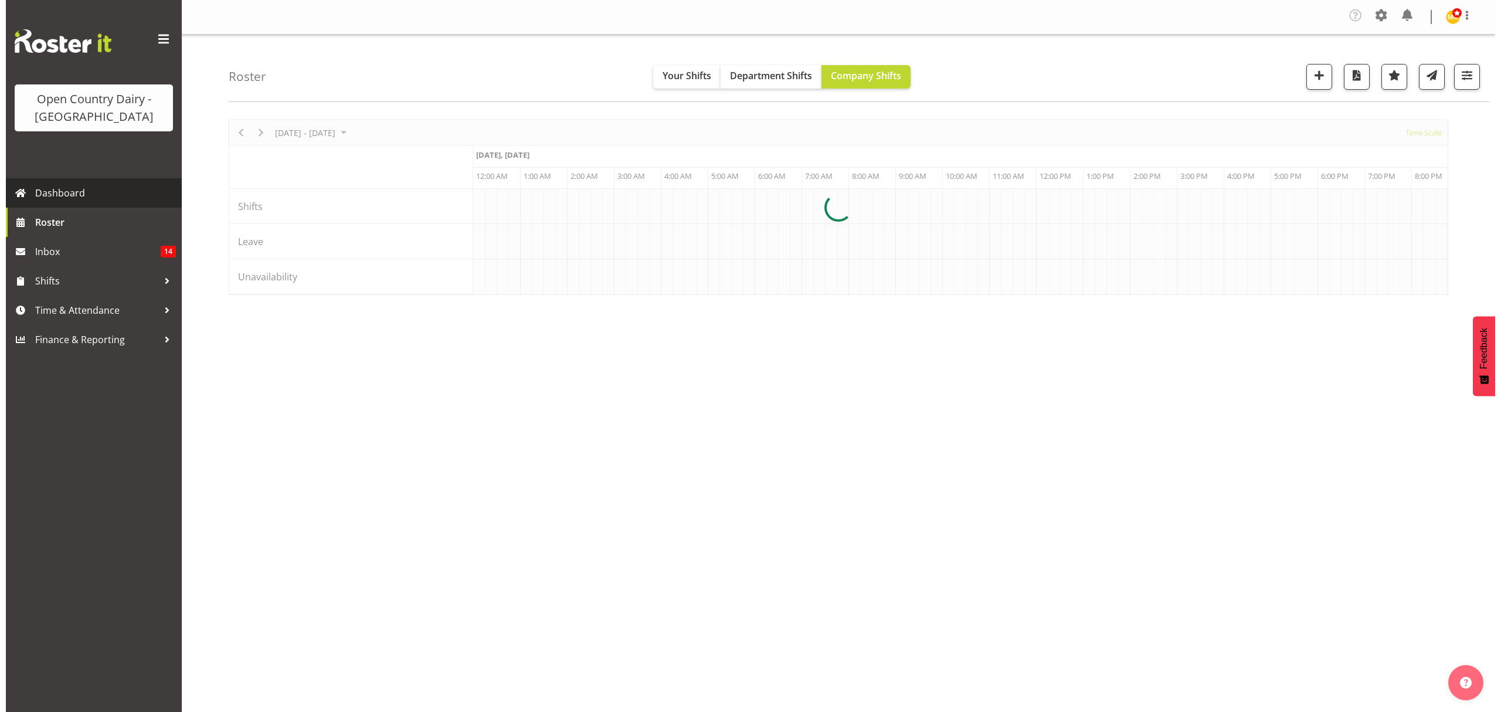
scroll to position [0, 4503]
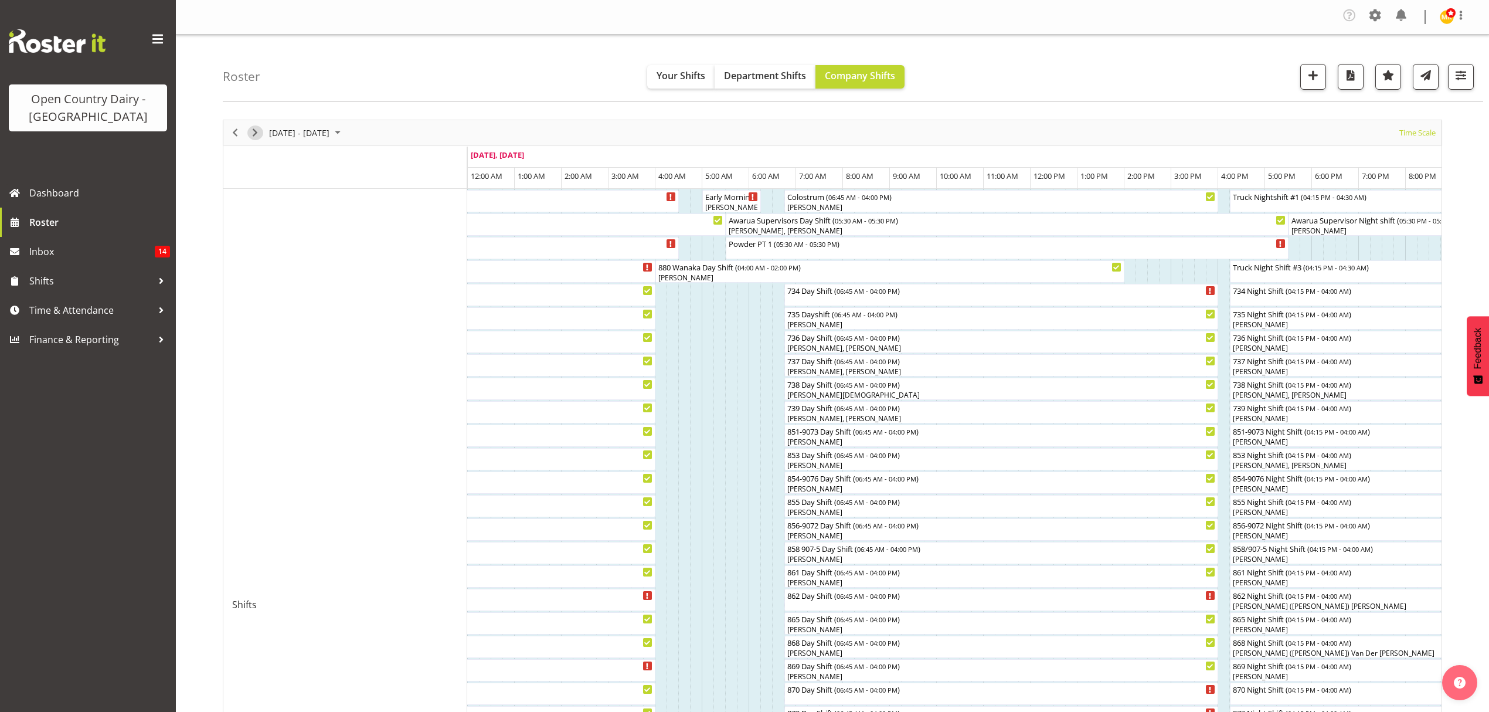
click at [256, 136] on span "Next" at bounding box center [255, 132] width 14 height 15
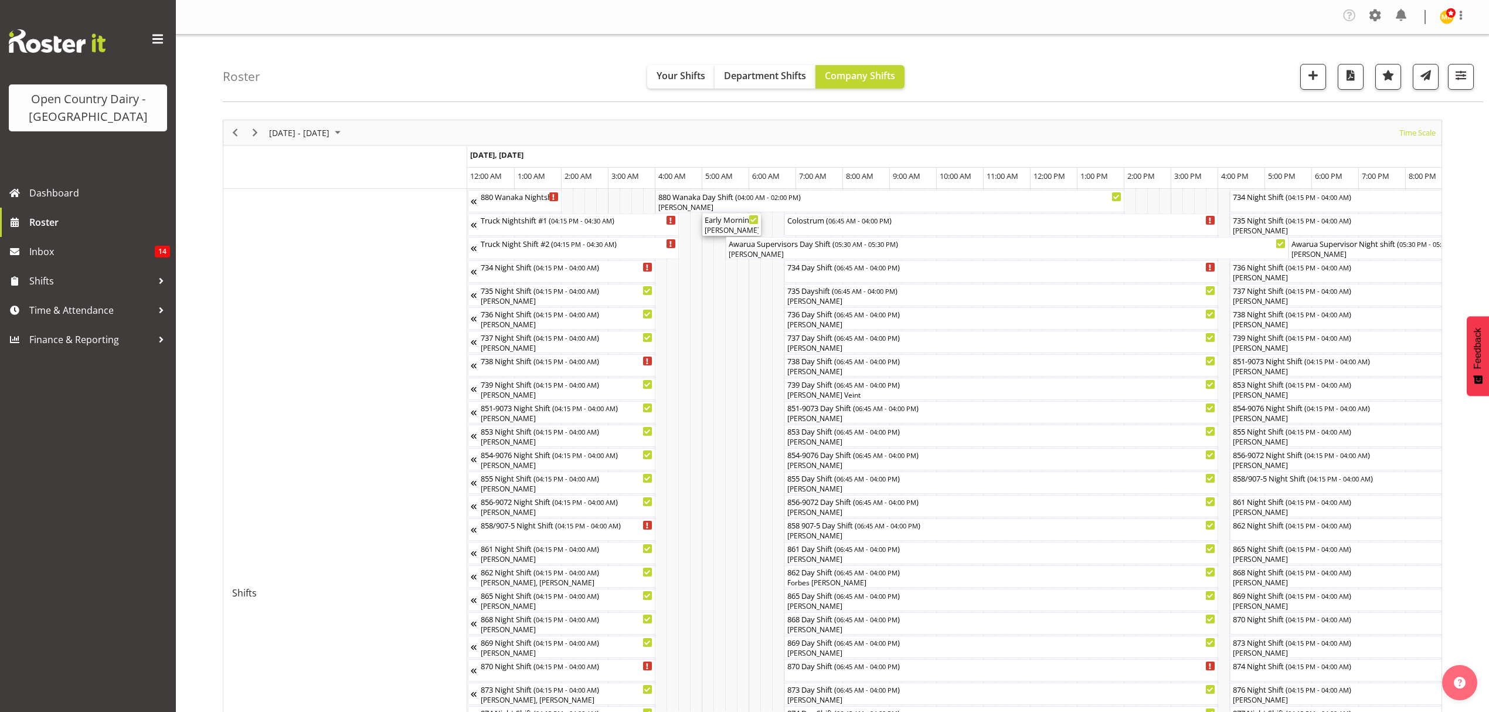
click at [742, 231] on div "[PERSON_NAME], [PERSON_NAME]" at bounding box center [732, 230] width 54 height 11
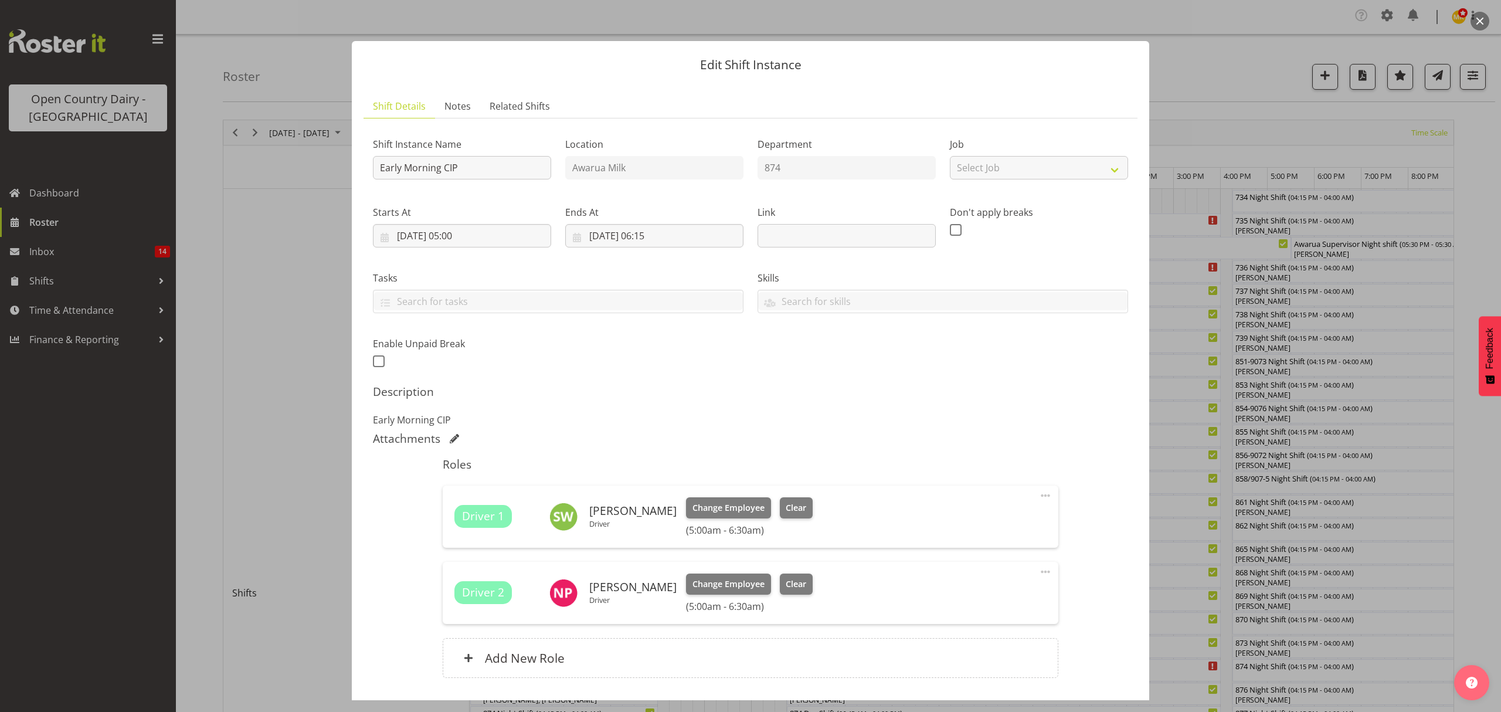
click at [1254, 114] on div at bounding box center [750, 356] width 1501 height 712
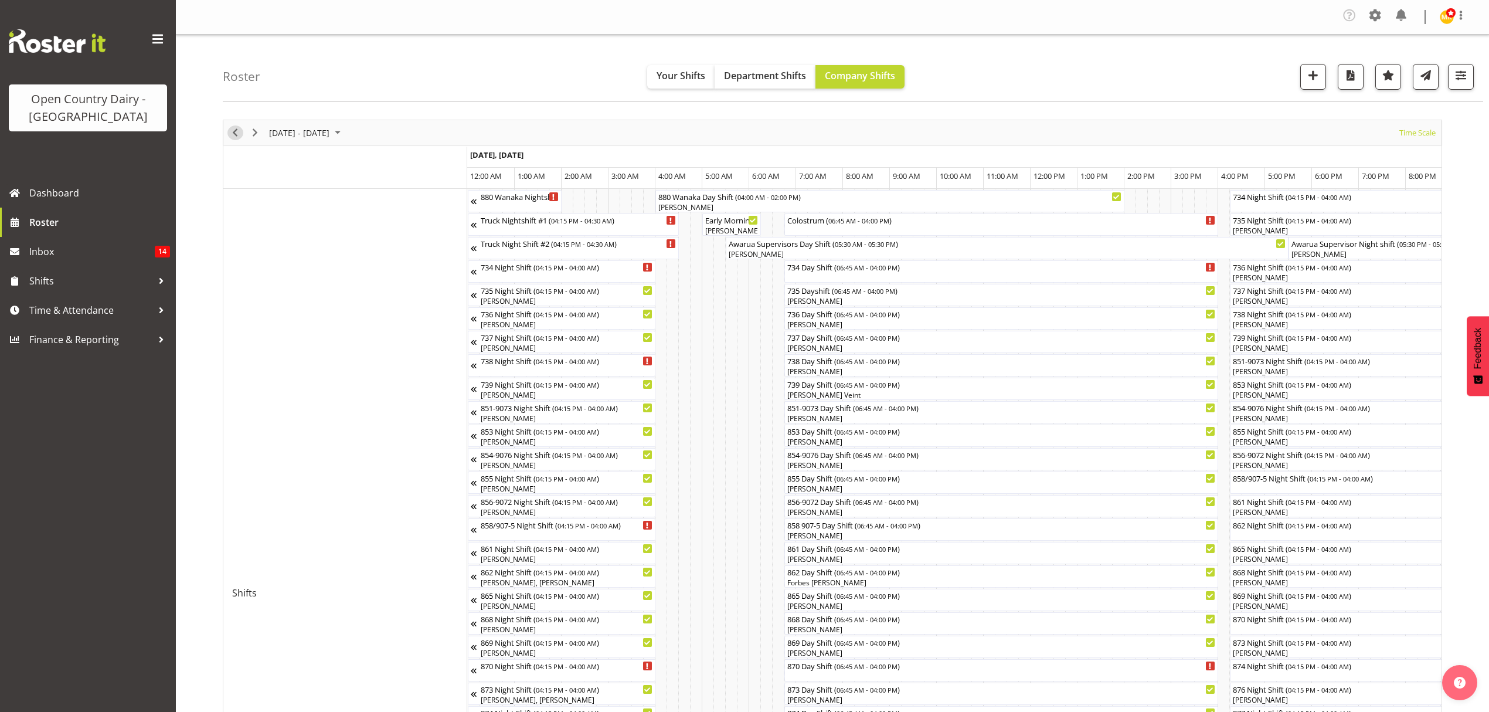
click at [230, 137] on span "Previous" at bounding box center [235, 132] width 14 height 15
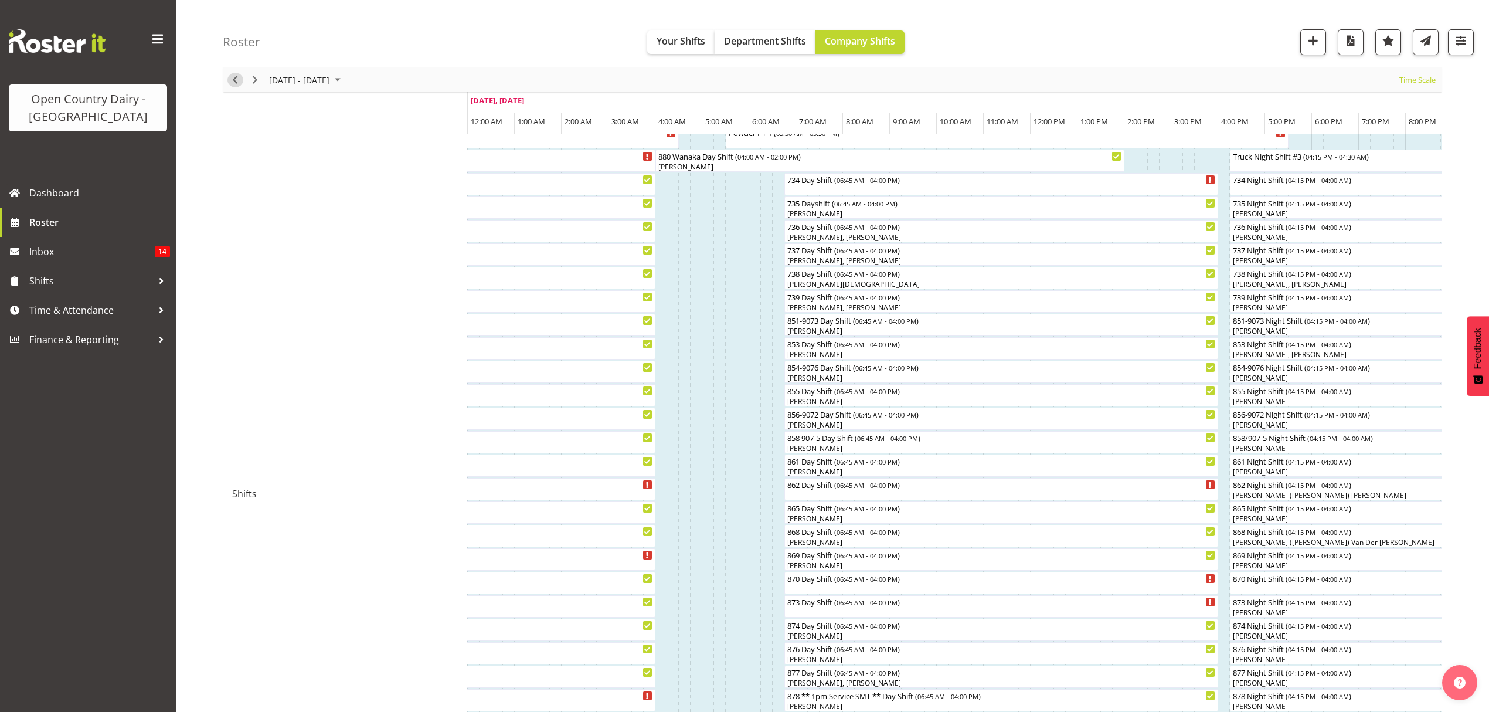
scroll to position [78, 0]
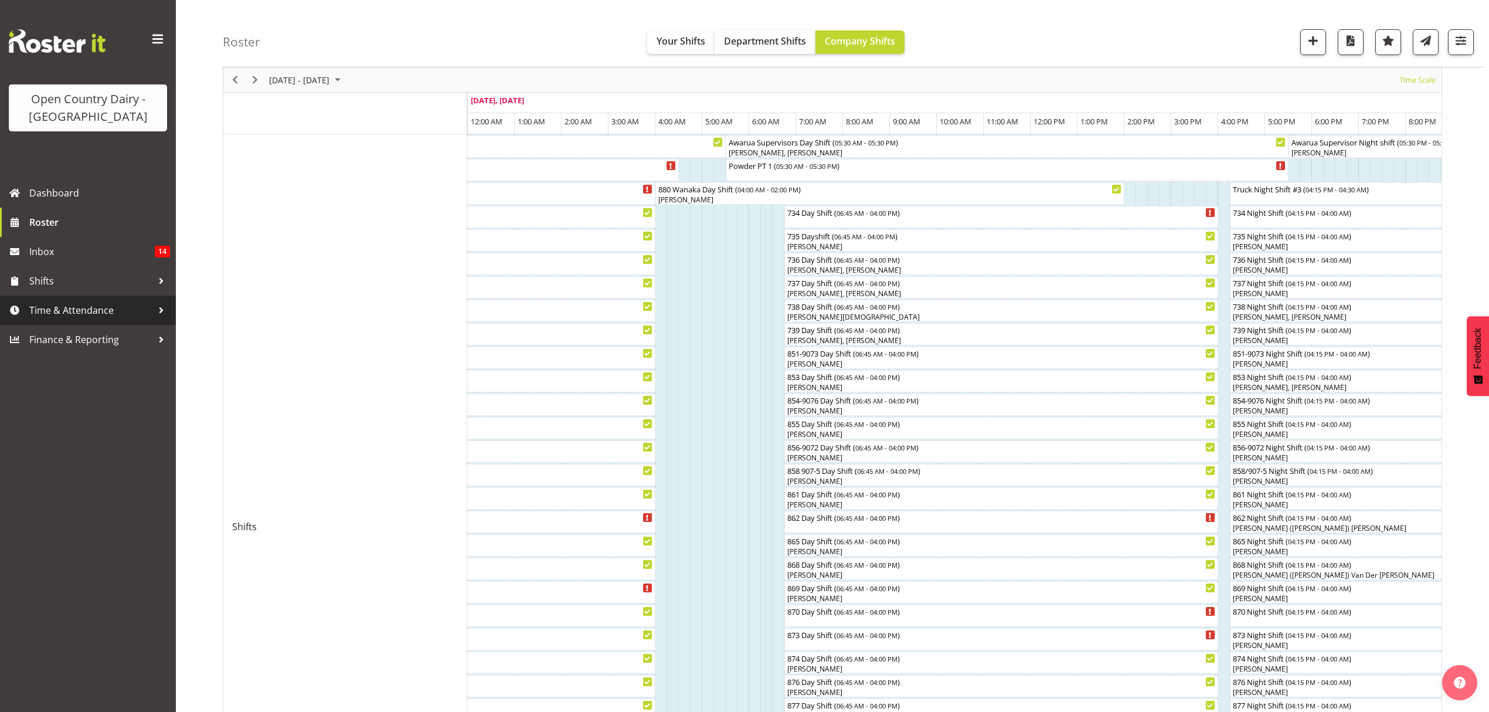
click at [94, 308] on span "Time & Attendance" at bounding box center [90, 310] width 123 height 18
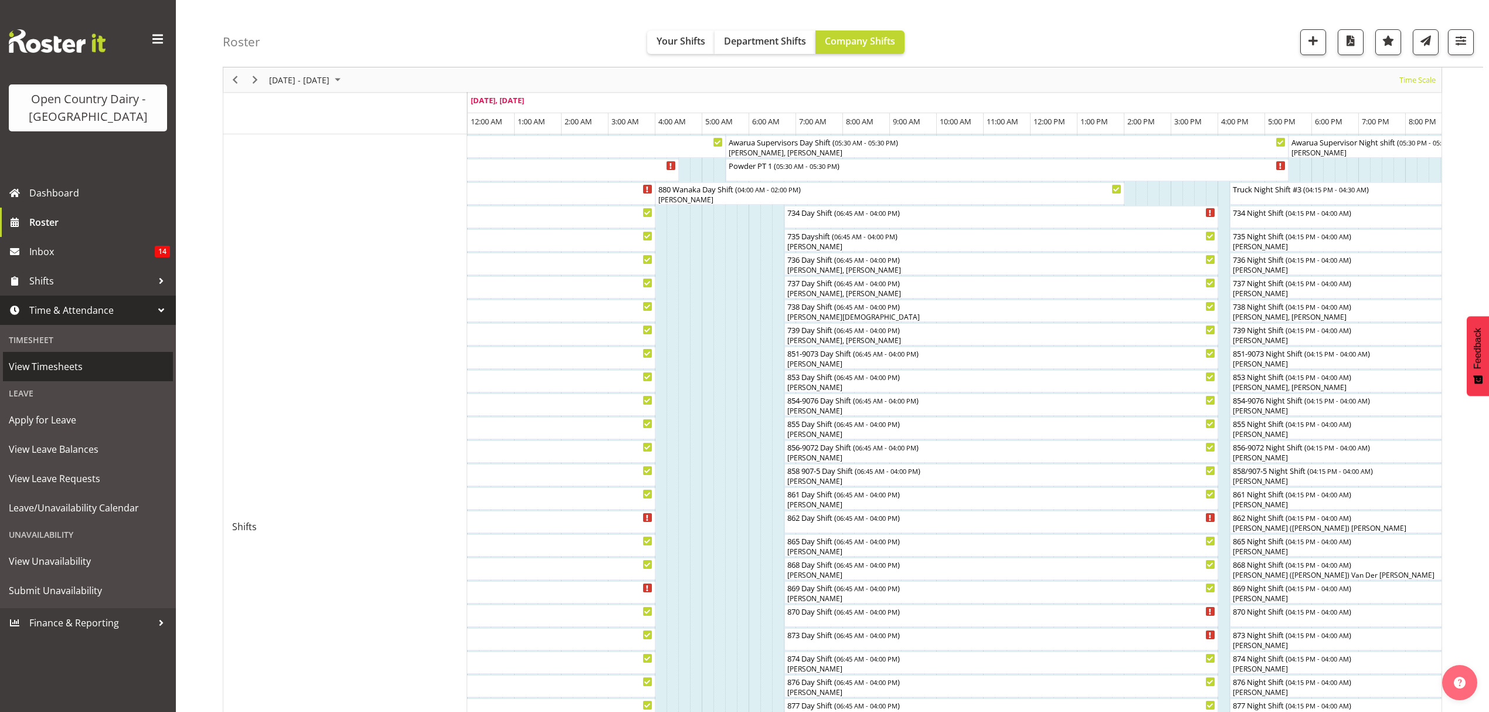
click at [97, 371] on span "View Timesheets" at bounding box center [88, 367] width 158 height 18
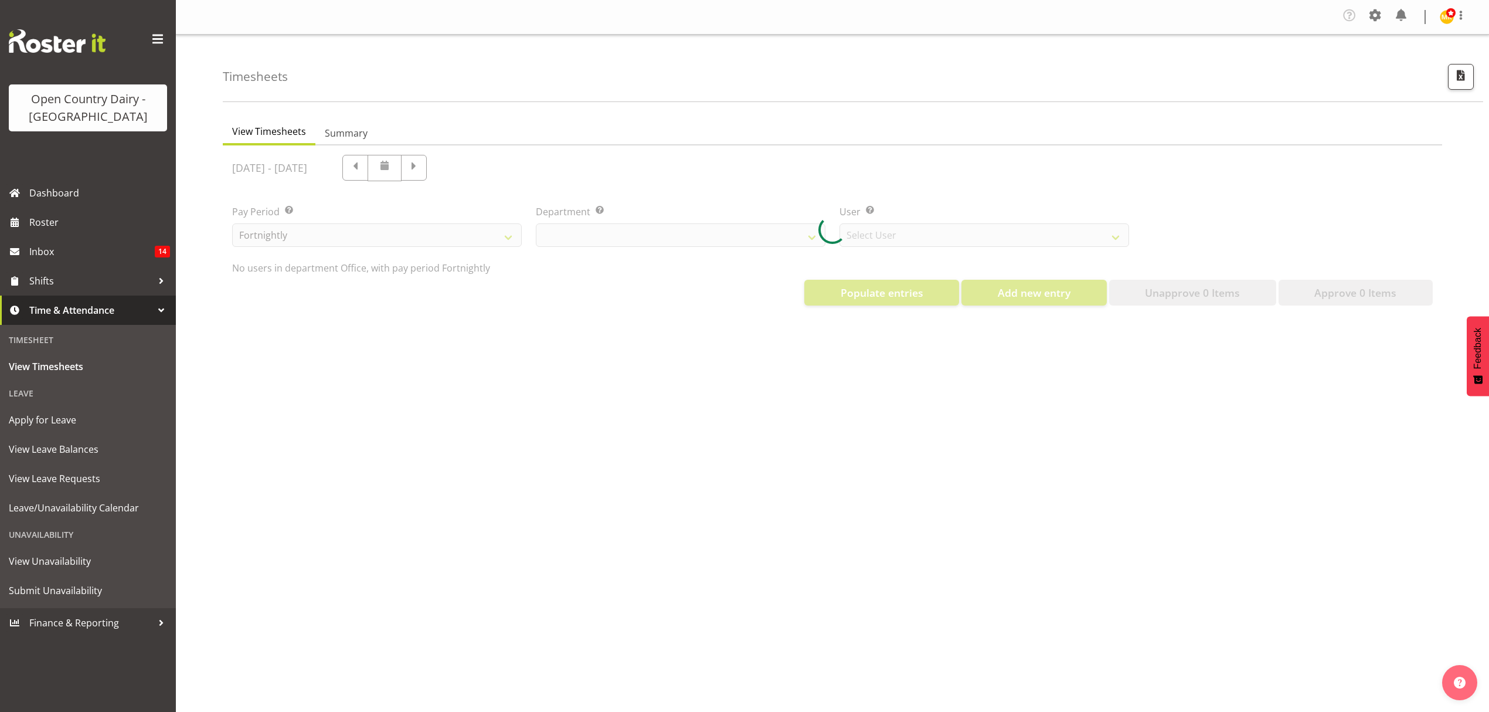
select select "699"
select select "8449"
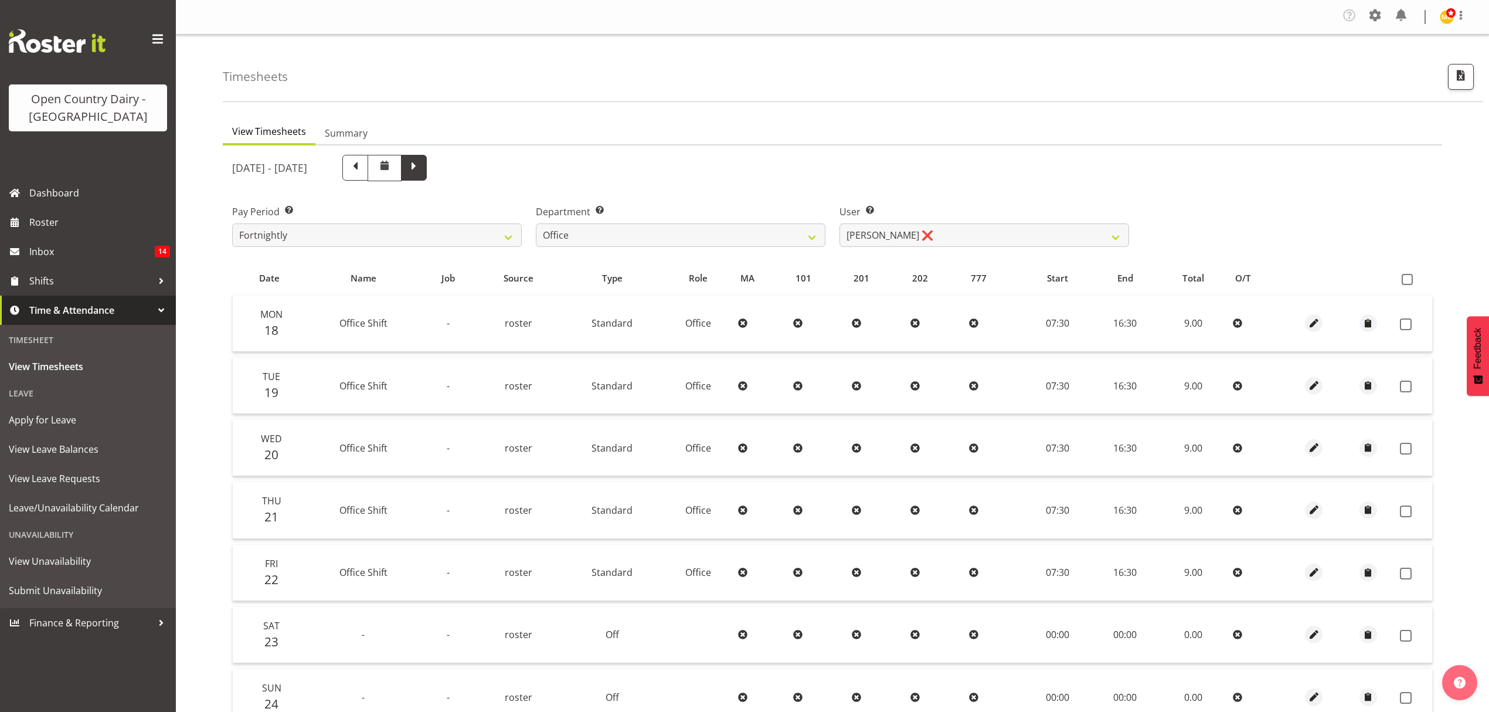
click at [422, 169] on span at bounding box center [413, 166] width 15 height 15
select select
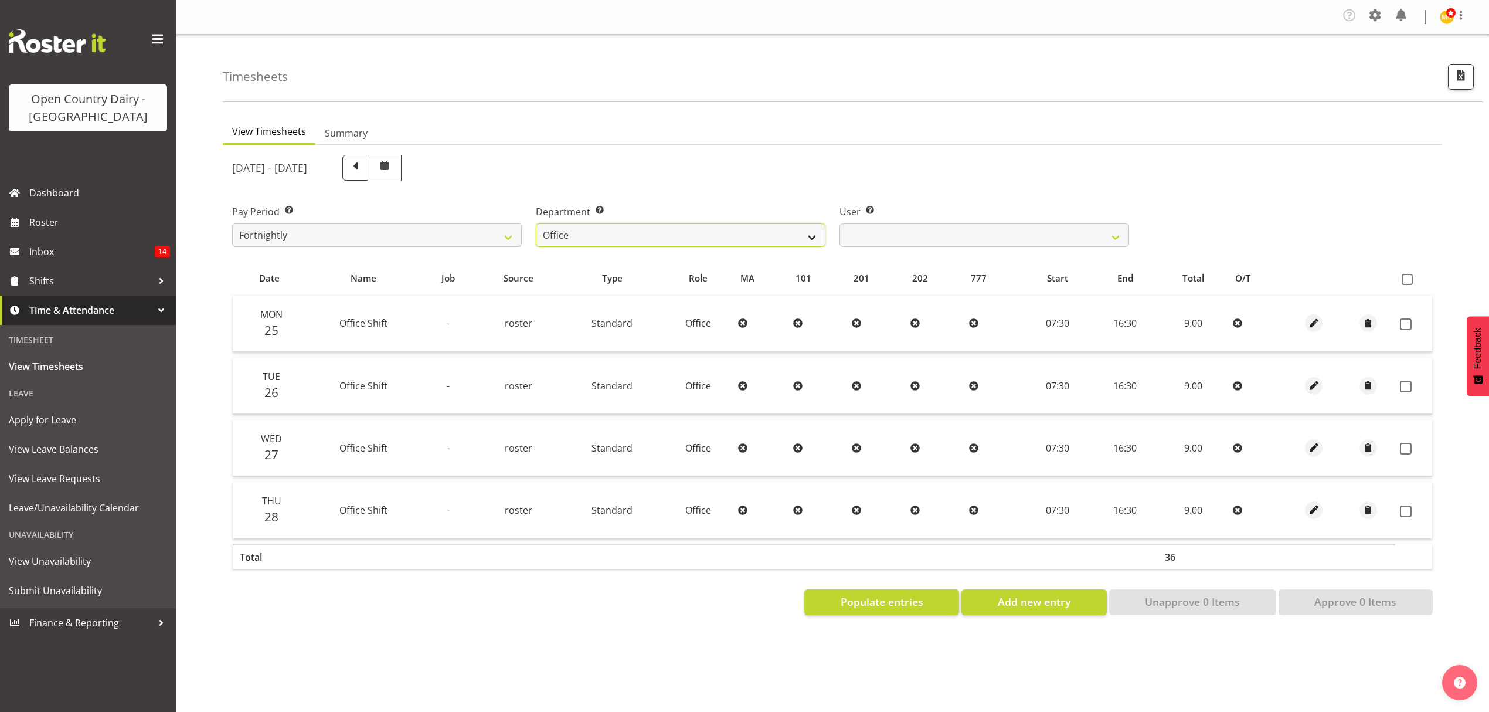
click at [749, 247] on select "734 735 736 737 738 739 851 852 853 854 855 856 858 861 862 865 868 869 870 873" at bounding box center [681, 234] width 290 height 23
click at [536, 224] on select "734 735 736 737 738 739 851 852 853 854 855 856 858 861 862 865 868 869 870 873" at bounding box center [681, 234] width 290 height 23
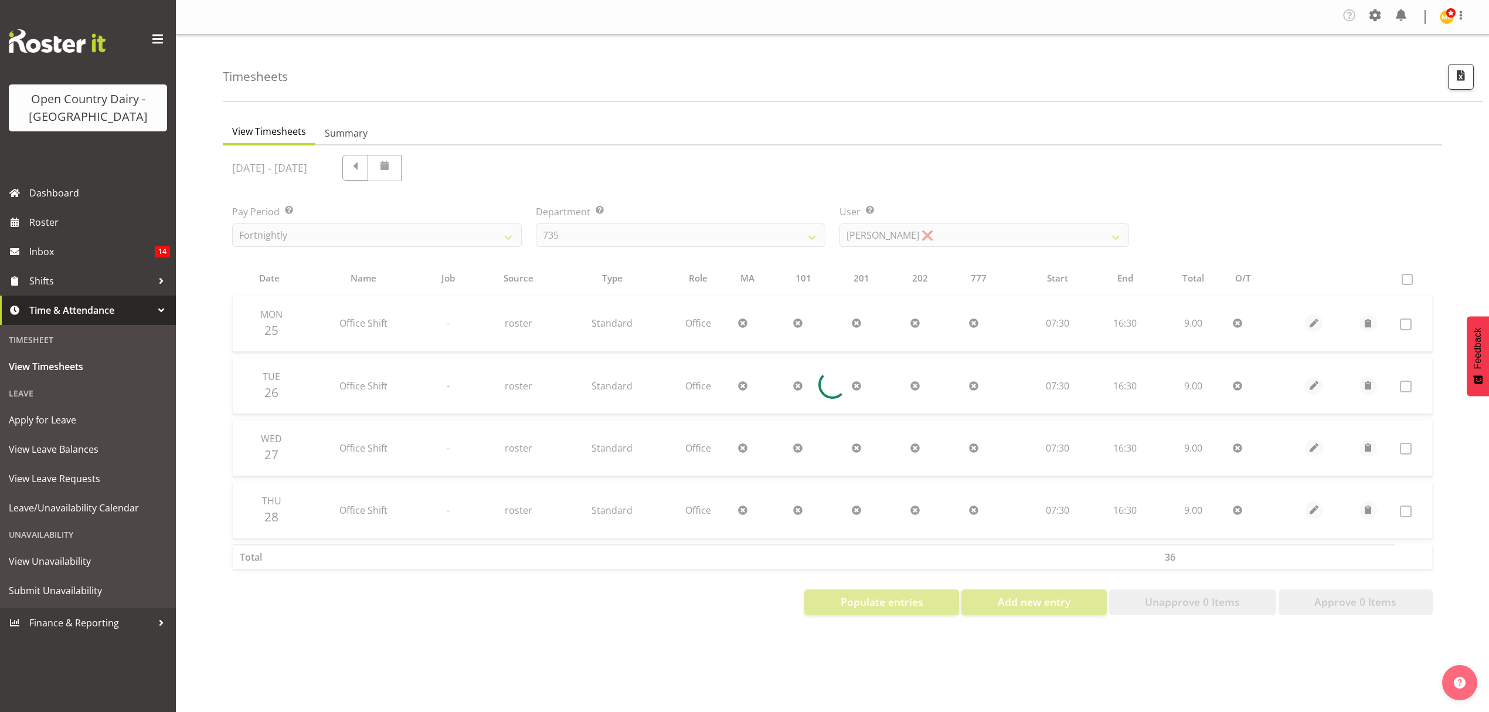
click at [611, 287] on div at bounding box center [833, 384] width 1220 height 479
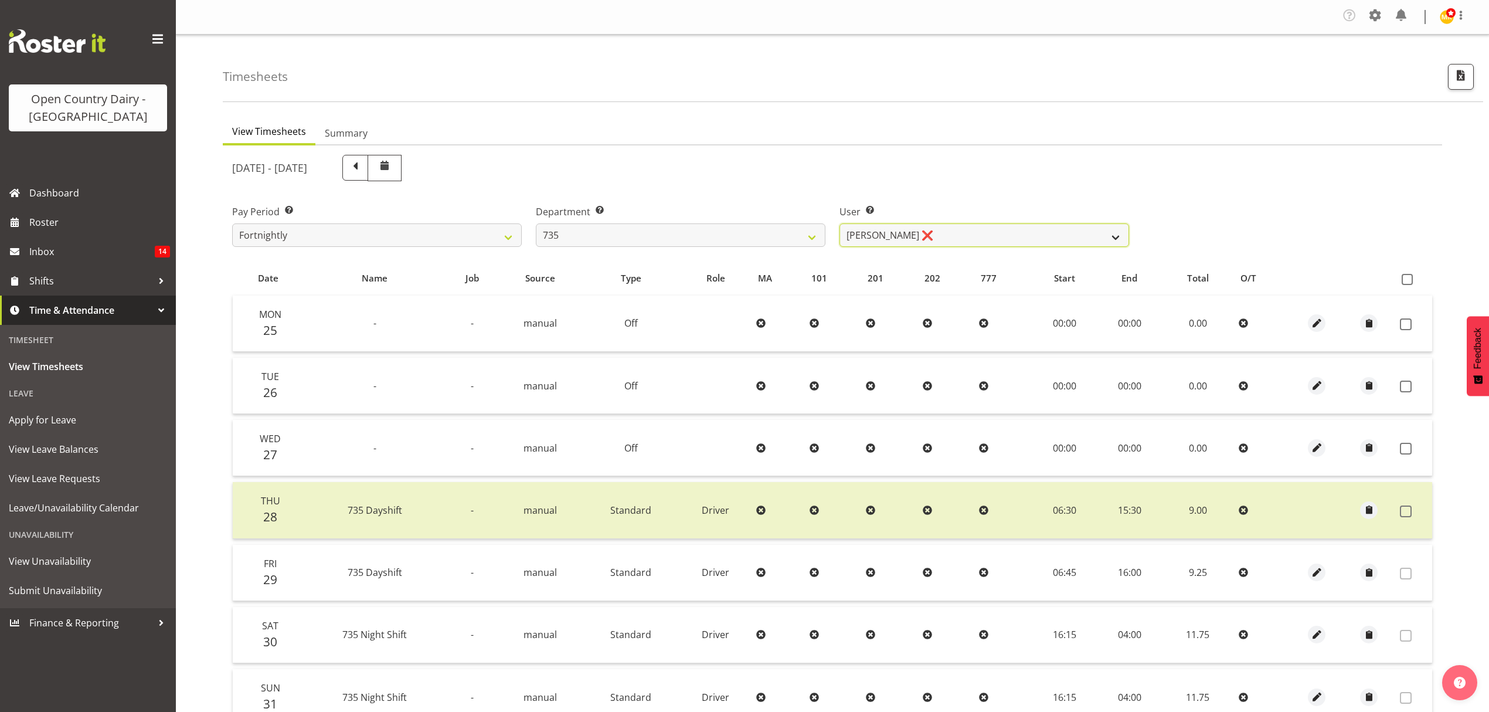
click at [1036, 225] on select "[PERSON_NAME] ❌ [PERSON_NAME] ❌ [PERSON_NAME] ❌ [PERSON_NAME] ❌" at bounding box center [985, 234] width 290 height 23
drag, startPoint x: 925, startPoint y: 184, endPoint x: 887, endPoint y: 195, distance: 39.1
click at [925, 184] on div "[DATE] - [DATE]" at bounding box center [680, 168] width 911 height 40
click at [714, 237] on select "734 735 736 737 738 739 851 852 853 854 855 856 858 861 862 865 868 869 870 873" at bounding box center [681, 234] width 290 height 23
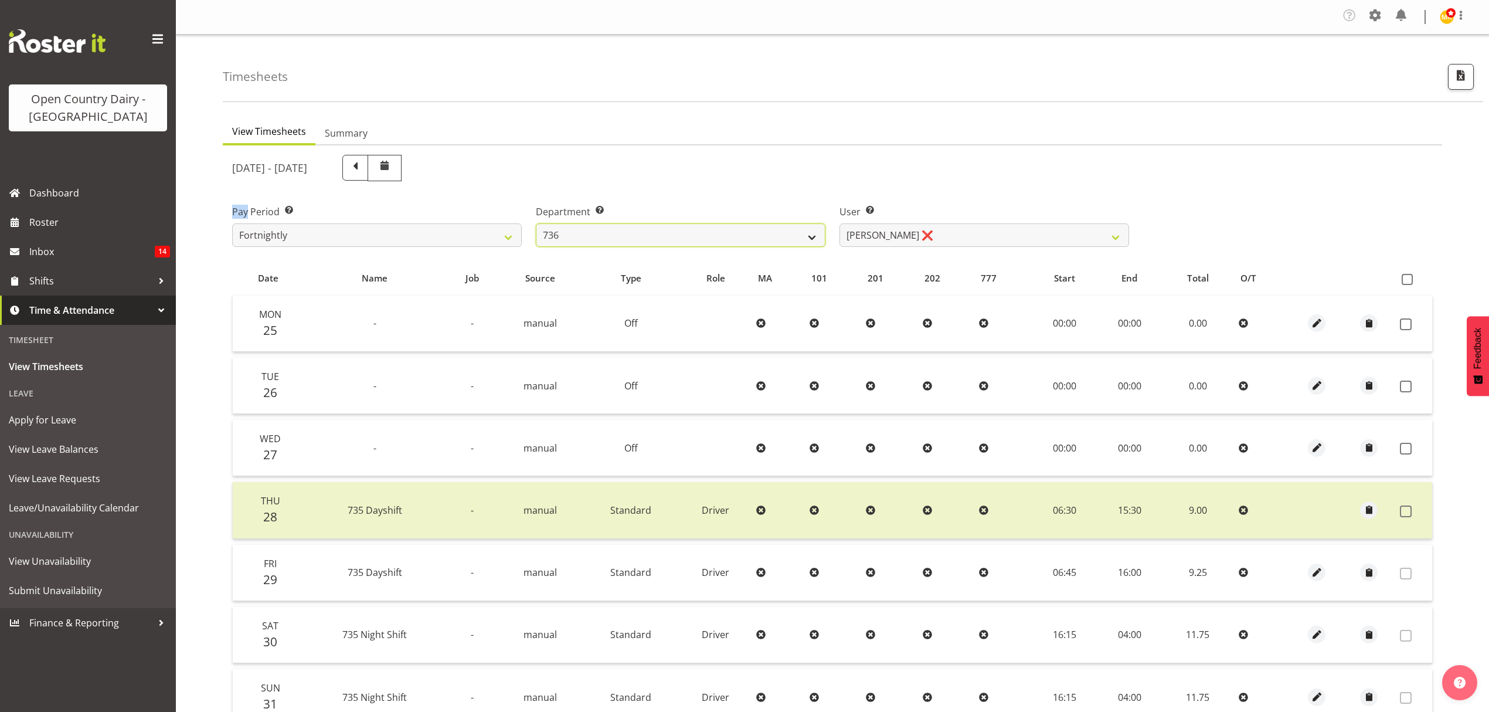
click at [536, 224] on select "734 735 736 737 738 739 851 852 853 854 855 856 858 861 862 865 868 869 870 873" at bounding box center [681, 234] width 290 height 23
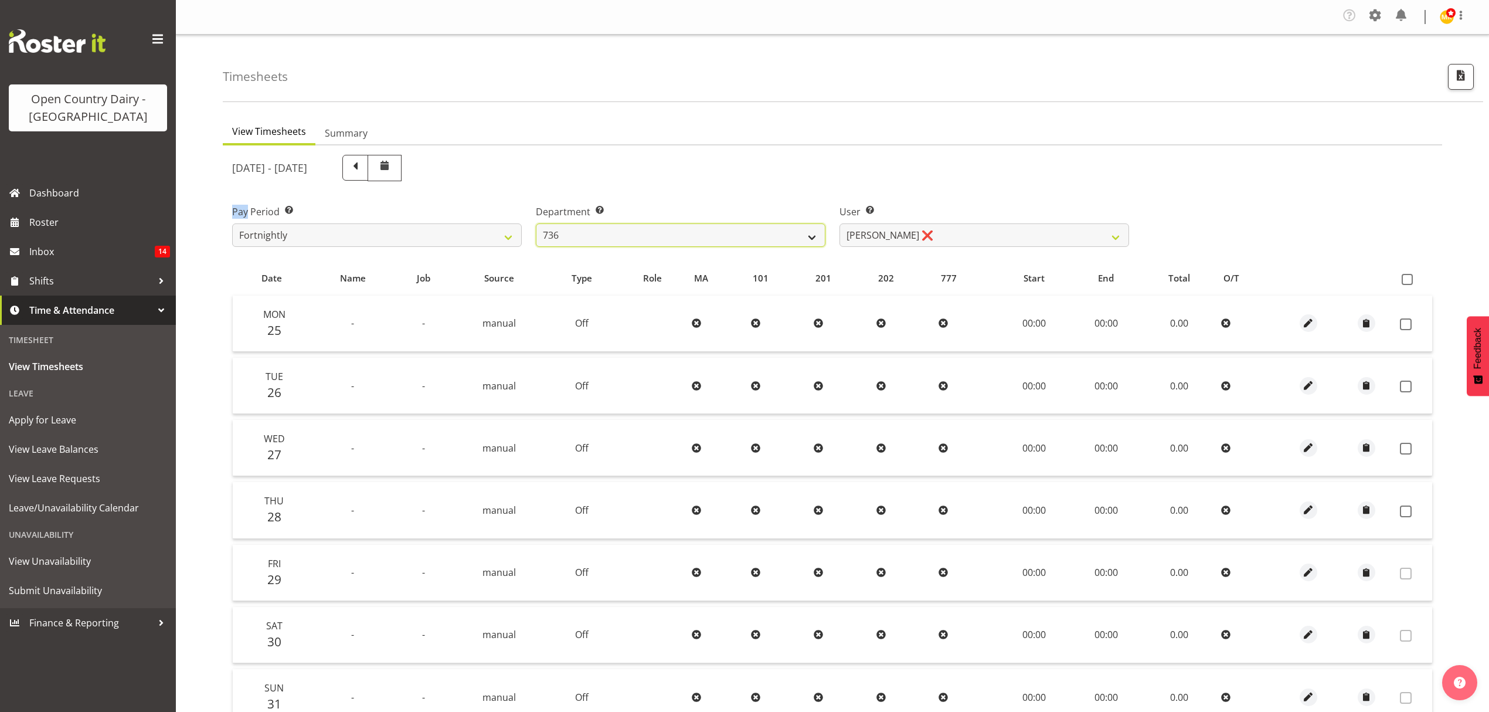
click at [636, 235] on select "734 735 736 737 738 739 851 852 853 854 855 856 858 861 862 865 868 869 870 873" at bounding box center [681, 234] width 290 height 23
click at [922, 224] on select "[PERSON_NAME] ❌ [PERSON_NAME] ❌ [PERSON_NAME] ❌ [PERSON_NAME] ❌" at bounding box center [985, 234] width 290 height 23
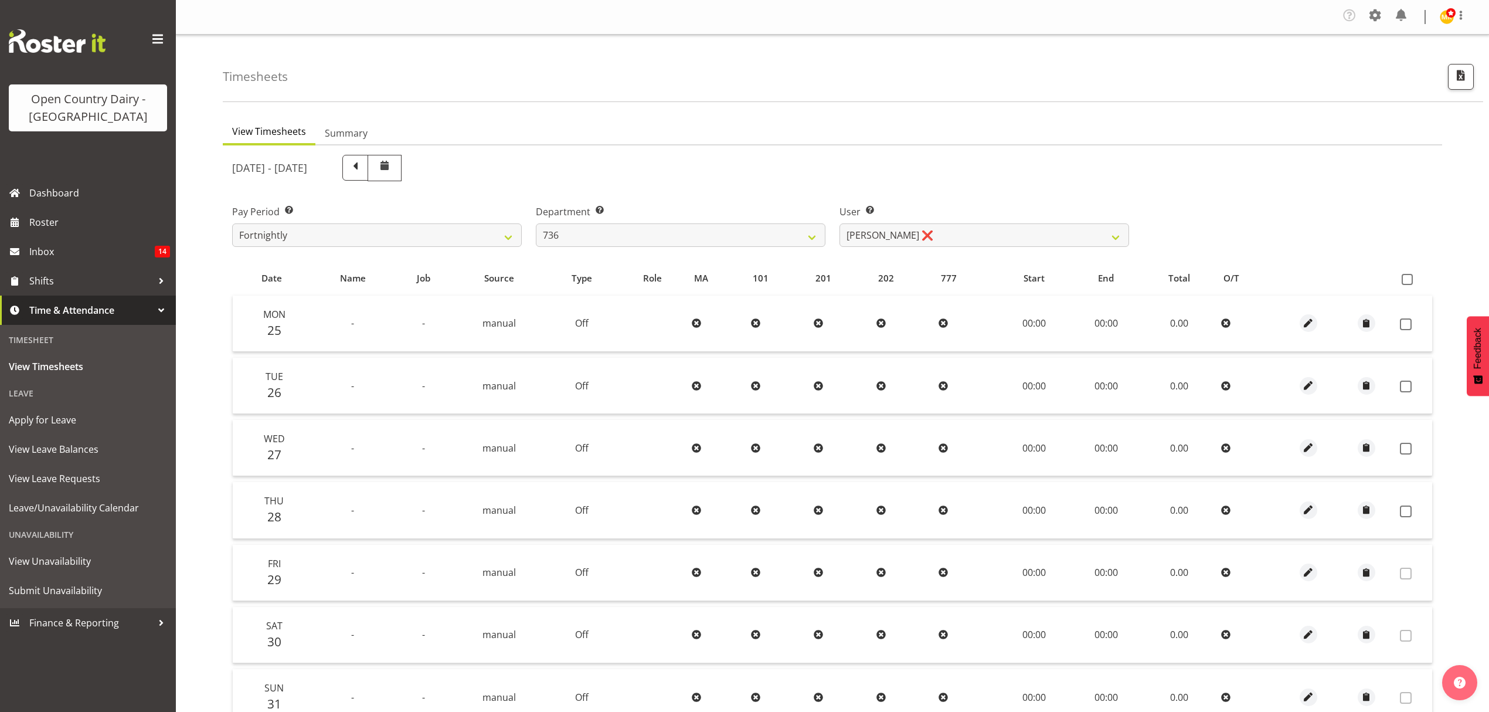
click at [901, 186] on div "[DATE] - [DATE]" at bounding box center [680, 168] width 911 height 40
click at [674, 243] on select "734 735 736 737 738 739 851 852 853 854 855 856 858 861 862 865 868 869 870 873" at bounding box center [681, 234] width 290 height 23
select select "903"
click at [536, 224] on select "734 735 736 737 738 739 851 852 853 854 855 856 858 861 862 865 868 869 870 873" at bounding box center [681, 234] width 290 height 23
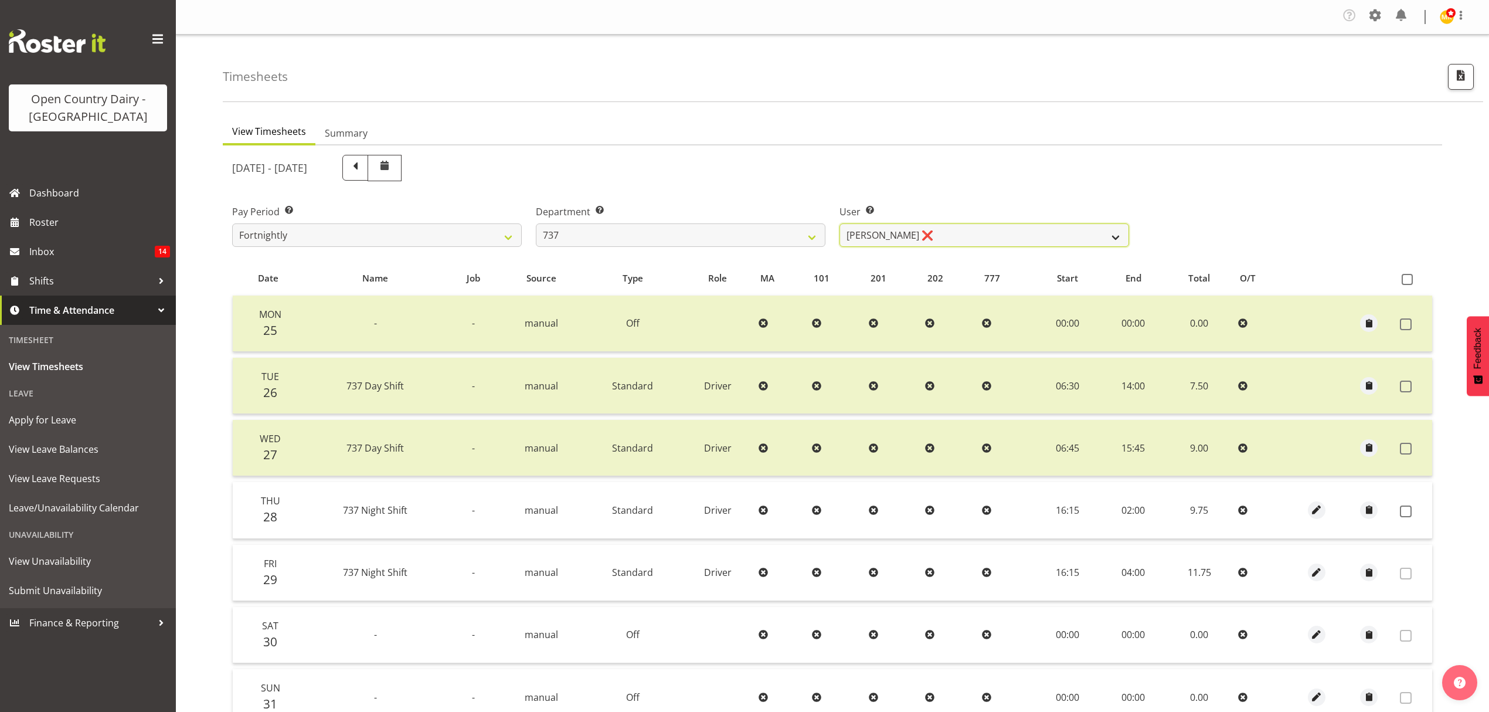
click at [925, 236] on select "[PERSON_NAME] ❌ [PERSON_NAME] ❌ [PERSON_NAME] ❌ [PERSON_NAME] ❌" at bounding box center [985, 234] width 290 height 23
click at [840, 224] on select "[PERSON_NAME] ❌ [PERSON_NAME] ❌ [PERSON_NAME] ❌ [PERSON_NAME] ❌" at bounding box center [985, 234] width 290 height 23
click at [1408, 511] on span at bounding box center [1406, 511] width 12 height 12
click at [1401, 507] on span at bounding box center [1406, 511] width 12 height 12
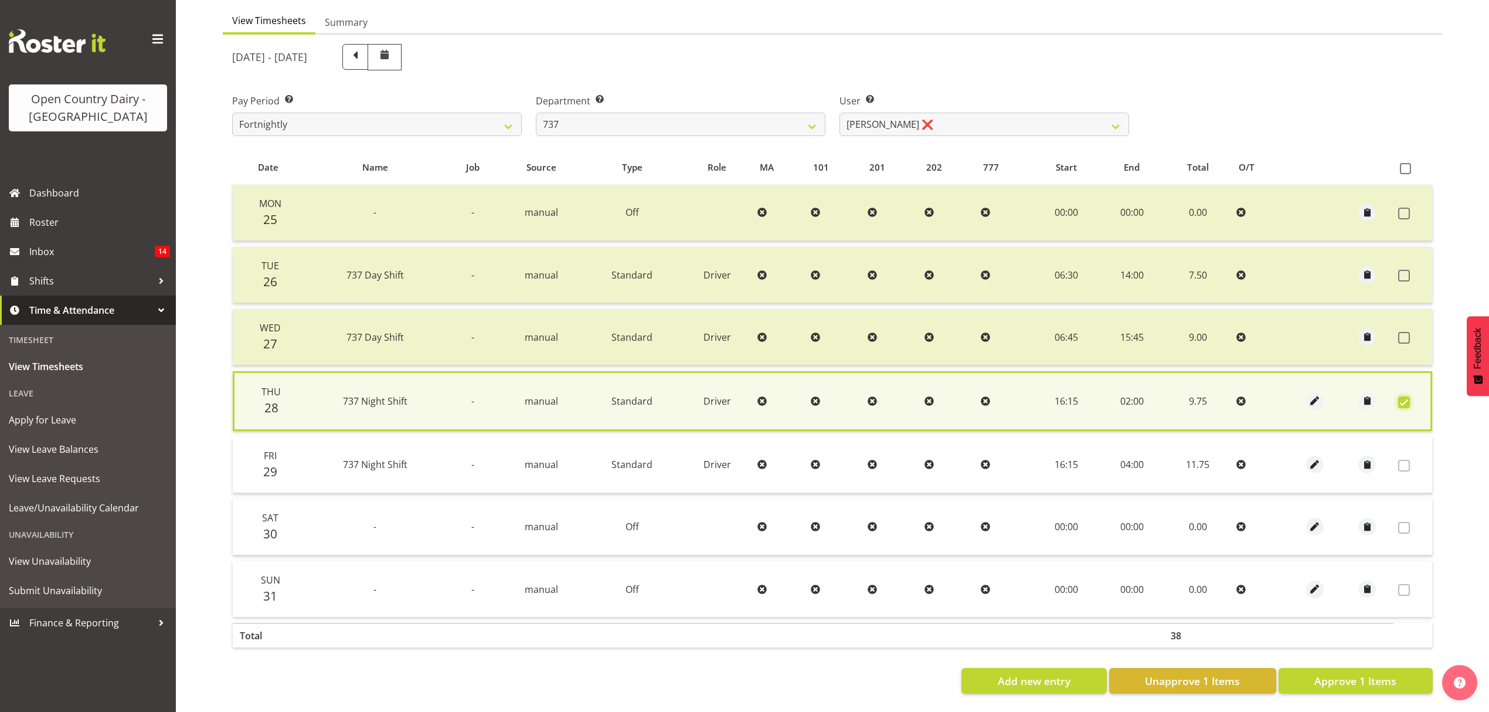
scroll to position [120, 0]
click at [1381, 673] on span "Approve 1 Items" at bounding box center [1356, 680] width 82 height 15
checkbox input "false"
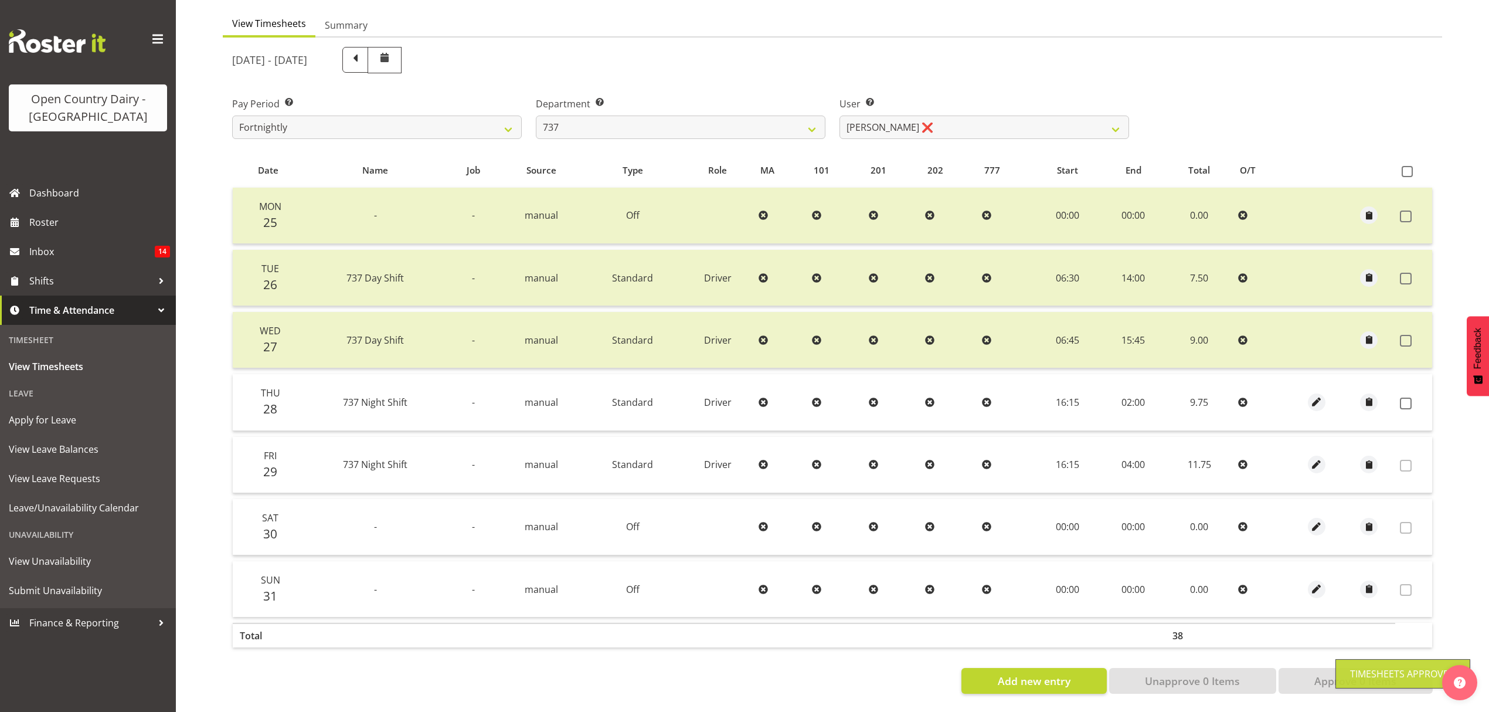
scroll to position [117, 0]
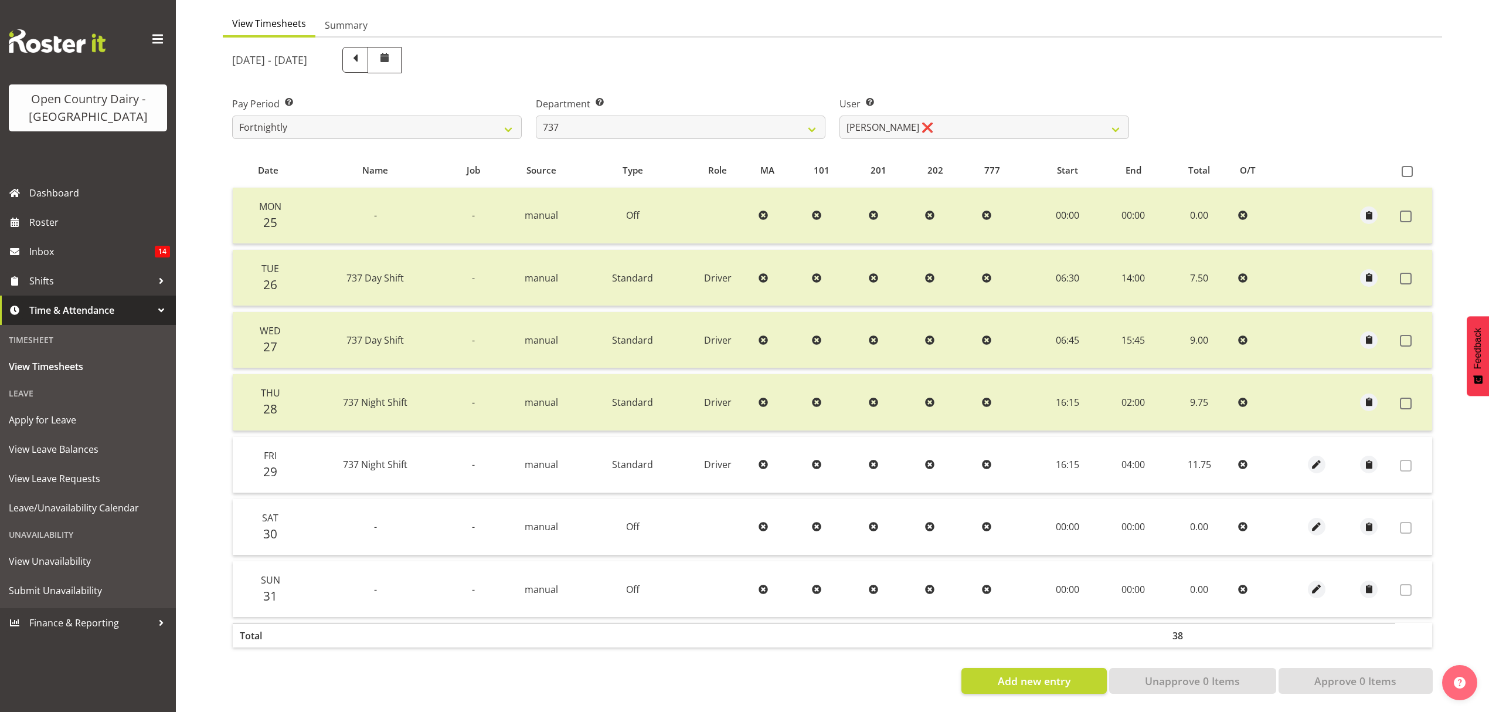
click at [778, 135] on div "Department Select which department you would like to view. 734 735 736 737 738 …" at bounding box center [681, 113] width 304 height 66
click at [777, 125] on select "734 735 736 737 738 739 851 852 853 854 855 856 858 861 862 865 868 869 870 873" at bounding box center [681, 127] width 290 height 23
select select "904"
click at [536, 116] on select "734 735 736 737 738 739 851 852 853 854 855 856 858 861 862 865 868 869 870 873" at bounding box center [681, 127] width 290 height 23
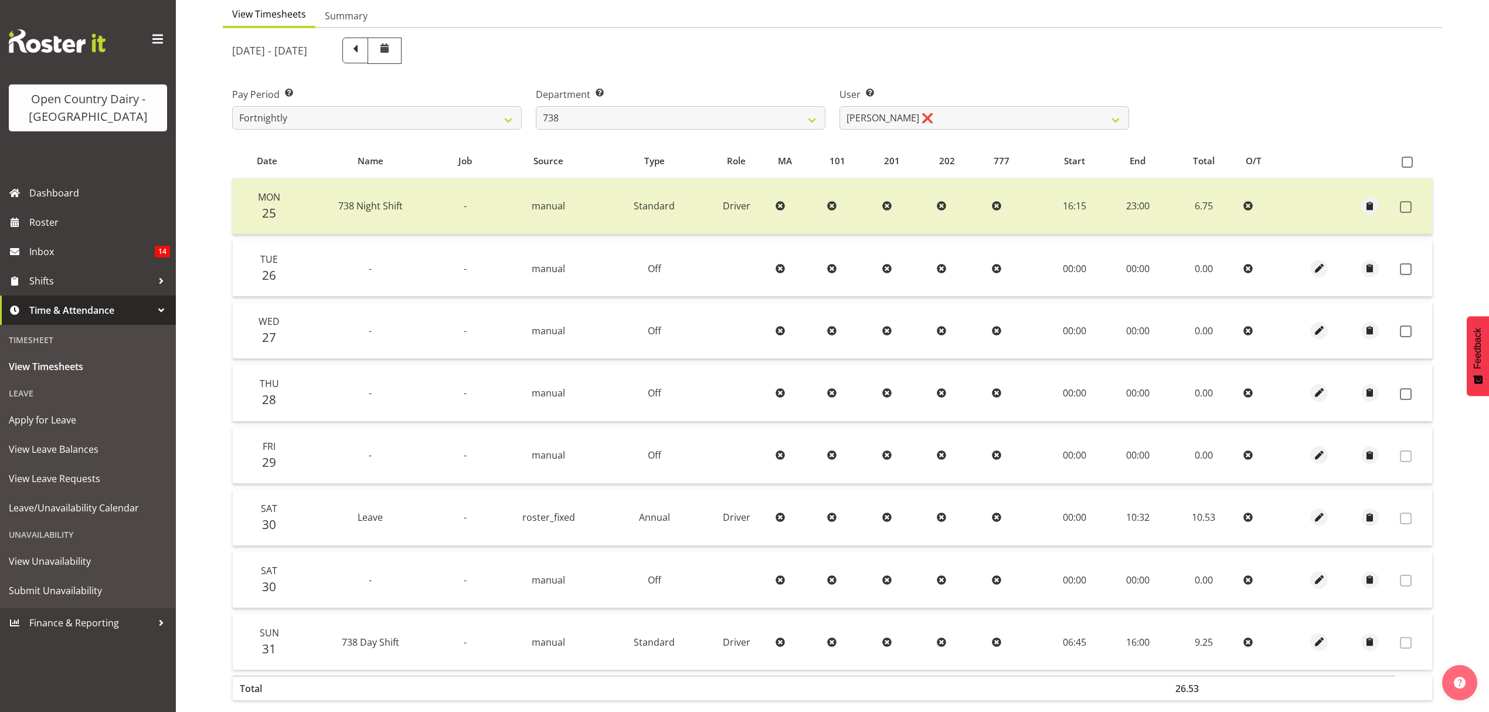
click at [930, 137] on div "User Select user. Note: This is filtered down by the previous two drop-down ite…" at bounding box center [985, 104] width 304 height 66
click at [932, 127] on select "[PERSON_NAME] ❌ [PERSON_NAME] ❌ [PERSON_NAME] ❌ [PERSON_NAME] ❌" at bounding box center [985, 117] width 290 height 23
select select "11703"
click at [840, 107] on select "[PERSON_NAME] ❌ [PERSON_NAME] ❌ [PERSON_NAME] ❌ [PERSON_NAME] ❌" at bounding box center [985, 117] width 290 height 23
click at [931, 154] on div at bounding box center [833, 392] width 1220 height 728
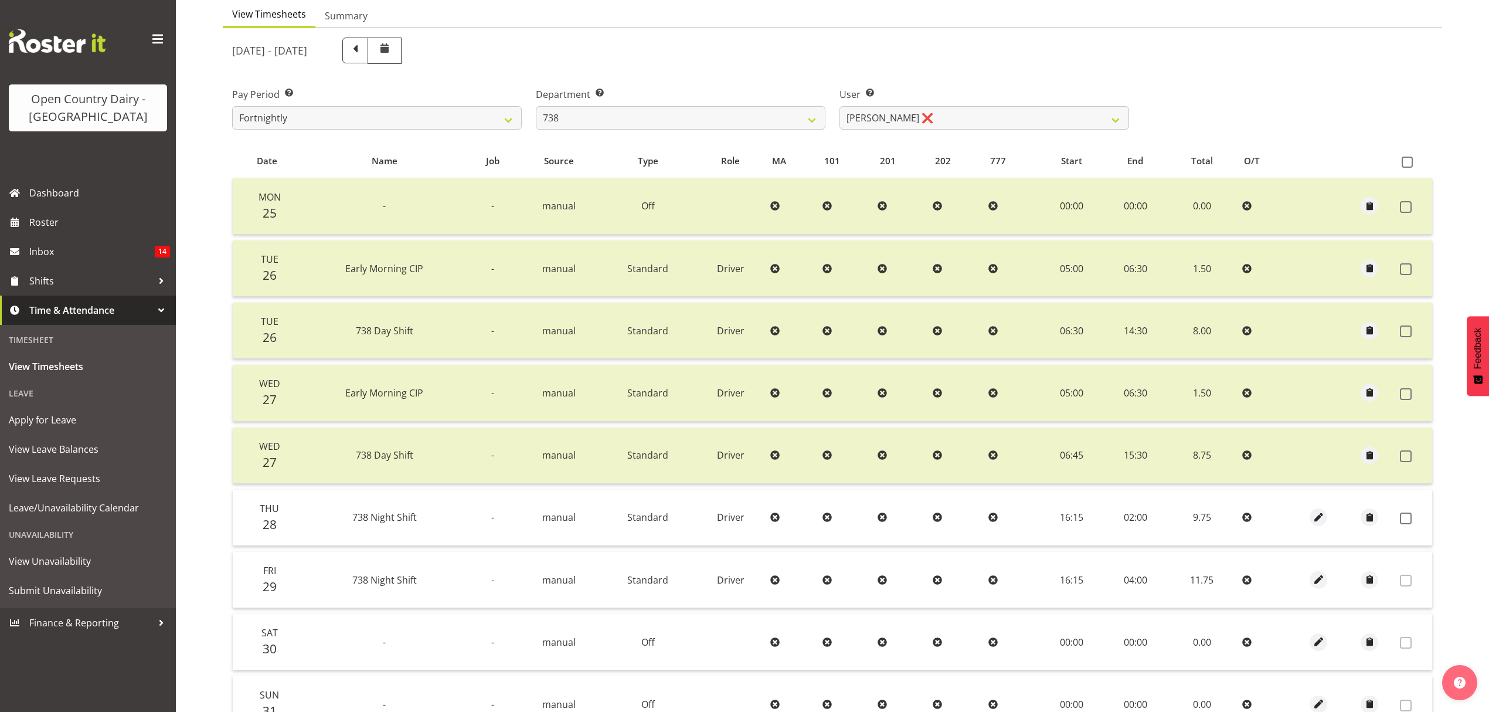
click at [1408, 526] on td at bounding box center [1414, 518] width 37 height 56
click at [1412, 519] on label at bounding box center [1409, 518] width 18 height 12
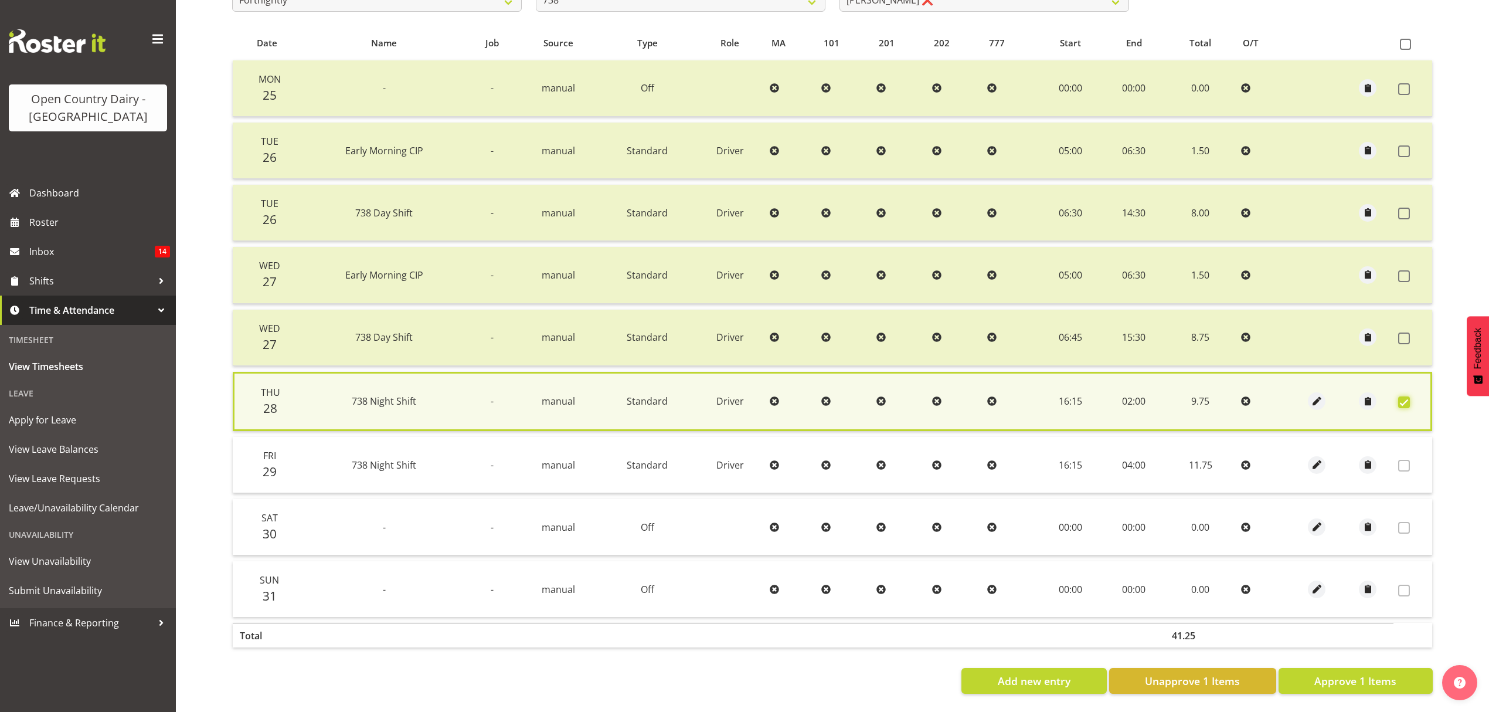
scroll to position [244, 0]
click at [1398, 668] on button "Approve 1 Items" at bounding box center [1356, 681] width 154 height 26
checkbox input "false"
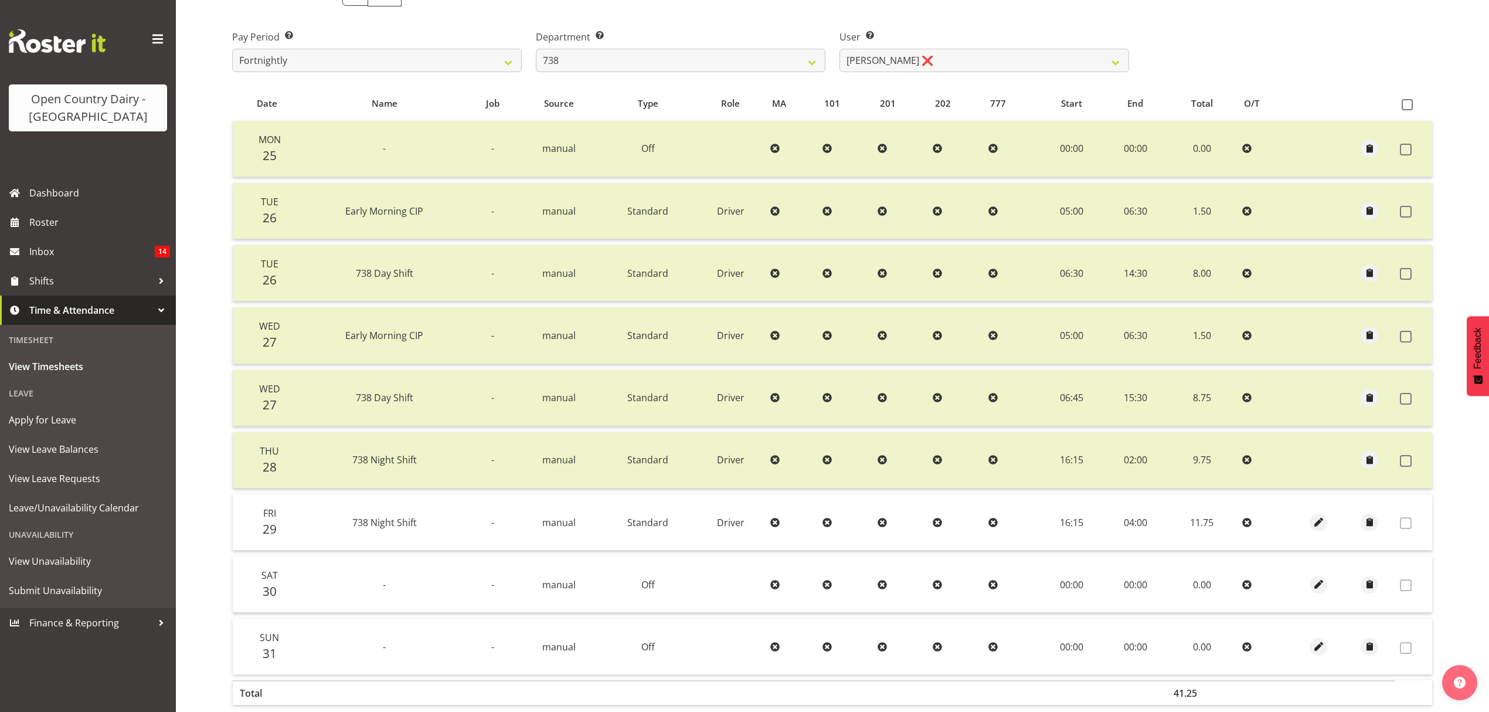
scroll to position [7, 0]
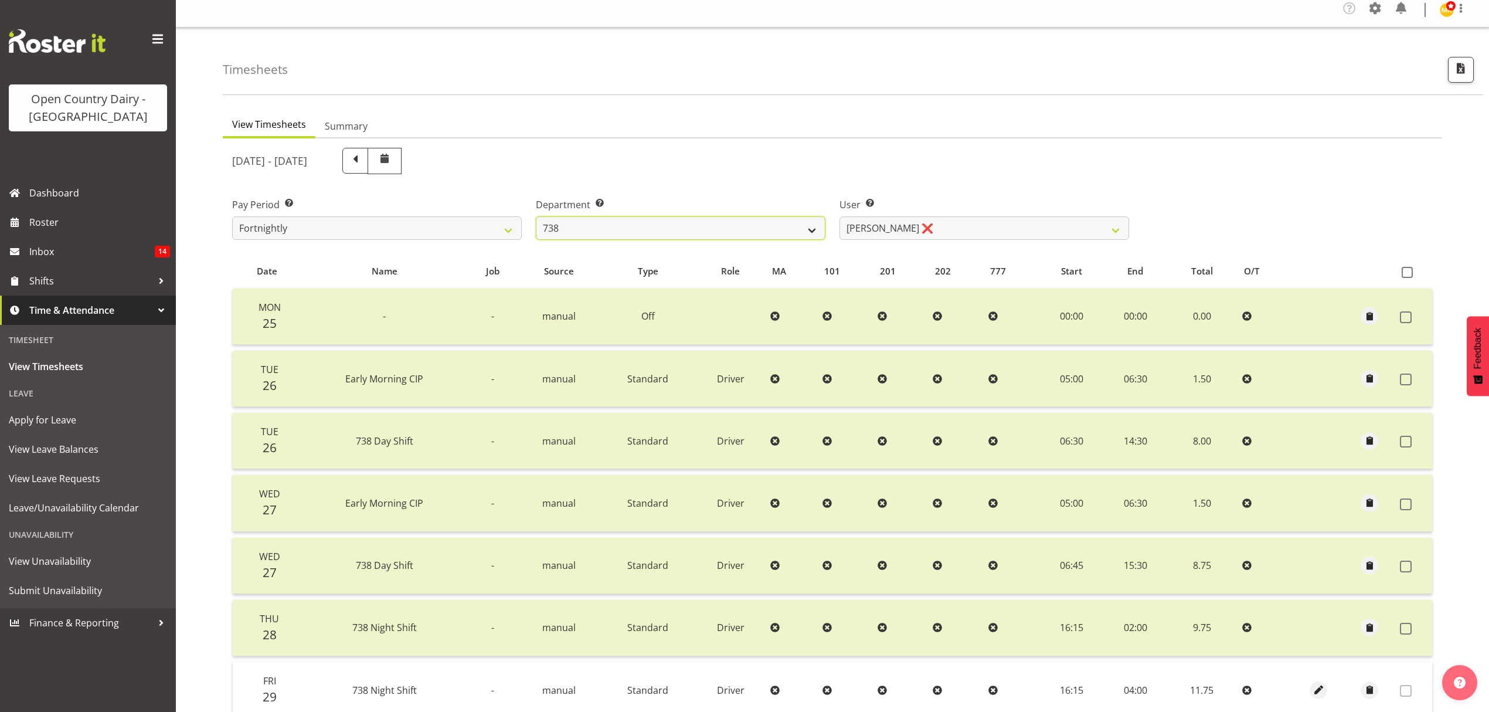
click at [751, 221] on select "734 735 736 737 738 739 851 852 853 854 855 856 858 861 862 865 868 869 870 873" at bounding box center [681, 227] width 290 height 23
select select "681"
click at [536, 217] on select "734 735 736 737 738 739 851 852 853 854 855 856 858 861 862 865 868 869 870 873" at bounding box center [681, 227] width 290 height 23
select select "7377"
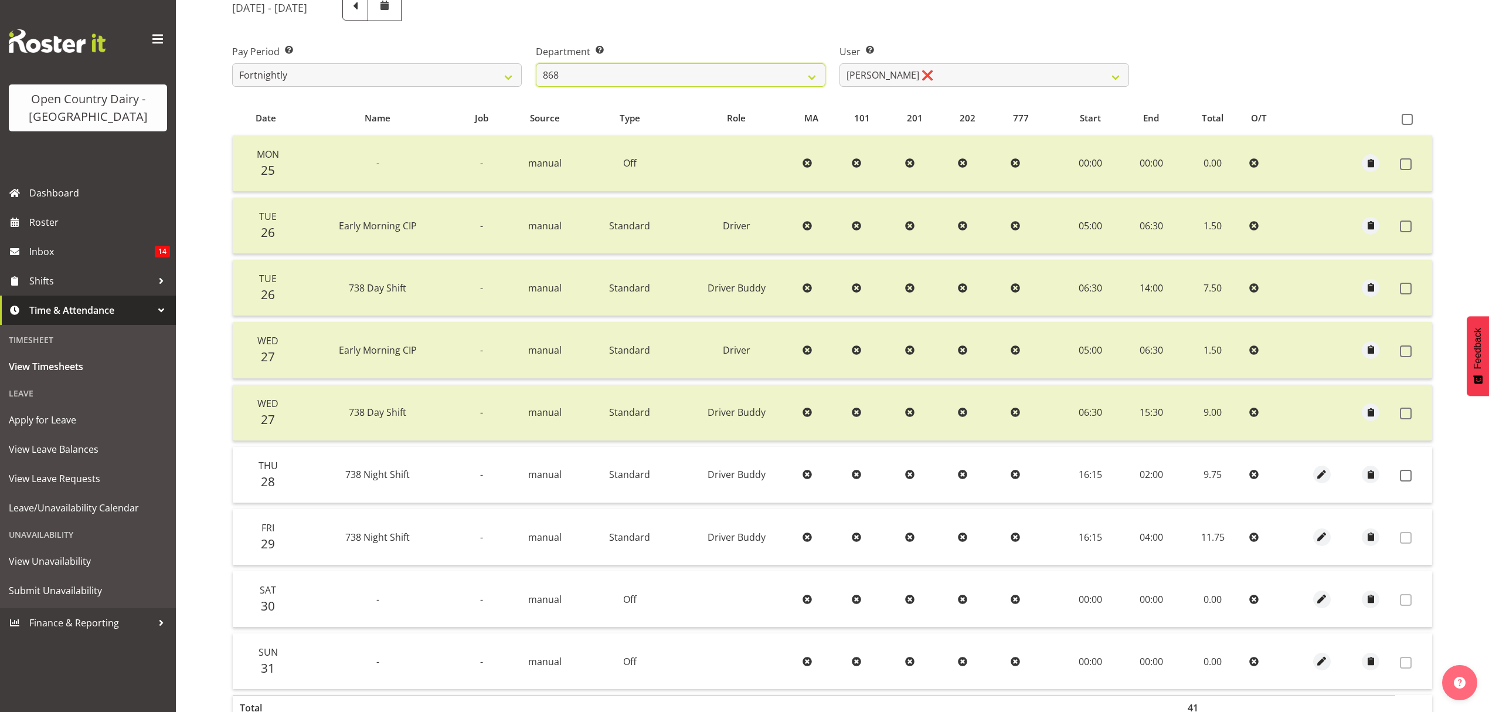
scroll to position [163, 0]
click at [1405, 472] on span at bounding box center [1406, 473] width 12 height 12
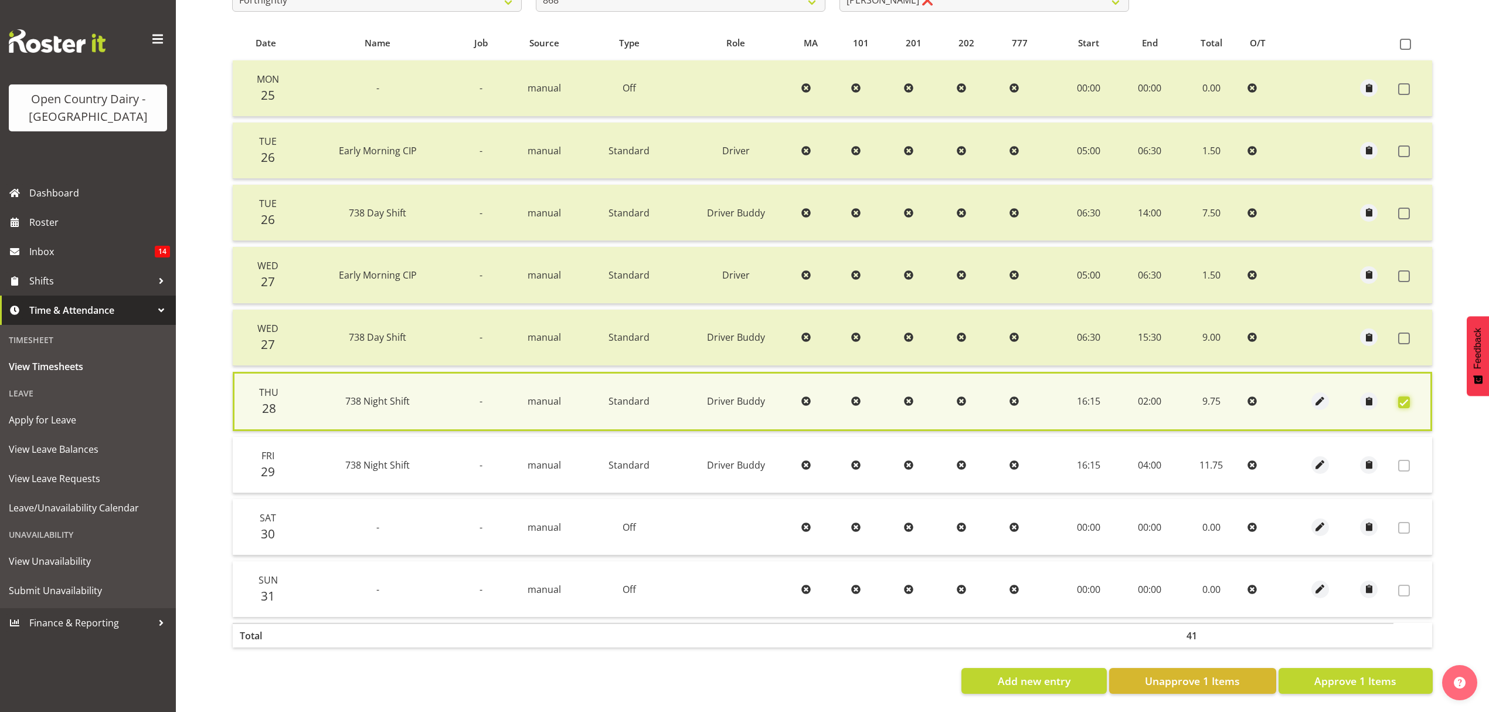
scroll to position [244, 0]
click at [1349, 673] on span "Approve 1 Items" at bounding box center [1356, 680] width 82 height 15
checkbox input "false"
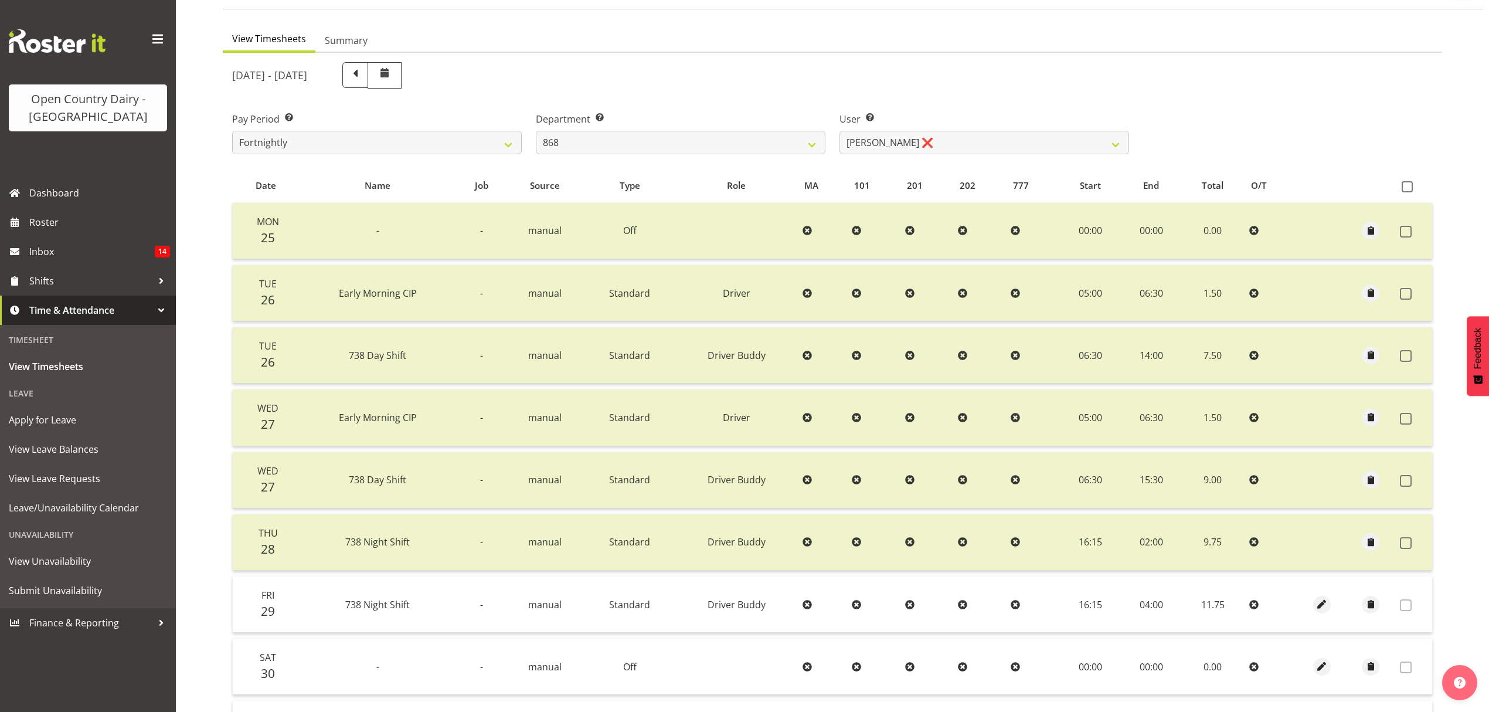
scroll to position [85, 0]
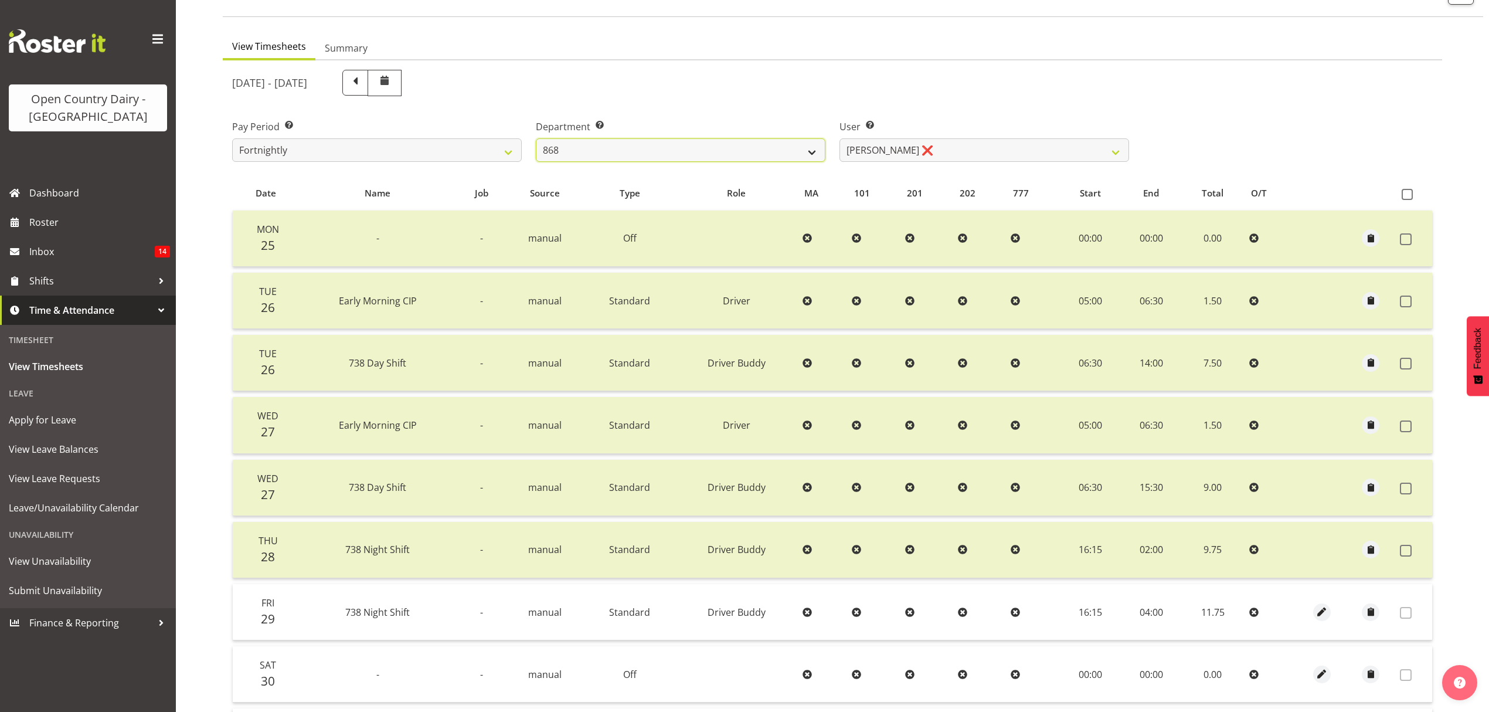
click at [765, 160] on select "734 735 736 737 738 739 851 852 853 854 855 856 858 861 862 865 868 869 870 873" at bounding box center [681, 149] width 290 height 23
click at [536, 139] on select "734 735 736 737 738 739 851 852 853 854 855 856 858 861 862 865 868 869 870 873" at bounding box center [681, 149] width 290 height 23
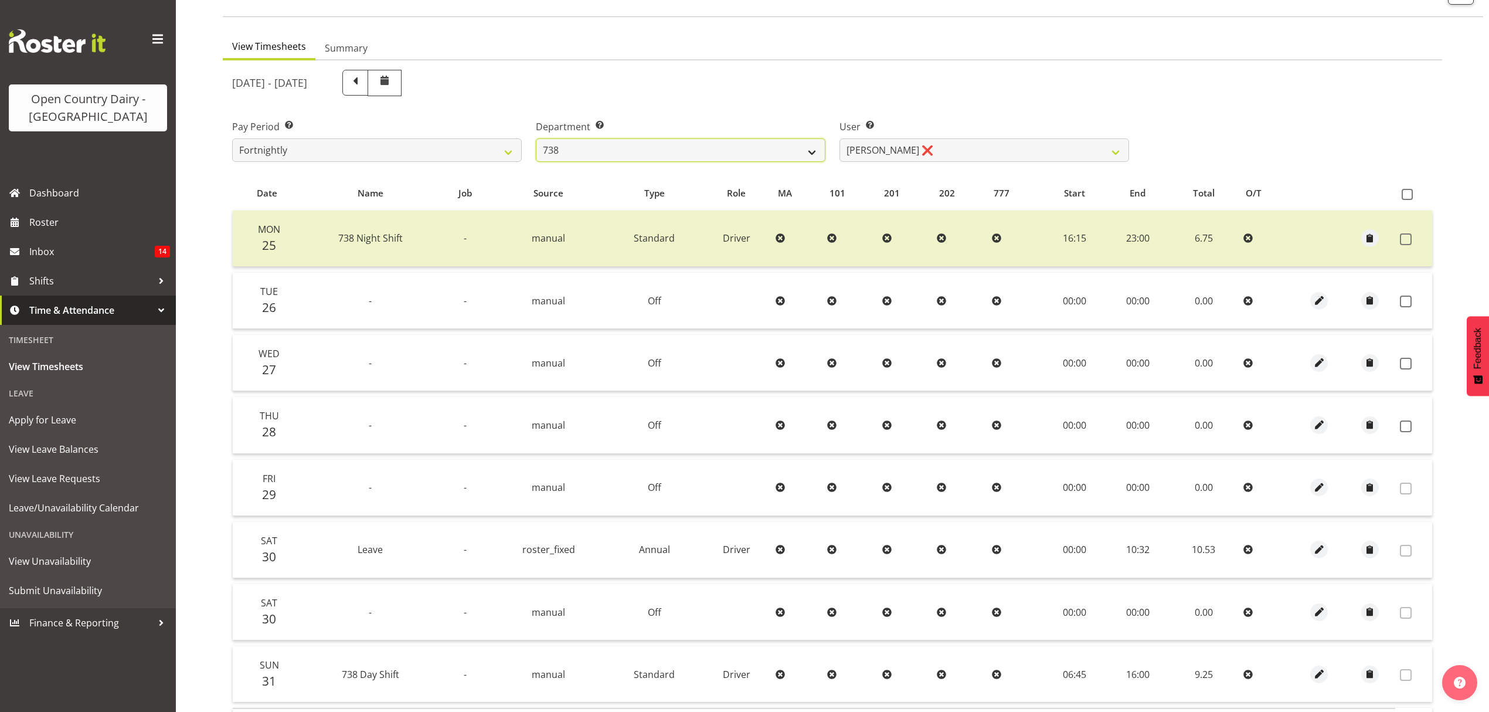
click at [623, 158] on select "734 735 736 737 738 739 851 852 853 854 855 856 858 861 862 865 868 869 870 873" at bounding box center [681, 149] width 290 height 23
select select "902"
click at [536, 139] on select "734 735 736 737 738 739 851 852 853 854 855 856 858 861 862 865 868 869 870 873" at bounding box center [681, 149] width 290 height 23
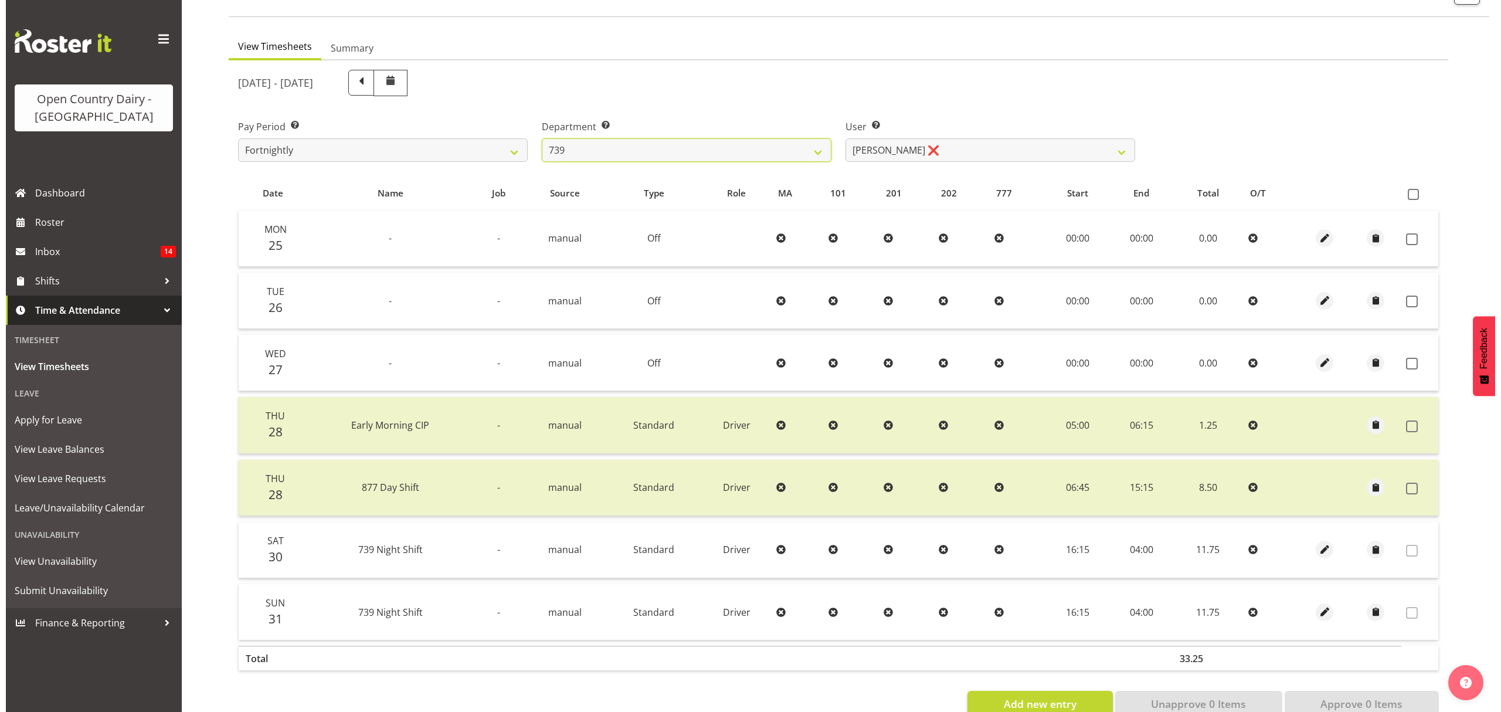
scroll to position [117, 0]
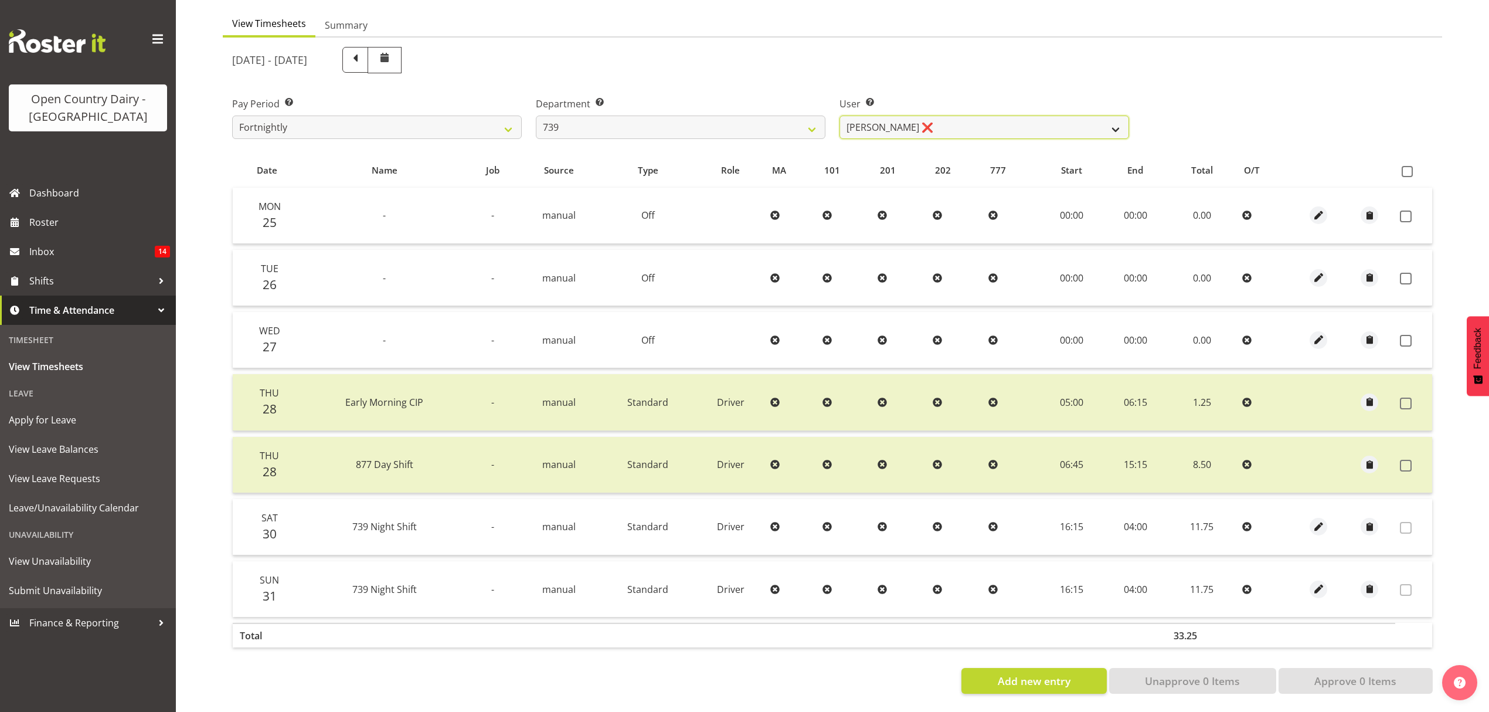
click at [948, 122] on select "[PERSON_NAME] ❌ [PERSON_NAME] ❌ [PERSON_NAME] ❌ [PERSON_NAME] Veint ❌" at bounding box center [985, 127] width 290 height 23
select select "11702"
click at [840, 116] on select "[PERSON_NAME] ❌ [PERSON_NAME] ❌ [PERSON_NAME] ❌ [PERSON_NAME] Veint ❌" at bounding box center [985, 127] width 290 height 23
click at [0, 0] on div at bounding box center [0, 0] width 0 height 0
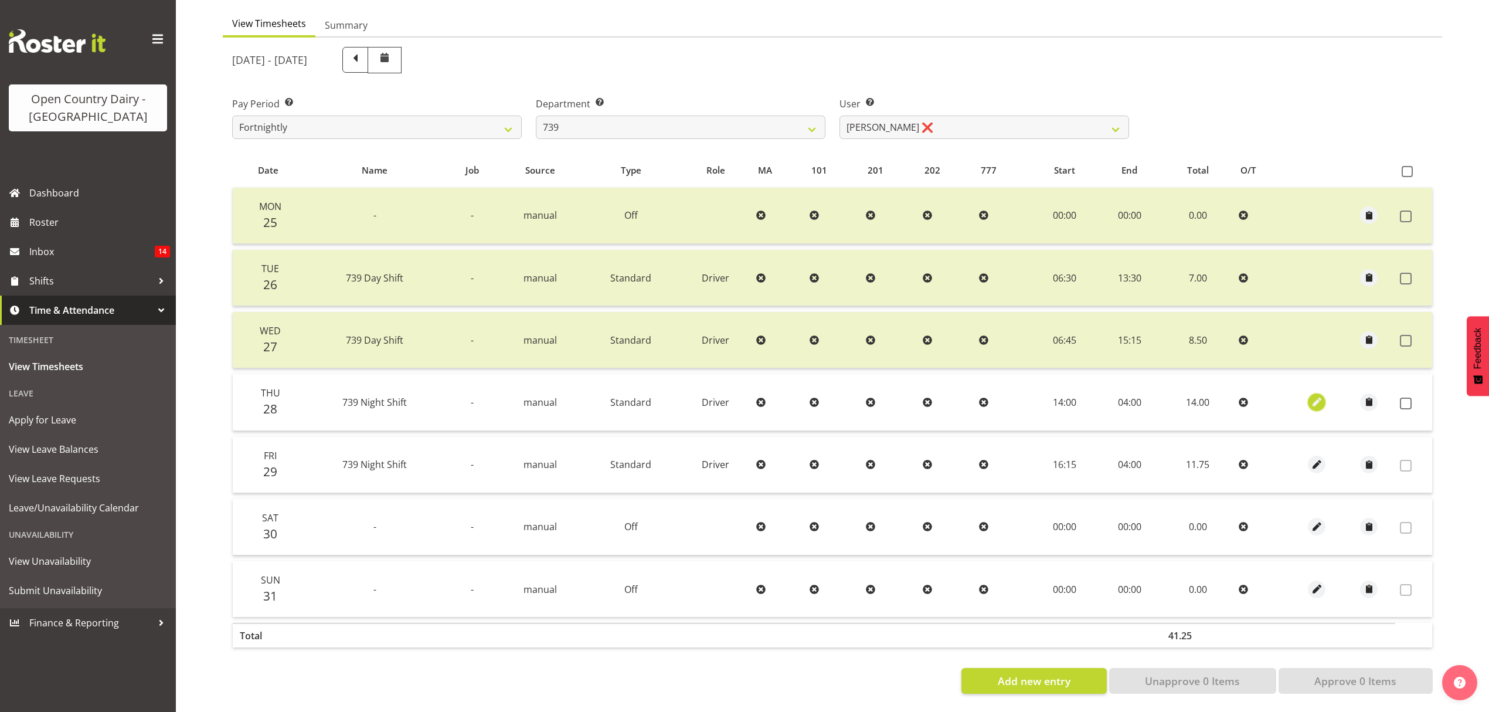
click at [1322, 395] on span "button" at bounding box center [1317, 401] width 13 height 13
select select "Standard"
click at [1322, 395] on span "button" at bounding box center [1317, 401] width 13 height 13
select select "Standard"
select select "7"
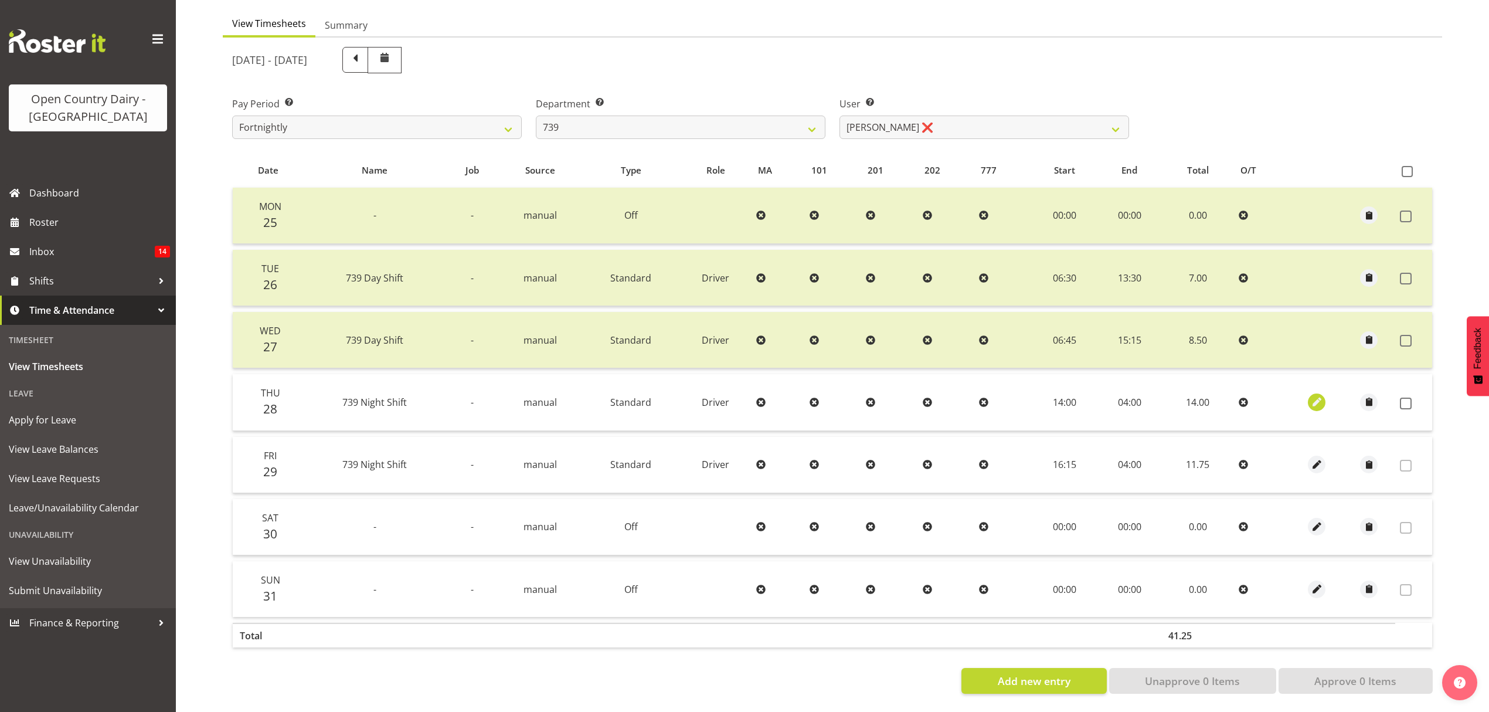
select select "2025"
select select "4"
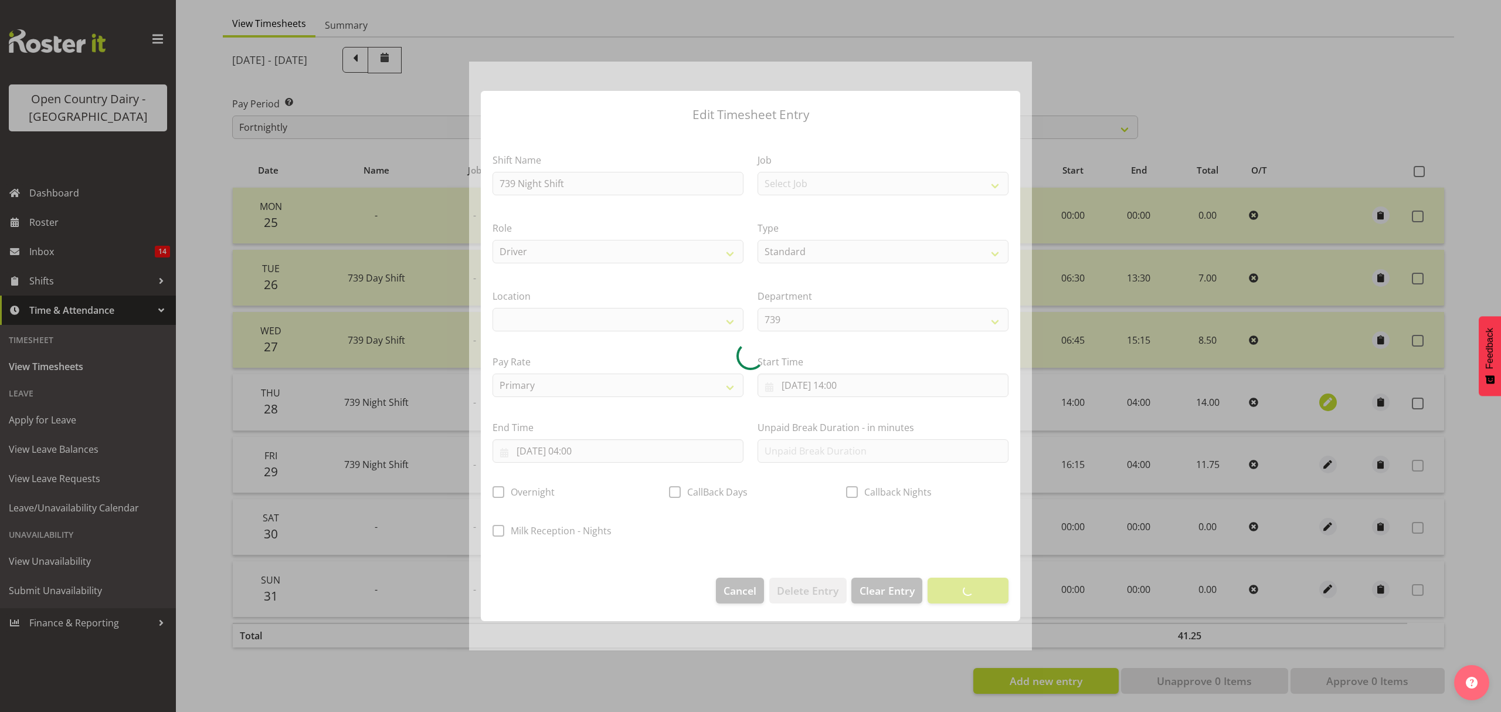
select select
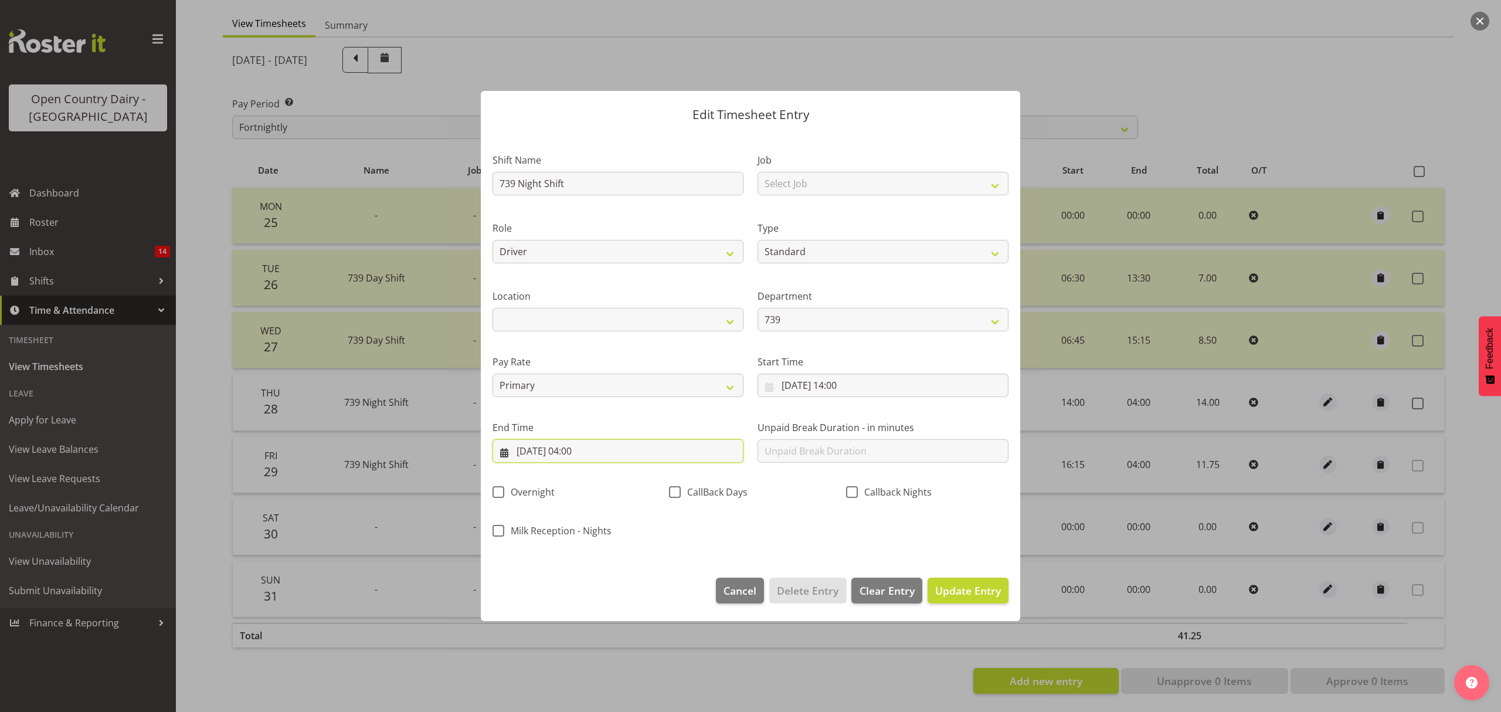
click at [721, 454] on input "[DATE] 04:00" at bounding box center [618, 450] width 251 height 23
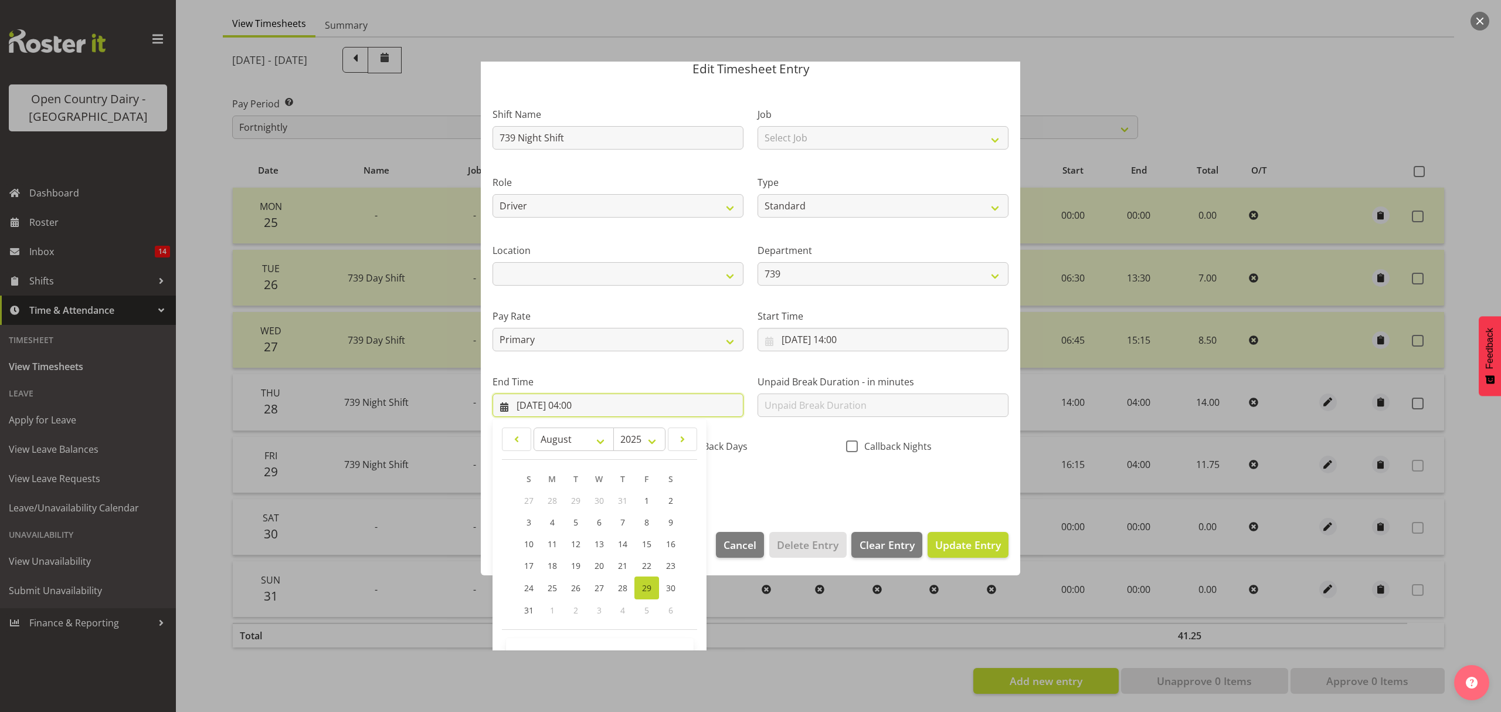
scroll to position [80, 0]
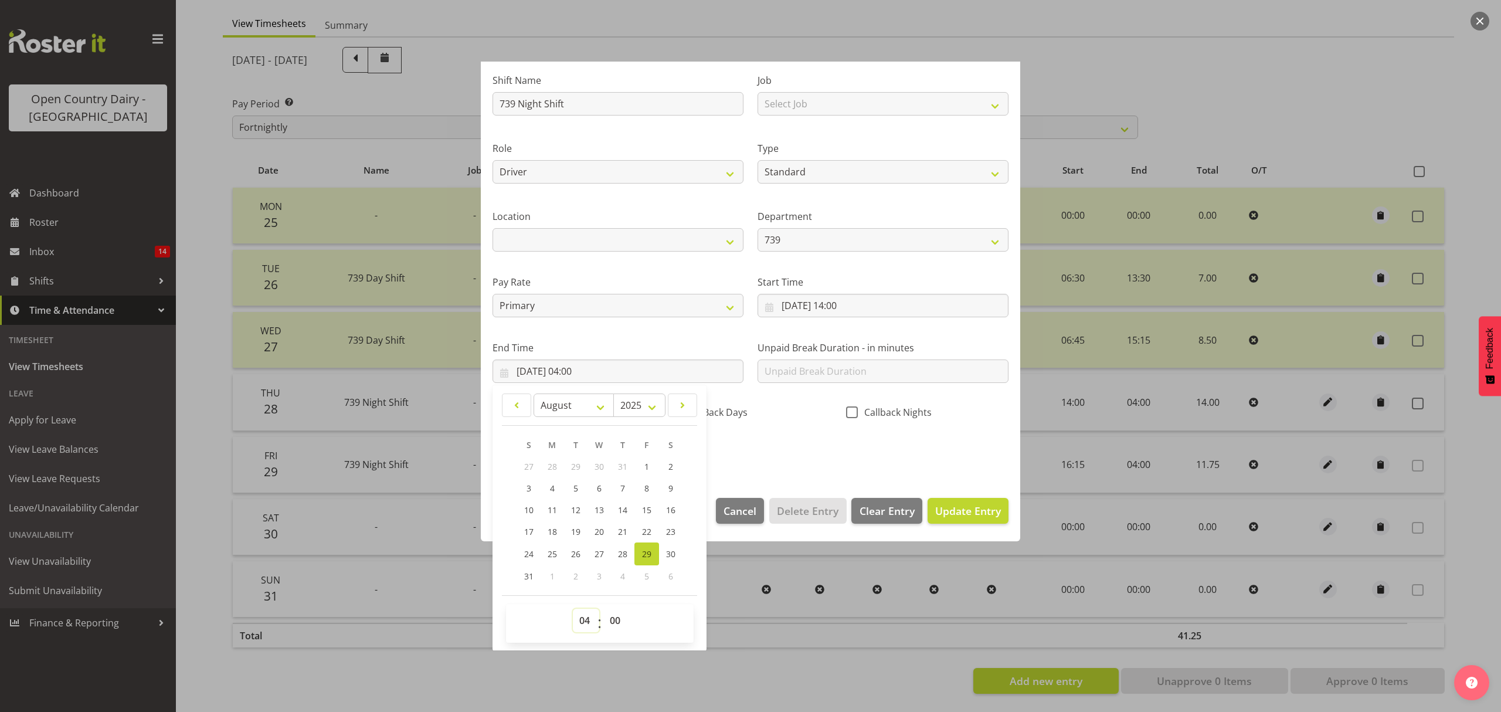
click at [584, 610] on select "00 01 02 03 04 05 06 07 08 09 10 11 12 13 14 15 16 17 18 19 20 21 22 23" at bounding box center [586, 620] width 26 height 23
click at [585, 616] on select "00 01 02 03 04 05 06 07 08 09 10 11 12 13 14 15 16 17 18 19 20 21 22 23" at bounding box center [586, 620] width 26 height 23
select select "2"
click at [573, 609] on select "00 01 02 03 04 05 06 07 08 09 10 11 12 13 14 15 16 17 18 19 20 21 22 23" at bounding box center [586, 620] width 26 height 23
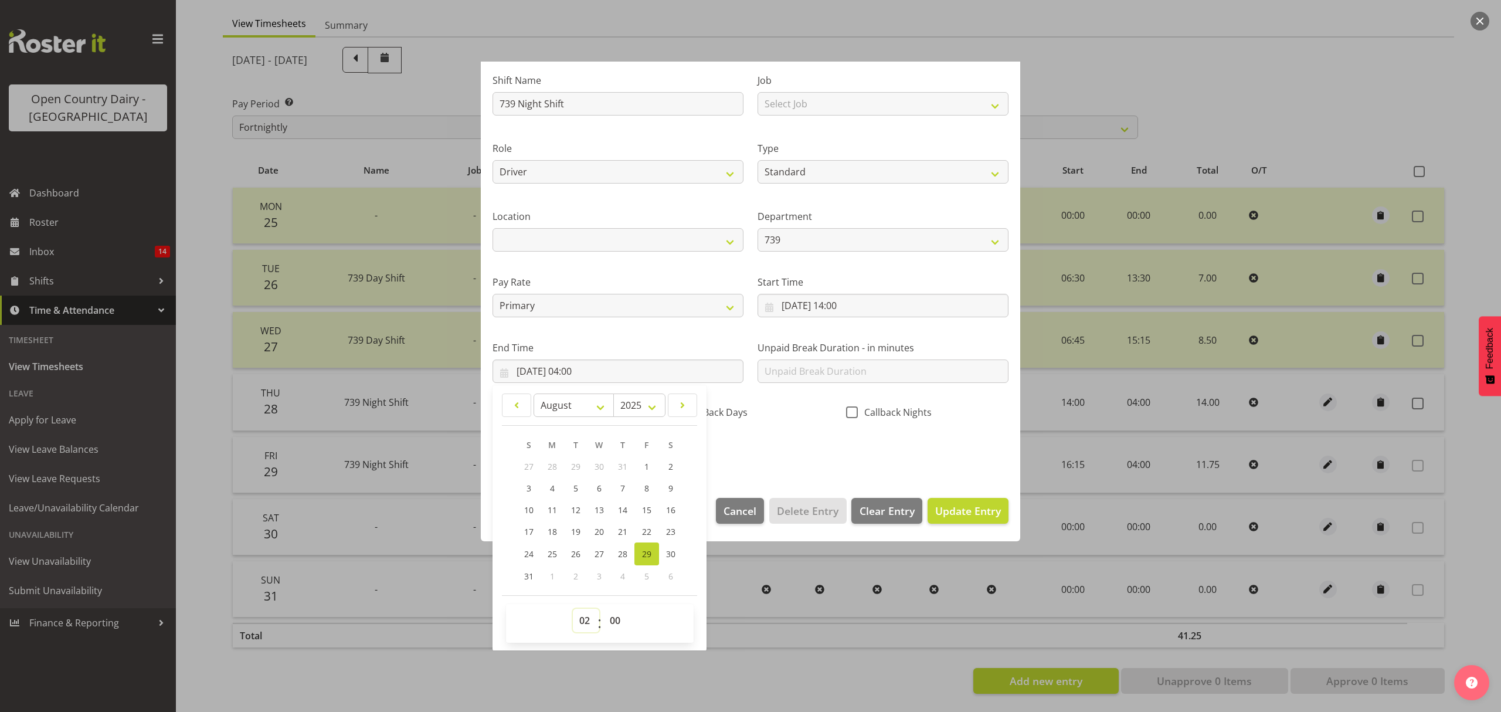
type input "[DATE] 02:00"
click at [917, 475] on section "Shift Name 739 Night Shift Job Select Job Connecting /unconnecting Trailers Rol…" at bounding box center [750, 269] width 539 height 434
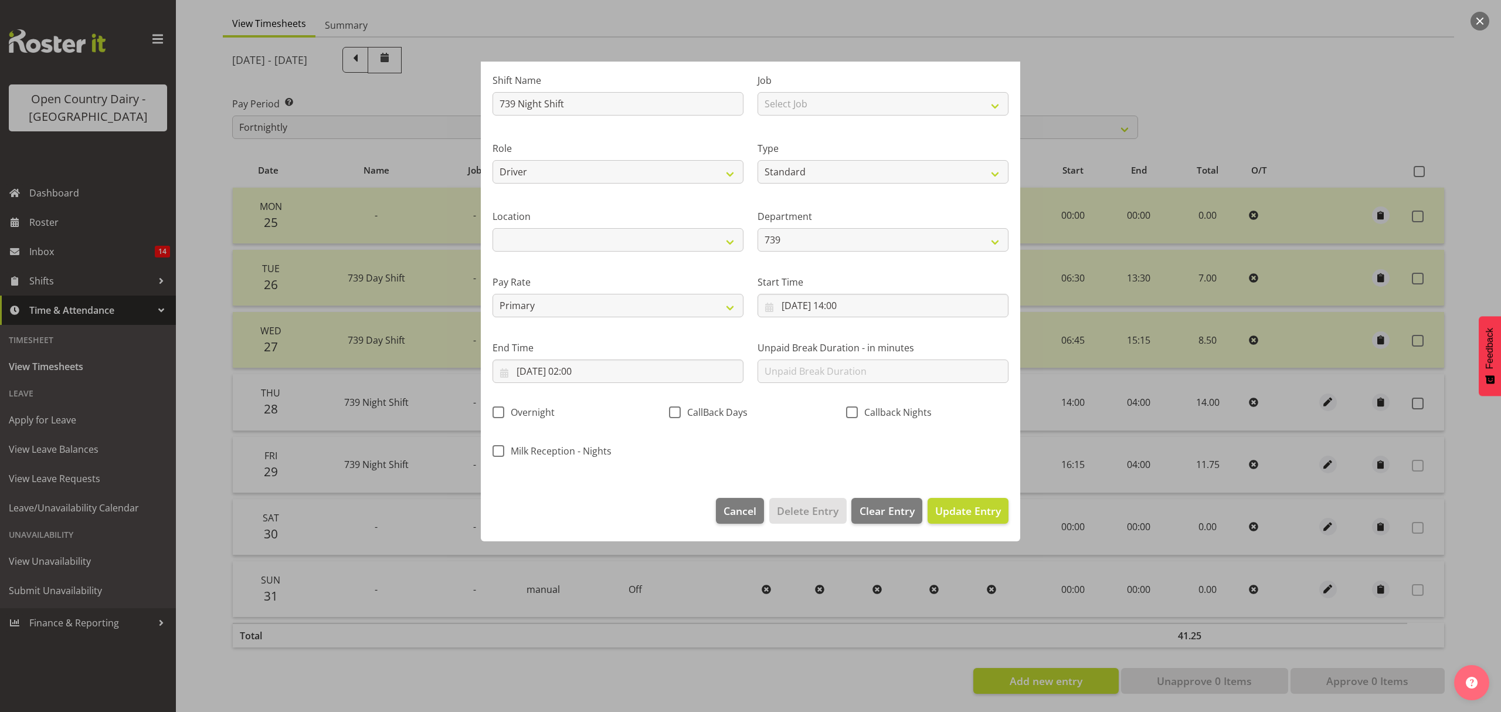
scroll to position [0, 0]
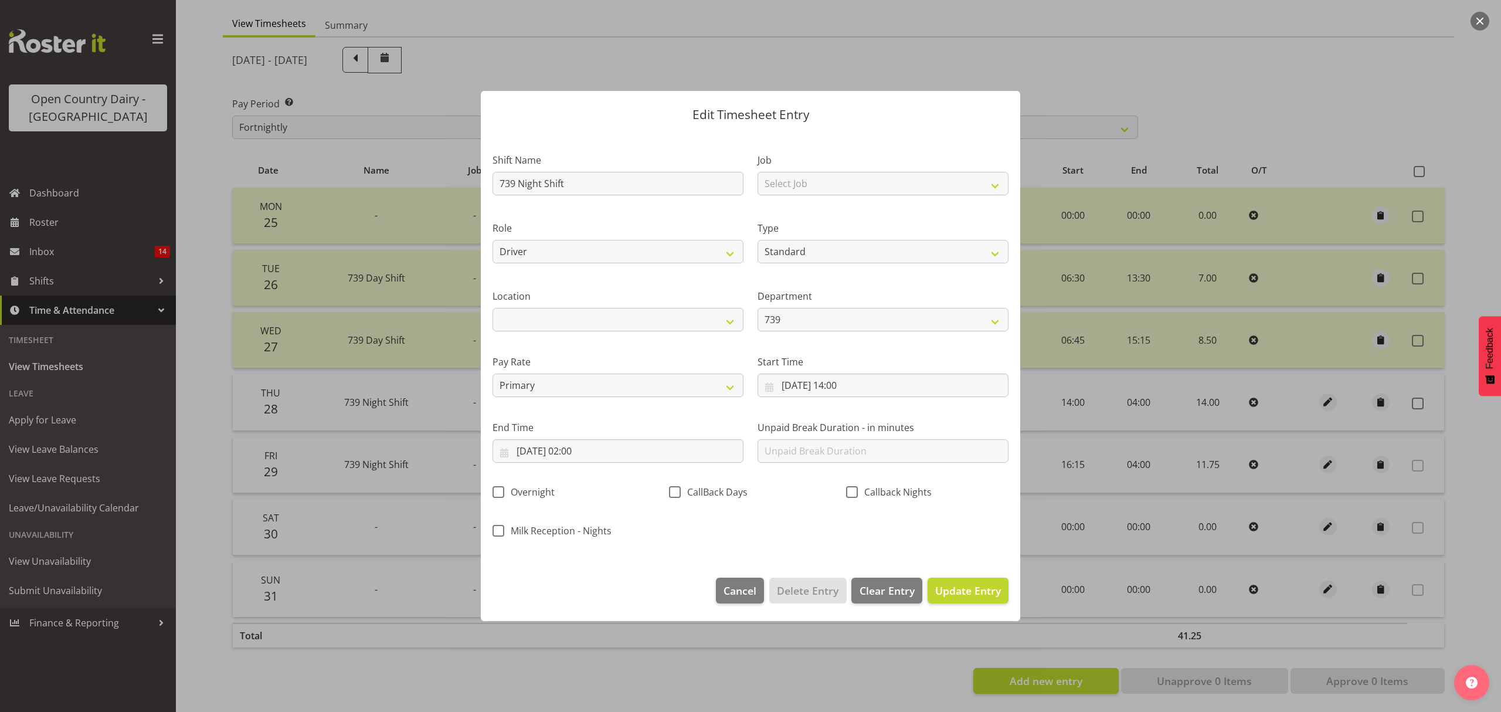
click at [950, 510] on div "Shift Name 739 Night Shift Job Select Job Connecting /unconnecting Trailers Rol…" at bounding box center [751, 342] width 530 height 410
click at [983, 585] on span "Update Entry" at bounding box center [968, 590] width 66 height 14
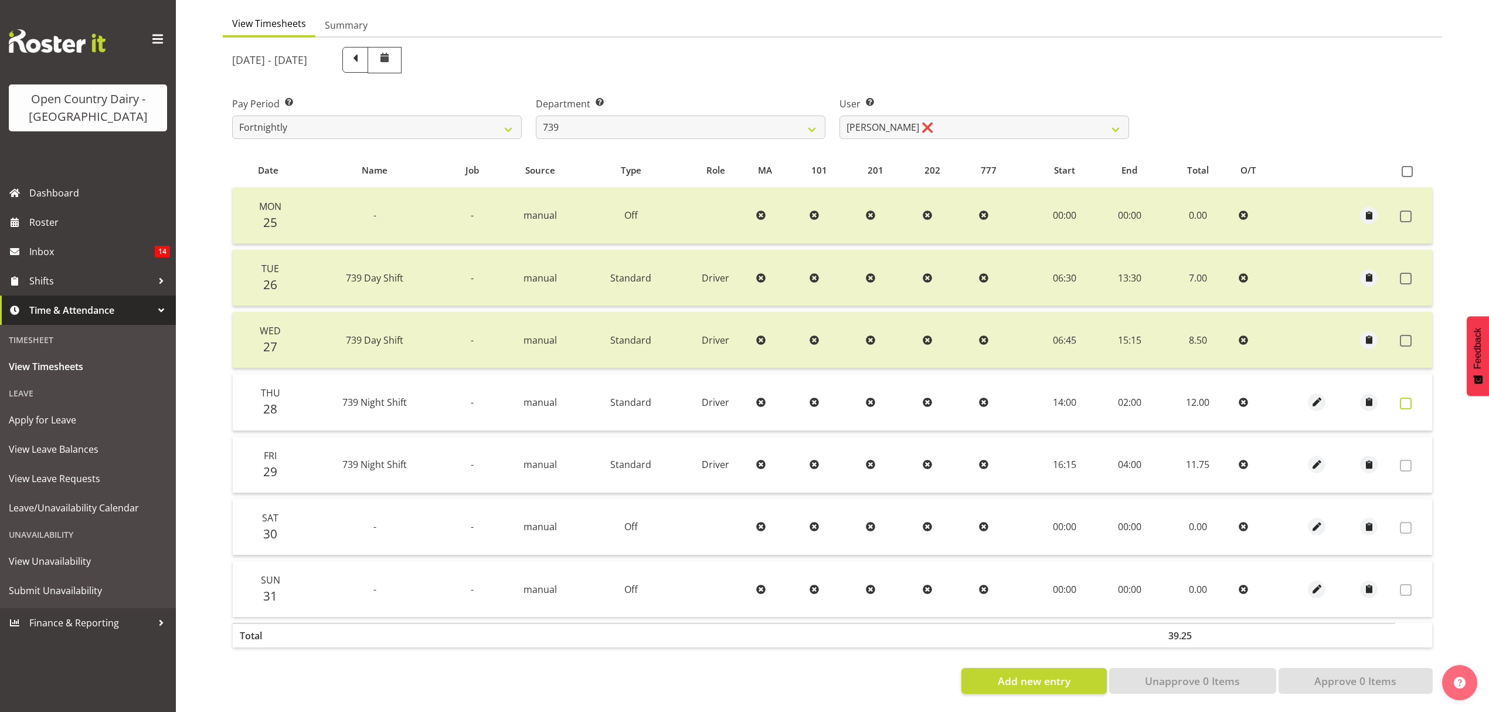
click at [1417, 398] on label at bounding box center [1409, 404] width 18 height 12
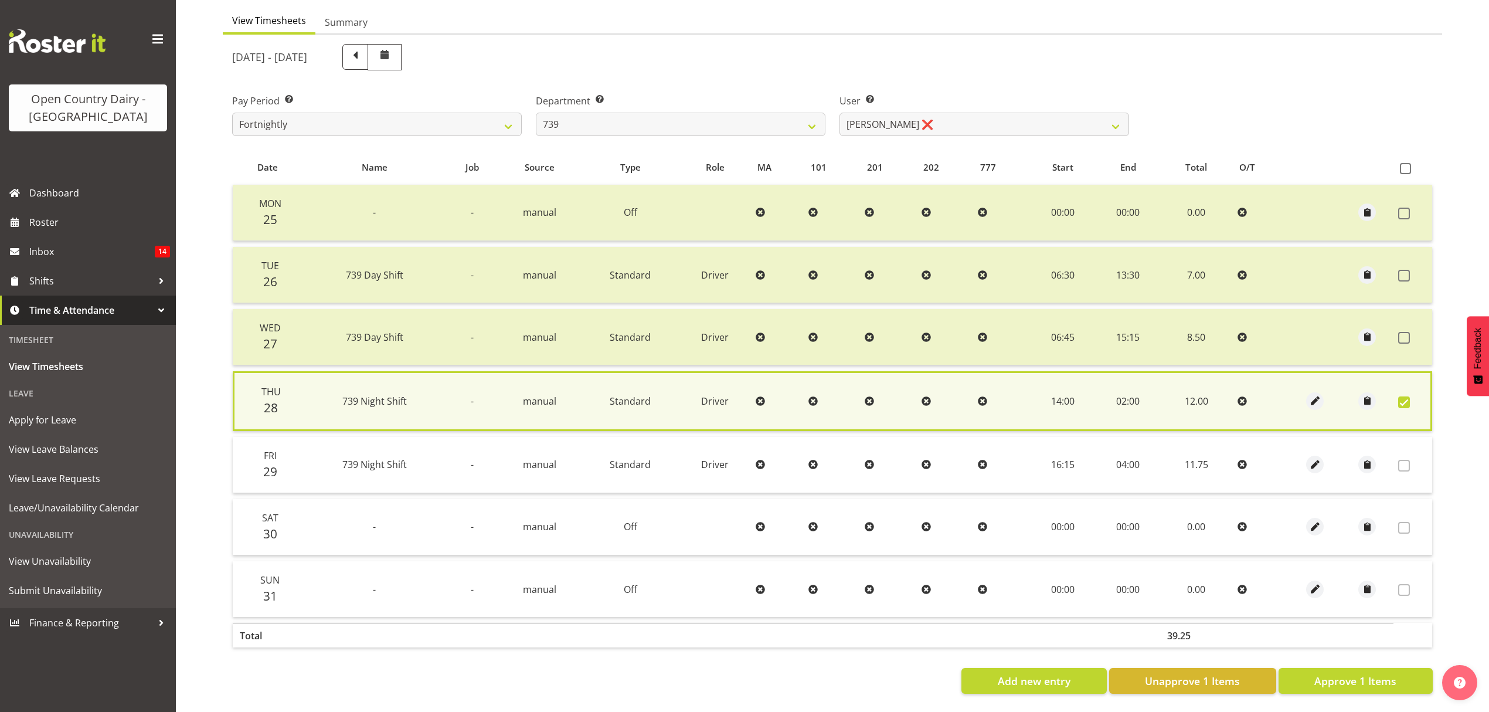
click at [1417, 396] on td at bounding box center [1413, 400] width 39 height 59
click at [1427, 404] on td at bounding box center [1413, 400] width 39 height 59
click at [1346, 673] on span "Approve 1 Items" at bounding box center [1356, 680] width 82 height 15
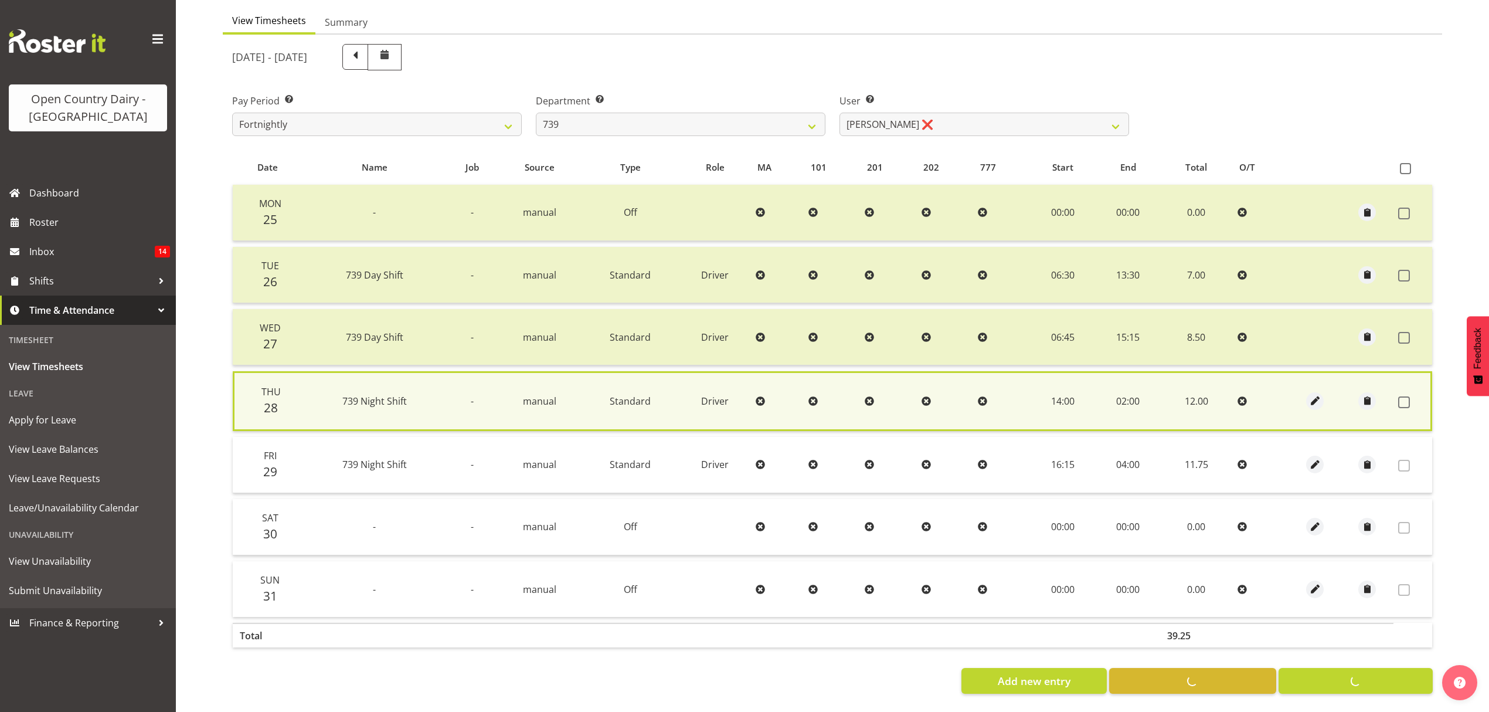
checkbox input "false"
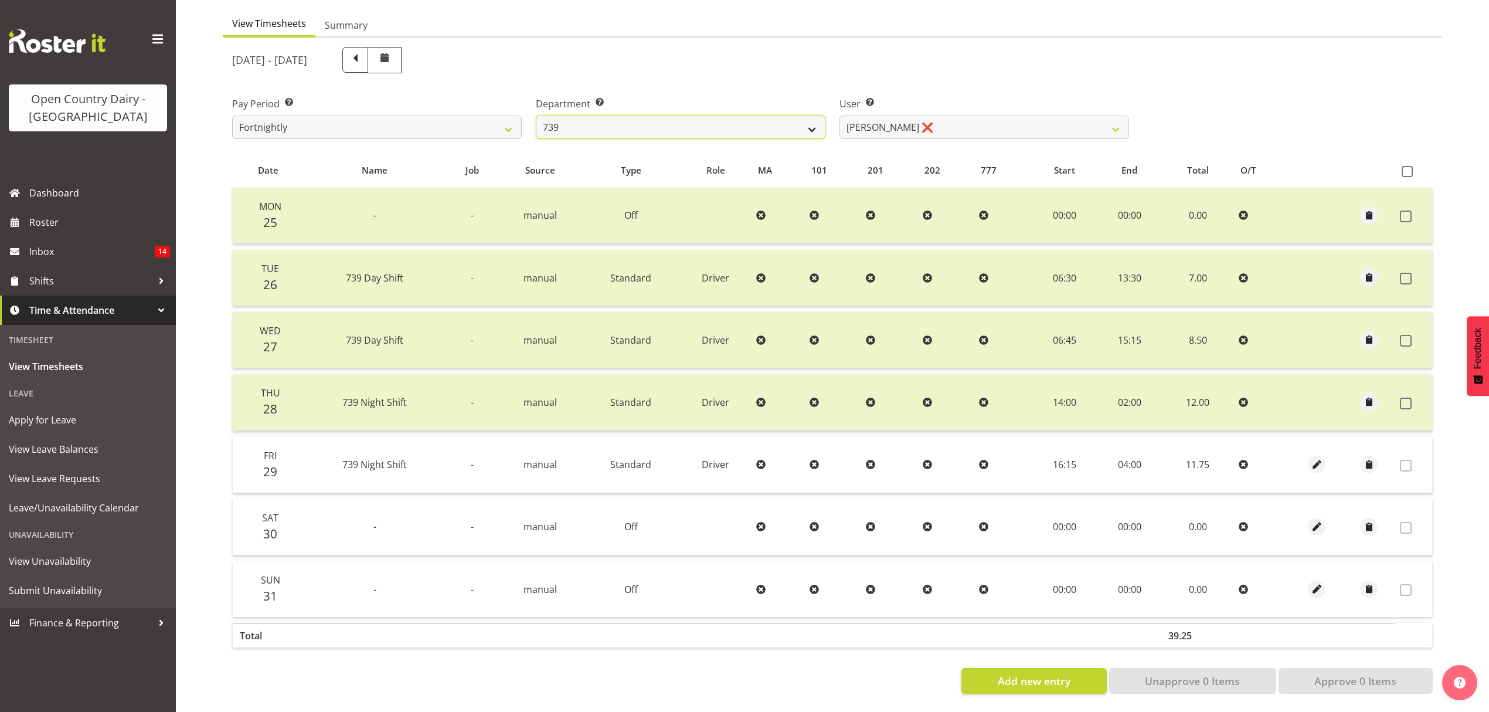
click at [578, 123] on select "734 735 736 737 738 739 851 852 853 854 855 856 858 861 862 865 868 869 870 873" at bounding box center [681, 127] width 290 height 23
select select "675"
click at [536, 116] on select "734 735 736 737 738 739 851 852 853 854 855 856 858 861 862 865 868 869 870 873" at bounding box center [681, 127] width 290 height 23
select select "7389"
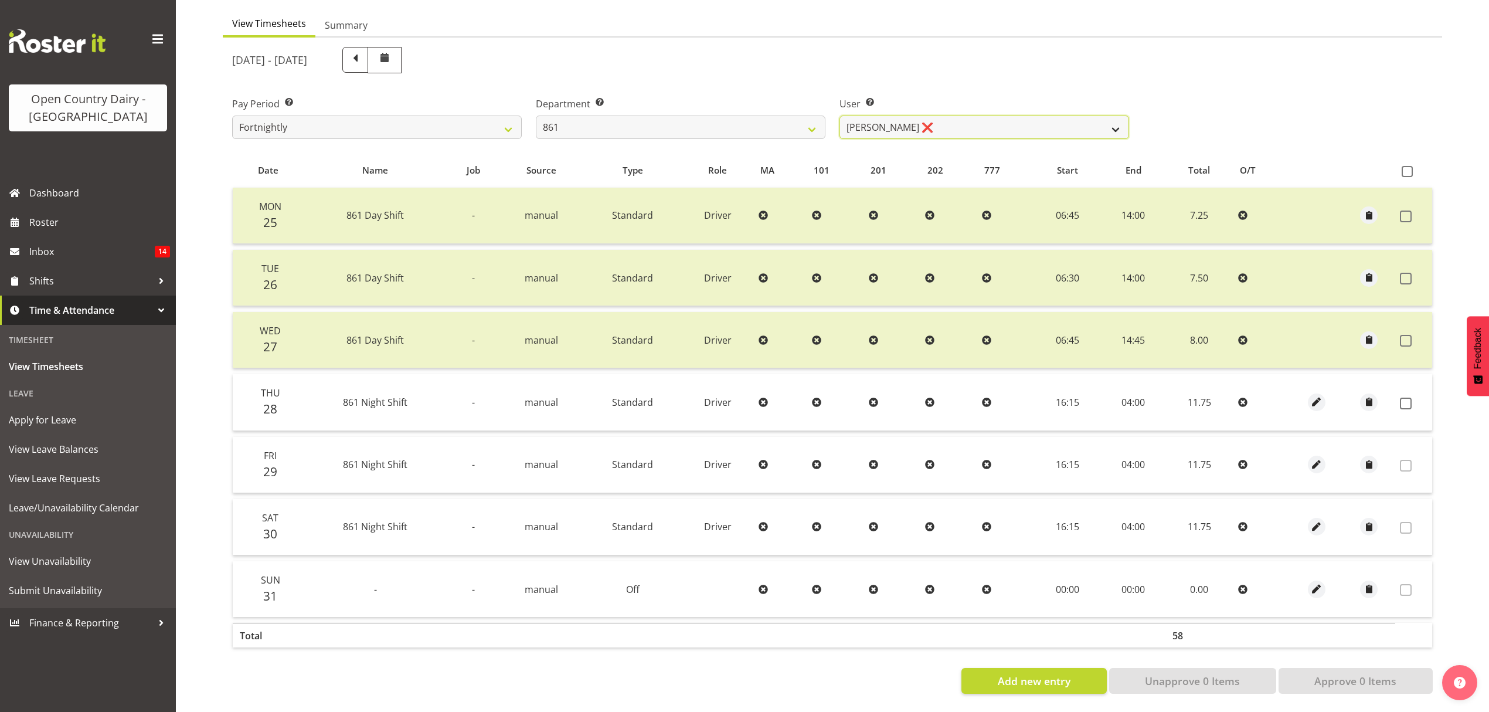
click at [1002, 116] on select "[PERSON_NAME] ❌ [PERSON_NAME] ❌ [PERSON_NAME] ❌" at bounding box center [985, 127] width 290 height 23
click at [1316, 395] on span "button" at bounding box center [1316, 401] width 13 height 13
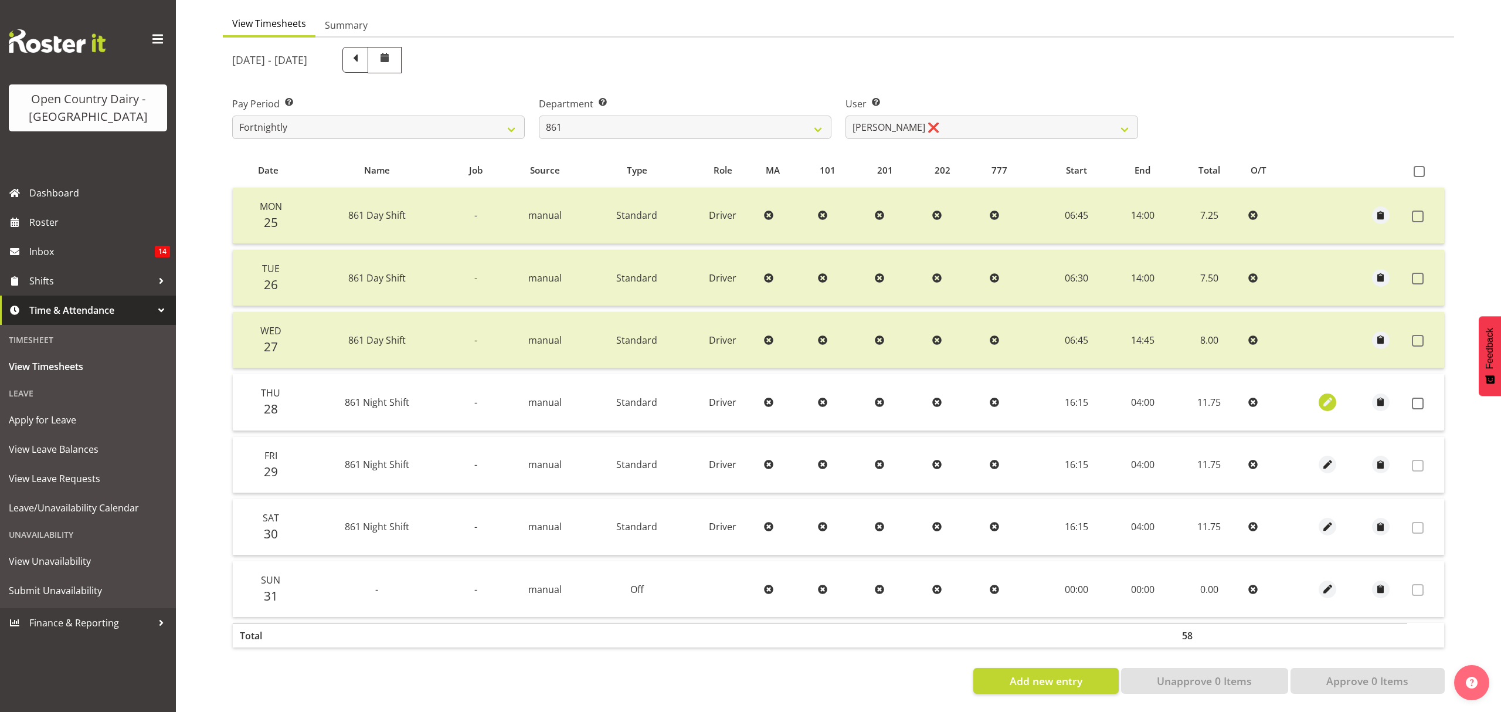
select select "Standard"
select select "7"
select select "2025"
select select "4"
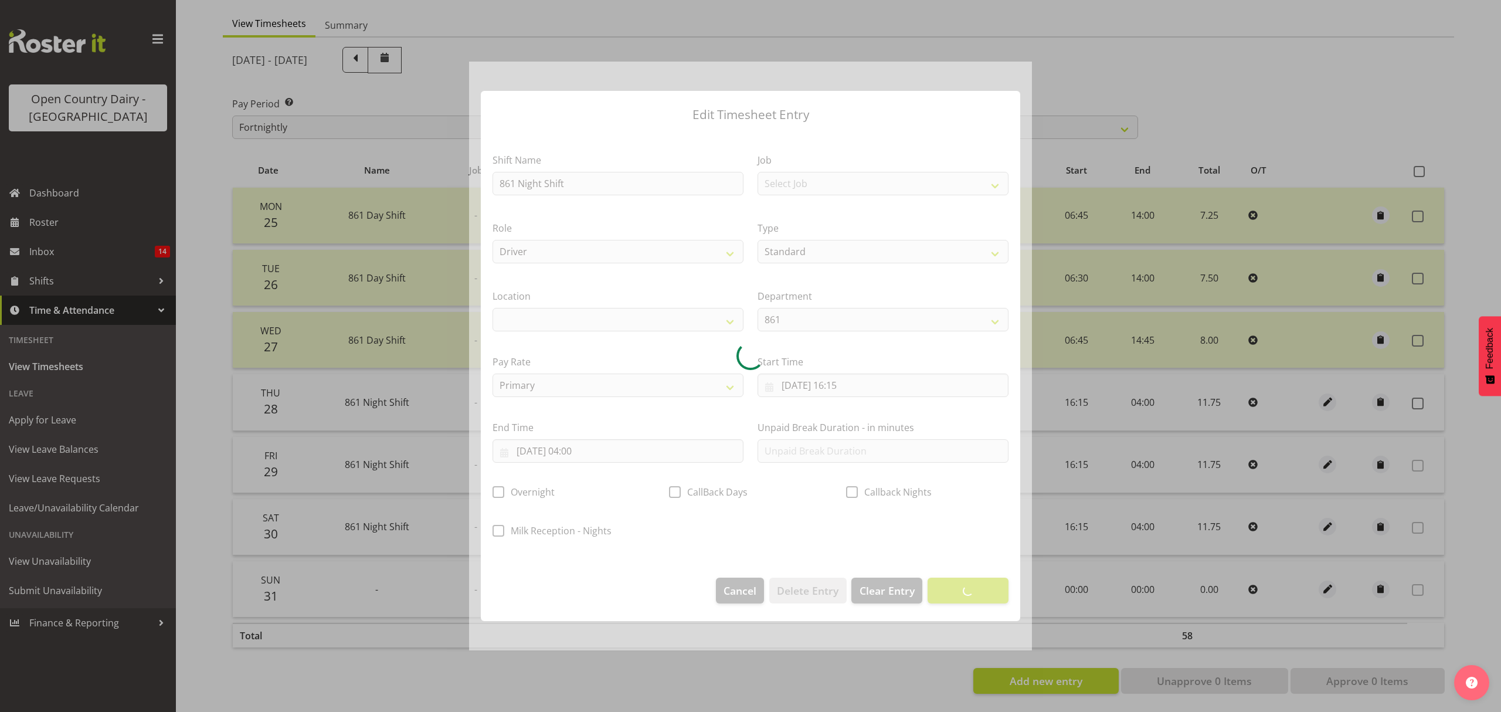
select select
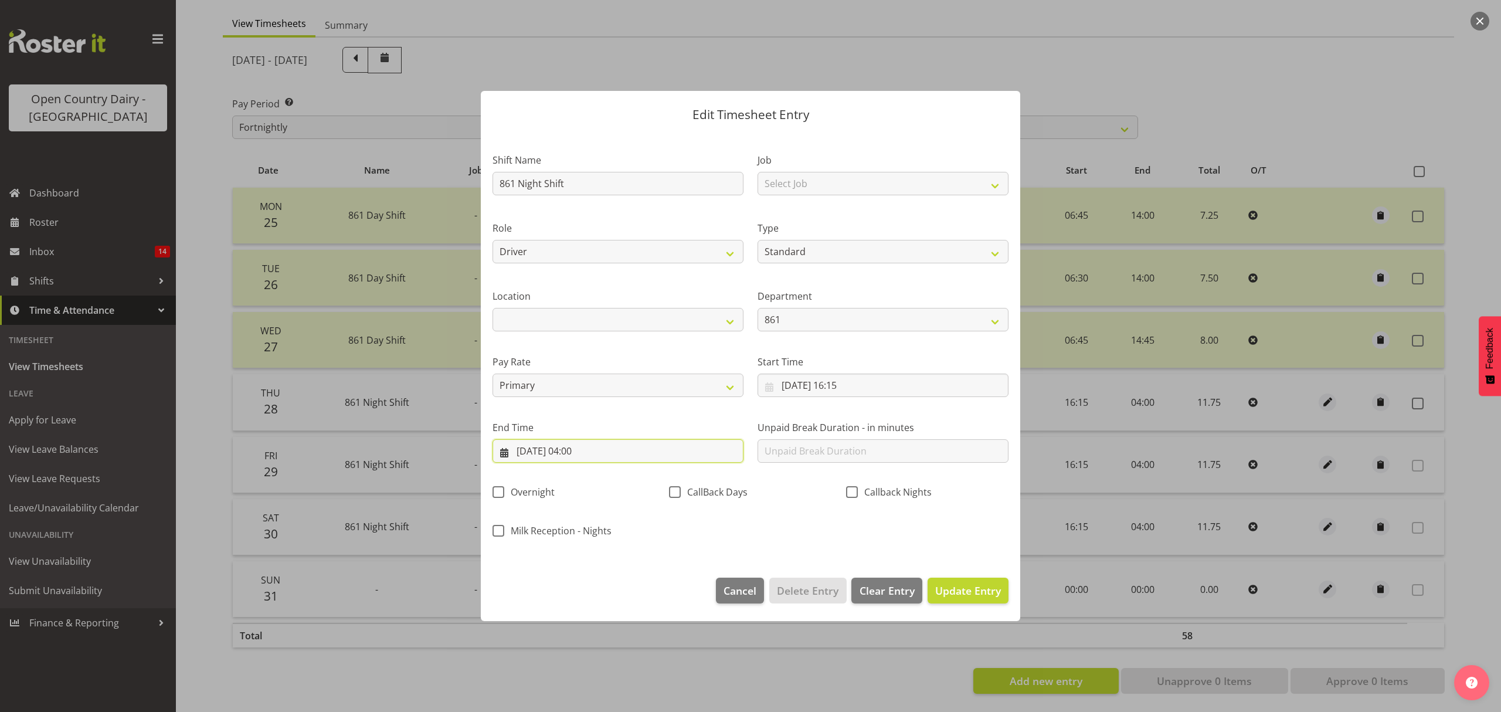
click at [650, 446] on input "[DATE] 04:00" at bounding box center [618, 450] width 251 height 23
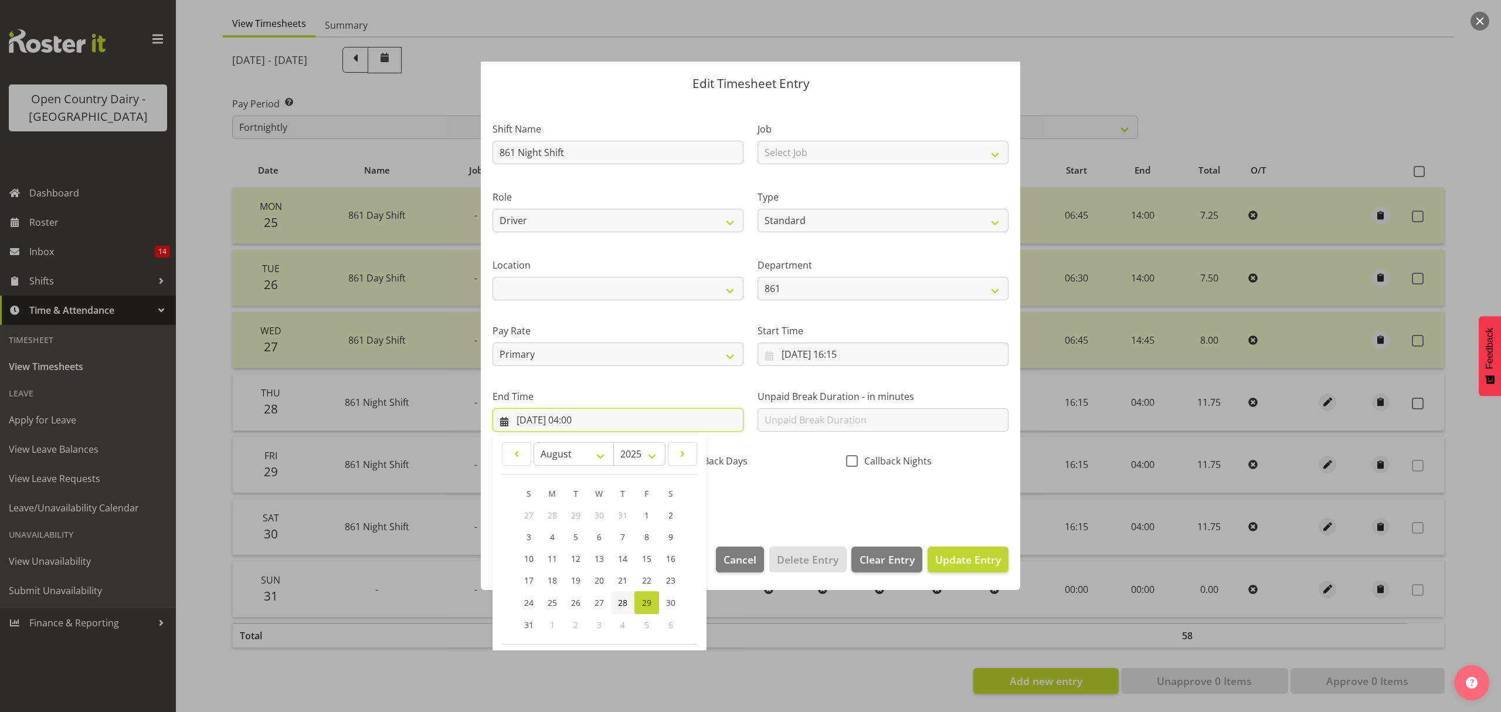
scroll to position [80, 0]
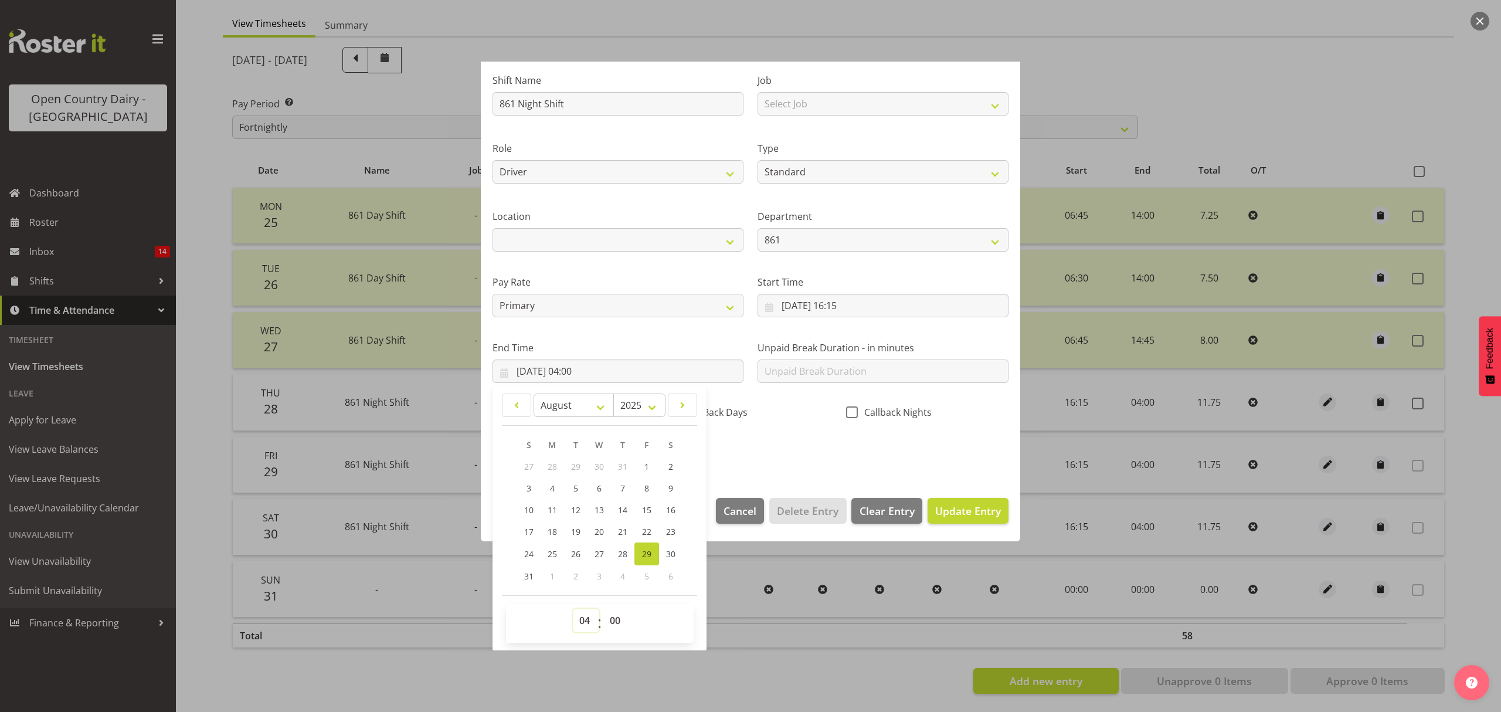
click at [575, 617] on select "00 01 02 03 04 05 06 07 08 09 10 11 12 13 14 15 16 17 18 19 20 21 22 23" at bounding box center [586, 620] width 26 height 23
click at [584, 611] on select "00 01 02 03 04 05 06 07 08 09 10 11 12 13 14 15 16 17 18 19 20 21 22 23" at bounding box center [586, 620] width 26 height 23
select select "2"
click at [573, 609] on select "00 01 02 03 04 05 06 07 08 09 10 11 12 13 14 15 16 17 18 19 20 21 22 23" at bounding box center [586, 620] width 26 height 23
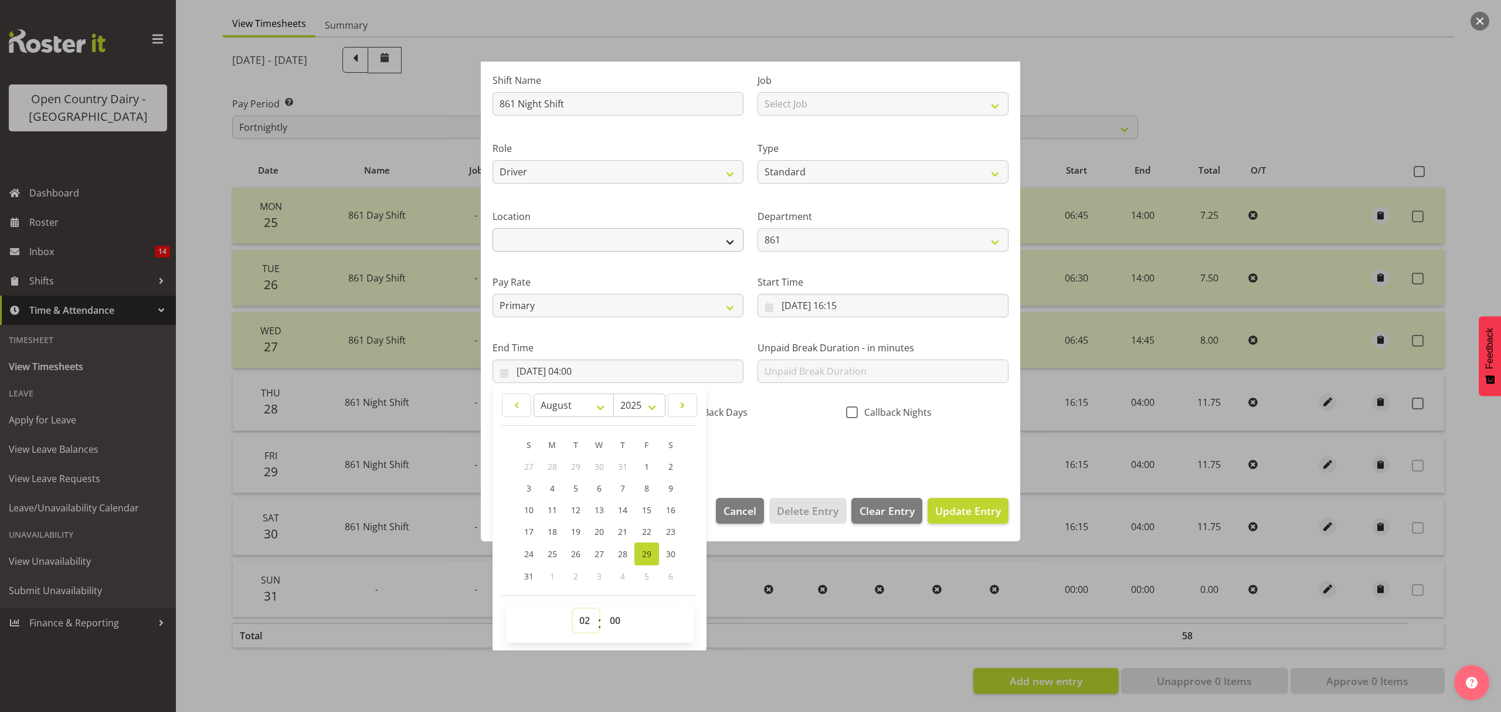
type input "[DATE] 02:00"
click at [815, 450] on div "Shift Name 861 Night Shift Job Select Job Connecting /unconnecting Trailers Rol…" at bounding box center [751, 262] width 530 height 410
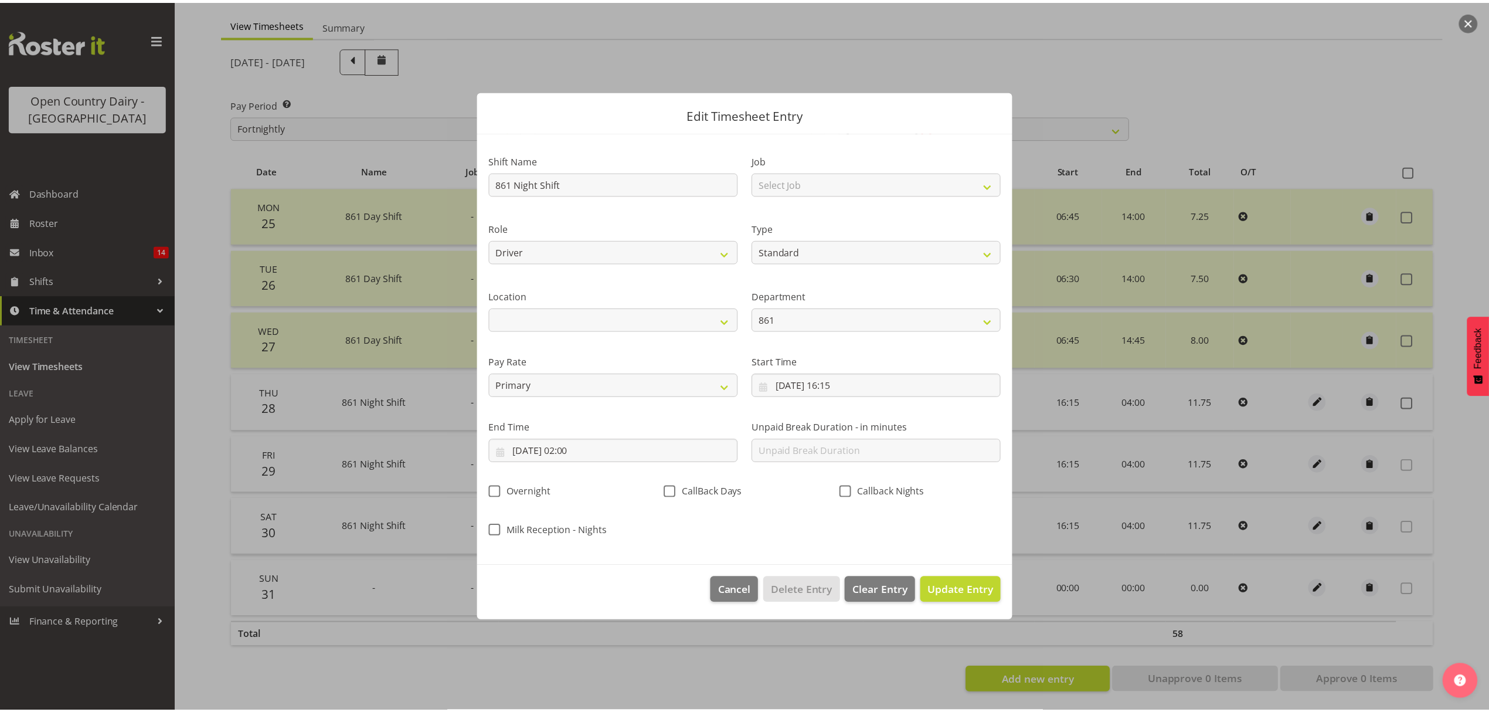
scroll to position [0, 0]
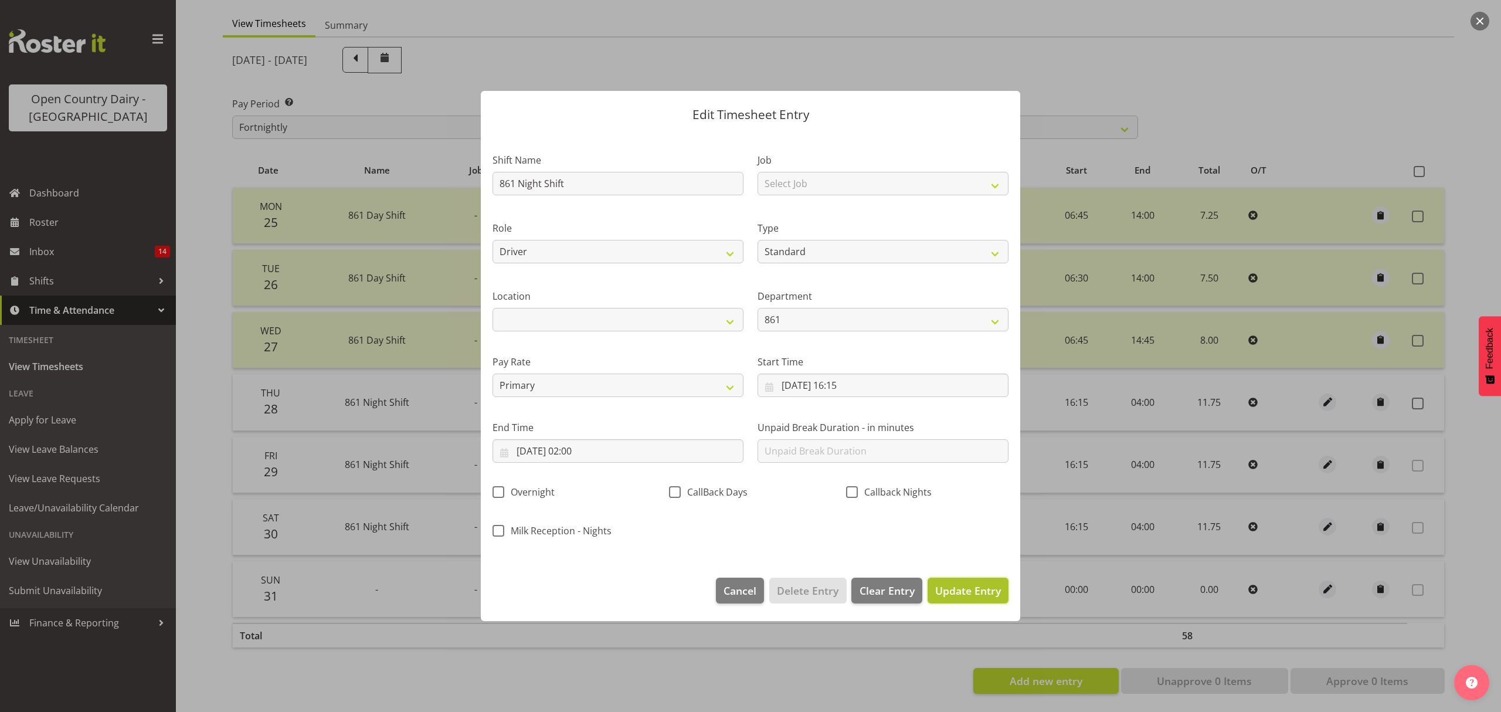
click at [957, 587] on span "Update Entry" at bounding box center [968, 590] width 66 height 14
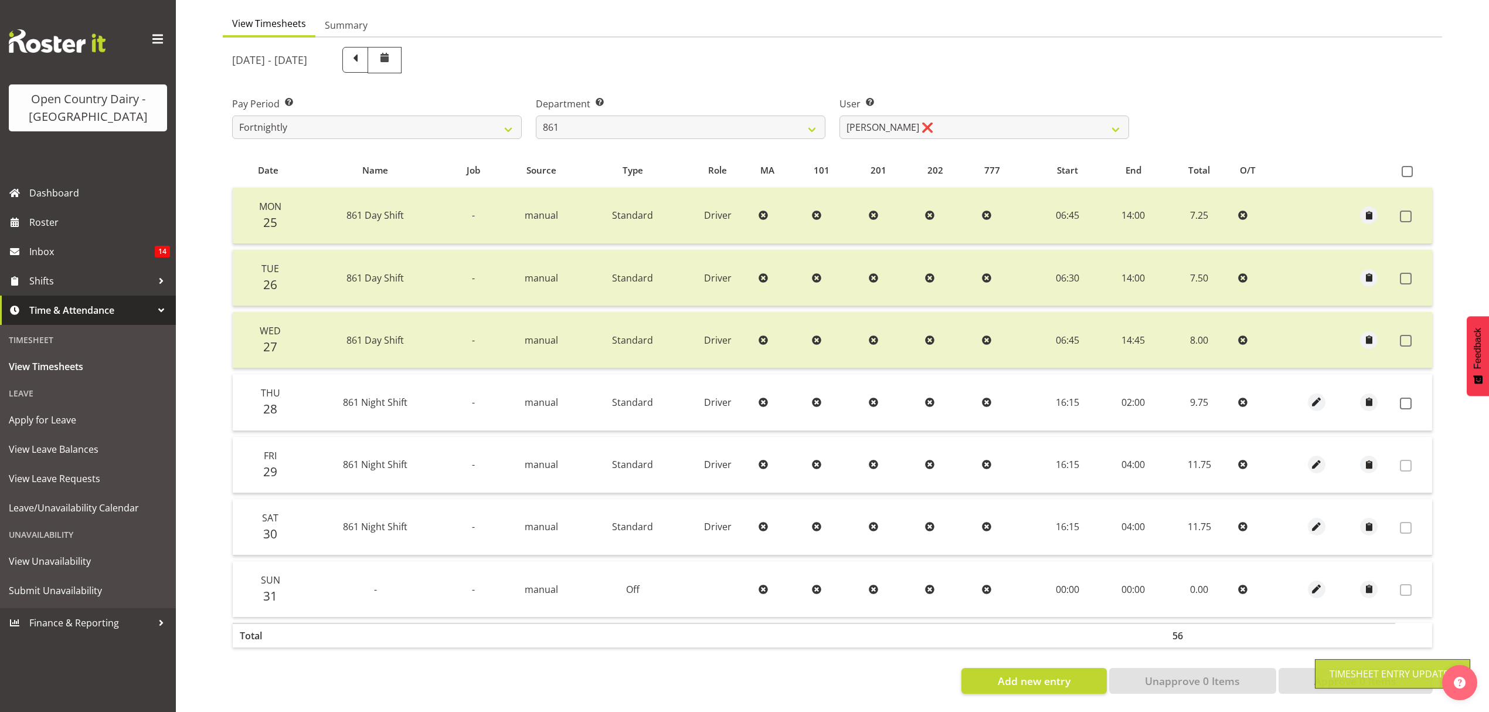
click at [1420, 395] on td at bounding box center [1414, 402] width 37 height 56
click at [1391, 392] on td at bounding box center [1369, 402] width 53 height 56
click at [1403, 398] on span at bounding box center [1406, 404] width 12 height 12
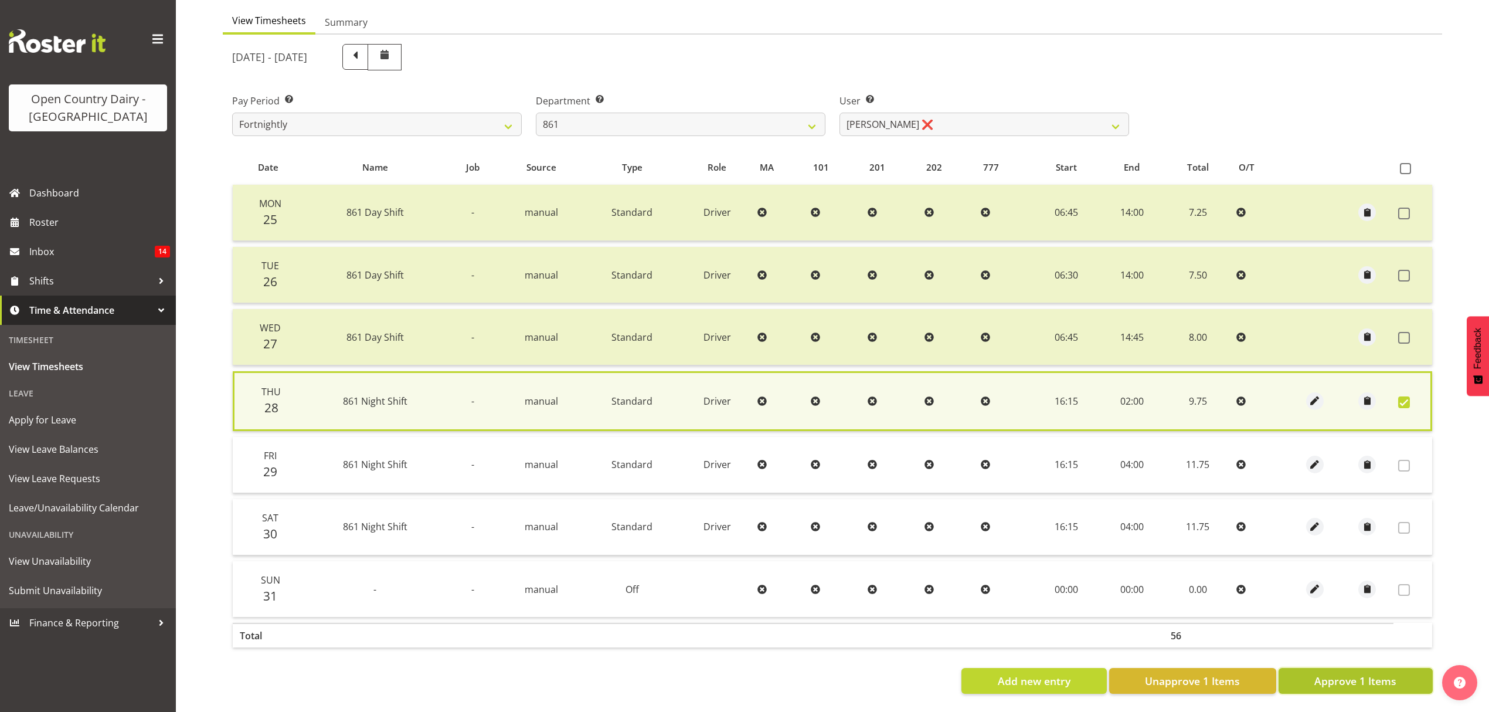
click at [1369, 673] on span "Approve 1 Items" at bounding box center [1356, 680] width 82 height 15
checkbox input "false"
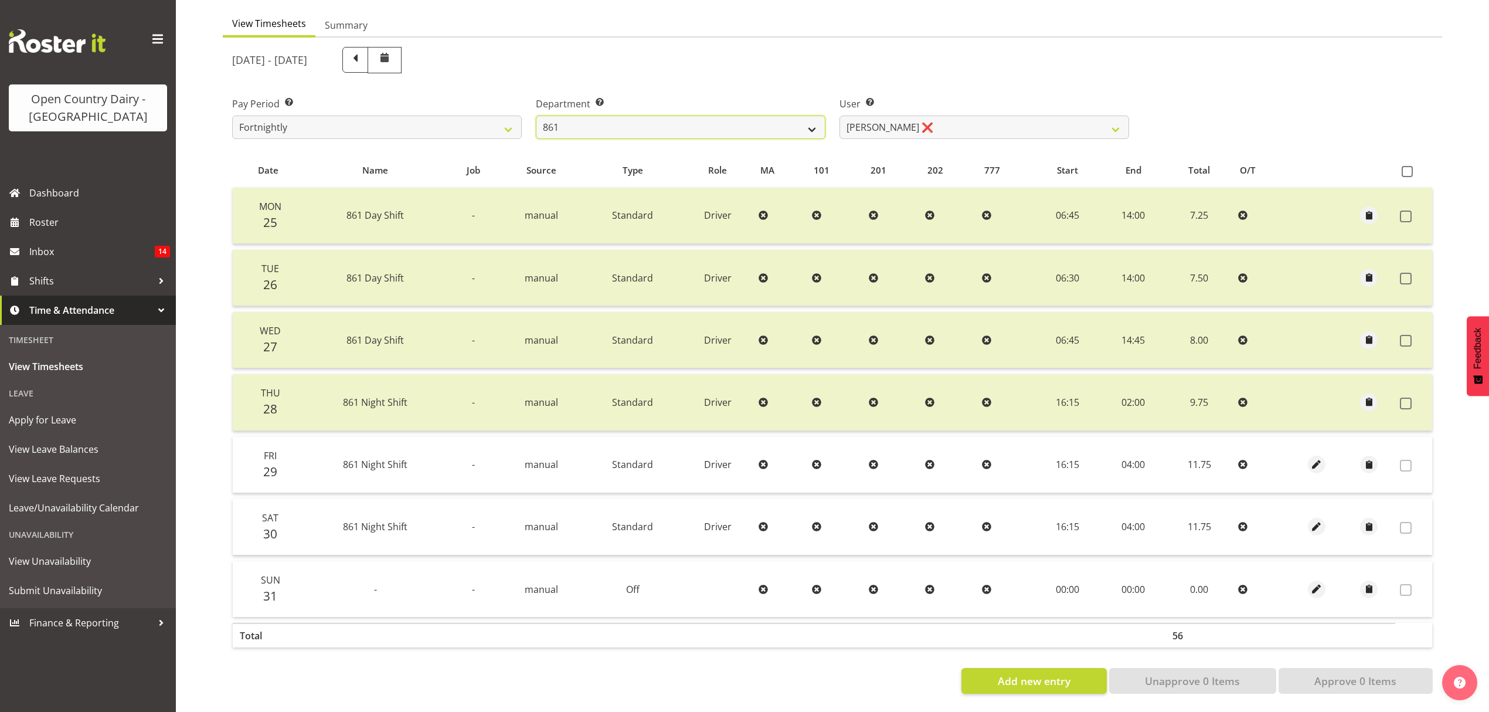
click at [728, 122] on select "734 735 736 737 738 739 851 852 853 854 855 856 858 861 862 865 868 869 870 873" at bounding box center [681, 127] width 290 height 23
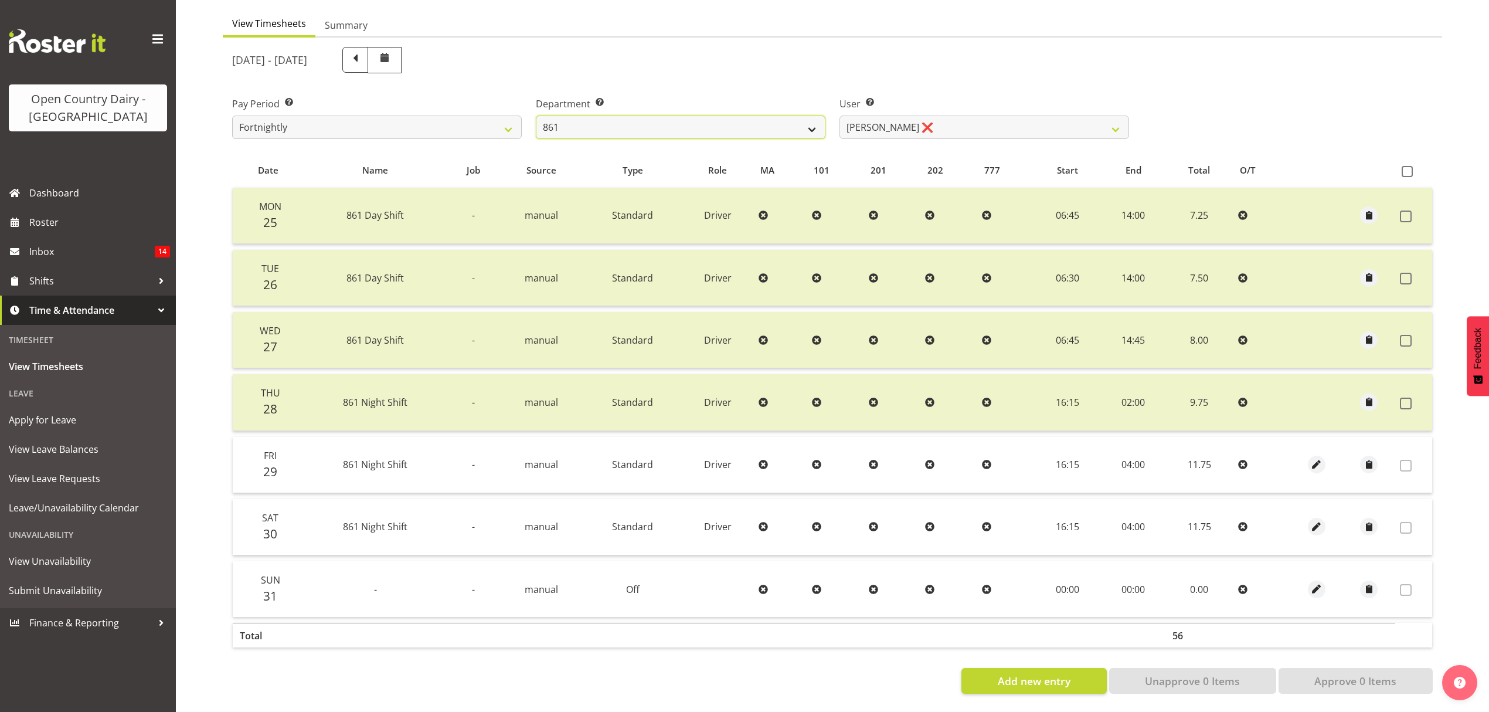
select select "676"
click at [536, 116] on select "734 735 736 737 738 739 851 852 853 854 855 856 858 861 862 865 868 869 870 873" at bounding box center [681, 127] width 290 height 23
click at [0, 0] on div at bounding box center [0, 0] width 0 height 0
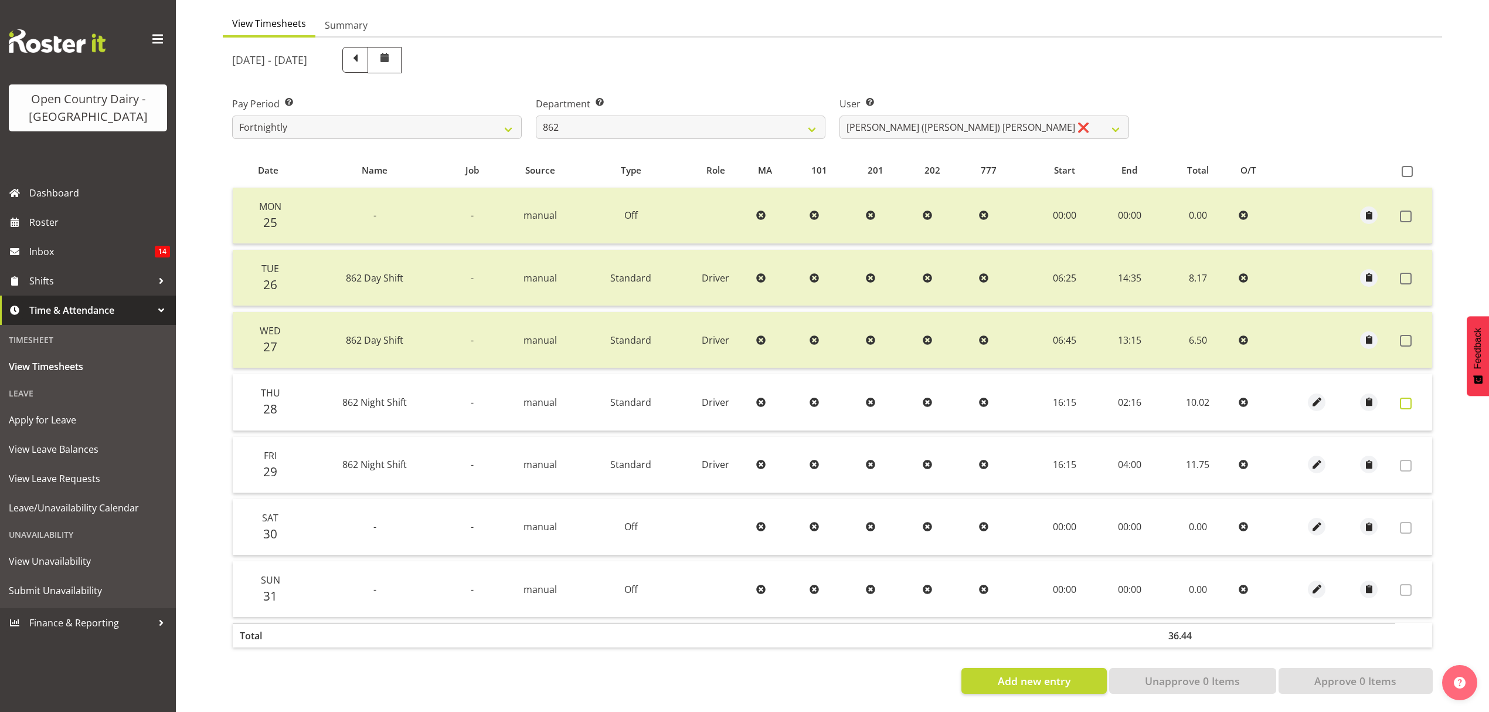
click at [1404, 398] on span at bounding box center [1406, 404] width 12 height 12
click at [1407, 398] on span at bounding box center [1406, 404] width 12 height 12
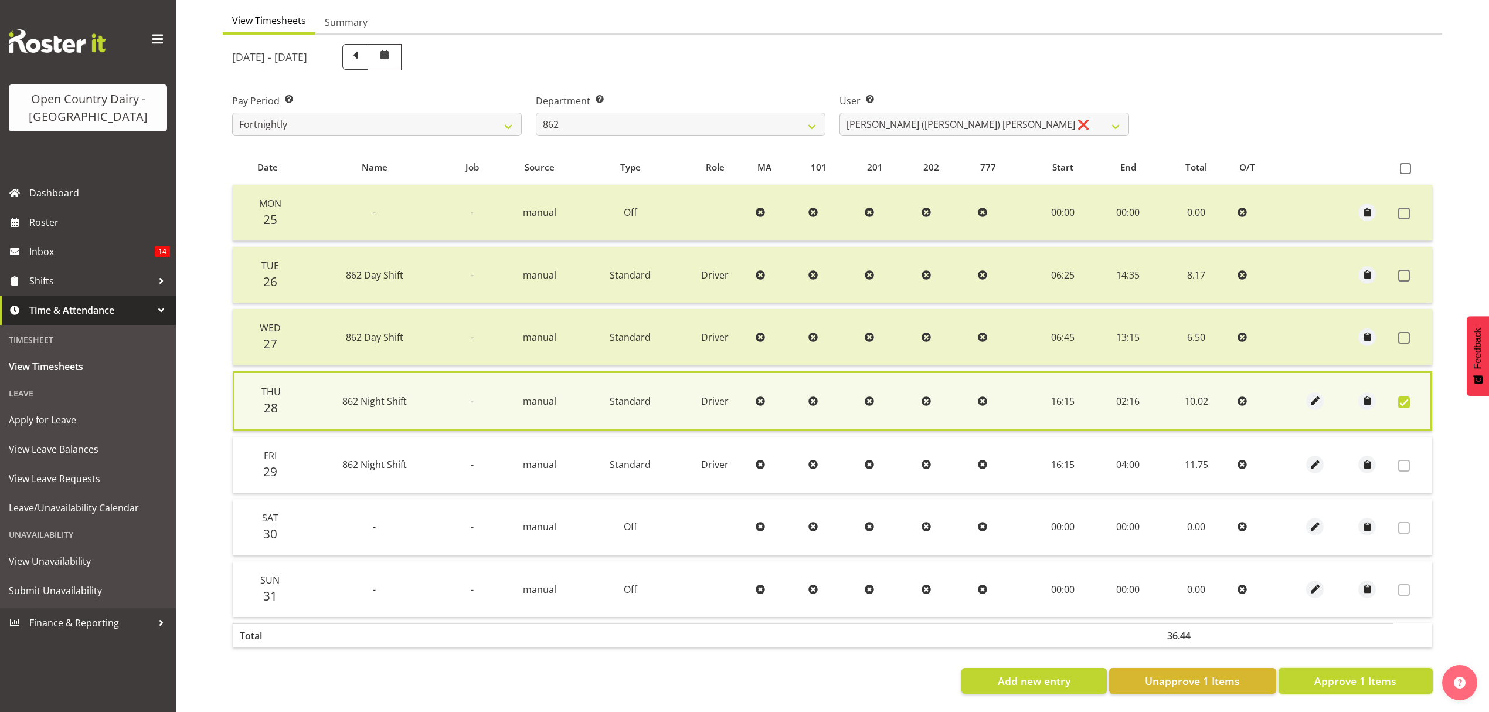
click at [1349, 668] on button "Approve 1 Items" at bounding box center [1356, 681] width 154 height 26
checkbox input "false"
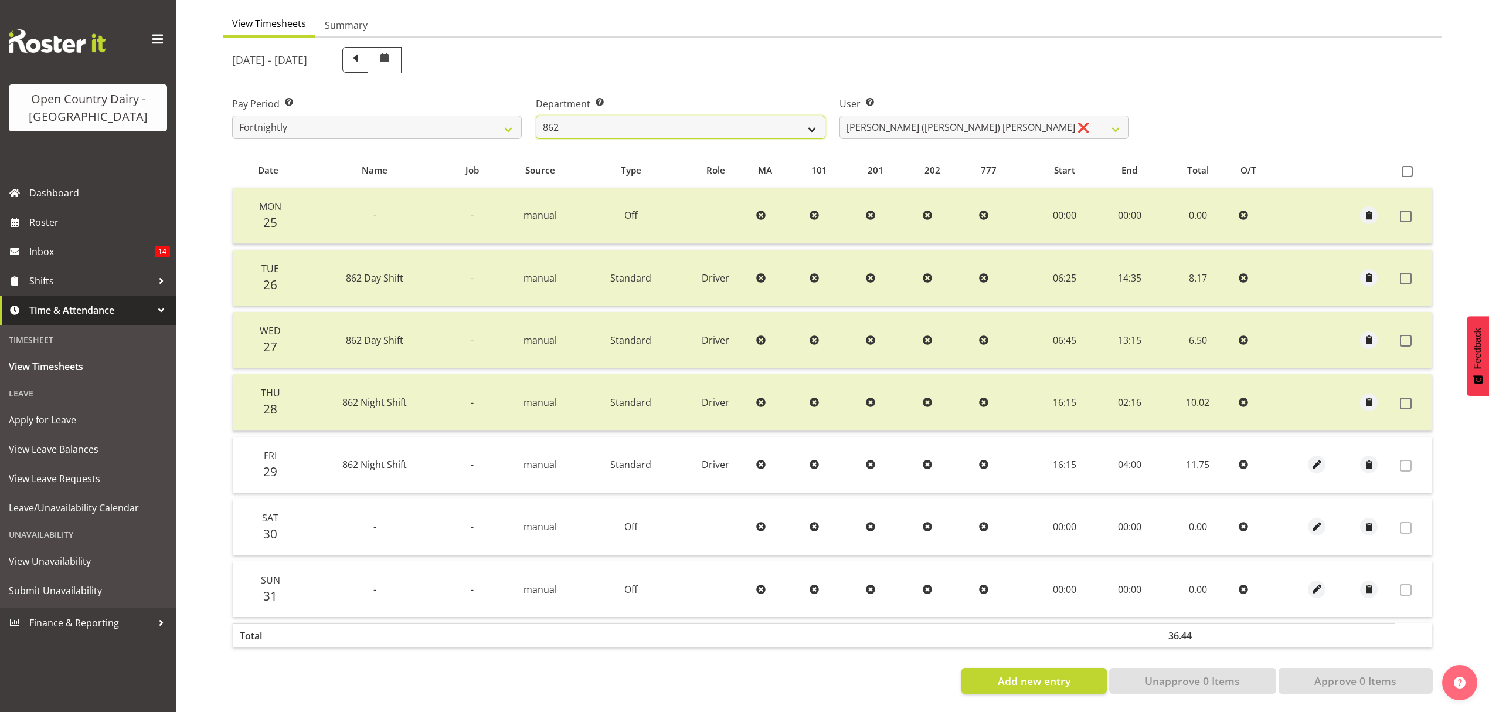
click at [712, 129] on select "734 735 736 737 738 739 851 852 853 854 855 856 858 861 862 865 868 869 870 873" at bounding box center [681, 127] width 290 height 23
click at [536, 116] on select "734 735 736 737 738 739 851 852 853 854 855 856 858 861 862 865 868 869 870 873" at bounding box center [681, 127] width 290 height 23
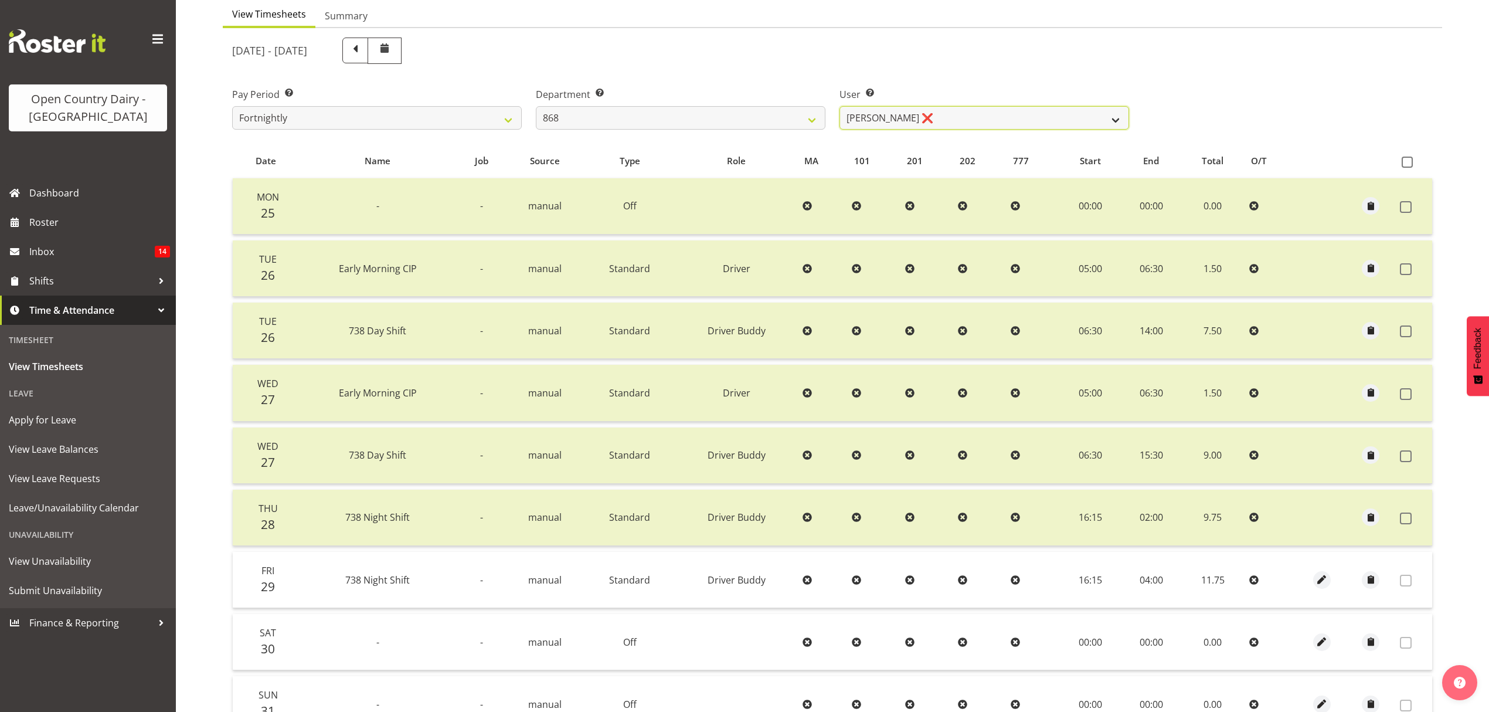
click at [969, 123] on select "[PERSON_NAME] ❌ [PERSON_NAME] ❌ [PERSON_NAME] ❌ [PERSON_NAME] ❌" at bounding box center [985, 117] width 290 height 23
click at [984, 85] on div "User Select user. Note: This is filtered down by the previous two drop-down ite…" at bounding box center [985, 104] width 304 height 66
click at [787, 110] on select "734 735 736 737 738 739 851 852 853 854 855 856 858 861 862 865 868 869 870 873" at bounding box center [681, 117] width 290 height 23
select select "816"
click at [536, 107] on select "734 735 736 737 738 739 851 852 853 854 855 856 858 861 862 865 868 869 870 873" at bounding box center [681, 117] width 290 height 23
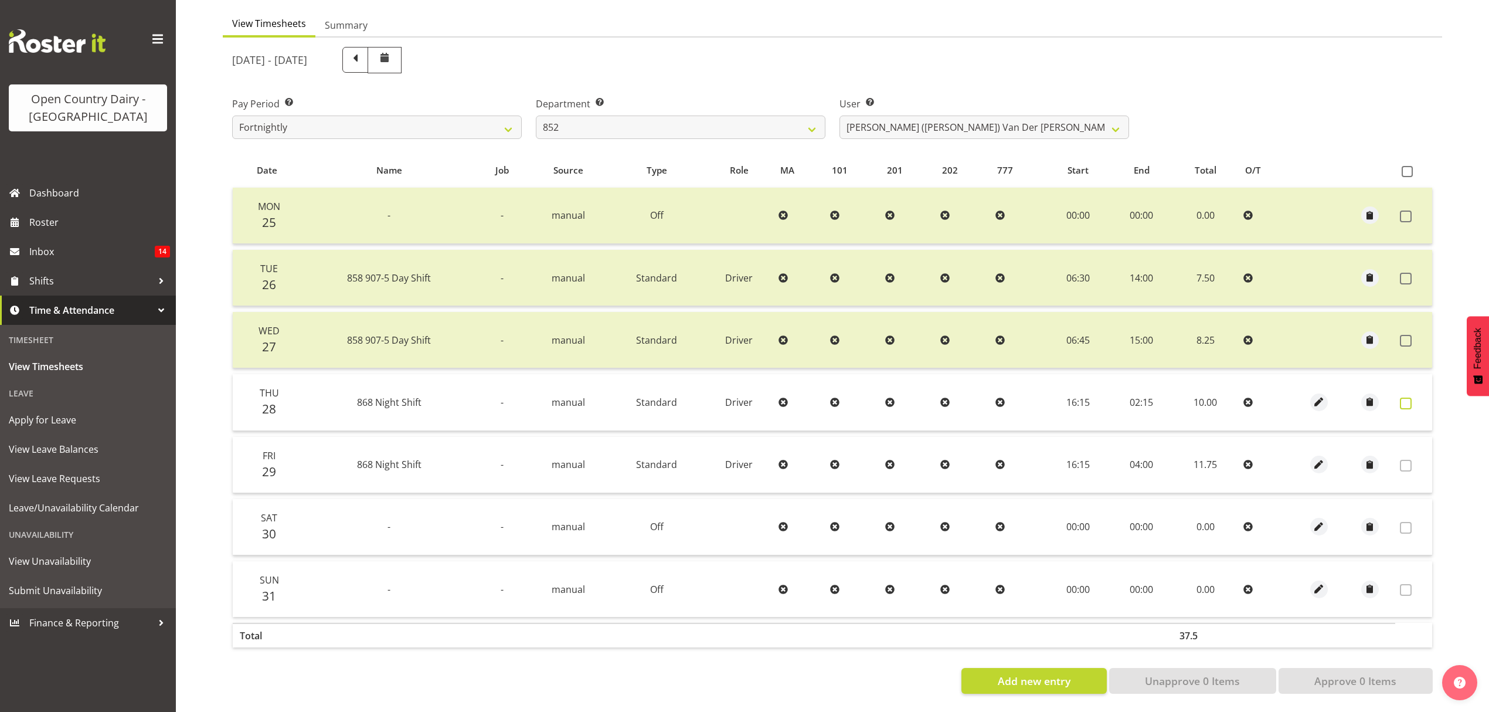
click at [1400, 398] on span at bounding box center [1406, 404] width 12 height 12
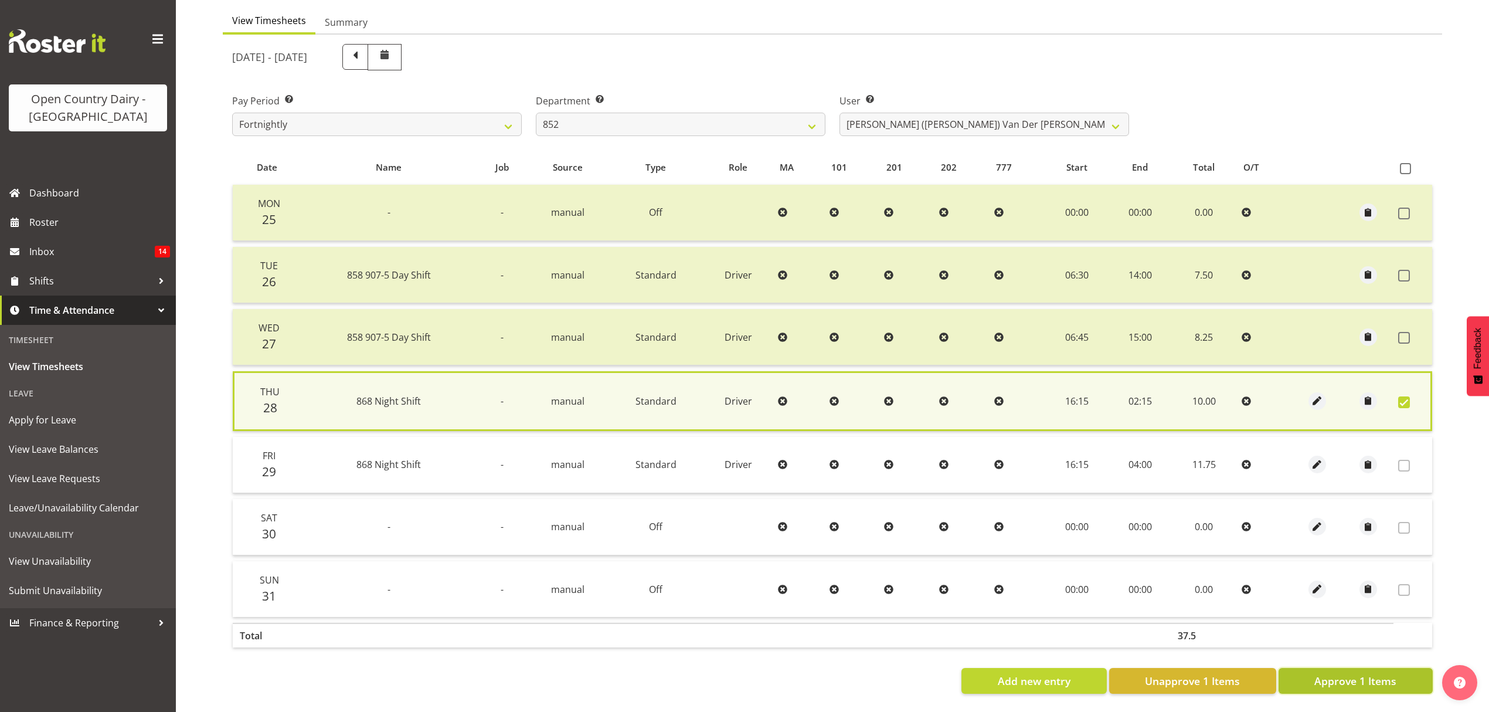
click at [1333, 681] on button "Approve 1 Items" at bounding box center [1356, 681] width 154 height 26
checkbox input "false"
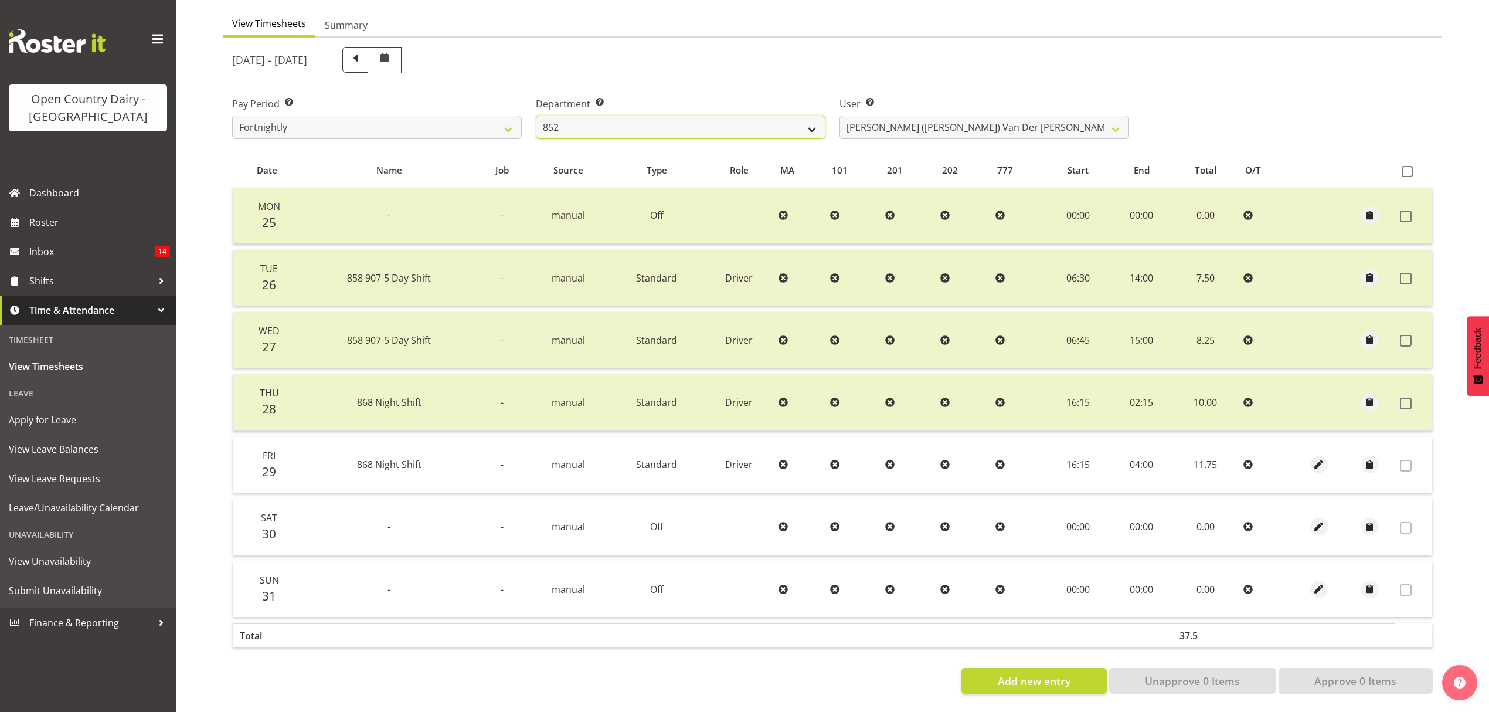
click at [634, 122] on select "734 735 736 737 738 739 851 852 853 854 855 856 858 861 862 865 868 869 870 873" at bounding box center [681, 127] width 290 height 23
select select "687"
click at [536, 116] on select "734 735 736 737 738 739 851 852 853 854 855 856 858 861 862 865 868 869 870 873" at bounding box center [681, 127] width 290 height 23
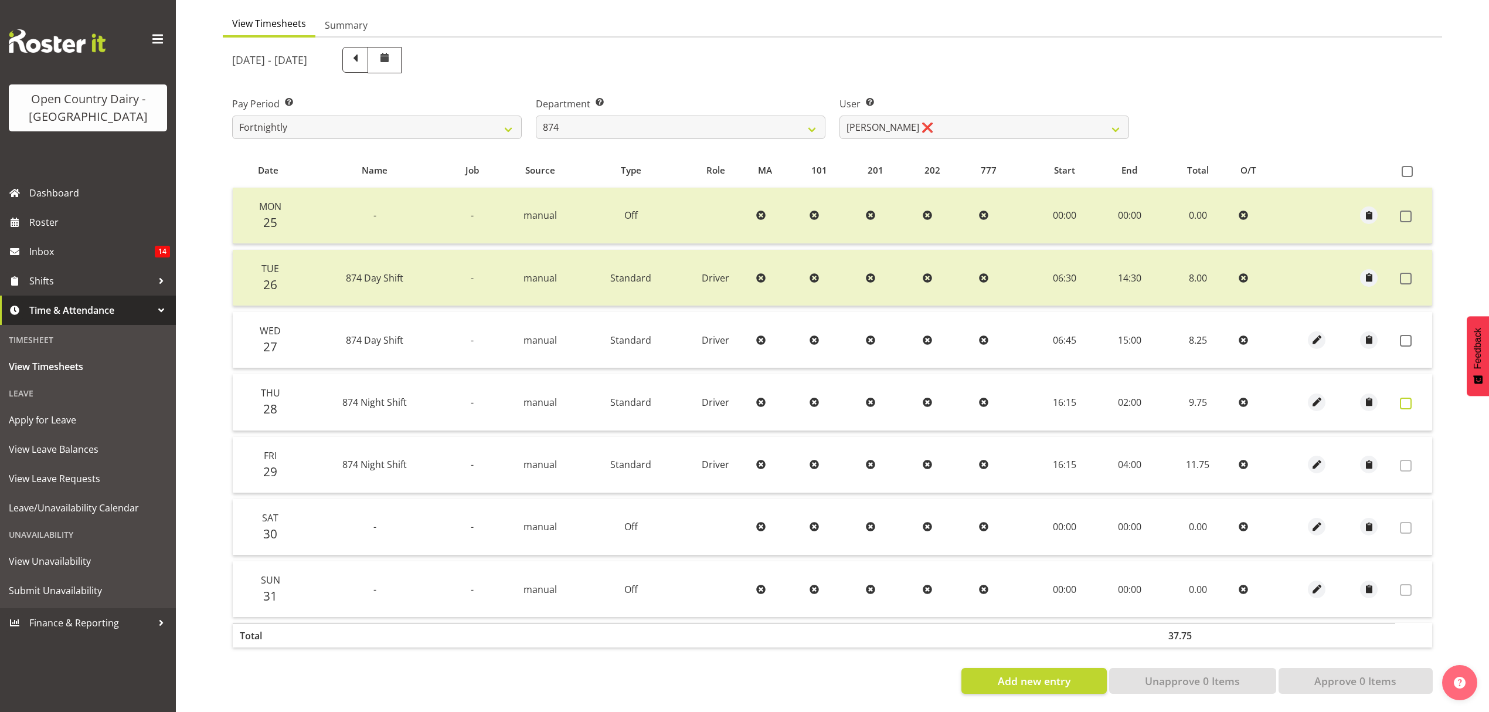
click at [1400, 398] on span at bounding box center [1406, 404] width 12 height 12
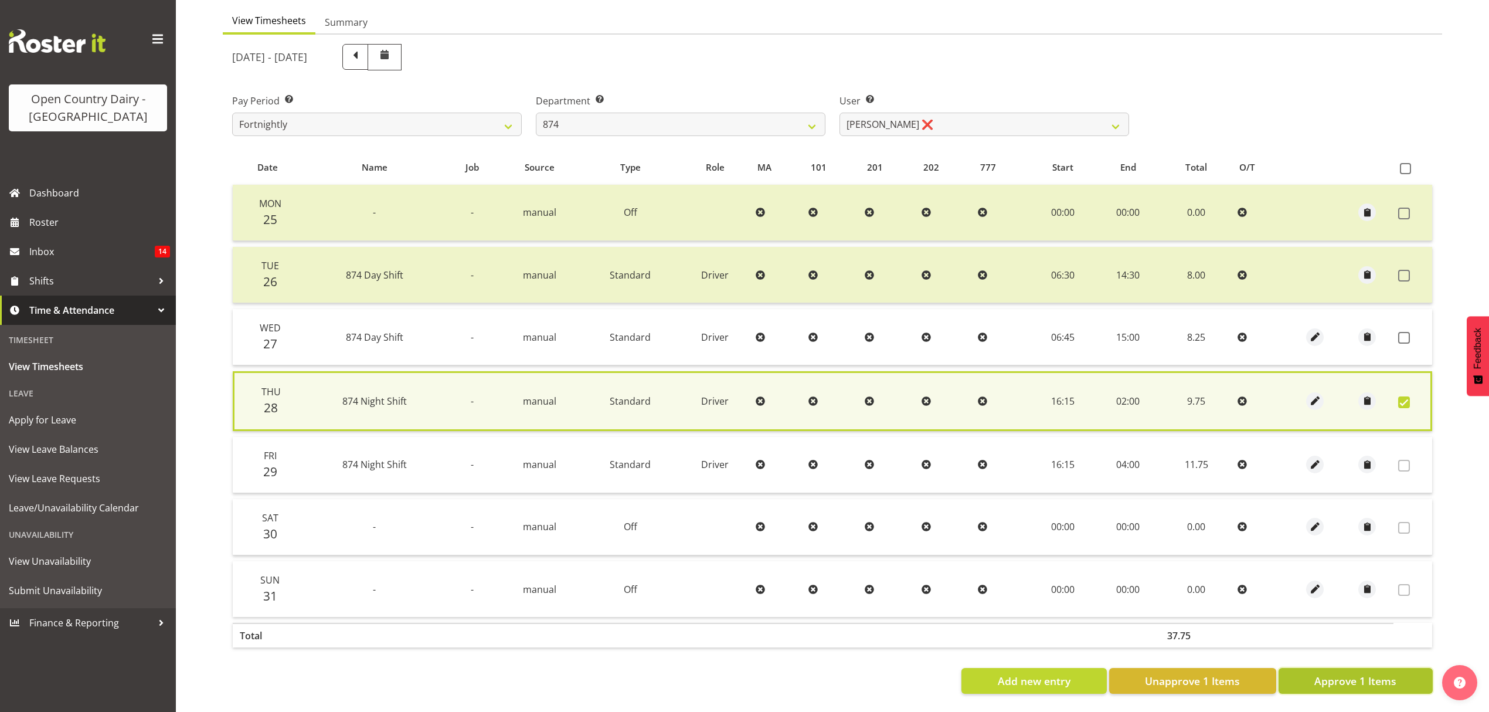
click at [1339, 673] on span "Approve 1 Items" at bounding box center [1356, 680] width 82 height 15
checkbox input "false"
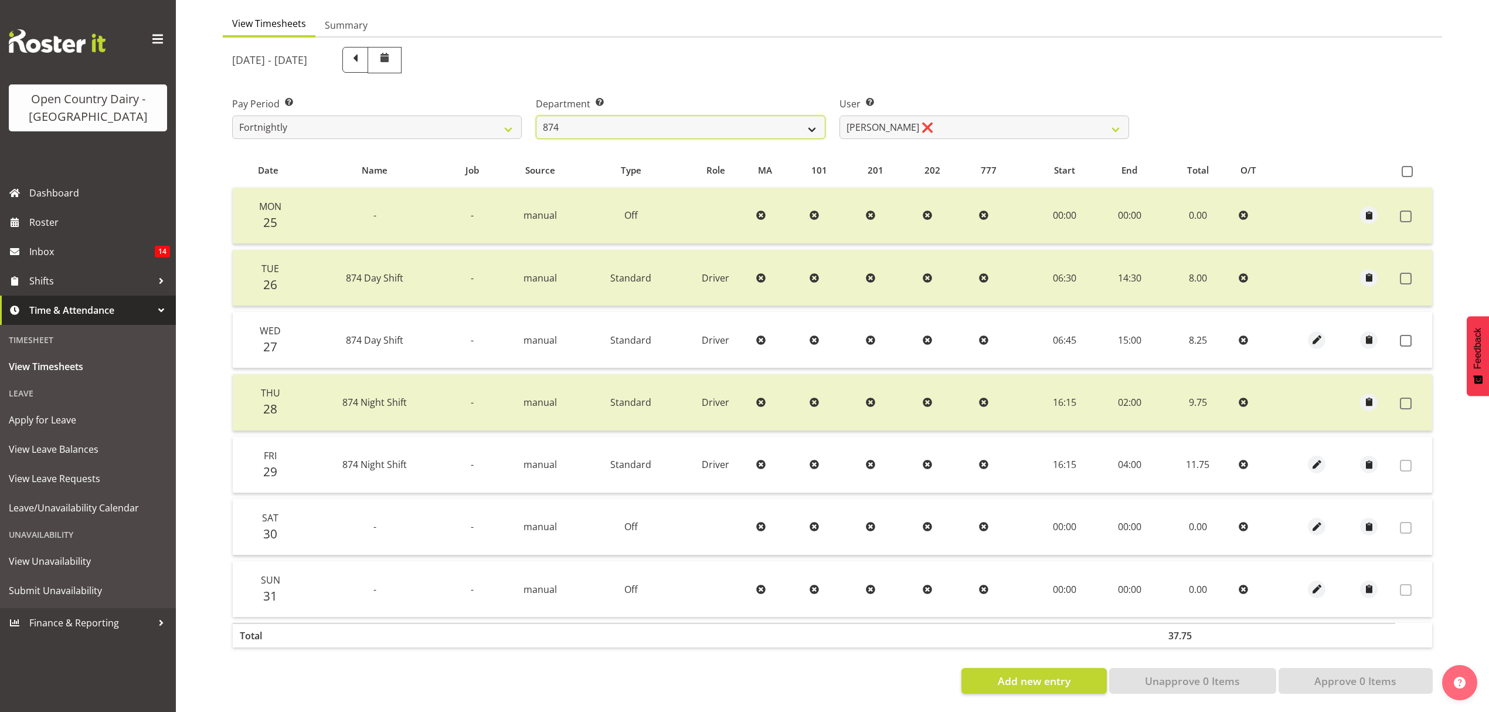
click at [650, 116] on select "734 735 736 737 738 739 851 852 853 854 855 856 858 861 862 865 868 869 870 873" at bounding box center [681, 127] width 290 height 23
click at [644, 123] on select "734 735 736 737 738 739 851 852 853 854 855 856 858 861 862 865 868 869 870 873" at bounding box center [681, 127] width 290 height 23
drag, startPoint x: 644, startPoint y: 123, endPoint x: 641, endPoint y: 140, distance: 16.7
click at [644, 123] on select "734 735 736 737 738 739 851 852 853 854 855 856 858 861 862 865 868 869 870 873" at bounding box center [681, 127] width 290 height 23
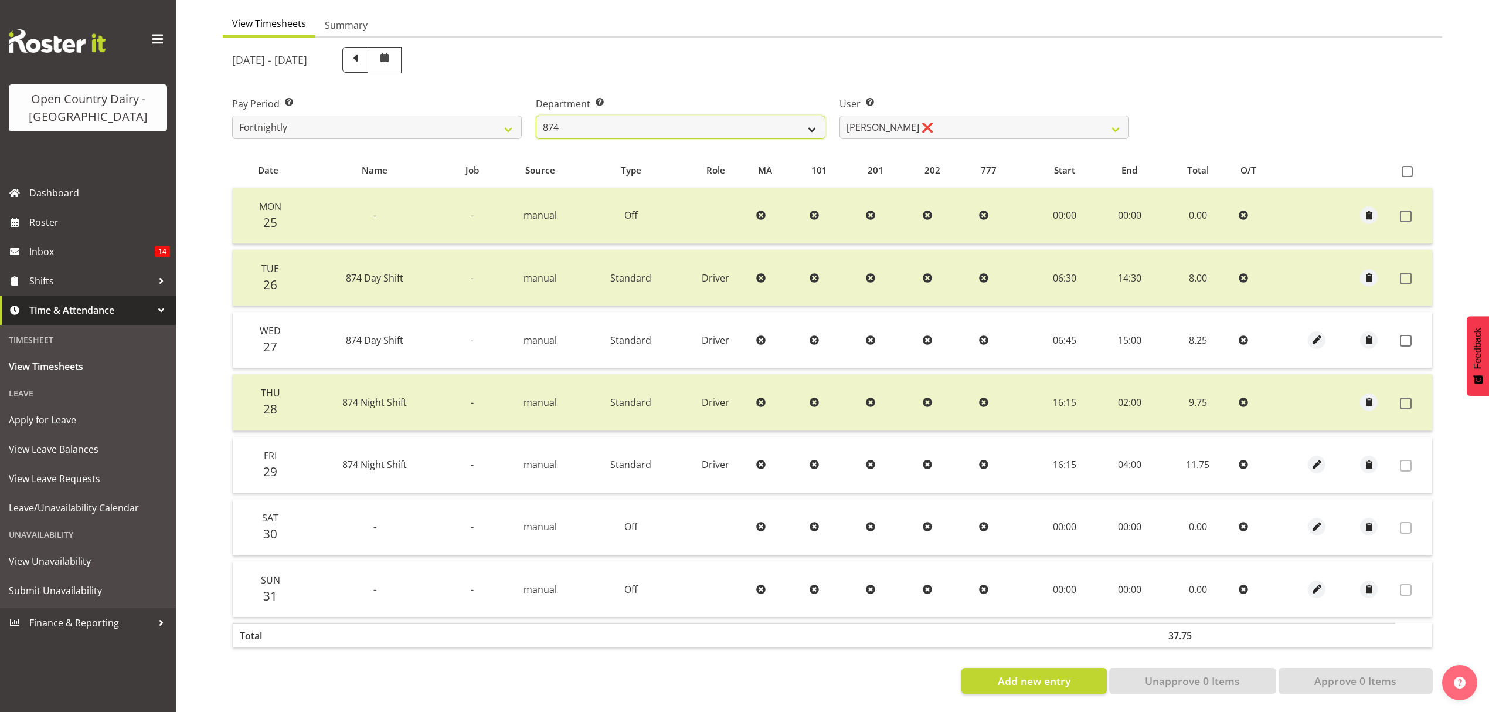
click at [664, 127] on select "734 735 736 737 738 739 851 852 853 854 855 856 858 861 862 865 868 869 870 873" at bounding box center [681, 127] width 290 height 23
select select "689"
click at [536, 116] on select "734 735 736 737 738 739 851 852 853 854 855 856 858 861 862 865 868 869 870 873" at bounding box center [681, 127] width 290 height 23
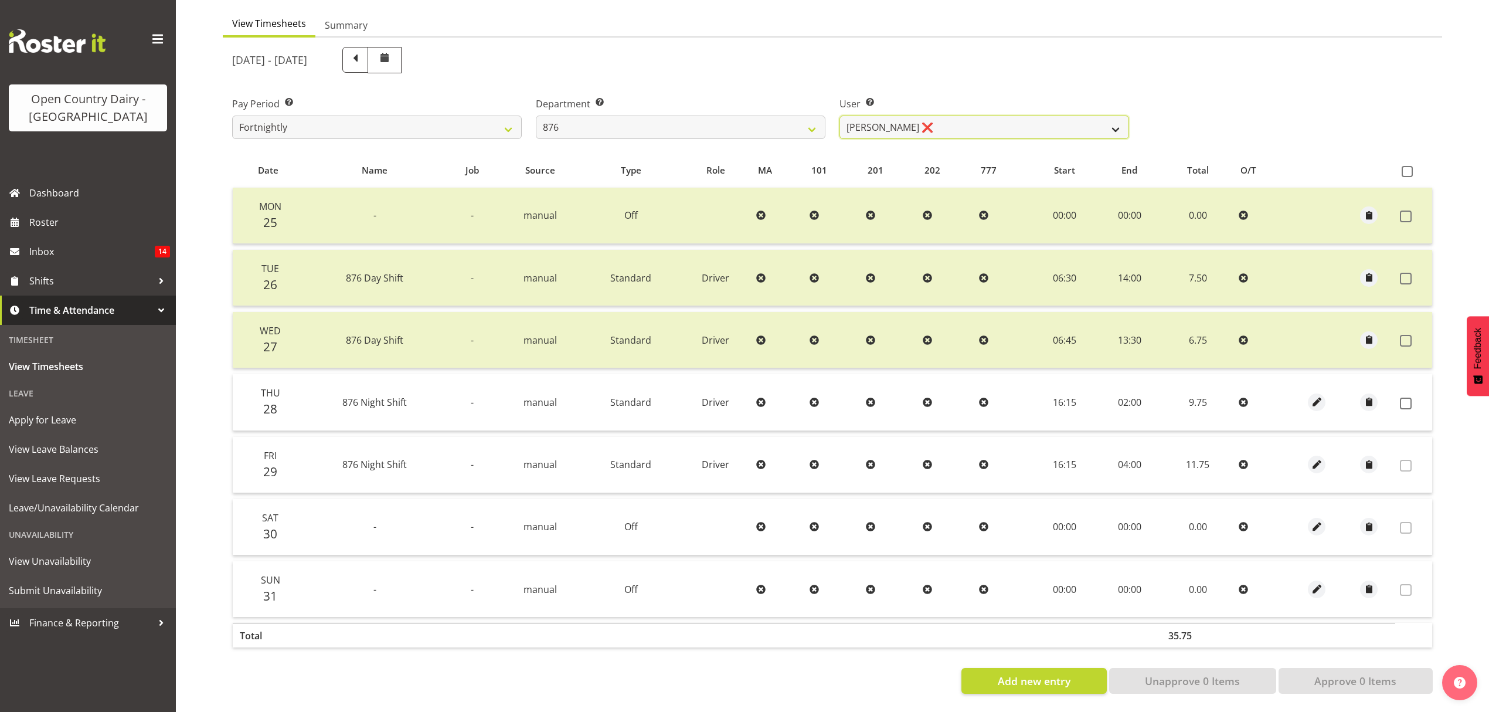
click at [941, 116] on select "[PERSON_NAME] ❌ [PERSON_NAME] ❌ [PERSON_NAME] ❌ [PERSON_NAME] ❌" at bounding box center [985, 127] width 290 height 23
click at [1406, 398] on span at bounding box center [1406, 404] width 12 height 12
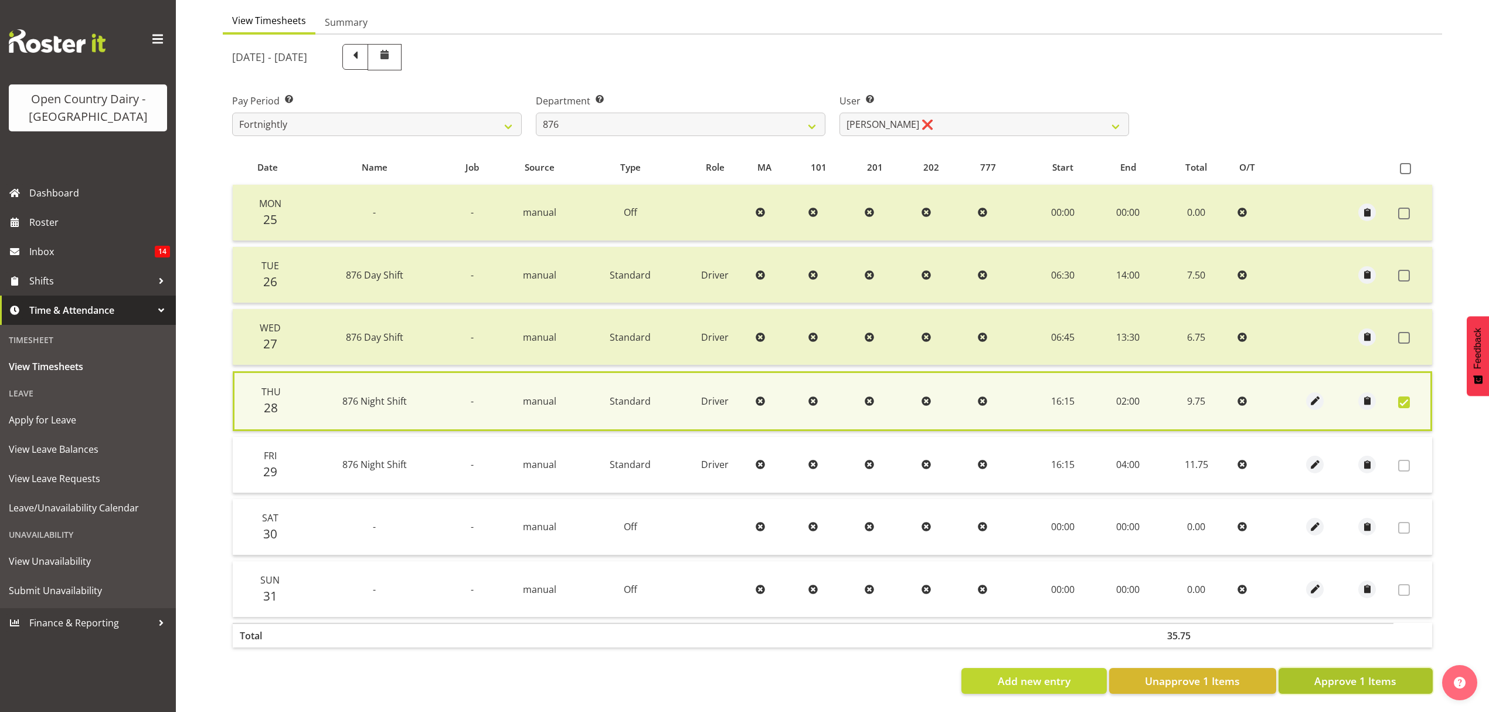
click at [1377, 676] on span "Approve 1 Items" at bounding box center [1356, 680] width 82 height 15
checkbox input "false"
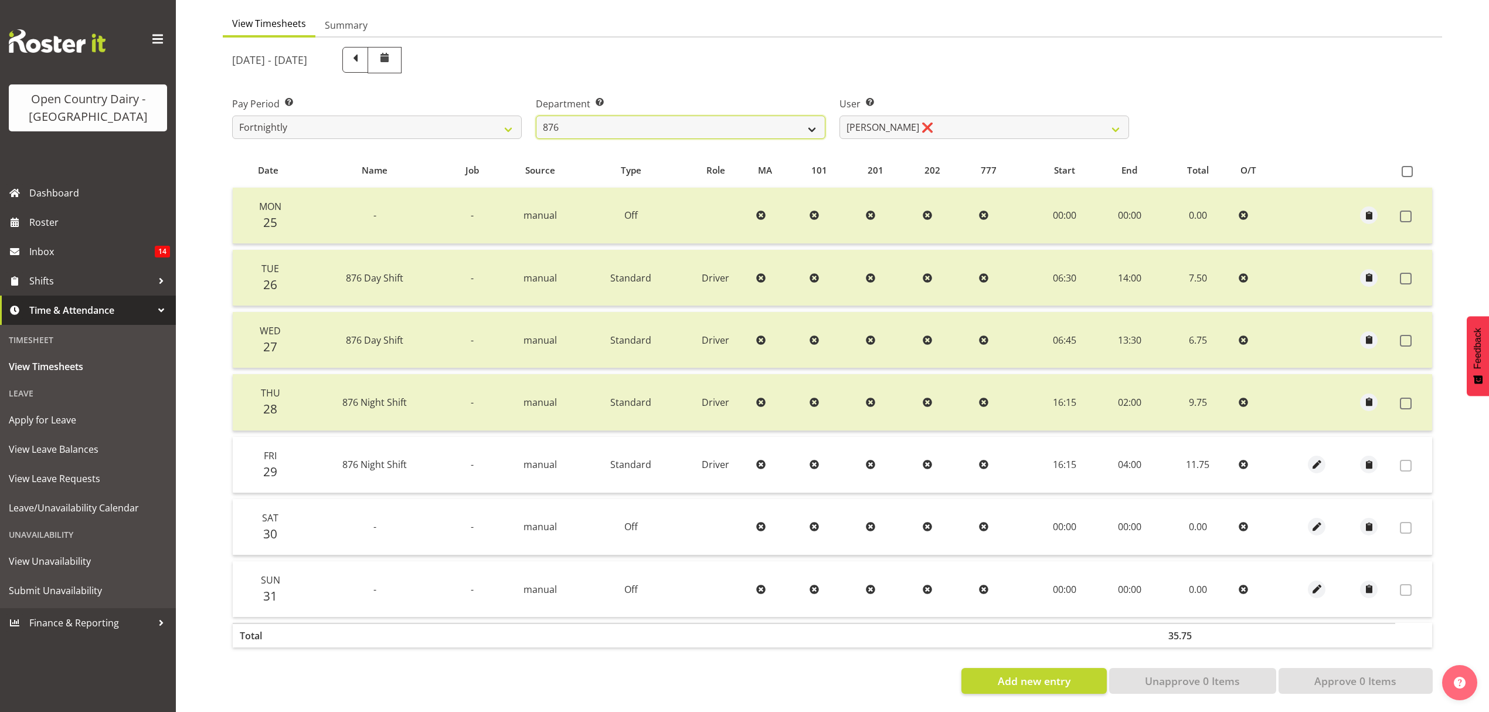
click at [660, 118] on select "734 735 736 737 738 739 851 852 853 854 855 856 858 861 862 865 868 869 870 873" at bounding box center [681, 127] width 290 height 23
click at [660, 128] on select "734 735 736 737 738 739 851 852 853 854 855 856 858 861 862 865 868 869 870 873" at bounding box center [681, 127] width 290 height 23
select select "690"
click at [536, 116] on select "734 735 736 737 738 739 851 852 853 854 855 856 858 861 862 865 868 869 870 873" at bounding box center [681, 127] width 290 height 23
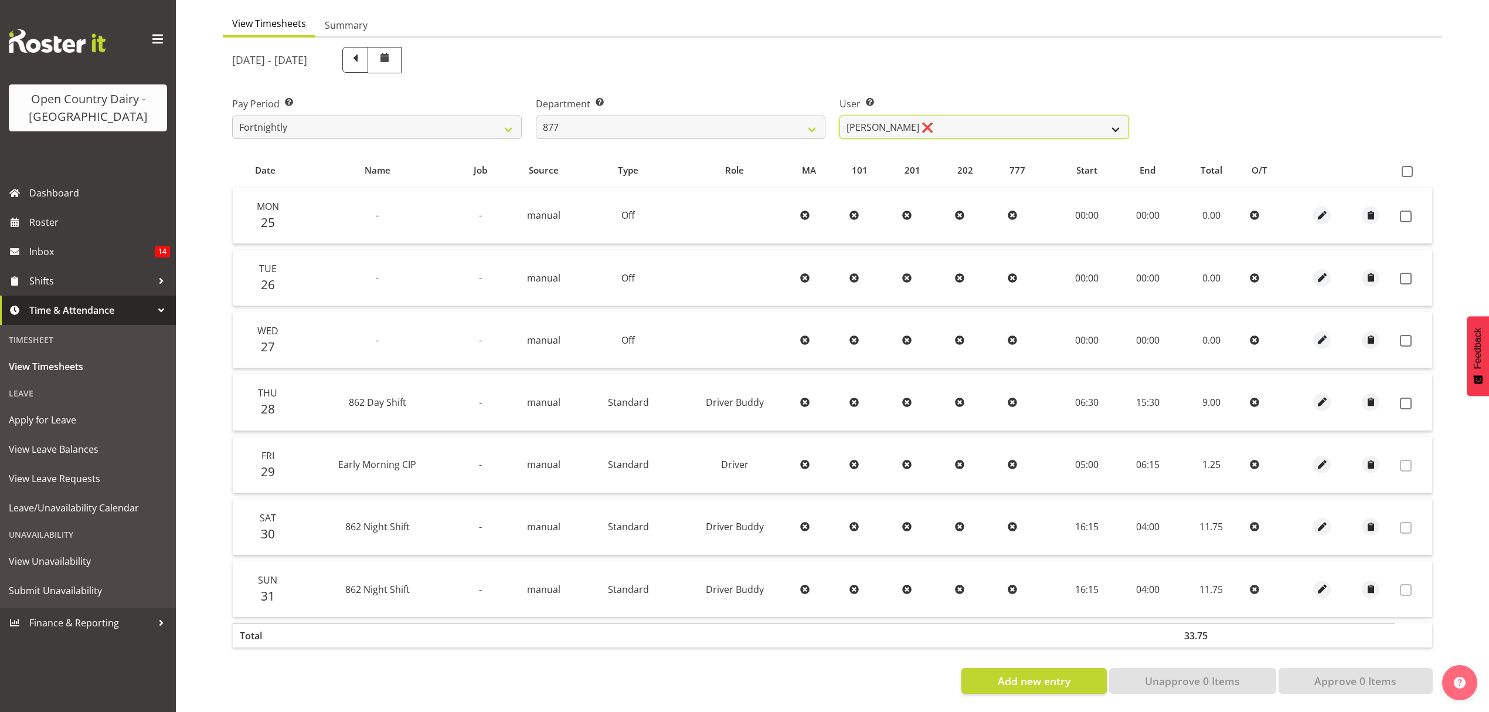
click at [946, 123] on select "[PERSON_NAME] ❌ [PERSON_NAME] ❌ [PERSON_NAME] ❌ [PERSON_NAME] ❌" at bounding box center [985, 127] width 290 height 23
select select "7468"
click at [840, 116] on select "[PERSON_NAME] ❌ [PERSON_NAME] ❌ [PERSON_NAME] ❌ [PERSON_NAME] ❌" at bounding box center [985, 127] width 290 height 23
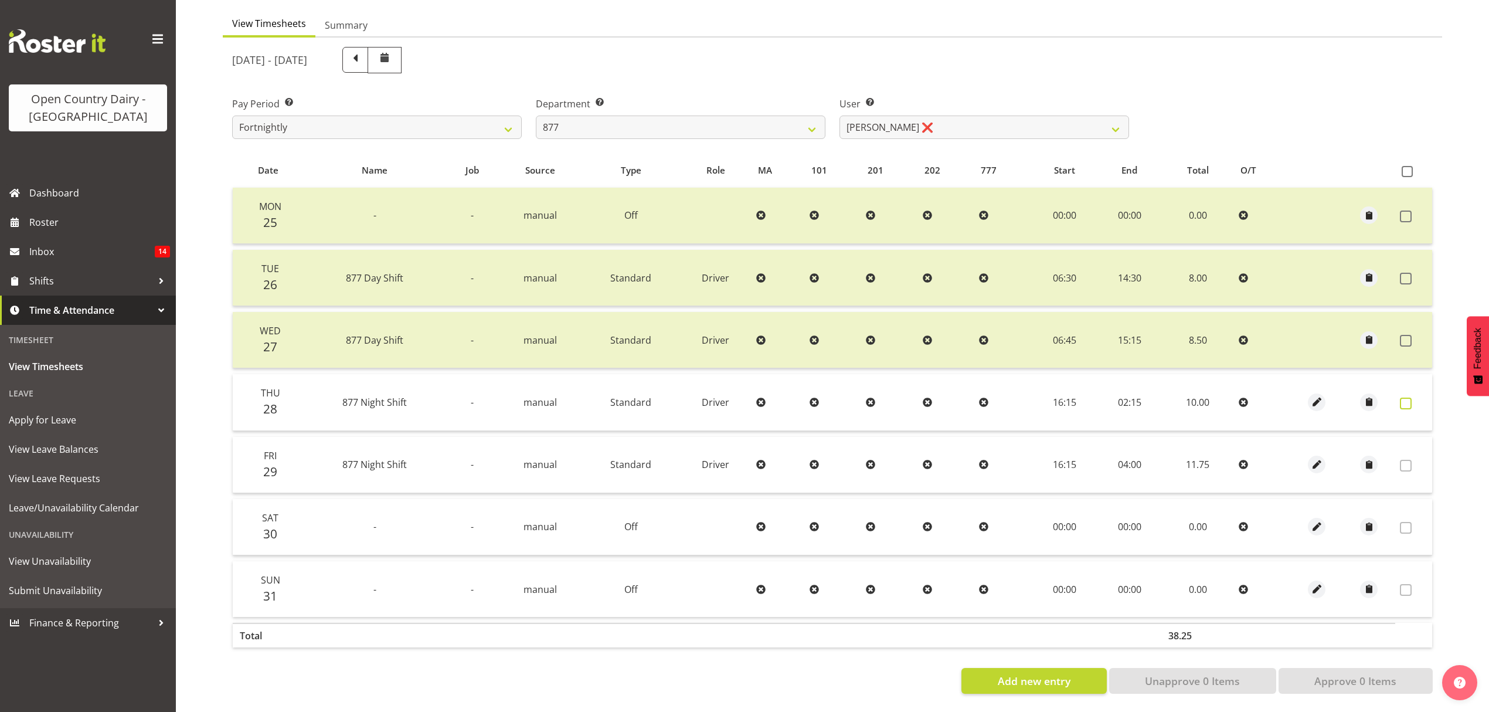
click at [1400, 398] on span at bounding box center [1406, 404] width 12 height 12
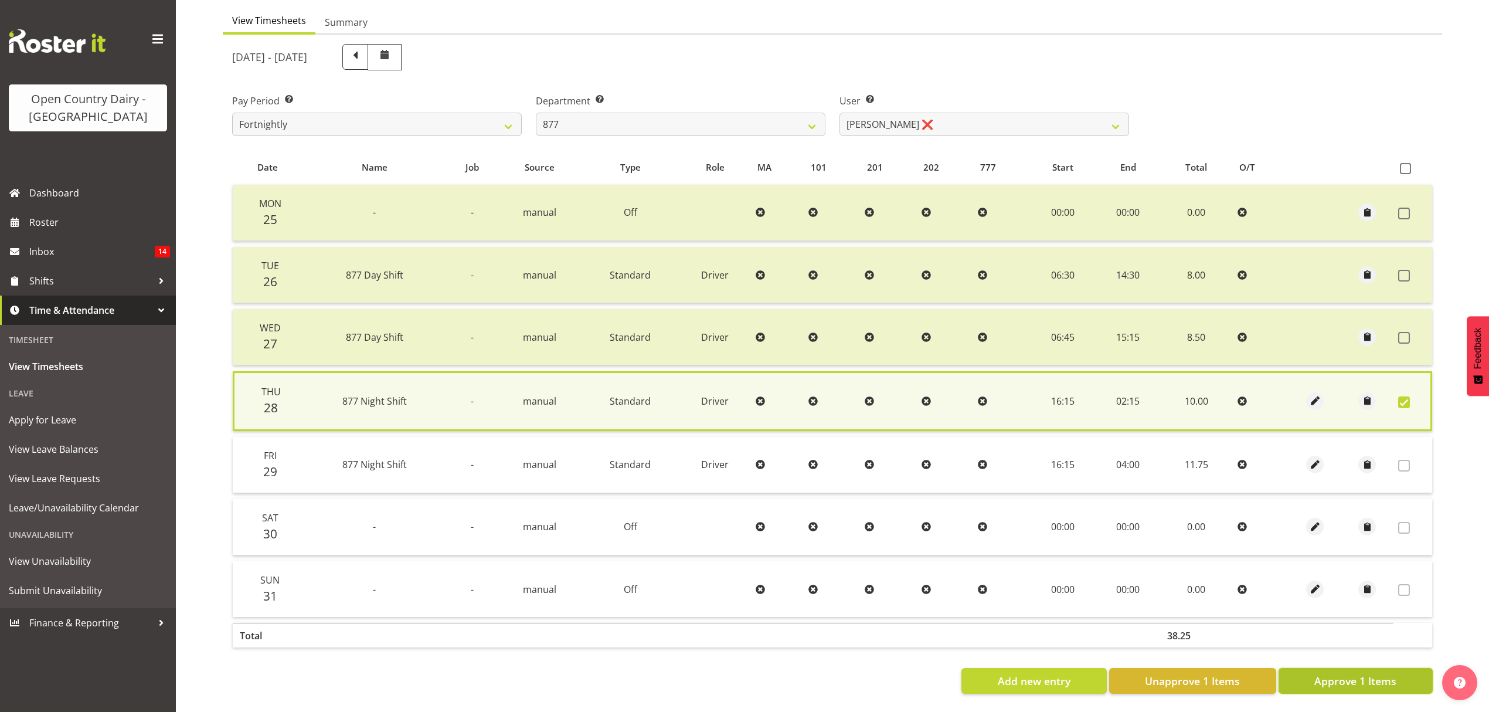
click at [1359, 673] on span "Approve 1 Items" at bounding box center [1356, 680] width 82 height 15
checkbox input "false"
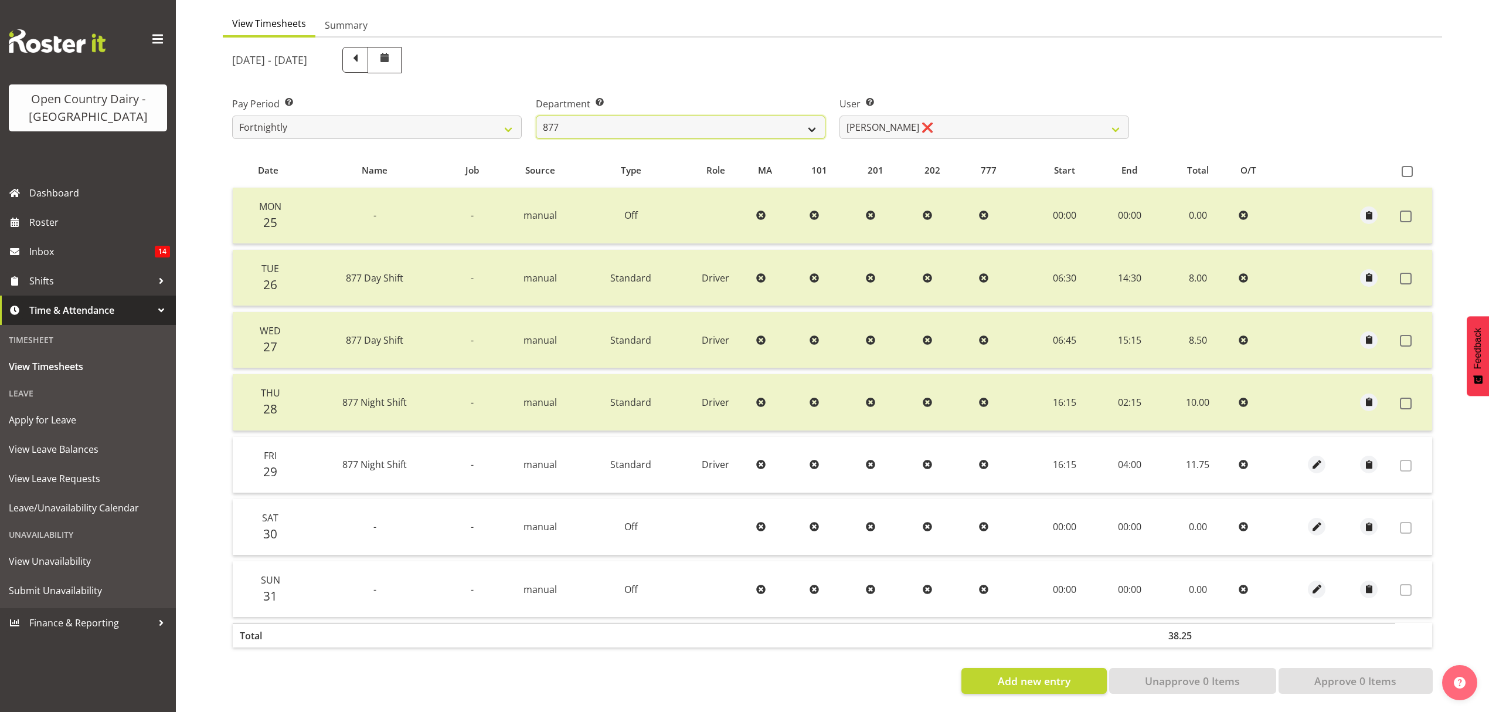
click at [708, 122] on select "734 735 736 737 738 739 851 852 853 854 855 856 858 861 862 865 868 869 870 873" at bounding box center [681, 127] width 290 height 23
select select "691"
click at [536, 116] on select "734 735 736 737 738 739 851 852 853 854 855 856 858 861 862 865 868 869 870 873" at bounding box center [681, 127] width 290 height 23
select select "7375"
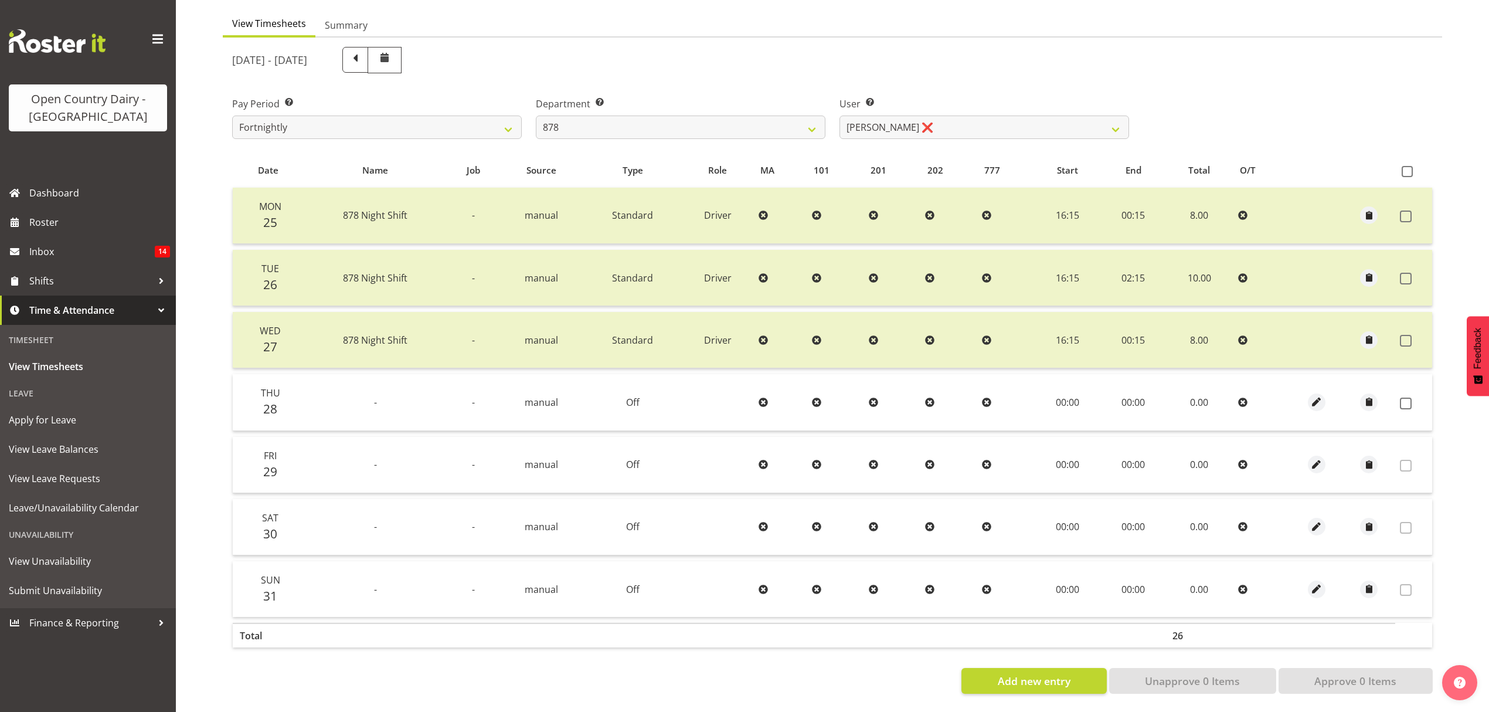
click at [901, 137] on div "[DATE] - [DATE] Pay Period Select which pay period you would like to view. Fort…" at bounding box center [832, 367] width 1201 height 654
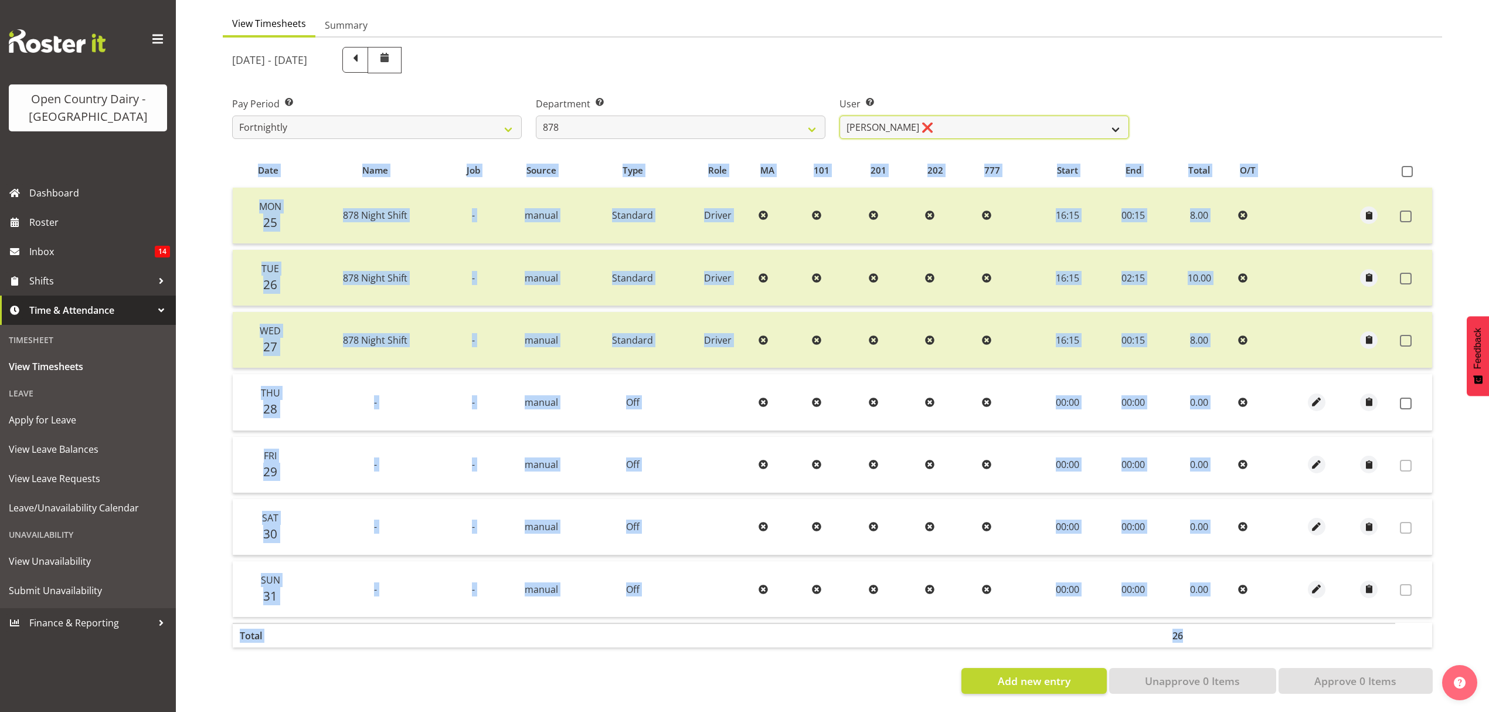
click at [907, 127] on select "[PERSON_NAME] ❌ [PERSON_NAME] ❌ [PERSON_NAME] ❌ [PERSON_NAME] ❌" at bounding box center [985, 127] width 290 height 23
click at [908, 125] on select "[PERSON_NAME] ❌ [PERSON_NAME] ❌ [PERSON_NAME] ❌ [PERSON_NAME] ❌" at bounding box center [985, 127] width 290 height 23
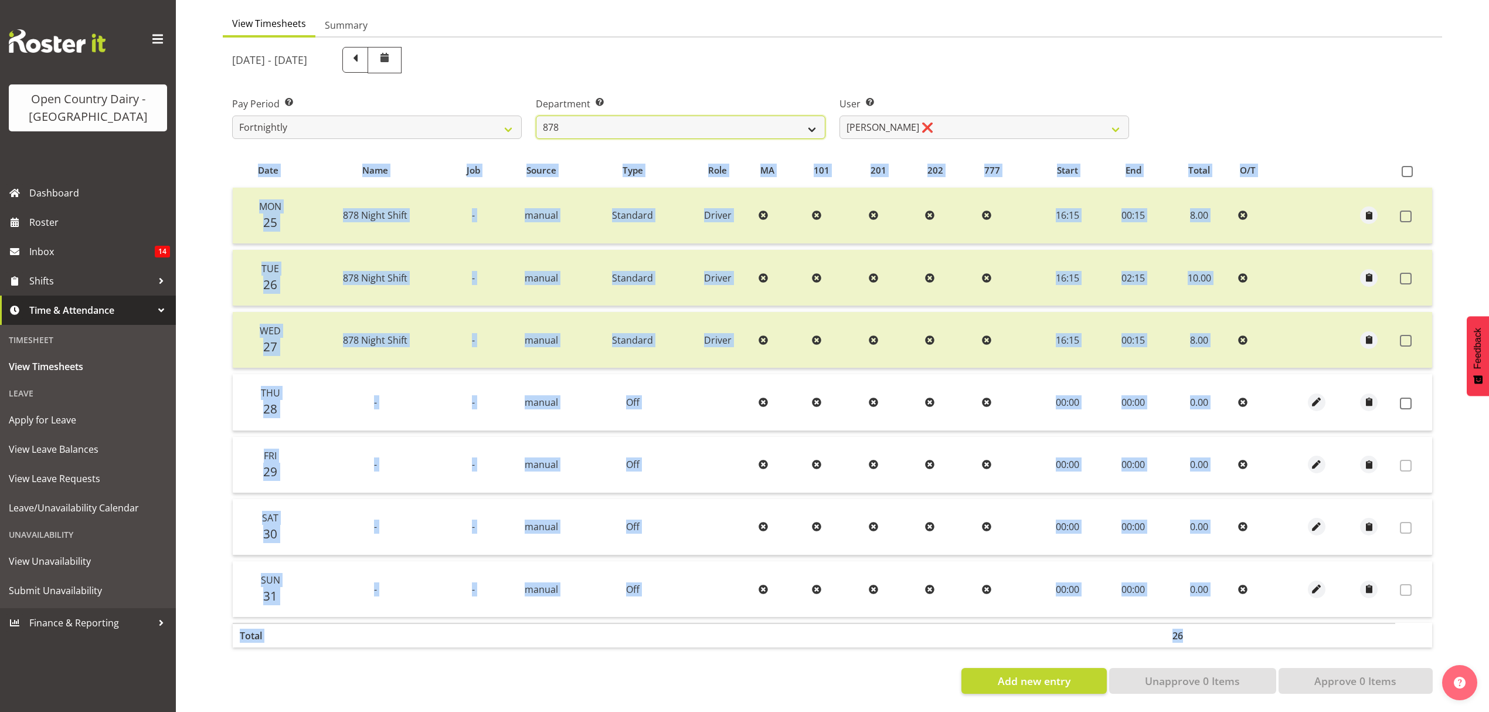
click at [681, 120] on select "734 735 736 737 738 739 851 852 853 854 855 856 858 861 862 865 868 869 870 873" at bounding box center [681, 127] width 290 height 23
select select "905"
click at [536, 116] on select "734 735 736 737 738 739 851 852 853 854 855 856 858 861 862 865 868 869 870 873" at bounding box center [681, 127] width 290 height 23
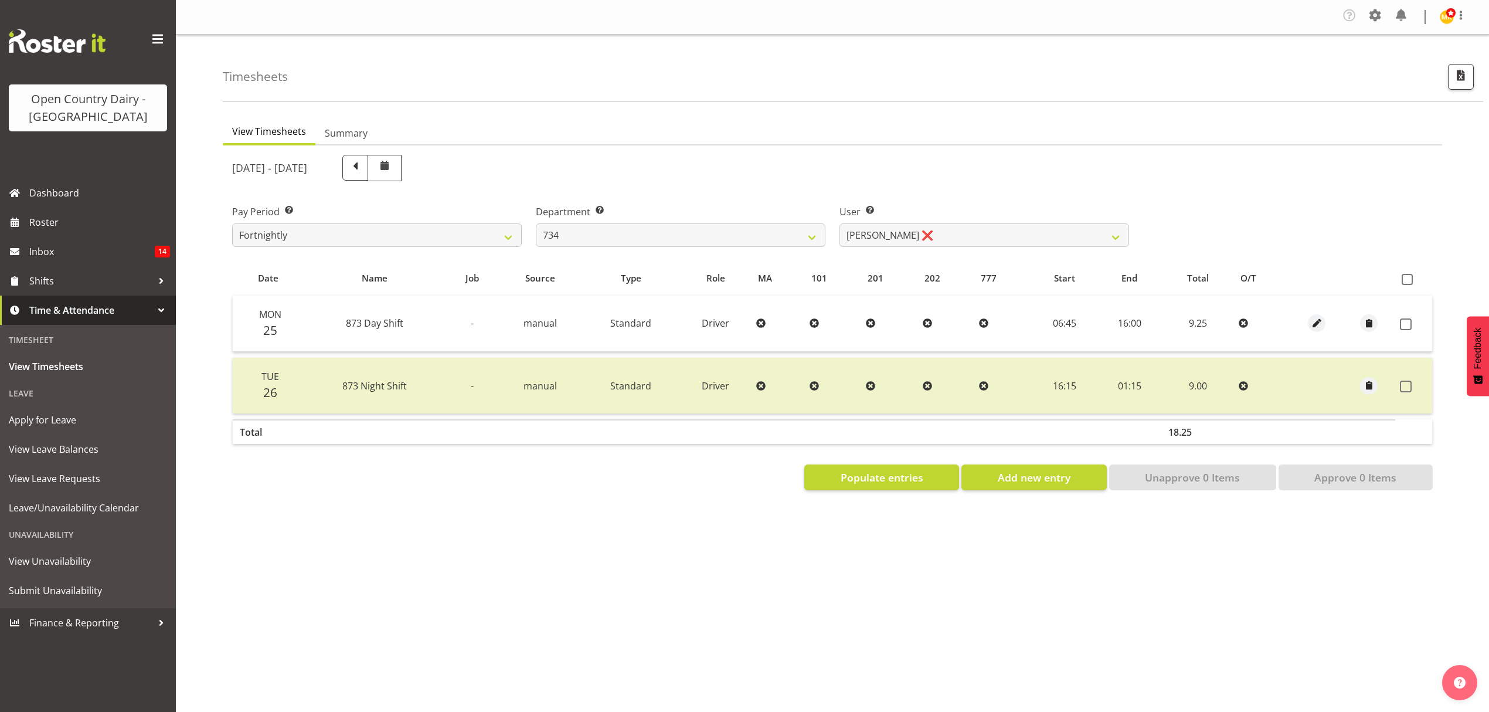
click at [906, 117] on div "View Timesheets Summary [DATE] - [DATE] Pay Period Select which pay period you …" at bounding box center [856, 345] width 1267 height 469
click at [904, 209] on label "User Select user. Note: This is filtered down by the previous two drop-down ite…" at bounding box center [985, 212] width 290 height 14
click at [901, 225] on select "[PERSON_NAME] ❌ [PERSON_NAME] ❌ [PERSON_NAME] ❌ [PERSON_NAME] ❌" at bounding box center [985, 234] width 290 height 23
select select "7493"
click at [840, 224] on select "[PERSON_NAME] ❌ [PERSON_NAME] ❌ [PERSON_NAME] ❌ [PERSON_NAME] ❌" at bounding box center [985, 234] width 290 height 23
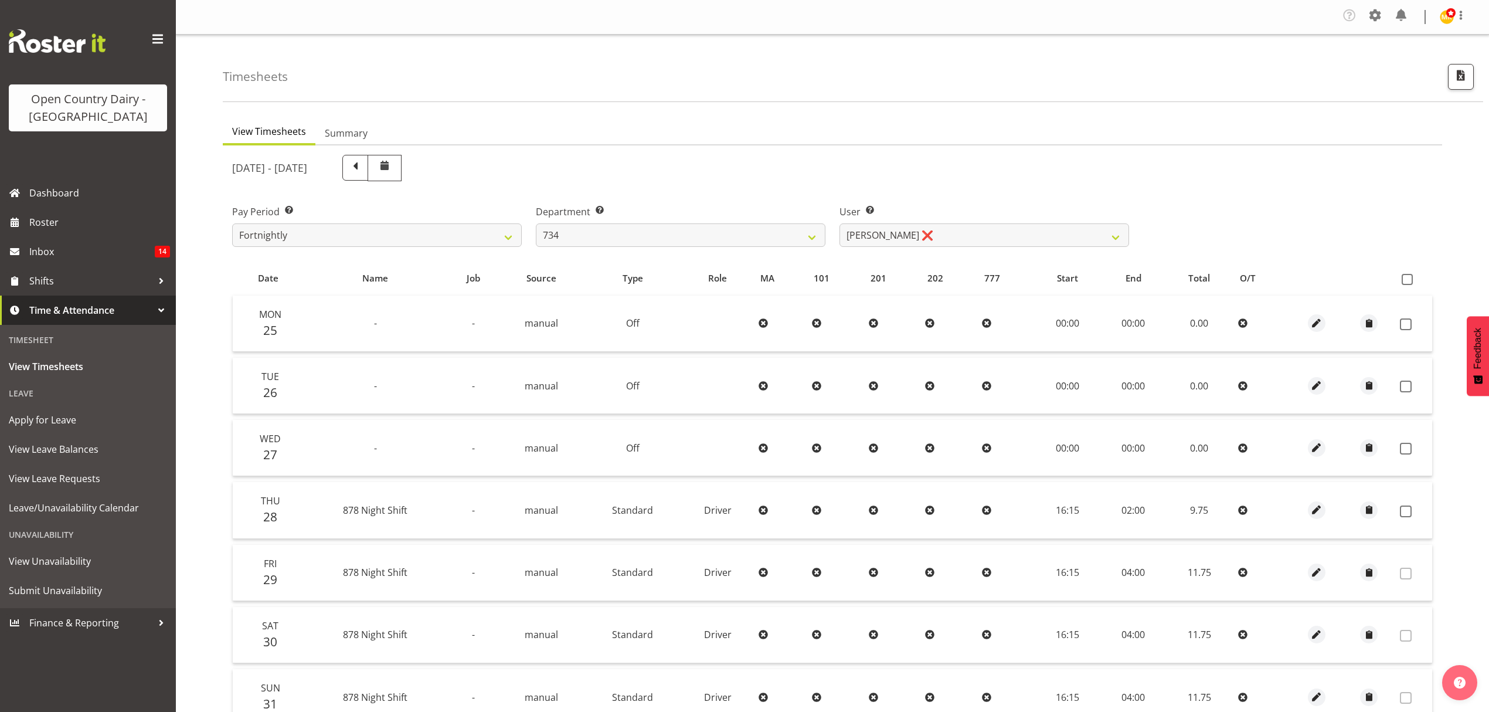
click at [1182, 335] on td "0.00" at bounding box center [1200, 324] width 68 height 56
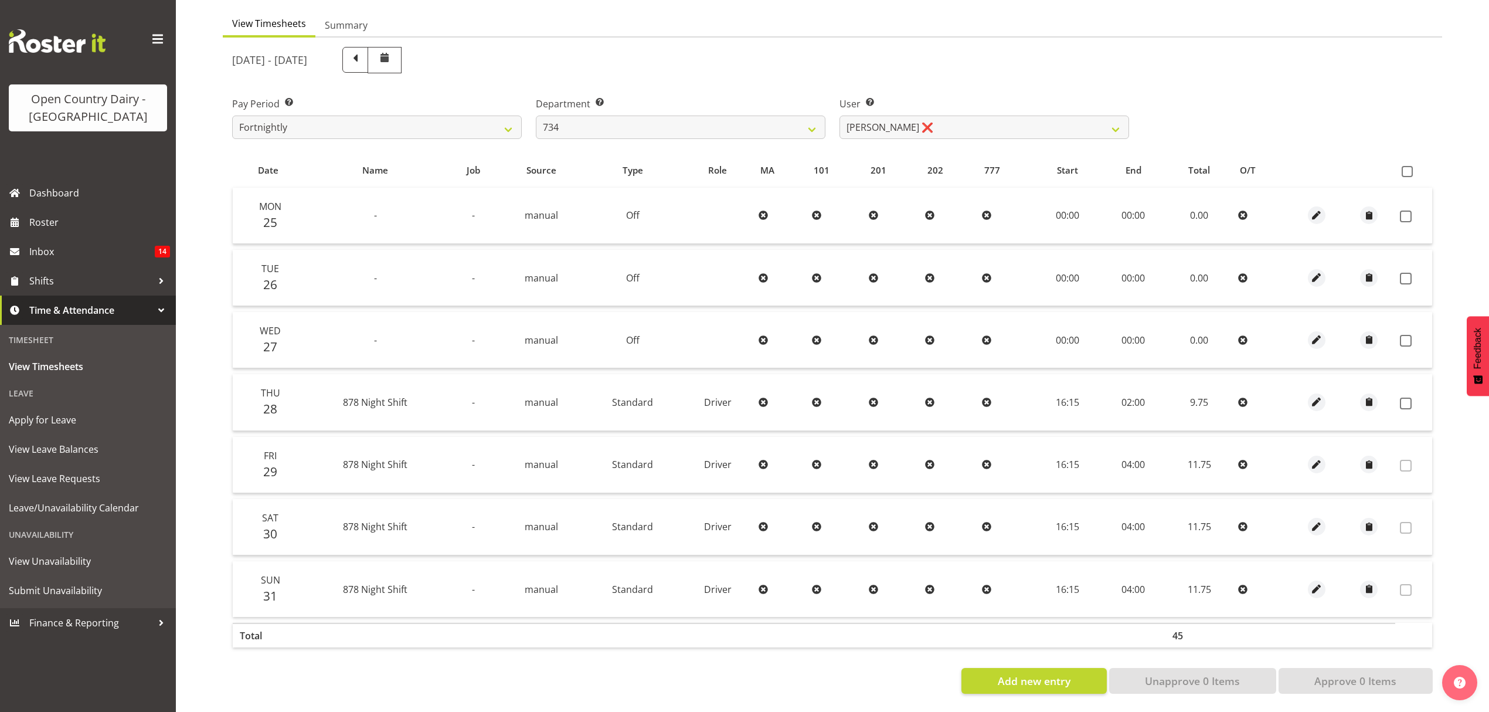
scroll to position [117, 0]
click at [1414, 398] on label at bounding box center [1409, 404] width 18 height 12
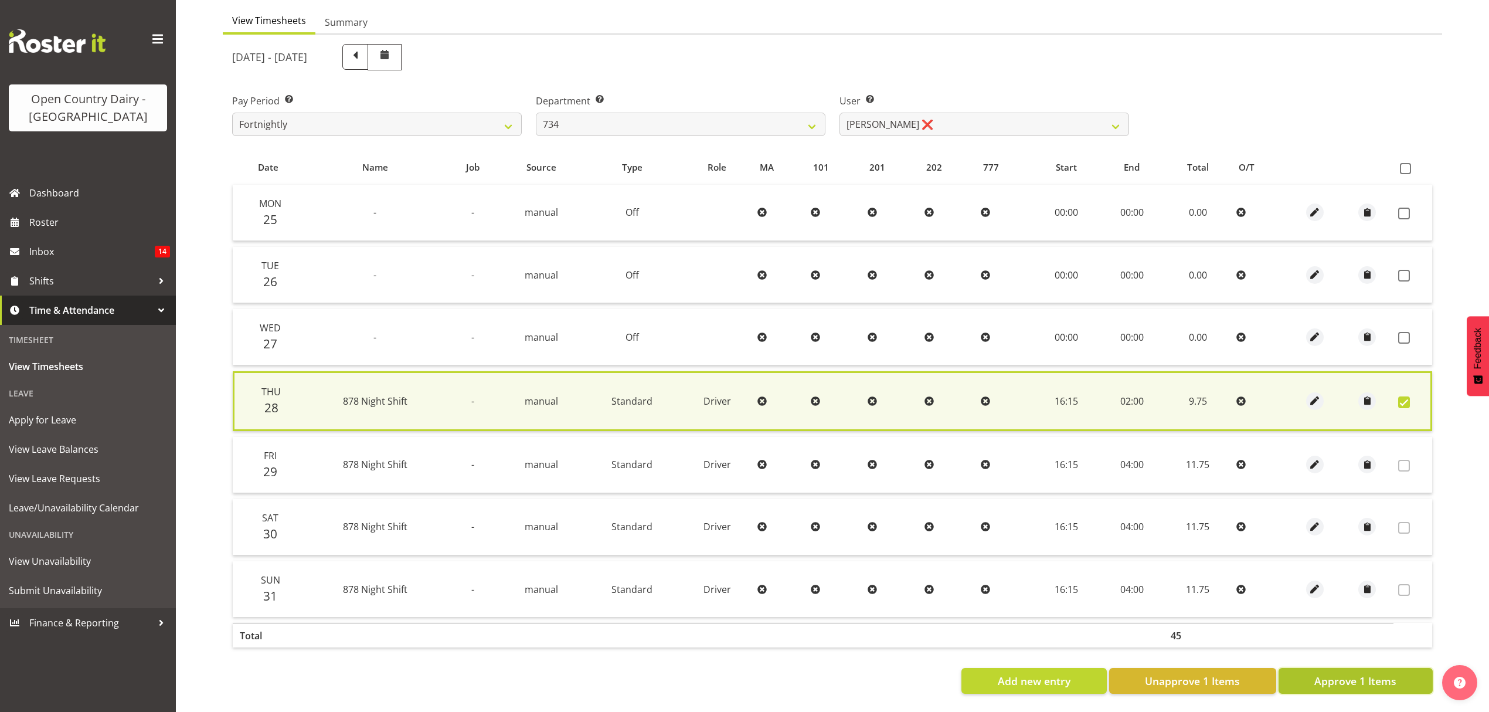
click at [1405, 678] on button "Approve 1 Items" at bounding box center [1356, 681] width 154 height 26
click at [1405, 678] on div "Add new entry Unapprove 1 Items Approve 1 Items" at bounding box center [832, 681] width 1201 height 26
checkbox input "false"
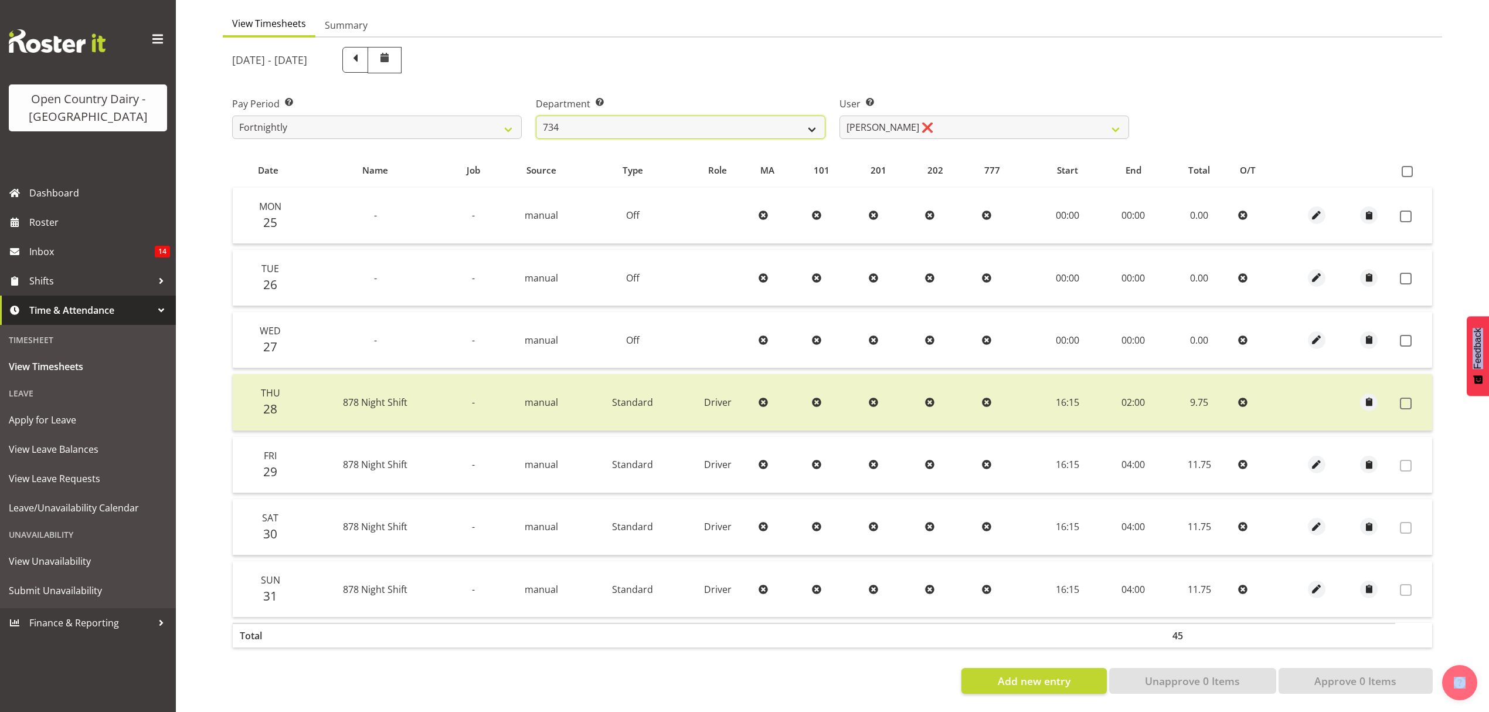
click at [664, 116] on select "734 735 736 737 738 739 851 852 853 854 855 856 858 861 862 865 868 869 870 873" at bounding box center [681, 127] width 290 height 23
select select "908"
click at [536, 116] on select "734 735 736 737 738 739 851 852 853 854 855 856 858 861 862 865 868 869 870 873" at bounding box center [681, 127] width 290 height 23
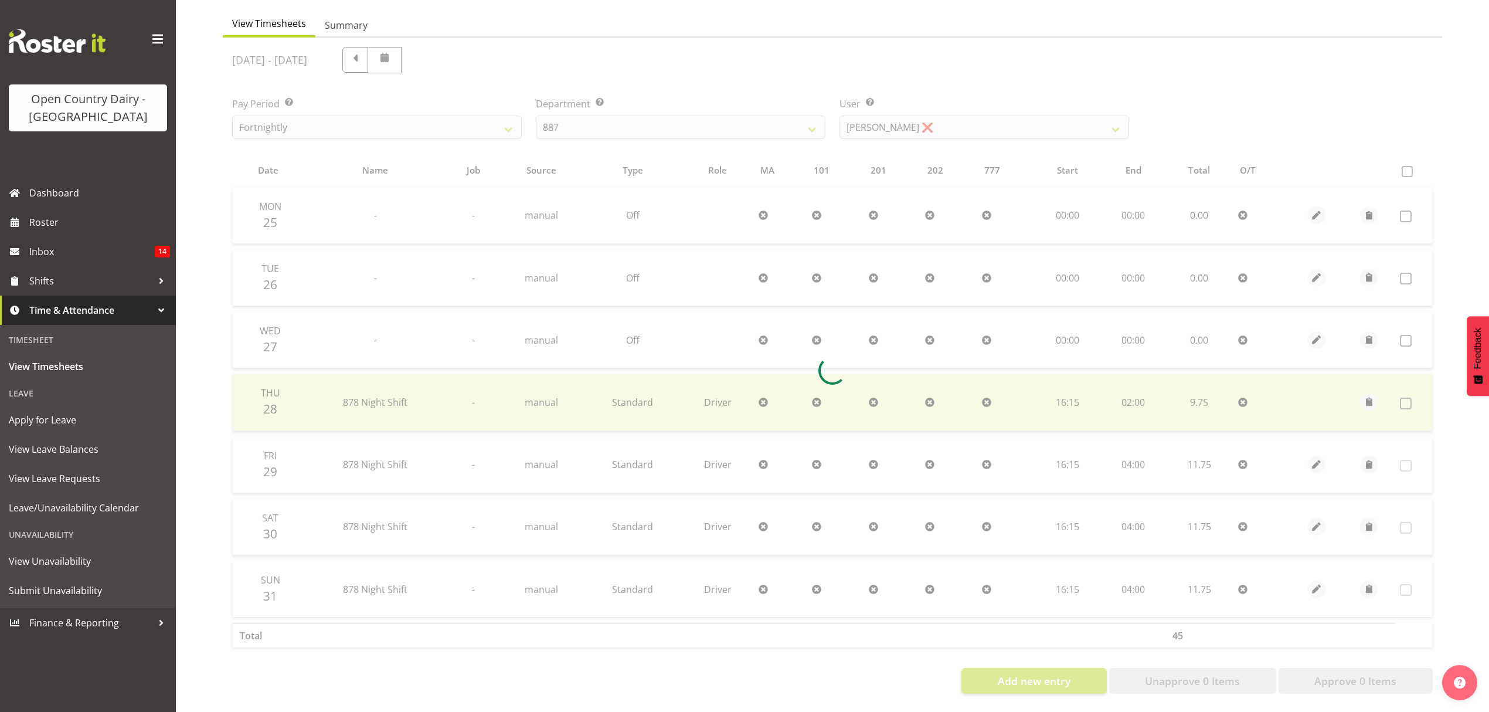
click at [1012, 109] on div at bounding box center [833, 371] width 1220 height 666
click at [1012, 109] on div "[DATE] - [DATE] Pay Period Select which pay period you would like to view. Fort…" at bounding box center [832, 367] width 1201 height 654
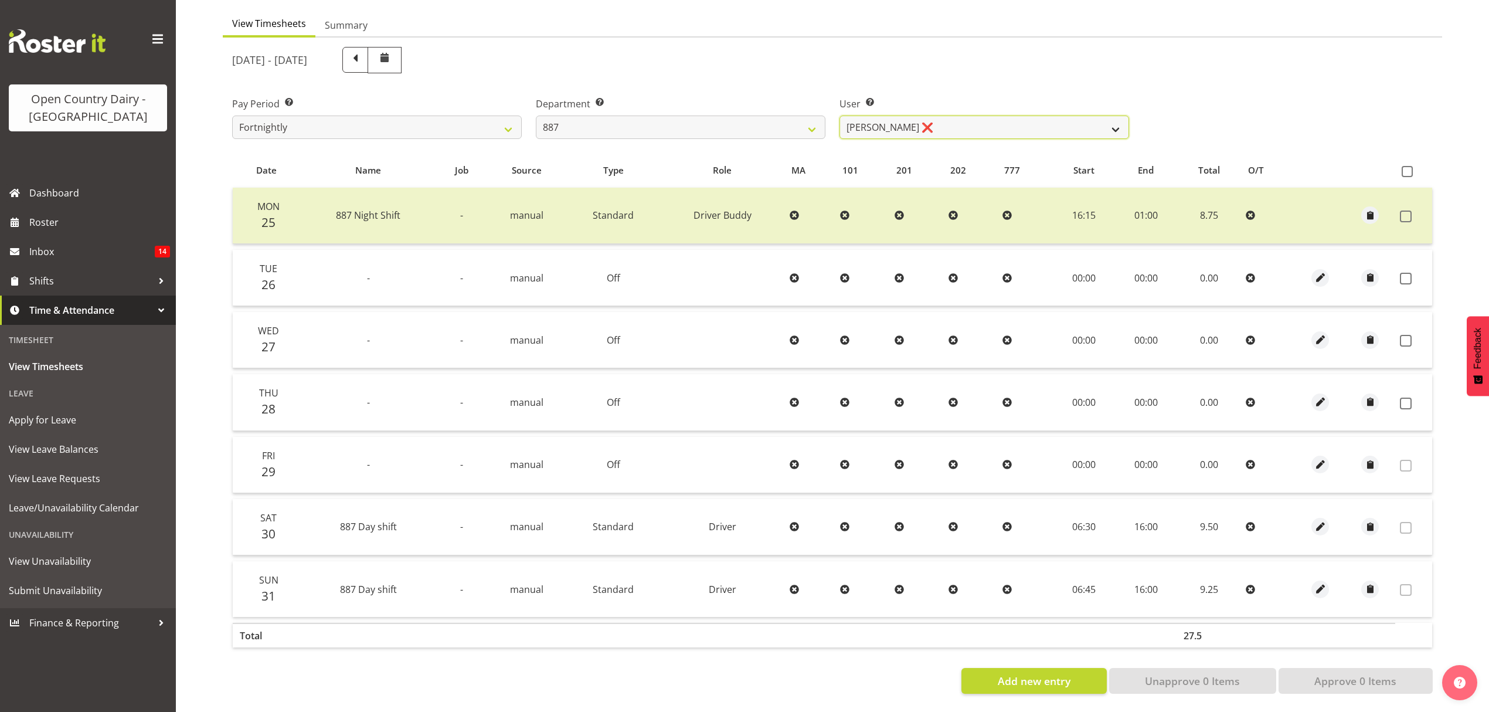
click at [1012, 116] on select "[PERSON_NAME] ❌ [PERSON_NAME] ❌ [PERSON_NAME] ❌ [PERSON_NAME] ❌" at bounding box center [985, 127] width 290 height 23
select select "7391"
click at [840, 116] on select "[PERSON_NAME] ❌ [PERSON_NAME] ❌ [PERSON_NAME] ❌ [PERSON_NAME] ❌" at bounding box center [985, 127] width 290 height 23
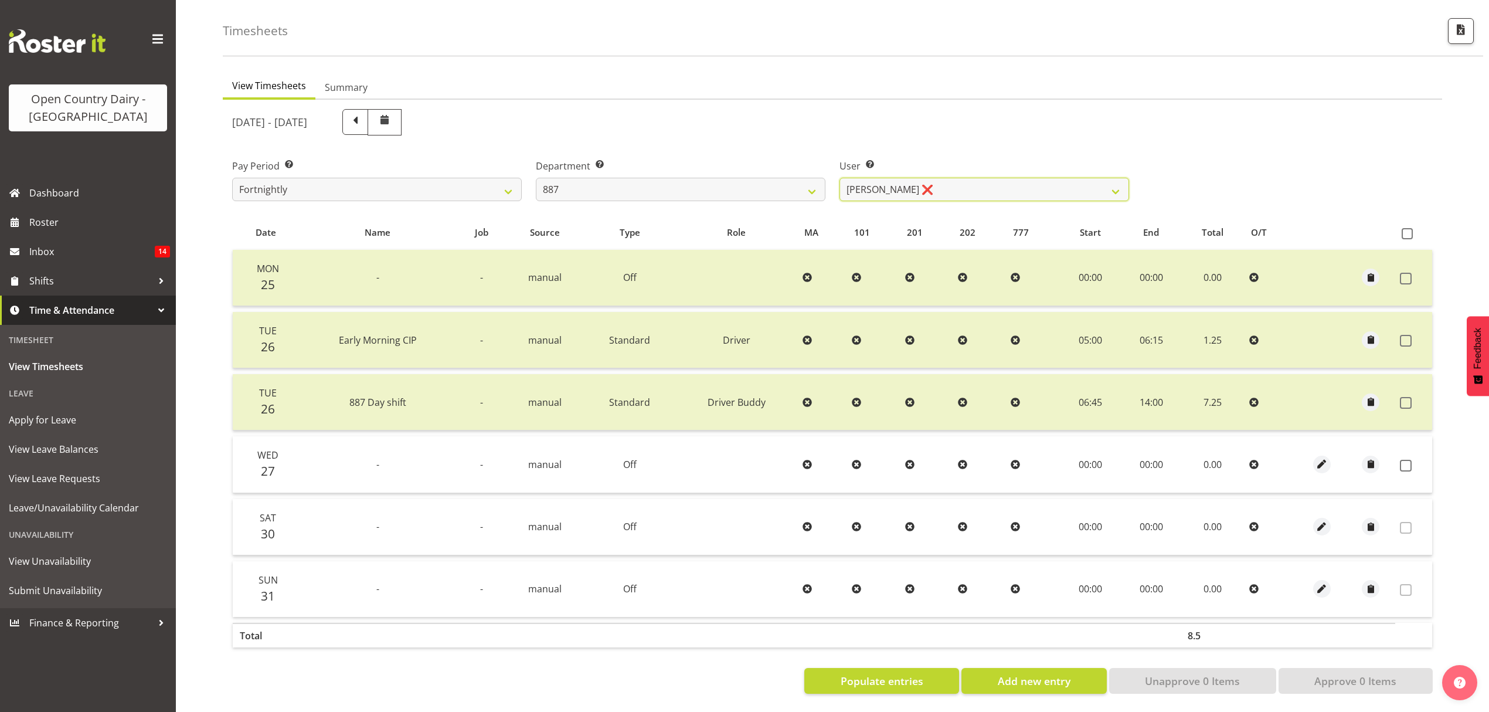
scroll to position [55, 0]
click at [1004, 159] on label "User Select user. Note: This is filtered down by the previous two drop-down ite…" at bounding box center [985, 166] width 290 height 14
click at [1006, 182] on select "[PERSON_NAME] ❌ [PERSON_NAME] ❌ [PERSON_NAME] ❌ [PERSON_NAME] ❌" at bounding box center [985, 189] width 290 height 23
click at [746, 178] on select "734 735 736 737 738 739 851 852 853 854 855 856 858 861 862 865 868 869 870 873" at bounding box center [681, 189] width 290 height 23
click at [657, 165] on div "Department Select which department you would like to view. 734 735 736 737 738 …" at bounding box center [681, 180] width 290 height 42
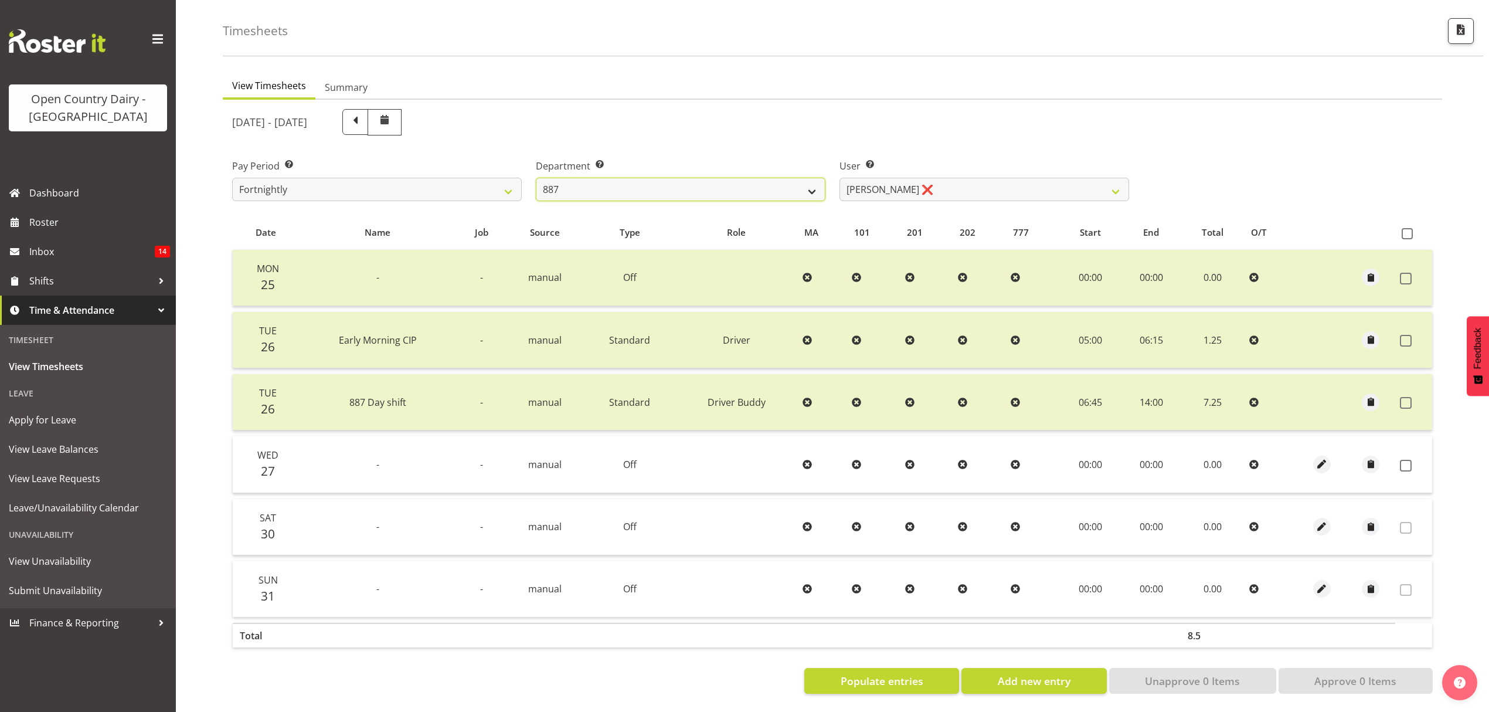
click at [658, 178] on select "734 735 736 737 738 739 851 852 853 854 855 856 858 861 862 865 868 869 870 873" at bounding box center [681, 189] width 290 height 23
select select "692"
click at [536, 178] on select "734 735 736 737 738 739 851 852 853 854 855 856 858 861 862 865 868 869 870 873" at bounding box center [681, 189] width 290 height 23
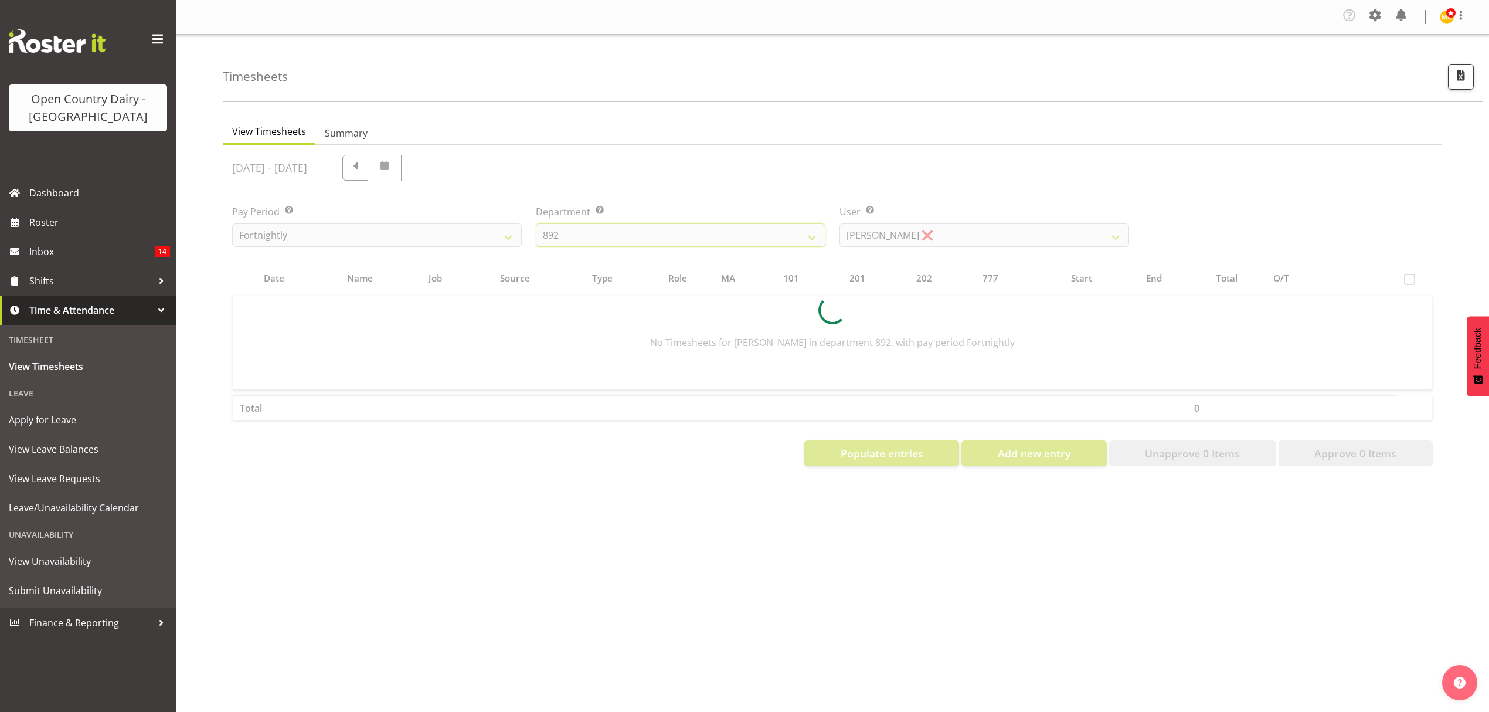
scroll to position [0, 0]
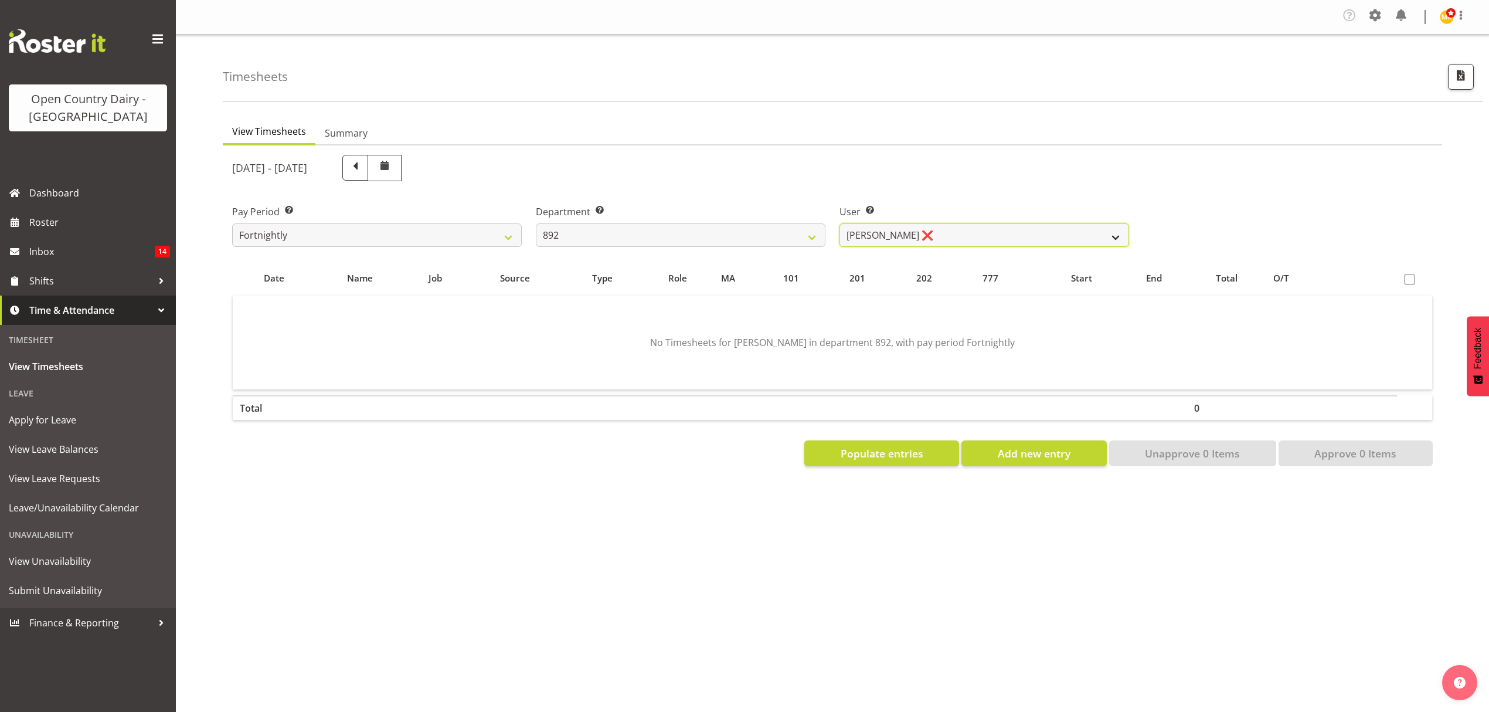
click at [918, 237] on select "[PERSON_NAME] ❌ [PERSON_NAME] ❌ [PERSON_NAME] ❌ [PERSON_NAME] ❌ [PERSON_NAME] ❌" at bounding box center [985, 234] width 290 height 23
select select "11650"
click at [840, 224] on select "[PERSON_NAME] ❌ [PERSON_NAME] ❌ [PERSON_NAME] ❌ [PERSON_NAME] ❌ [PERSON_NAME] ❌" at bounding box center [985, 234] width 290 height 23
click at [0, 0] on div at bounding box center [0, 0] width 0 height 0
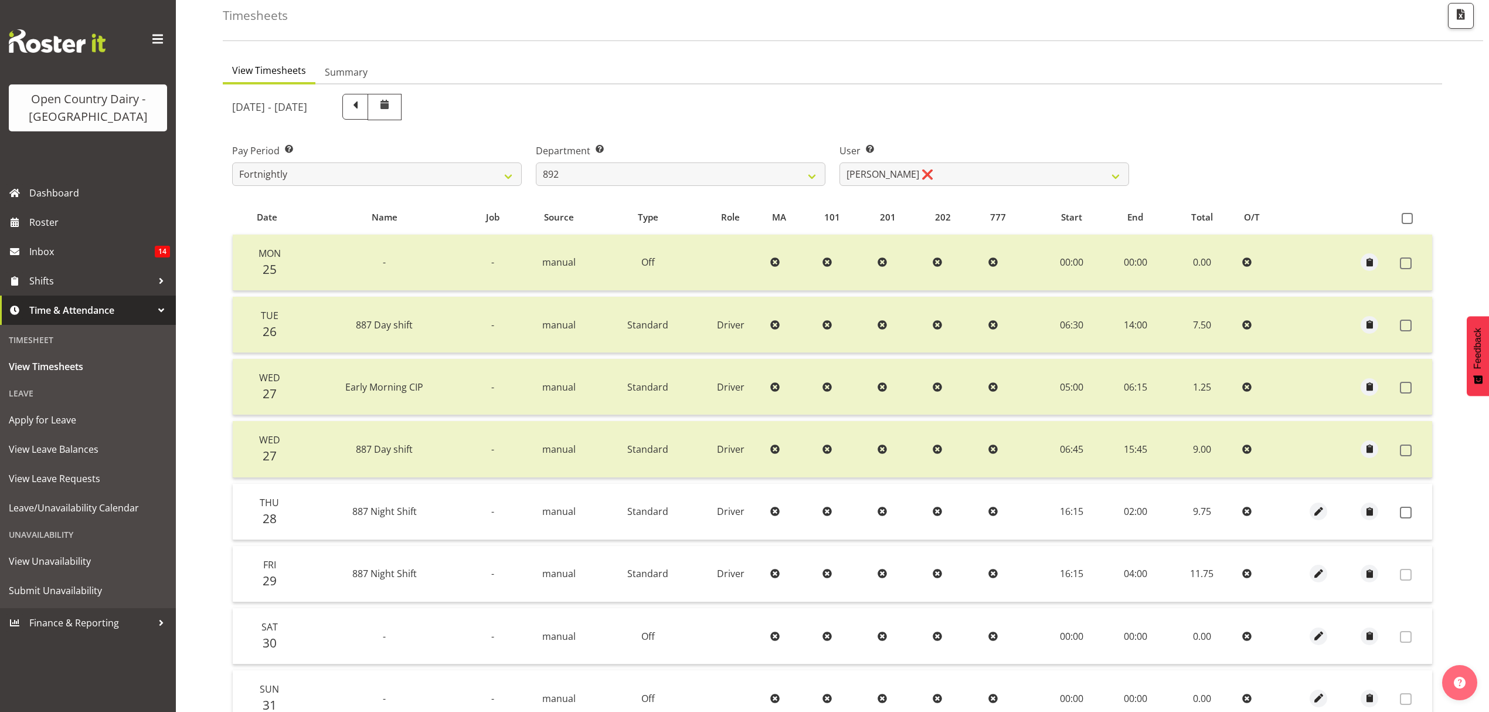
scroll to position [179, 0]
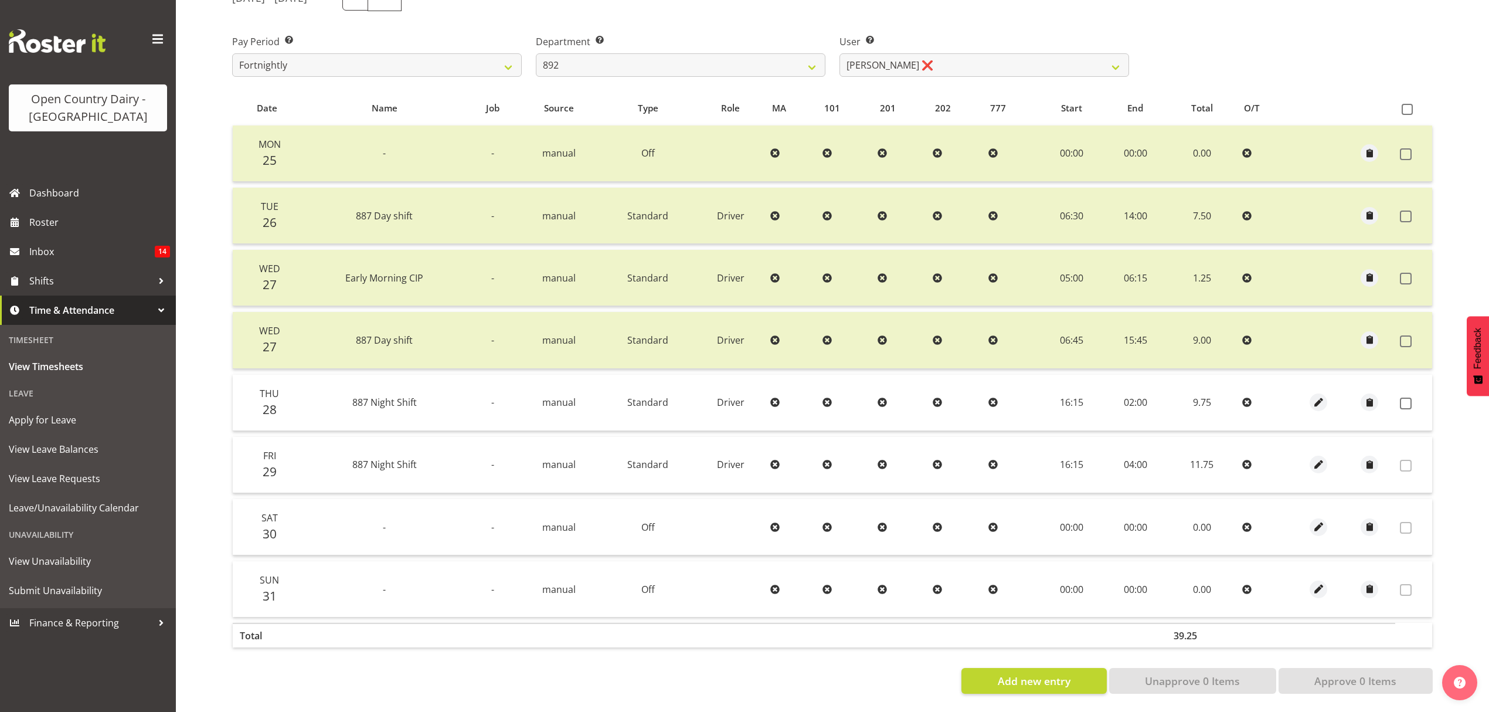
drag, startPoint x: 1323, startPoint y: 403, endPoint x: 1389, endPoint y: 439, distance: 75.3
click at [1372, 435] on tbody "Mon 25 - - manual Off 00:00 00:00 0.00 Tue 26 887 Day shift - manual Standard D…" at bounding box center [833, 371] width 1200 height 492
click at [1412, 398] on label at bounding box center [1409, 404] width 18 height 12
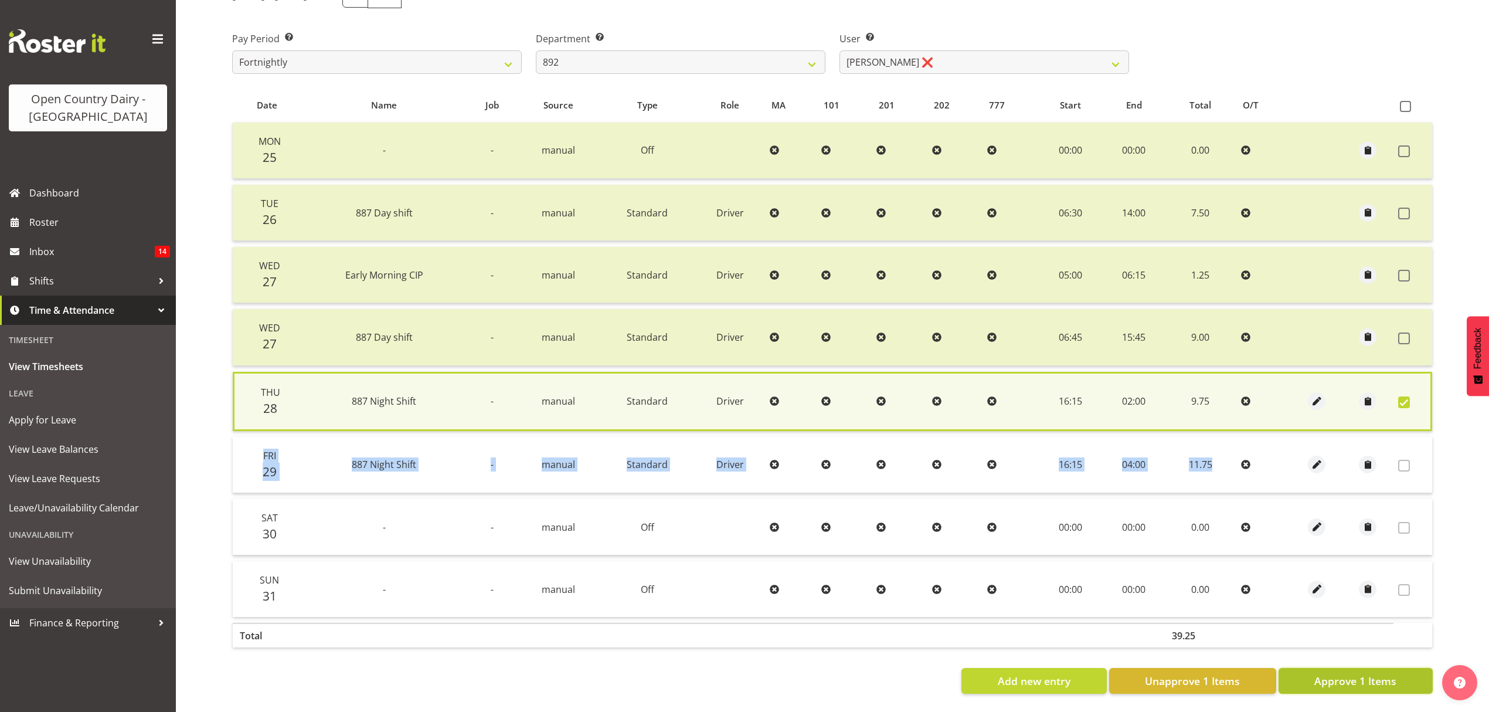
click at [1369, 673] on span "Approve 1 Items" at bounding box center [1356, 680] width 82 height 15
click at [1369, 668] on div "Add new entry Unapprove 1 Items Approve 1 Items" at bounding box center [832, 681] width 1201 height 26
checkbox input "false"
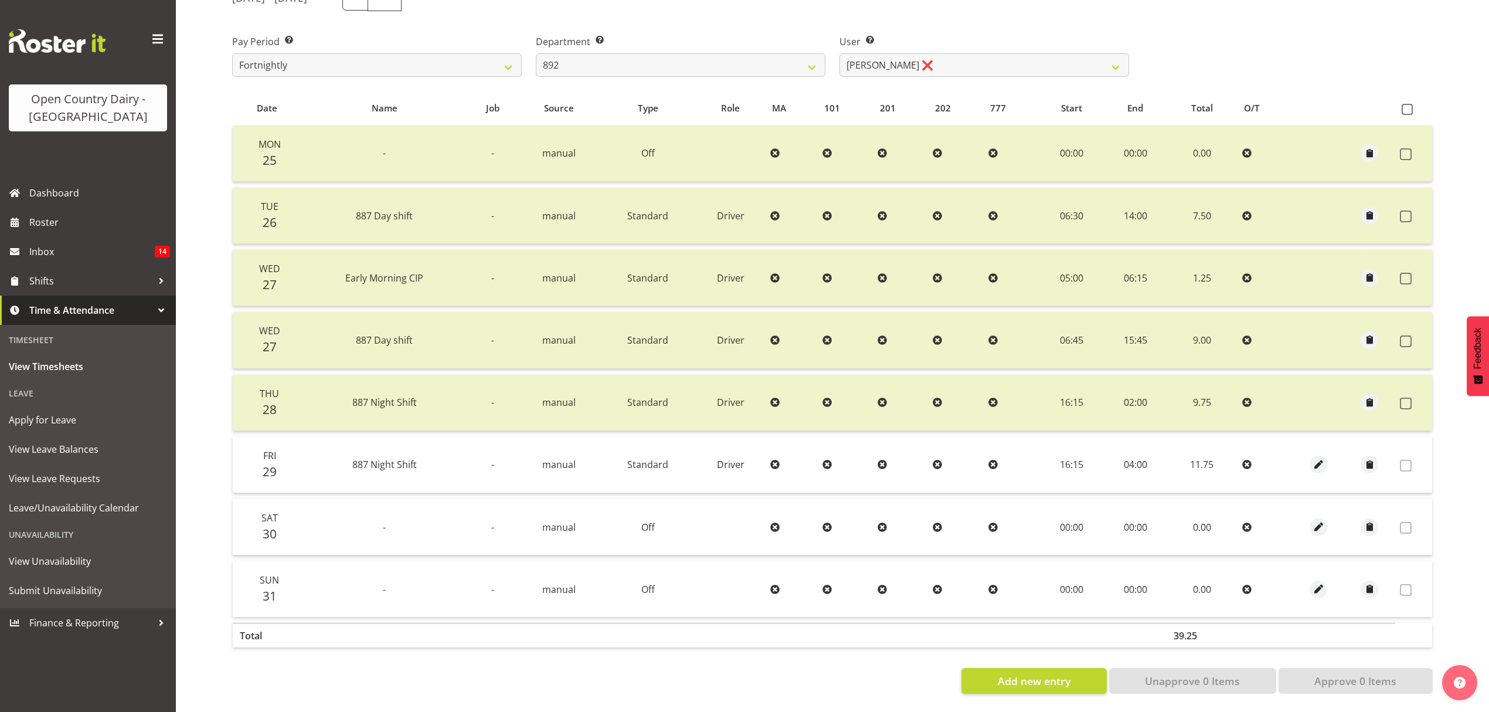
click at [734, 35] on label "Department Select which department you would like to view." at bounding box center [681, 42] width 290 height 14
click at [733, 53] on select "734 735 736 737 738 739 851 852 853 854 855 856 858 861 862 865 868 869 870 873" at bounding box center [681, 64] width 290 height 23
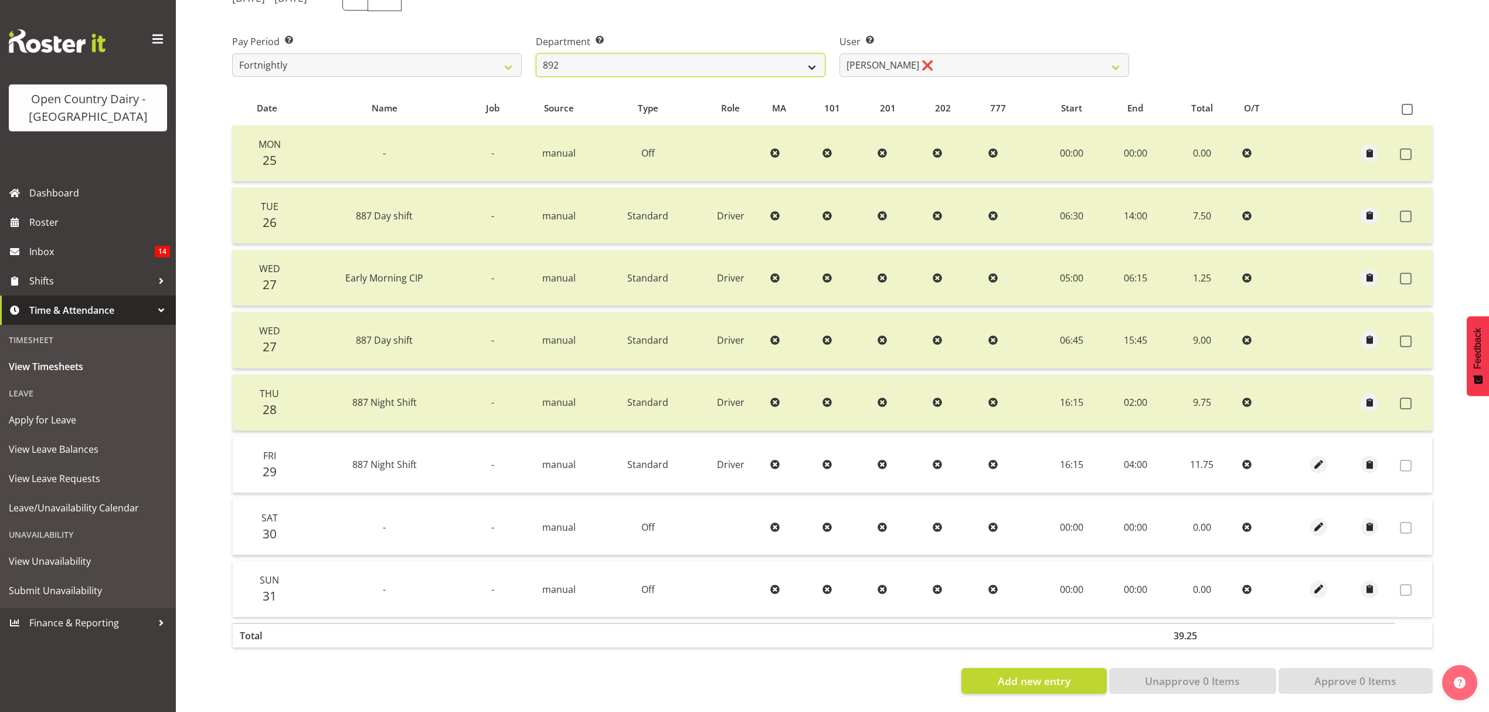
select select "783"
click at [536, 53] on select "734 735 736 737 738 739 851 852 853 854 855 856 858 861 862 865 868 869 870 873" at bounding box center [681, 64] width 290 height 23
select select "10225"
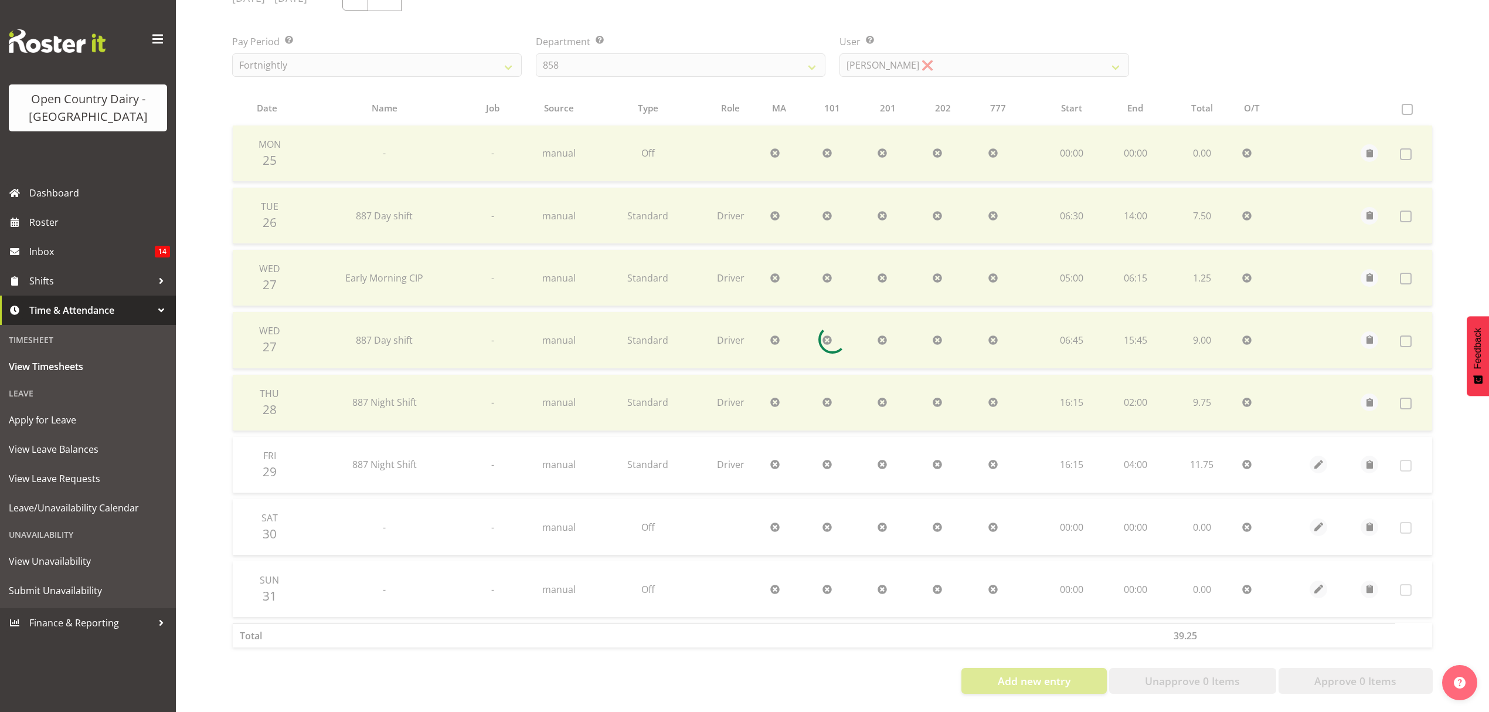
click at [702, 159] on div at bounding box center [833, 339] width 1220 height 728
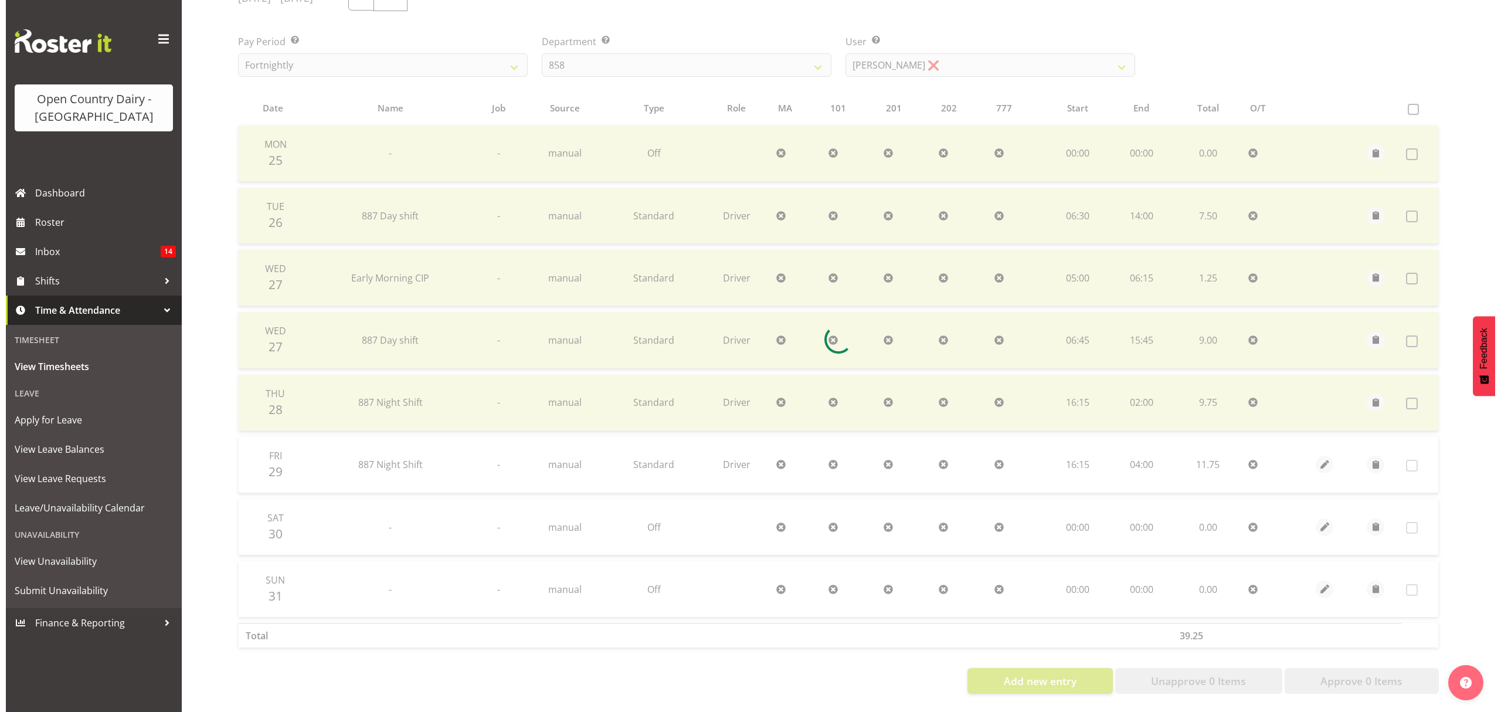
scroll to position [117, 0]
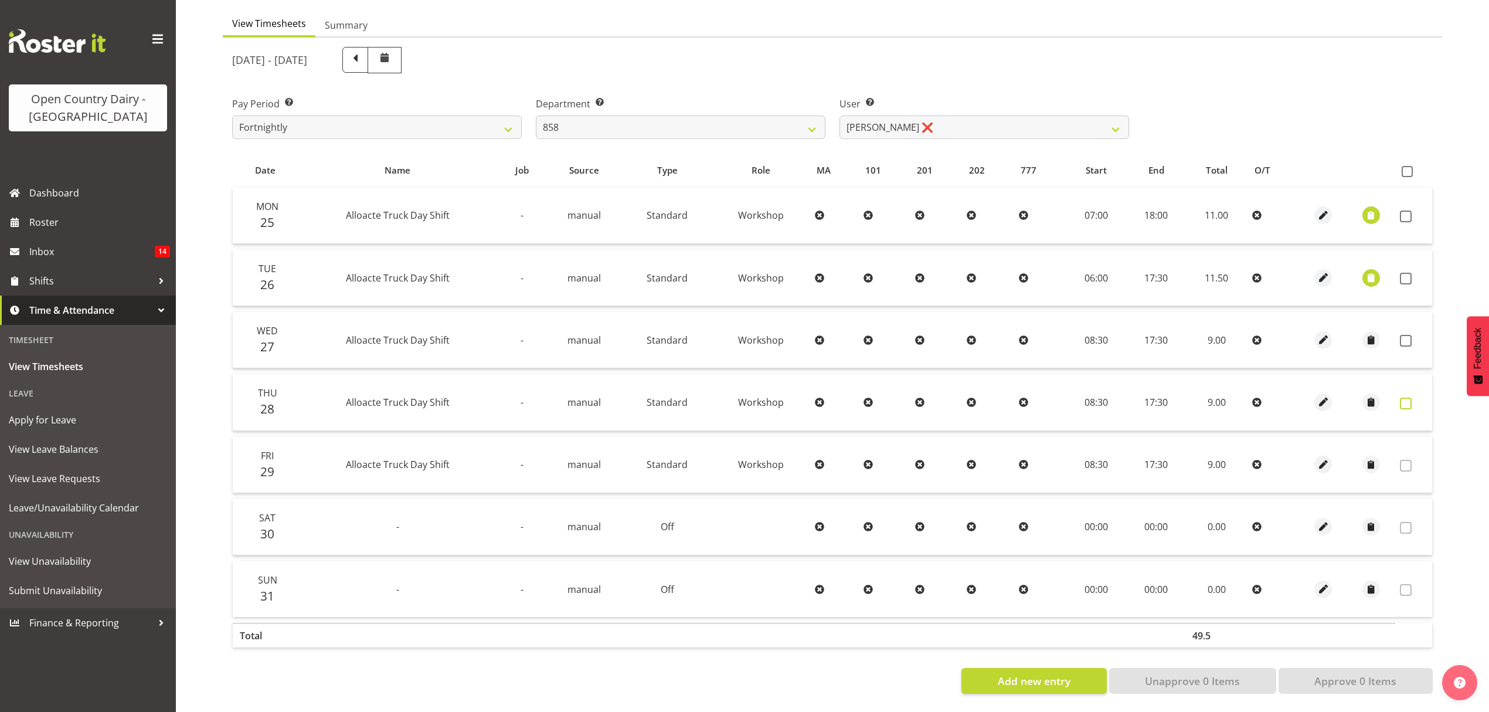
click at [1408, 398] on span at bounding box center [1406, 404] width 12 height 12
checkbox input "true"
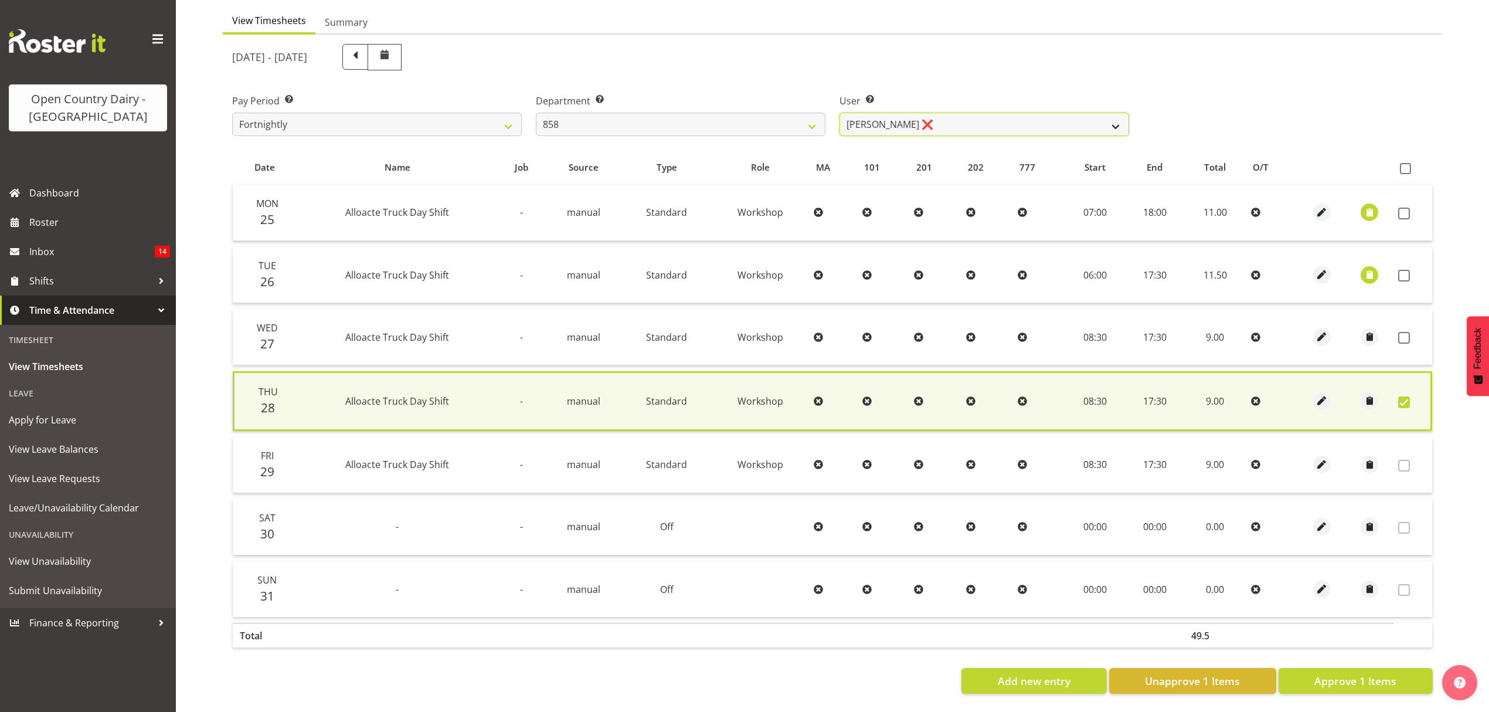
click at [1030, 116] on select "[PERSON_NAME] ❌ [PERSON_NAME] ❌ [PERSON_NAME] ❌" at bounding box center [985, 124] width 290 height 23
select select "9850"
click at [840, 113] on select "[PERSON_NAME] ❌ [PERSON_NAME] ❌ [PERSON_NAME] ❌" at bounding box center [985, 124] width 290 height 23
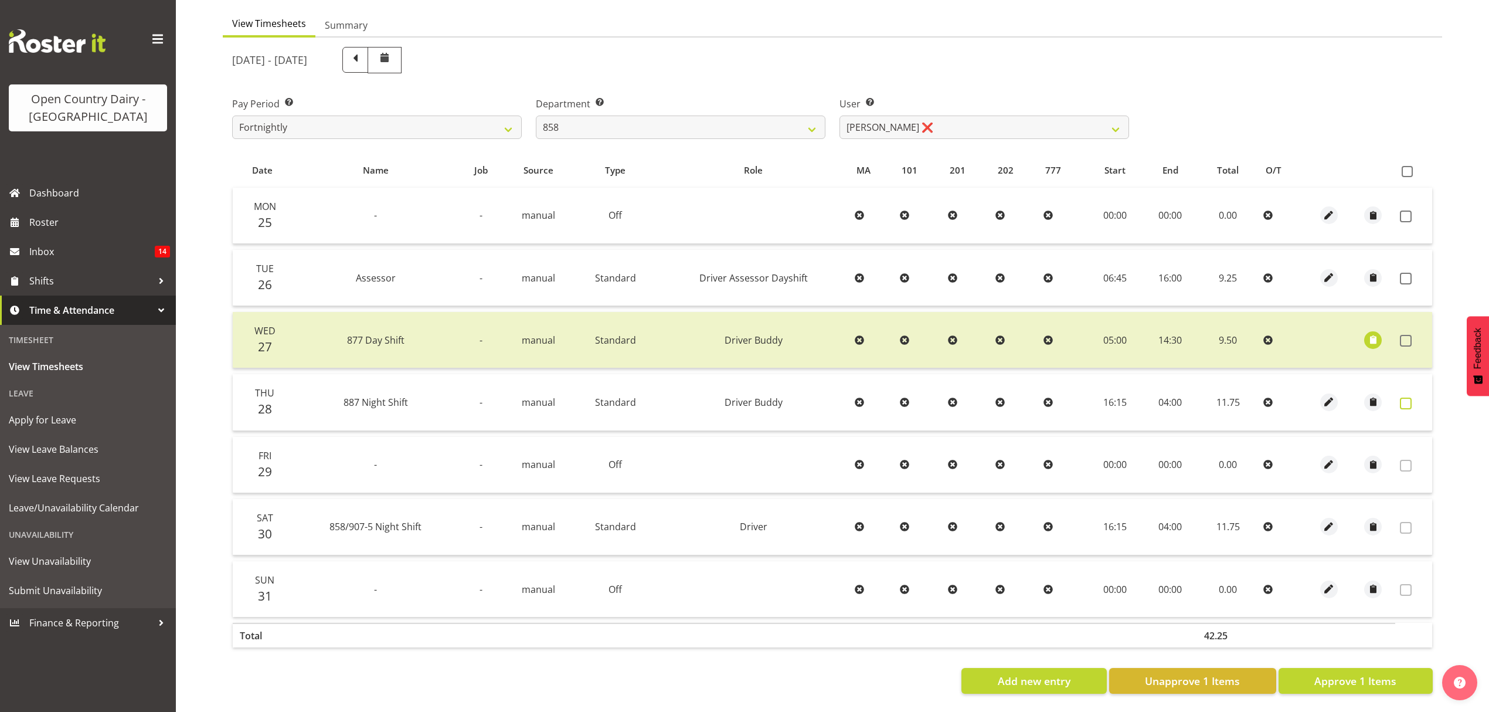
click at [1406, 398] on span at bounding box center [1406, 404] width 12 height 12
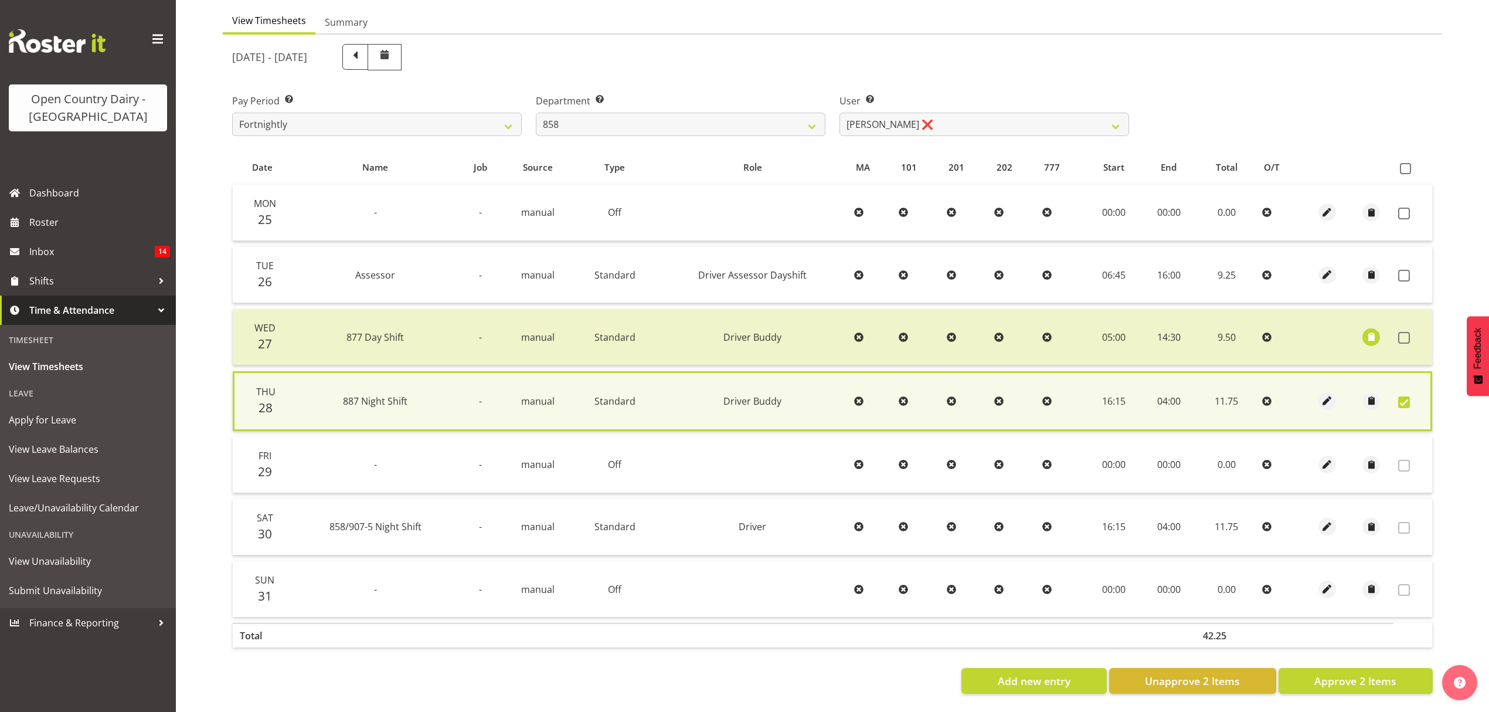
click at [1410, 383] on td at bounding box center [1413, 400] width 39 height 59
click at [1410, 400] on label at bounding box center [1407, 402] width 18 height 12
checkbox input "false"
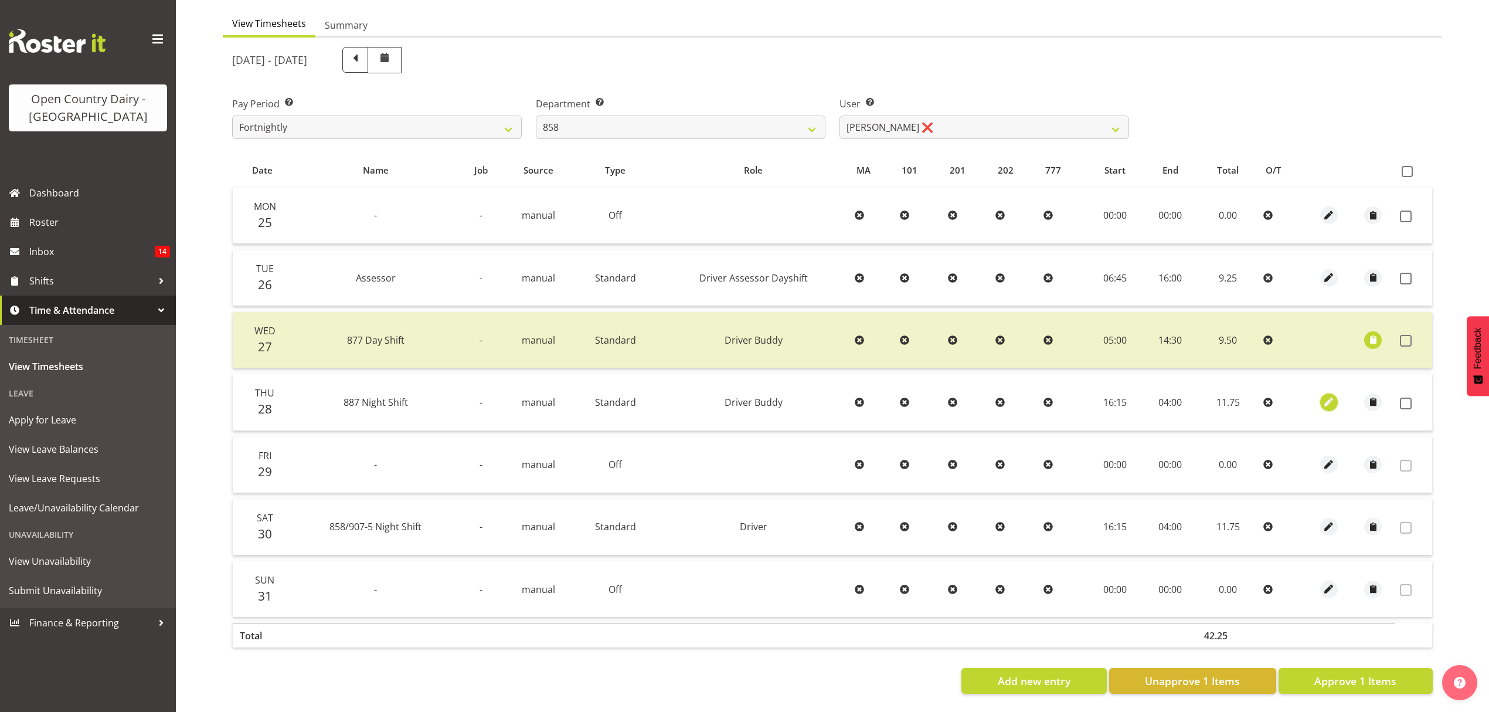
click at [1332, 395] on span "button" at bounding box center [1328, 401] width 13 height 13
select select "1437"
select select "Standard"
select select "908"
select select "tertiary"
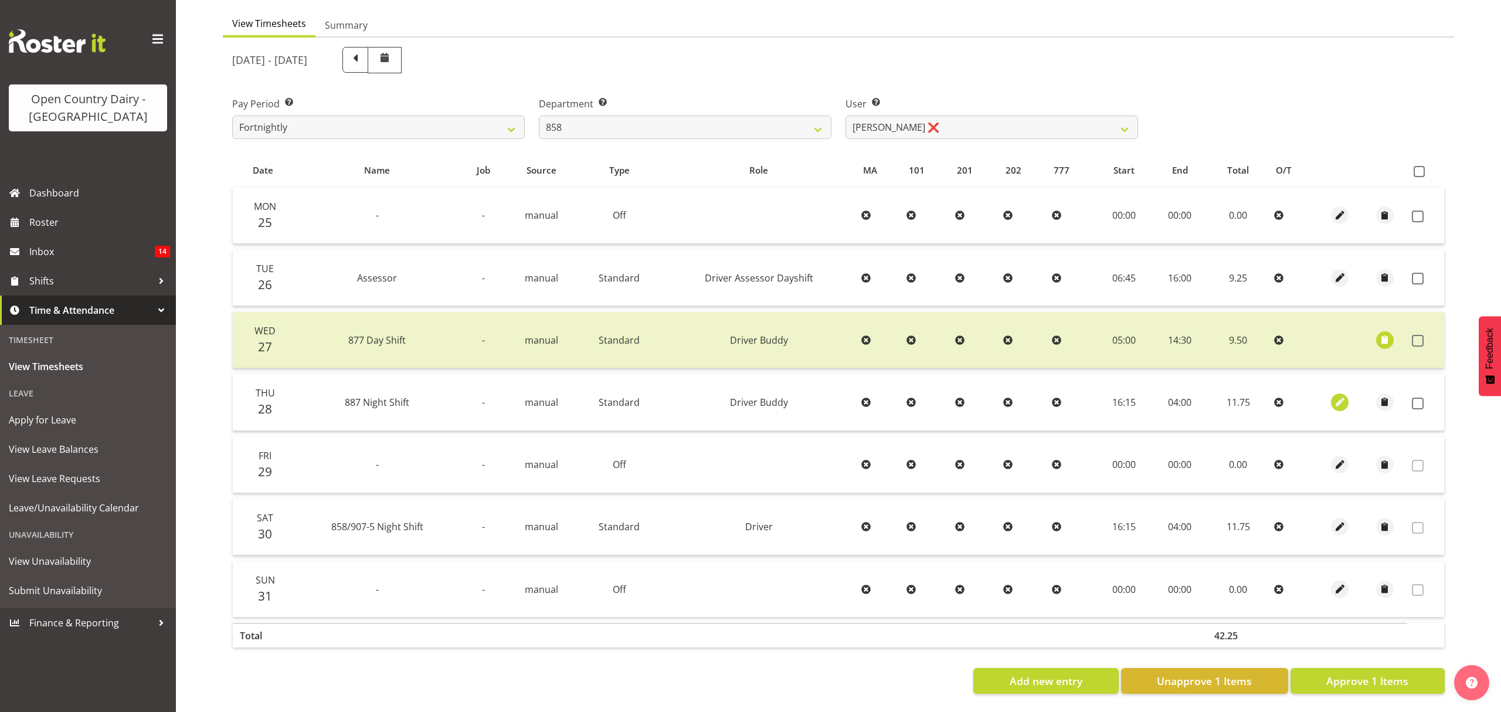
select select "7"
select select "2025"
select select "4"
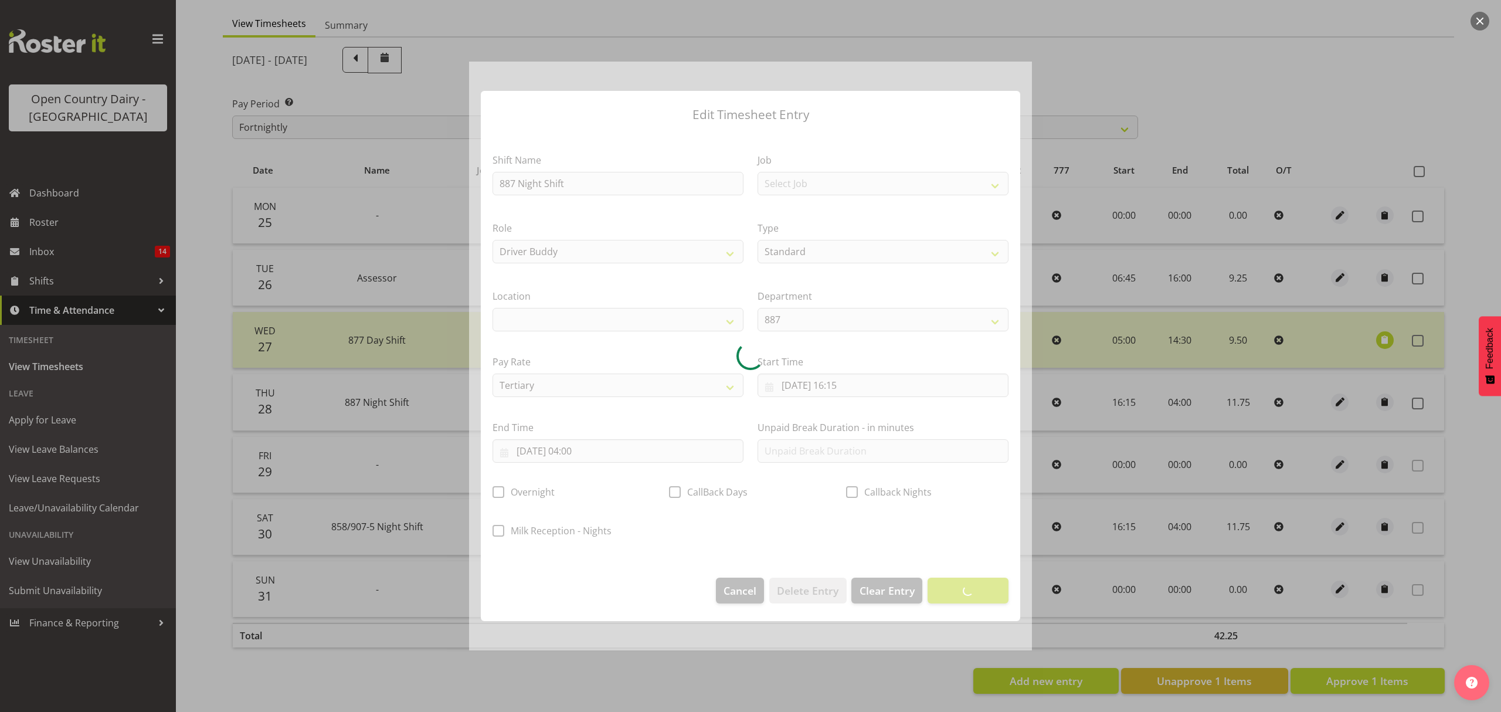
select select
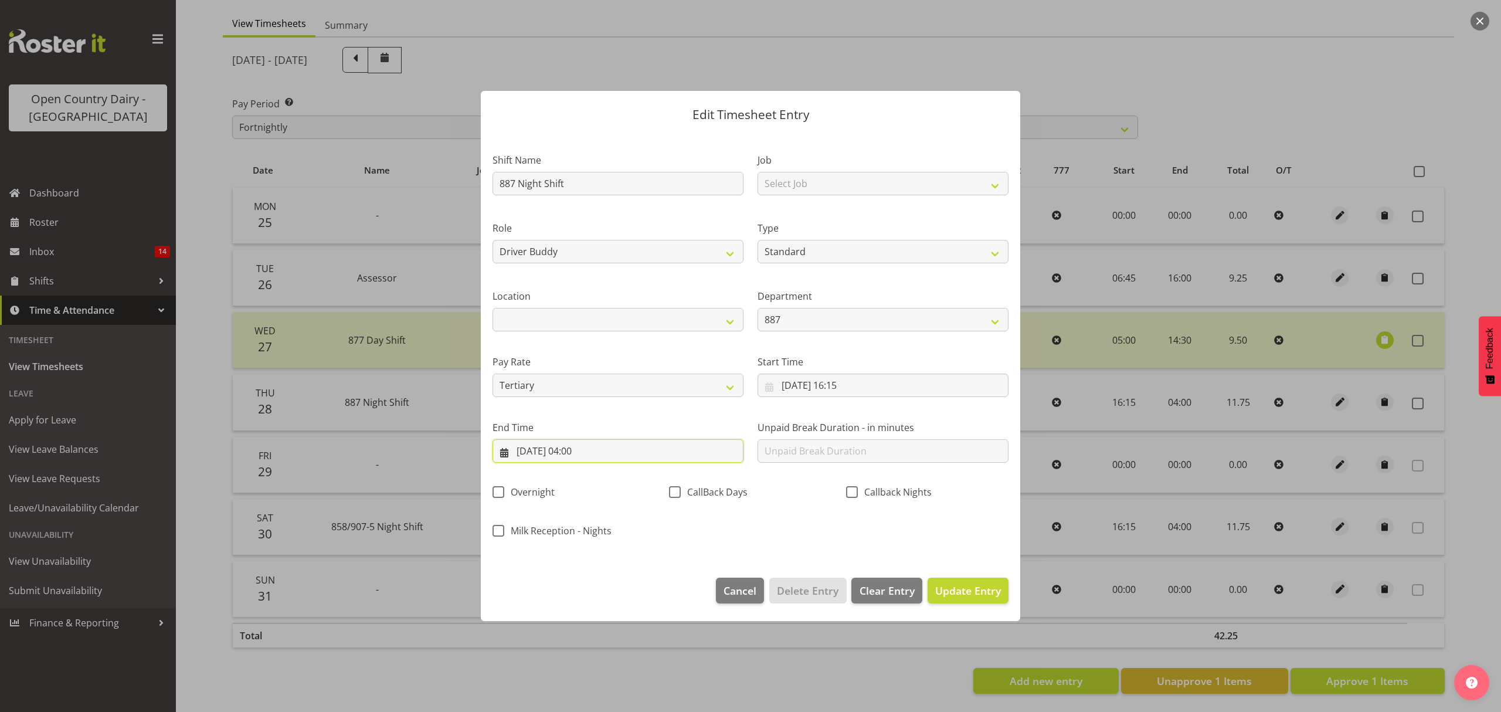
click at [714, 446] on input "[DATE] 04:00" at bounding box center [618, 450] width 251 height 23
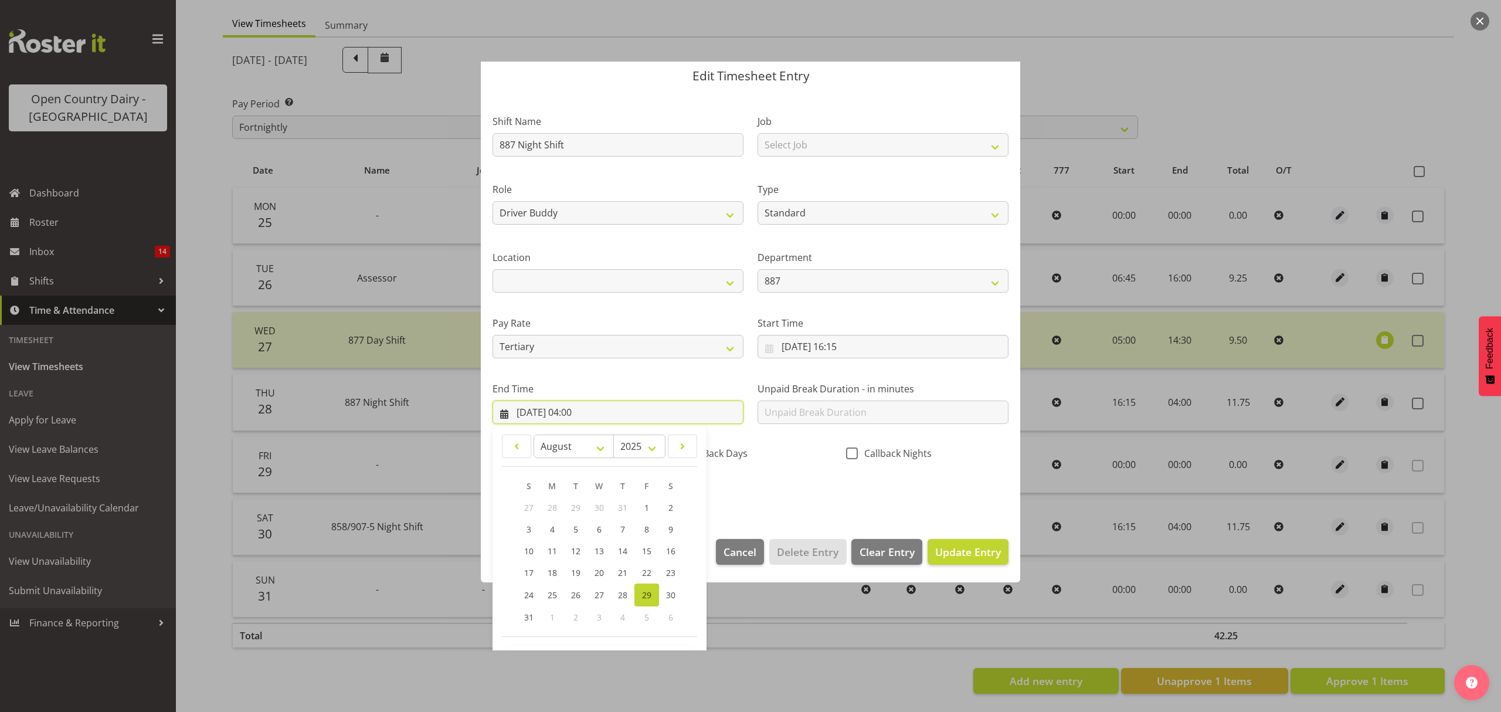
scroll to position [80, 0]
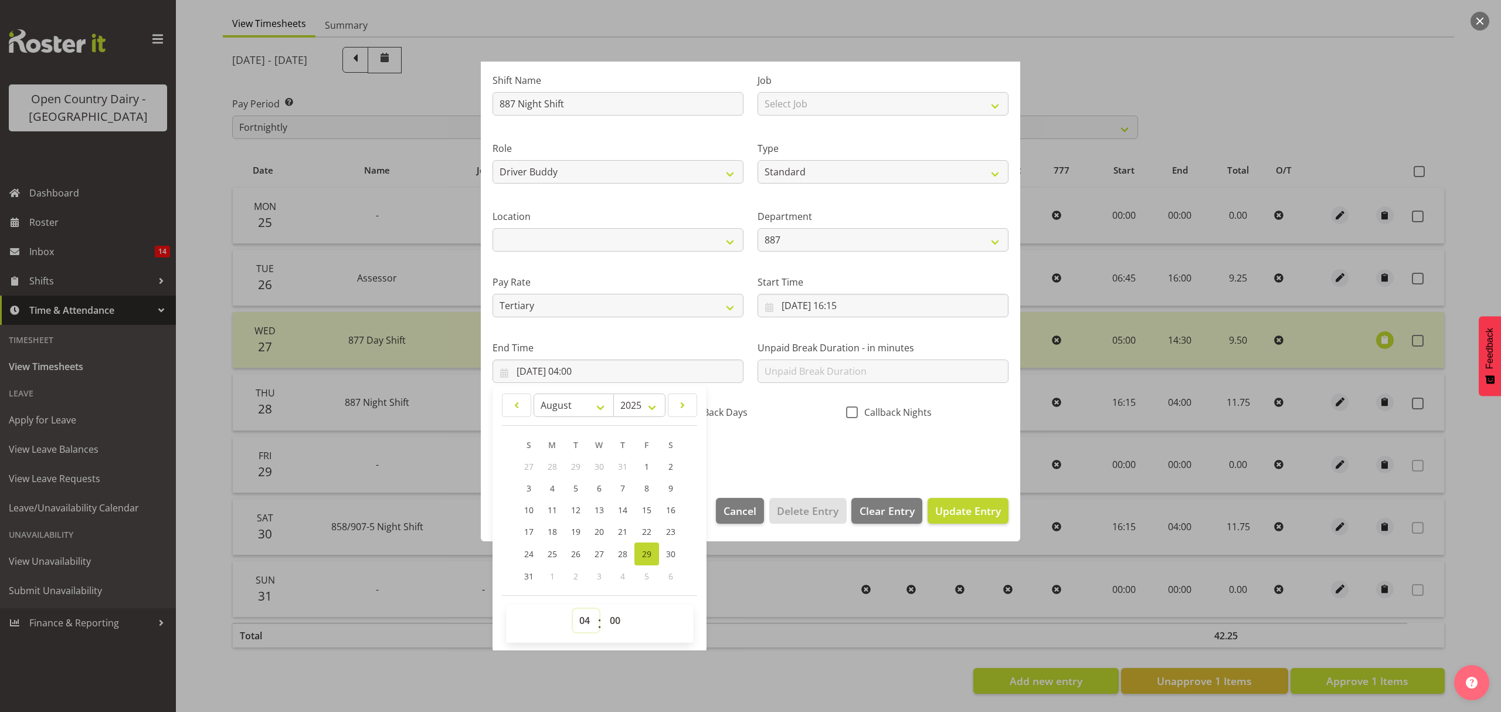
click at [589, 615] on select "00 01 02 03 04 05 06 07 08 09 10 11 12 13 14 15 16 17 18 19 20 21 22 23" at bounding box center [586, 620] width 26 height 23
select select "2"
click at [573, 609] on select "00 01 02 03 04 05 06 07 08 09 10 11 12 13 14 15 16 17 18 19 20 21 22 23" at bounding box center [586, 620] width 26 height 23
type input "[DATE] 02:00"
click at [805, 463] on div "Shift Name 887 Night Shift Job Select Job Connecting /unconnecting Trailers Rol…" at bounding box center [751, 262] width 530 height 410
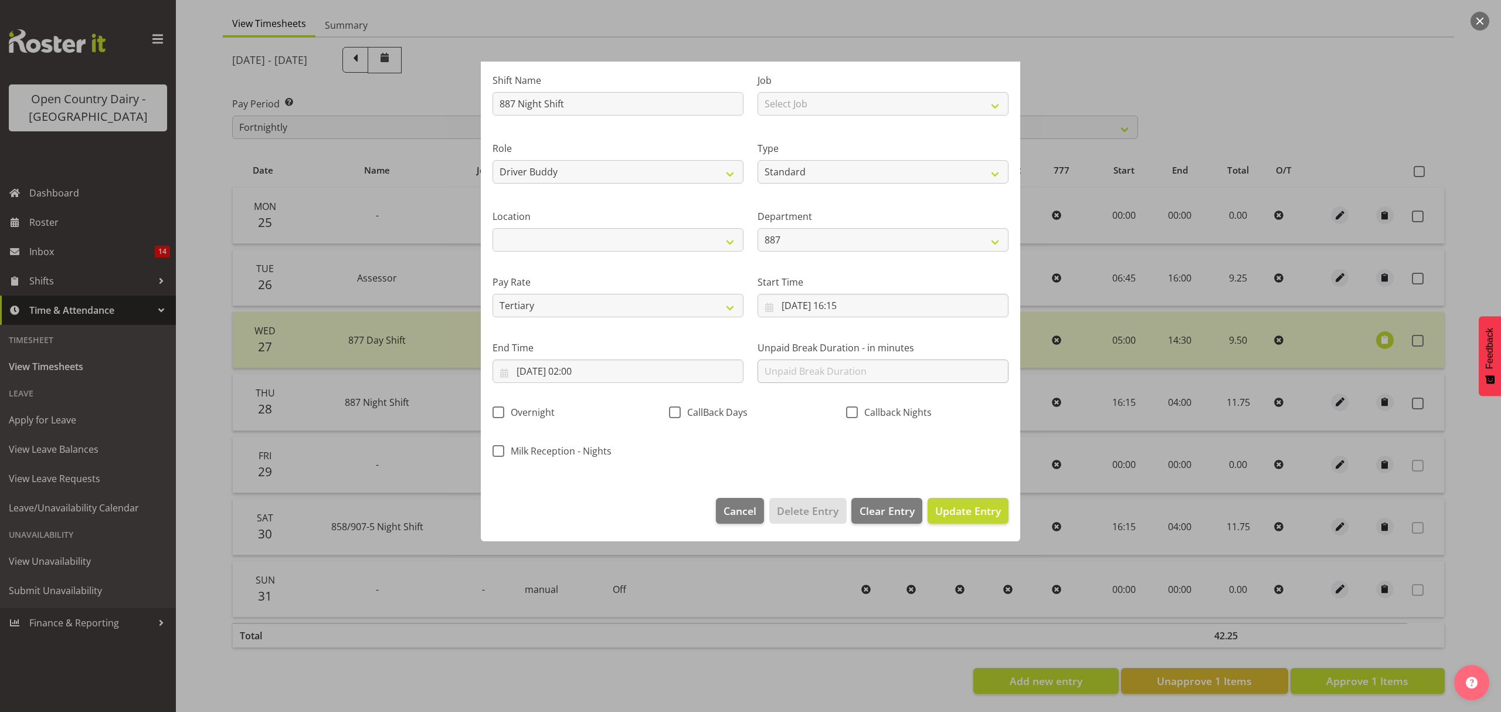
scroll to position [0, 0]
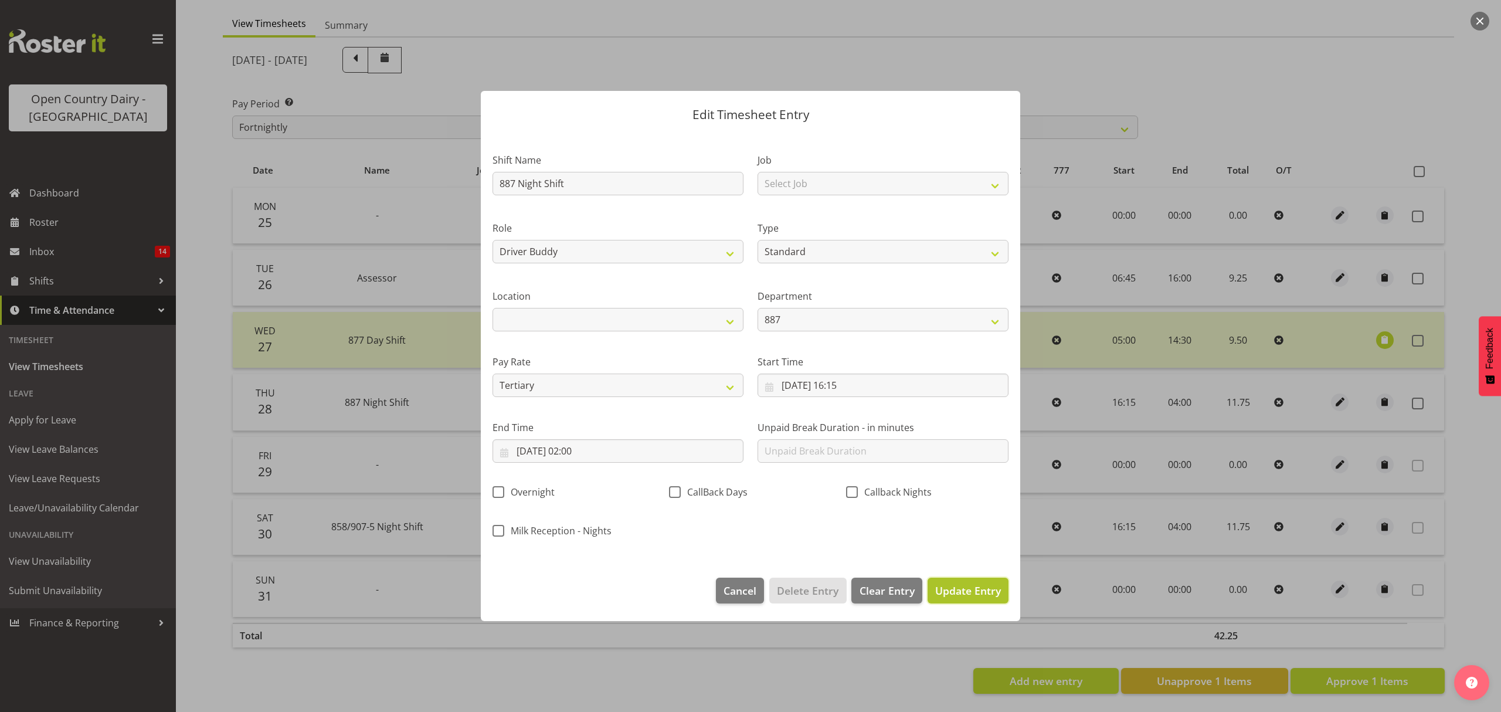
click at [953, 588] on span "Update Entry" at bounding box center [968, 590] width 66 height 14
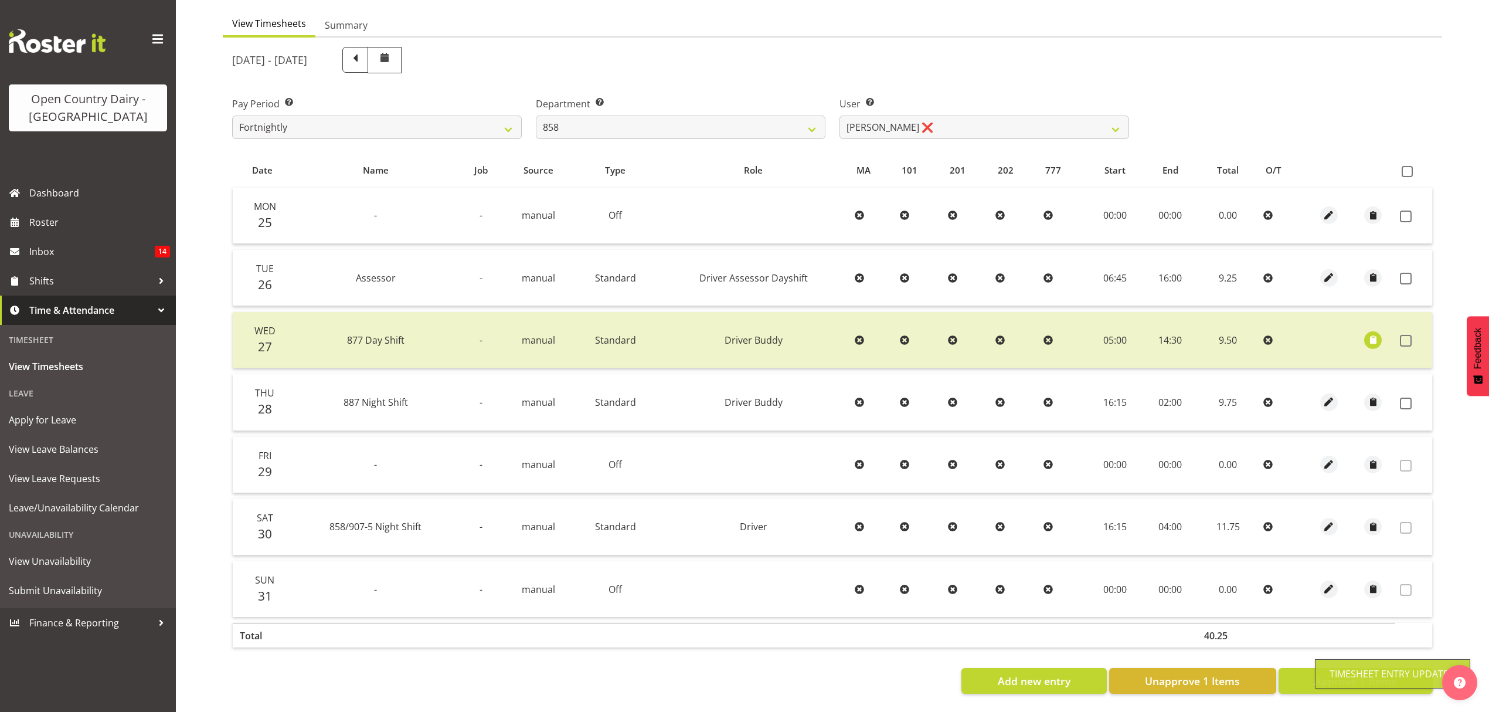
click at [1412, 386] on td at bounding box center [1414, 402] width 37 height 56
click at [1410, 398] on span at bounding box center [1406, 404] width 12 height 12
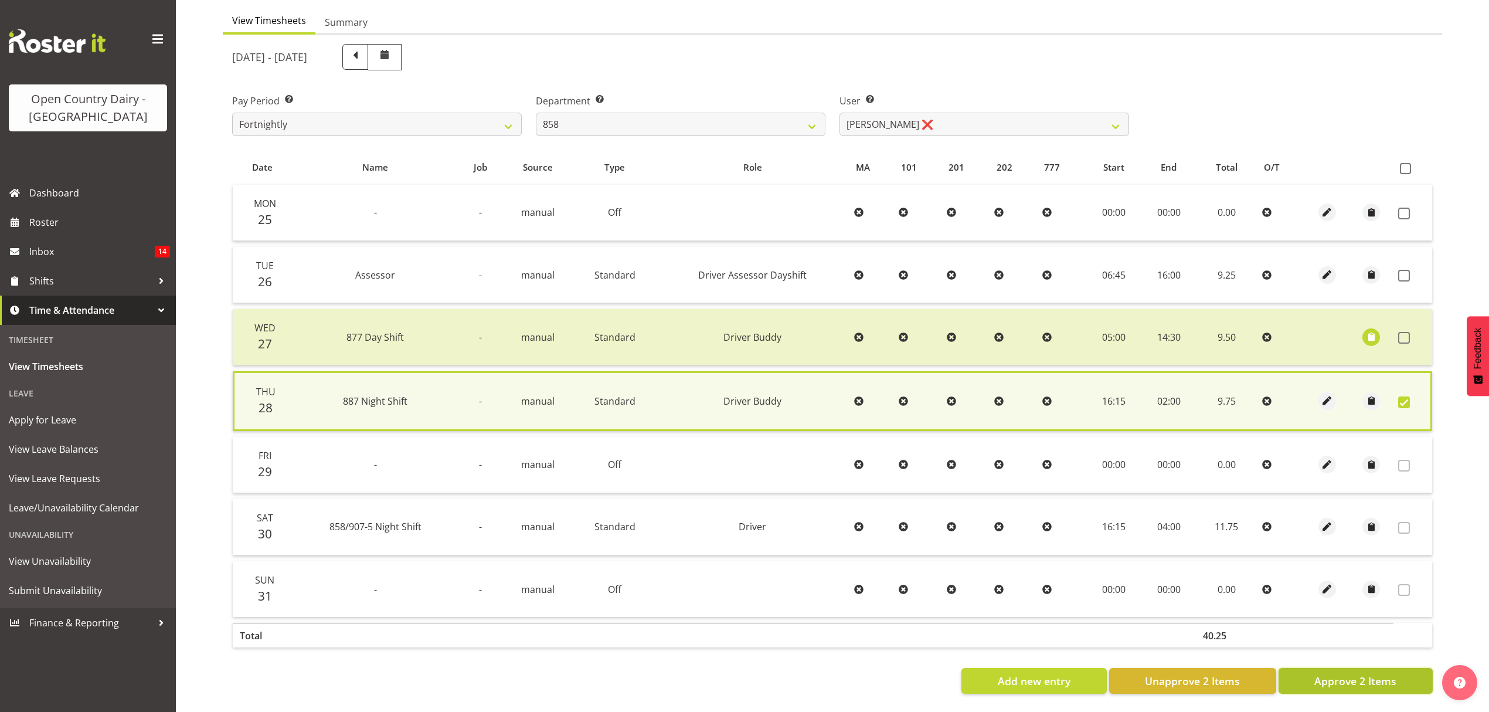
click at [1349, 674] on span "Approve 2 Items" at bounding box center [1356, 680] width 82 height 15
checkbox input "false"
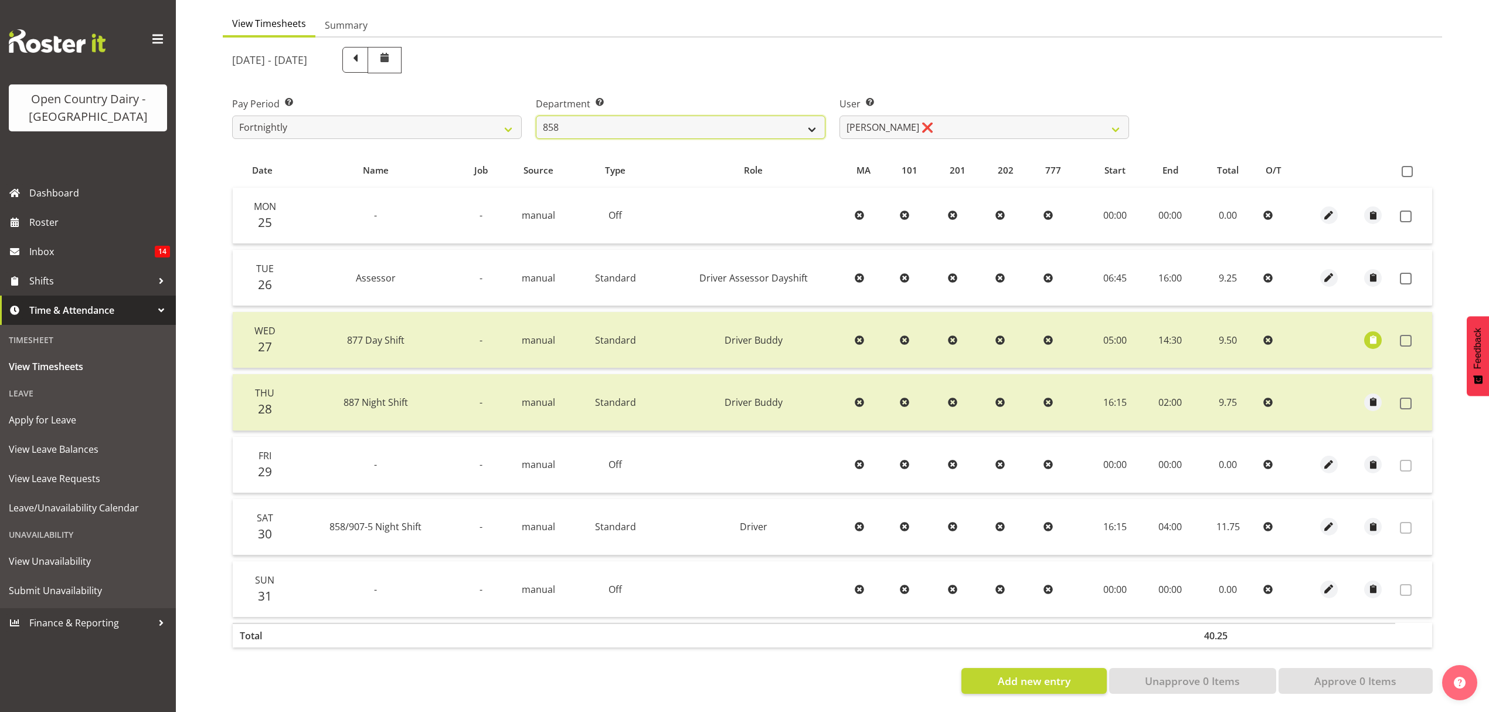
click at [613, 116] on select "734 735 736 737 738 739 851 852 853 854 855 856 858 861 862 865 868 869 870 873" at bounding box center [681, 127] width 290 height 23
select select "671"
click at [536, 116] on select "734 735 736 737 738 739 851 852 853 854 855 856 858 861 862 865 868 869 870 873" at bounding box center [681, 127] width 290 height 23
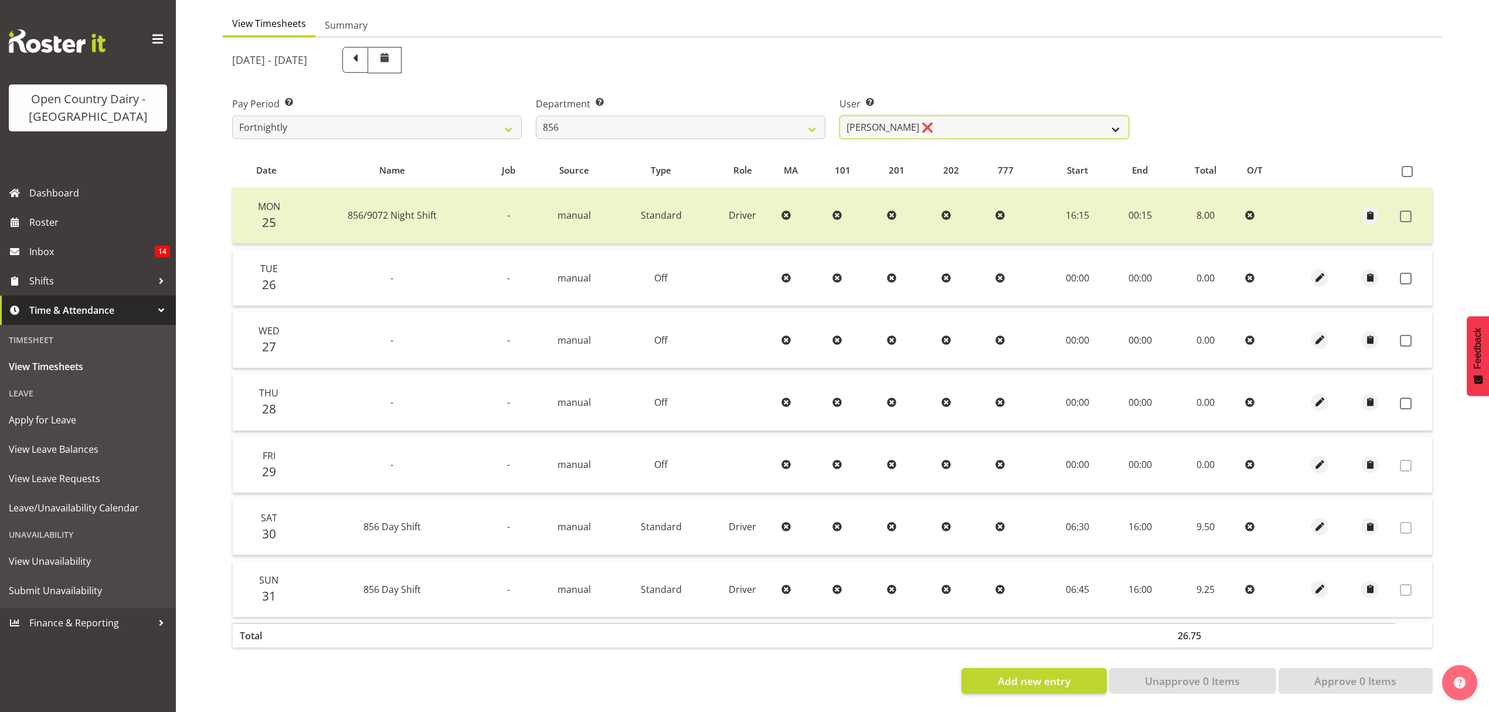
click at [932, 116] on select "[PERSON_NAME] ❌ [PERSON_NAME] ❌ [PERSON_NAME] ❌ [PERSON_NAME] ❌" at bounding box center [985, 127] width 290 height 23
select select "8441"
click at [840, 116] on select "[PERSON_NAME] ❌ [PERSON_NAME] ❌ [PERSON_NAME] ❌ [PERSON_NAME] ❌" at bounding box center [985, 127] width 290 height 23
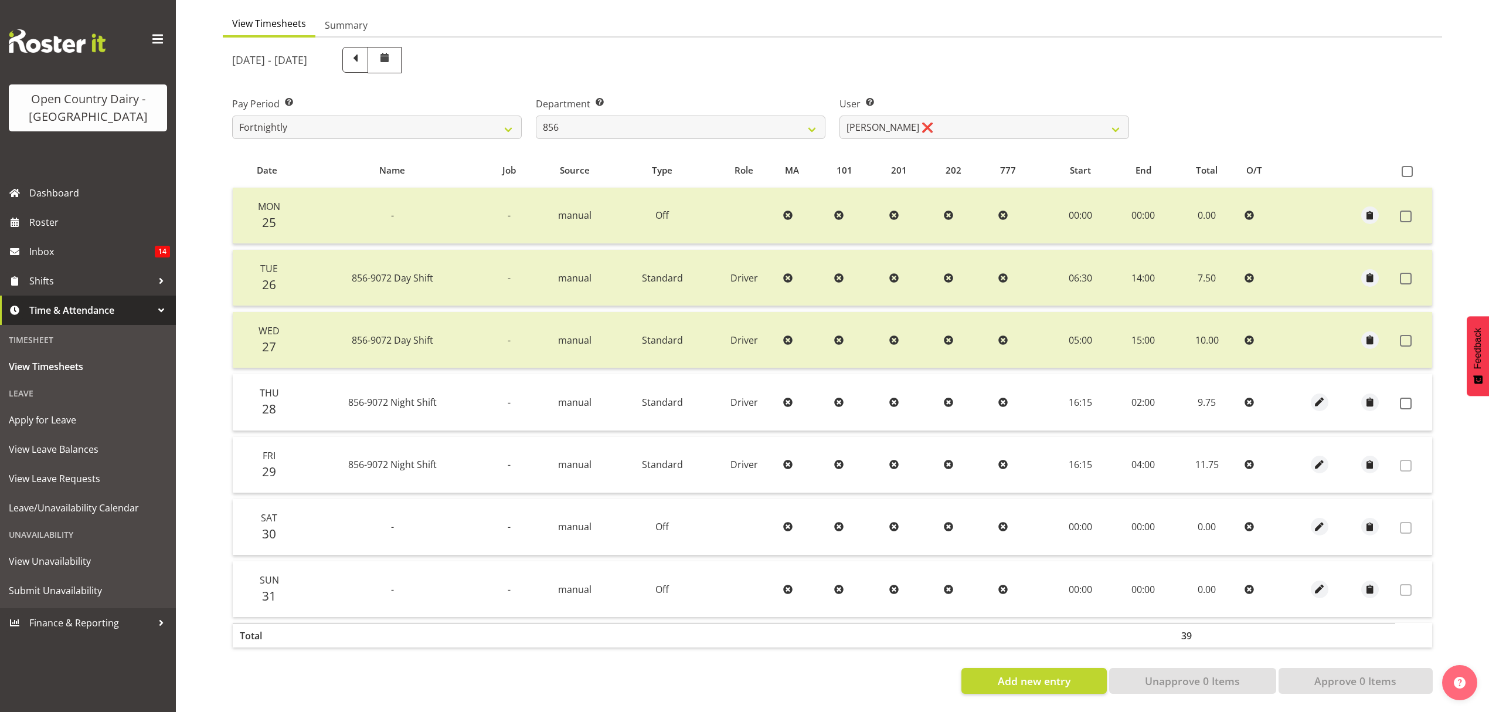
click at [1406, 386] on td at bounding box center [1414, 402] width 37 height 56
click at [1406, 398] on span at bounding box center [1406, 404] width 12 height 12
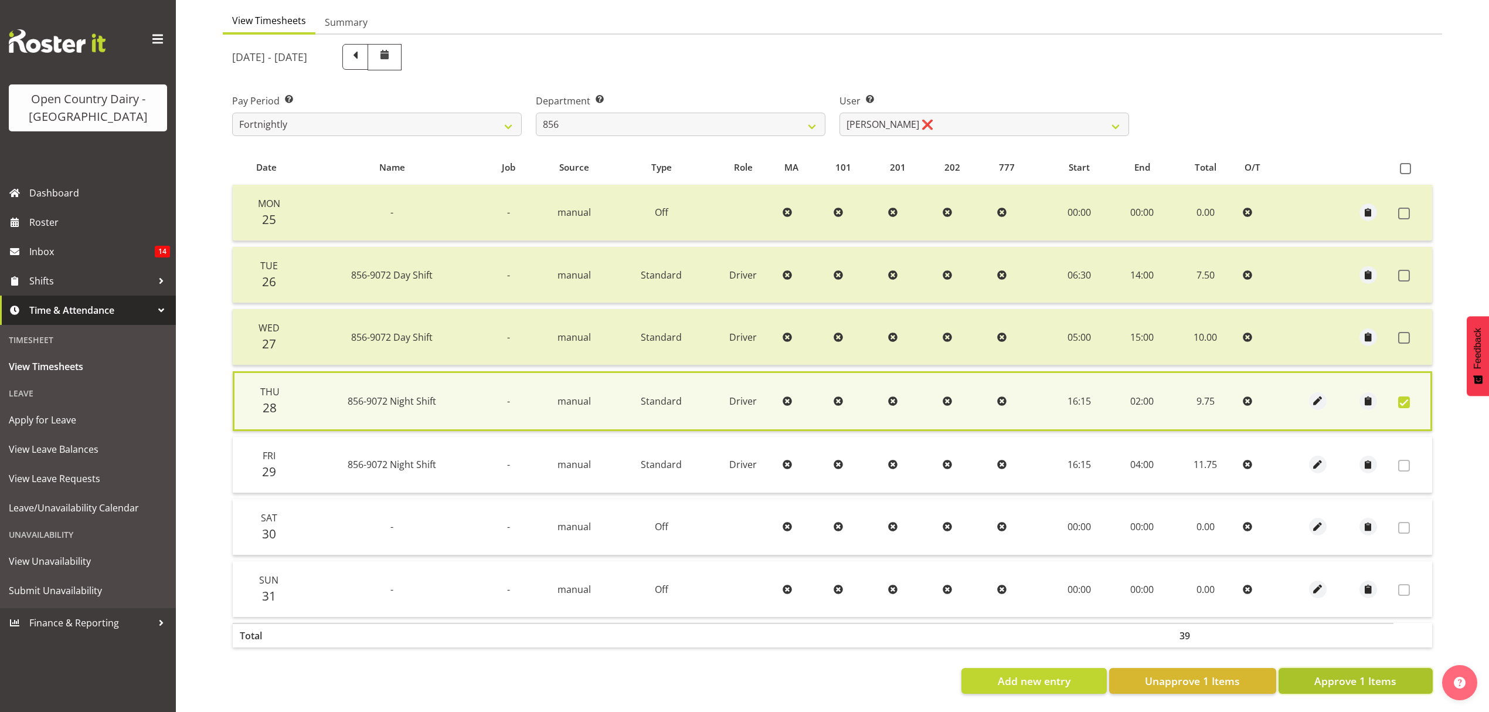
click at [1390, 681] on button "Approve 1 Items" at bounding box center [1356, 681] width 154 height 26
checkbox input "false"
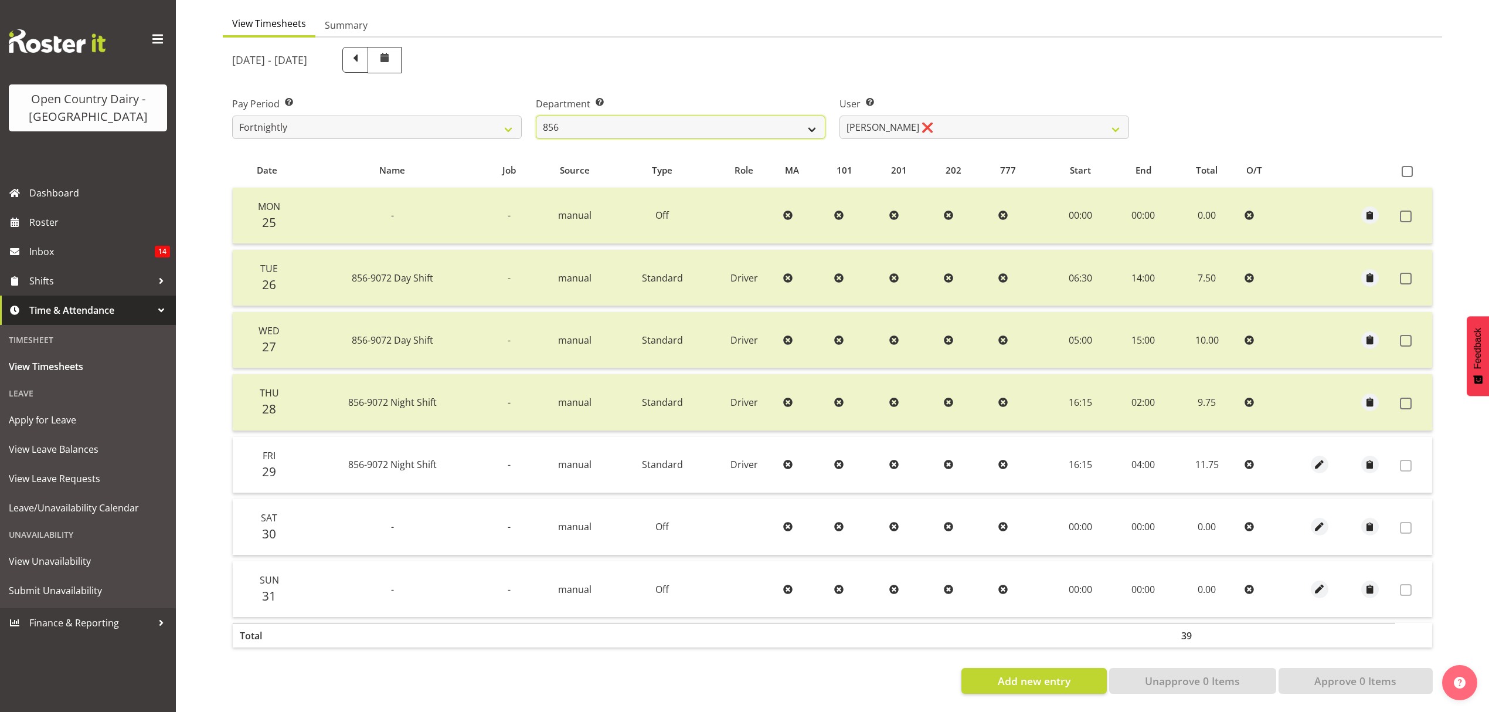
click at [643, 127] on select "734 735 736 737 738 739 851 852 853 854 855 856 858 861 862 865 868 869 870 873" at bounding box center [681, 127] width 290 height 23
click at [536, 116] on select "734 735 736 737 738 739 851 852 853 854 855 856 858 861 862 865 868 869 870 873" at bounding box center [681, 127] width 290 height 23
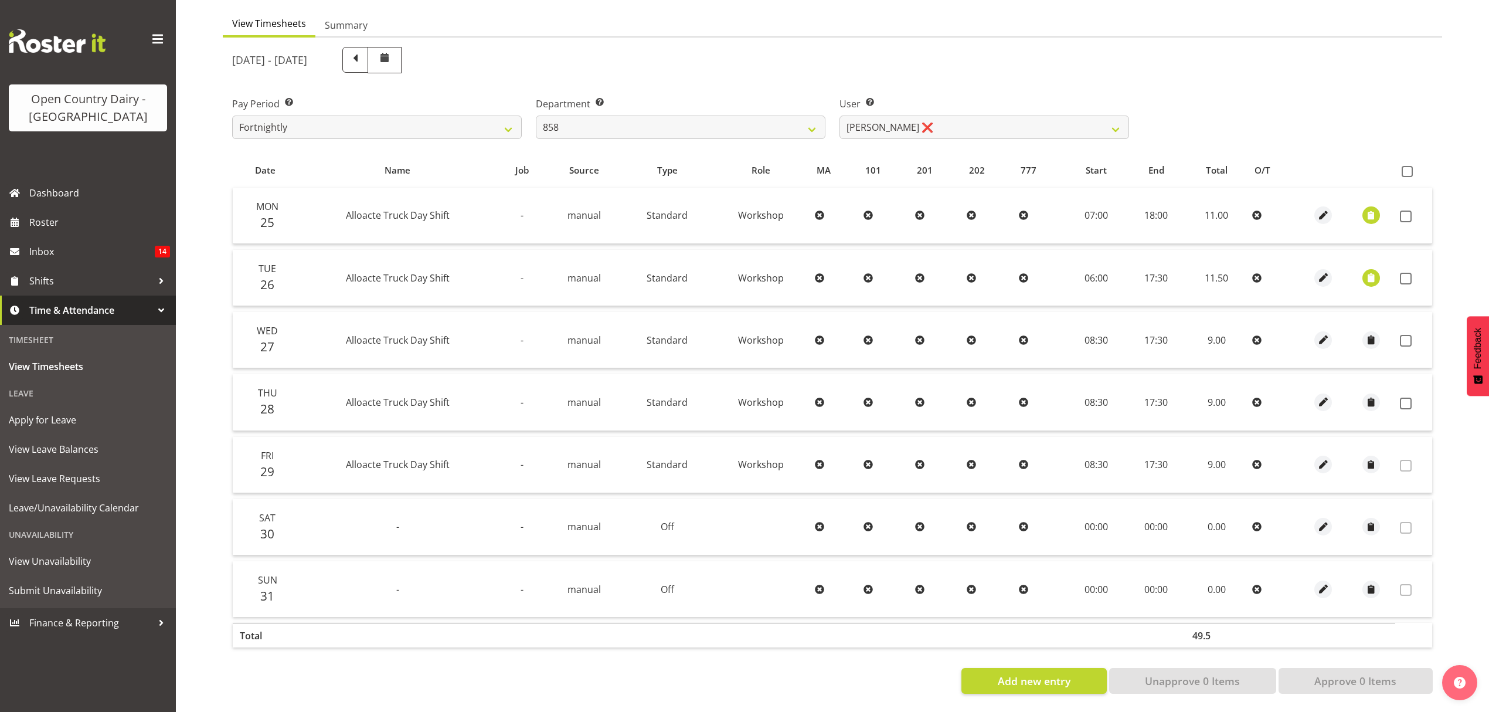
click at [964, 123] on div at bounding box center [833, 371] width 1220 height 666
click at [964, 123] on select "[PERSON_NAME] ❌ [PERSON_NAME] ❌ [PERSON_NAME] ❌" at bounding box center [985, 127] width 290 height 23
click at [788, 124] on select "734 735 736 737 738 739 851 852 853 854 855 856 858 861 862 865 868 869 870 873" at bounding box center [681, 127] width 290 height 23
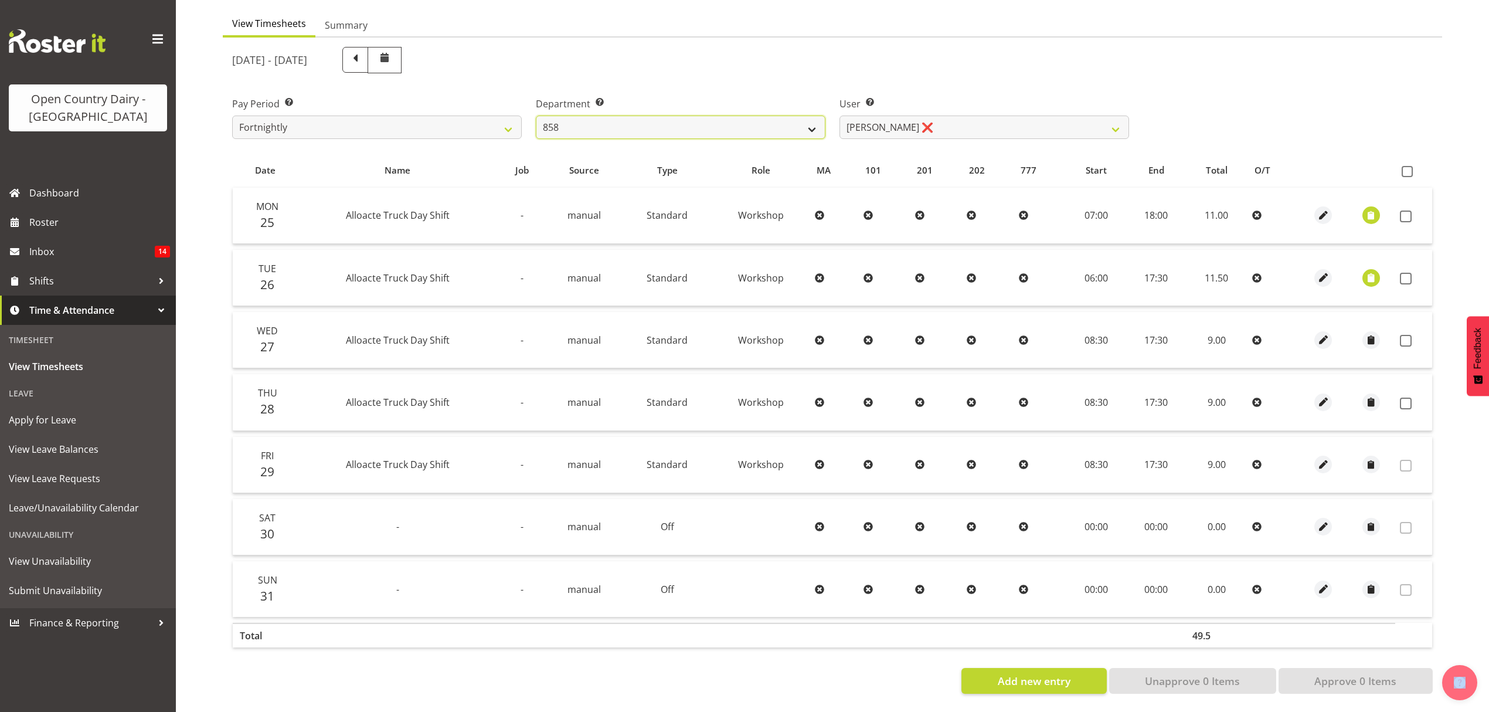
click at [788, 124] on select "734 735 736 737 738 739 851 852 853 854 855 856 858 861 862 865 868 869 870 873" at bounding box center [681, 127] width 290 height 23
click at [747, 140] on div "[DATE] - [DATE] Pay Period Select which pay period you would like to view. Fort…" at bounding box center [832, 367] width 1201 height 654
click at [746, 130] on select "734 735 736 737 738 739 851 852 853 854 855 856 858 861 862 865 868 869 870 873" at bounding box center [681, 127] width 290 height 23
select select "782"
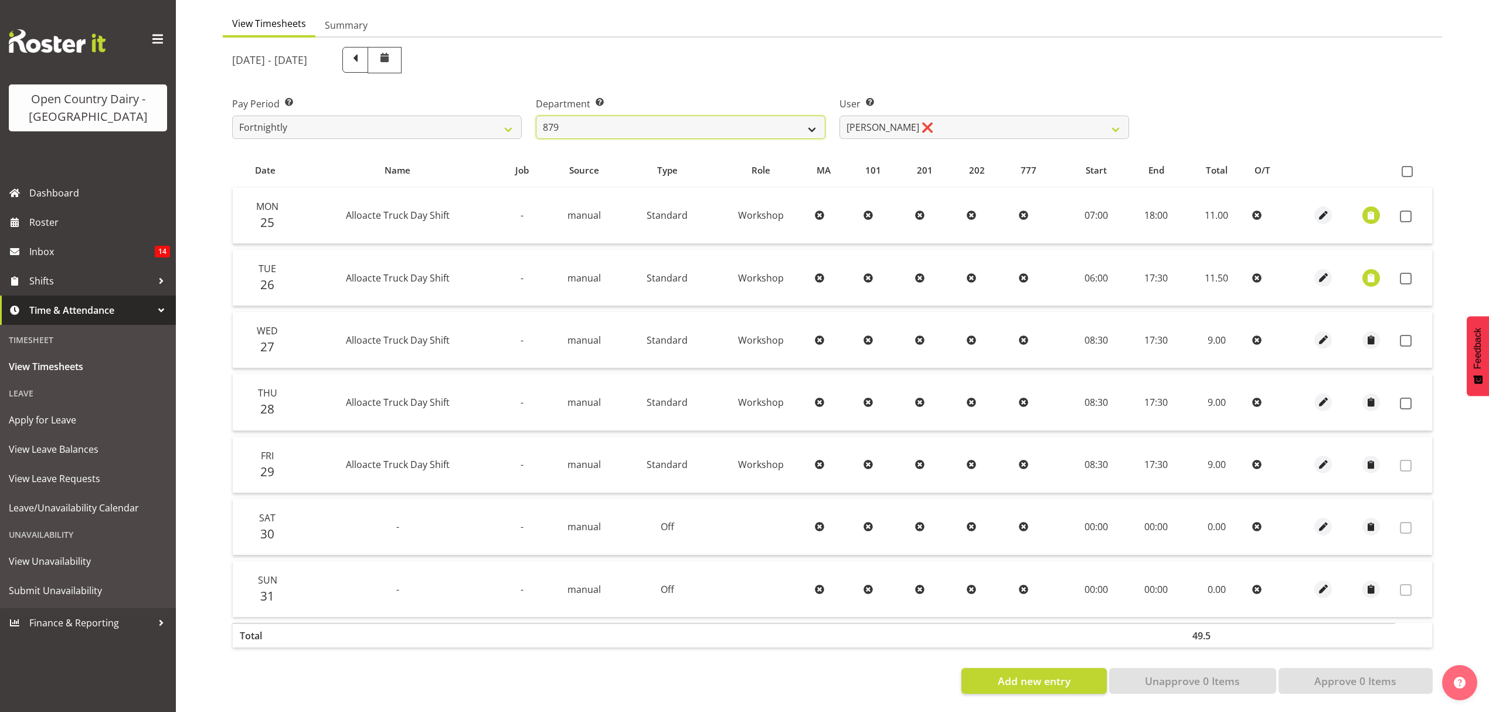
click at [536, 116] on select "734 735 736 737 738 739 851 852 853 854 855 856 858 861 862 865 868 869 870 873" at bounding box center [681, 127] width 290 height 23
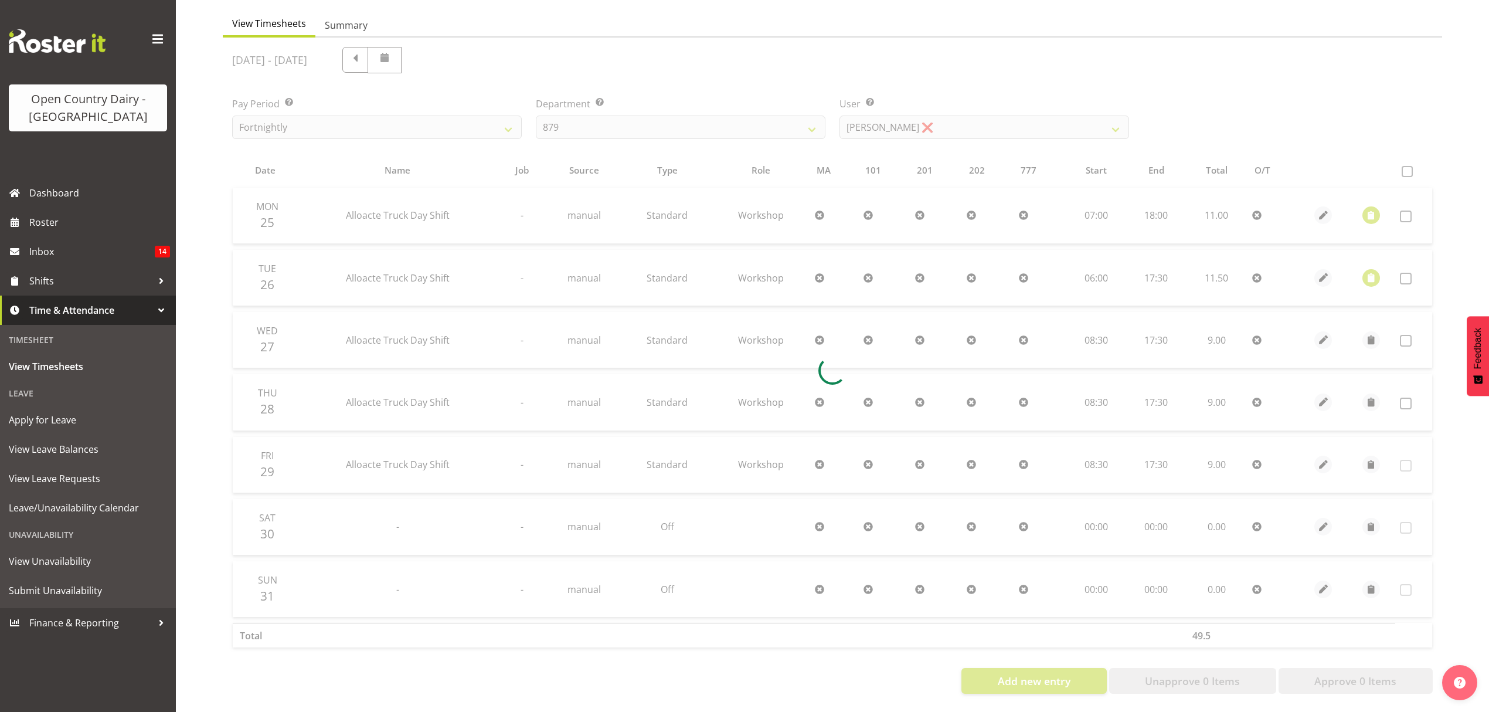
click at [983, 109] on div at bounding box center [833, 371] width 1220 height 666
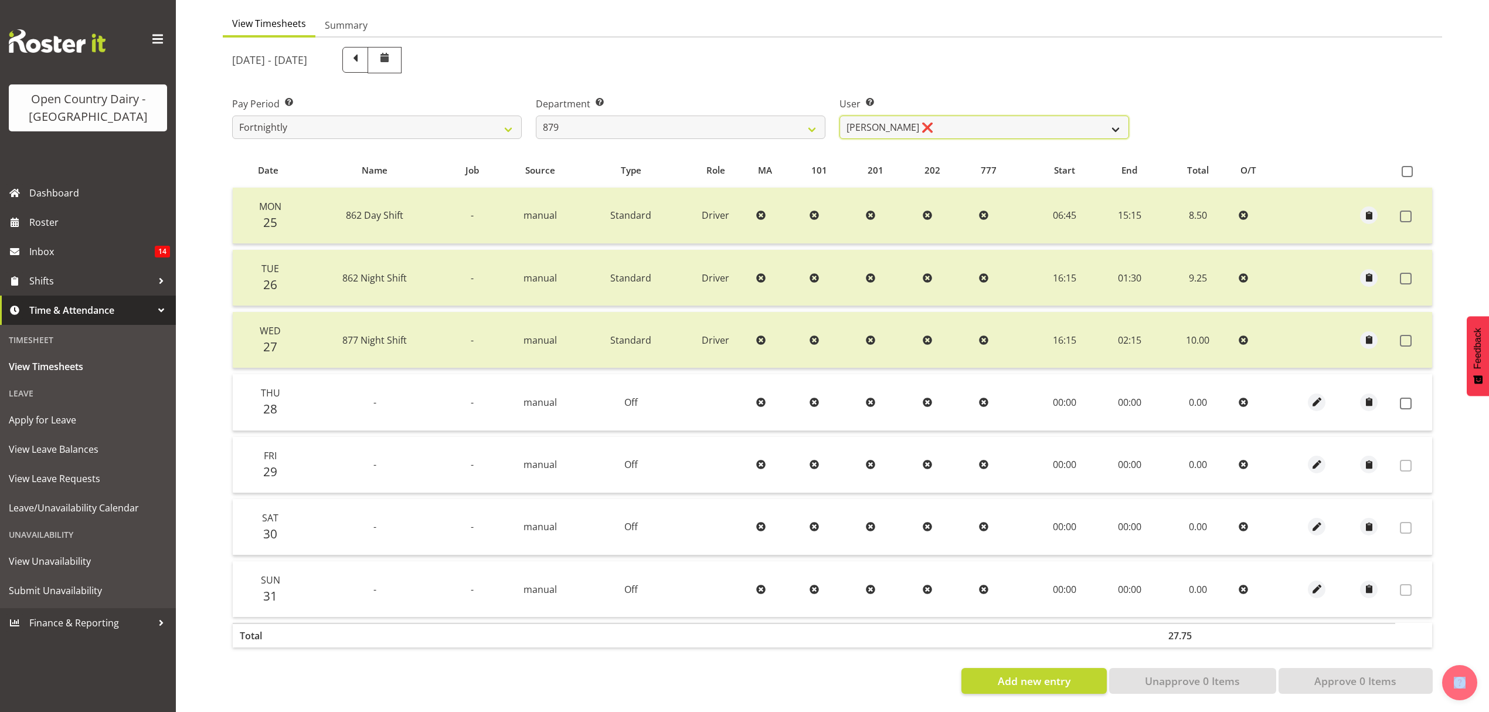
click at [984, 116] on select "[PERSON_NAME] ❌ [PERSON_NAME] ❌ [PERSON_NAME] ❌ [PERSON_NAME] ❌" at bounding box center [985, 127] width 290 height 23
select select "7431"
click at [840, 116] on select "[PERSON_NAME] ❌ [PERSON_NAME] ❌ [PERSON_NAME] ❌ [PERSON_NAME] ❌" at bounding box center [985, 127] width 290 height 23
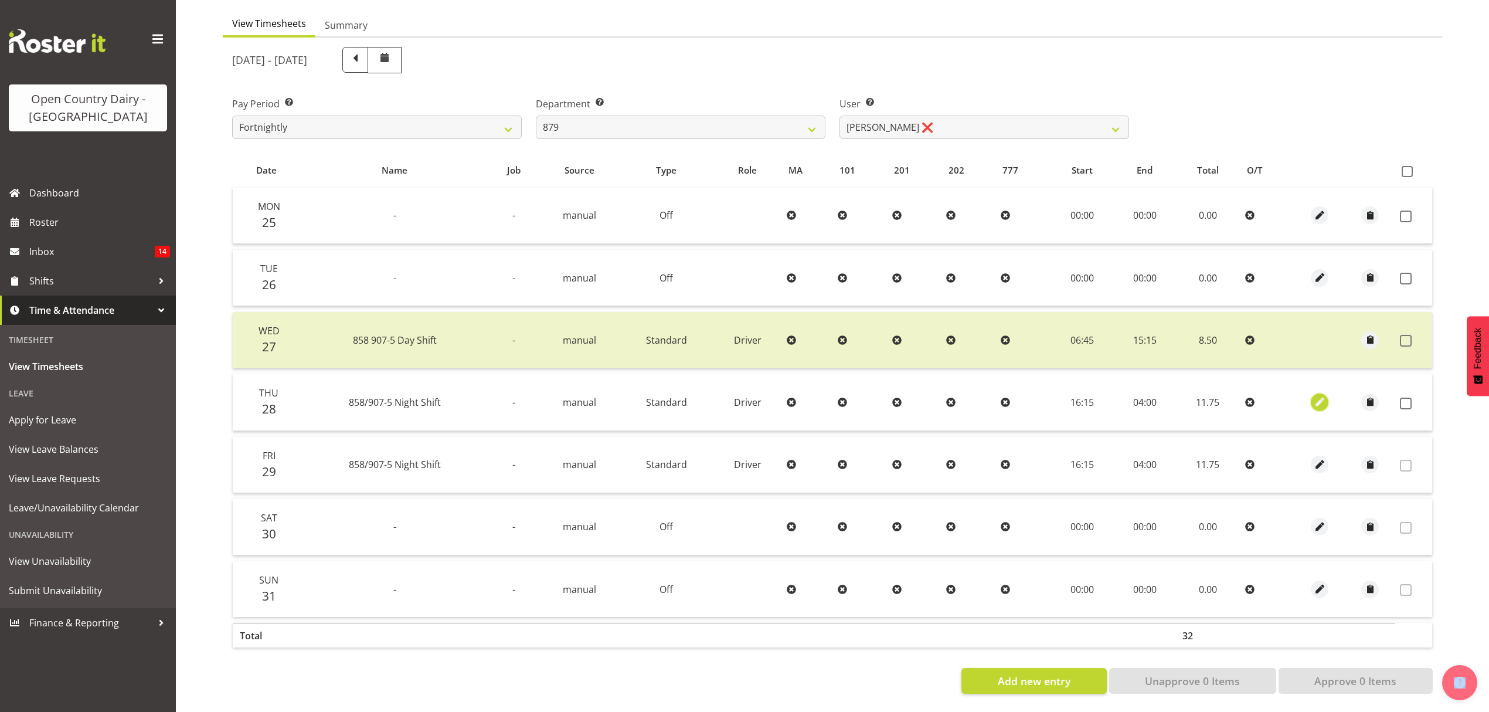
click at [1314, 397] on span "button" at bounding box center [1319, 401] width 13 height 13
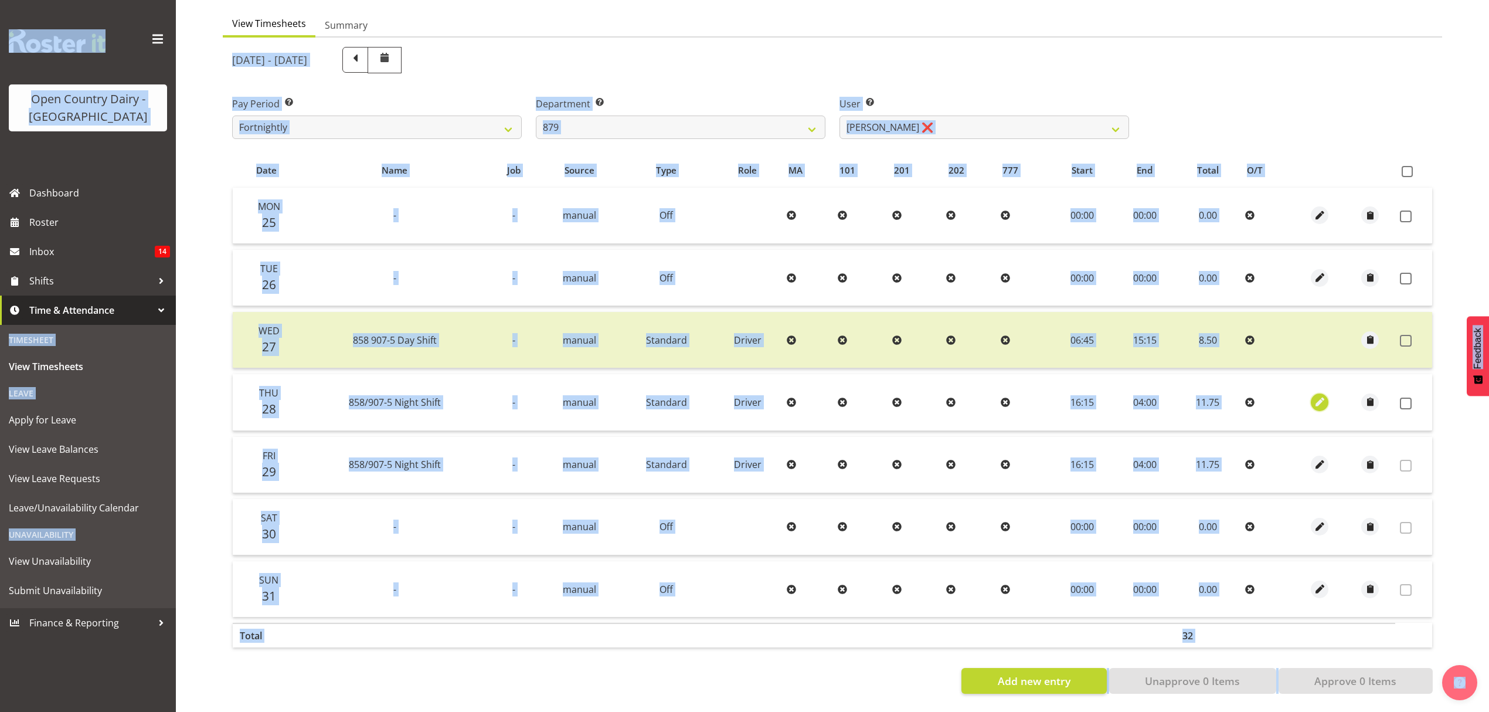
click at [1316, 395] on span "button" at bounding box center [1319, 401] width 13 height 13
select select "Standard"
select select "783"
click at [1319, 395] on span "button" at bounding box center [1319, 401] width 13 height 13
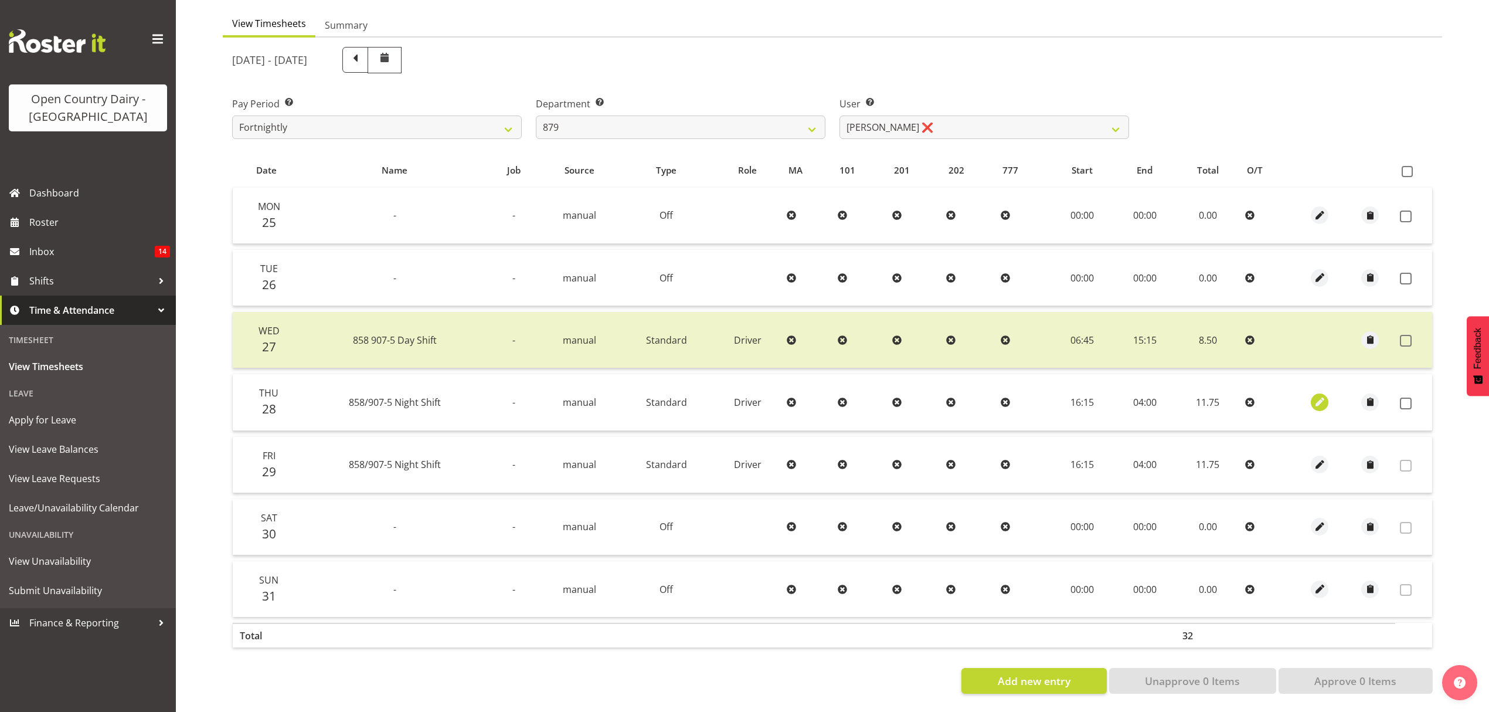
select select "Standard"
select select "783"
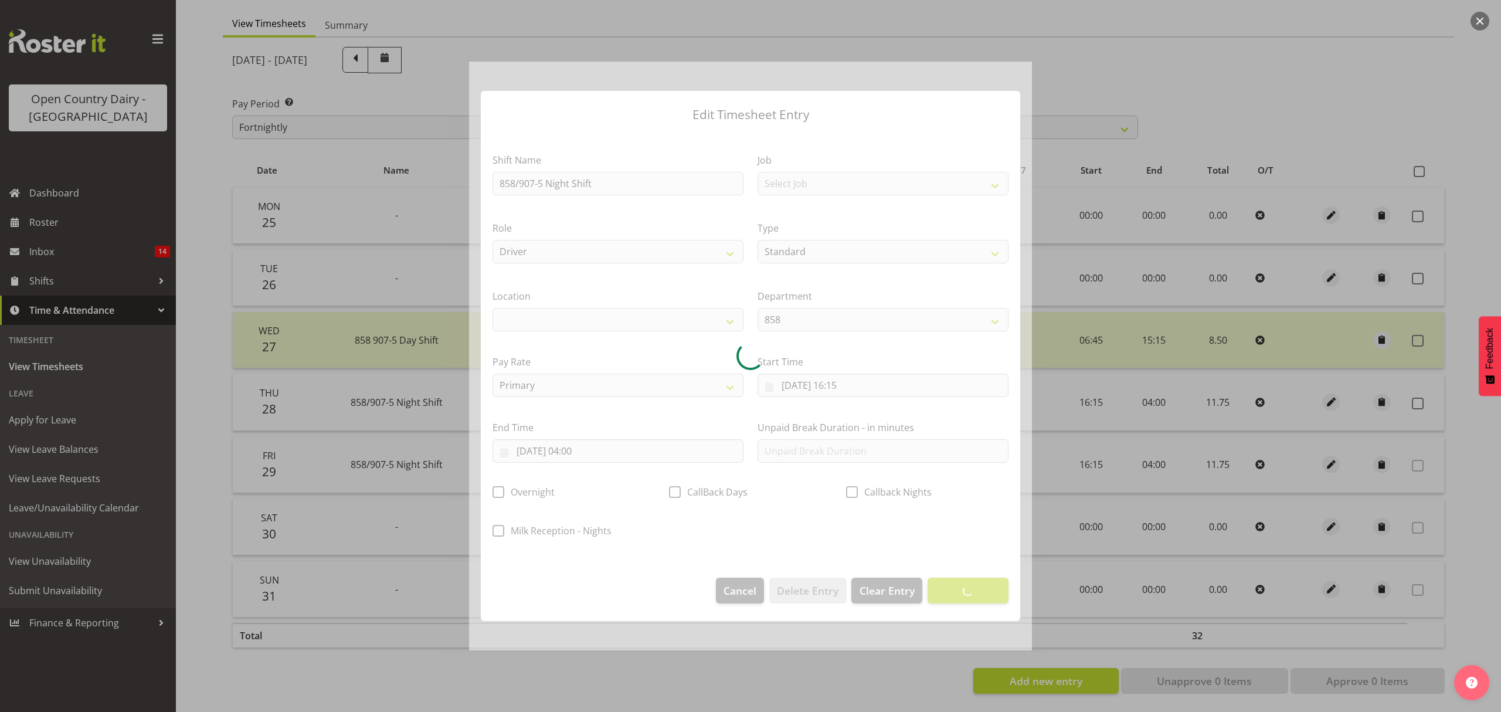
select select
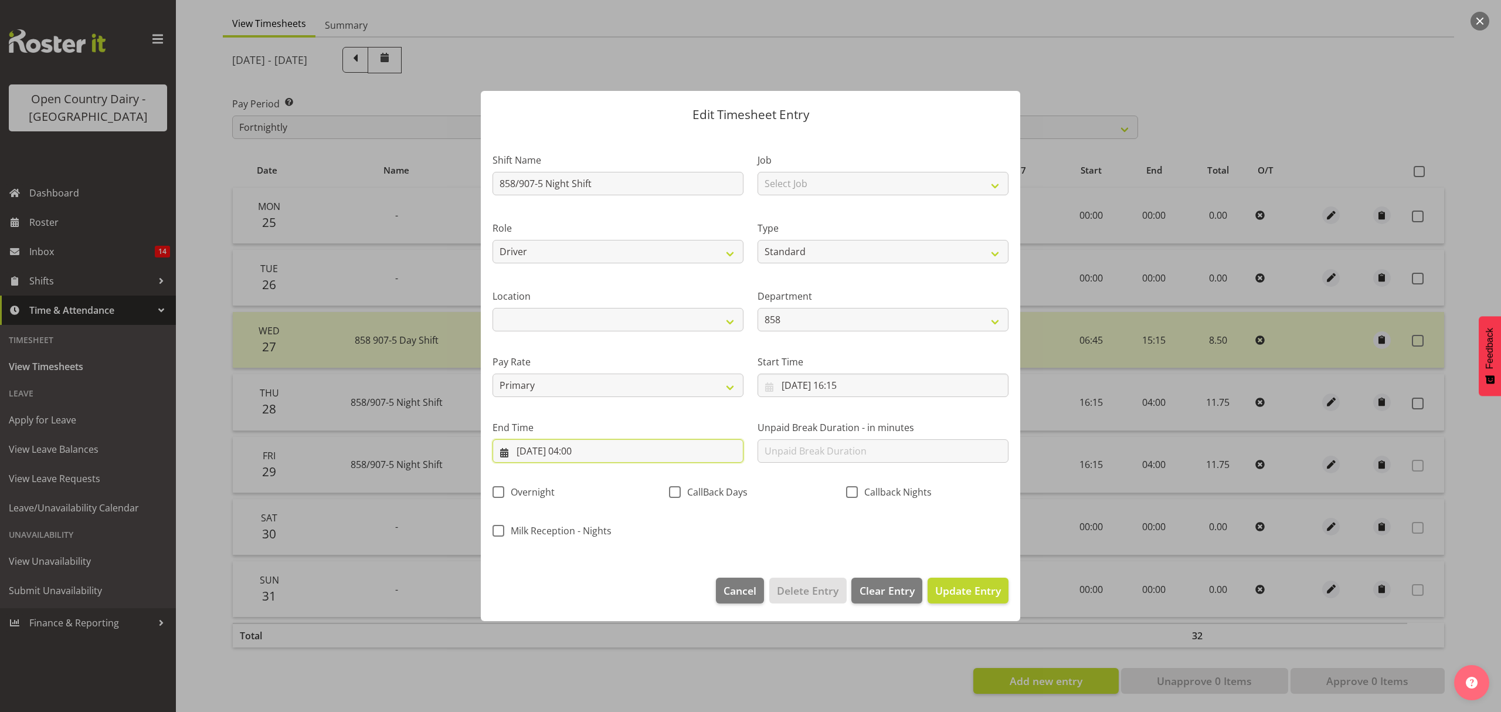
click at [684, 451] on input "[DATE] 04:00" at bounding box center [618, 450] width 251 height 23
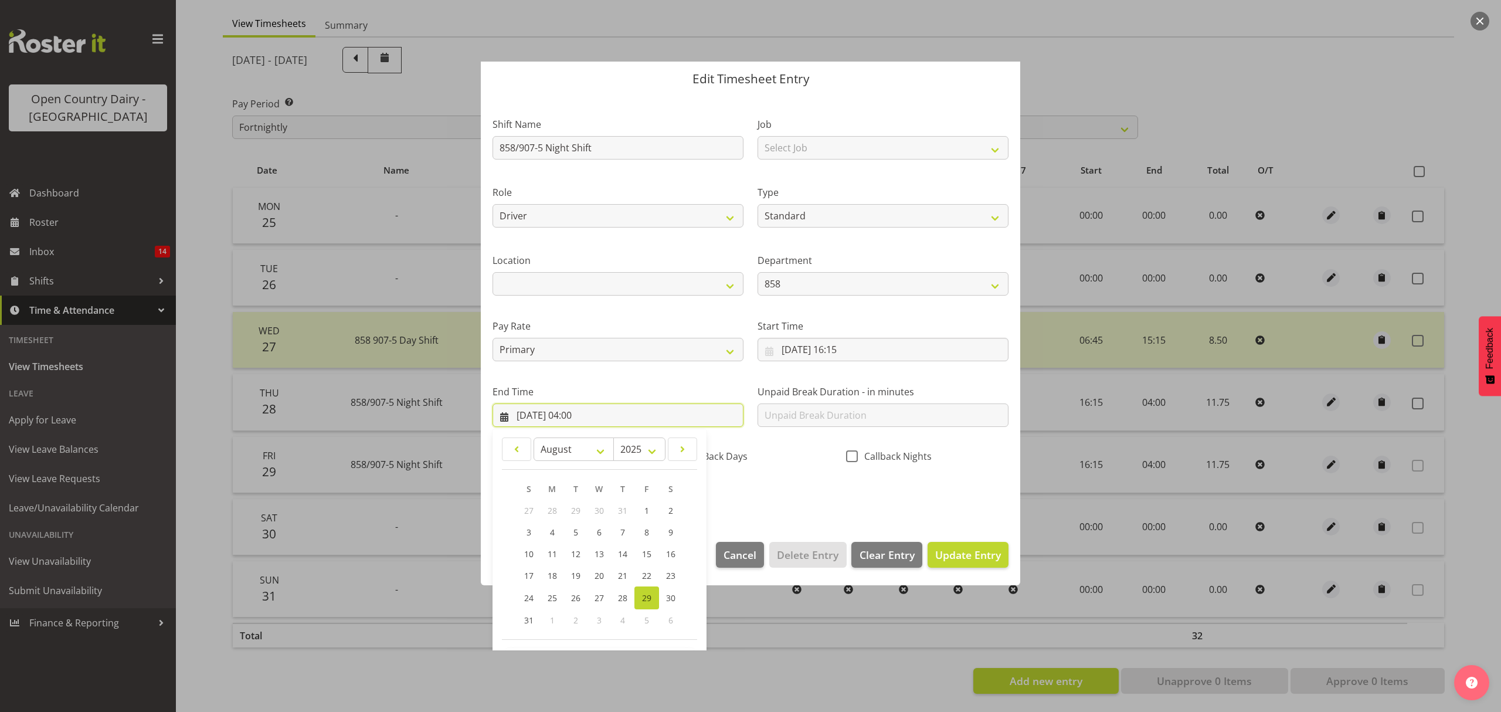
scroll to position [78, 0]
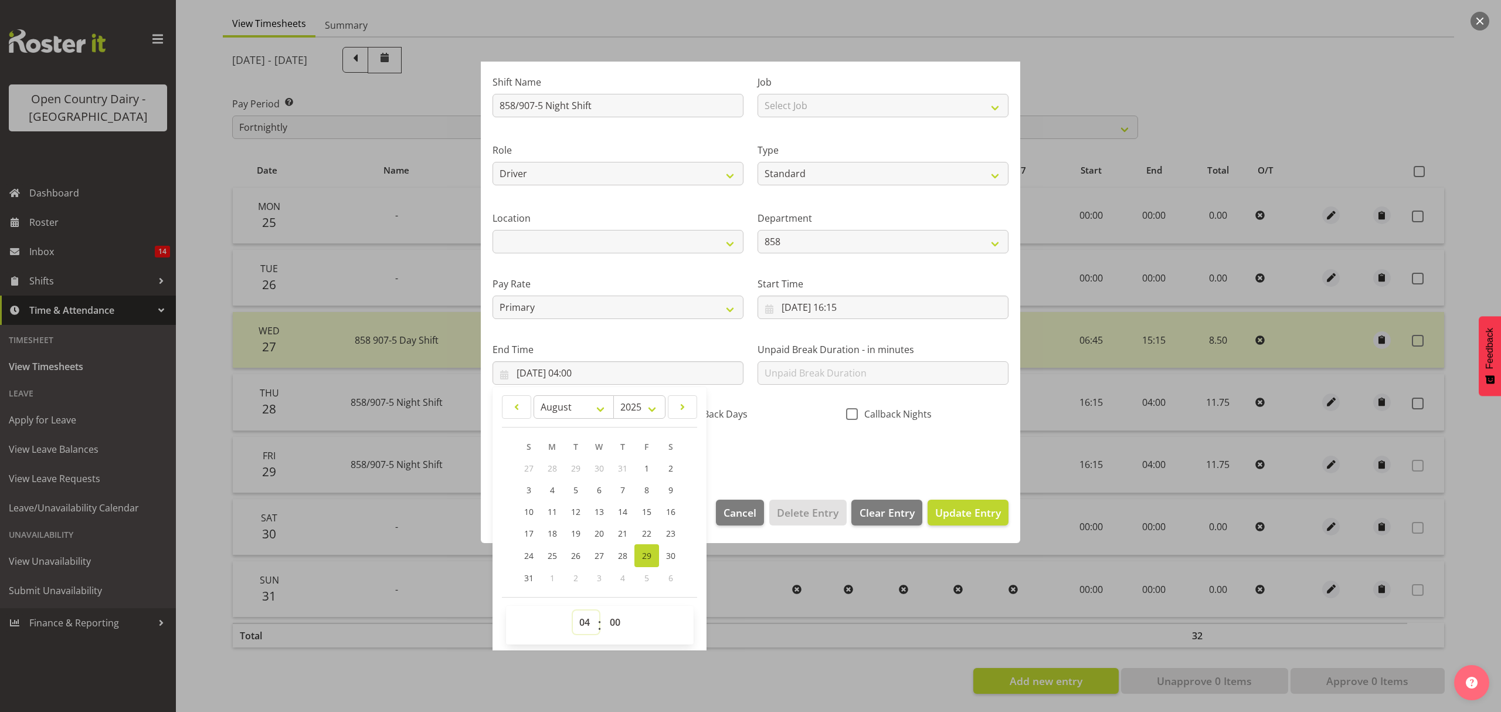
click at [585, 617] on select "00 01 02 03 04 05 06 07 08 09 10 11 12 13 14 15 16 17 18 19 20 21 22 23" at bounding box center [586, 621] width 26 height 23
select select "2"
click at [573, 611] on select "00 01 02 03 04 05 06 07 08 09 10 11 12 13 14 15 16 17 18 19 20 21 22 23" at bounding box center [586, 621] width 26 height 23
type input "[DATE] 02:00"
click at [616, 613] on select "00 01 02 03 04 05 06 07 08 09 10 11 12 13 14 15 16 17 18 19 20 21 22 23 24 25 2…" at bounding box center [616, 621] width 26 height 23
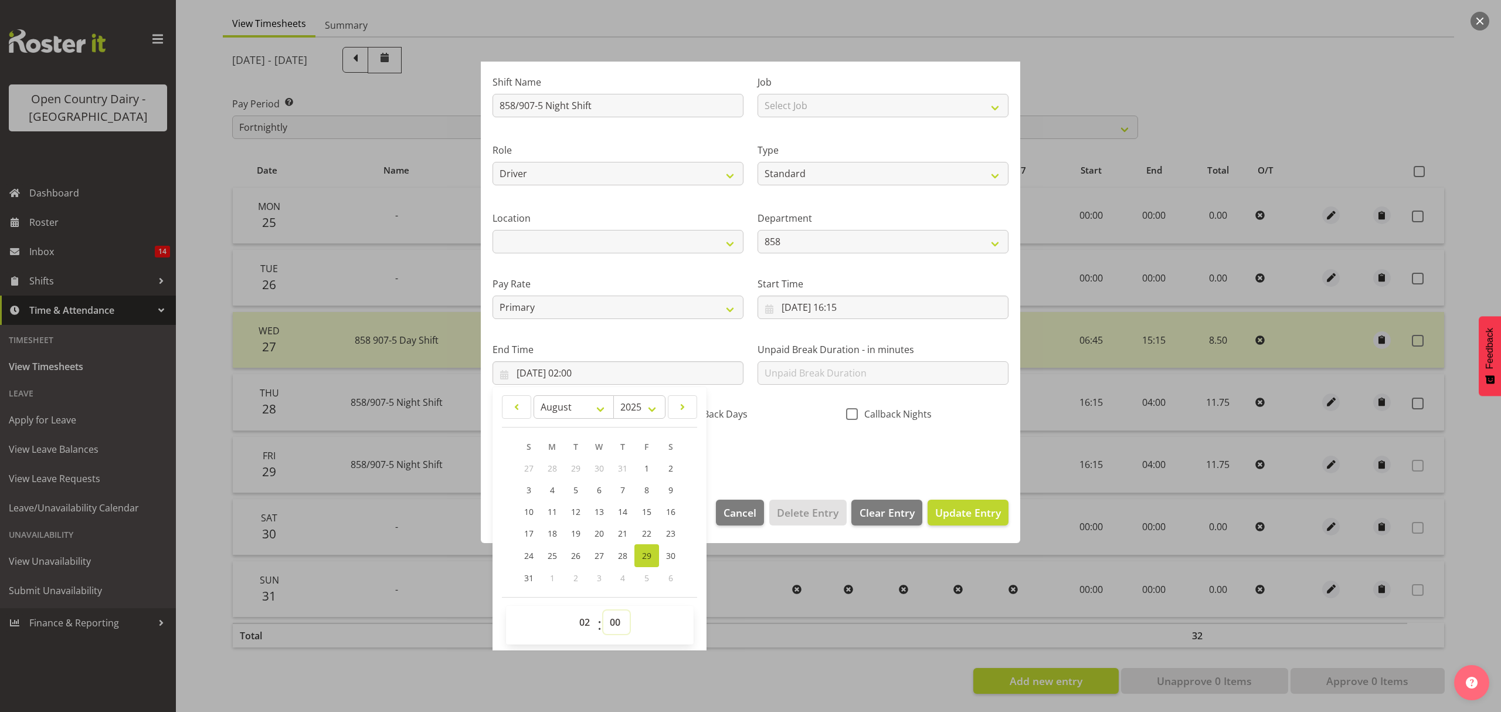
select select "15"
click at [603, 611] on select "00 01 02 03 04 05 06 07 08 09 10 11 12 13 14 15 16 17 18 19 20 21 22 23 24 25 2…" at bounding box center [616, 621] width 26 height 23
type input "[DATE] 02:15"
click at [949, 511] on span "Update Entry" at bounding box center [968, 512] width 66 height 14
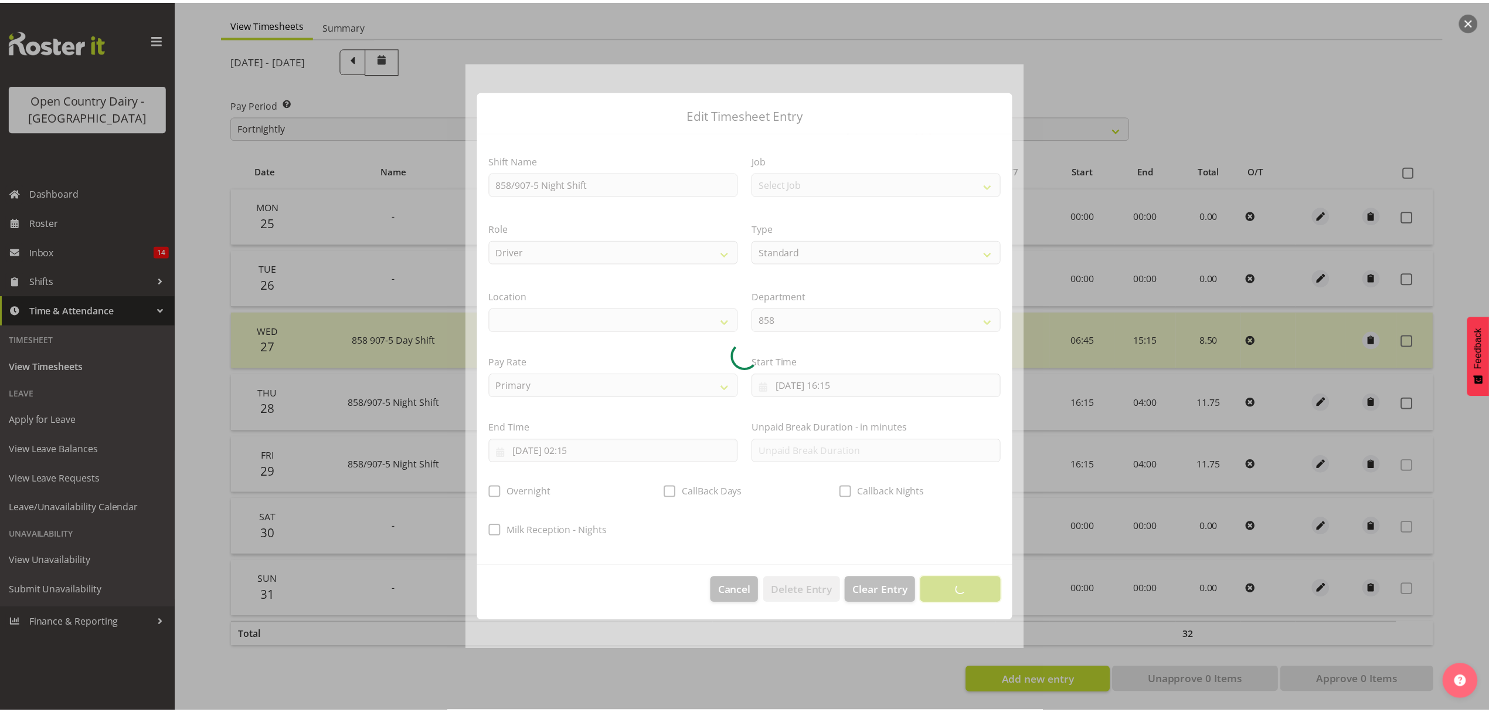
scroll to position [0, 0]
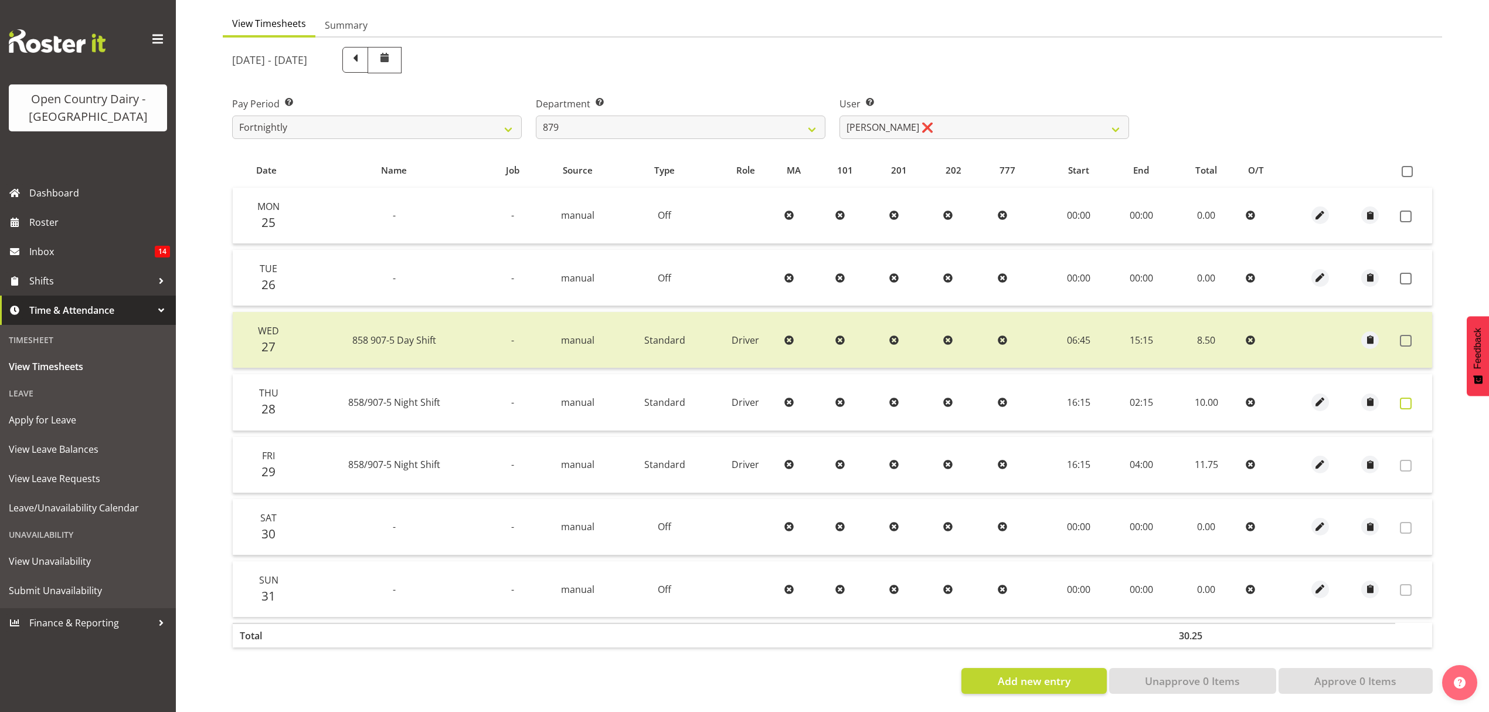
click at [1400, 398] on span at bounding box center [1406, 404] width 12 height 12
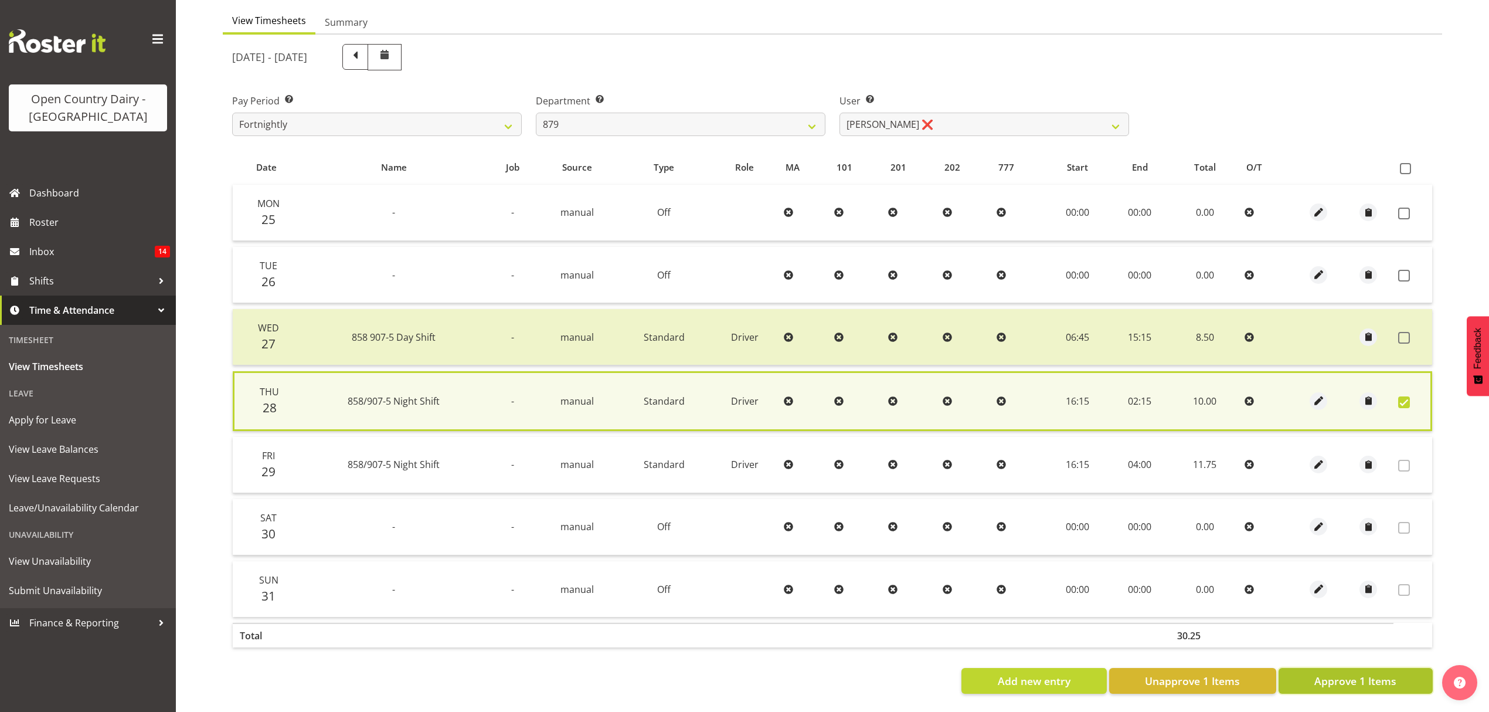
click at [1357, 673] on span "Approve 1 Items" at bounding box center [1356, 680] width 82 height 15
click at [1357, 672] on div "Add new entry Unapprove 1 Items Approve 1 Items" at bounding box center [832, 681] width 1201 height 26
checkbox input "false"
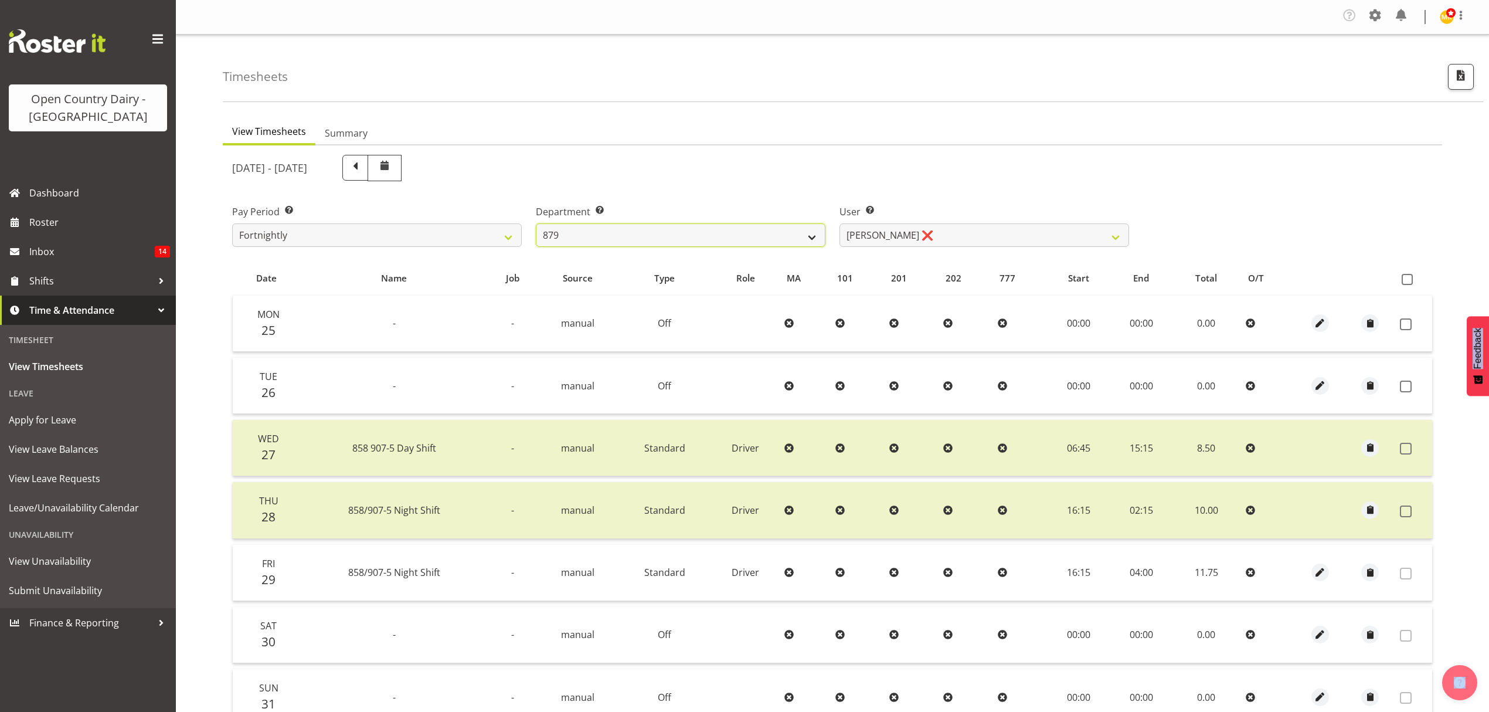
click at [793, 240] on select "734 735 736 737 738 739 851 852 853 854 855 856 858 861 862 865 868 869 870 873" at bounding box center [681, 234] width 290 height 23
click at [538, 188] on div "[DATE] - [DATE]" at bounding box center [680, 168] width 911 height 40
click at [542, 185] on div "[DATE] - [DATE]" at bounding box center [680, 168] width 911 height 40
click at [606, 228] on select "734 735 736 737 738 739 851 852 853 854 855 856 858 861 862 865 868 869 870 873" at bounding box center [681, 234] width 290 height 23
select select "667"
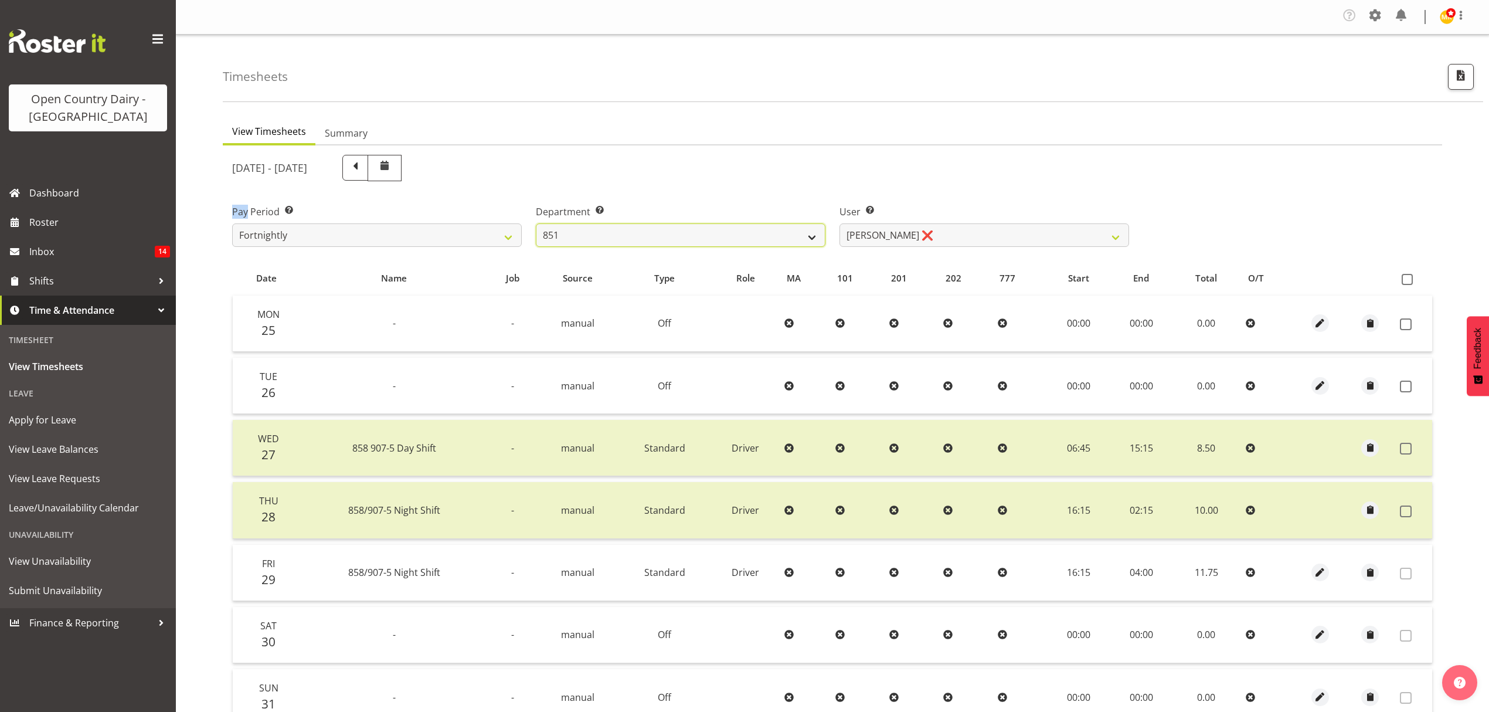
click at [536, 224] on select "734 735 736 737 738 739 851 852 853 854 855 856 858 861 862 865 868 869 870 873" at bounding box center [681, 234] width 290 height 23
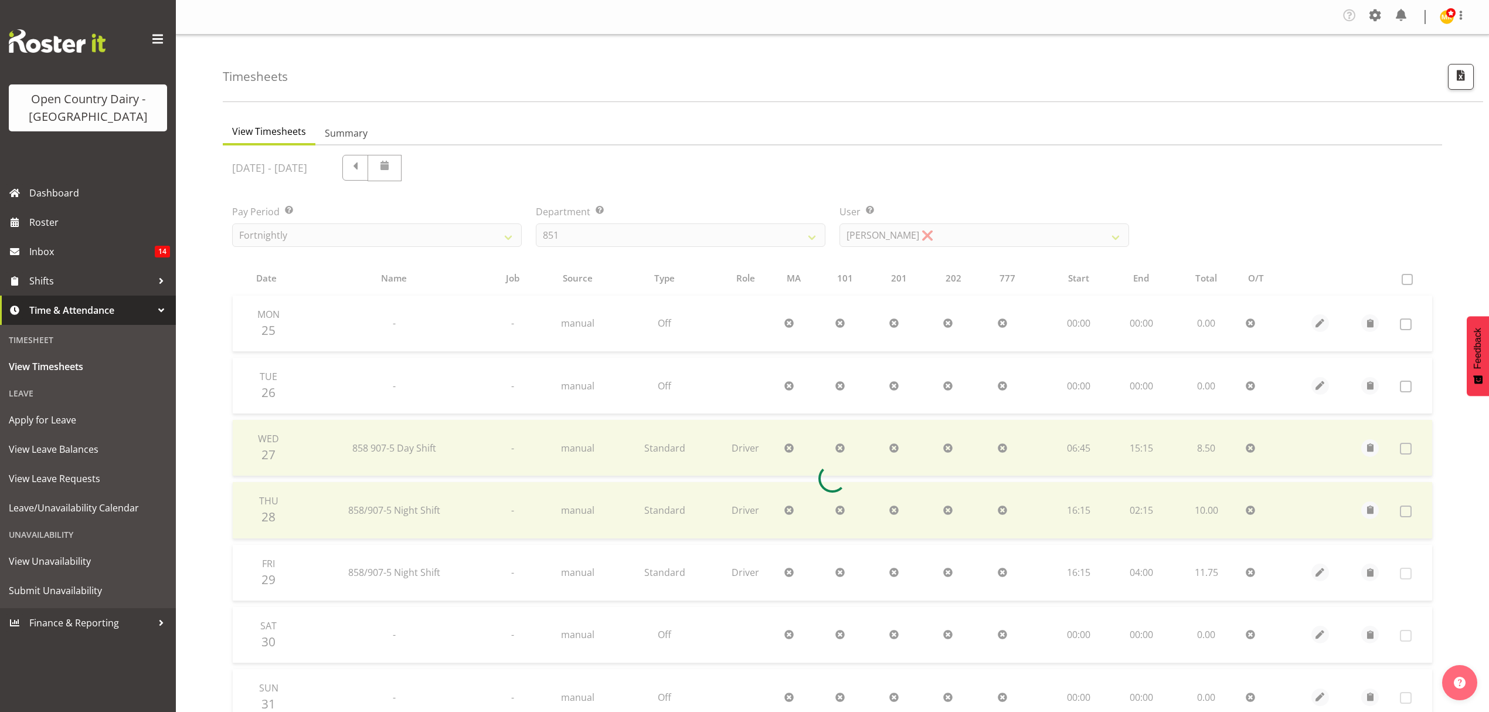
click at [871, 230] on div at bounding box center [833, 478] width 1220 height 666
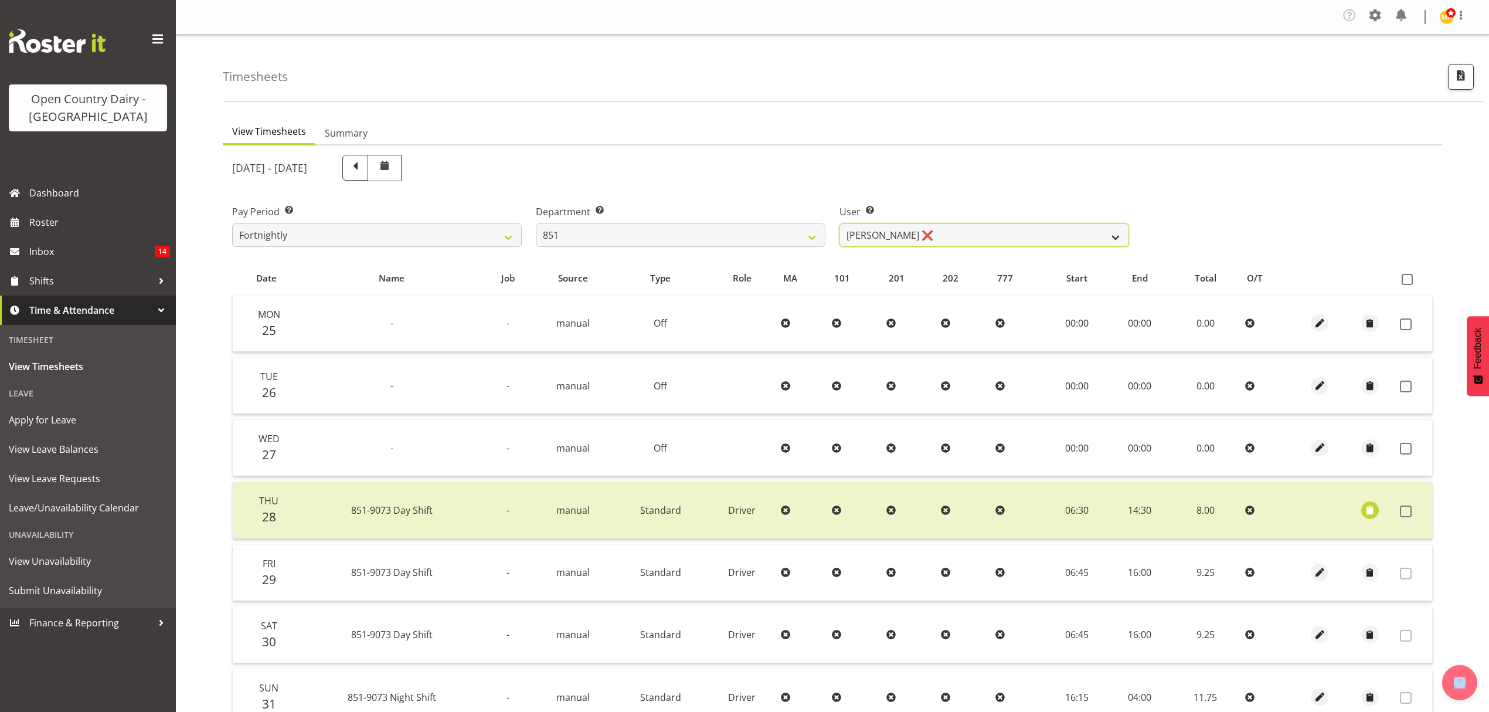
click at [871, 230] on select "[PERSON_NAME] ❌ [PERSON_NAME] ❌ [PERSON_NAME] ❌" at bounding box center [985, 234] width 290 height 23
select select "7425"
click at [840, 224] on select "[PERSON_NAME] ❌ [PERSON_NAME] ❌ [PERSON_NAME] ❌" at bounding box center [985, 234] width 290 height 23
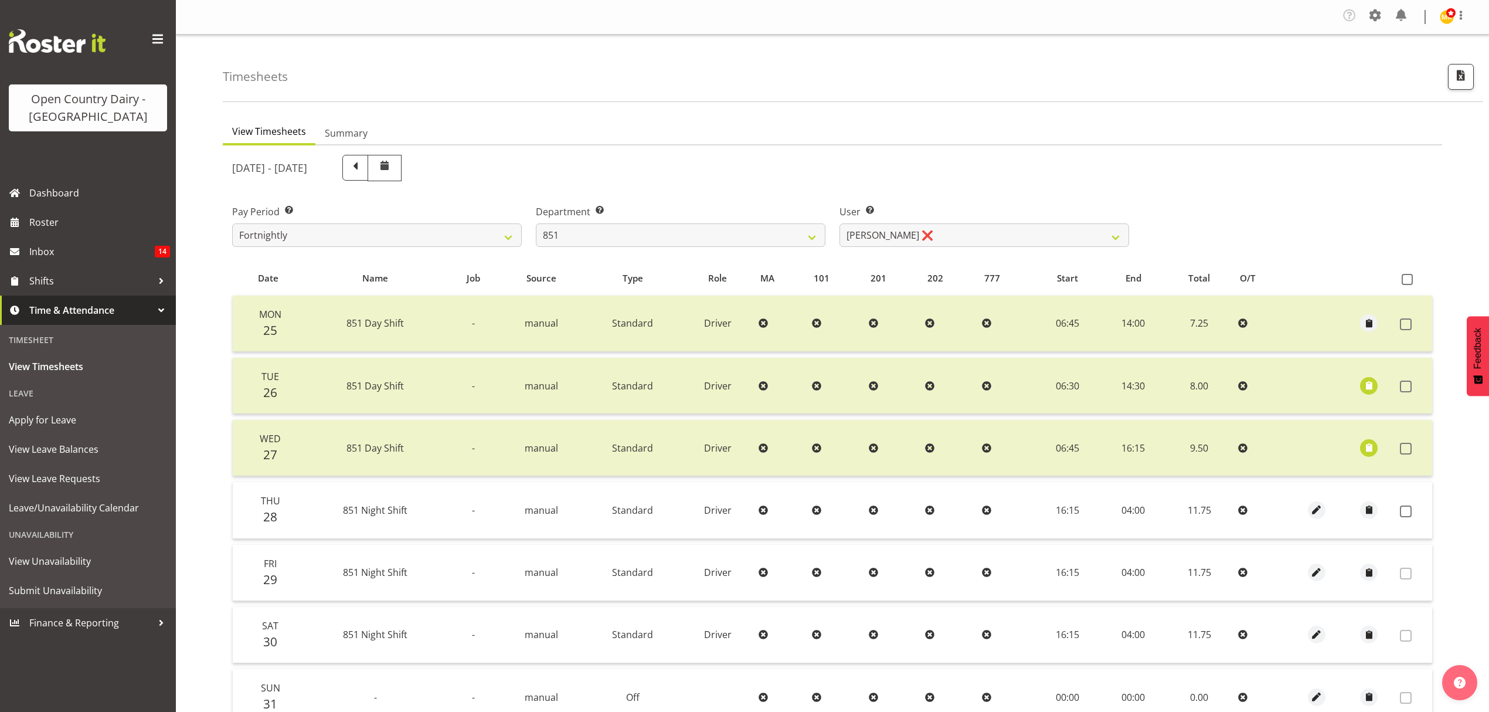
click at [1306, 509] on div at bounding box center [1316, 510] width 43 height 18
click at [1316, 508] on span "button" at bounding box center [1316, 509] width 13 height 13
select select "Standard"
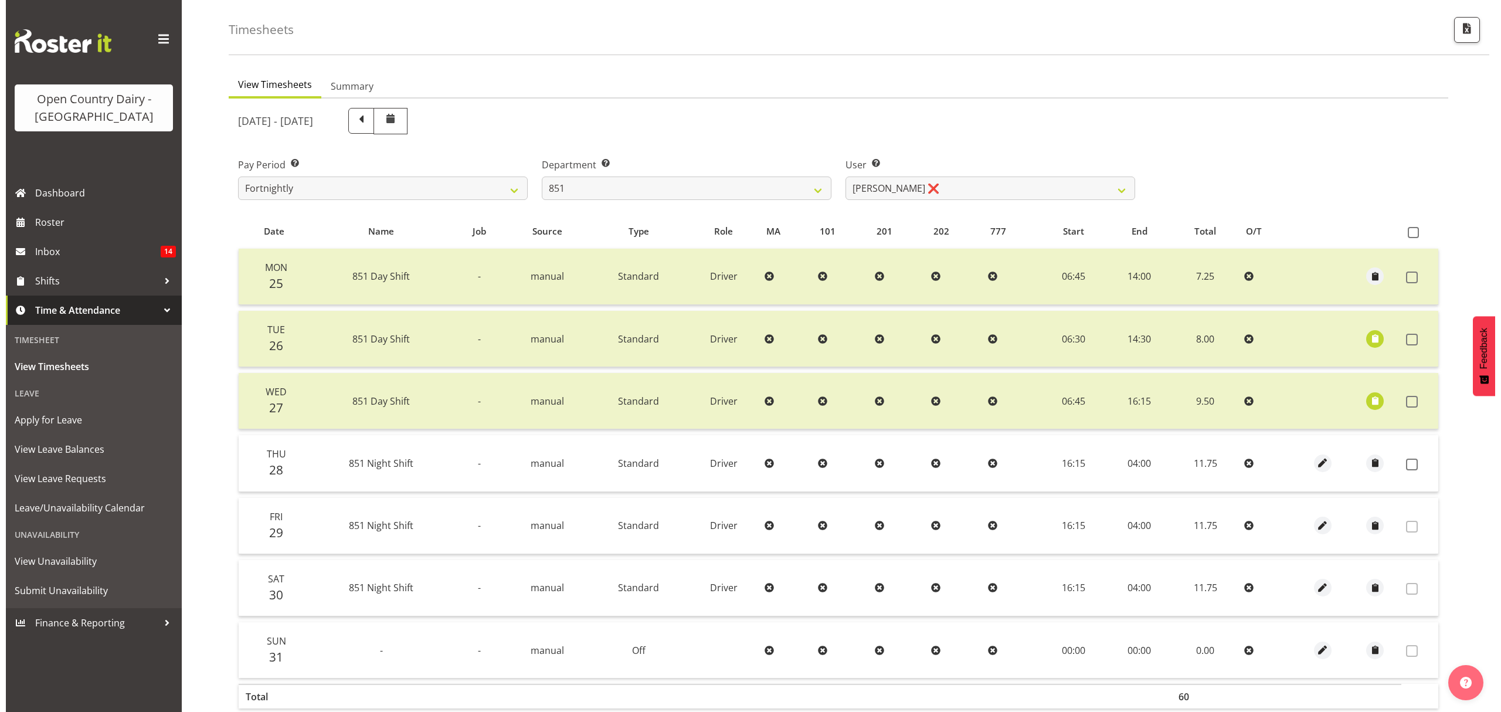
scroll to position [117, 0]
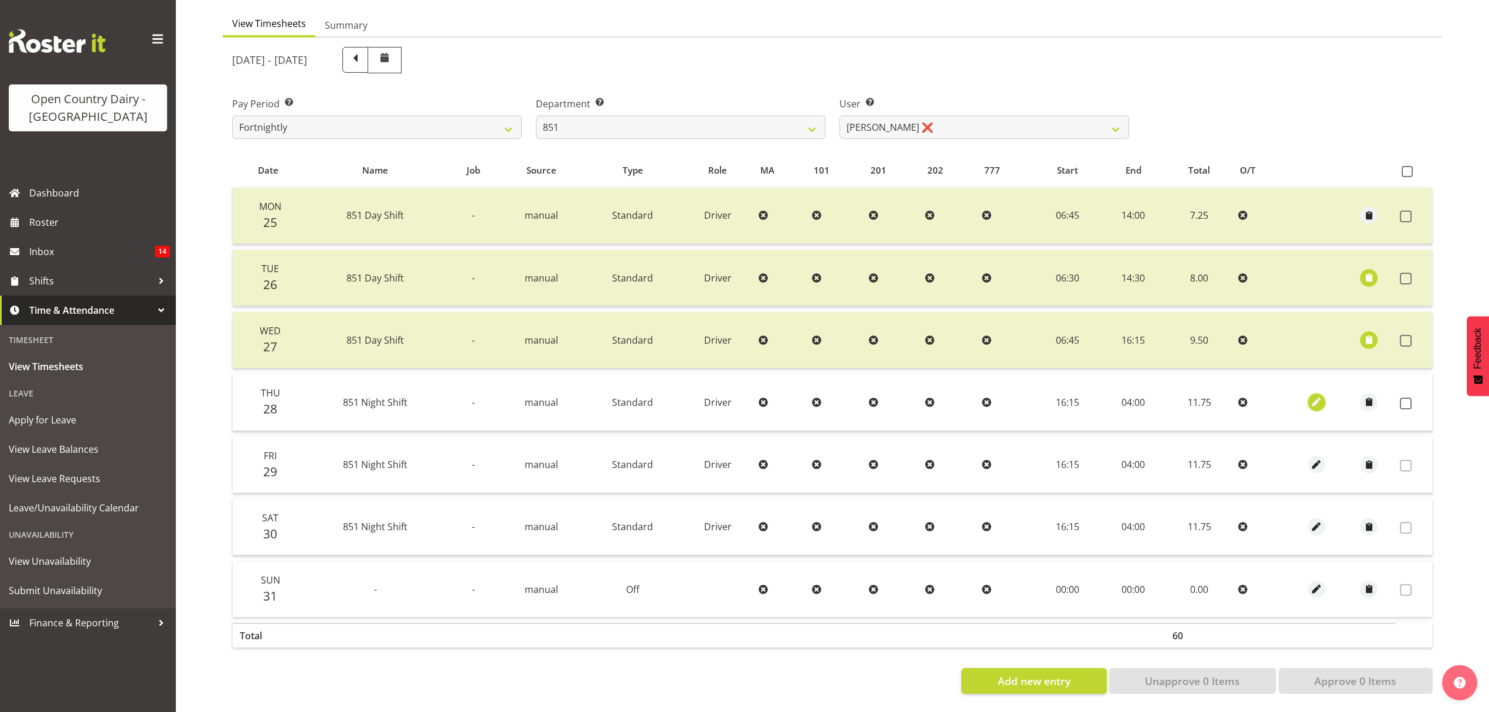
click at [1317, 395] on span "button" at bounding box center [1316, 401] width 13 height 13
select select "Standard"
select select "7"
select select "2025"
select select "4"
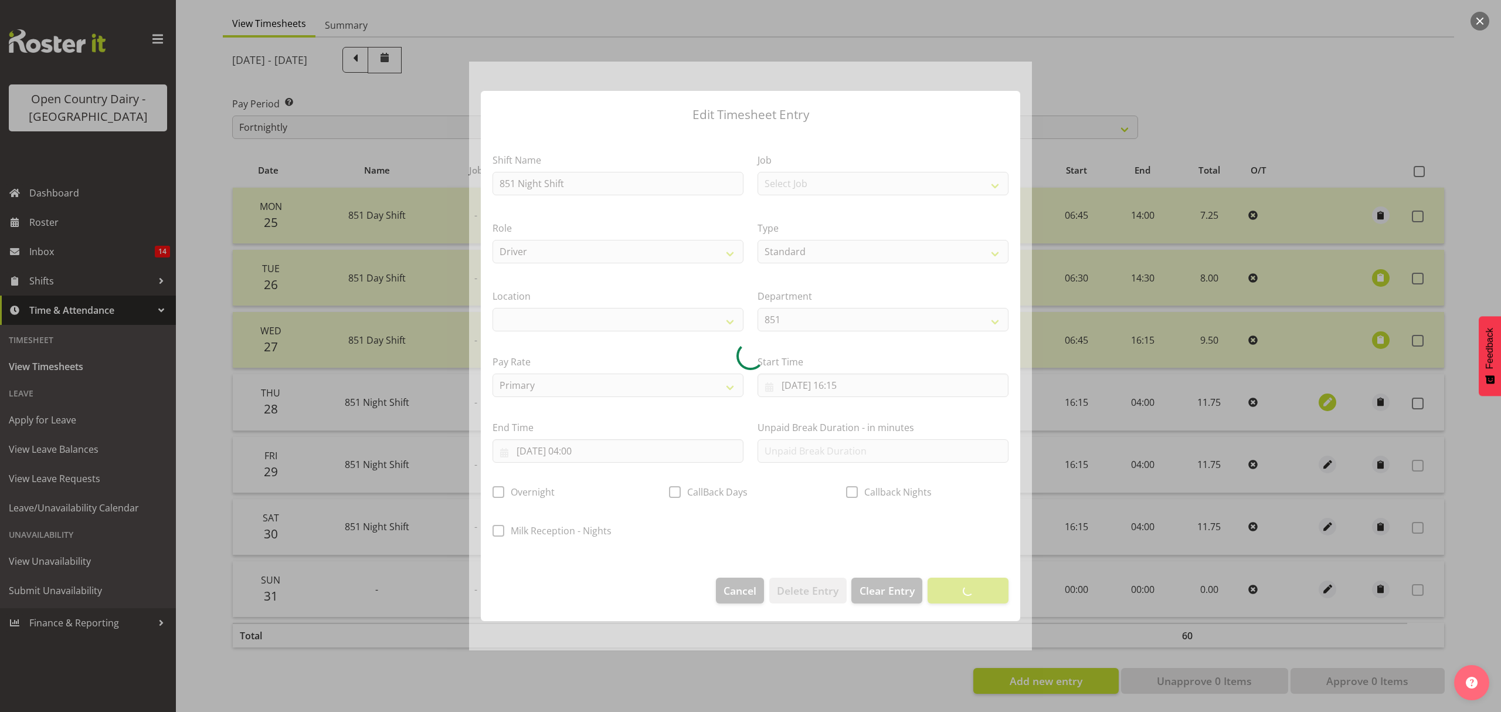
select select
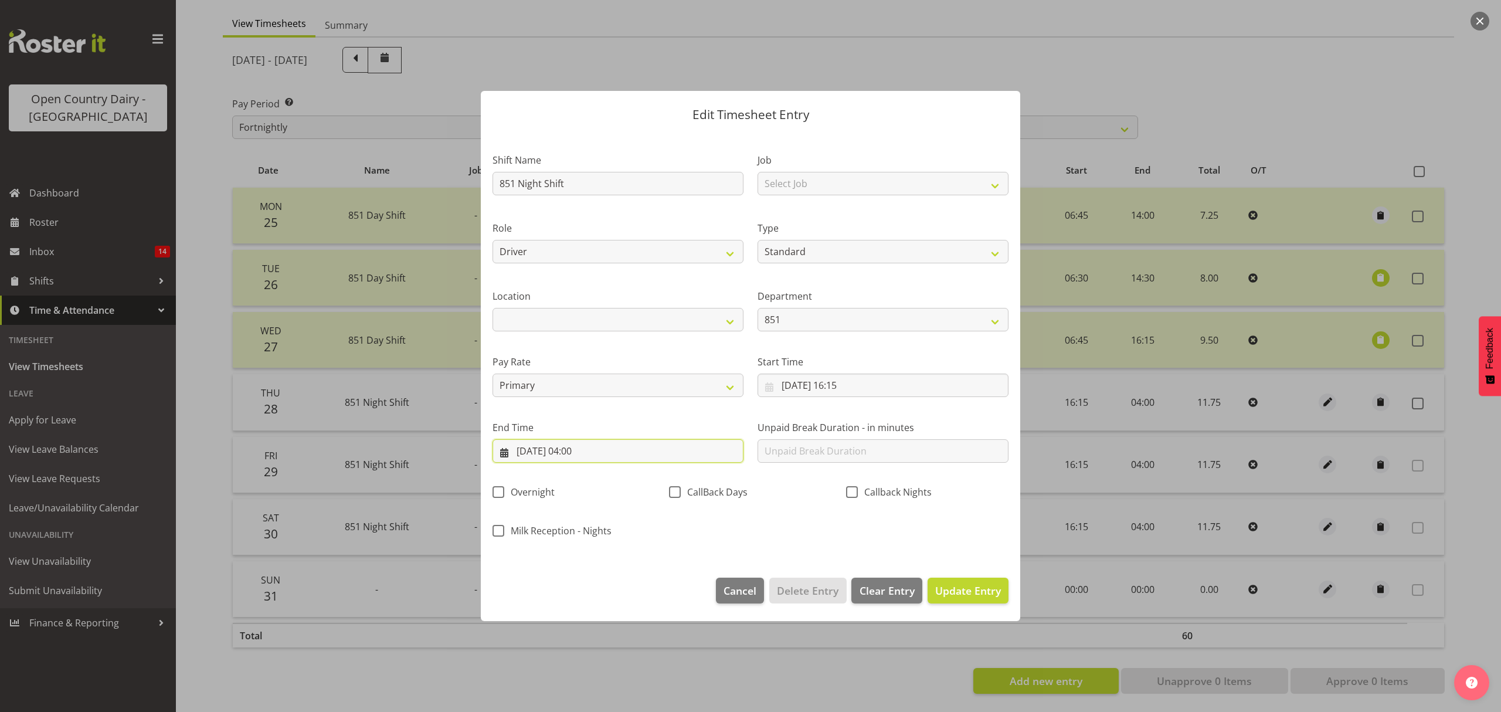
click at [624, 449] on input "[DATE] 04:00" at bounding box center [618, 450] width 251 height 23
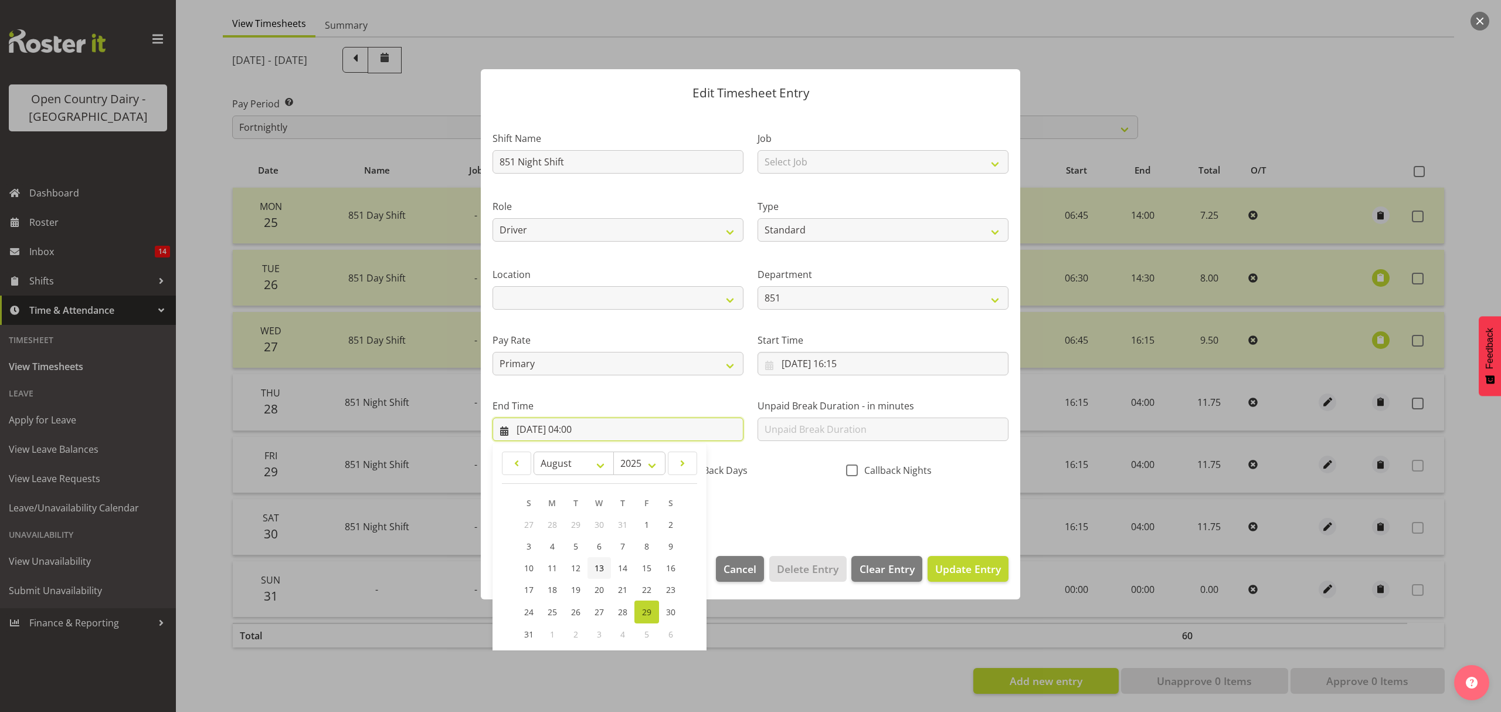
scroll to position [80, 0]
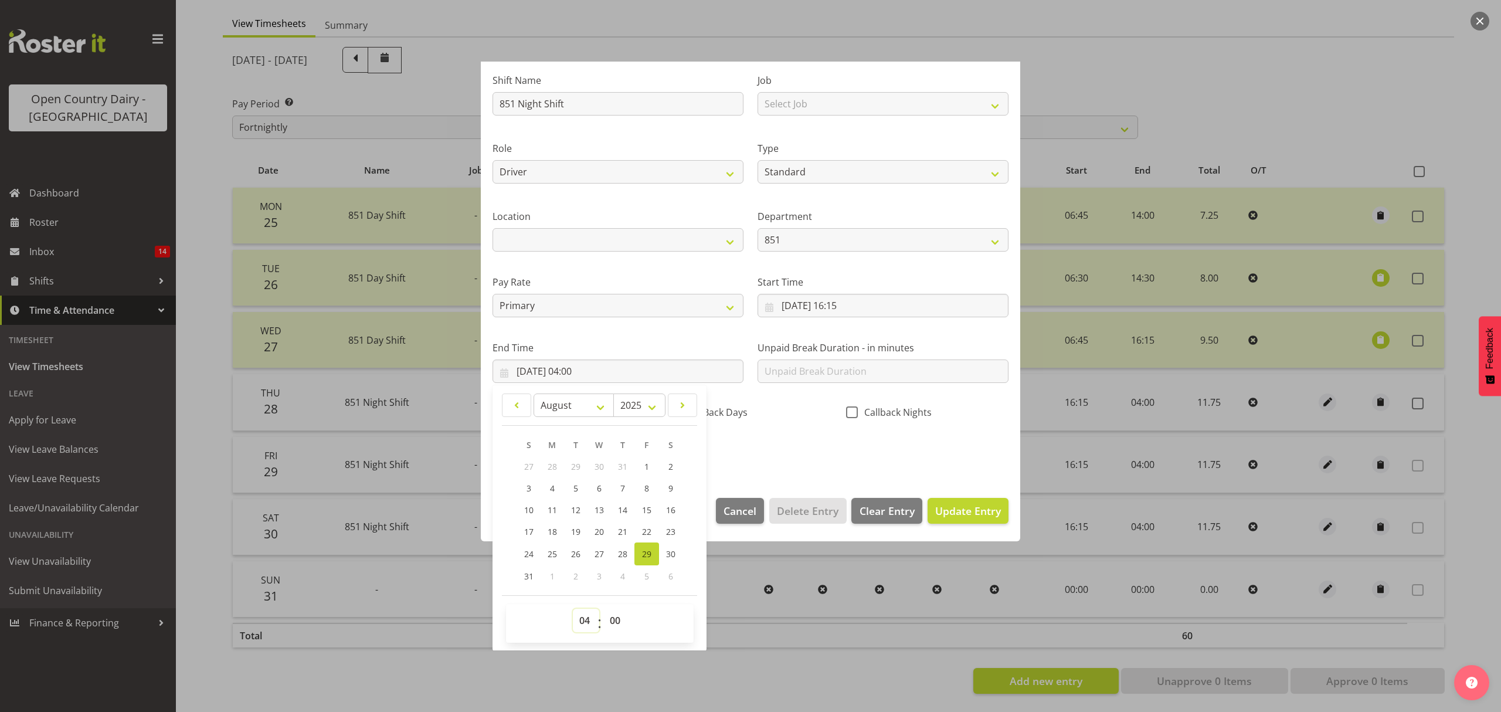
click at [579, 620] on select "00 01 02 03 04 05 06 07 08 09 10 11 12 13 14 15 16 17 18 19 20 21 22 23" at bounding box center [586, 620] width 26 height 23
select select "2"
click at [573, 609] on select "00 01 02 03 04 05 06 07 08 09 10 11 12 13 14 15 16 17 18 19 20 21 22 23" at bounding box center [586, 620] width 26 height 23
type input "[DATE] 02:00"
click at [622, 613] on select "00 01 02 03 04 05 06 07 08 09 10 11 12 13 14 15 16 17 18 19 20 21 22 23 24 25 2…" at bounding box center [616, 620] width 26 height 23
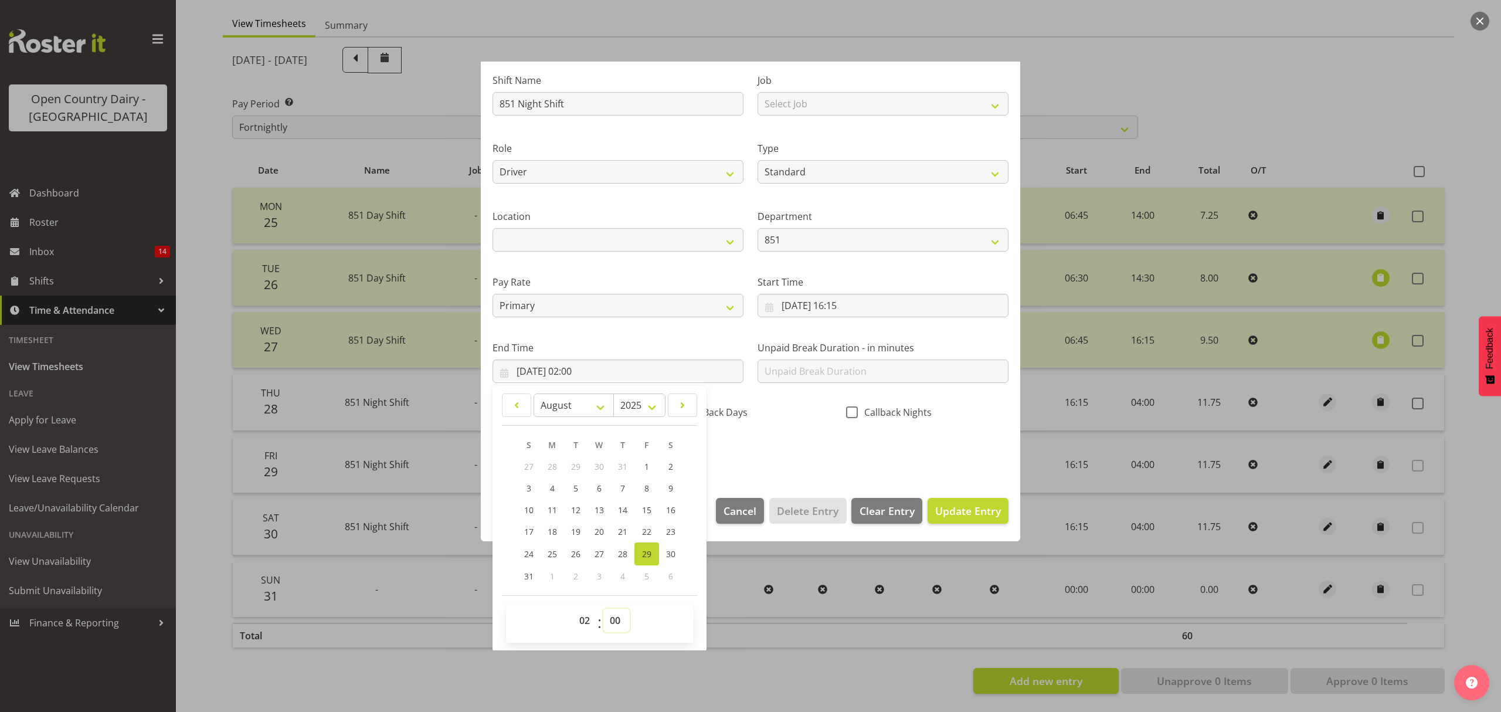
select select "15"
click at [603, 609] on select "00 01 02 03 04 05 06 07 08 09 10 11 12 13 14 15 16 17 18 19 20 21 22 23 24 25 2…" at bounding box center [616, 620] width 26 height 23
type input "[DATE] 02:15"
click at [925, 473] on section "Shift Name 851 Night Shift Job Select Job Connecting /unconnecting Trailers Rol…" at bounding box center [750, 269] width 539 height 434
drag, startPoint x: 925, startPoint y: 473, endPoint x: 937, endPoint y: 512, distance: 41.0
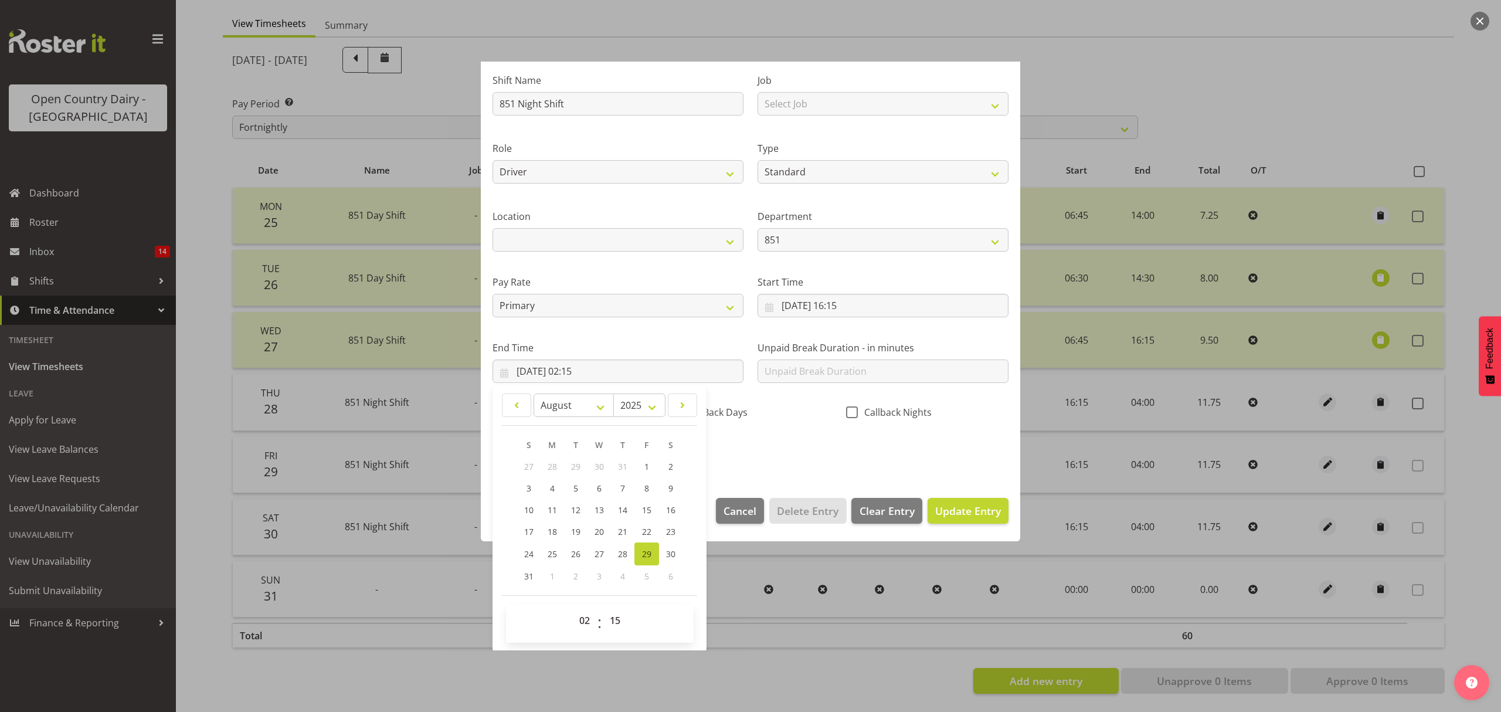
click at [929, 482] on section "Shift Name 851 Night Shift Job Select Job Connecting /unconnecting Trailers Rol…" at bounding box center [750, 269] width 539 height 434
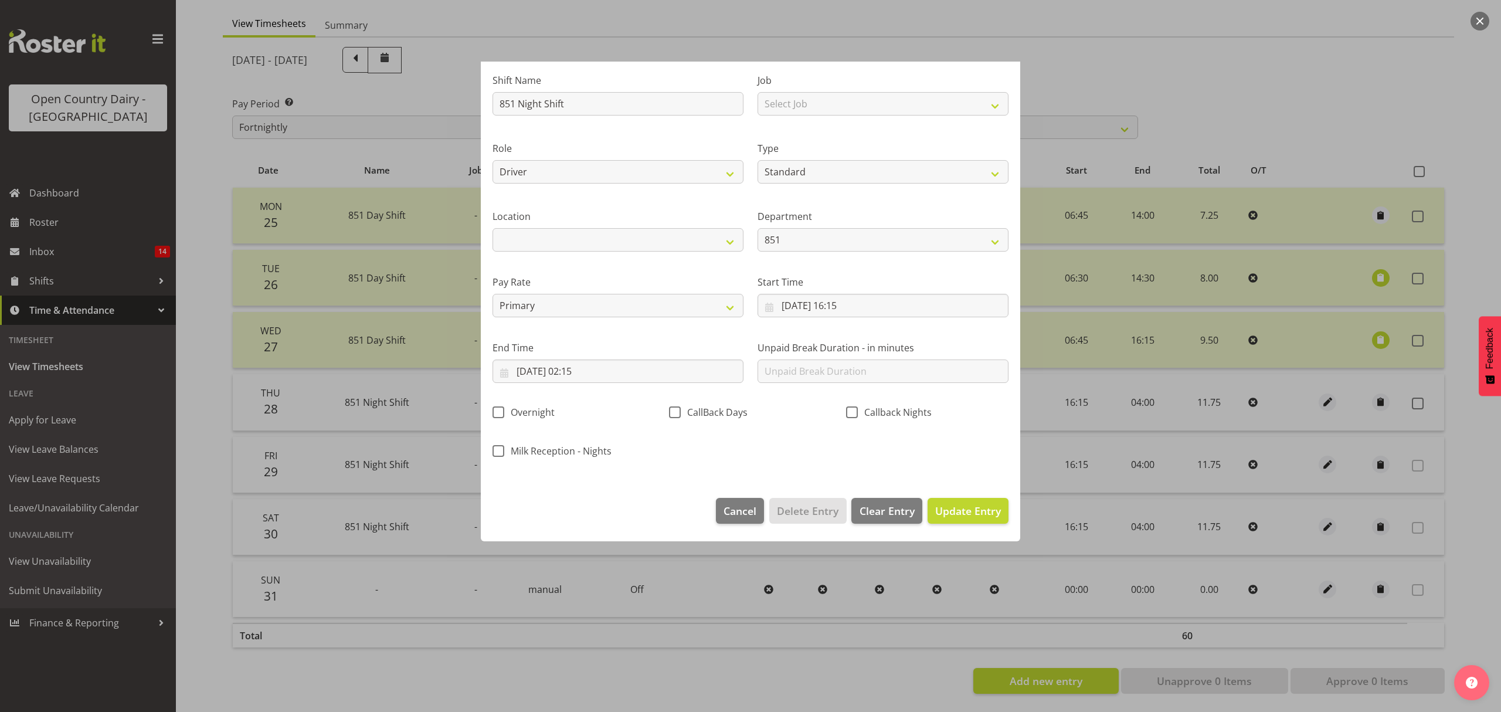
scroll to position [0, 0]
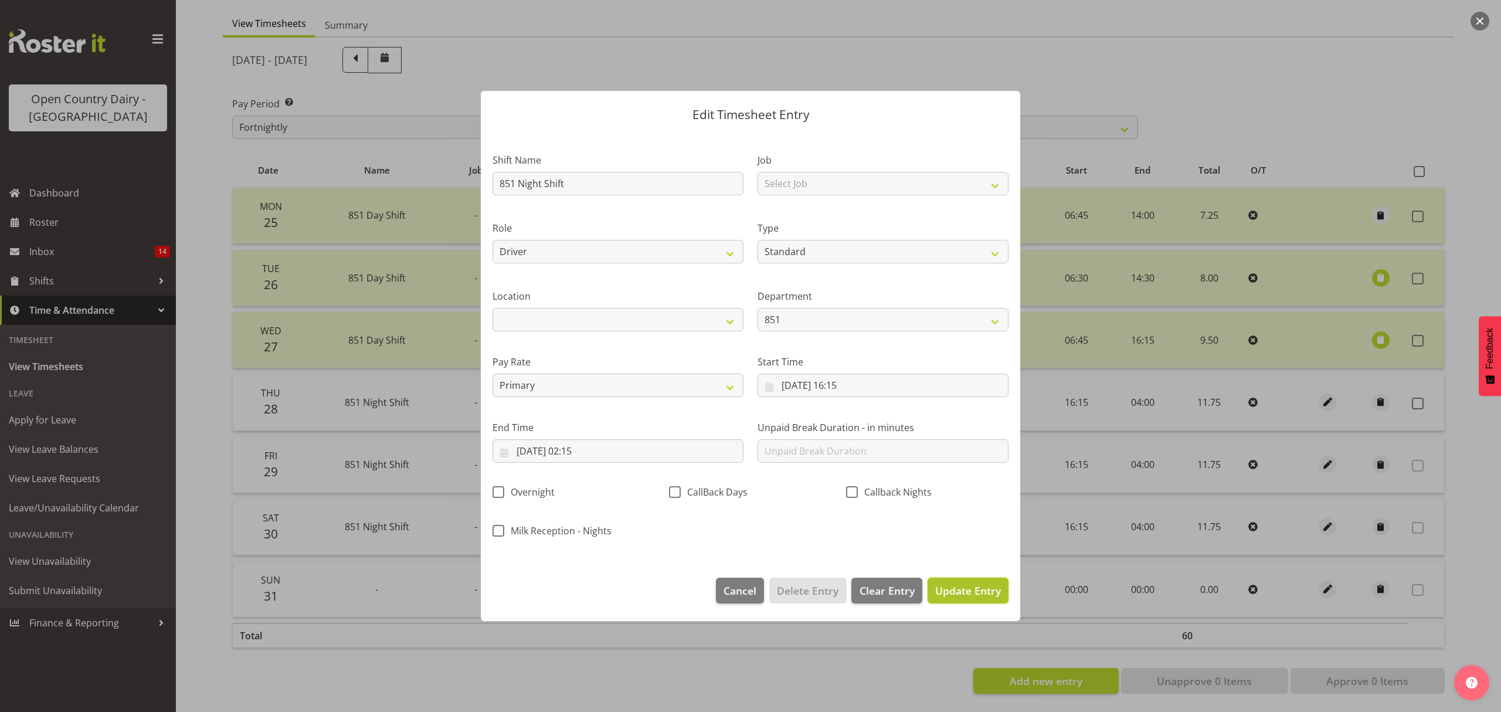
click at [948, 585] on span "Update Entry" at bounding box center [968, 590] width 66 height 14
click at [0, 0] on div at bounding box center [0, 0] width 0 height 0
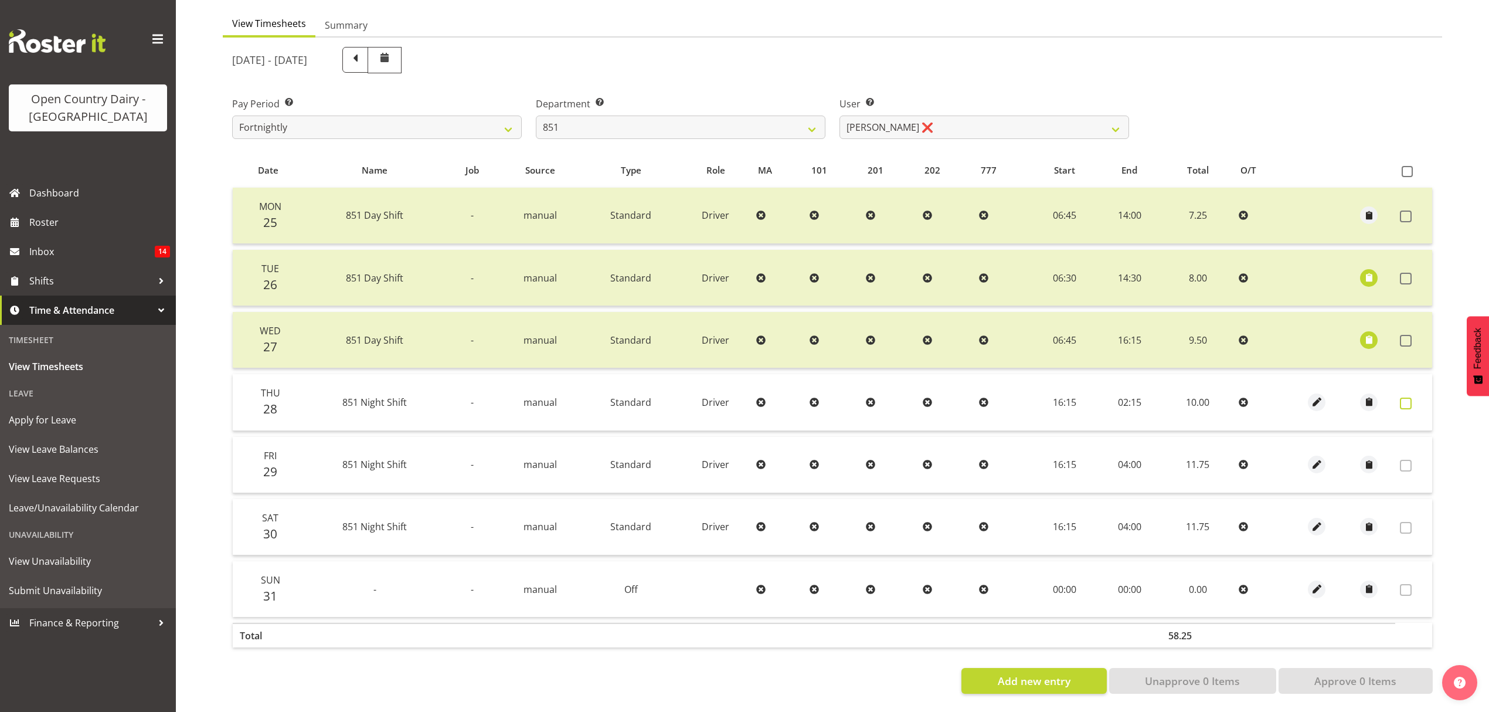
click at [1406, 398] on span at bounding box center [1406, 404] width 12 height 12
click at [1410, 398] on span at bounding box center [1406, 404] width 12 height 12
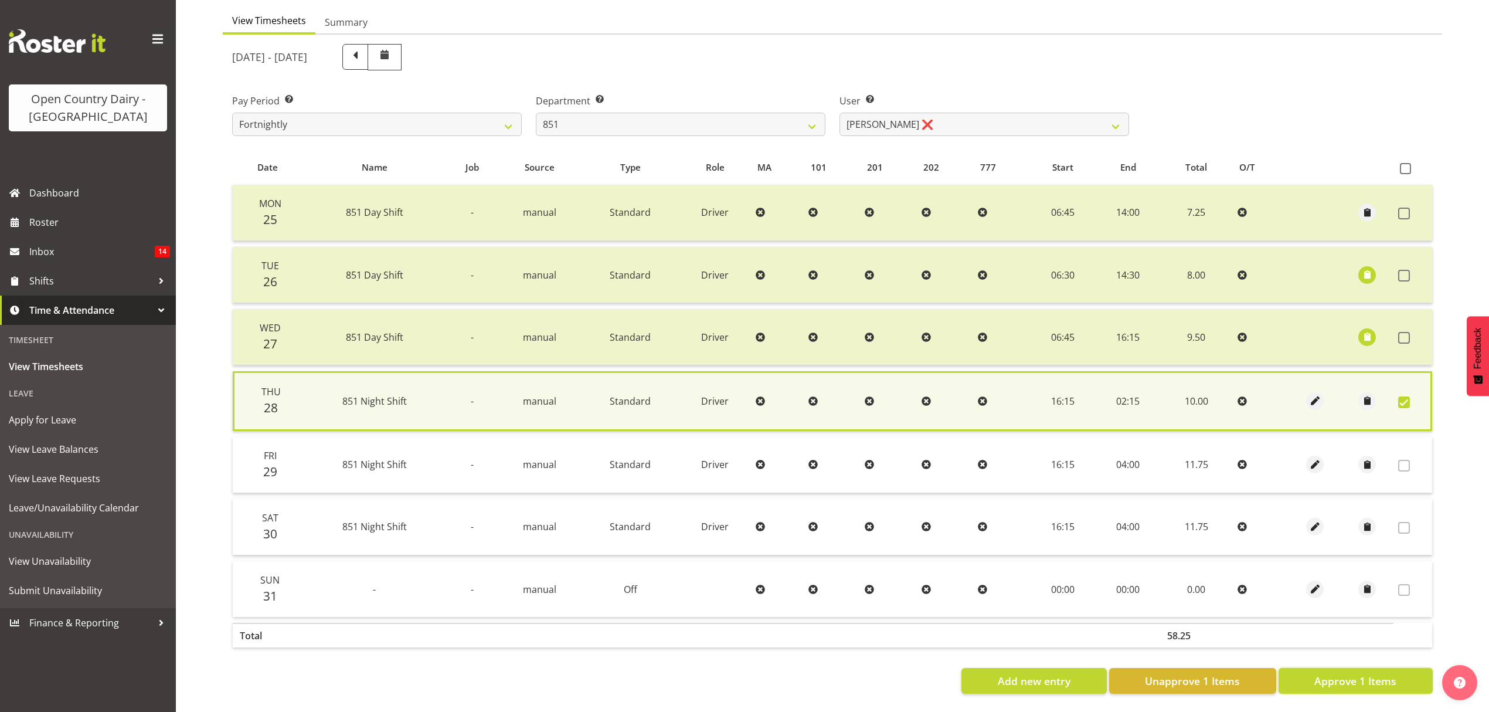
click at [1357, 674] on span "Approve 1 Items" at bounding box center [1356, 680] width 82 height 15
checkbox input "false"
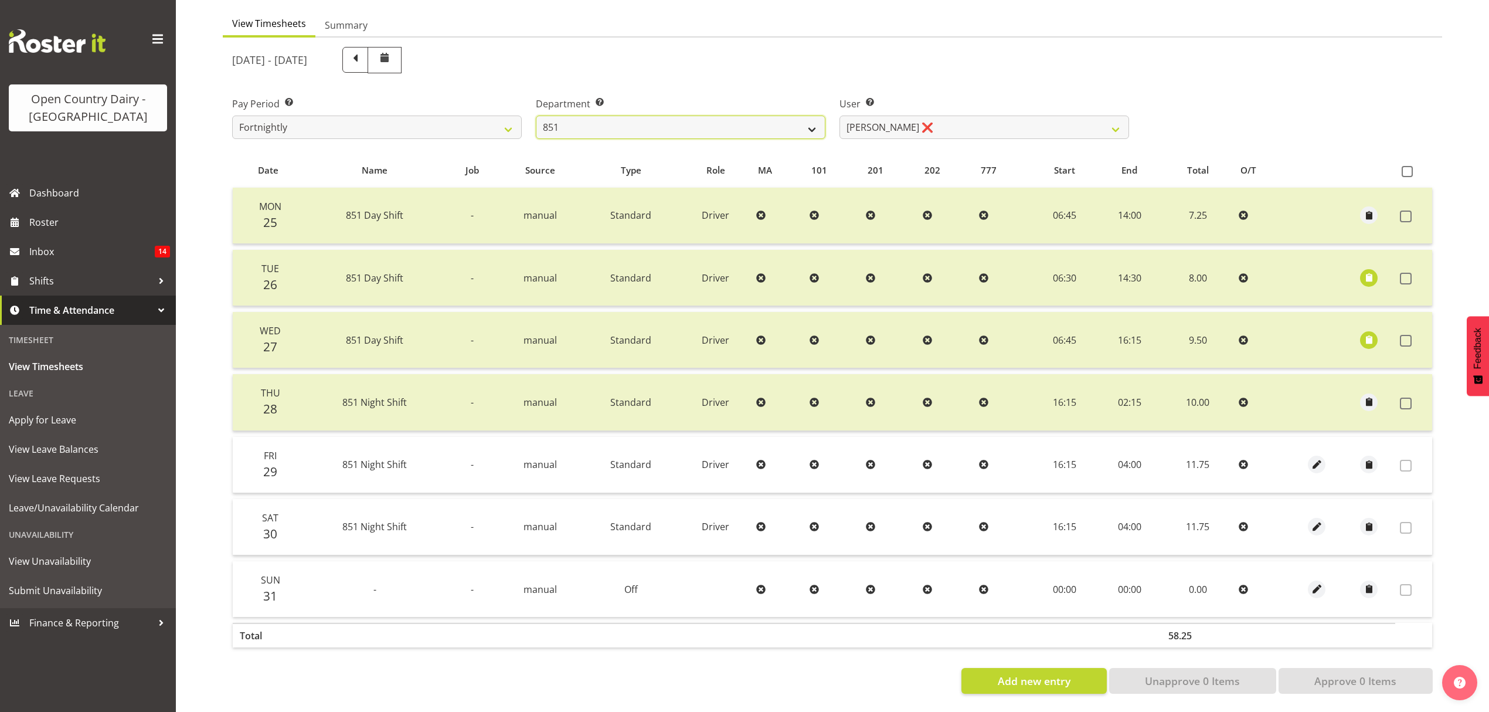
click at [693, 127] on select "734 735 736 737 738 739 851 852 853 854 855 856 858 861 862 865 868 869 870 873" at bounding box center [681, 127] width 290 height 23
select select "686"
click at [536, 116] on select "734 735 736 737 738 739 851 852 853 854 855 856 858 861 862 865 868 869 870 873" at bounding box center [681, 127] width 290 height 23
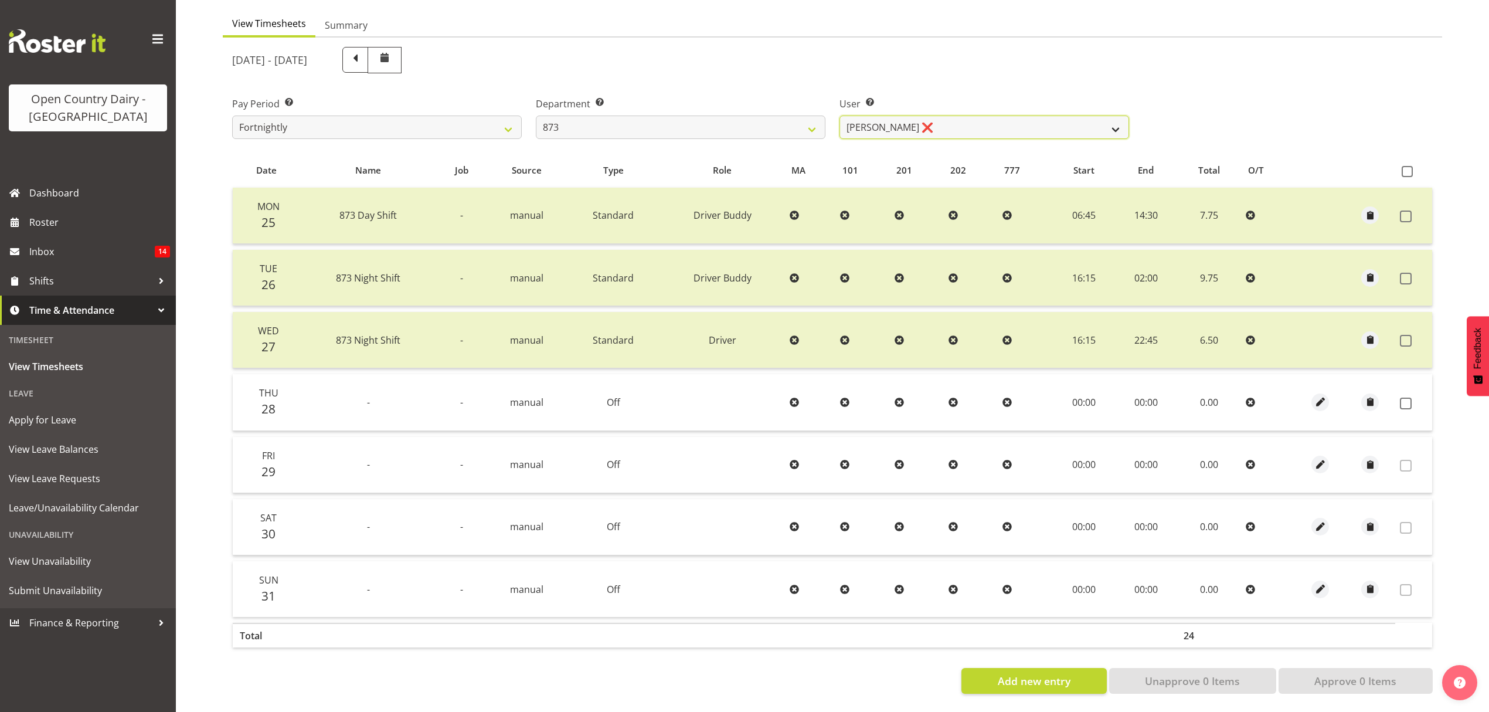
click at [952, 121] on select "[PERSON_NAME] ❌ [PERSON_NAME] ❌ [PERSON_NAME] ❌ [PERSON_NAME] ❌" at bounding box center [985, 127] width 290 height 23
select select "7516"
click at [840, 116] on select "[PERSON_NAME] ❌ [PERSON_NAME] ❌ [PERSON_NAME] ❌ [PERSON_NAME] ❌" at bounding box center [985, 127] width 290 height 23
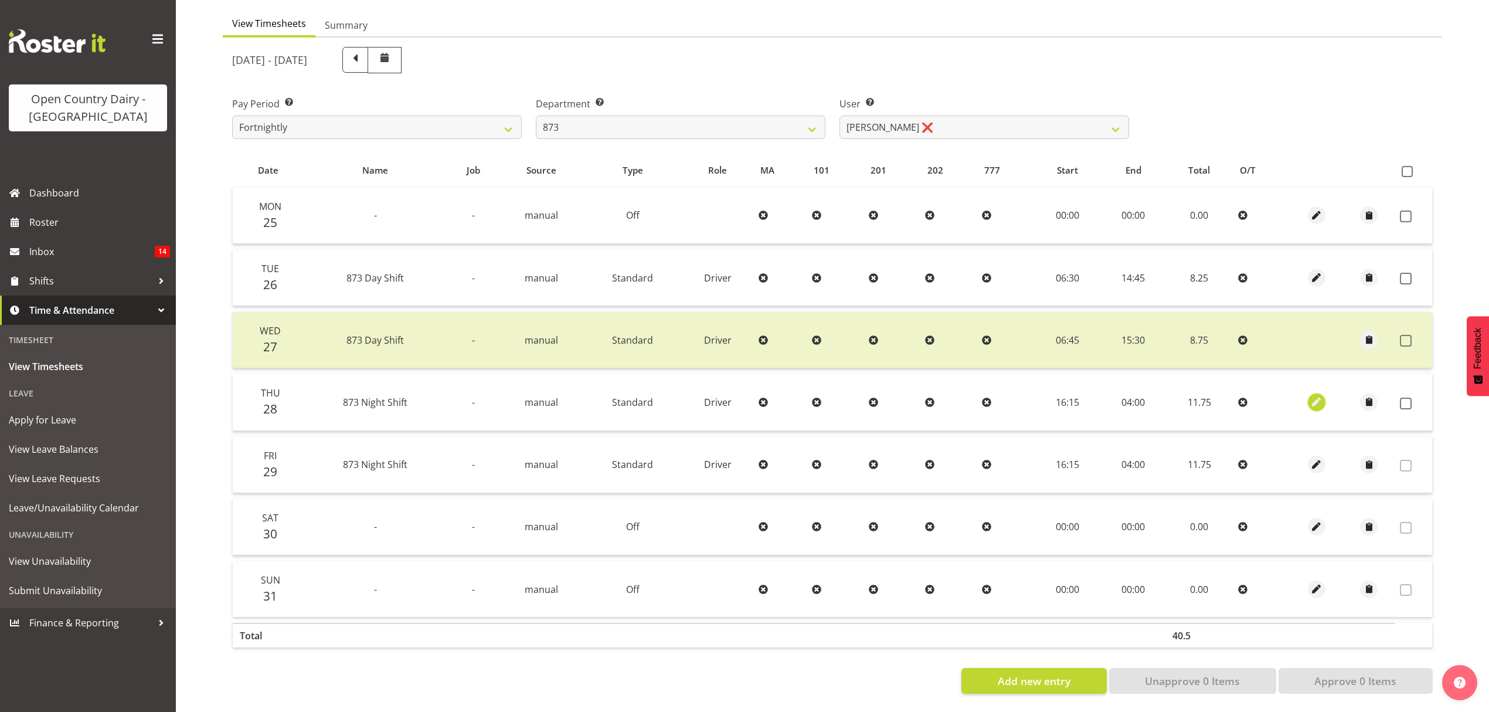
click at [1316, 395] on span "button" at bounding box center [1316, 401] width 13 height 13
select select "Standard"
select select "7"
select select "2025"
select select "4"
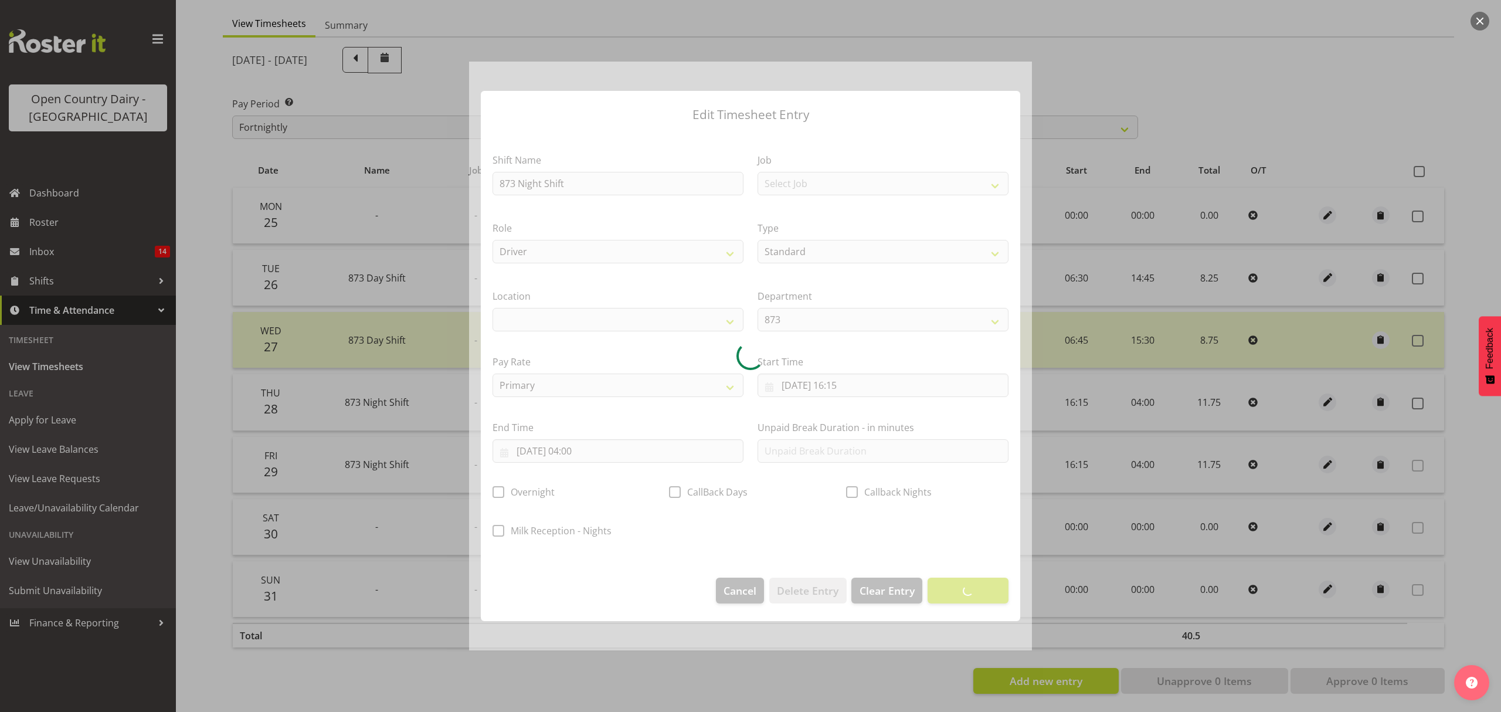
select select
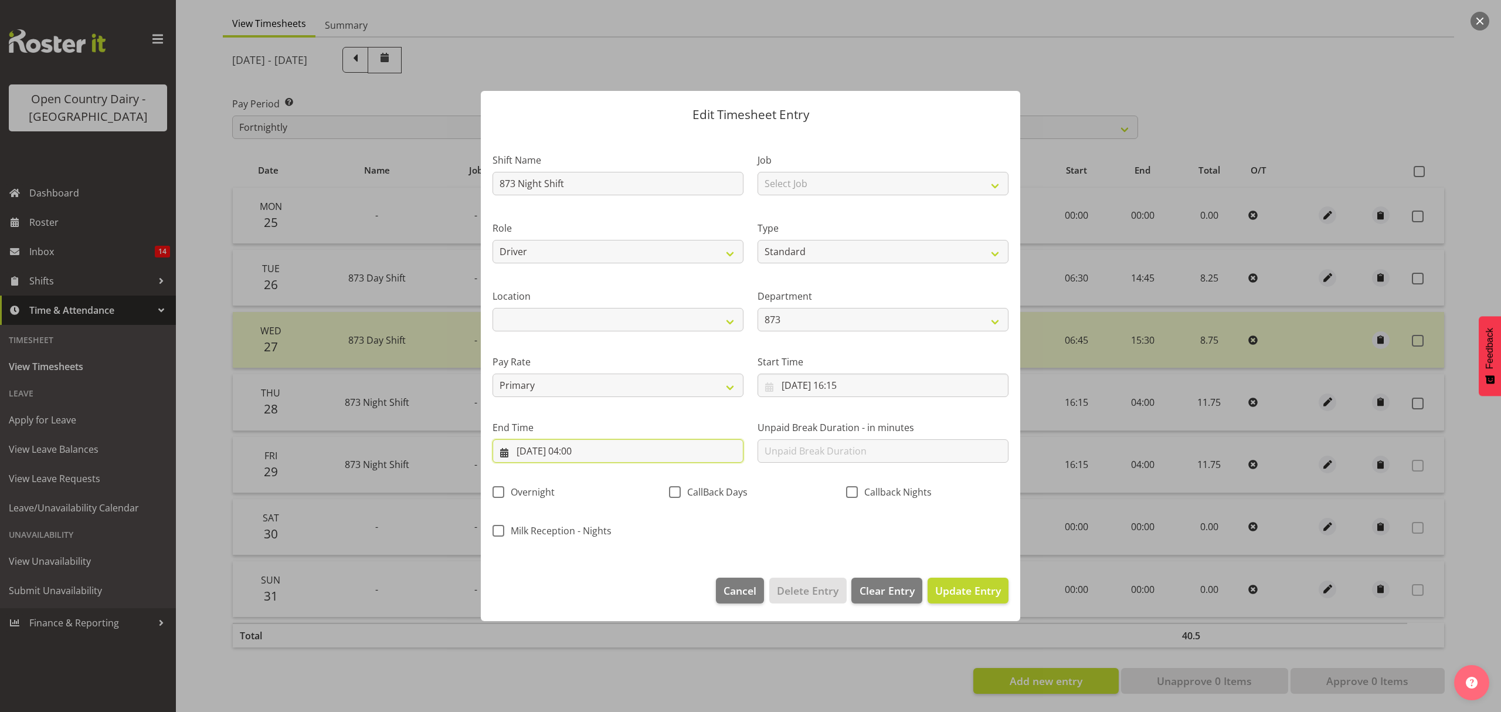
click at [632, 439] on input "[DATE] 04:00" at bounding box center [618, 450] width 251 height 23
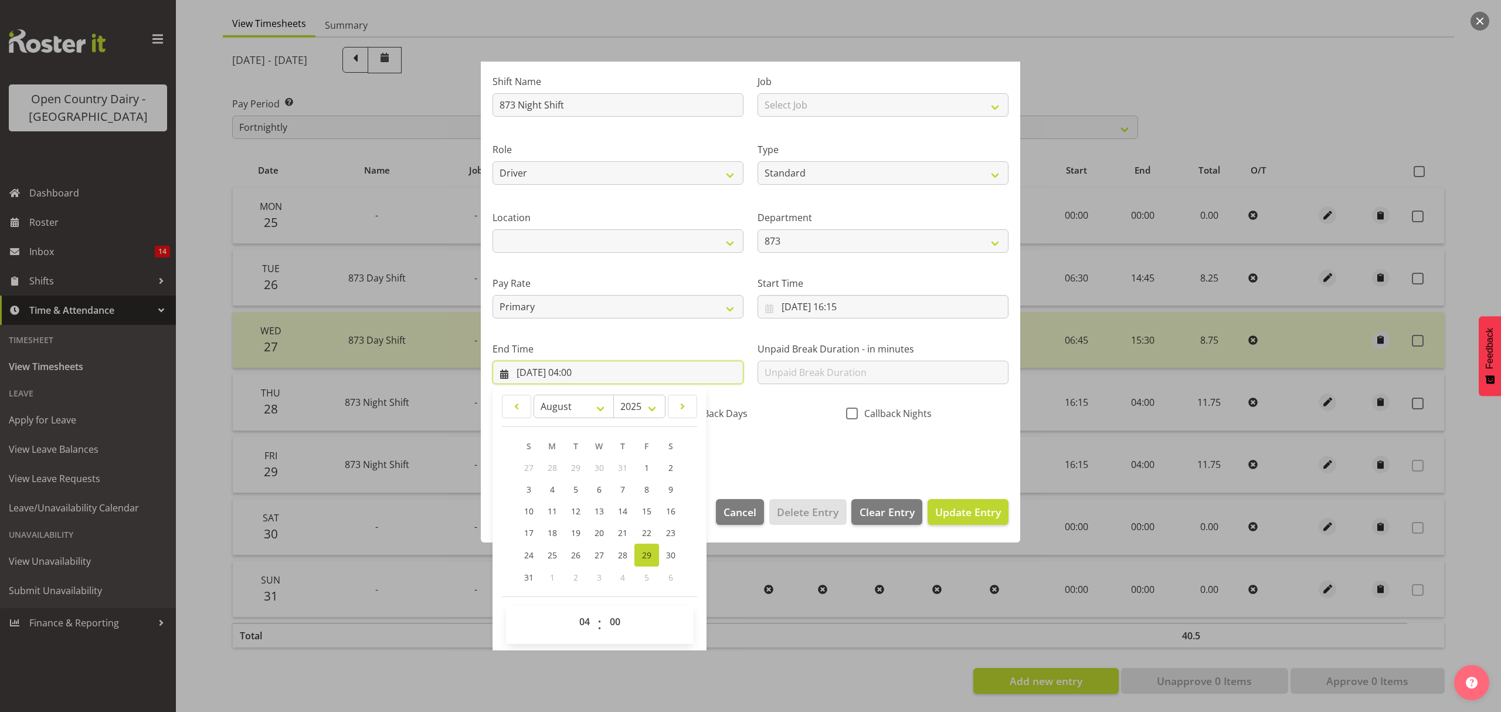
scroll to position [80, 0]
click at [591, 615] on select "00 01 02 03 04 05 06 07 08 09 10 11 12 13 14 15 16 17 18 19 20 21 22 23" at bounding box center [586, 620] width 26 height 23
select select "2"
click at [573, 609] on select "00 01 02 03 04 05 06 07 08 09 10 11 12 13 14 15 16 17 18 19 20 21 22 23" at bounding box center [586, 620] width 26 height 23
type input "[DATE] 02:00"
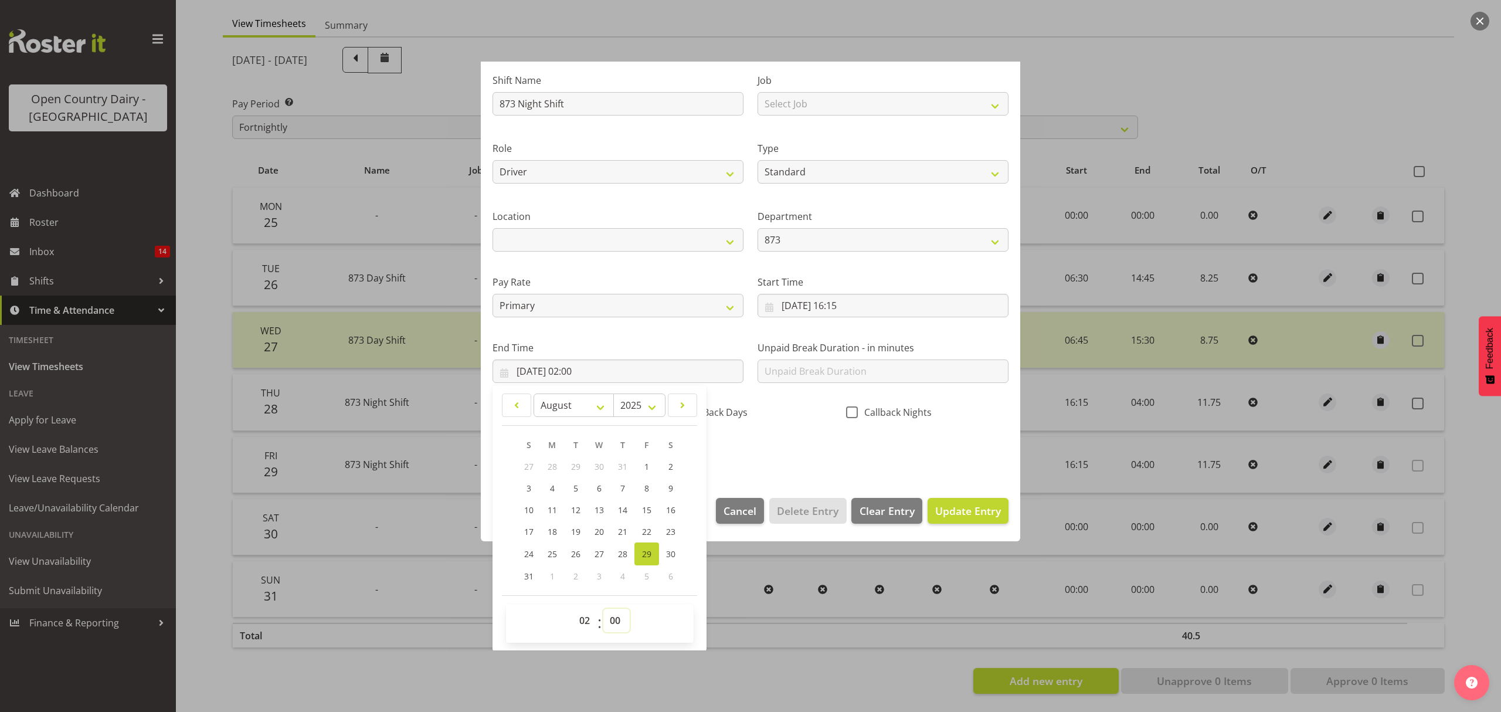
click at [618, 616] on select "00 01 02 03 04 05 06 07 08 09 10 11 12 13 14 15 16 17 18 19 20 21 22 23 24 25 2…" at bounding box center [616, 620] width 26 height 23
select select "30"
click at [603, 609] on select "00 01 02 03 04 05 06 07 08 09 10 11 12 13 14 15 16 17 18 19 20 21 22 23 24 25 2…" at bounding box center [616, 620] width 26 height 23
type input "[DATE] 02:30"
click at [793, 451] on div "Shift Name 873 Night Shift Job Select Job Connecting /unconnecting Trailers Rol…" at bounding box center [751, 262] width 530 height 410
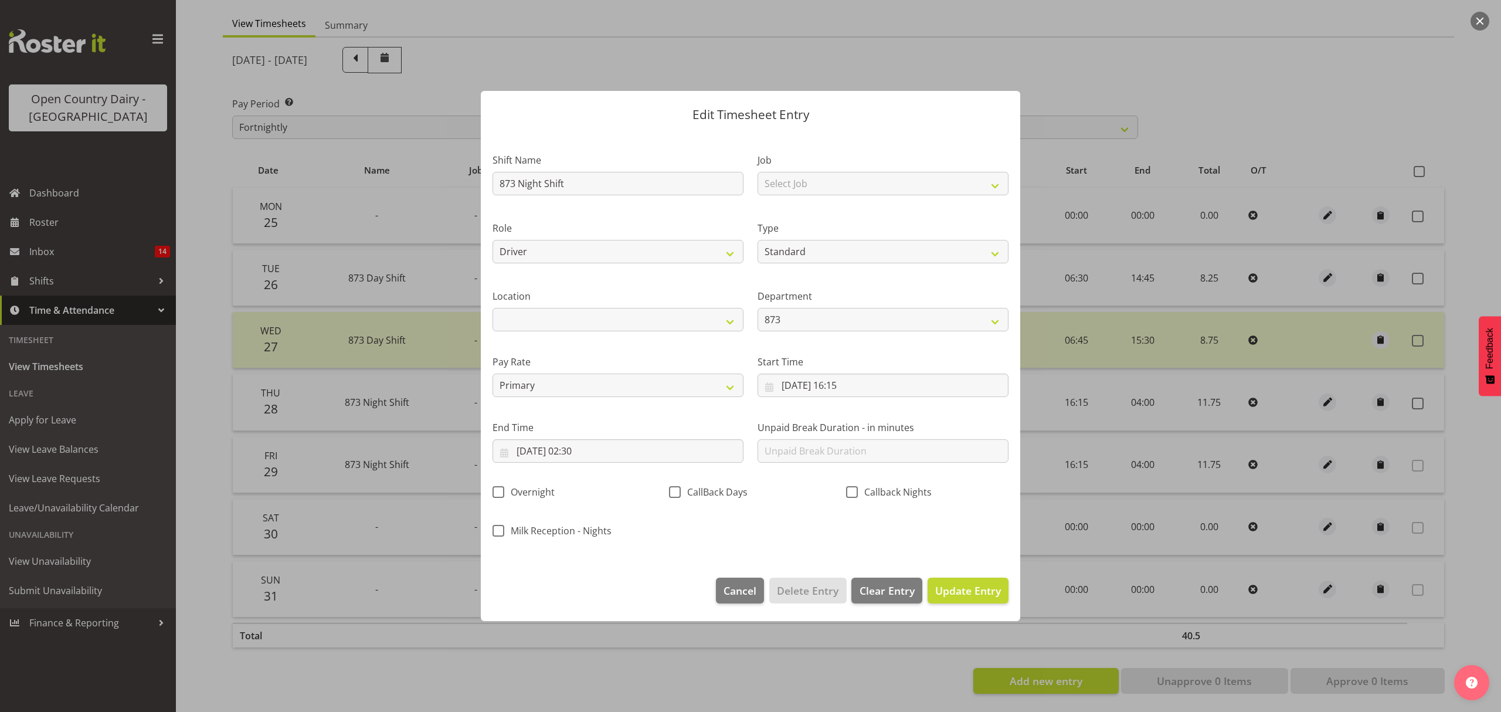
scroll to position [0, 0]
click at [956, 585] on span "Update Entry" at bounding box center [968, 590] width 66 height 14
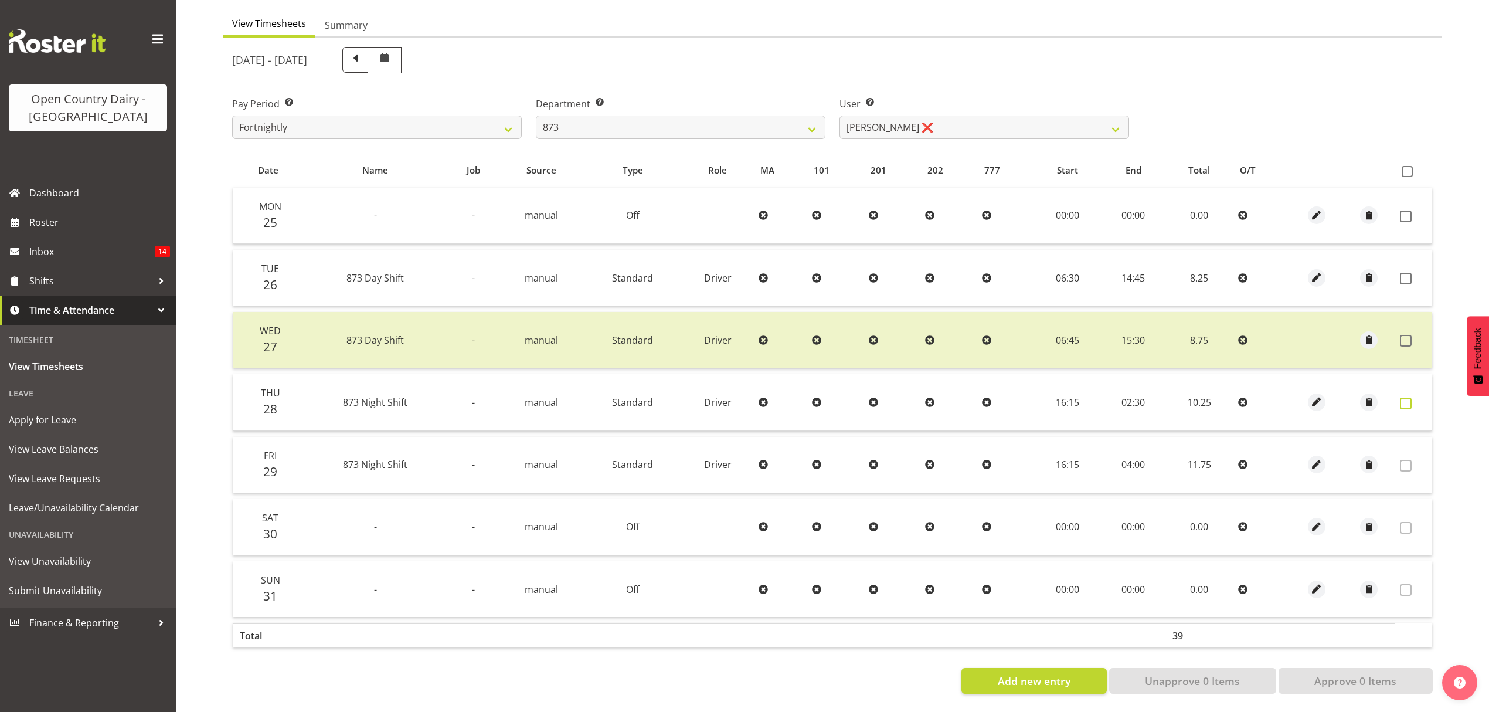
click at [1406, 398] on span at bounding box center [1406, 404] width 12 height 12
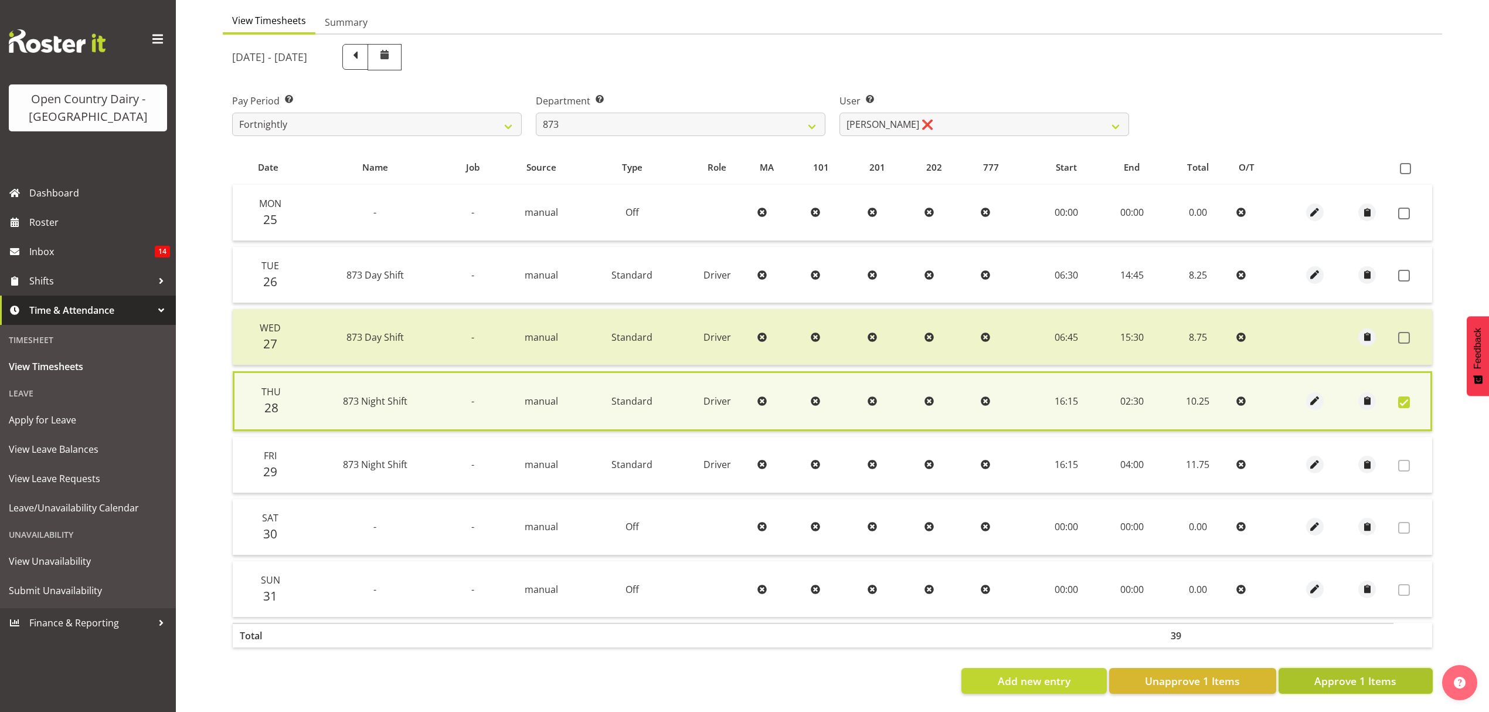
click at [1356, 677] on span "Approve 1 Items" at bounding box center [1356, 680] width 82 height 15
click at [1356, 677] on div "Add new entry Unapprove 1 Items Approve 1 Items" at bounding box center [832, 681] width 1201 height 26
checkbox input "false"
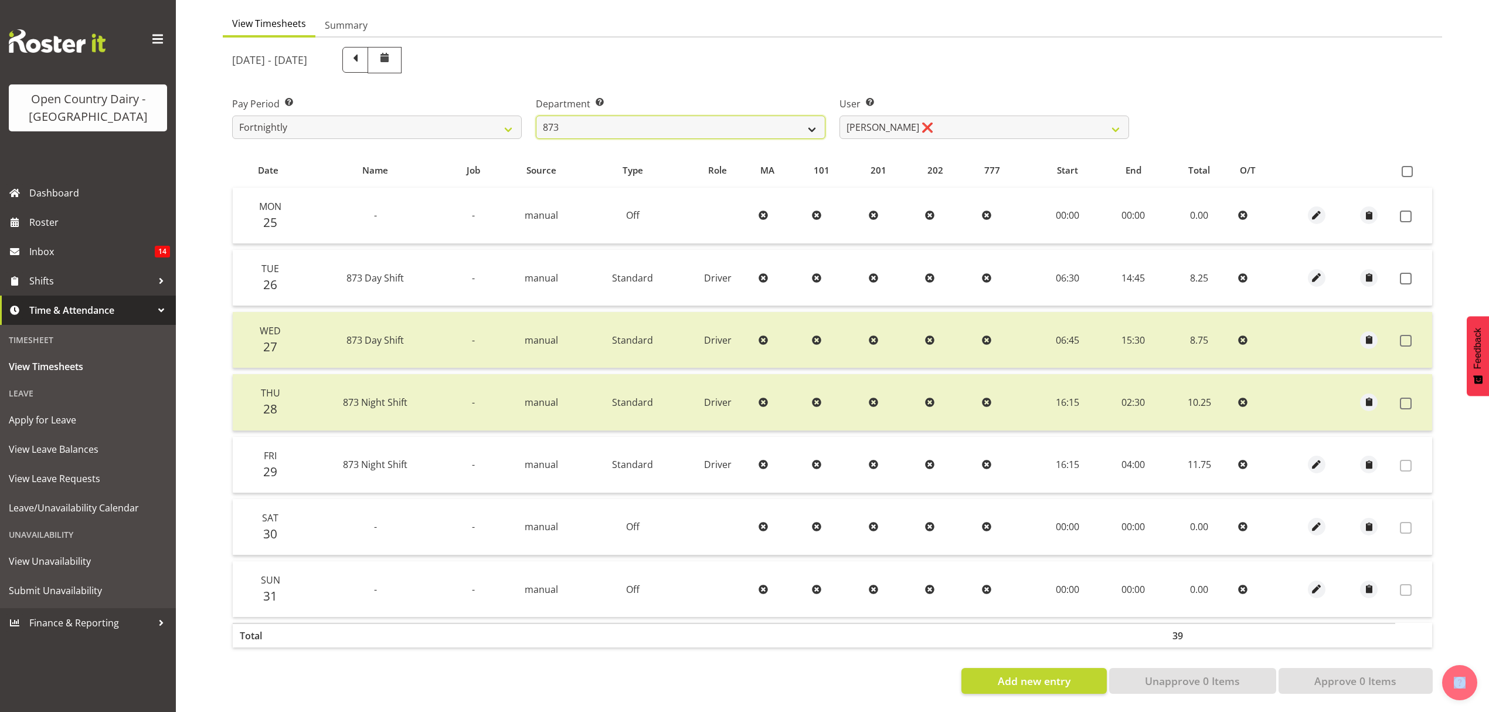
click at [657, 116] on select "734 735 736 737 738 739 851 852 853 854 855 856 858 861 862 865 868 869 870 873" at bounding box center [681, 127] width 290 height 23
select select "755"
click at [536, 116] on select "734 735 736 737 738 739 851 852 853 854 855 856 858 861 862 865 868 869 870 873" at bounding box center [681, 127] width 290 height 23
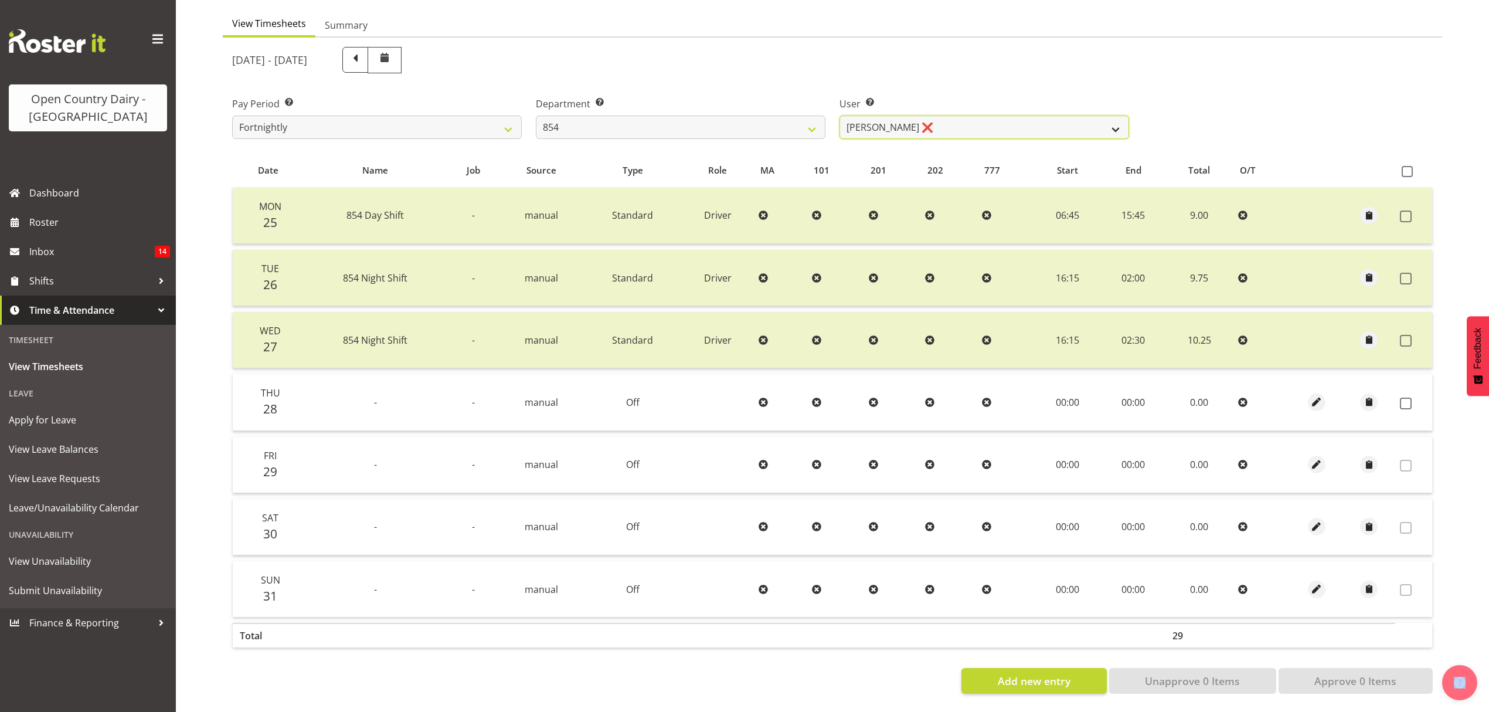
click at [1004, 123] on select "[PERSON_NAME] ❌ [PERSON_NAME] ❌ [PERSON_NAME] ❌ [PERSON_NAME] ❌" at bounding box center [985, 127] width 290 height 23
select select "9851"
click at [840, 116] on select "[PERSON_NAME] ❌ [PERSON_NAME] ❌ [PERSON_NAME] ❌ [PERSON_NAME] ❌" at bounding box center [985, 127] width 290 height 23
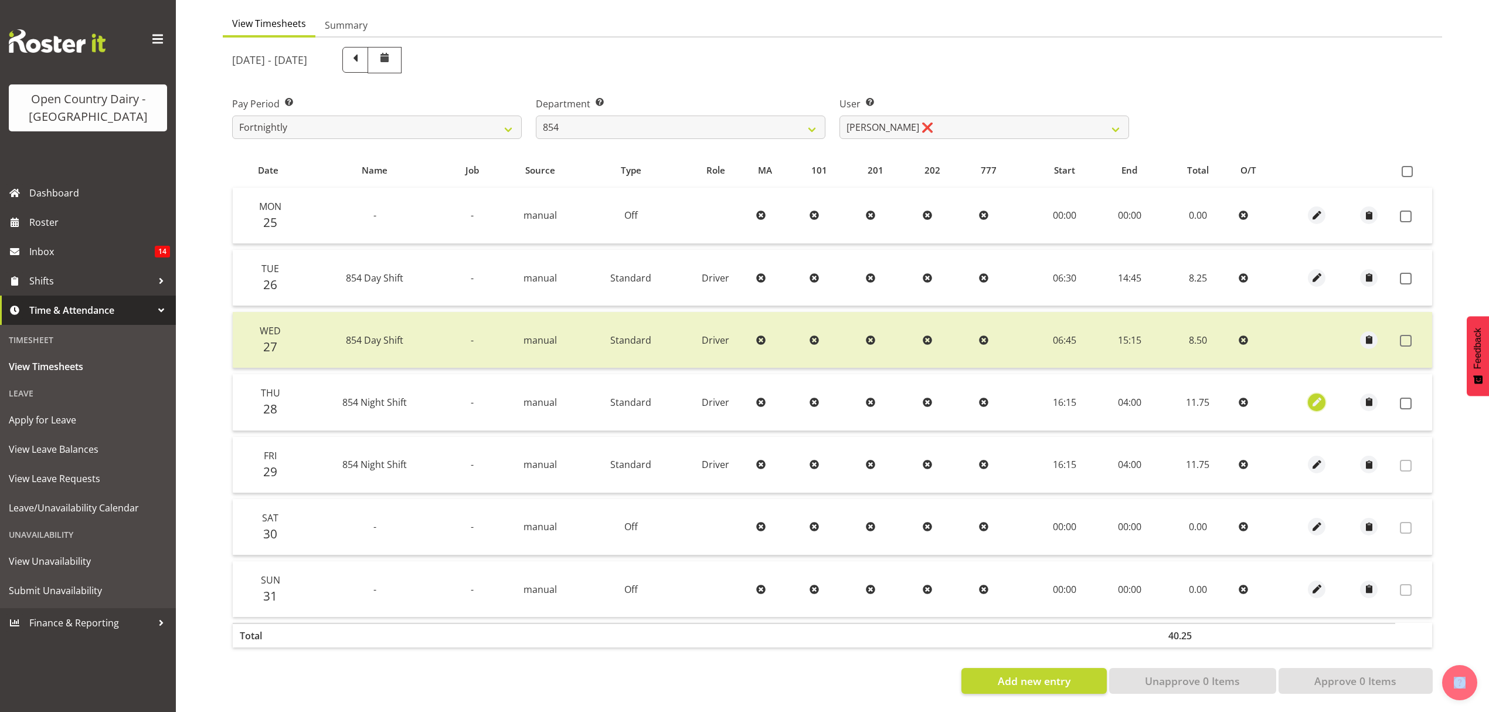
click at [1311, 395] on span "button" at bounding box center [1317, 401] width 13 height 13
select select "Standard"
select select "7"
select select "2025"
select select "4"
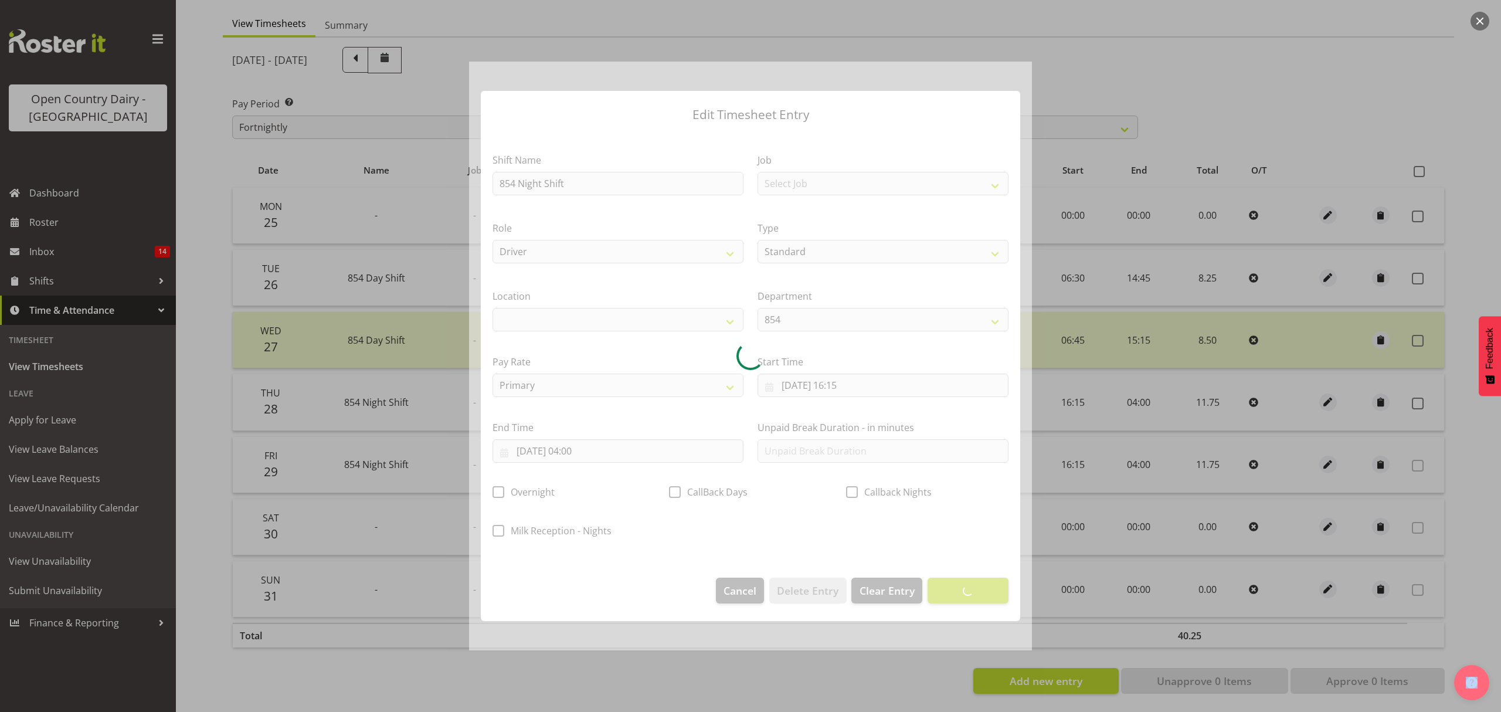
select select
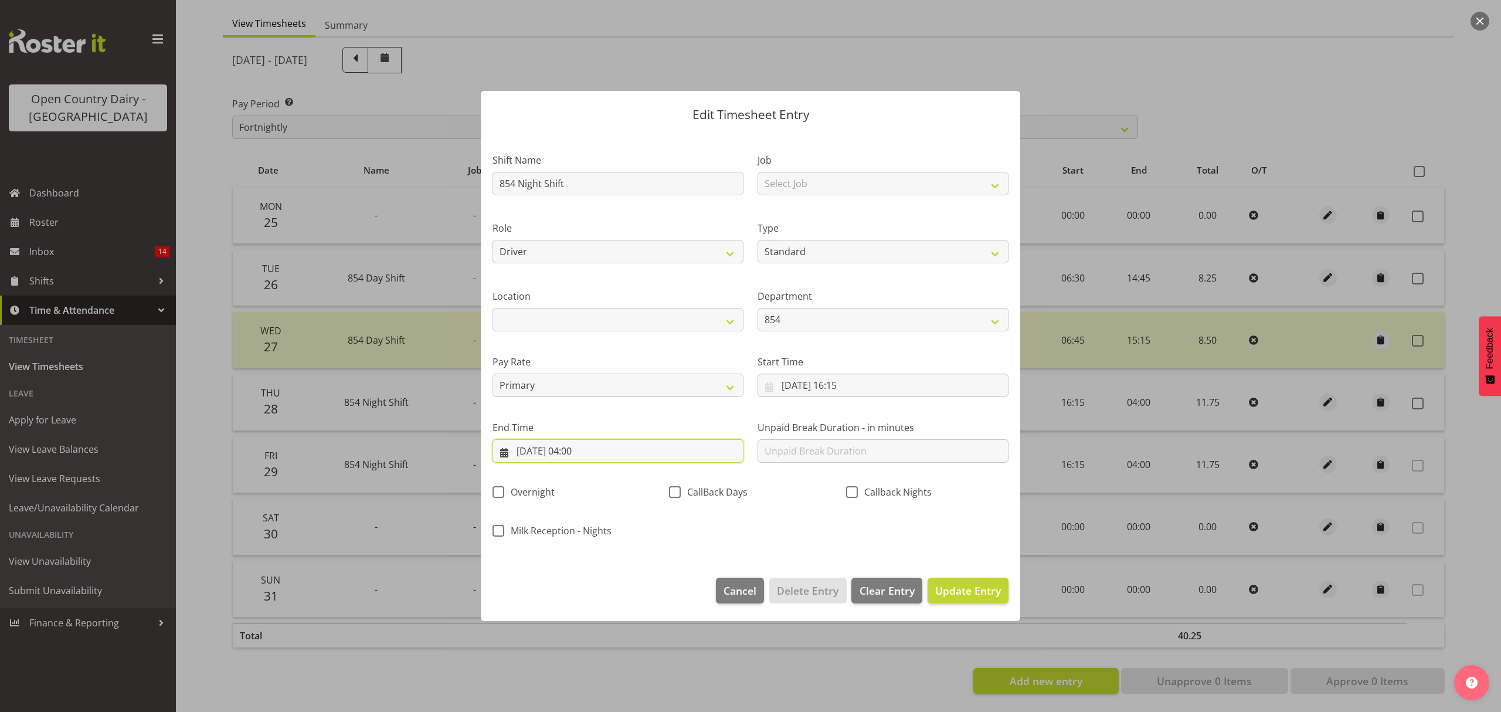
click at [611, 449] on input "[DATE] 04:00" at bounding box center [618, 450] width 251 height 23
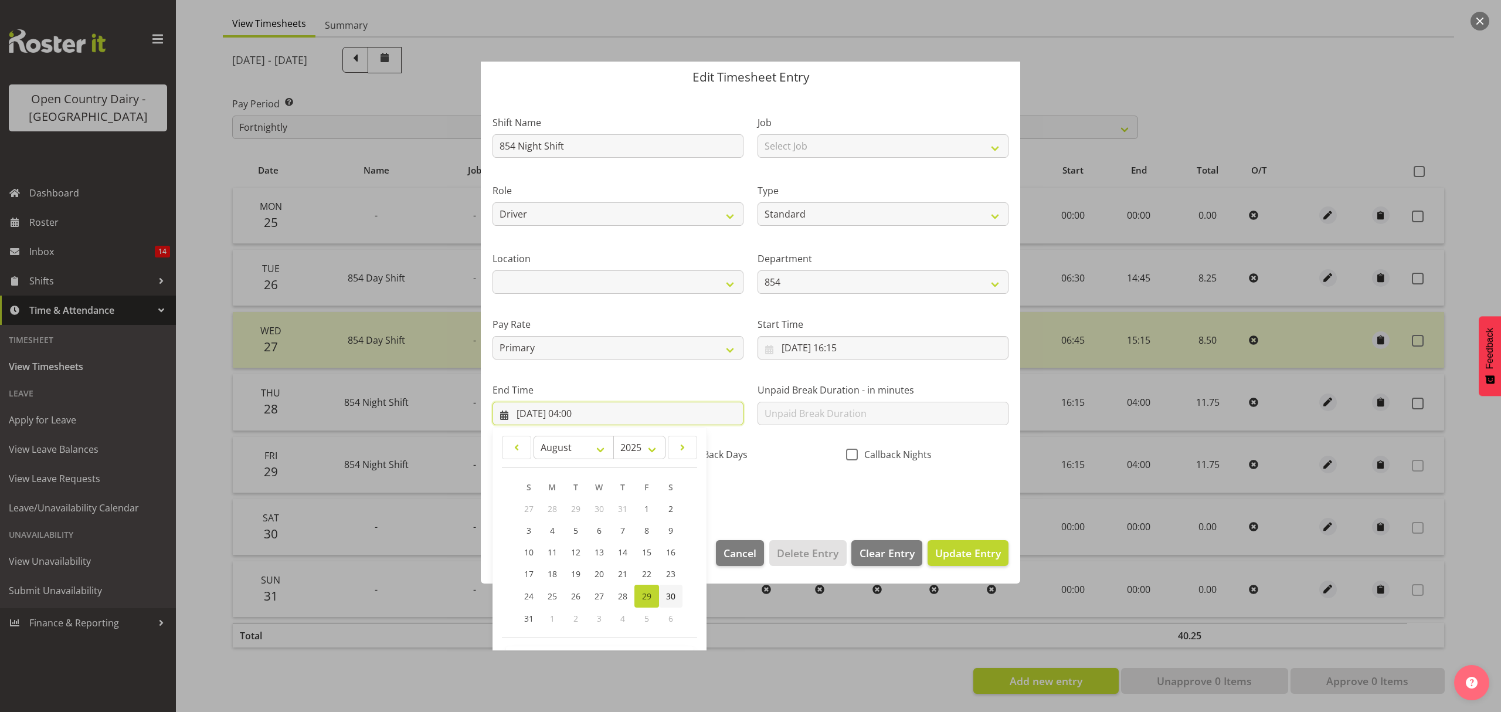
scroll to position [80, 0]
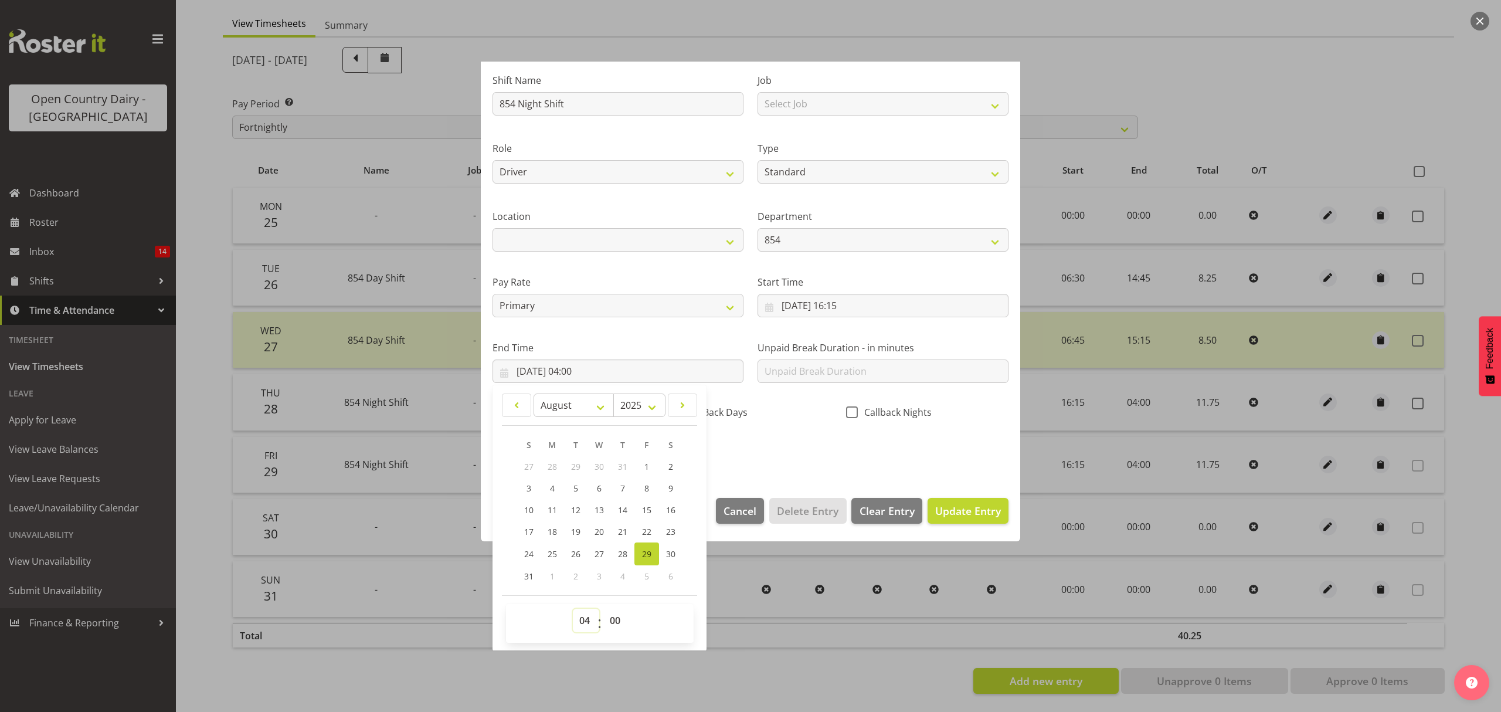
drag, startPoint x: 583, startPoint y: 626, endPoint x: 586, endPoint y: 612, distance: 14.5
click at [583, 625] on select "00 01 02 03 04 05 06 07 08 09 10 11 12 13 14 15 16 17 18 19 20 21 22 23" at bounding box center [586, 620] width 26 height 23
select select "2"
click at [573, 609] on select "00 01 02 03 04 05 06 07 08 09 10 11 12 13 14 15 16 17 18 19 20 21 22 23" at bounding box center [586, 620] width 26 height 23
type input "[DATE] 02:00"
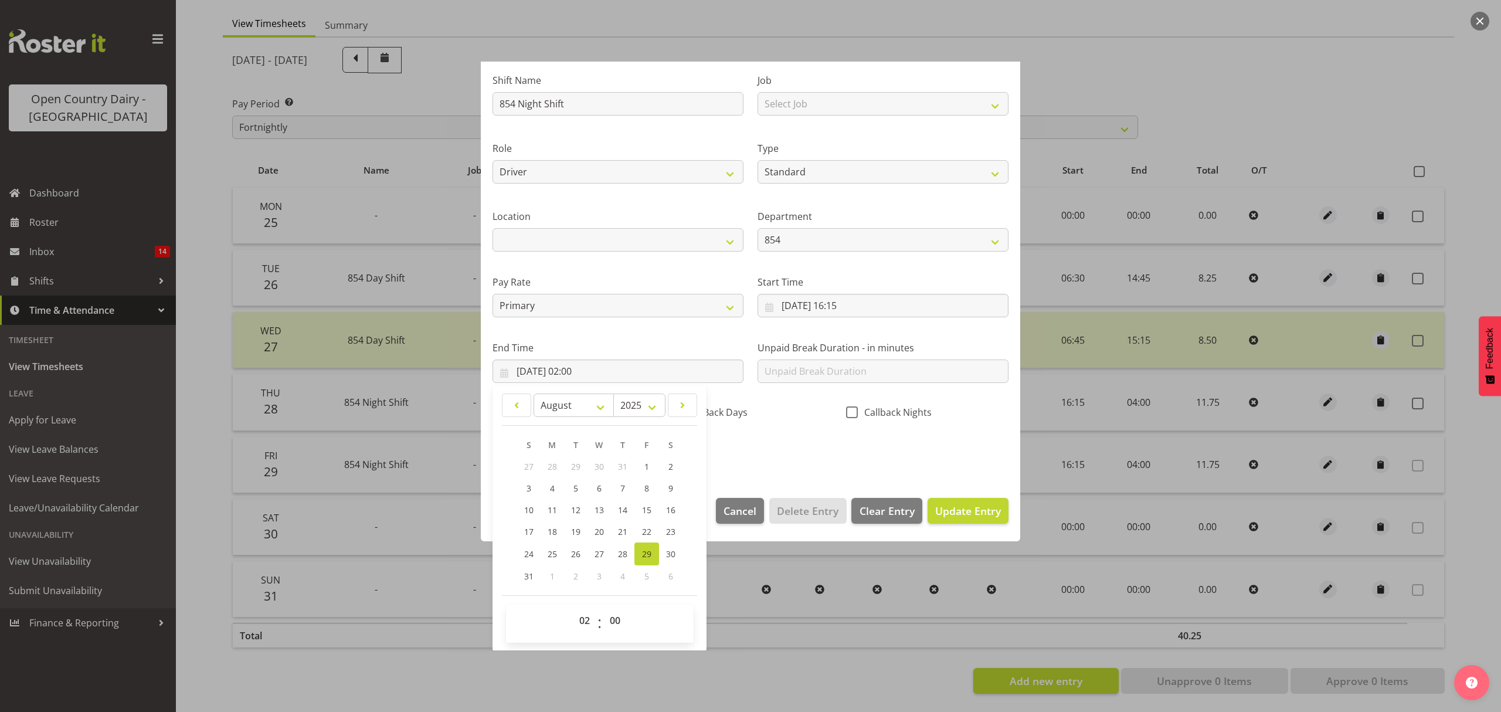
click at [585, 264] on div "Pay Rate Primary Secondary Tertiary Fourth Fifth" at bounding box center [618, 292] width 265 height 66
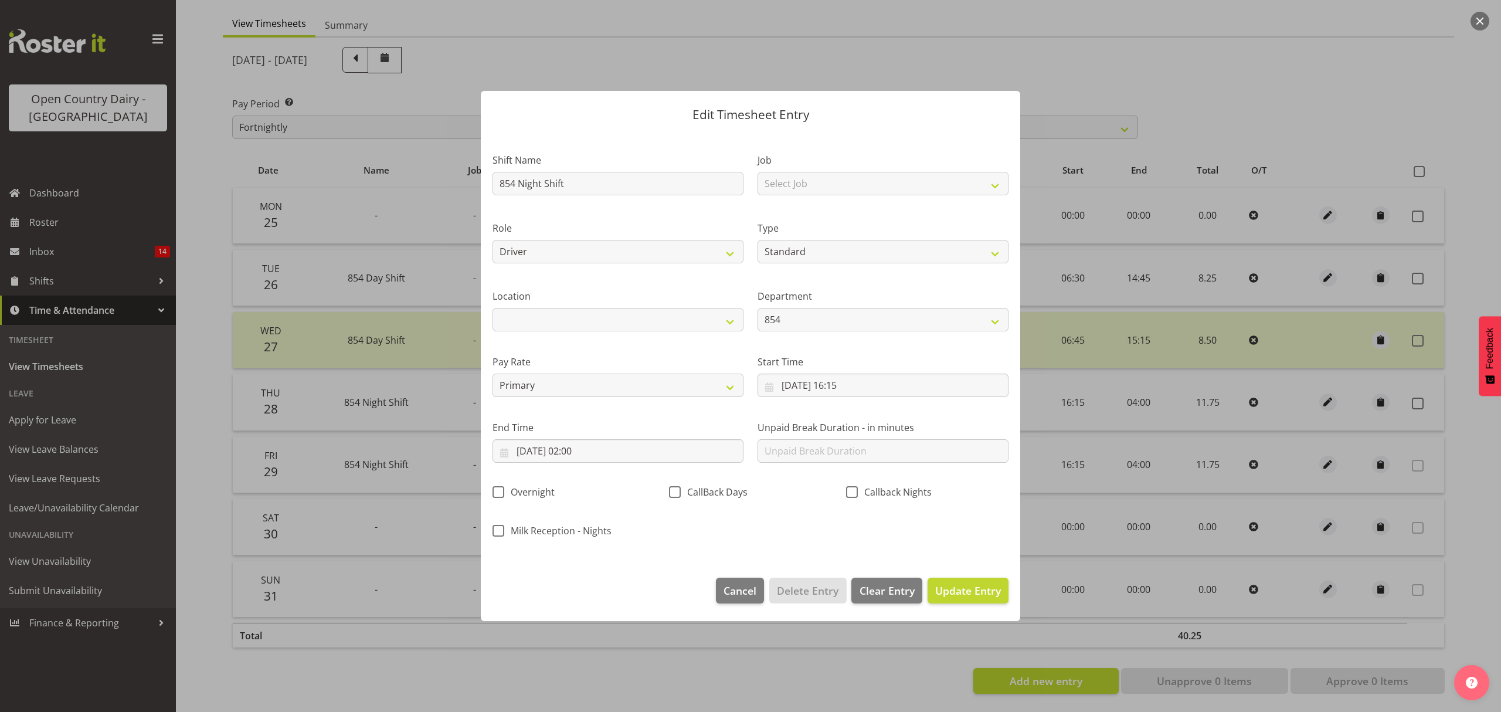
scroll to position [0, 0]
click at [697, 442] on input "[DATE] 02:00" at bounding box center [618, 450] width 251 height 23
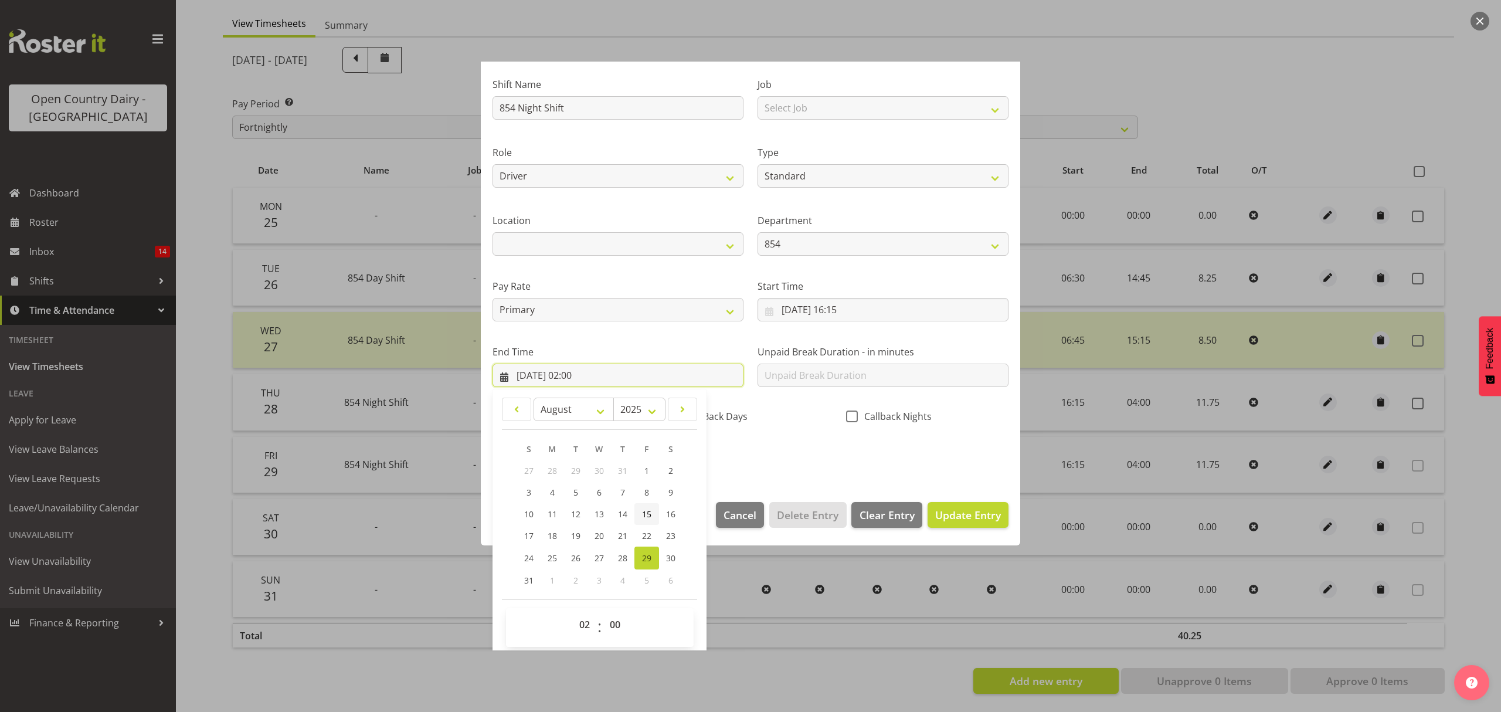
scroll to position [80, 0]
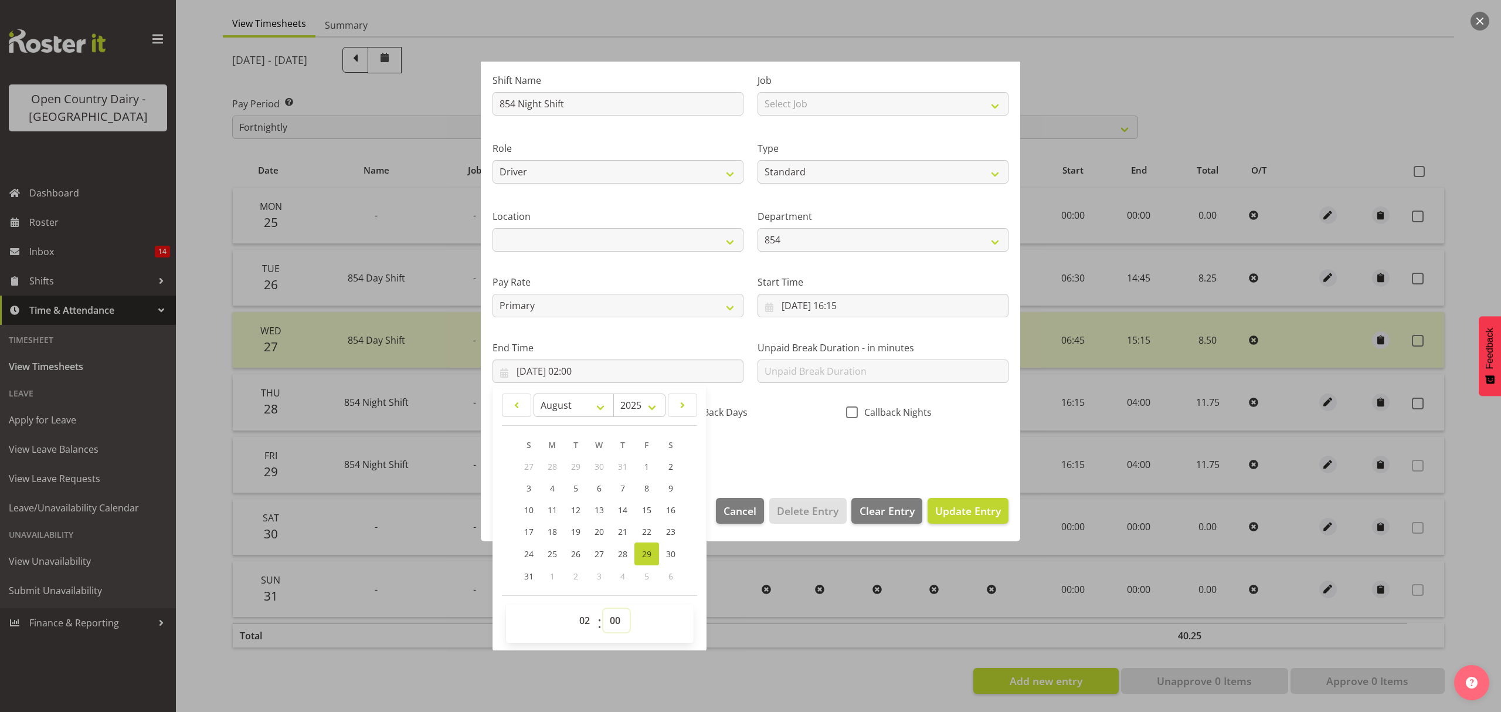
click at [623, 622] on select "00 01 02 03 04 05 06 07 08 09 10 11 12 13 14 15 16 17 18 19 20 21 22 23 24 25 2…" at bounding box center [616, 620] width 26 height 23
select select "30"
click at [603, 609] on select "00 01 02 03 04 05 06 07 08 09 10 11 12 13 14 15 16 17 18 19 20 21 22 23 24 25 2…" at bounding box center [616, 620] width 26 height 23
type input "[DATE] 02:30"
click at [880, 437] on div "Shift Name 854 Night Shift Job Select Job Connecting /unconnecting Trailers Rol…" at bounding box center [751, 262] width 530 height 410
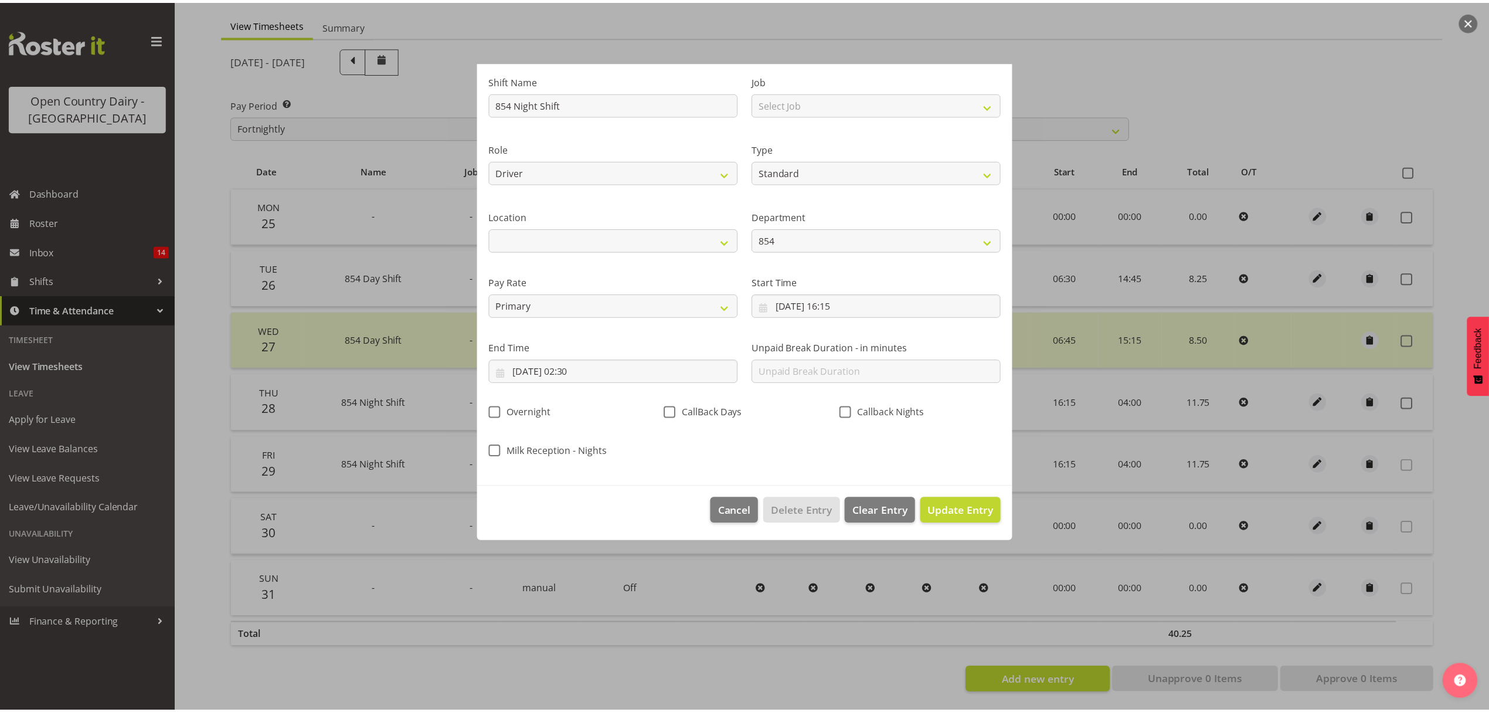
scroll to position [0, 0]
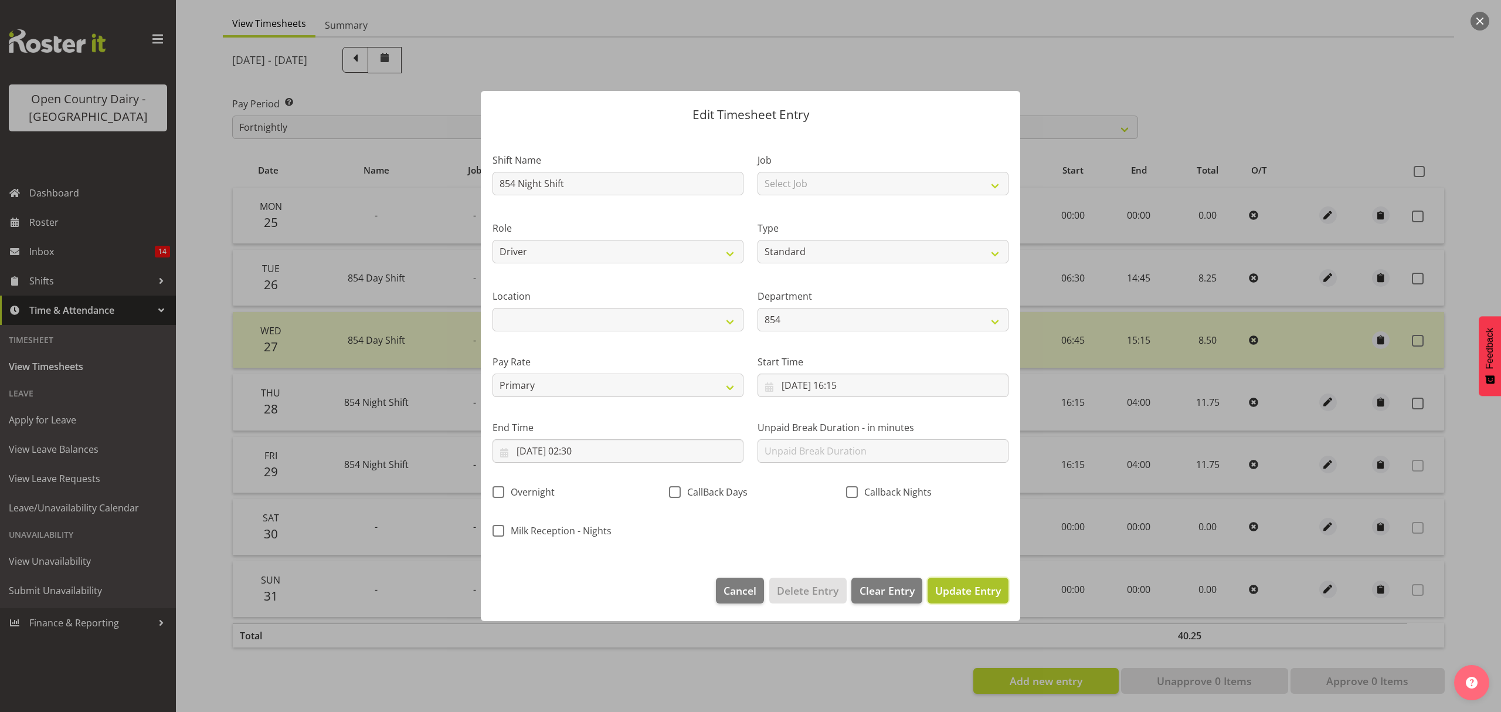
click at [975, 594] on span "Update Entry" at bounding box center [968, 590] width 66 height 14
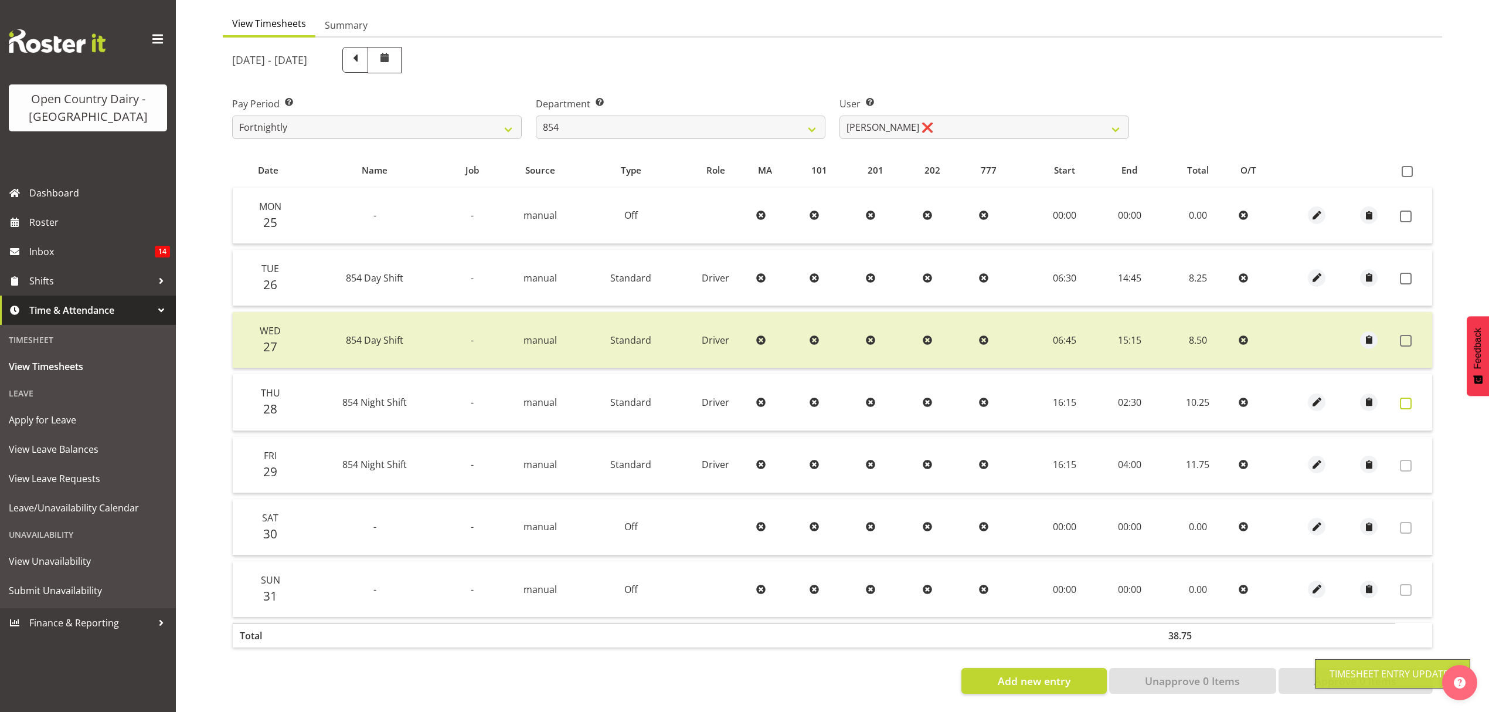
click at [1405, 398] on span at bounding box center [1406, 404] width 12 height 12
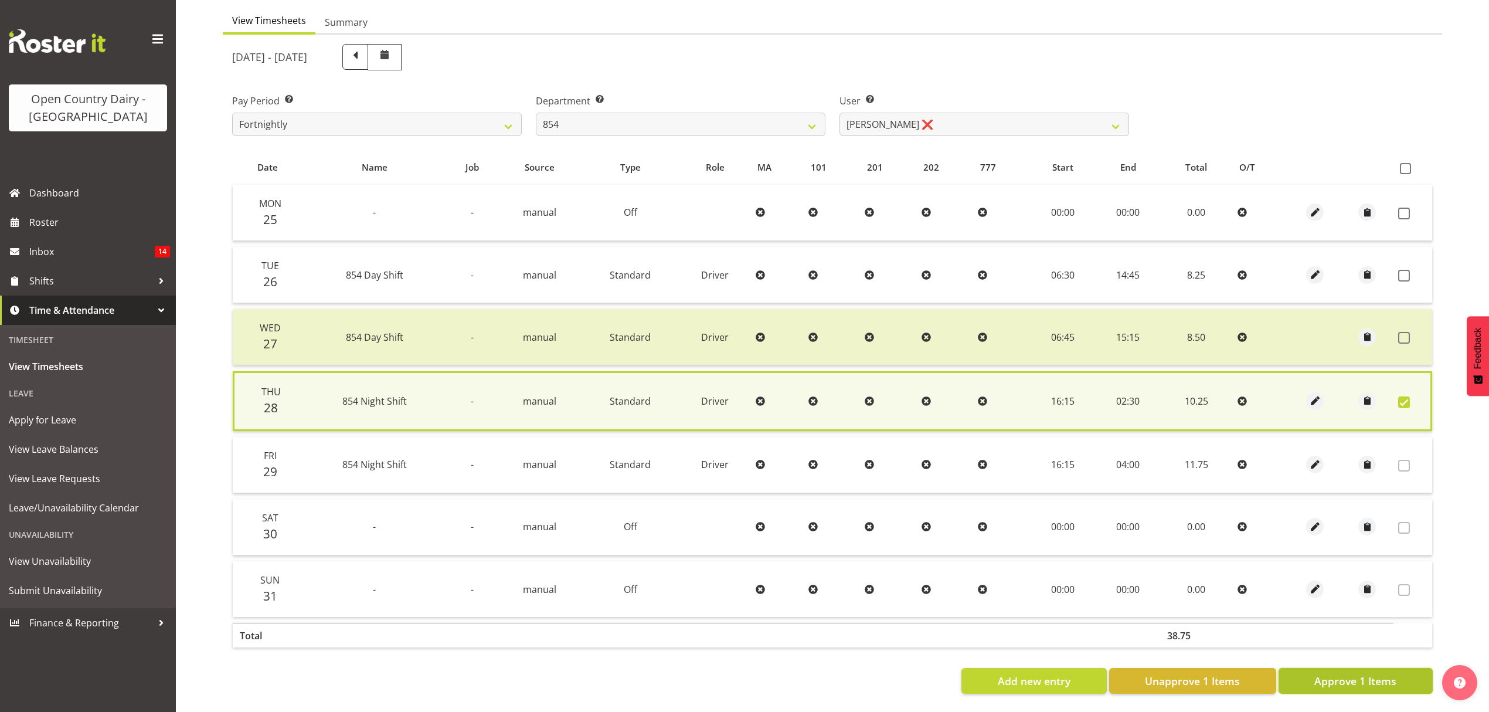
click at [1344, 685] on button "Approve 1 Items" at bounding box center [1356, 681] width 154 height 26
checkbox input "false"
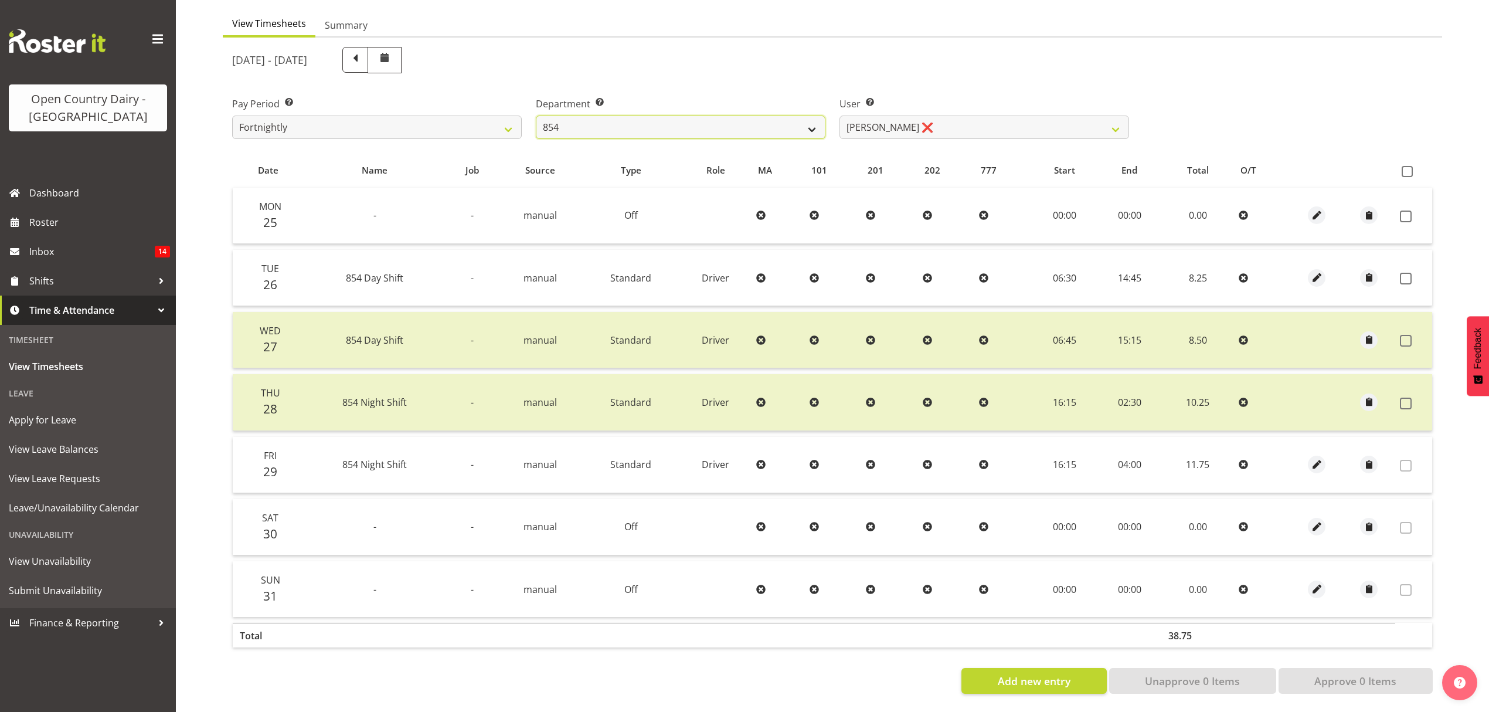
click at [639, 128] on select "734 735 736 737 738 739 851 852 853 854 855 856 858 861 862 865 868 869 870 873" at bounding box center [681, 127] width 290 height 23
select select "909"
click at [536, 116] on select "734 735 736 737 738 739 851 852 853 854 855 856 858 861 862 865 868 869 870 873" at bounding box center [681, 127] width 290 height 23
click at [0, 0] on div at bounding box center [0, 0] width 0 height 0
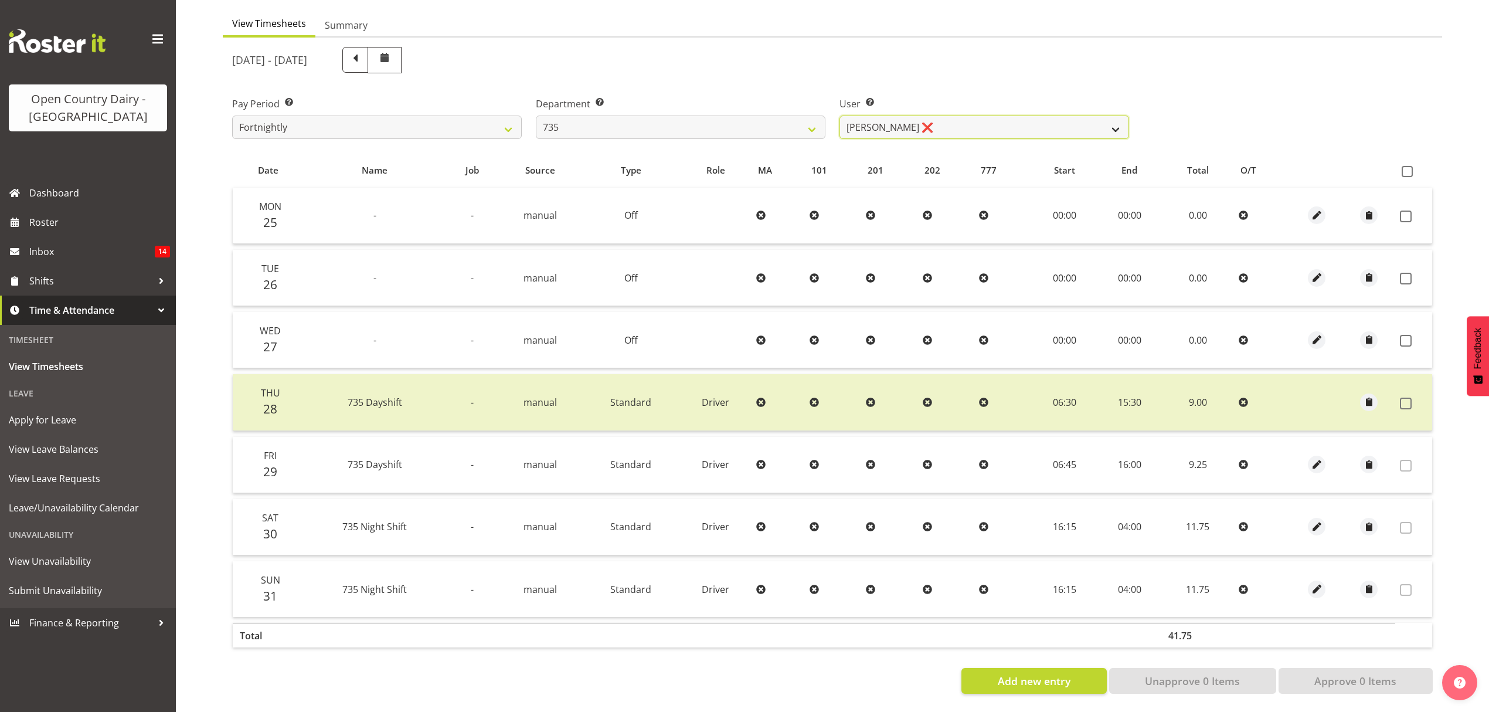
click at [985, 116] on select "[PERSON_NAME] ❌ [PERSON_NAME] ❌ [PERSON_NAME] ❌ [PERSON_NAME] ❌" at bounding box center [985, 127] width 290 height 23
select select "9865"
click at [840, 116] on select "[PERSON_NAME] ❌ [PERSON_NAME] ❌ [PERSON_NAME] ❌ [PERSON_NAME] ❌" at bounding box center [985, 127] width 290 height 23
click at [0, 0] on div at bounding box center [0, 0] width 0 height 0
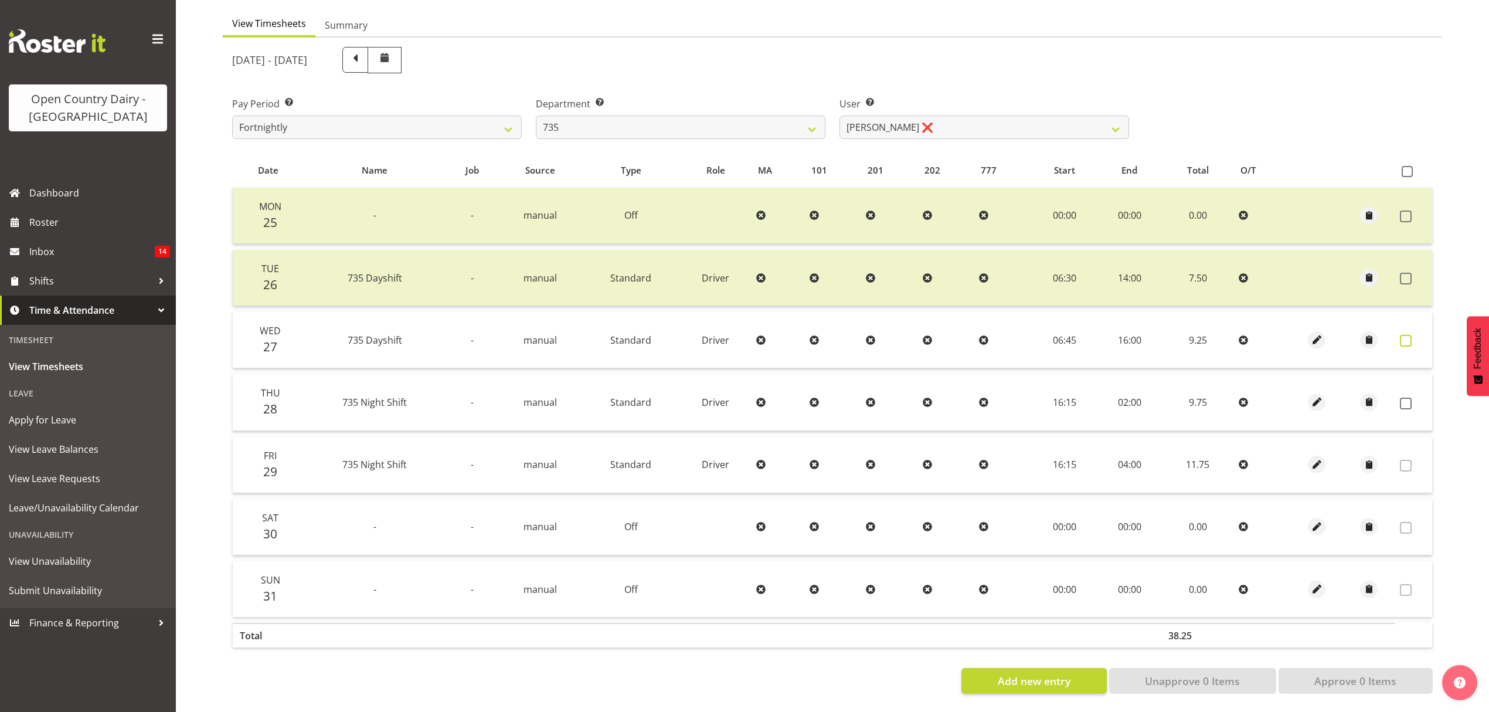
click at [1403, 335] on span at bounding box center [1406, 341] width 12 height 12
checkbox input "true"
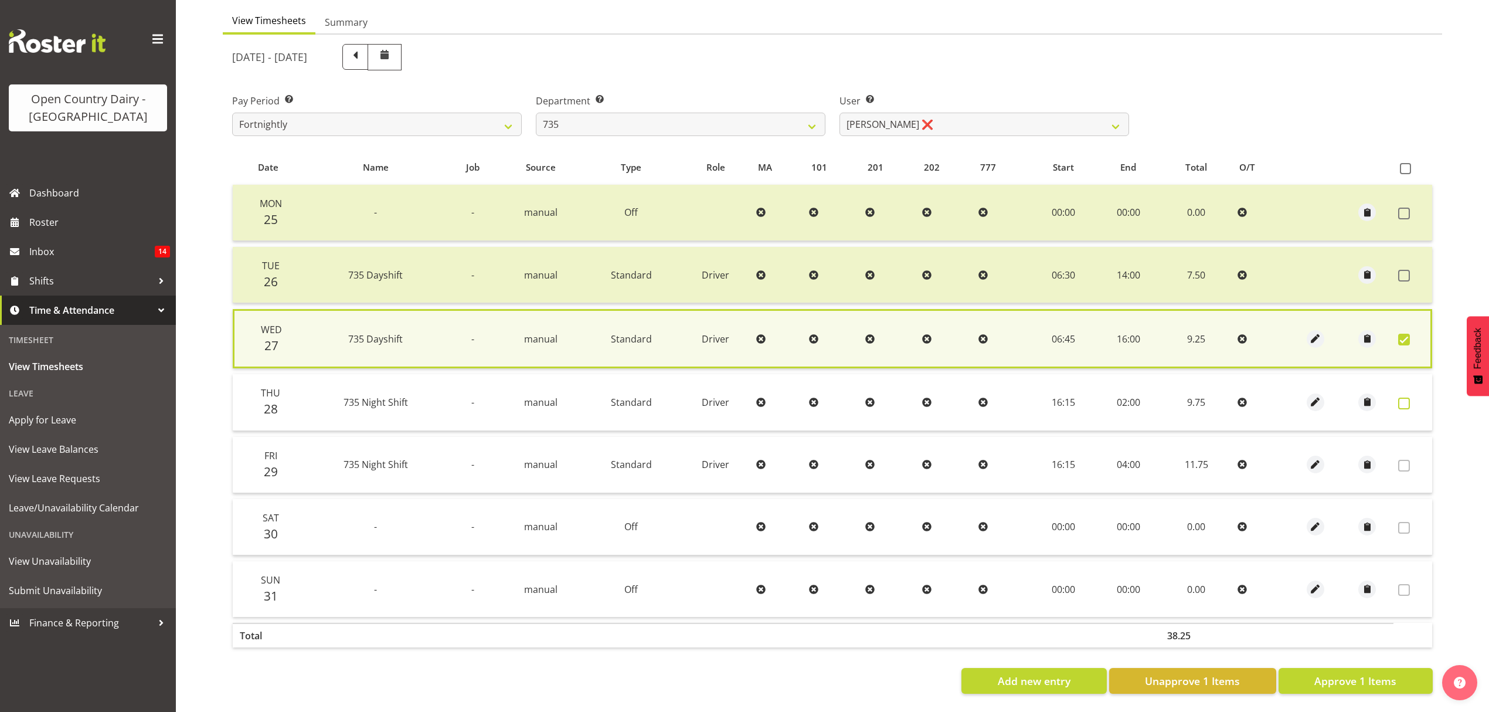
click at [1410, 398] on span at bounding box center [1404, 404] width 12 height 12
checkbox input "true"
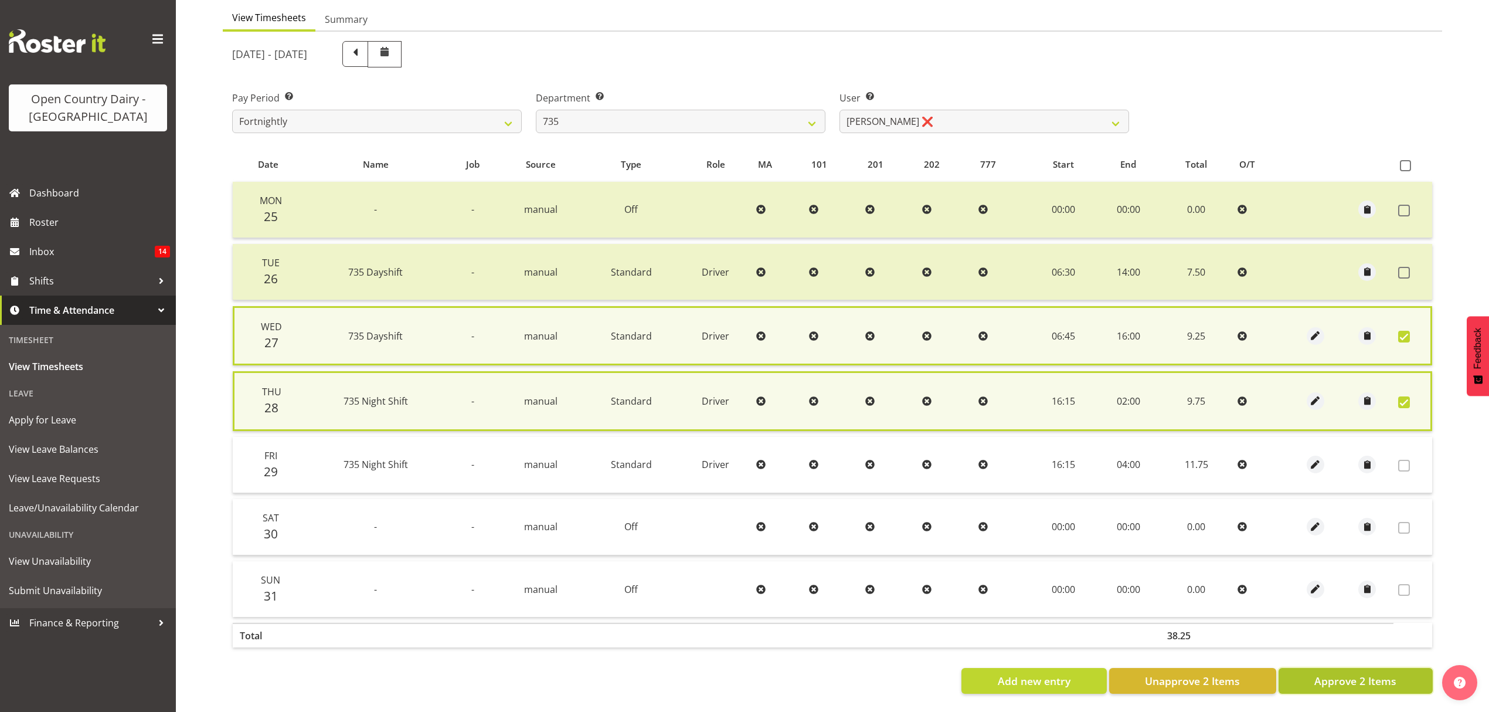
click at [1346, 668] on button "Approve 2 Items" at bounding box center [1356, 681] width 154 height 26
checkbox input "false"
